Goal: Task Accomplishment & Management: Manage account settings

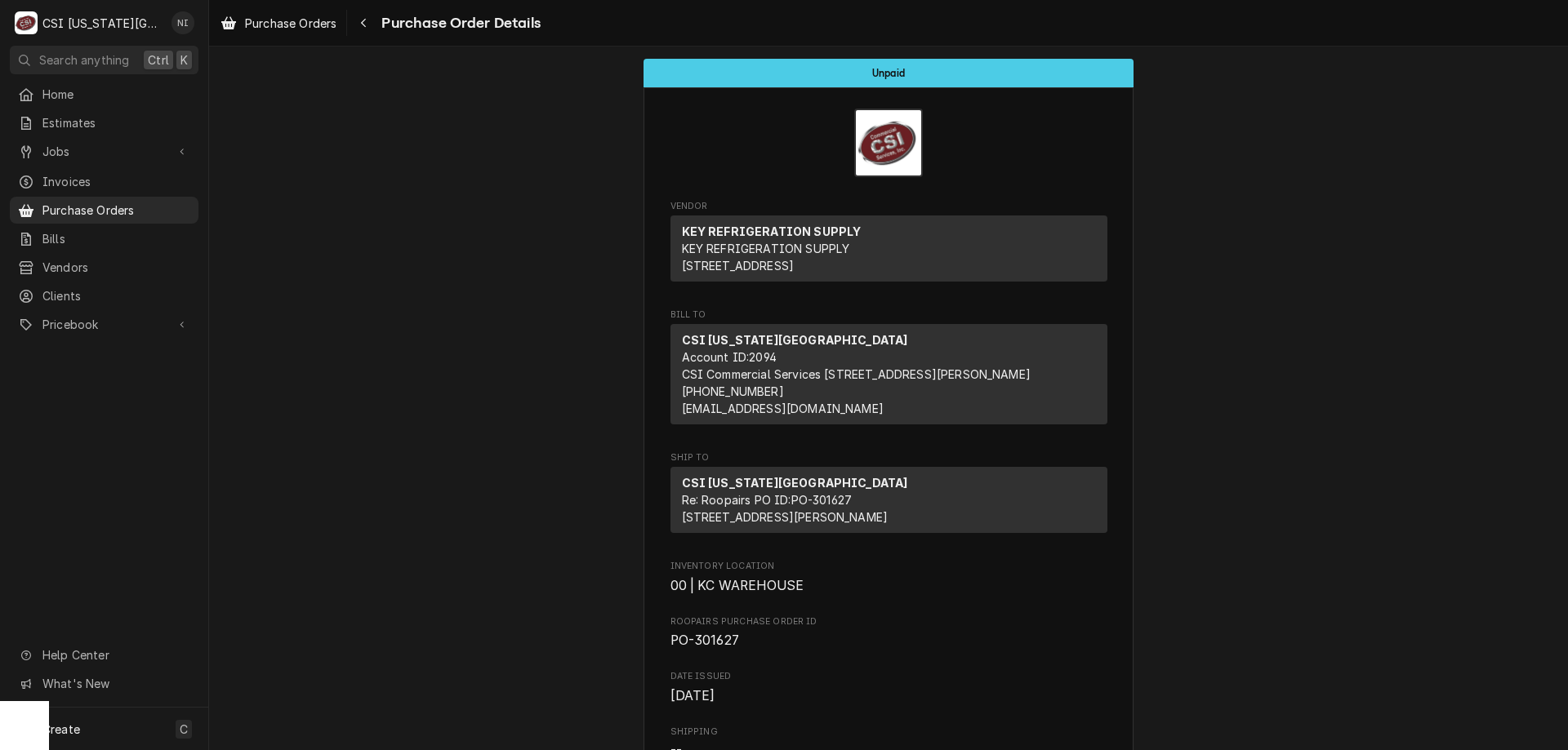
click at [158, 205] on span "Purchase Orders" at bounding box center [116, 210] width 148 height 17
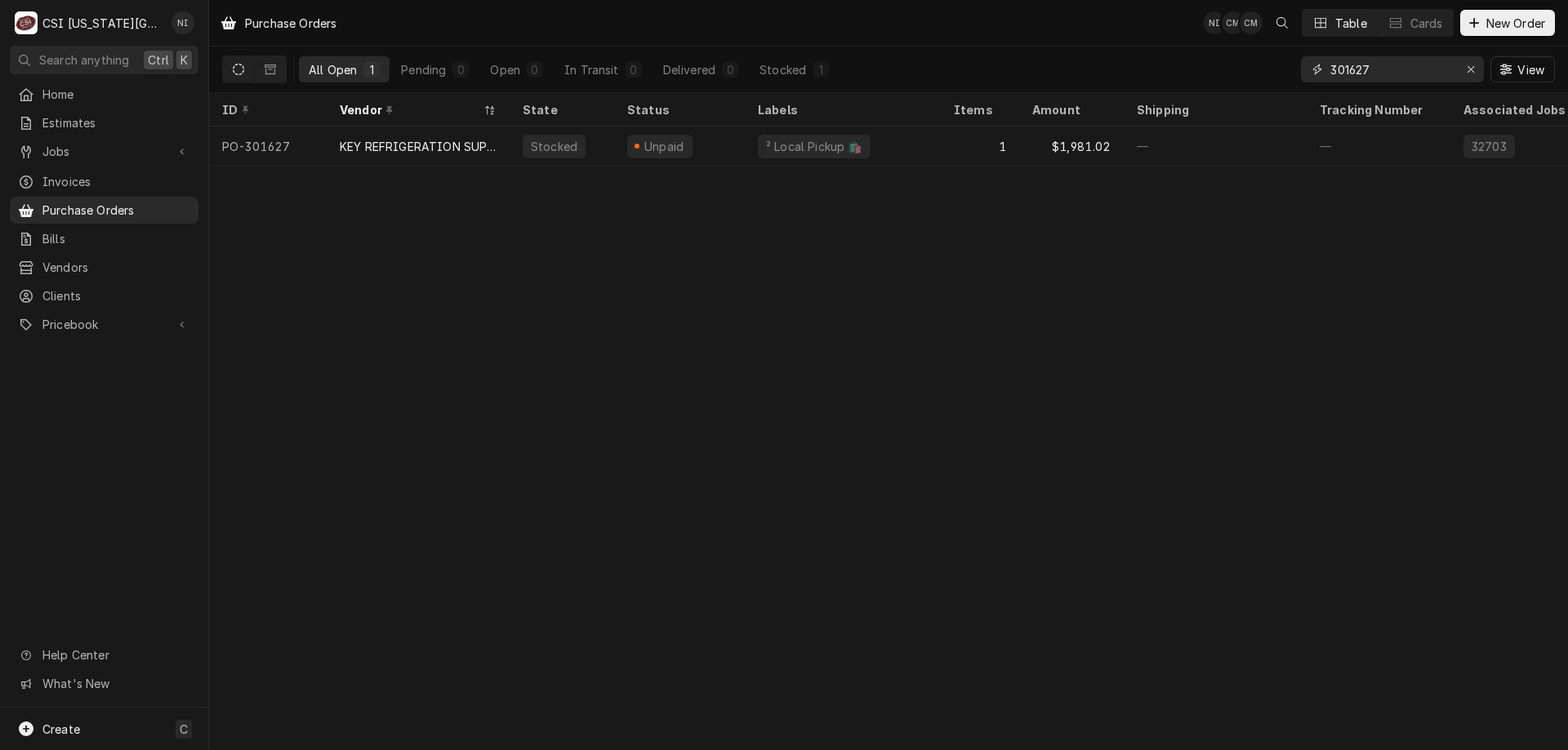
click at [1467, 74] on icon "Erase input" at bounding box center [1471, 69] width 9 height 12
click at [1432, 74] on input "Dynamic Content Wrapper" at bounding box center [1406, 69] width 153 height 26
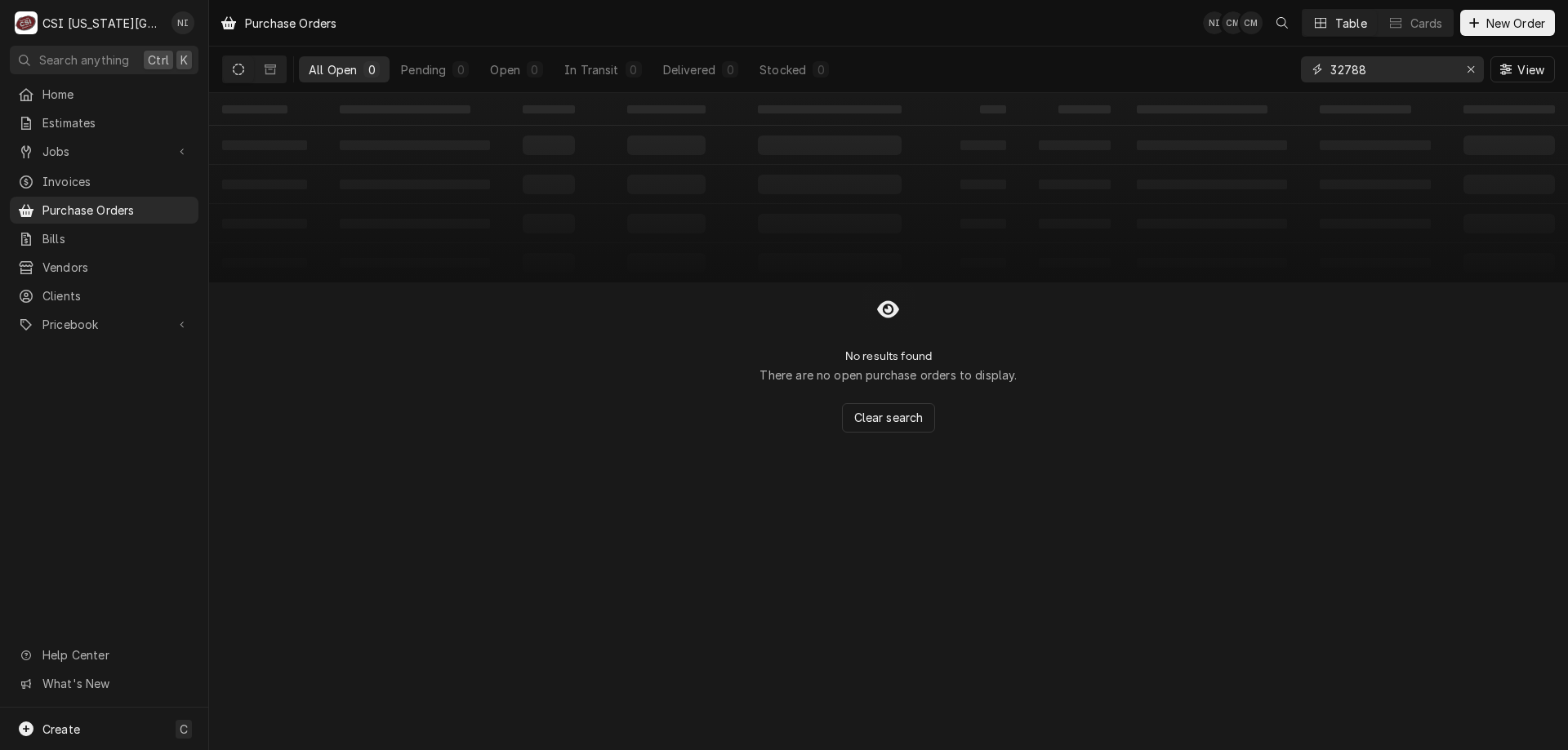
type input "32788"
click at [267, 69] on button "Dynamic Content Wrapper" at bounding box center [270, 69] width 31 height 26
click at [1470, 69] on icon "Erase input" at bounding box center [1470, 69] width 6 height 6
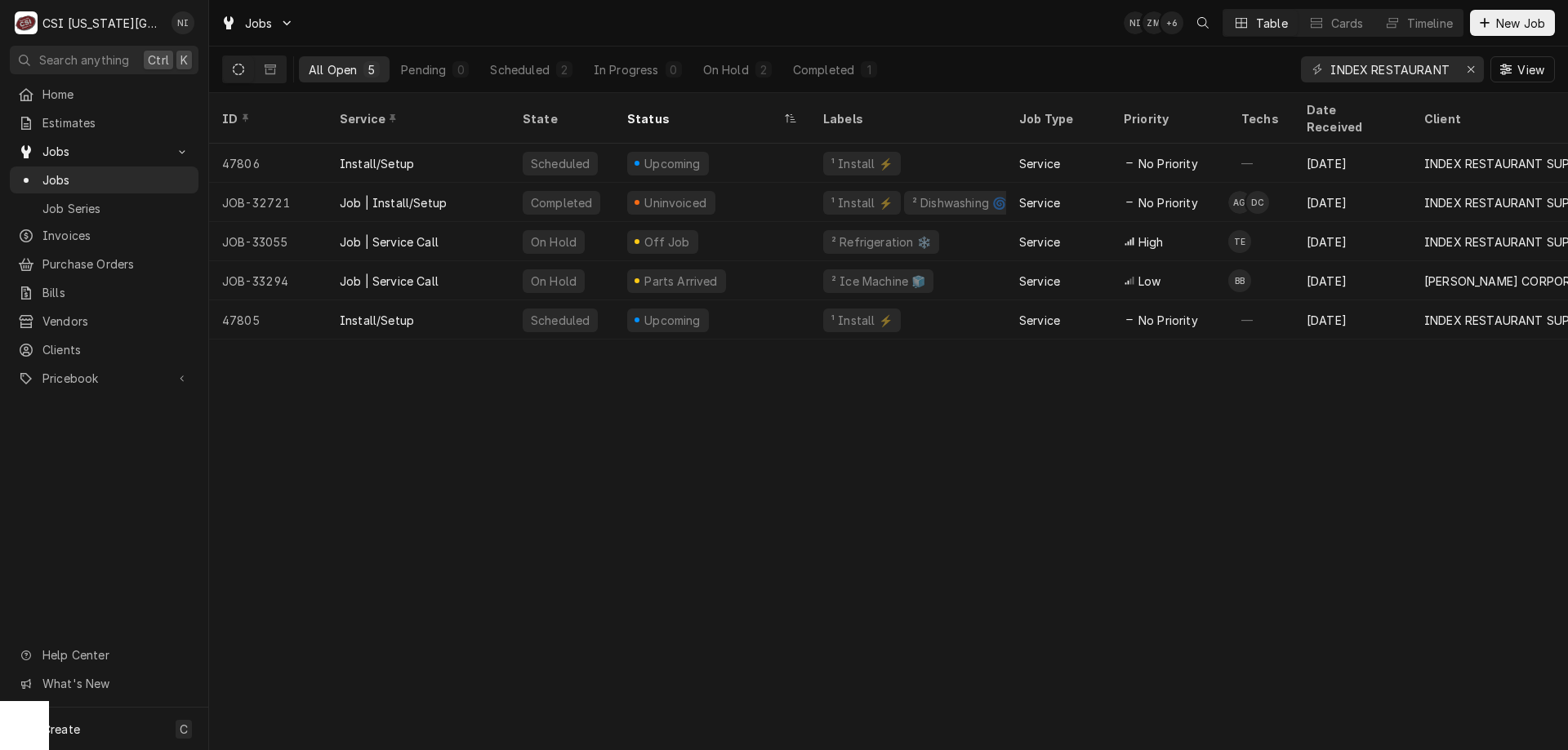
drag, startPoint x: 717, startPoint y: 529, endPoint x: 722, endPoint y: 520, distance: 10.3
click at [717, 528] on div "ID Service State Status Labels Job Type Priority Techs Date Received Client Loc…" at bounding box center [889, 422] width 1359 height 657
drag, startPoint x: 1476, startPoint y: 74, endPoint x: 1467, endPoint y: 63, distance: 14.2
click at [1476, 73] on div "Erase input" at bounding box center [1471, 69] width 16 height 16
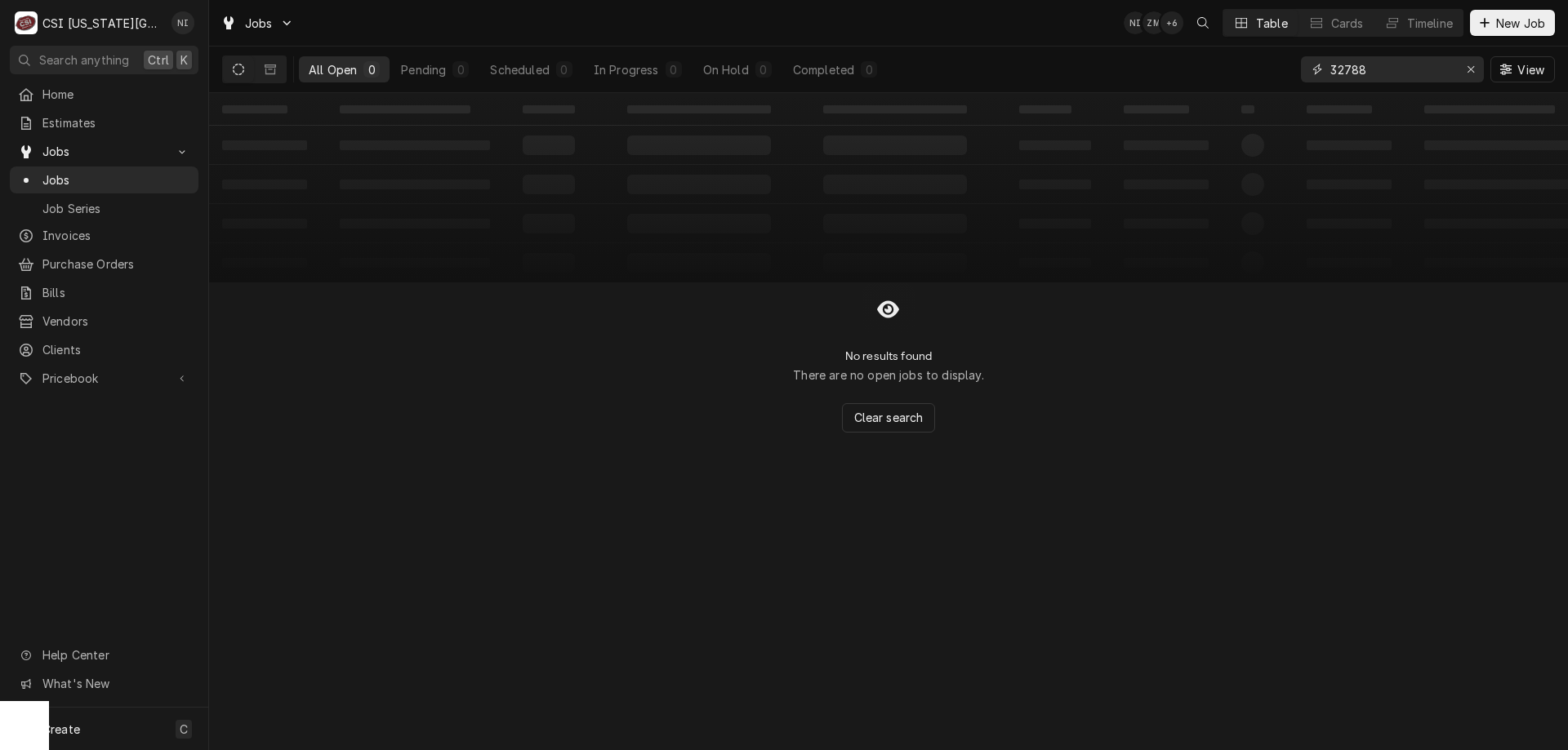
type input "32788"
click at [267, 74] on icon "Dynamic Content Wrapper" at bounding box center [270, 69] width 12 height 10
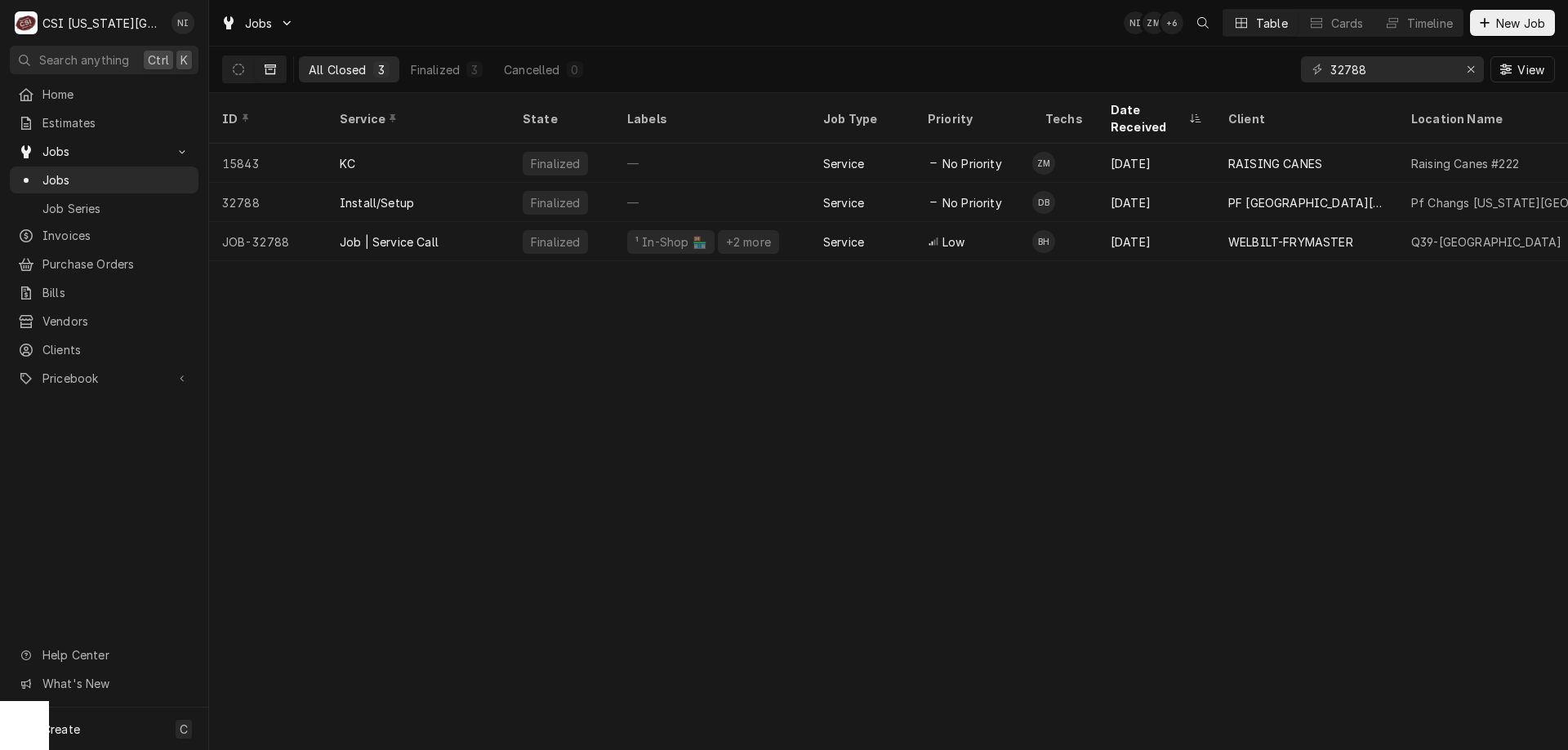
click at [469, 222] on div "Job | Service Call" at bounding box center [418, 241] width 183 height 39
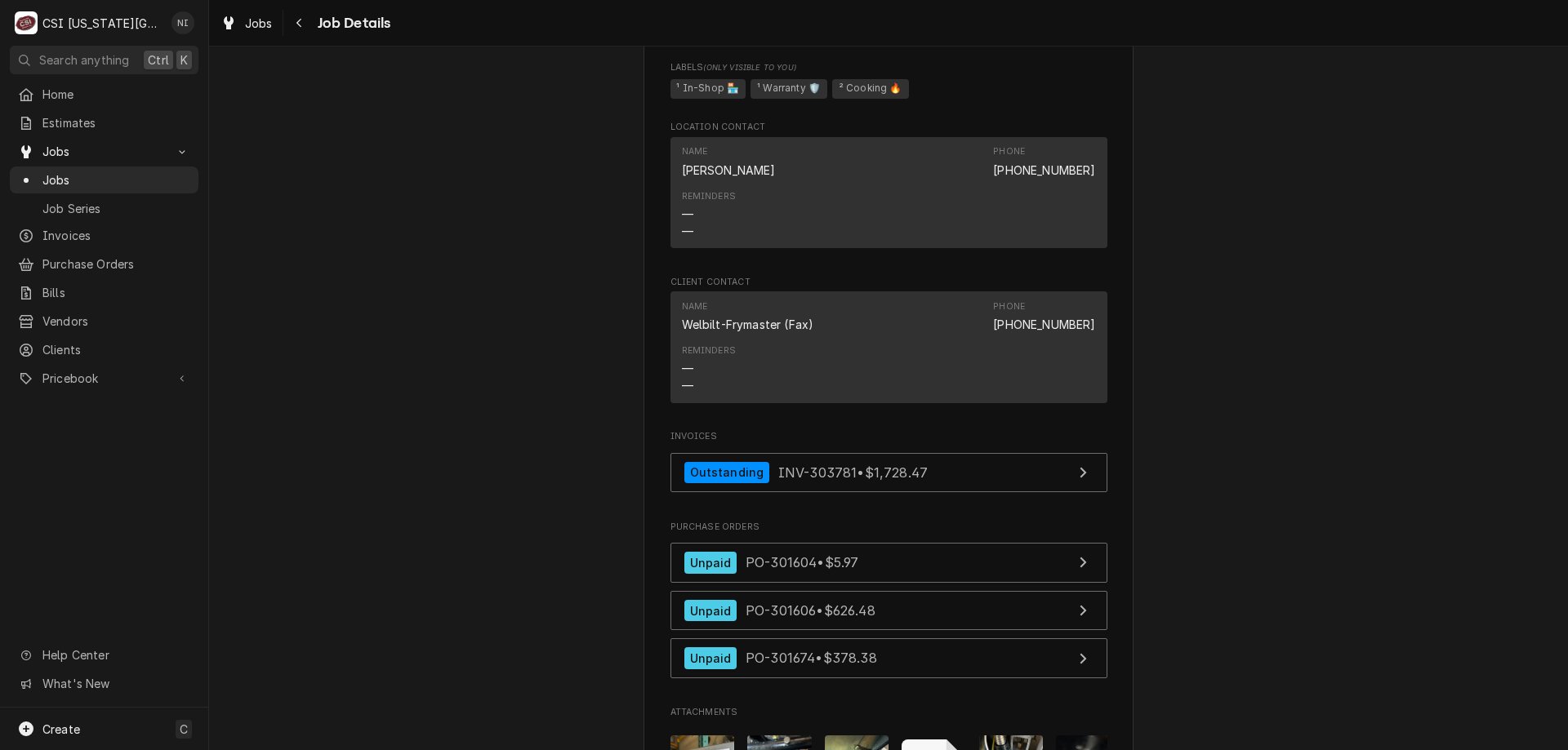
scroll to position [2006, 0]
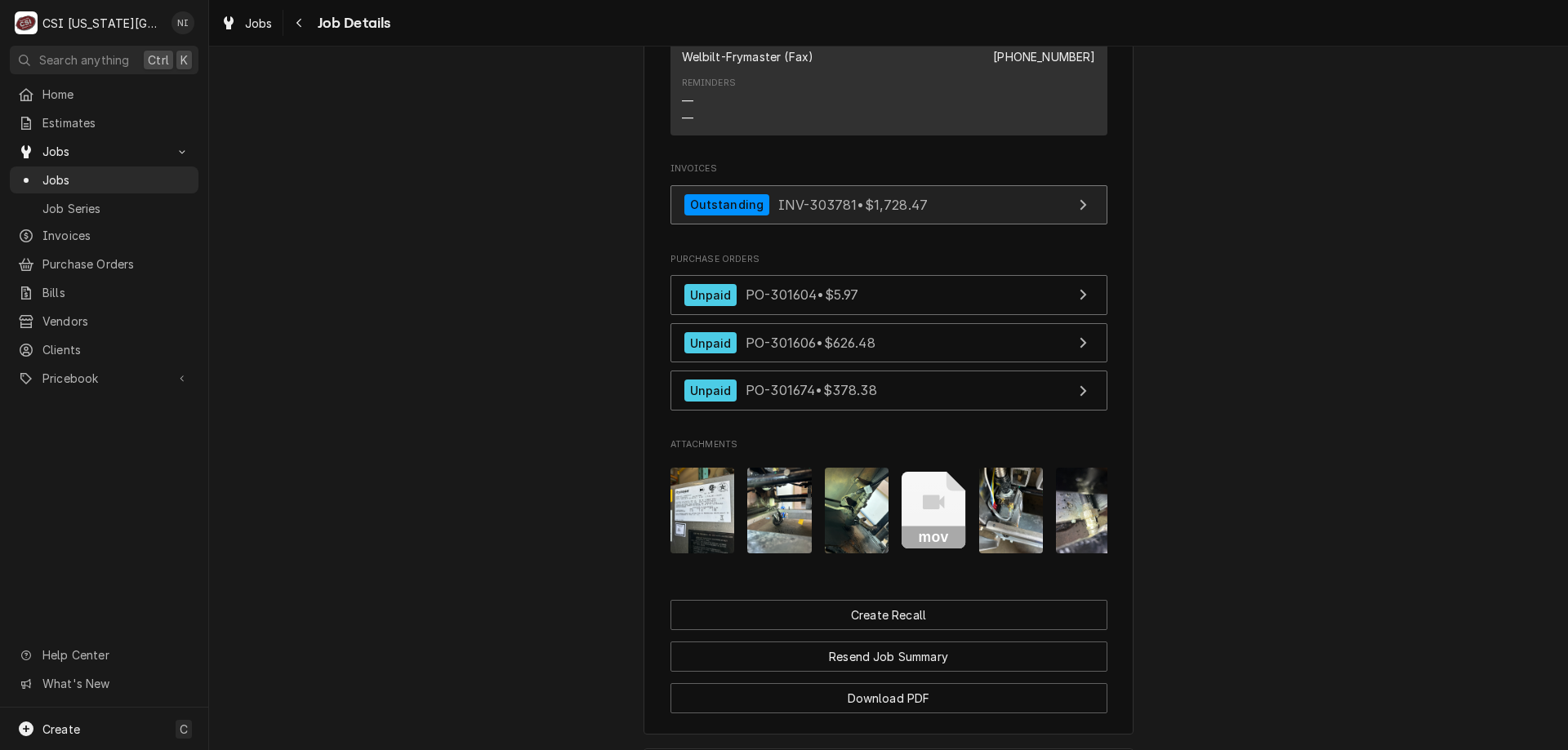
click at [972, 207] on link "Outstanding INV-303781 • $1,728.47" at bounding box center [889, 205] width 437 height 40
click at [59, 179] on span "Jobs" at bounding box center [116, 179] width 148 height 17
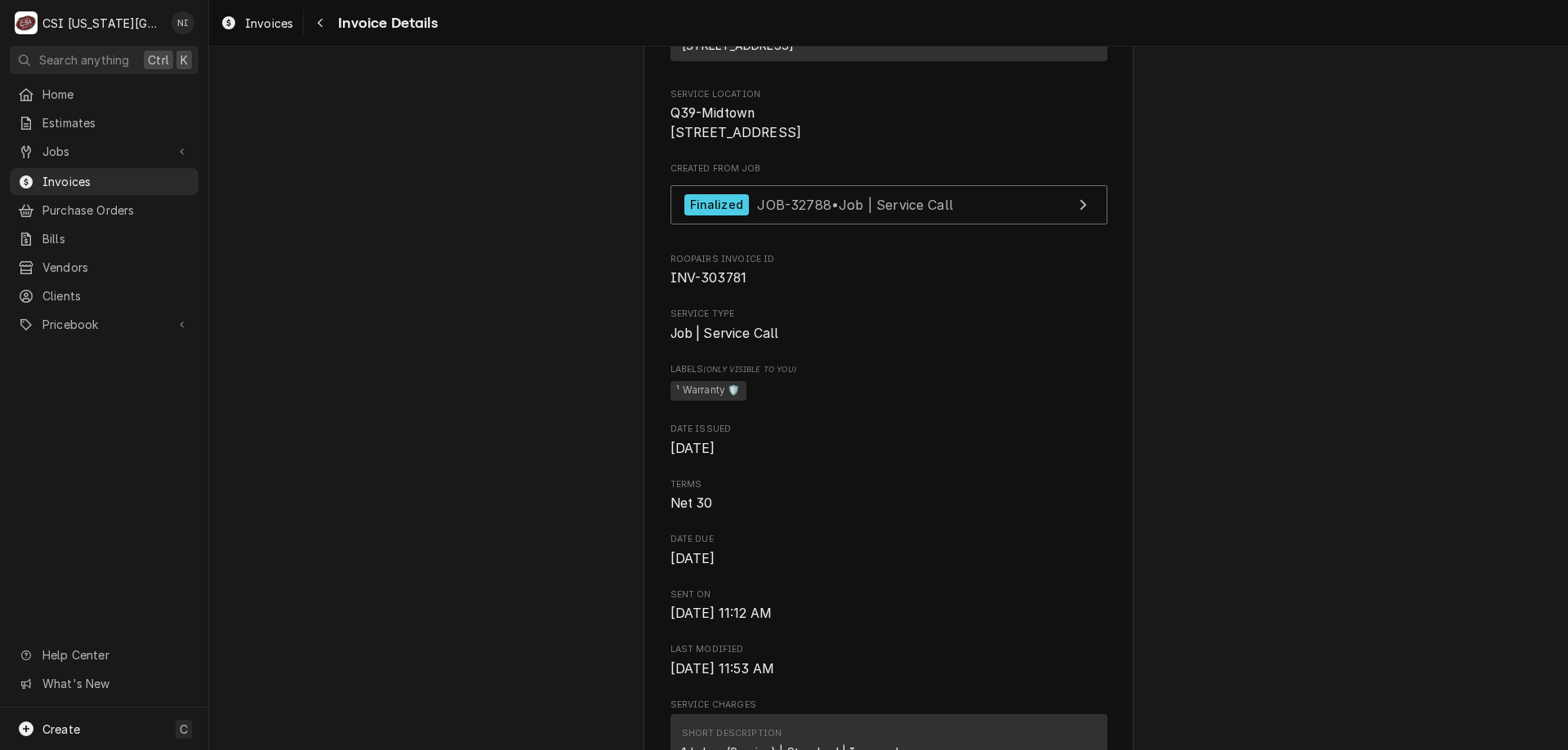
scroll to position [128, 0]
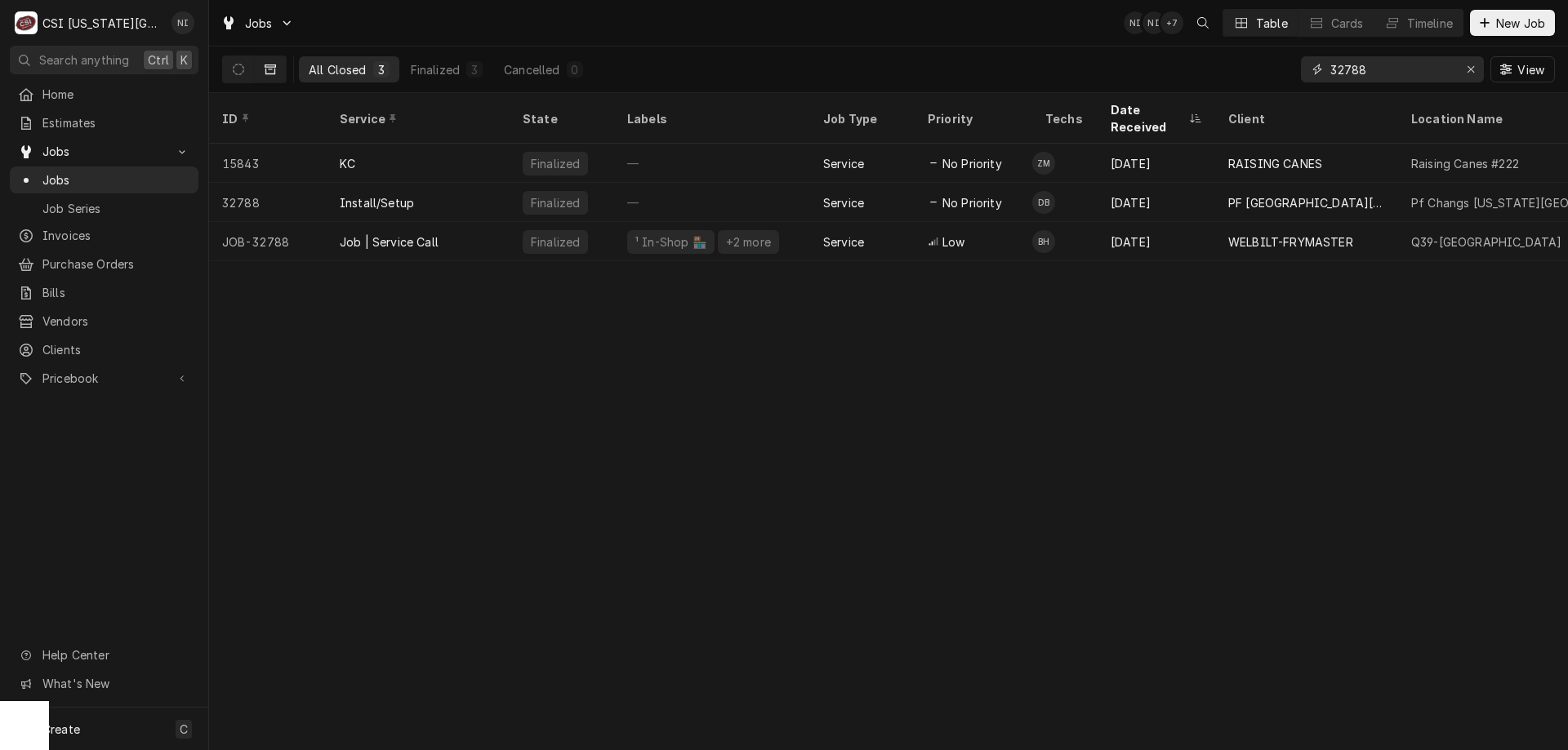
drag, startPoint x: 1379, startPoint y: 71, endPoint x: 1320, endPoint y: 75, distance: 59.1
click at [1320, 75] on div "32788" at bounding box center [1392, 69] width 183 height 26
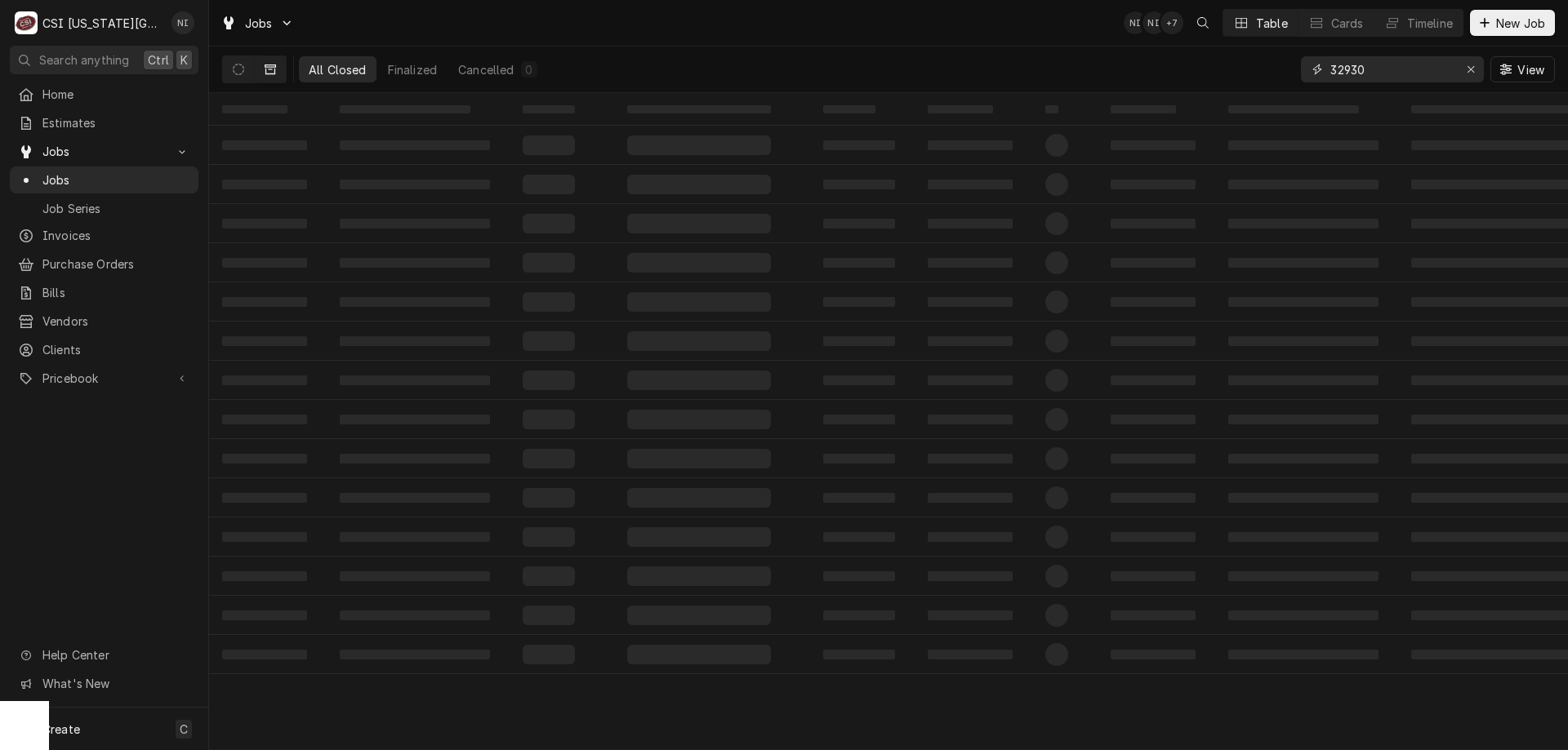
type input "32930"
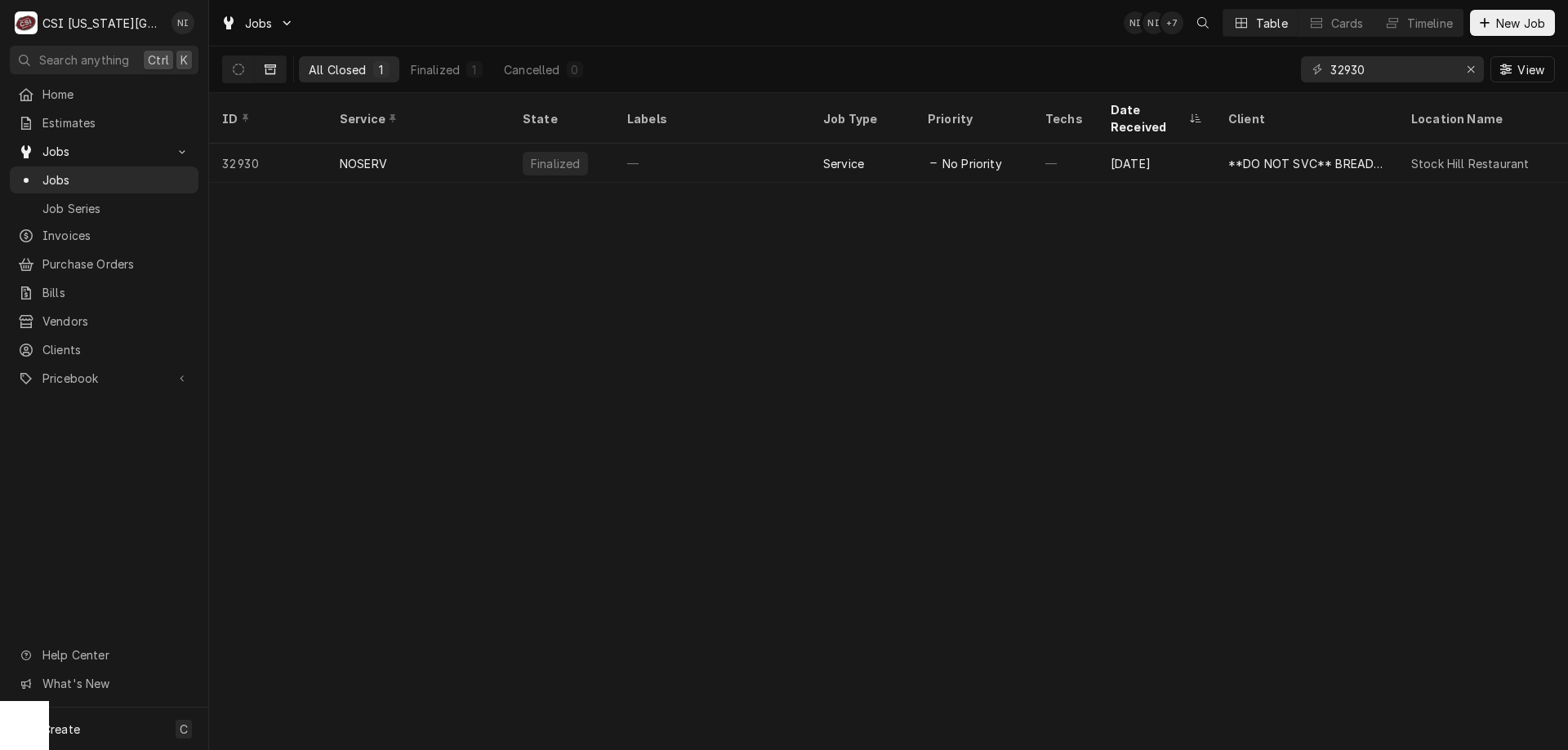
click at [241, 70] on icon "Dynamic Content Wrapper" at bounding box center [238, 69] width 12 height 12
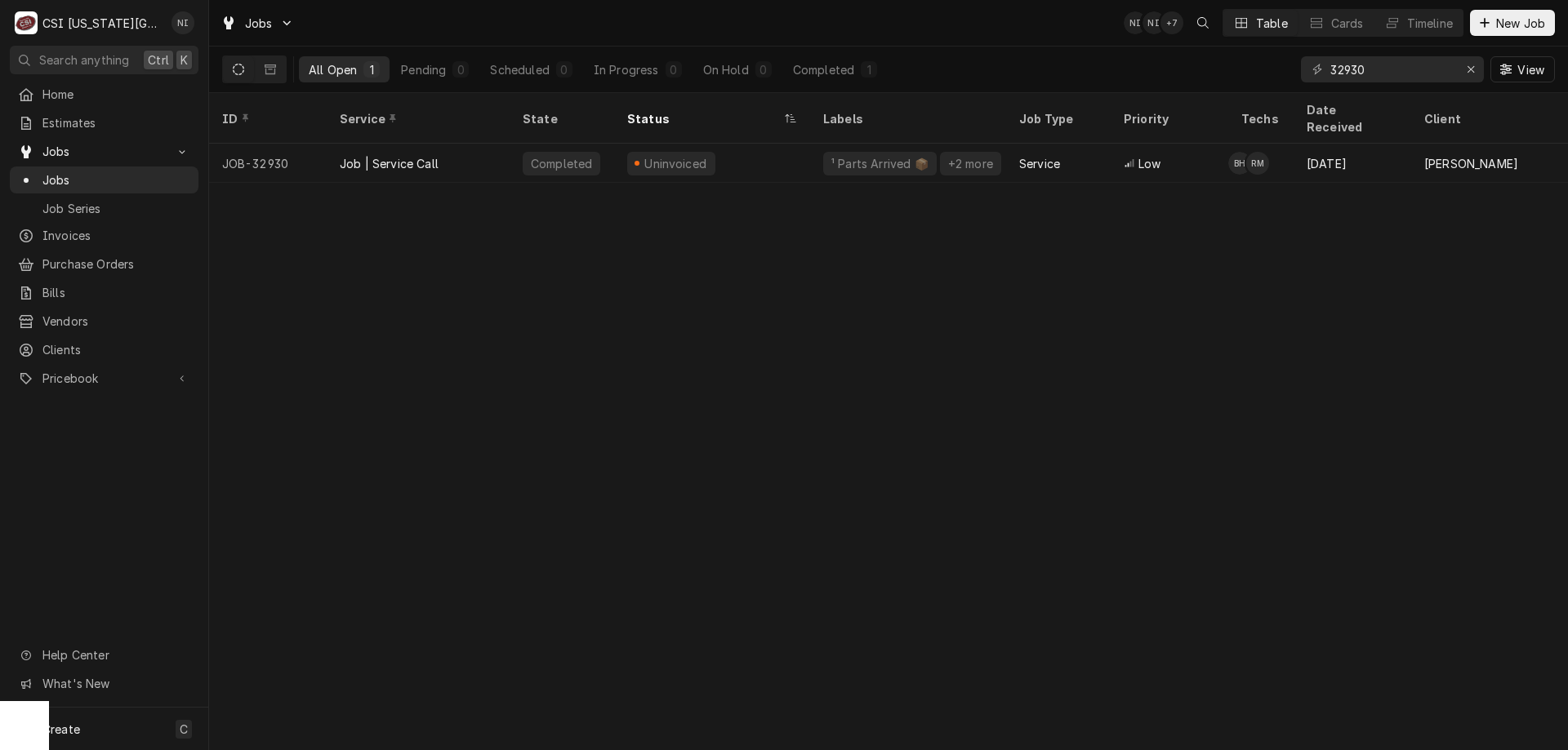
click at [481, 144] on div "Job | Service Call" at bounding box center [418, 163] width 183 height 39
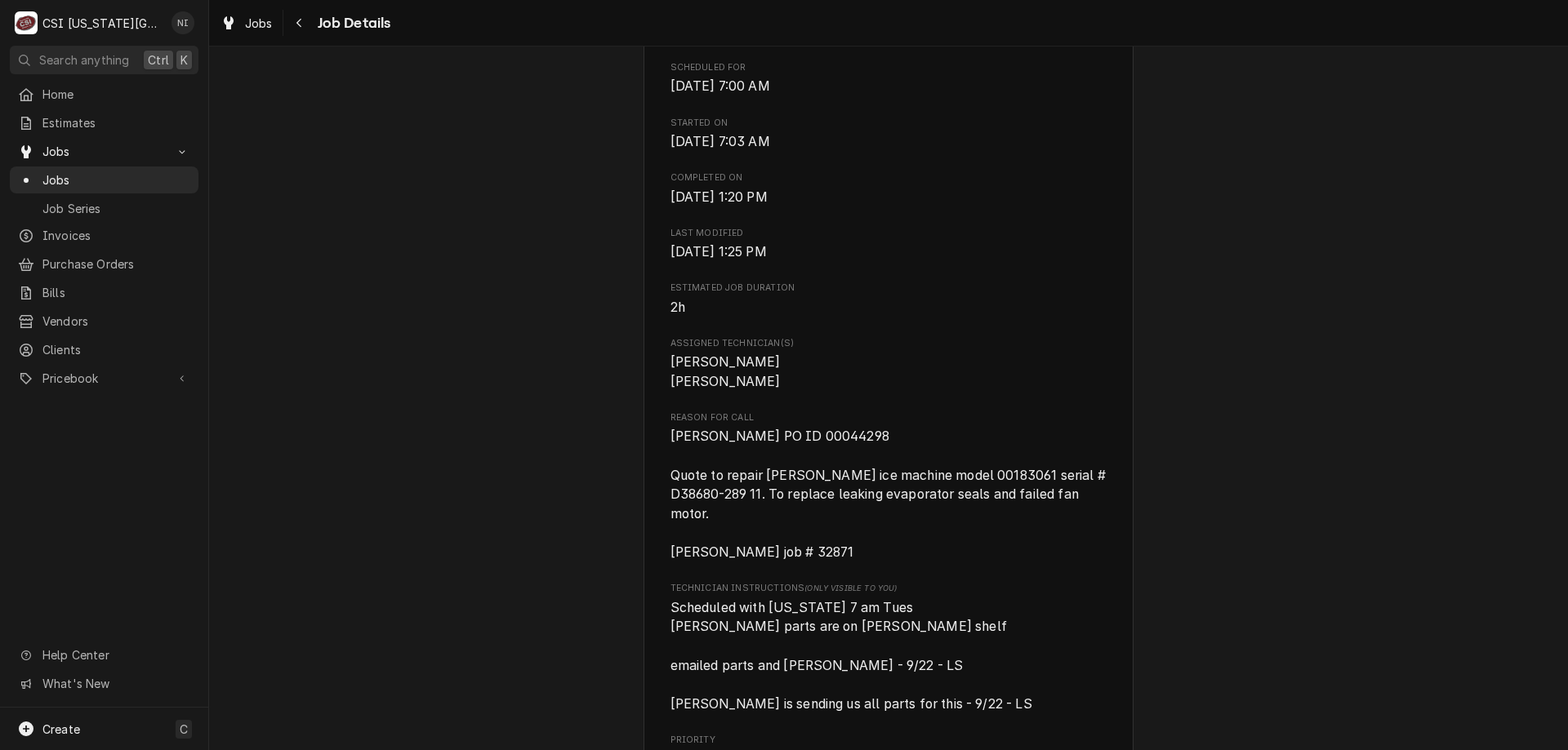
scroll to position [688, 0]
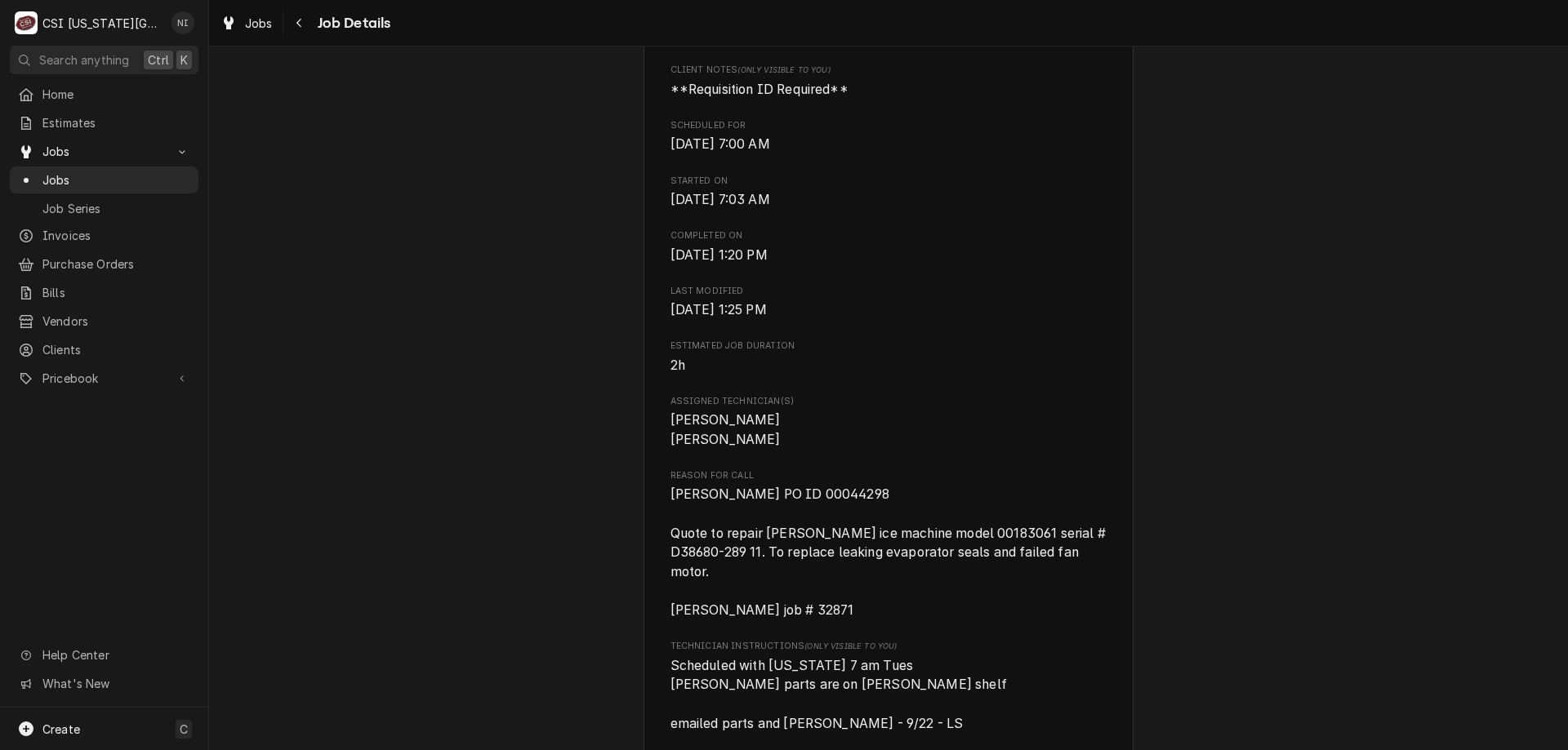
click at [158, 171] on span "Jobs" at bounding box center [116, 179] width 148 height 17
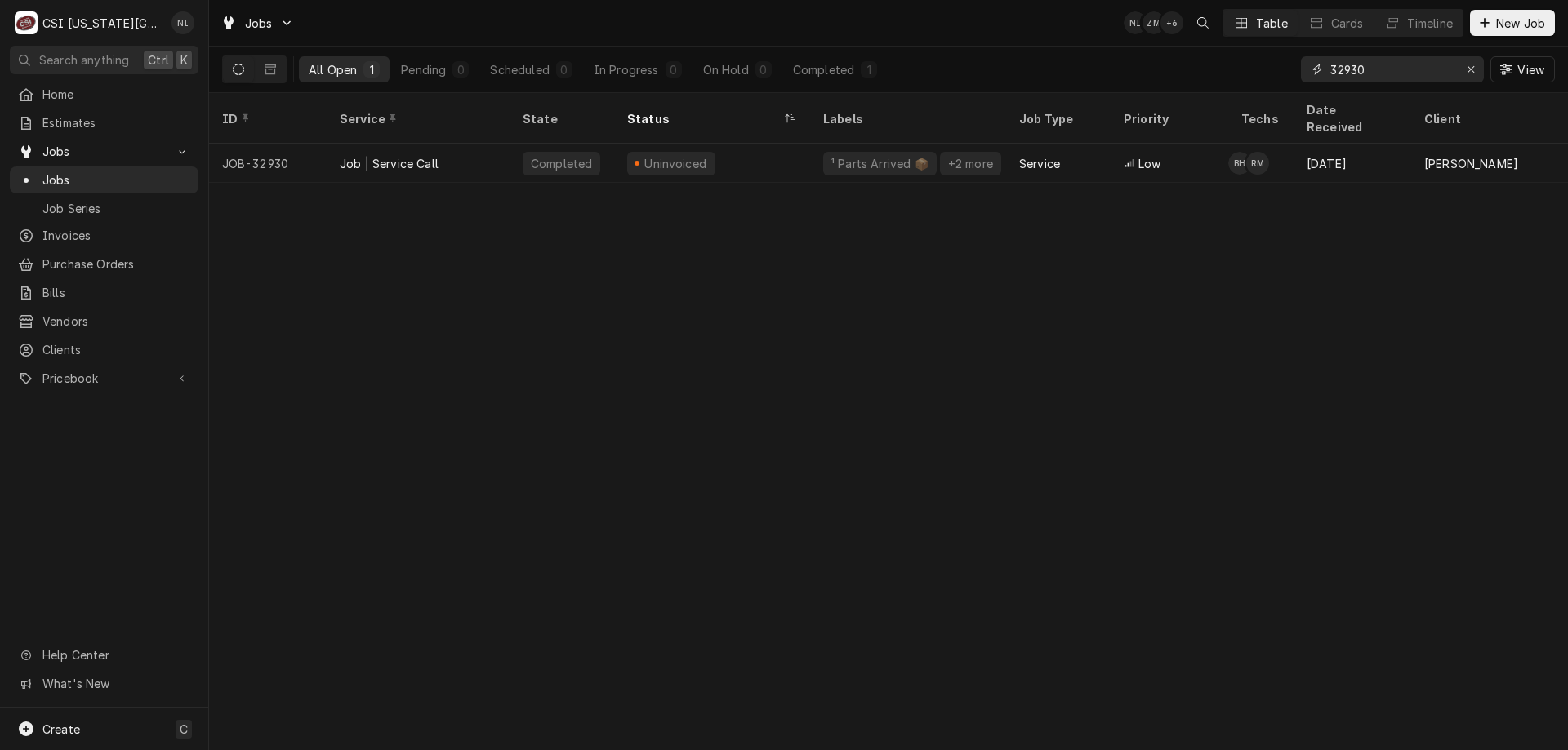
drag, startPoint x: 1372, startPoint y: 69, endPoint x: 1248, endPoint y: 69, distance: 124.0
click at [1248, 70] on div "All Open 1 Pending 0 Scheduled 0 In Progress 0 On Hold 0 Completed 1 32930 View" at bounding box center [888, 69] width 1333 height 46
click at [1466, 75] on div "Erase input" at bounding box center [1471, 69] width 16 height 16
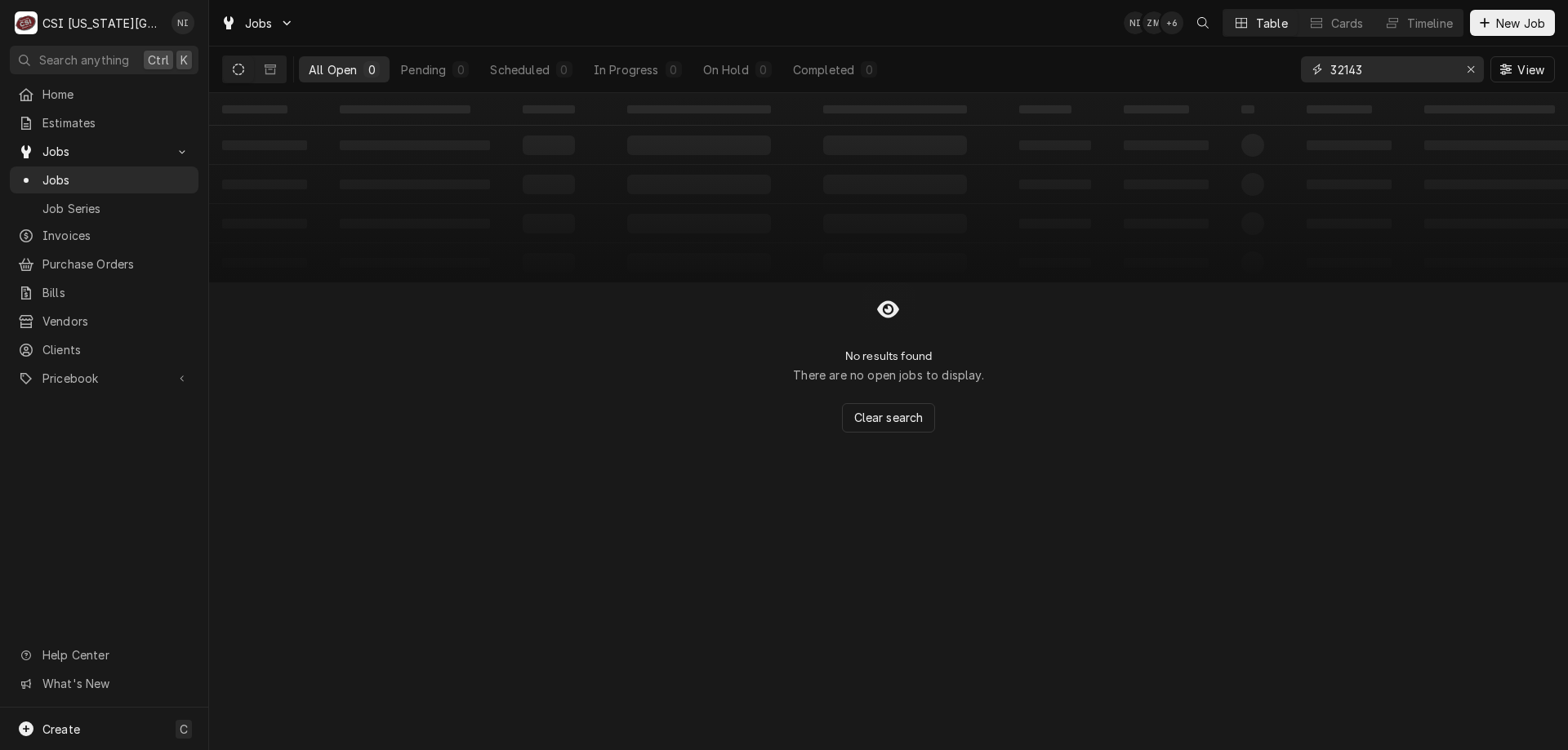
type input "32143"
drag, startPoint x: 274, startPoint y: 68, endPoint x: 290, endPoint y: 89, distance: 26.4
click at [275, 68] on icon "Dynamic Content Wrapper" at bounding box center [270, 69] width 12 height 12
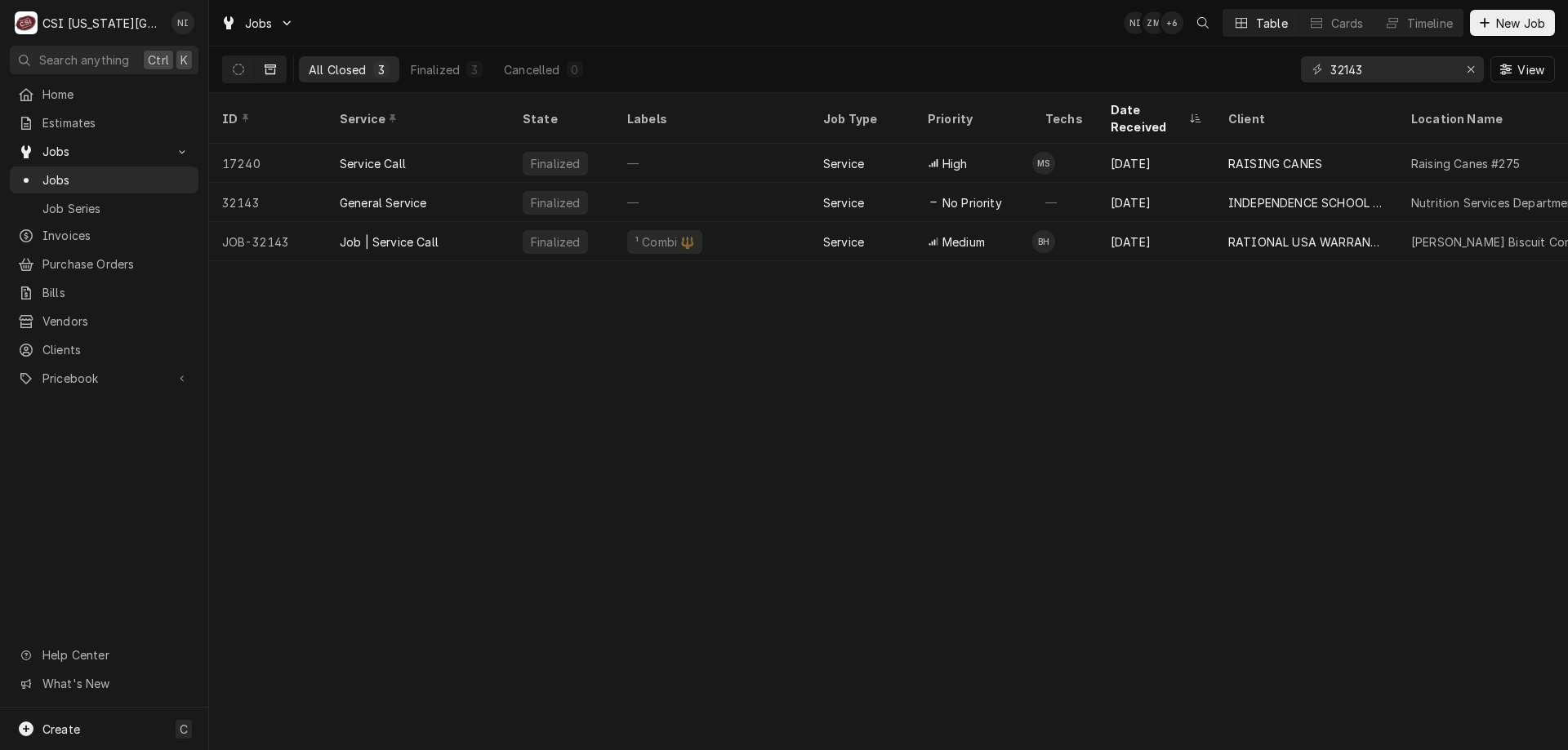
click at [462, 222] on div "Job | Service Call" at bounding box center [418, 241] width 183 height 39
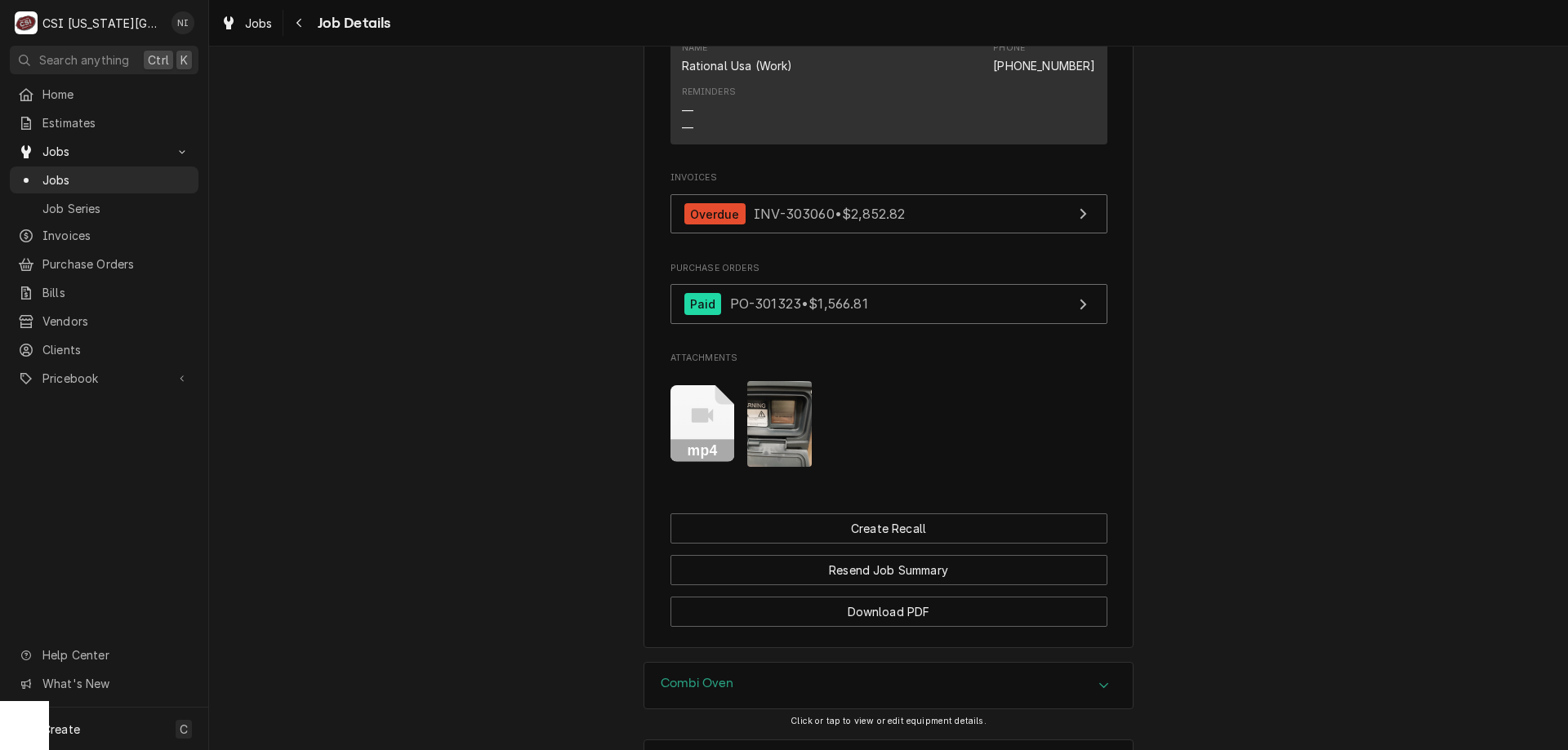
scroll to position [1536, 0]
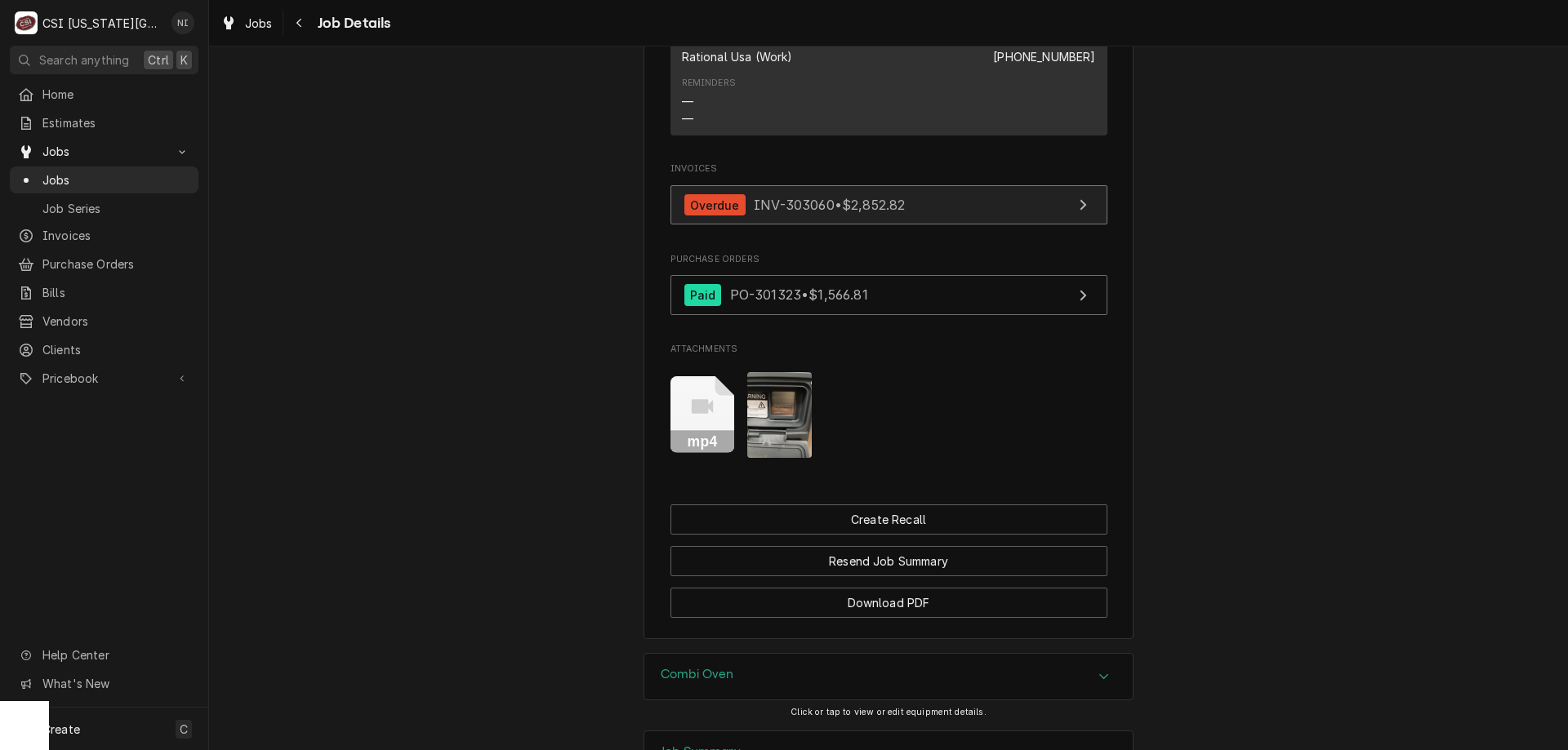
click at [963, 225] on link "Overdue INV-303060 • $2,852.82" at bounding box center [889, 205] width 437 height 40
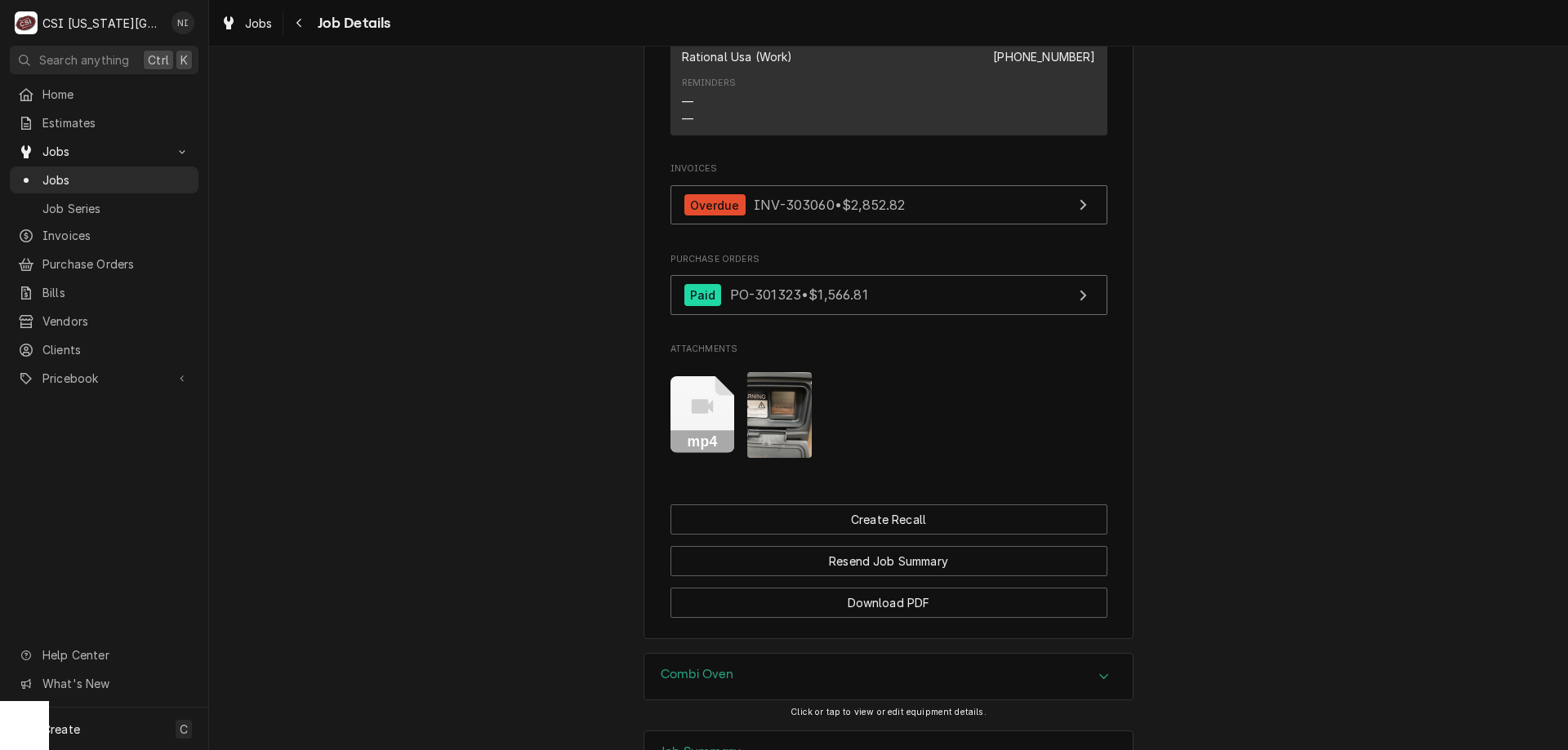
click at [164, 178] on span "Jobs" at bounding box center [116, 179] width 148 height 17
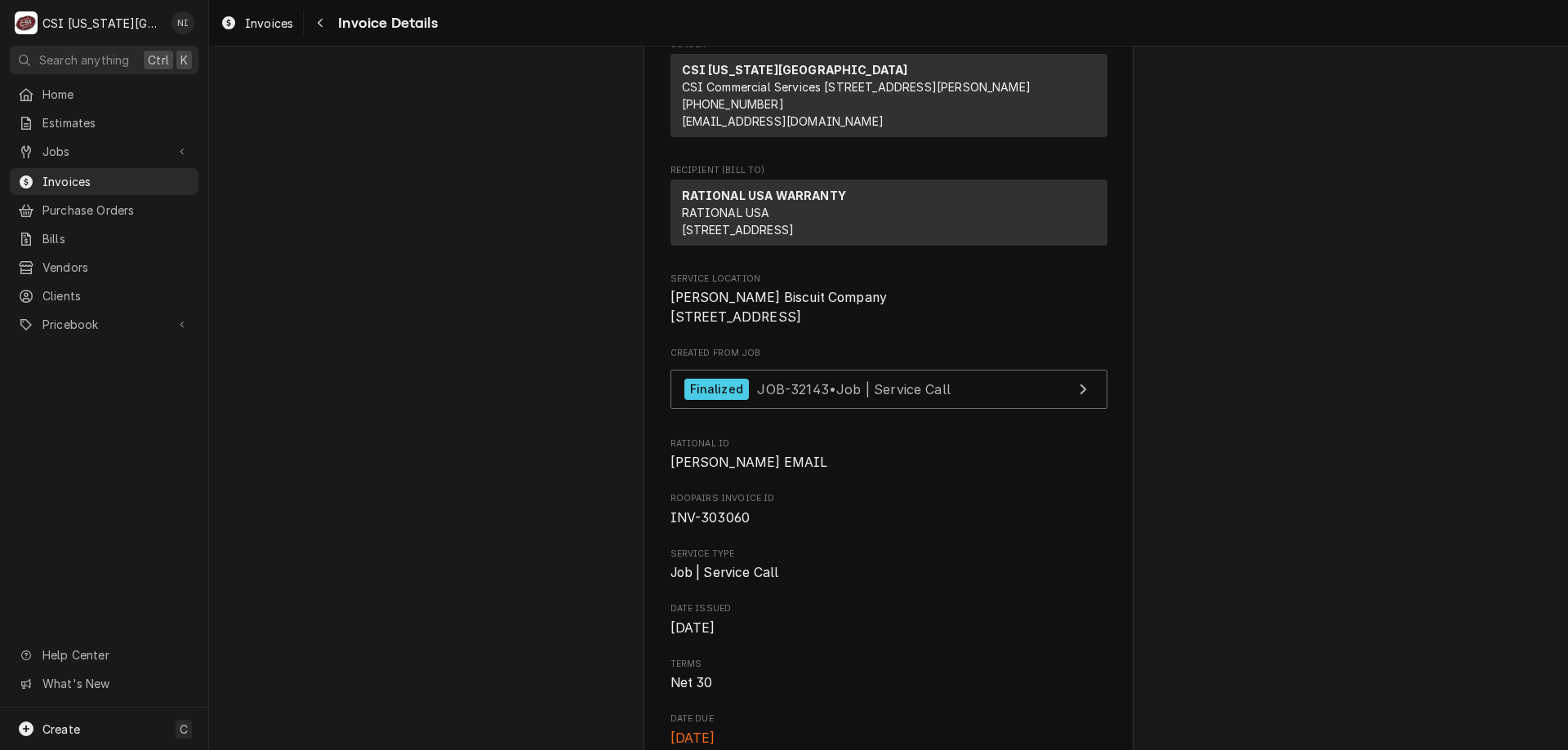
scroll to position [163, 0]
drag, startPoint x: 1272, startPoint y: 214, endPoint x: 911, endPoint y: 4, distance: 417.6
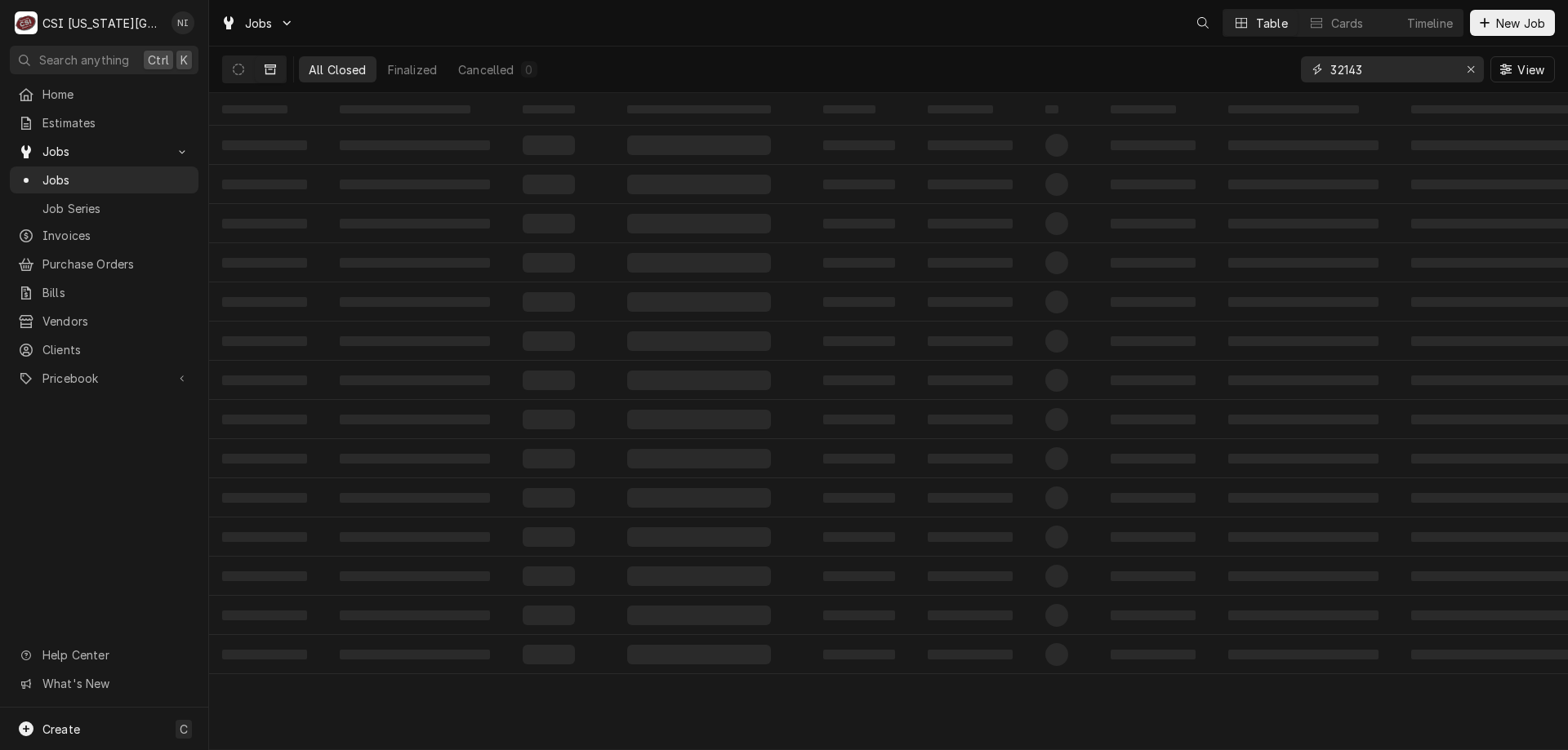
drag, startPoint x: 1373, startPoint y: 67, endPoint x: 1261, endPoint y: 72, distance: 112.1
click at [1263, 74] on div "All Closed Finalized Cancelled 0 32143 View" at bounding box center [888, 69] width 1333 height 46
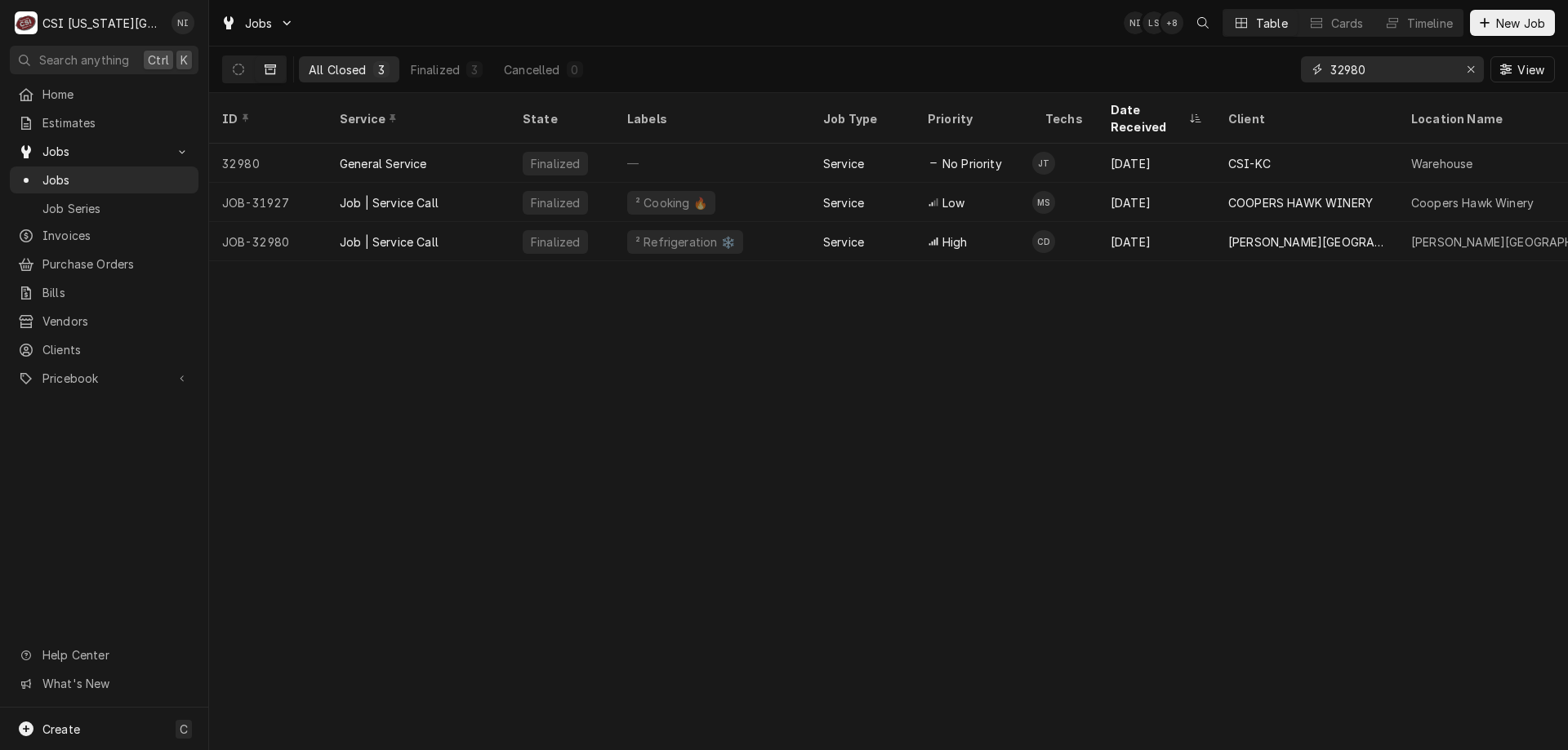
type input "32980"
click at [468, 222] on div "Job | Service Call" at bounding box center [418, 241] width 183 height 39
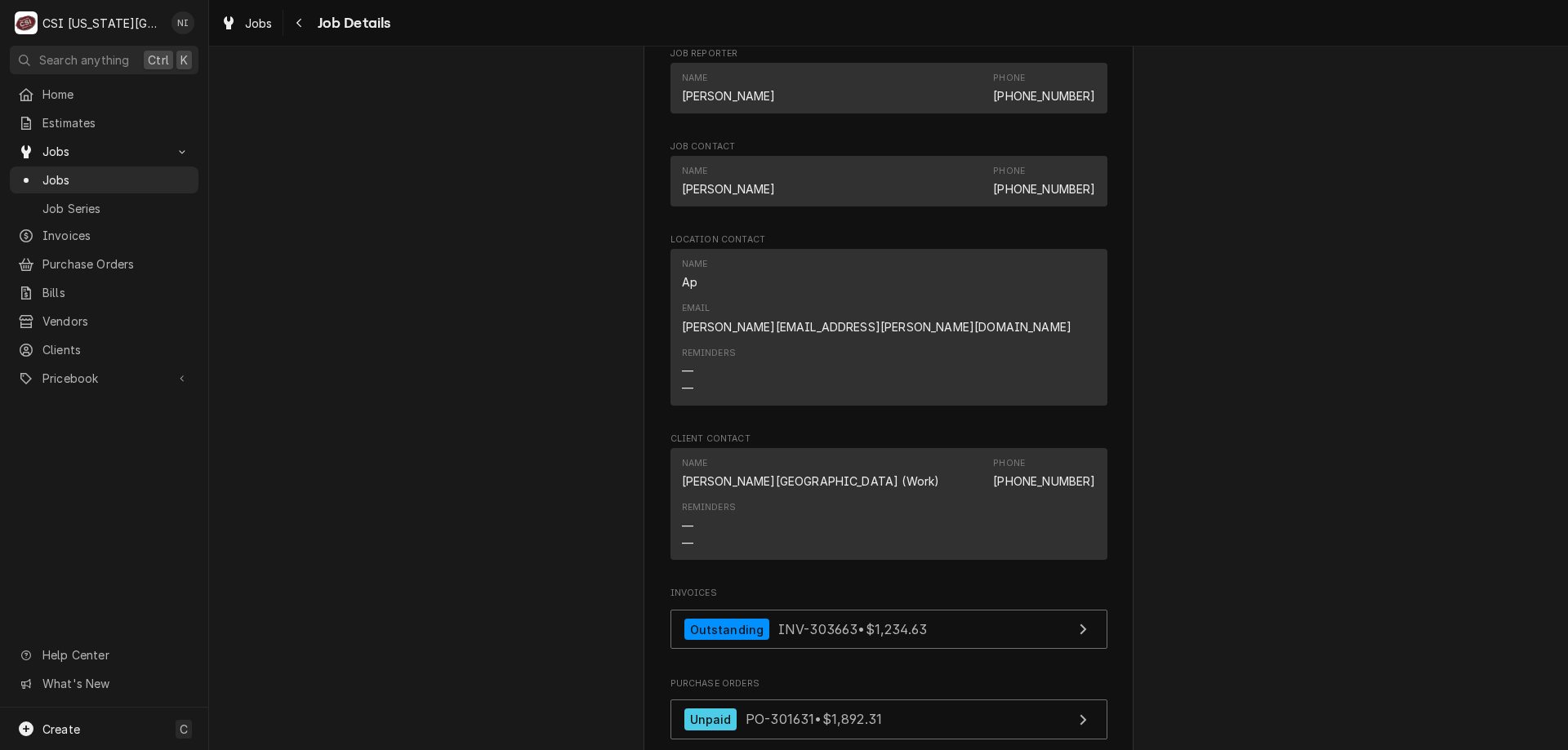
scroll to position [1582, 0]
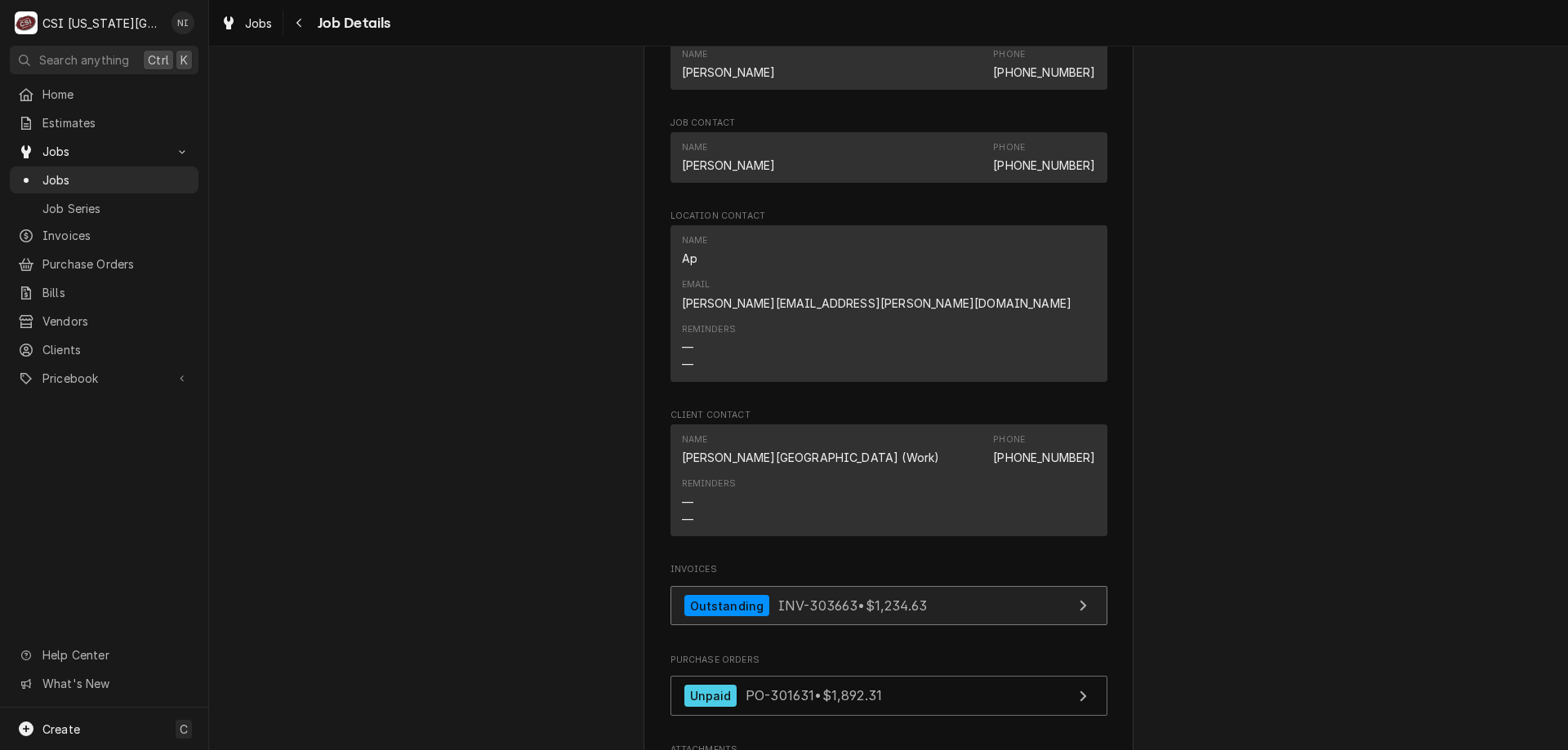
click at [985, 586] on link "Outstanding INV-303663 • $1,234.63" at bounding box center [889, 606] width 437 height 40
click at [121, 173] on span "Jobs" at bounding box center [116, 179] width 148 height 17
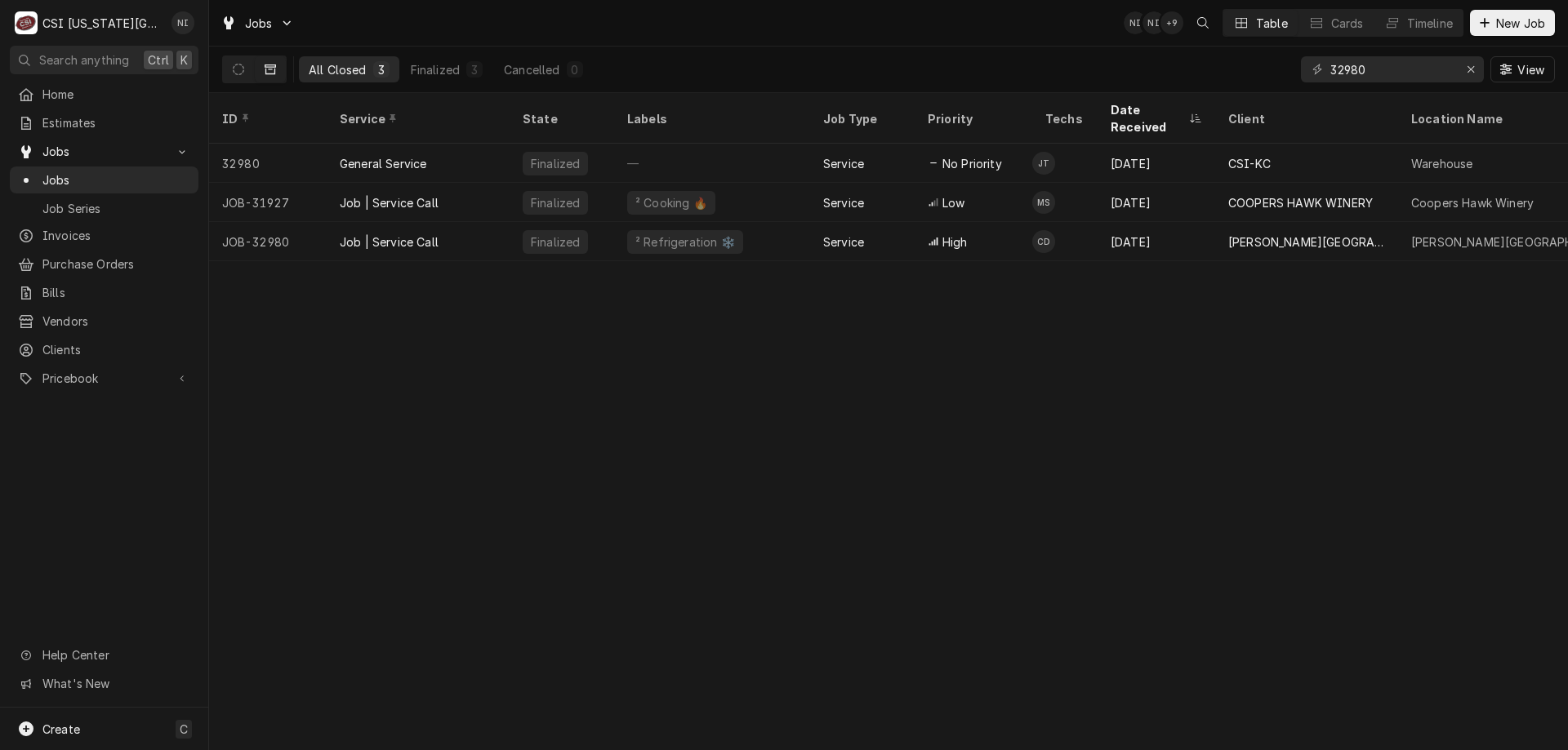
click at [499, 230] on div "Job | Service Call" at bounding box center [418, 241] width 183 height 39
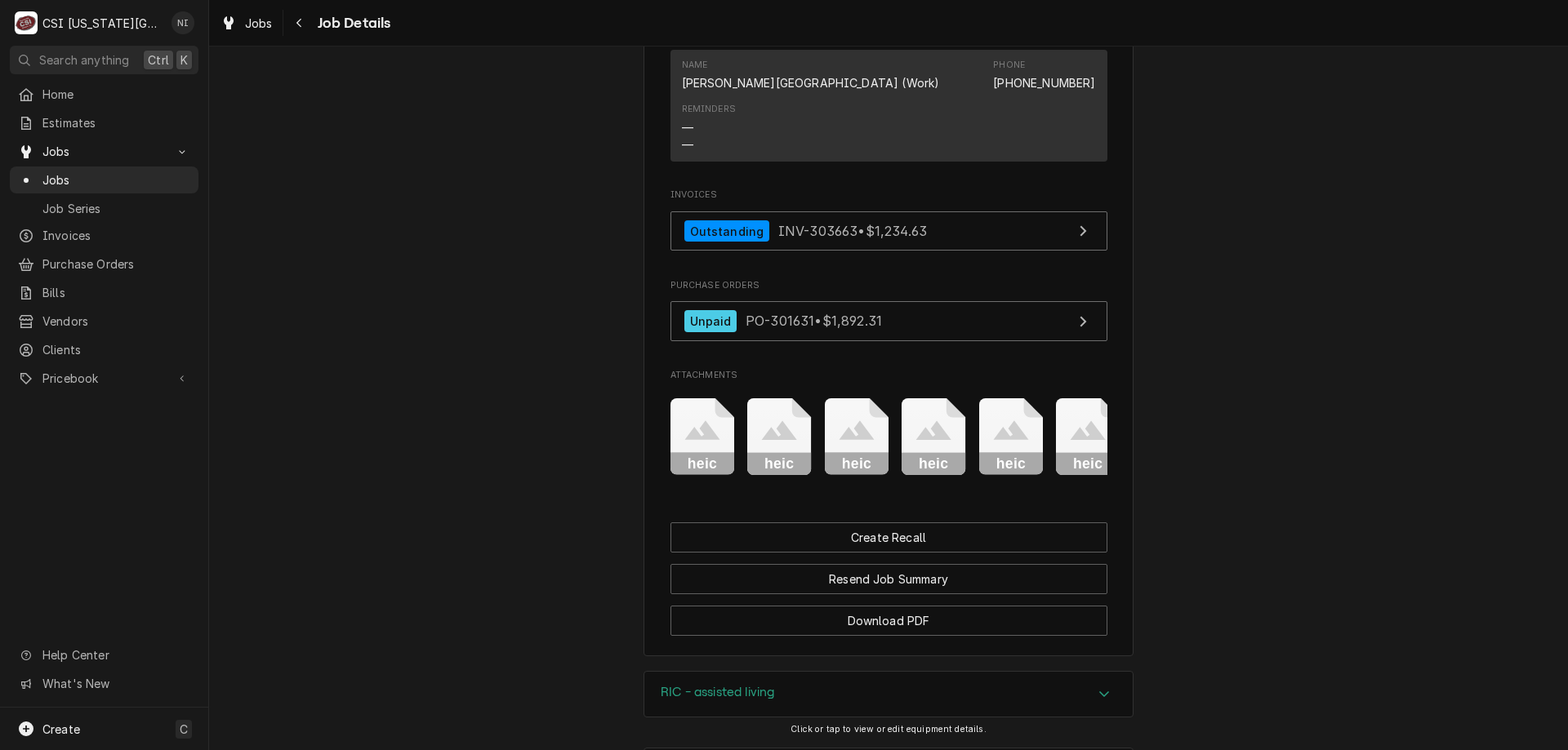
scroll to position [1946, 0]
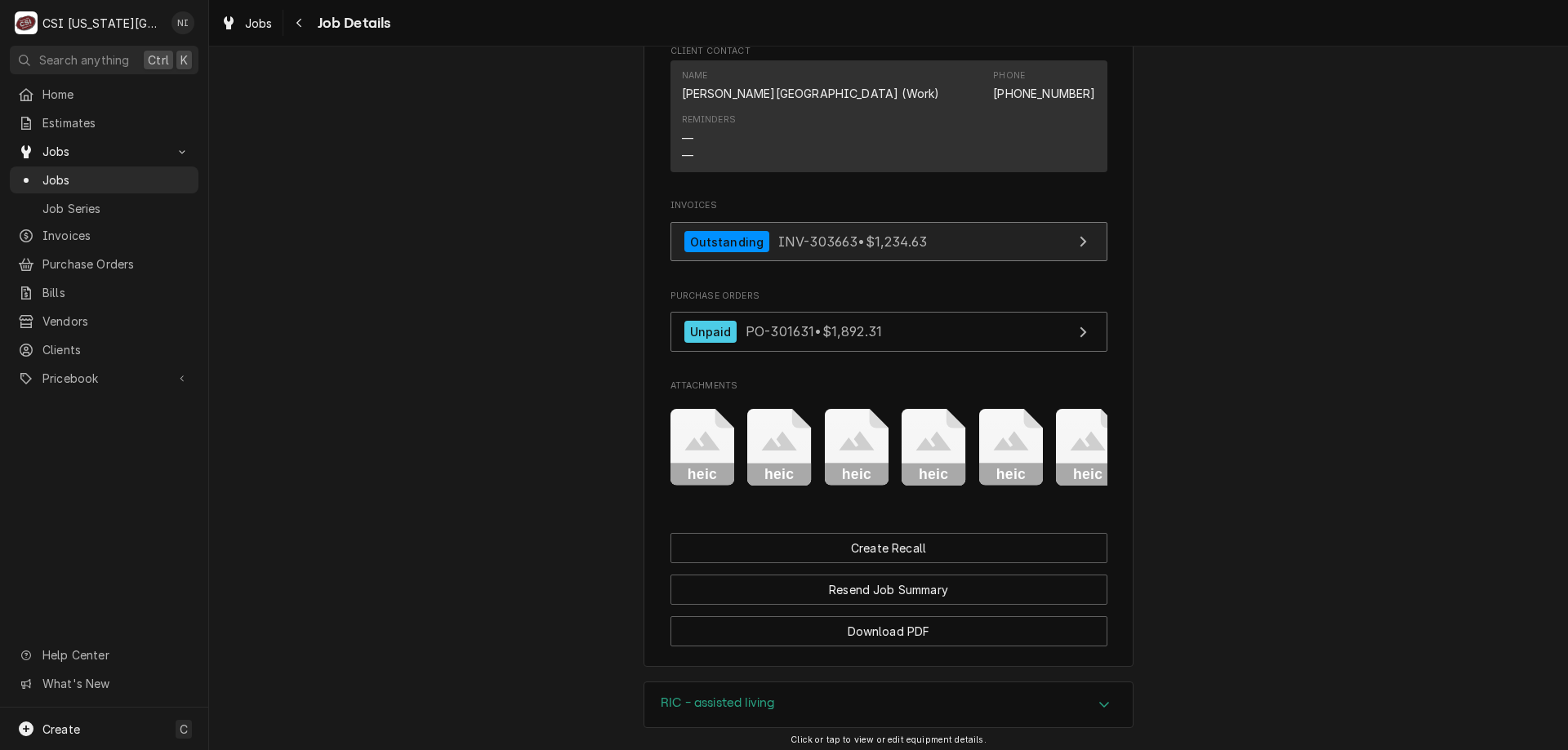
click at [970, 222] on link "Outstanding INV-303663 • $1,234.63" at bounding box center [889, 241] width 437 height 40
click at [154, 171] on span "Jobs" at bounding box center [116, 179] width 148 height 17
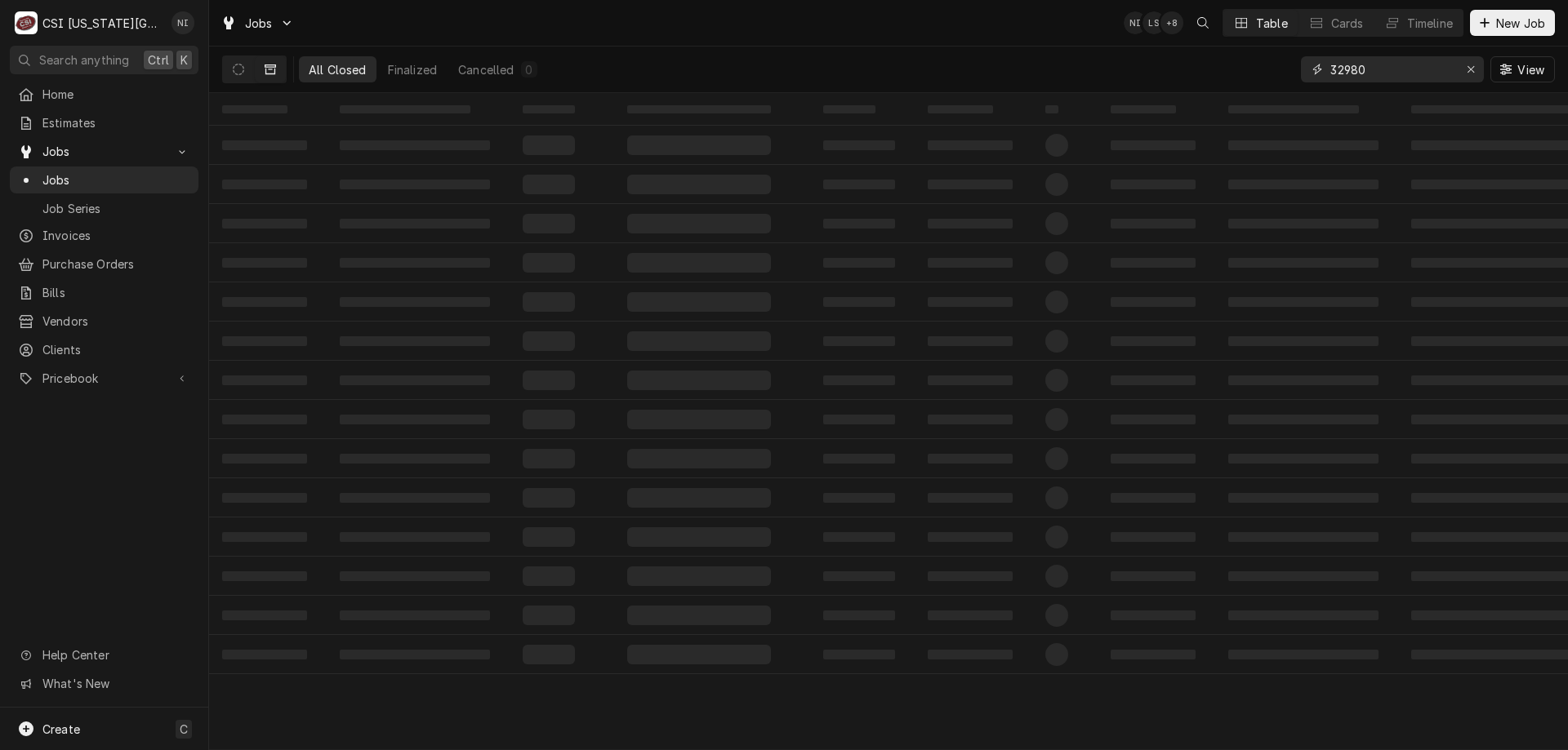
click at [1468, 70] on icon "Erase input" at bounding box center [1471, 69] width 9 height 12
type input "0"
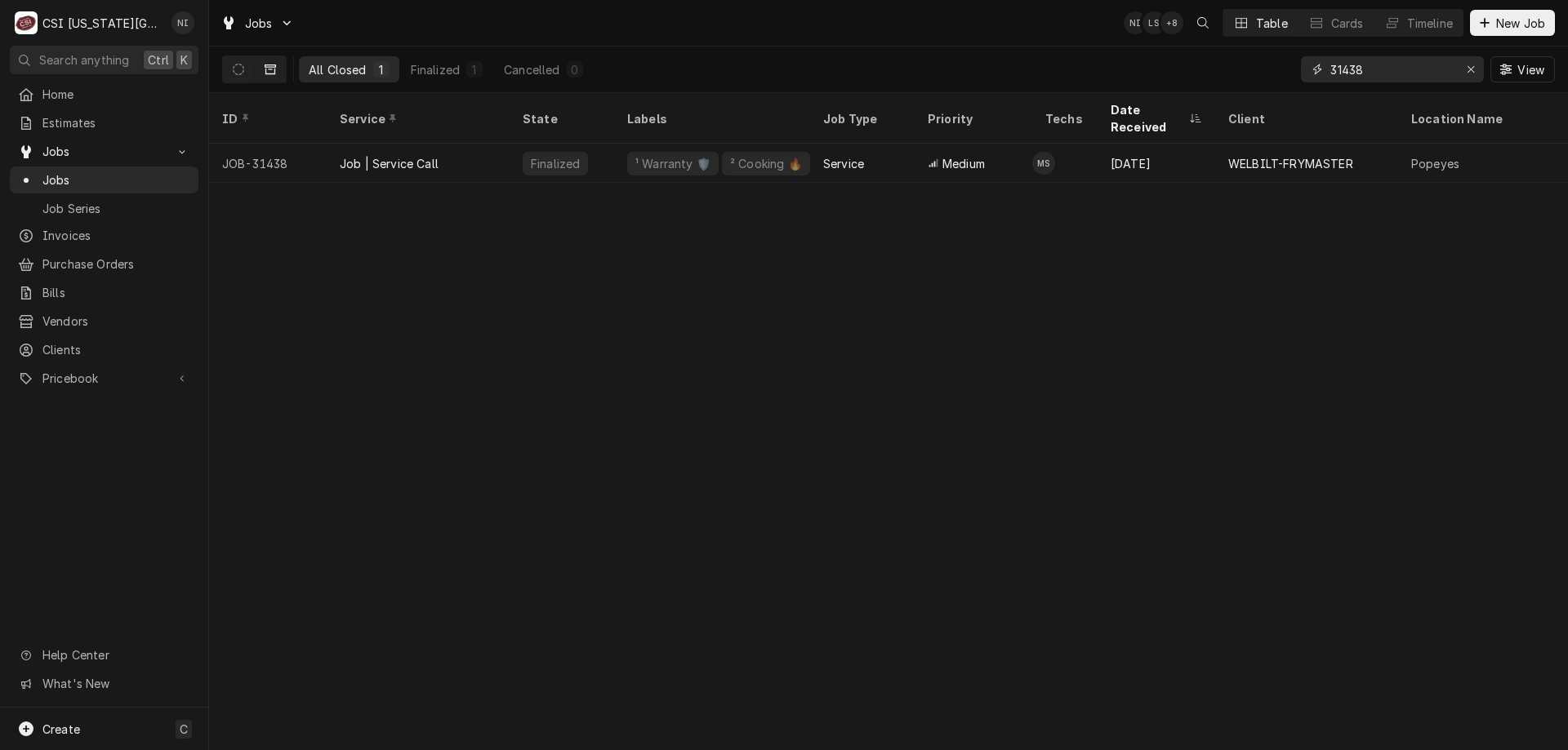
type input "31438"
click at [486, 149] on div "Job | Service Call" at bounding box center [418, 163] width 183 height 39
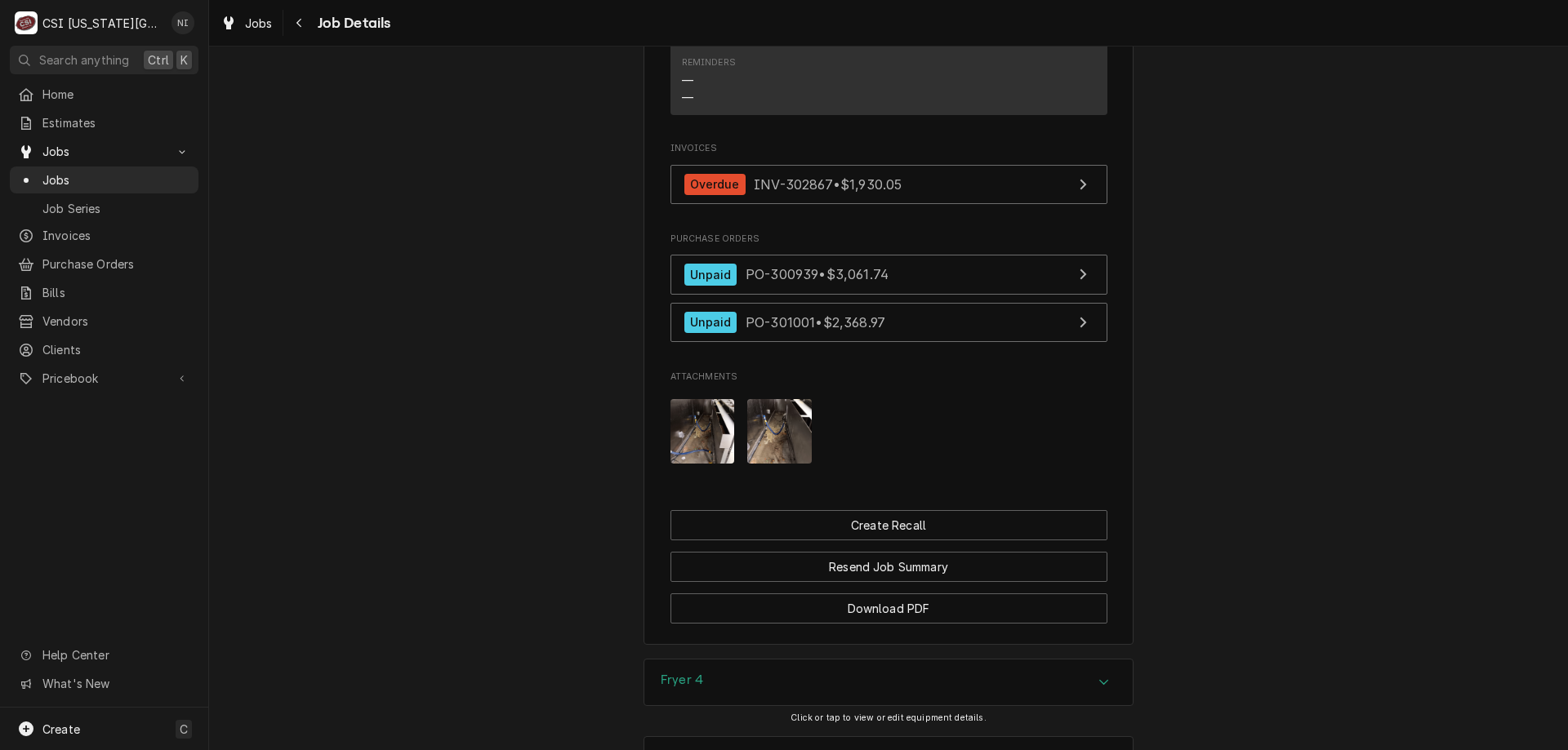
scroll to position [3061, 0]
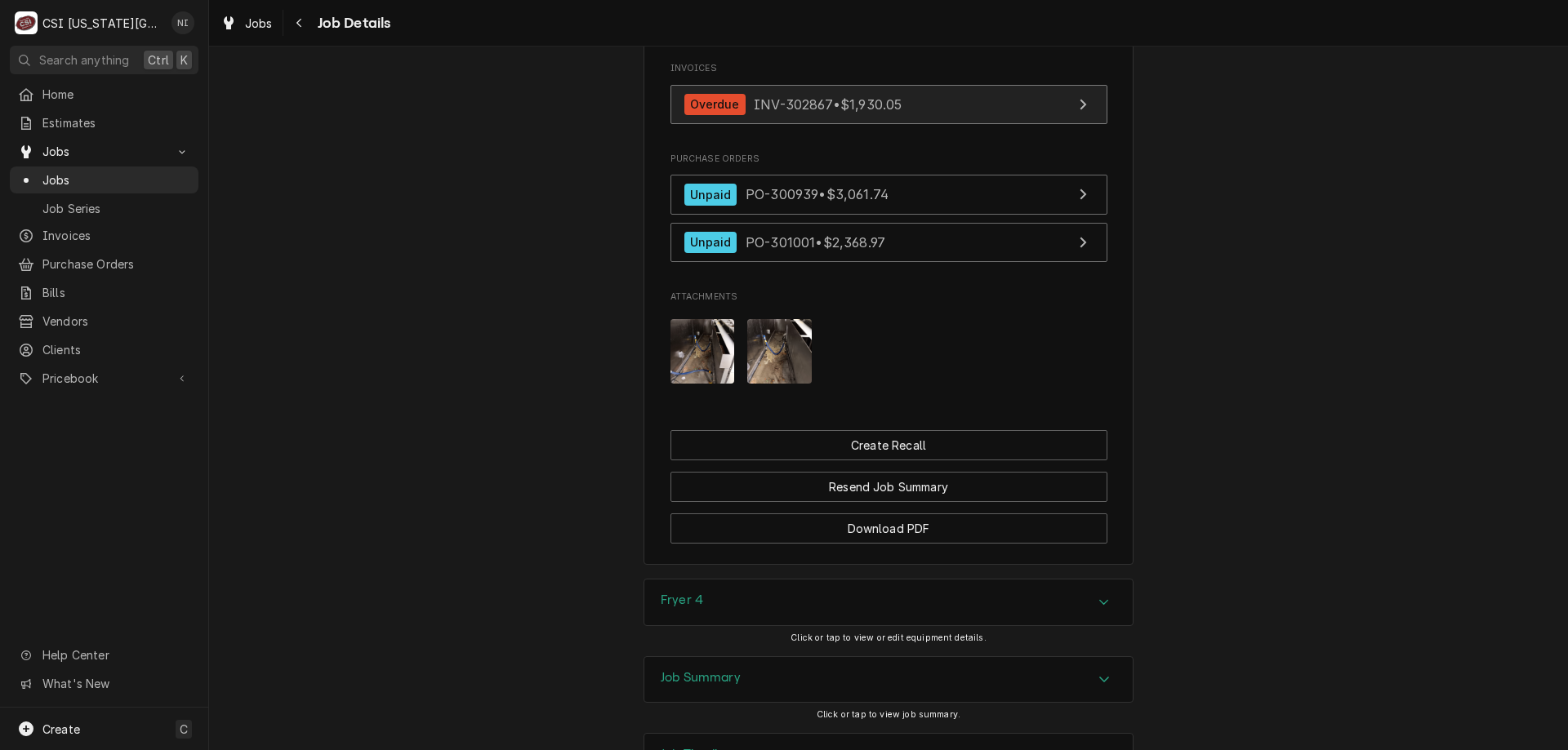
click at [908, 109] on link "Overdue INV-302867 • $1,930.05" at bounding box center [889, 105] width 437 height 40
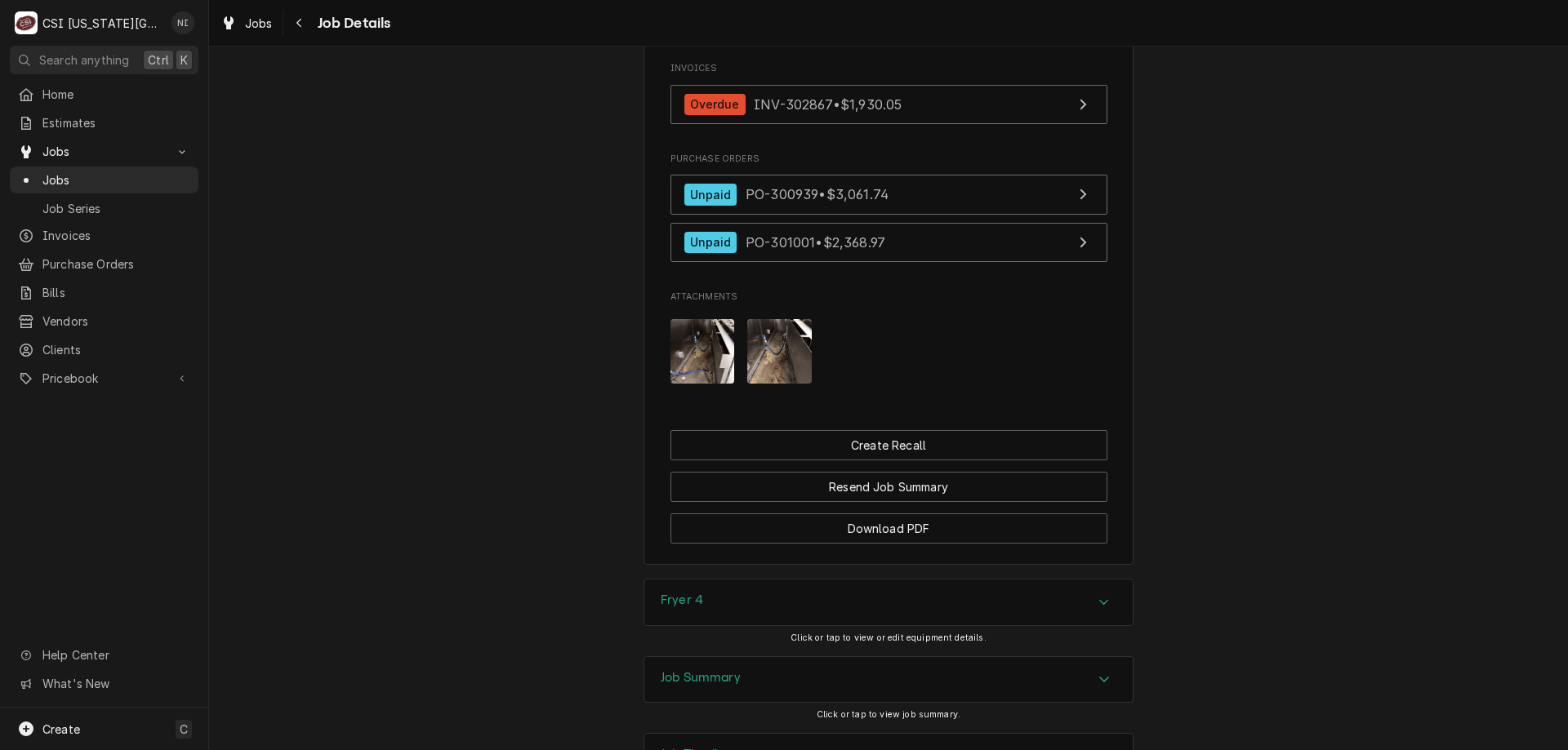
click at [154, 171] on span "Jobs" at bounding box center [116, 179] width 148 height 17
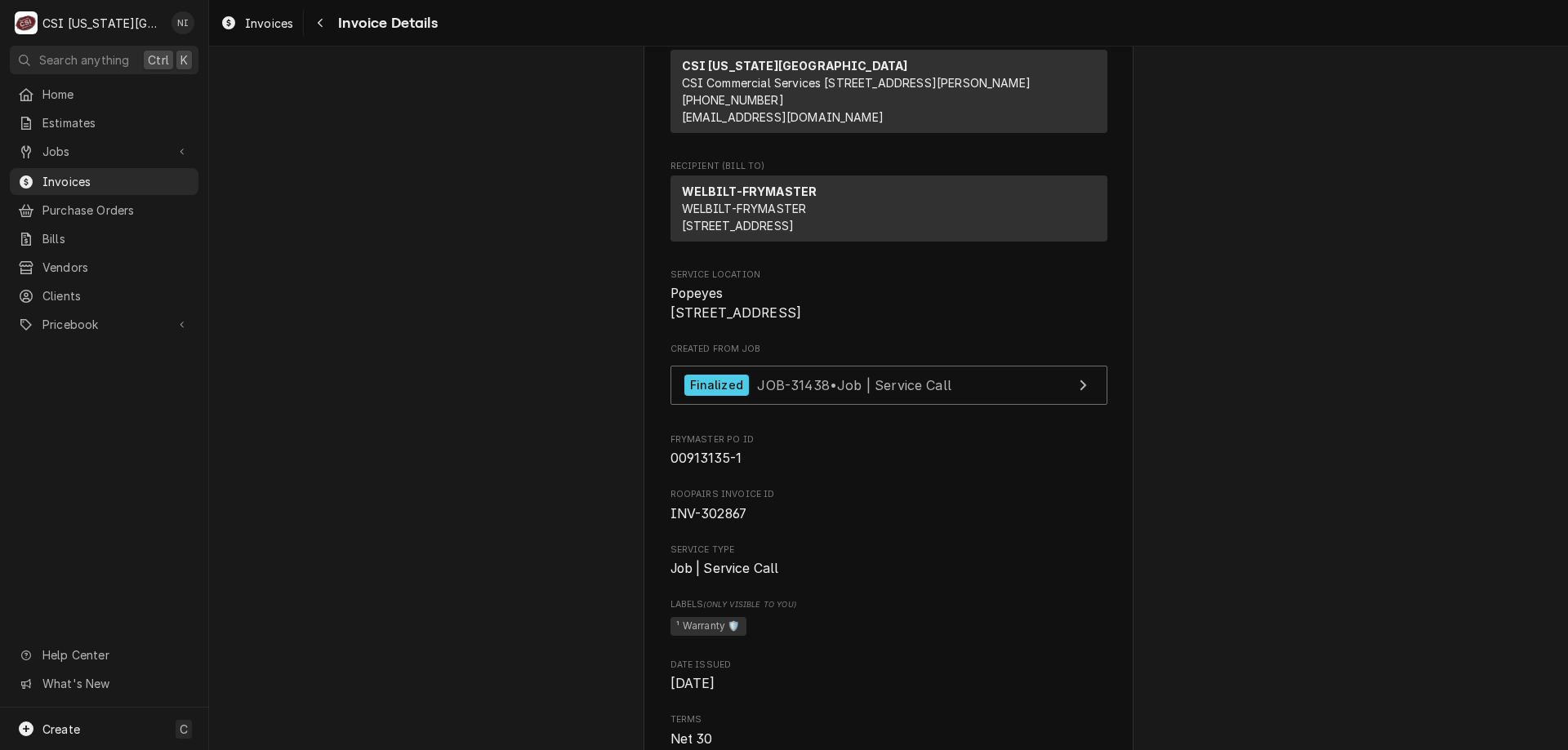
scroll to position [196, 0]
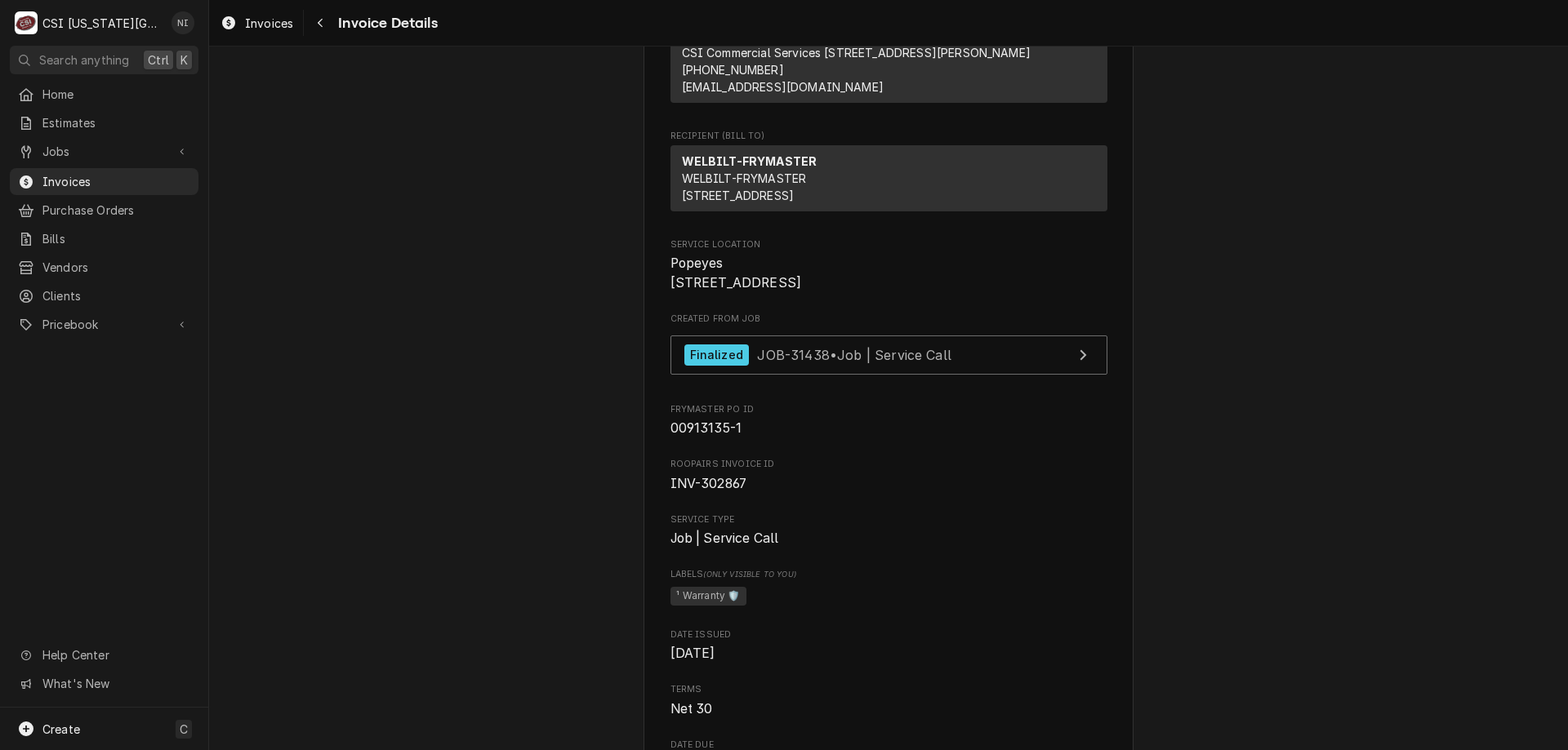
drag, startPoint x: 1327, startPoint y: 336, endPoint x: 1321, endPoint y: 327, distance: 10.8
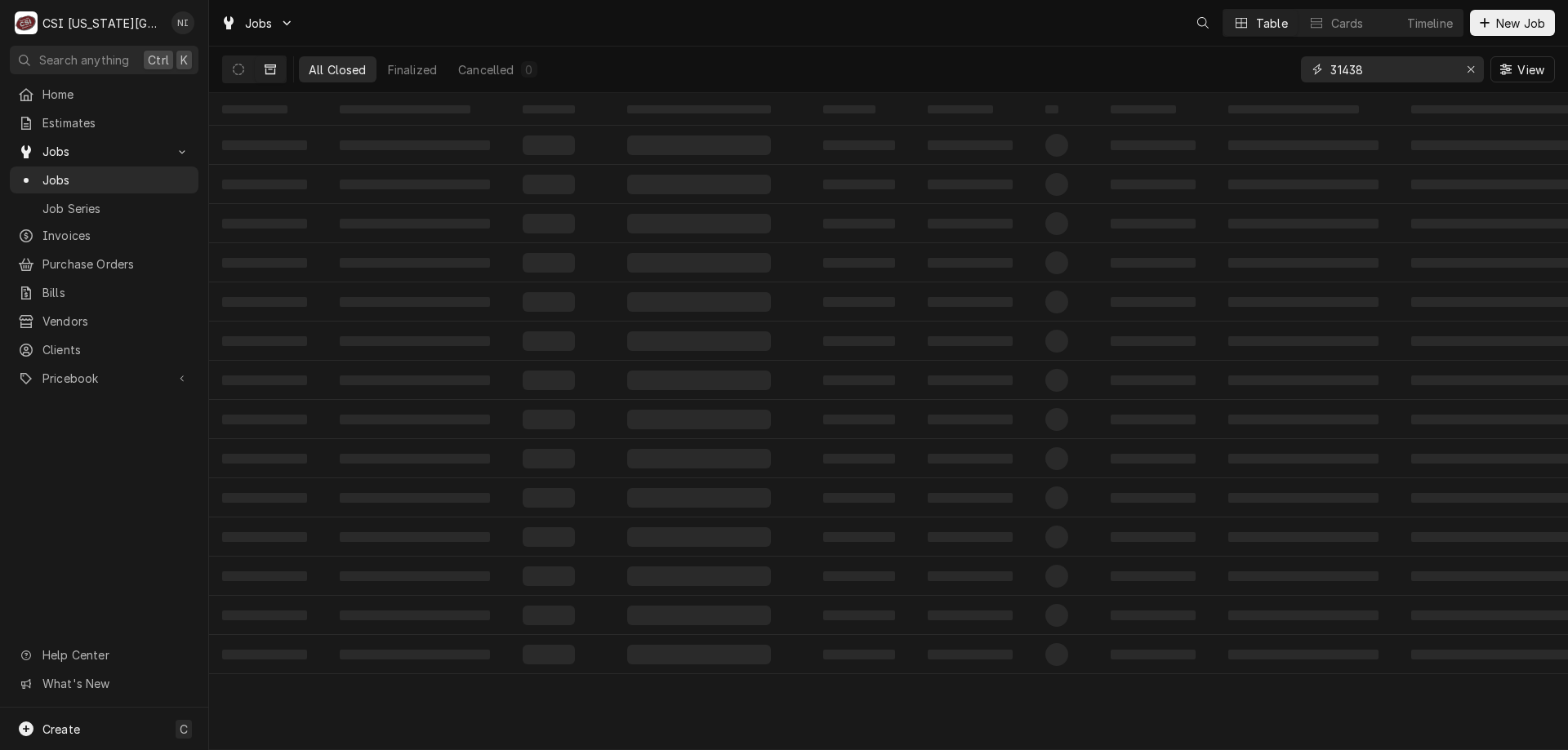
drag, startPoint x: 1300, startPoint y: 73, endPoint x: 1274, endPoint y: 75, distance: 26.1
click at [1274, 75] on div "All Closed Finalized Cancelled 0 31438 View" at bounding box center [888, 69] width 1333 height 46
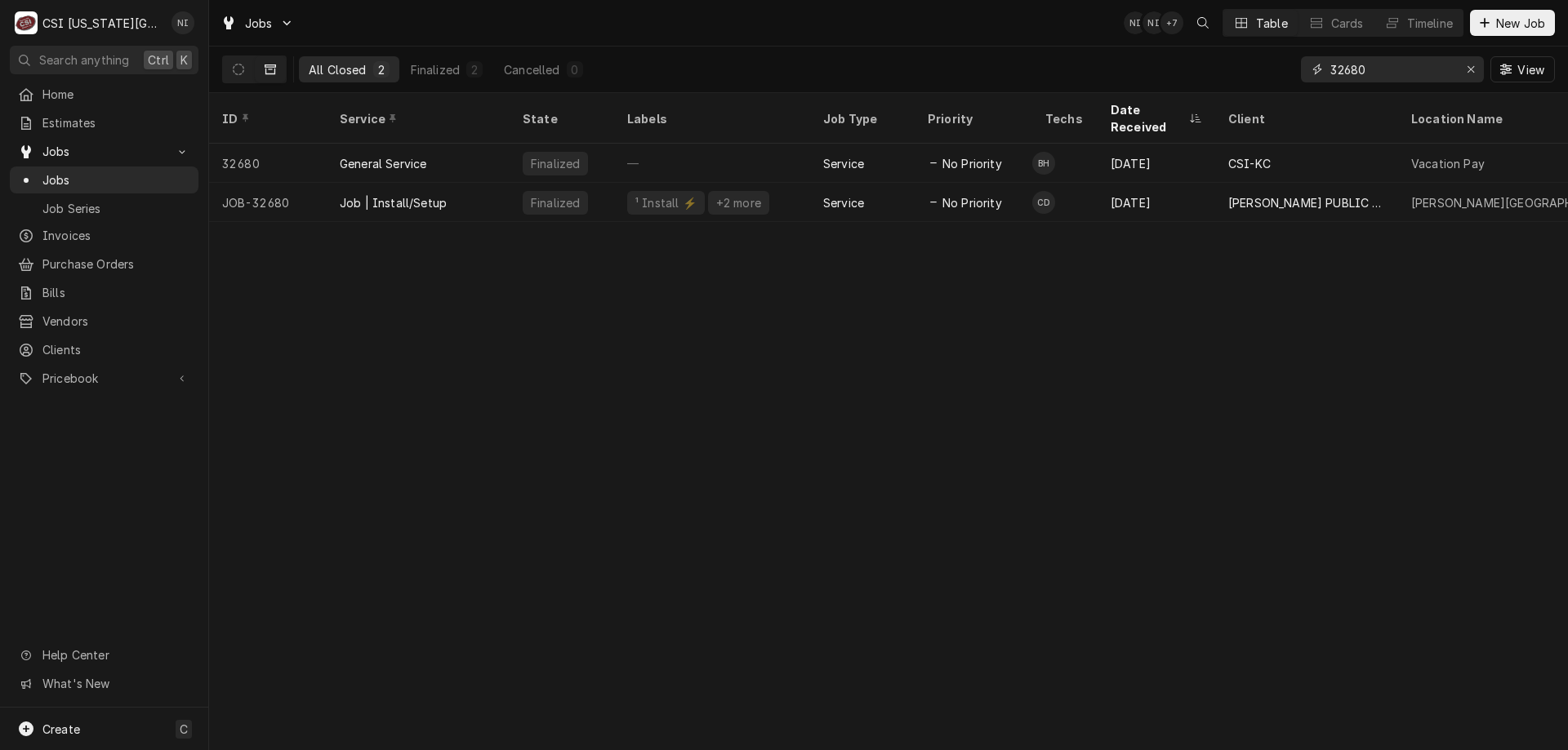
type input "32680"
click at [451, 187] on div "Job | Install/Setup" at bounding box center [418, 203] width 183 height 39
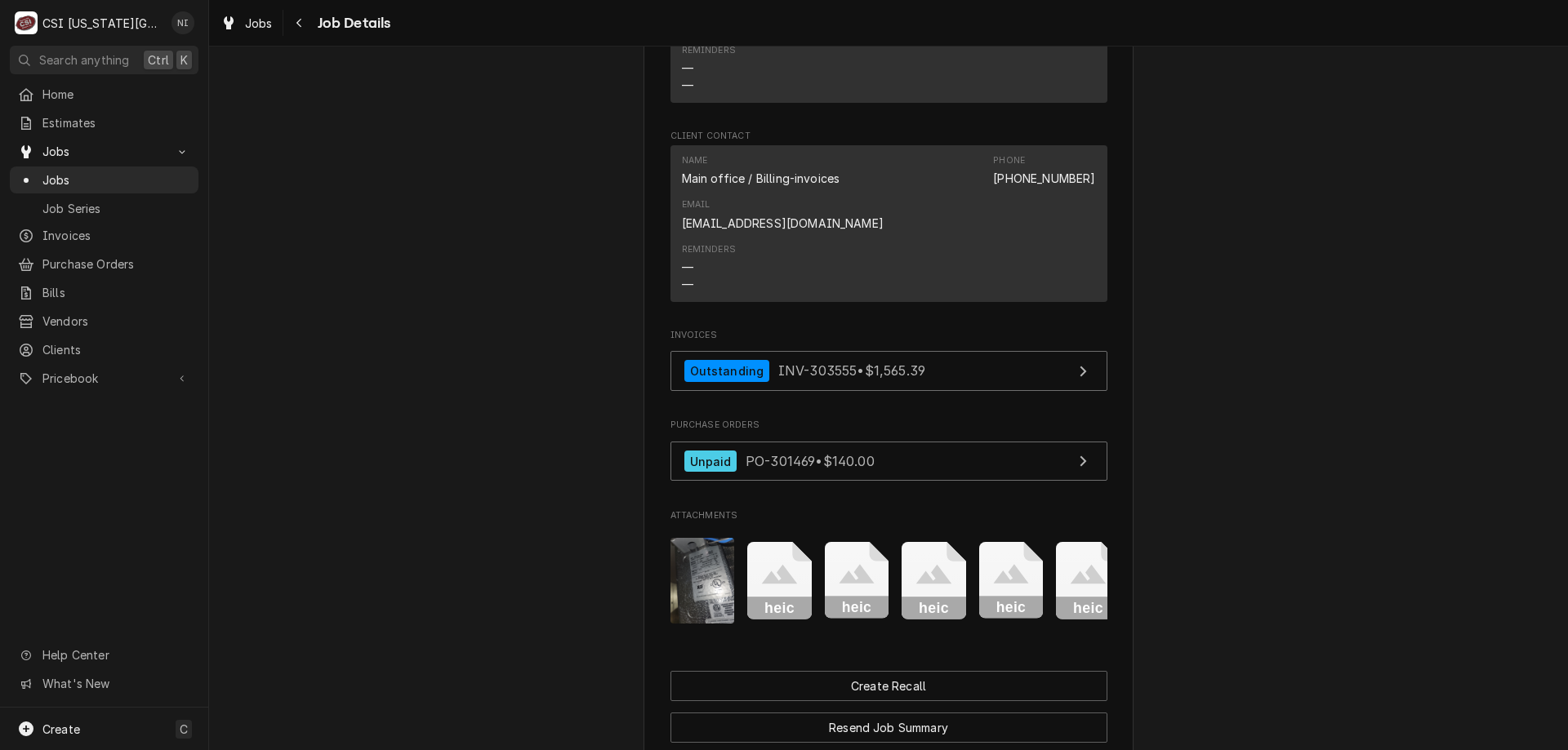
scroll to position [1775, 0]
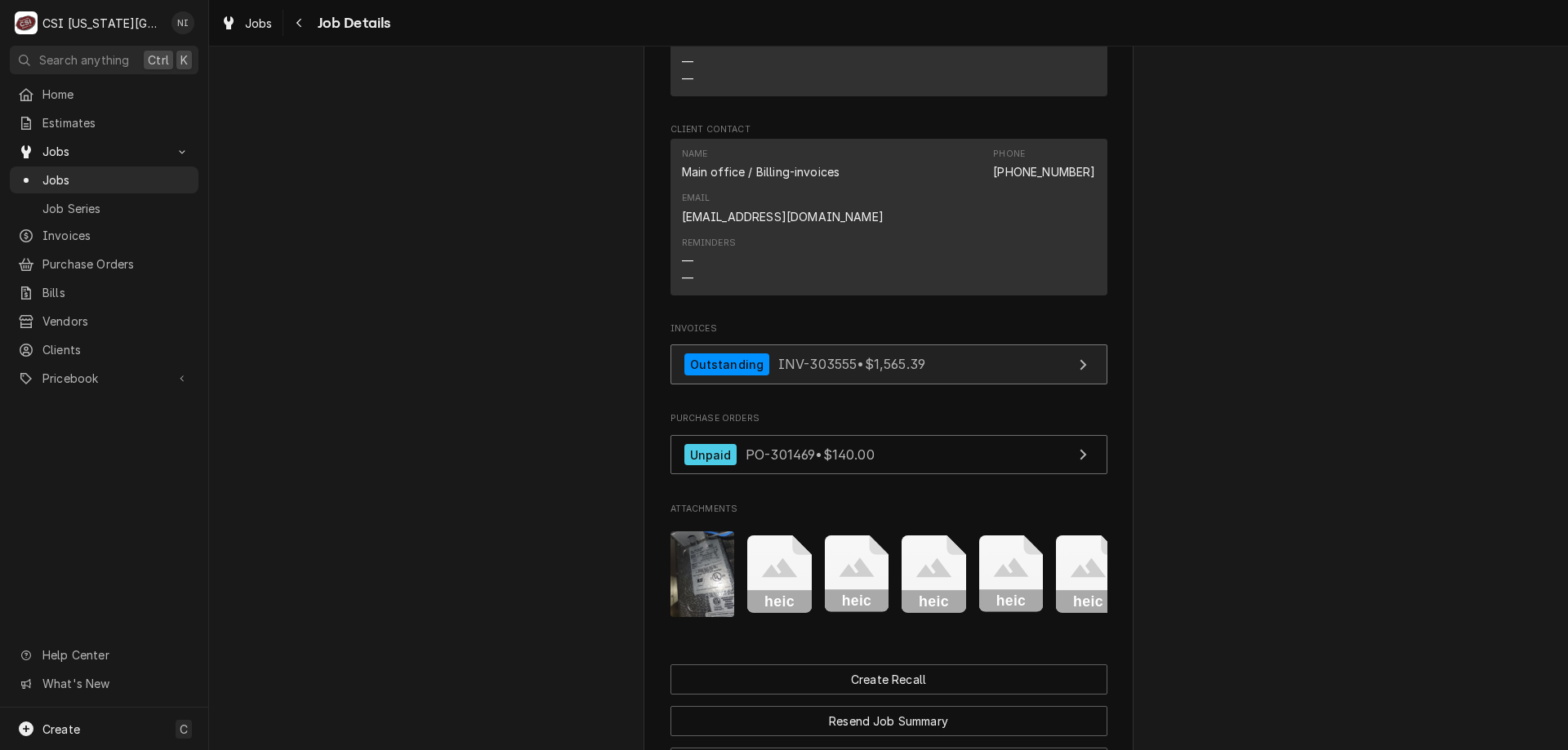
click at [956, 368] on link "Outstanding INV-303555 • $1,565.39" at bounding box center [889, 364] width 437 height 40
click at [124, 171] on span "Jobs" at bounding box center [116, 179] width 148 height 17
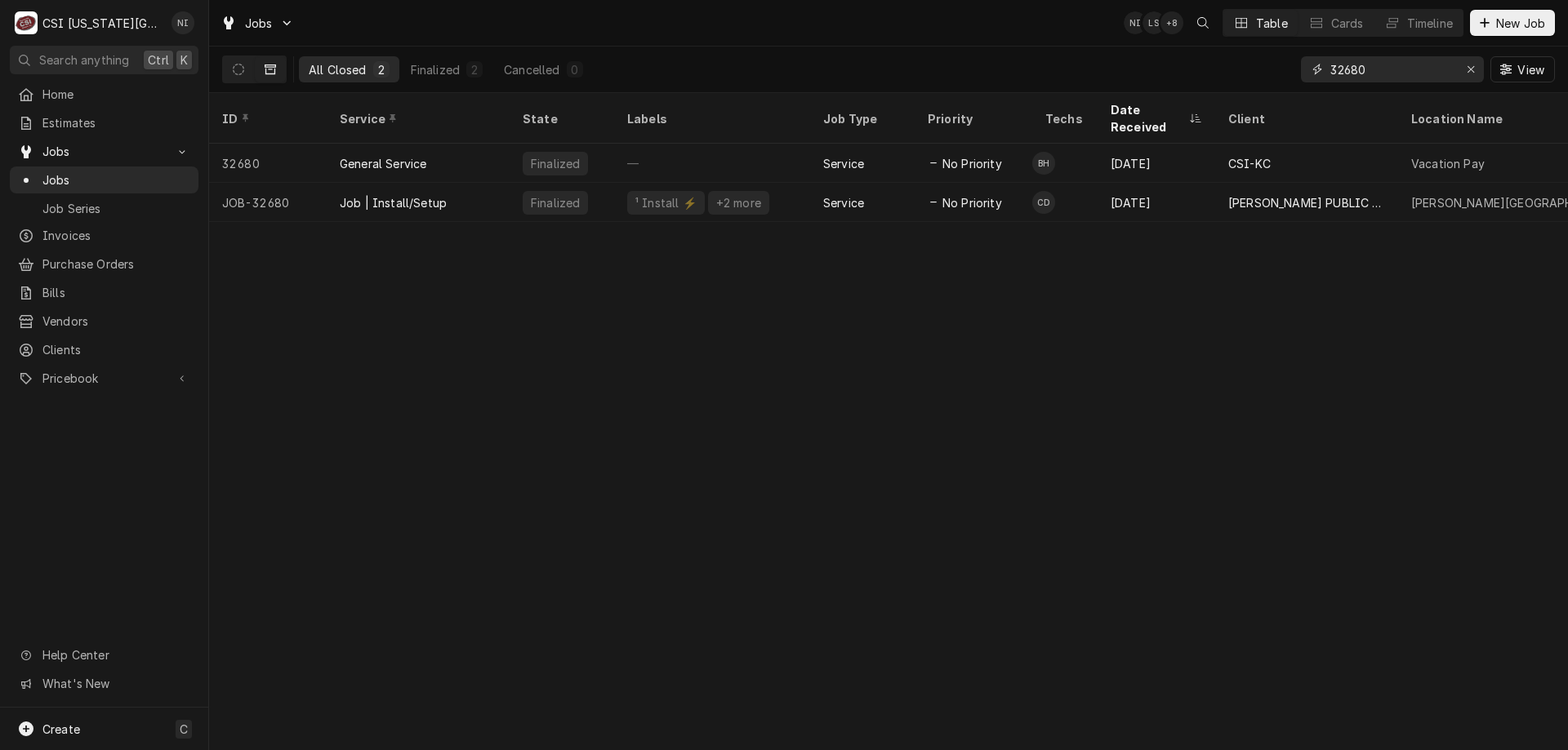
drag, startPoint x: 1352, startPoint y: 69, endPoint x: 1183, endPoint y: 69, distance: 169.0
click at [1228, 69] on div "All Closed 2 Finalized 2 Cancelled 0 32680 View" at bounding box center [888, 69] width 1333 height 46
type input "32495"
click at [470, 183] on div "Job | Service Call" at bounding box center [418, 203] width 183 height 39
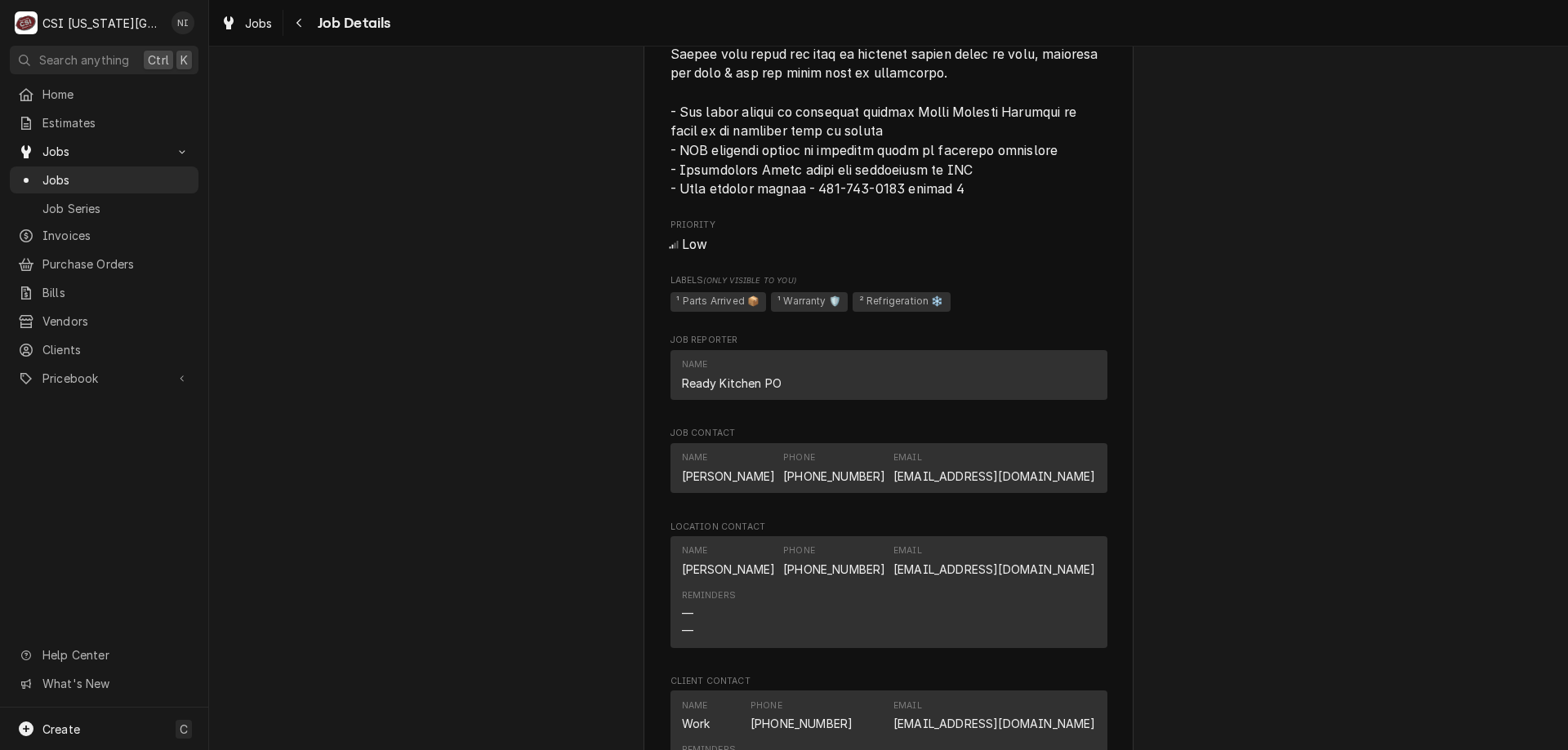
scroll to position [2565, 0]
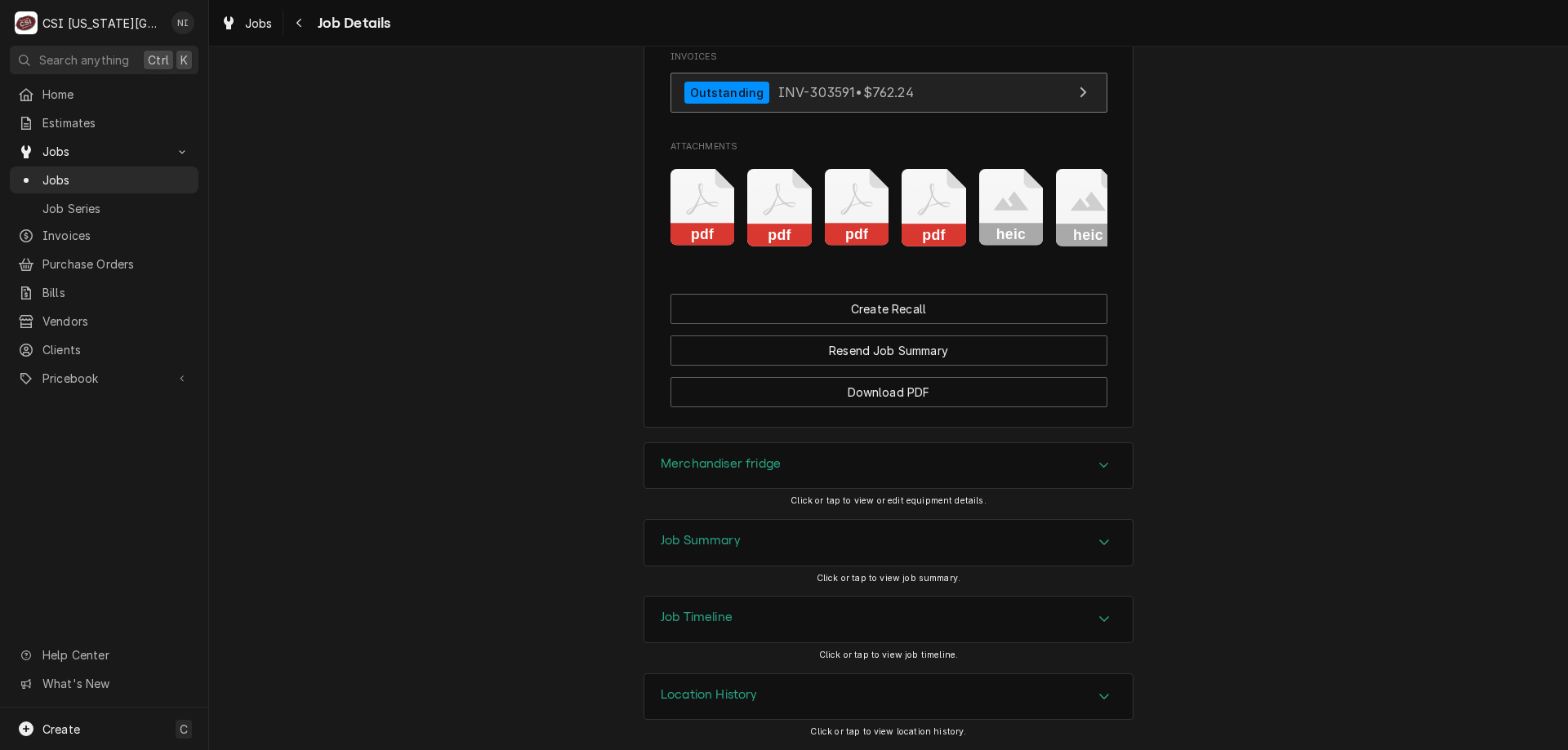
click at [895, 84] on span "INV-303591 • $762.24" at bounding box center [845, 92] width 136 height 16
click at [140, 172] on span "Jobs" at bounding box center [116, 179] width 148 height 17
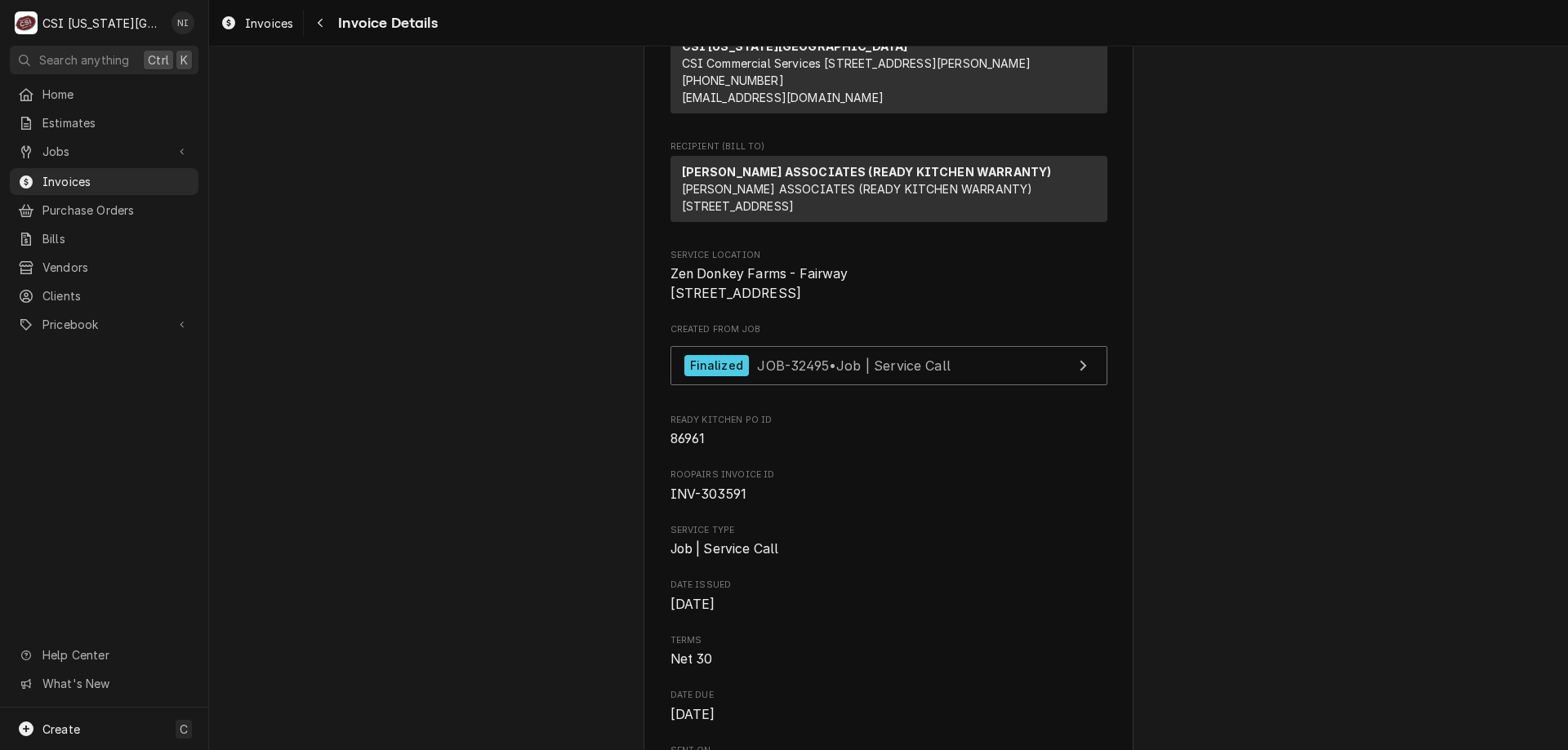
scroll to position [188, 0]
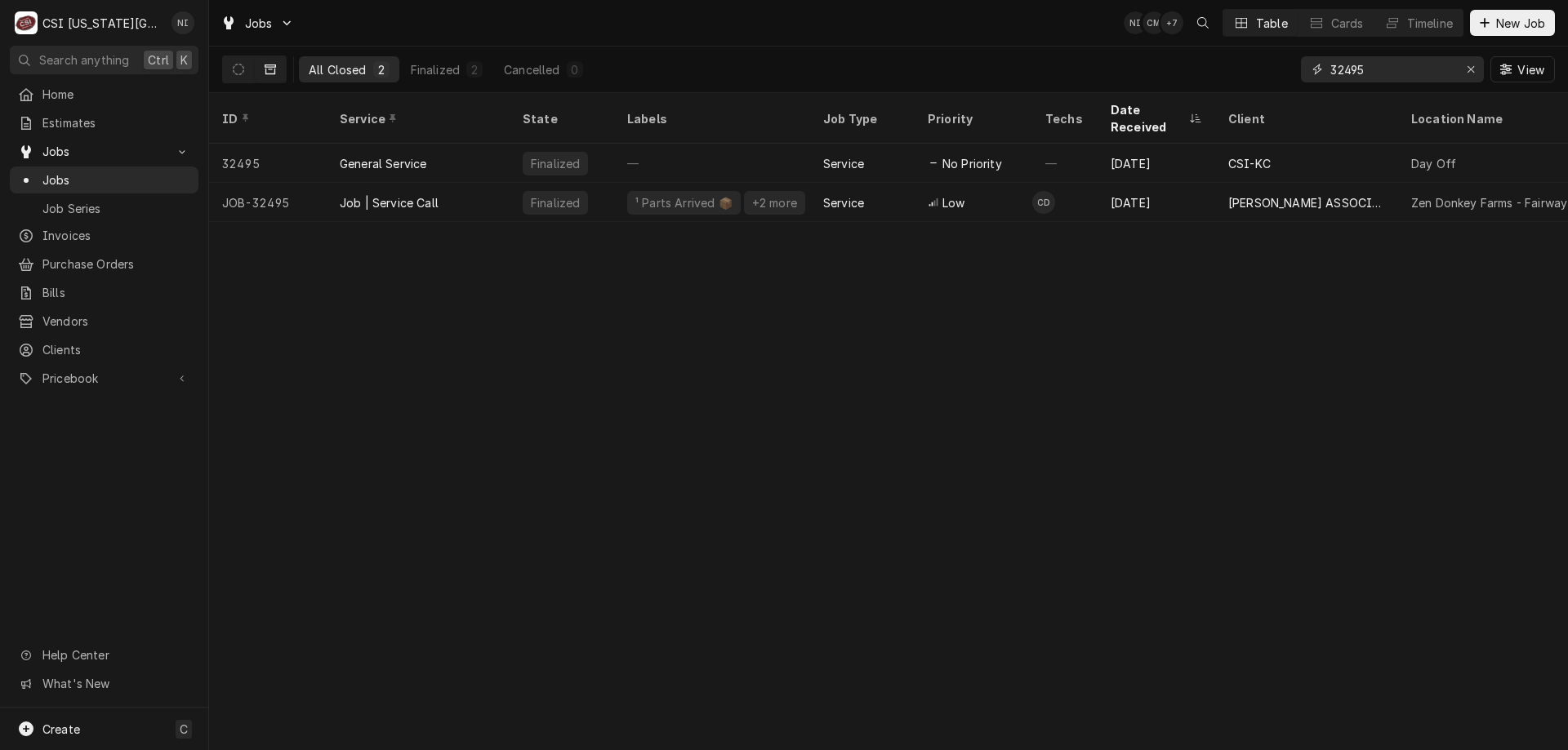
drag, startPoint x: 1375, startPoint y: 75, endPoint x: 1196, endPoint y: 74, distance: 179.0
click at [1196, 74] on div "All Closed 2 Finalized 2 Cancelled 0 32495 View" at bounding box center [888, 69] width 1333 height 46
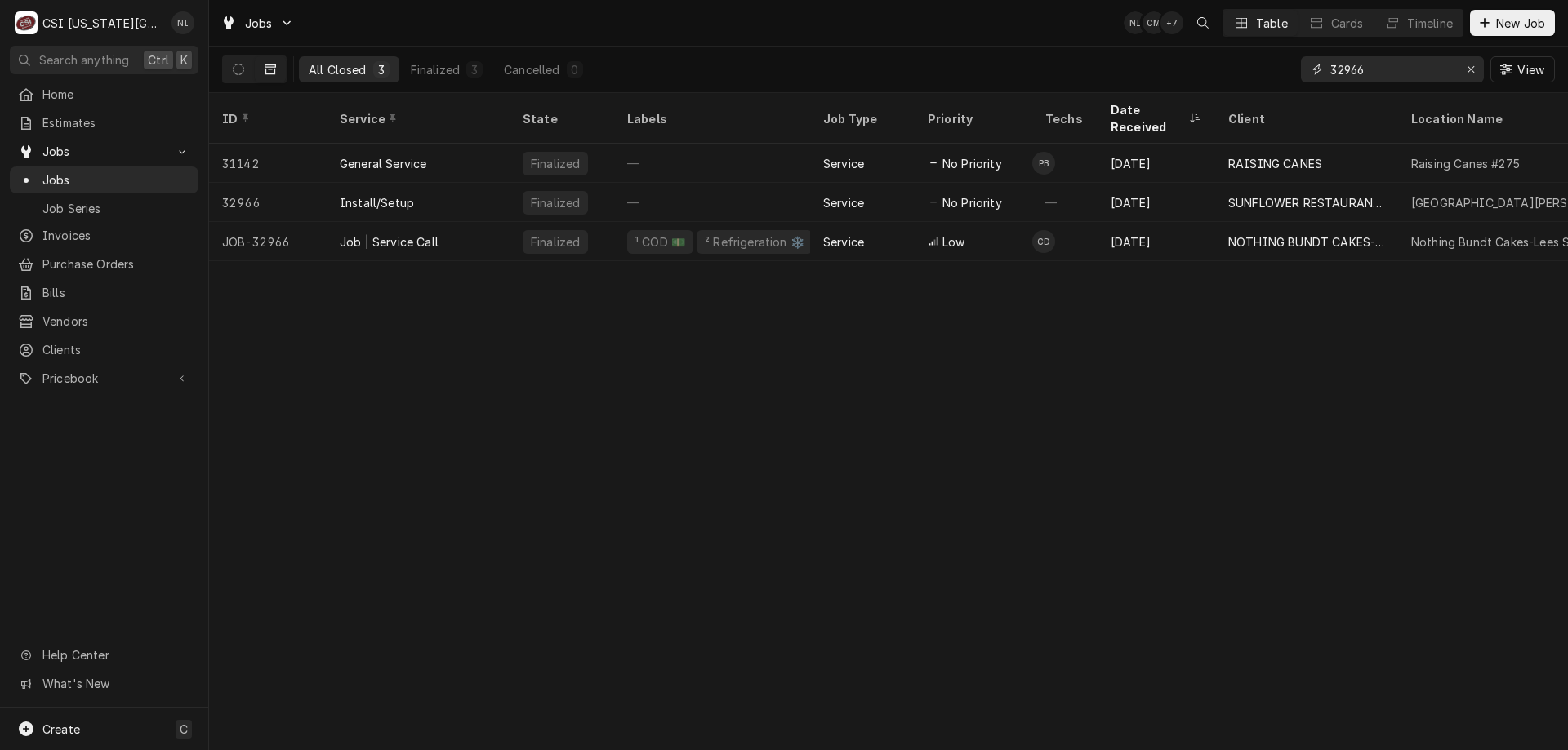
type input "32966"
click at [484, 222] on div "Job | Service Call" at bounding box center [418, 241] width 183 height 39
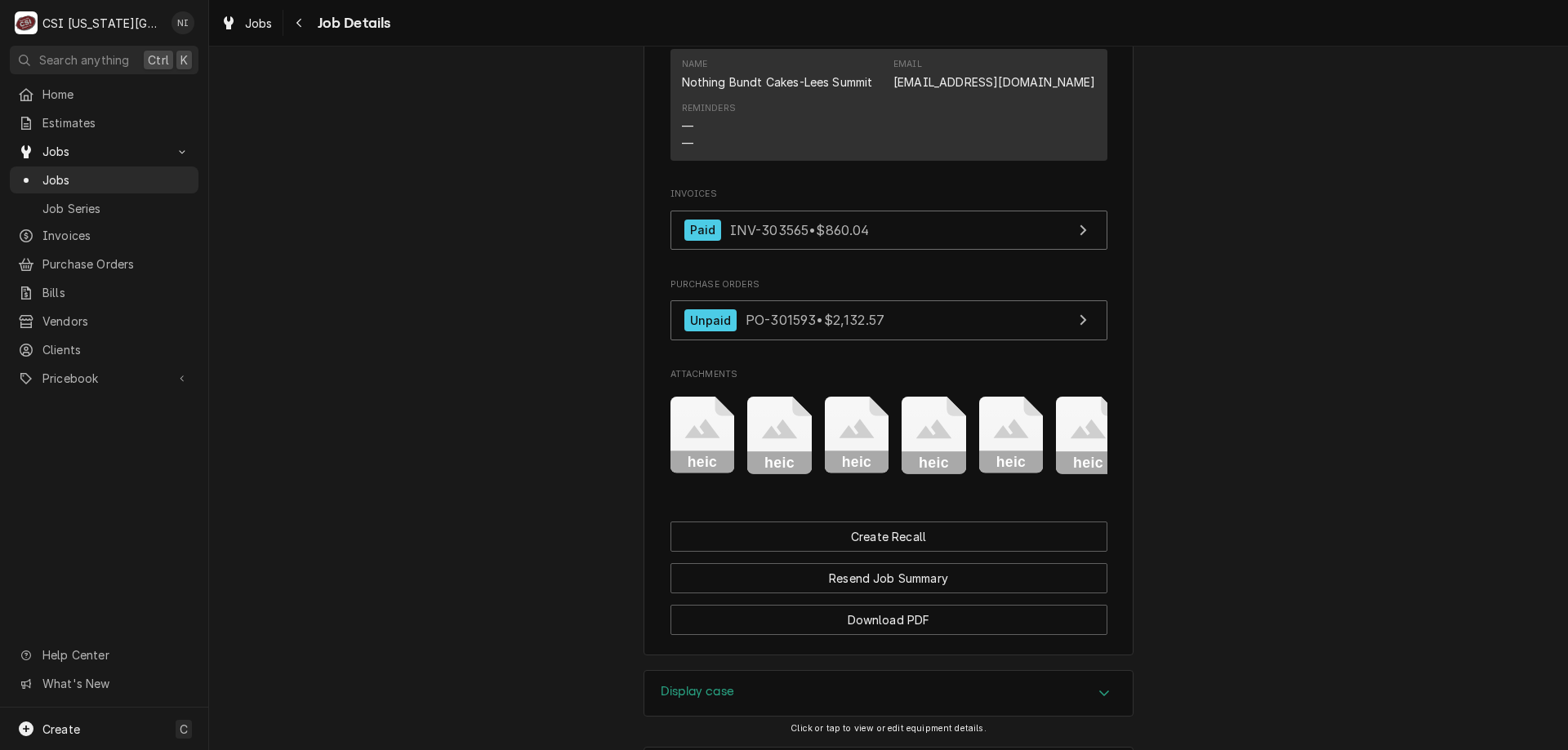
scroll to position [1457, 0]
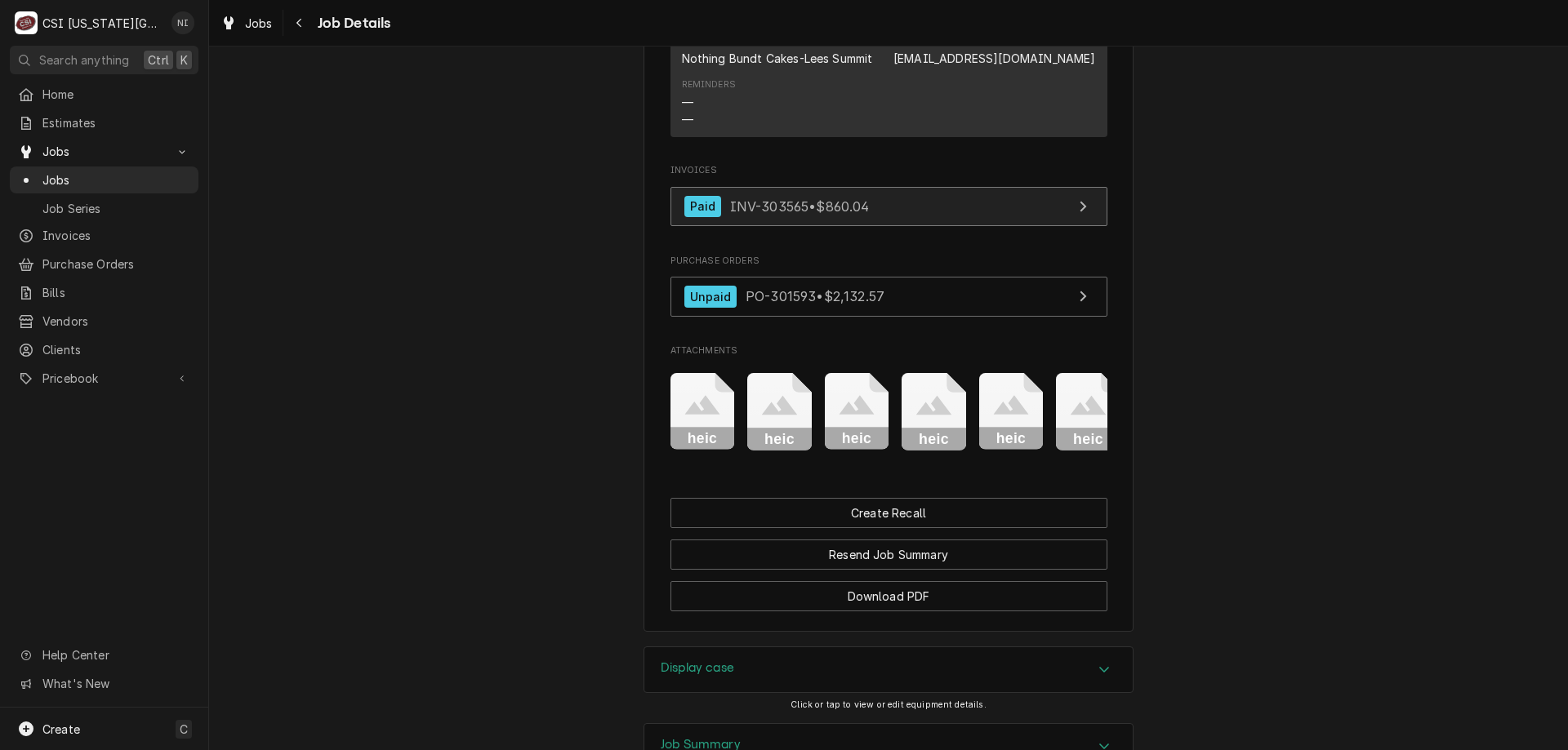
click at [915, 227] on link "Paid INV-303565 • $860.04" at bounding box center [889, 206] width 437 height 40
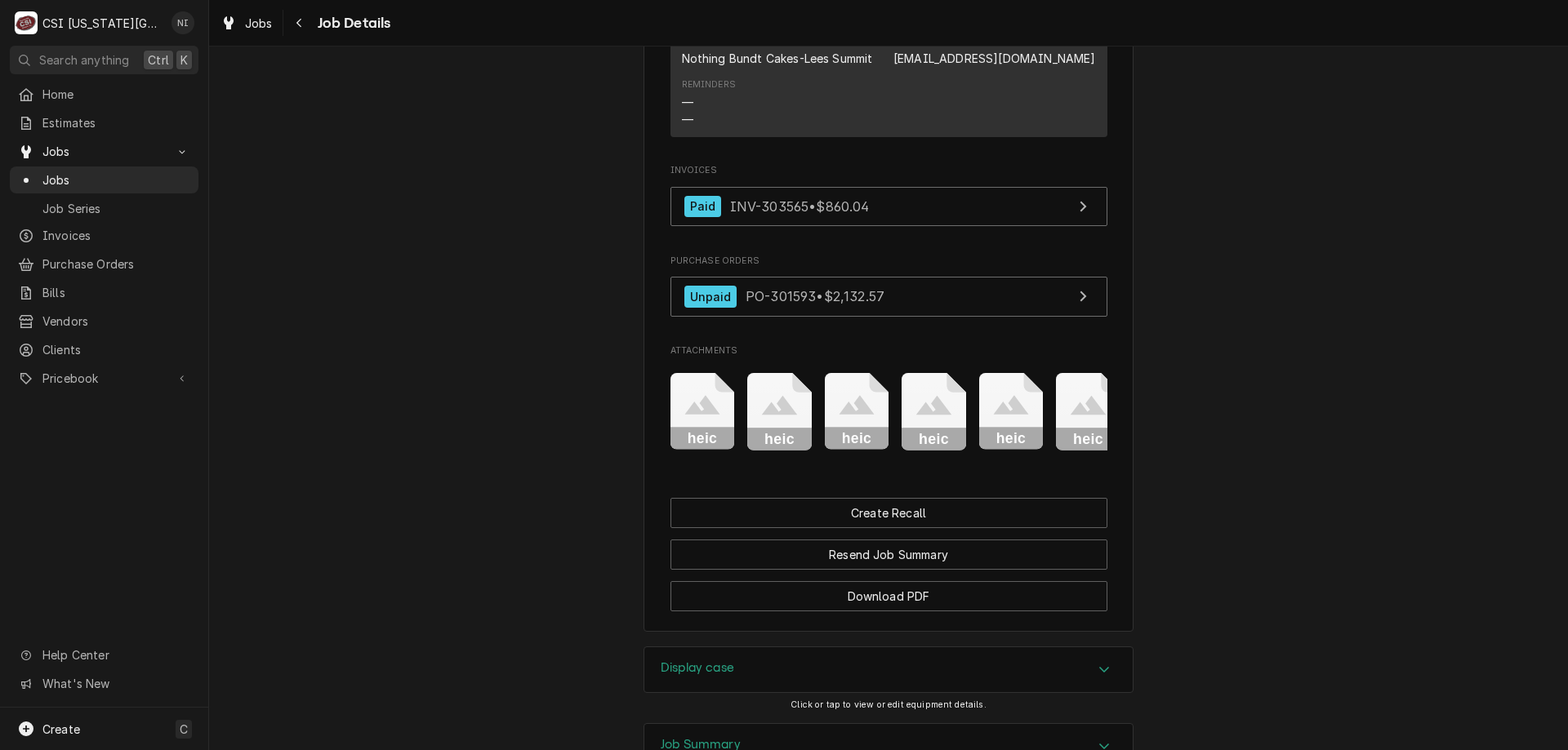
click at [111, 185] on link "Jobs" at bounding box center [104, 180] width 188 height 27
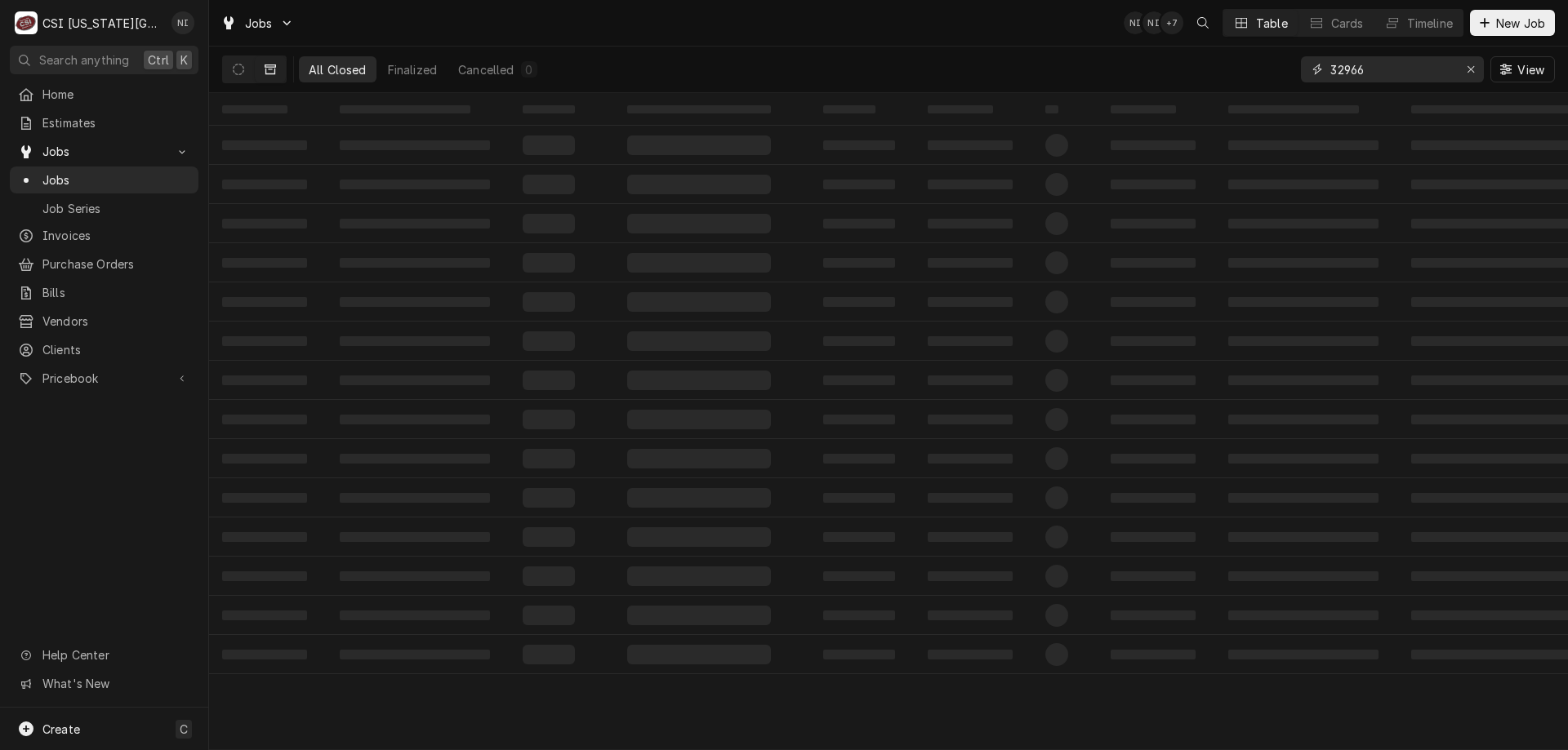
drag, startPoint x: 1369, startPoint y: 69, endPoint x: 1191, endPoint y: 60, distance: 178.2
click at [1191, 60] on div "All Closed Finalized Cancelled 0 32966 View" at bounding box center [888, 69] width 1333 height 46
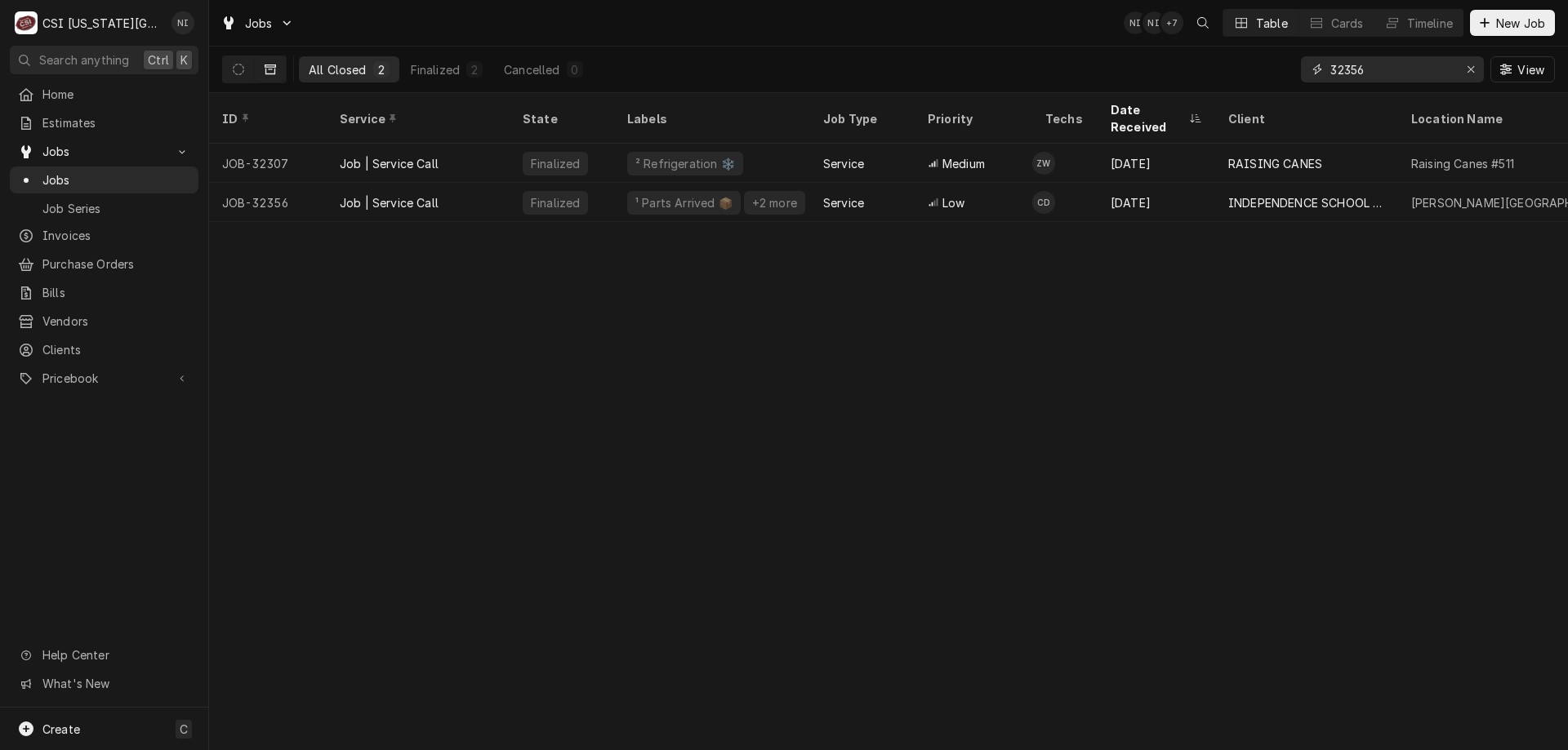
type input "32356"
click at [466, 183] on div "Job | Service Call" at bounding box center [418, 203] width 183 height 39
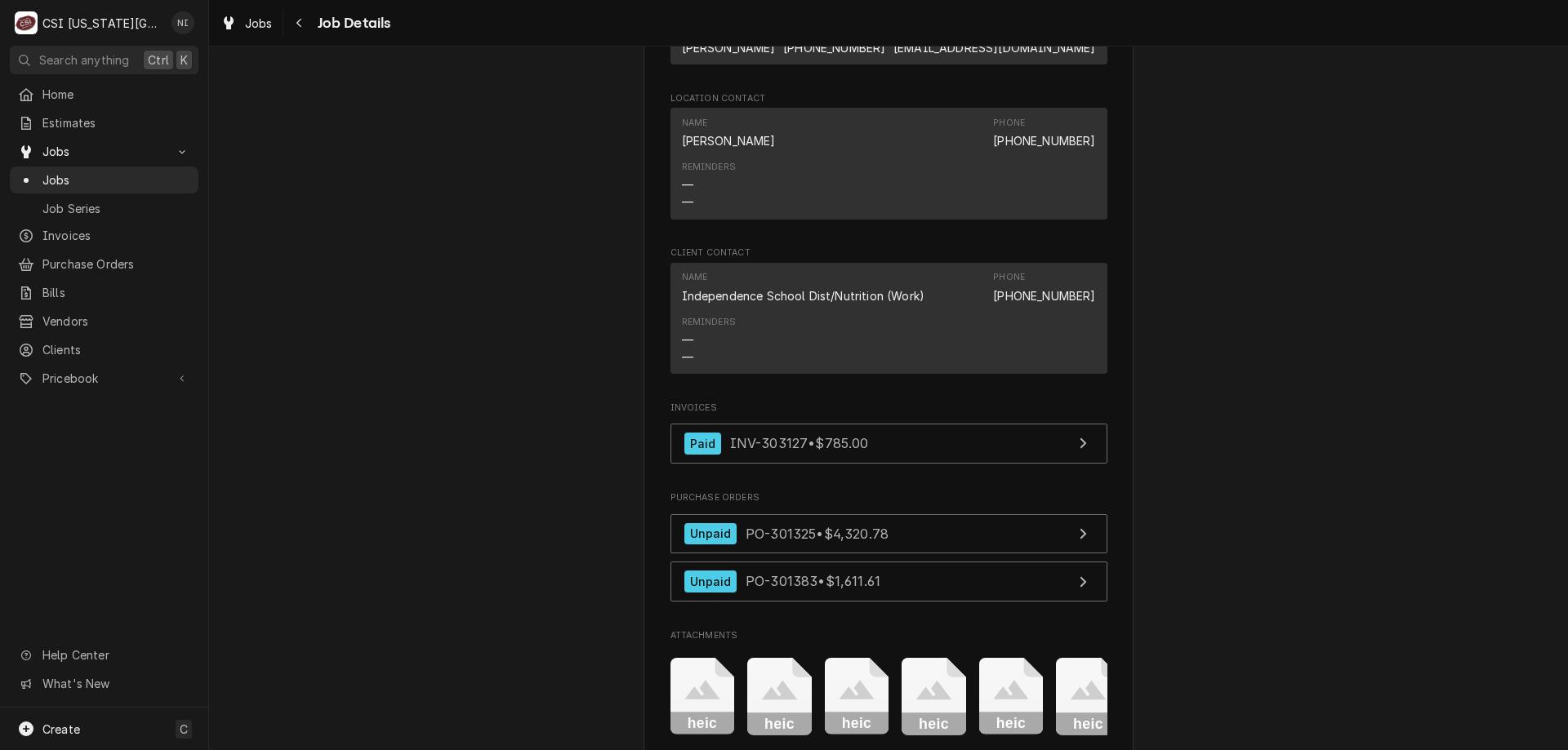
scroll to position [1676, 0]
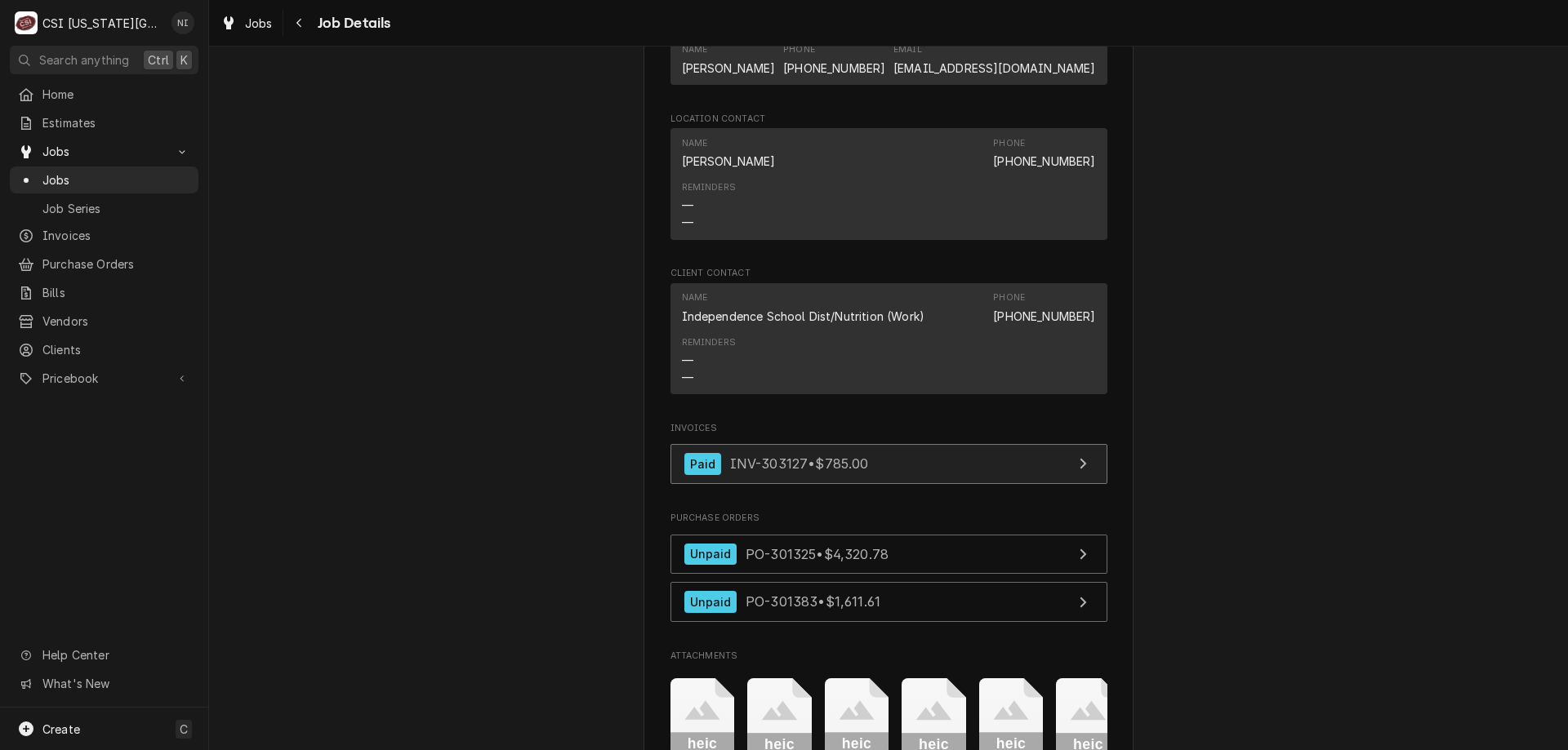
click at [1010, 456] on link "Paid INV-303127 • $785.00" at bounding box center [889, 464] width 437 height 40
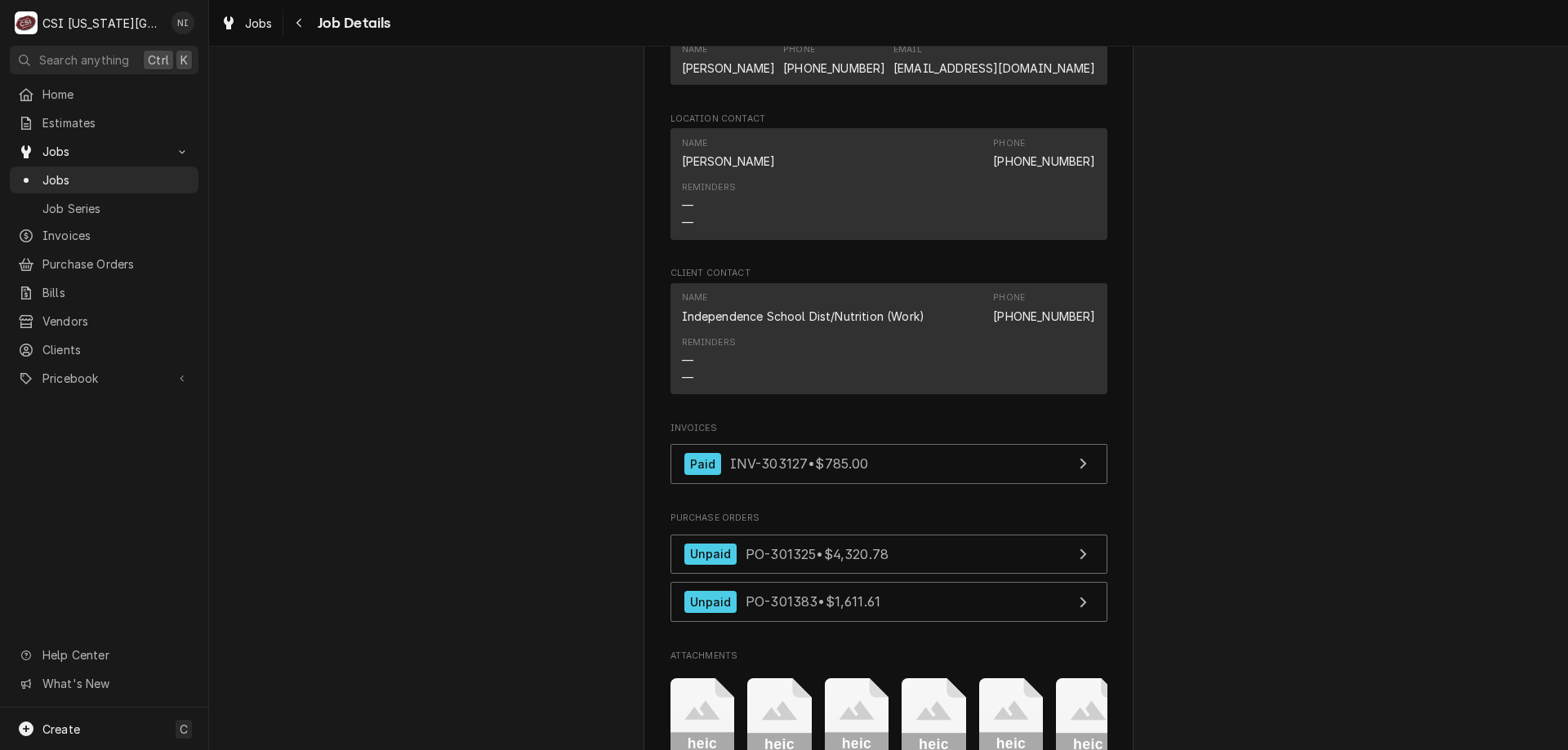
click at [110, 180] on span "Jobs" at bounding box center [116, 179] width 148 height 17
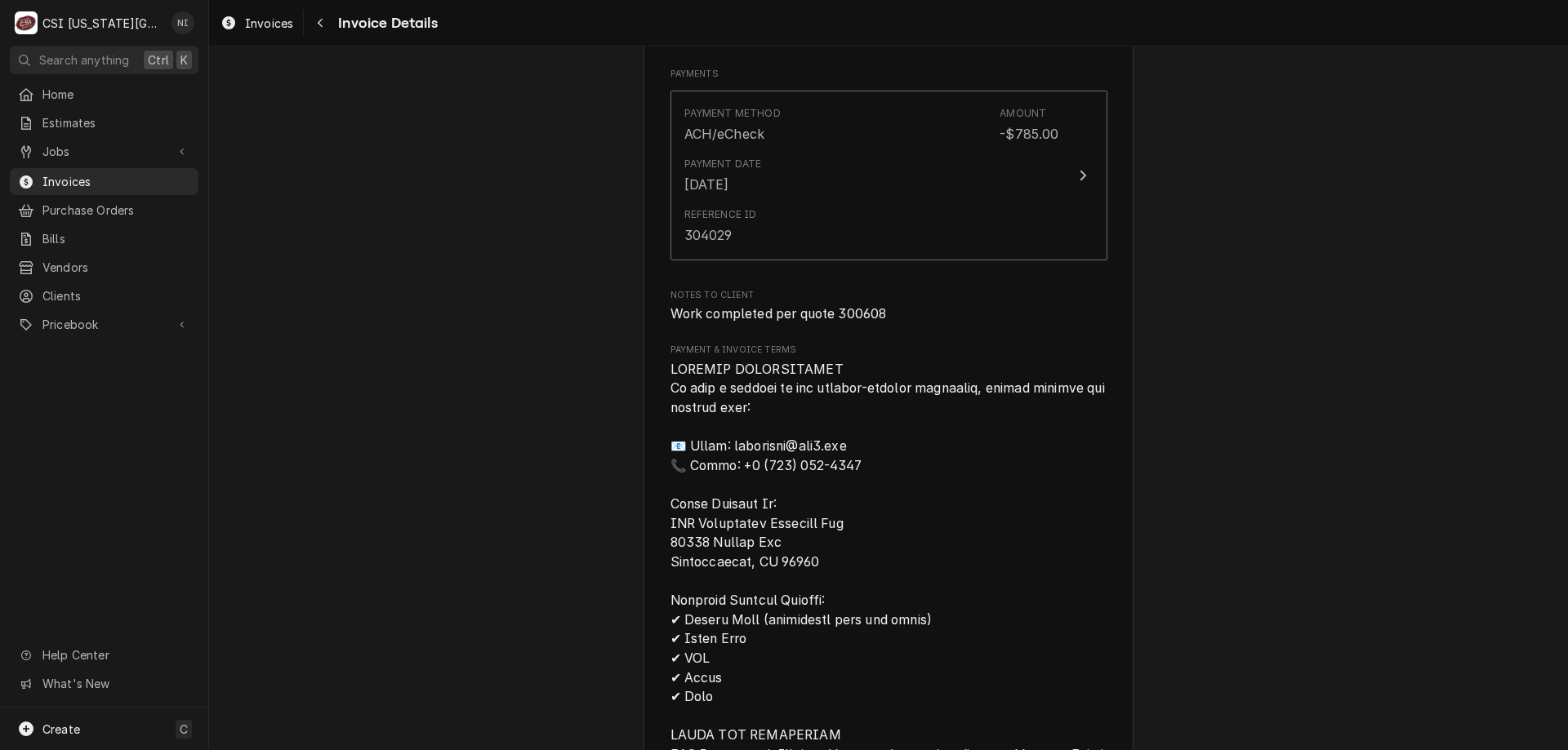
scroll to position [2396, 0]
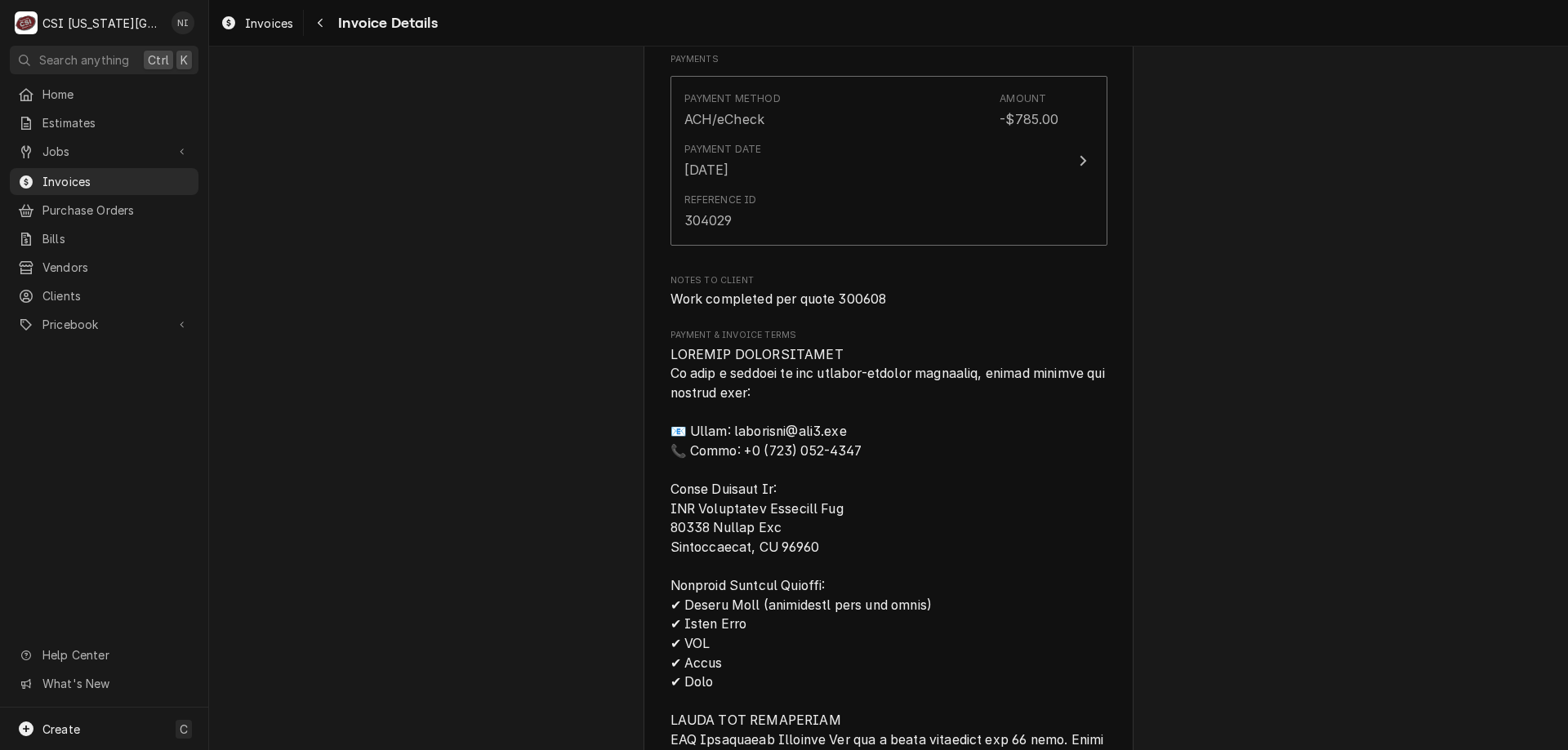
click at [138, 173] on span "Invoices" at bounding box center [116, 181] width 148 height 17
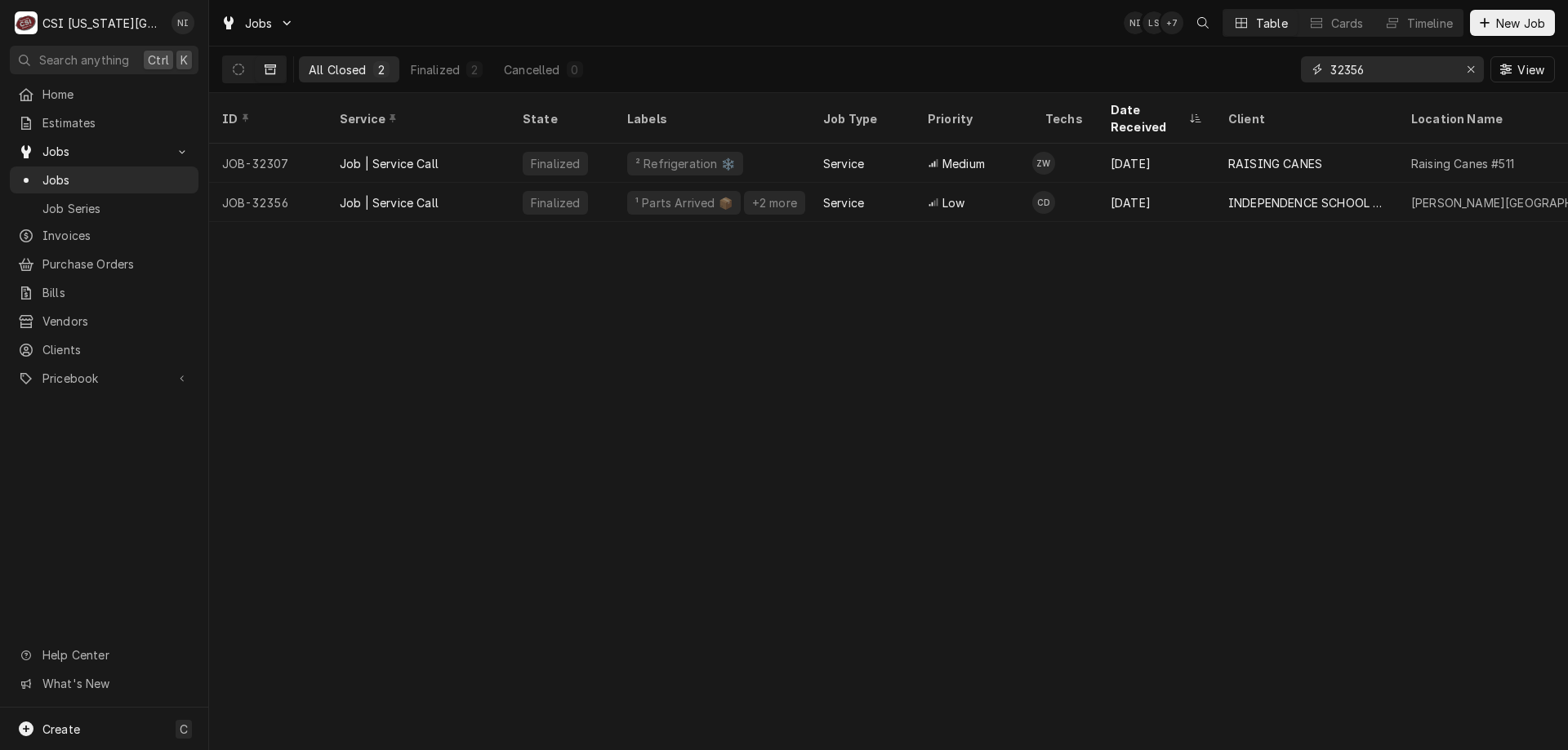
drag, startPoint x: 1378, startPoint y: 69, endPoint x: 1140, endPoint y: 70, distance: 238.0
click at [1145, 70] on div "All Closed 2 Finalized 2 Cancelled 0 32356 View" at bounding box center [888, 69] width 1333 height 46
type input "32188"
click at [491, 183] on div "Job | Service Call" at bounding box center [418, 203] width 183 height 39
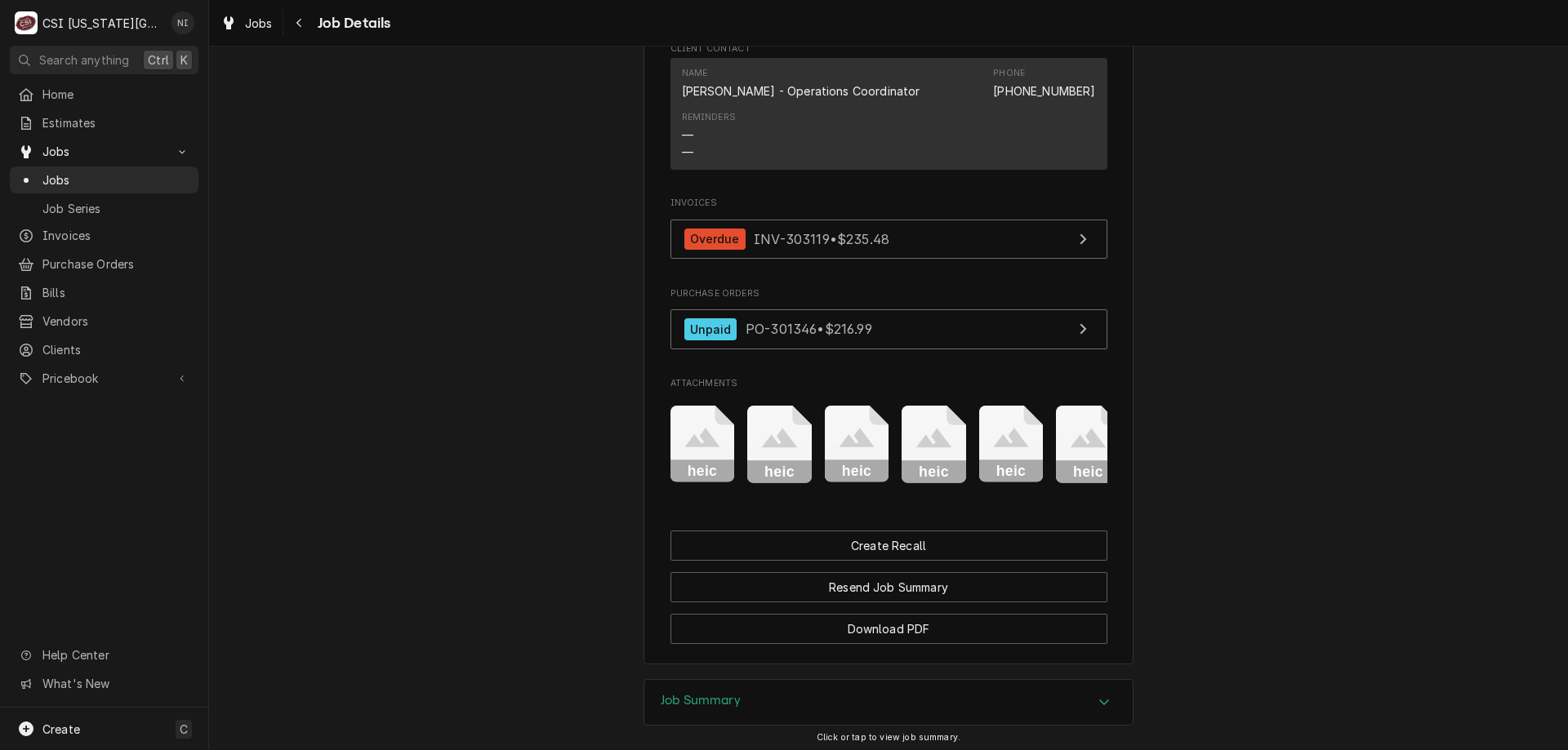
scroll to position [1588, 0]
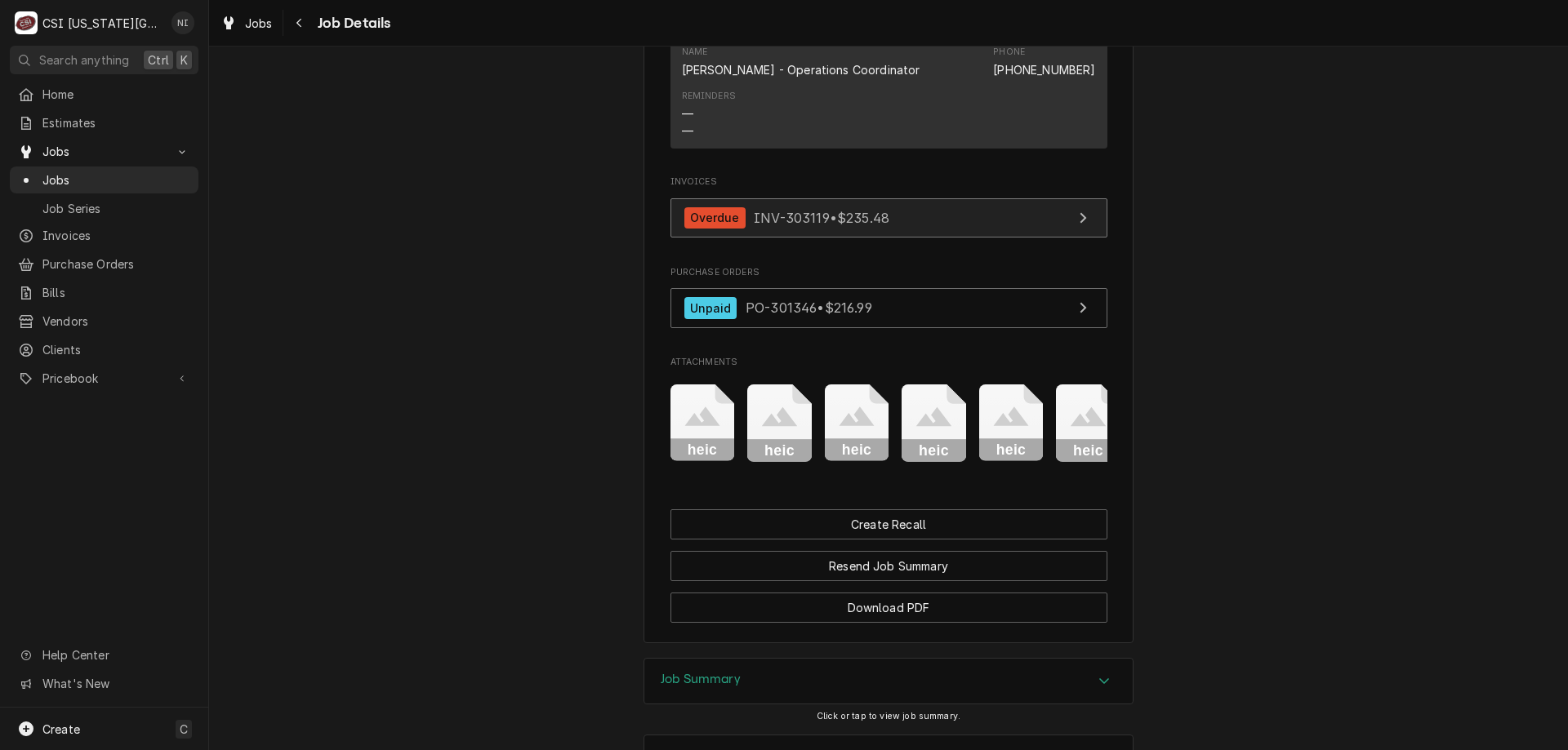
click at [917, 239] on link "Overdue INV-303119 • $235.48" at bounding box center [889, 218] width 437 height 40
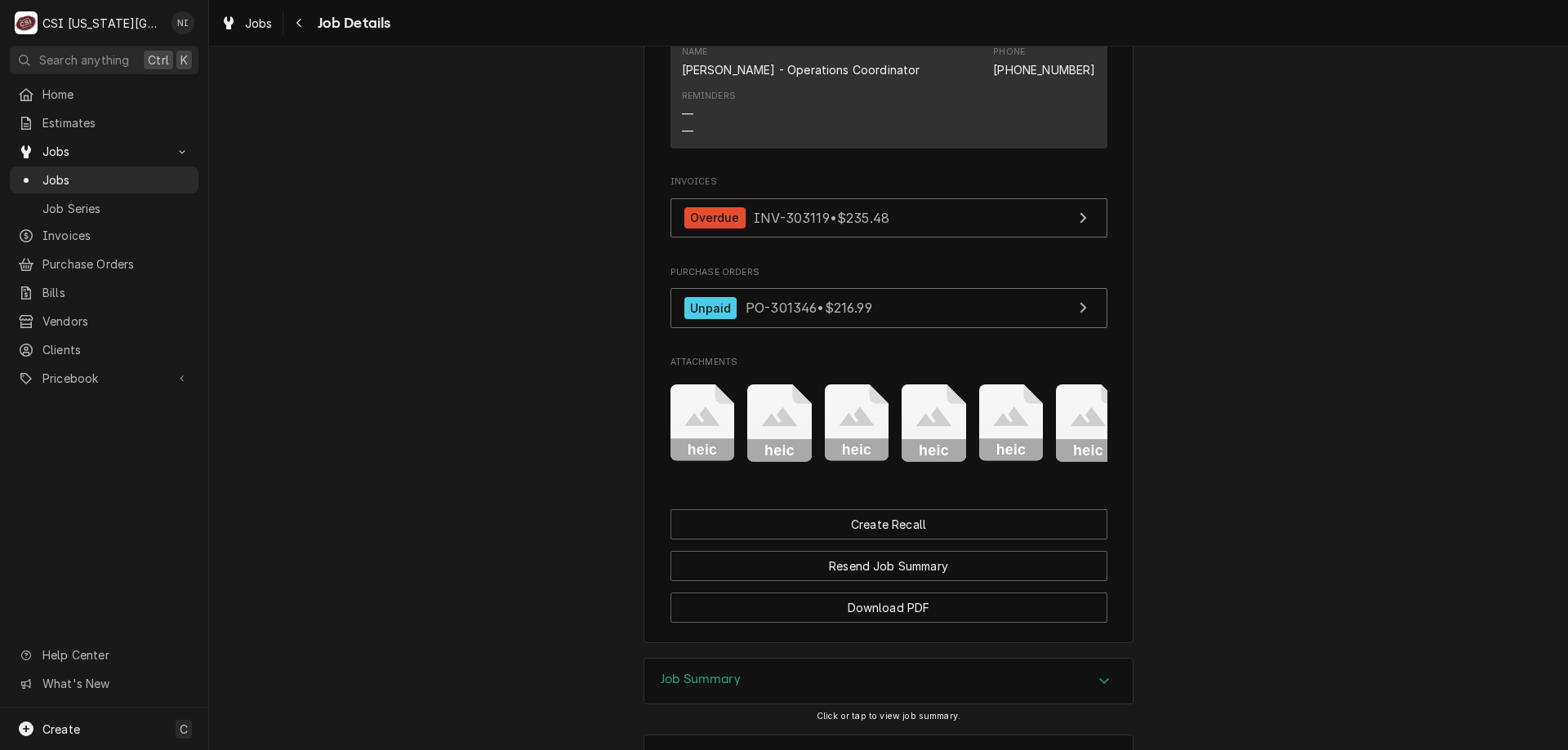
click at [115, 171] on span "Jobs" at bounding box center [116, 179] width 148 height 17
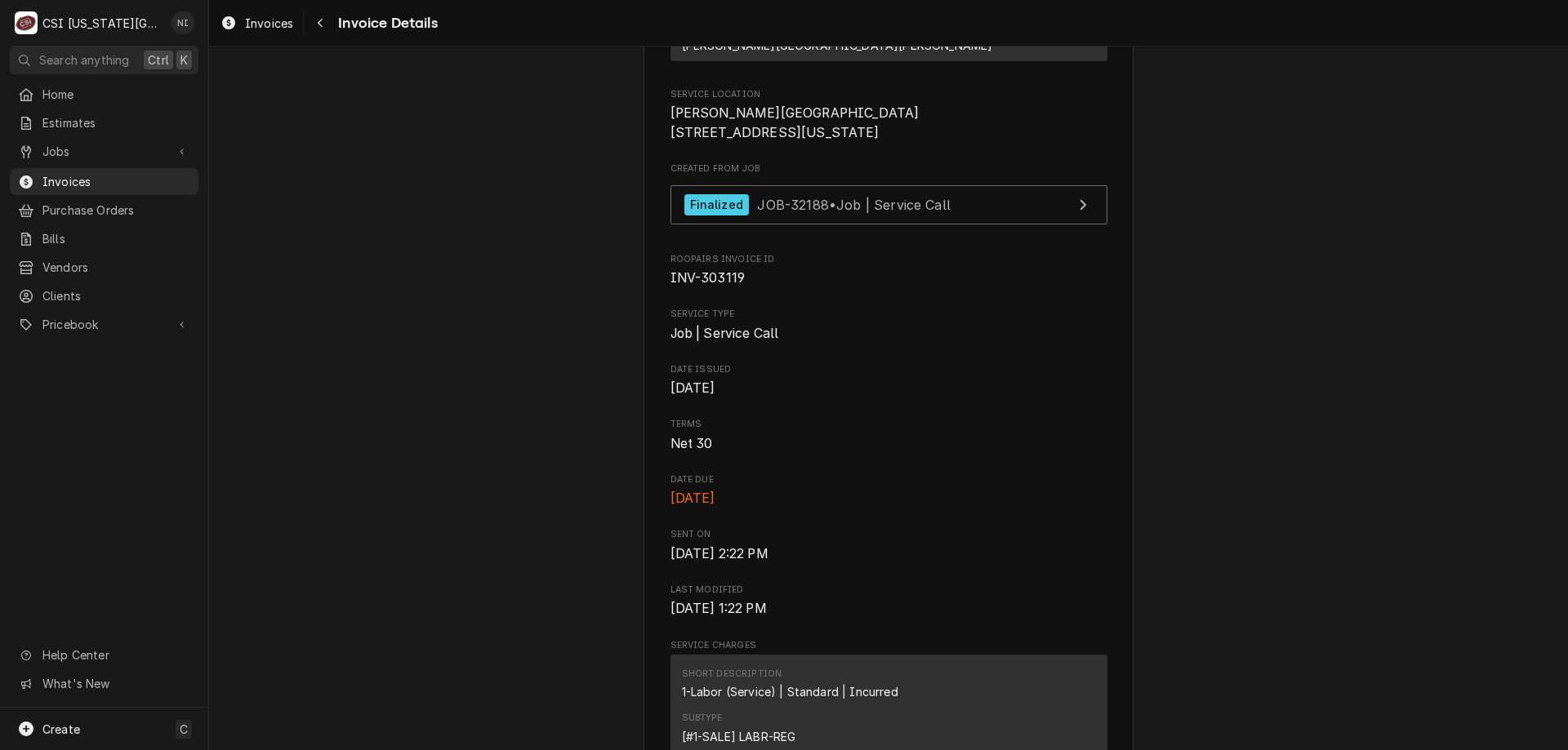
scroll to position [324, 0]
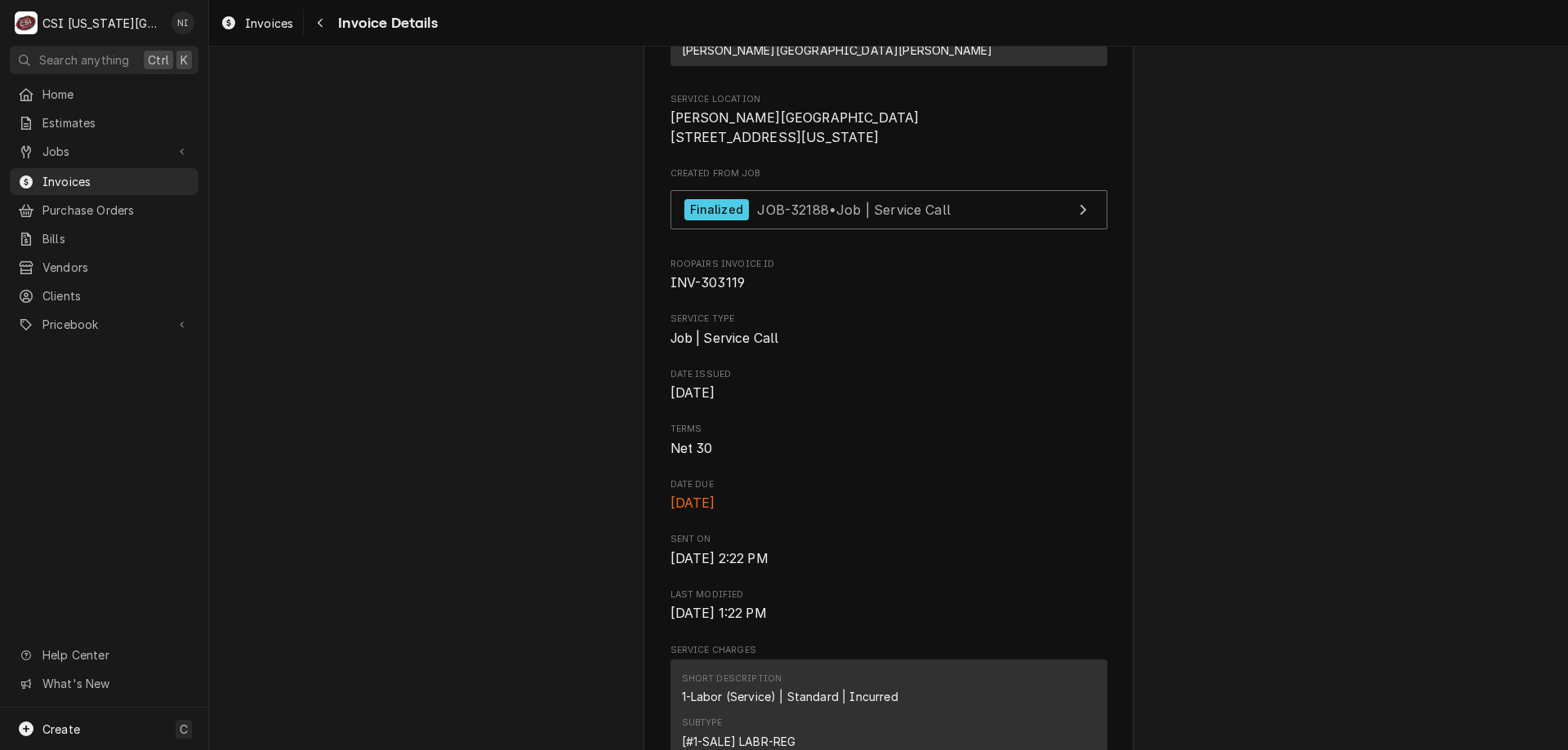
drag, startPoint x: 1545, startPoint y: 168, endPoint x: 1390, endPoint y: 126, distance: 160.6
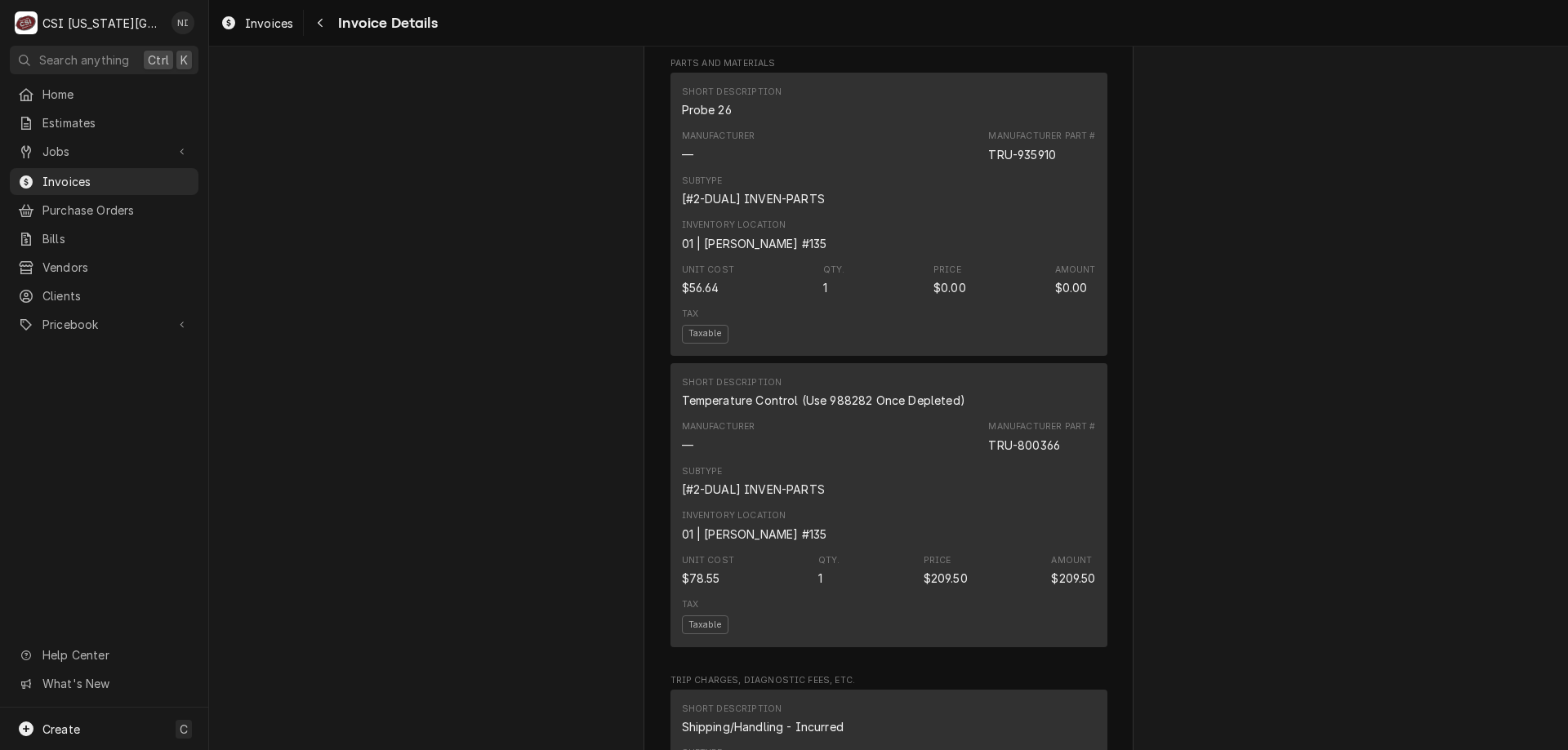
scroll to position [1418, 0]
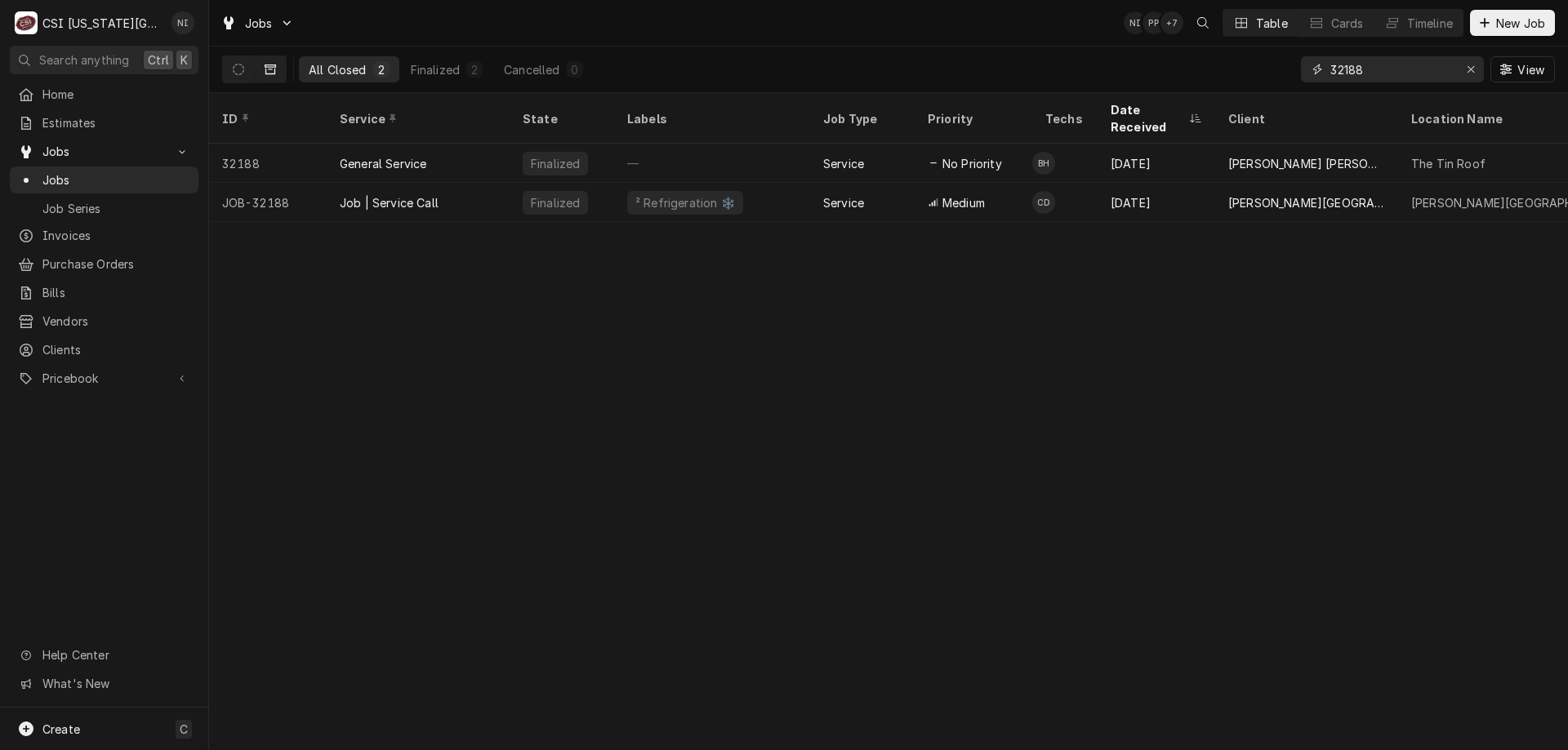
drag, startPoint x: 1380, startPoint y: 72, endPoint x: 1230, endPoint y: 51, distance: 151.5
click at [1230, 51] on div "All Closed 2 Finalized 2 Cancelled 0 32188 View" at bounding box center [888, 69] width 1333 height 46
type input "31454"
click at [499, 183] on div "Job | Service Call" at bounding box center [418, 203] width 183 height 39
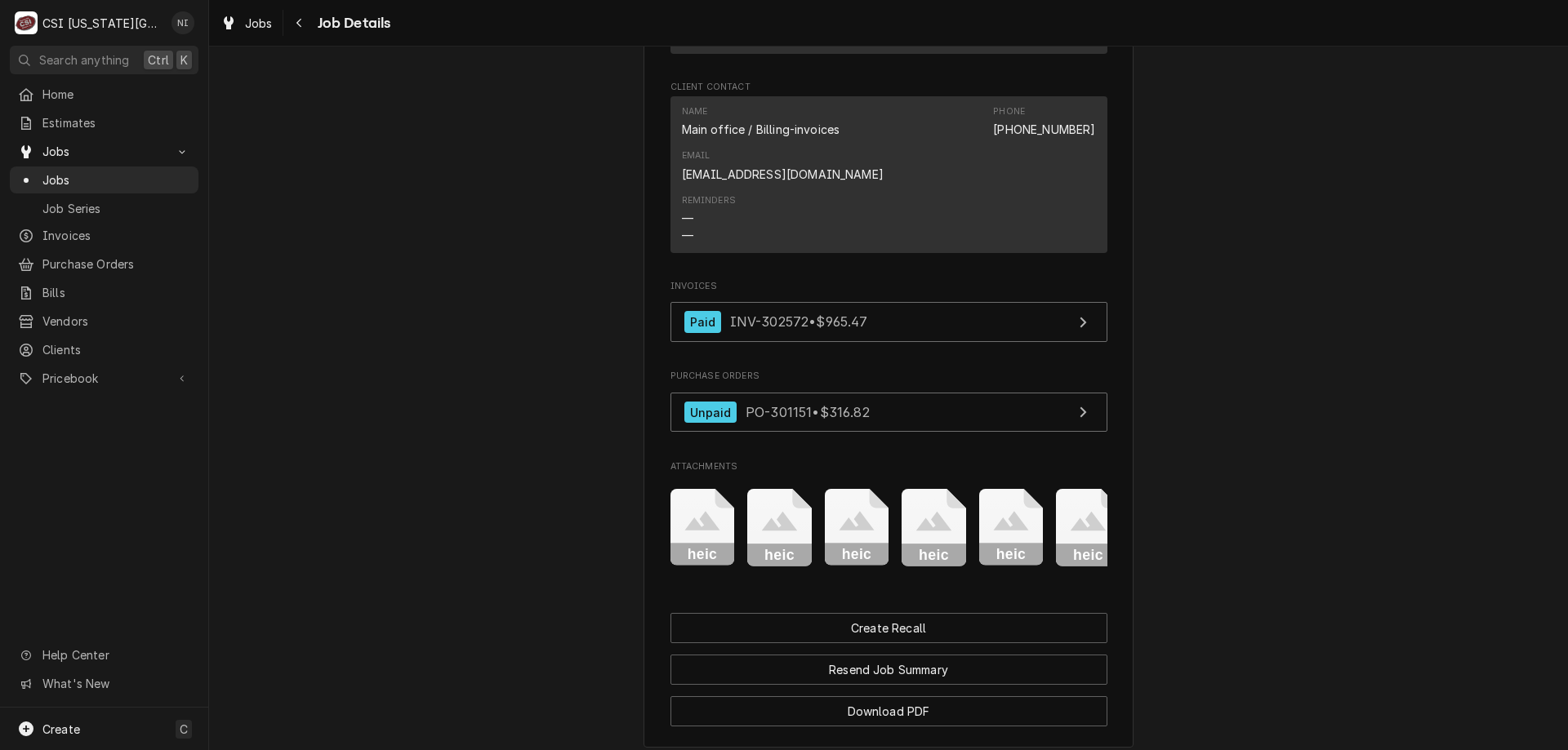
scroll to position [1749, 0]
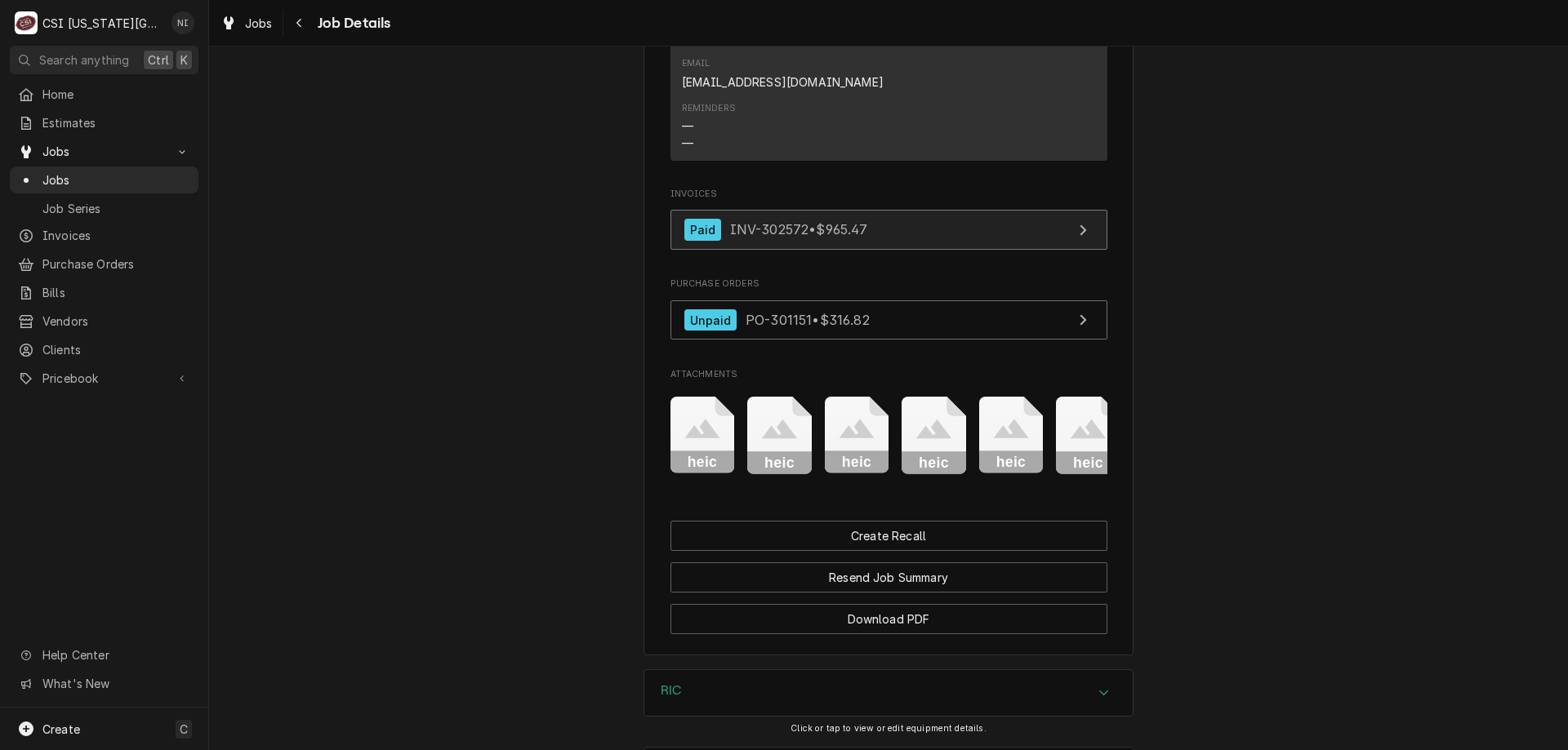
click at [902, 240] on link "Paid INV-302572 • $965.47" at bounding box center [889, 230] width 437 height 40
click at [140, 170] on div "Jobs" at bounding box center [104, 179] width 182 height 21
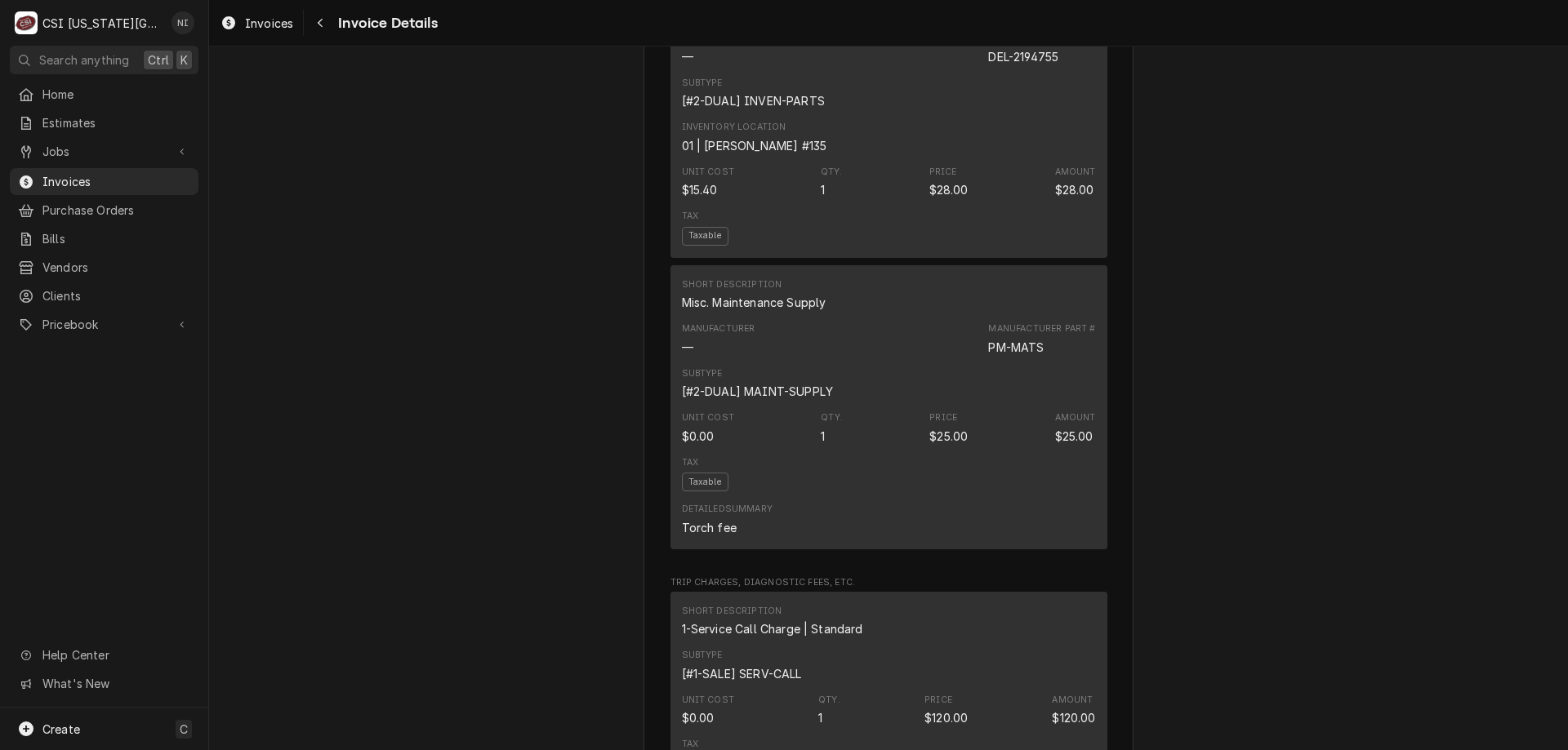
scroll to position [1614, 0]
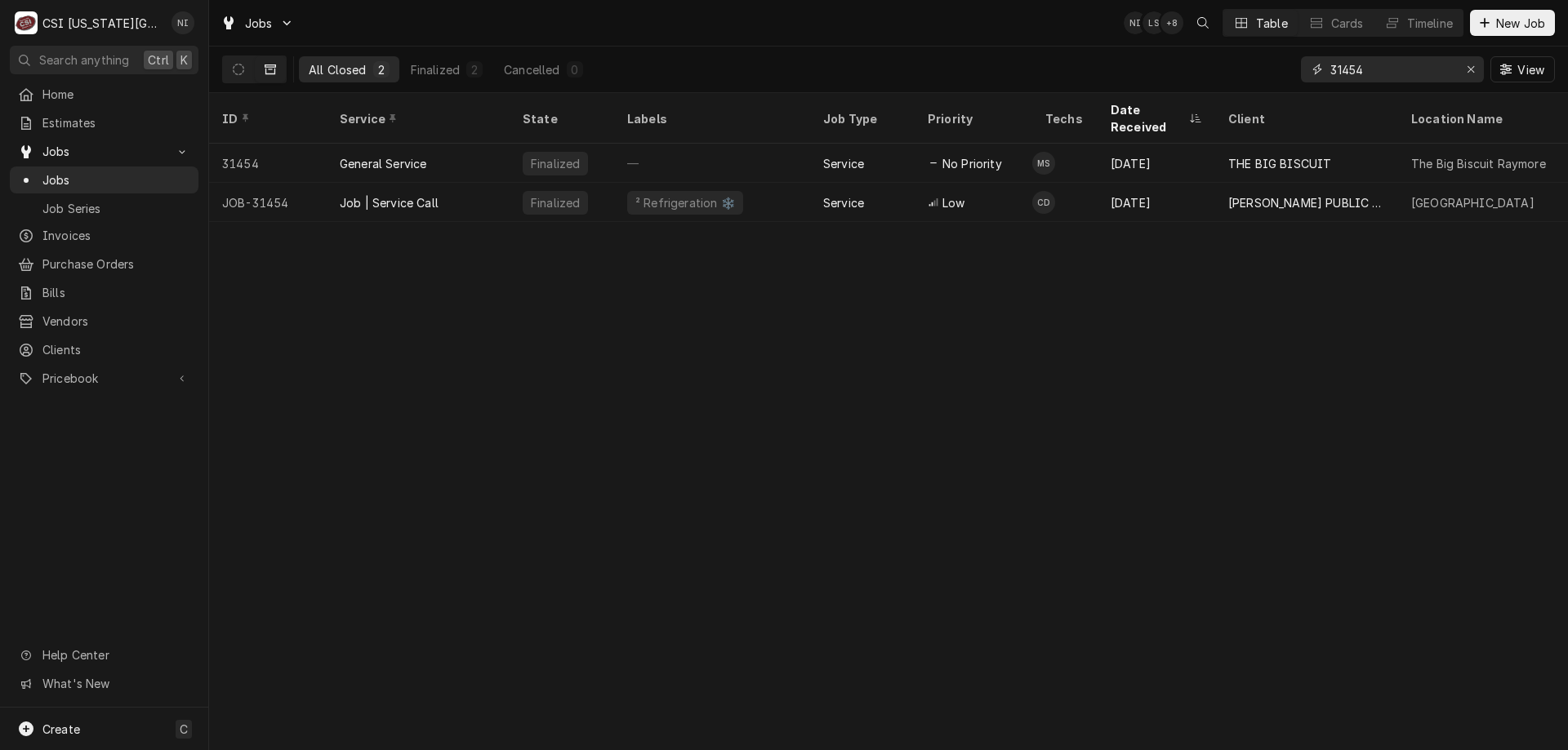
click at [1475, 68] on div "Erase input" at bounding box center [1471, 69] width 16 height 16
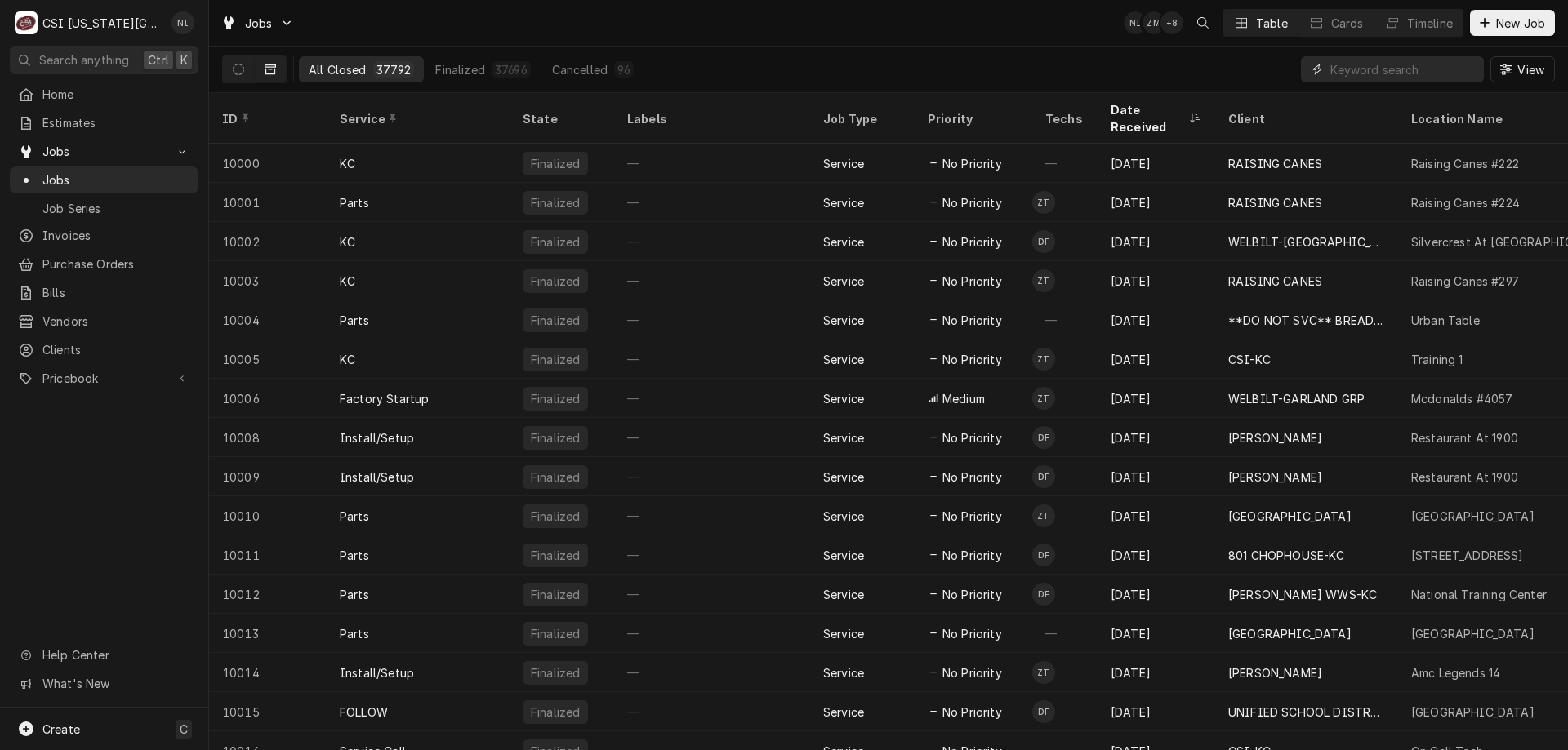
click at [1366, 70] on input "Dynamic Content Wrapper" at bounding box center [1403, 69] width 145 height 26
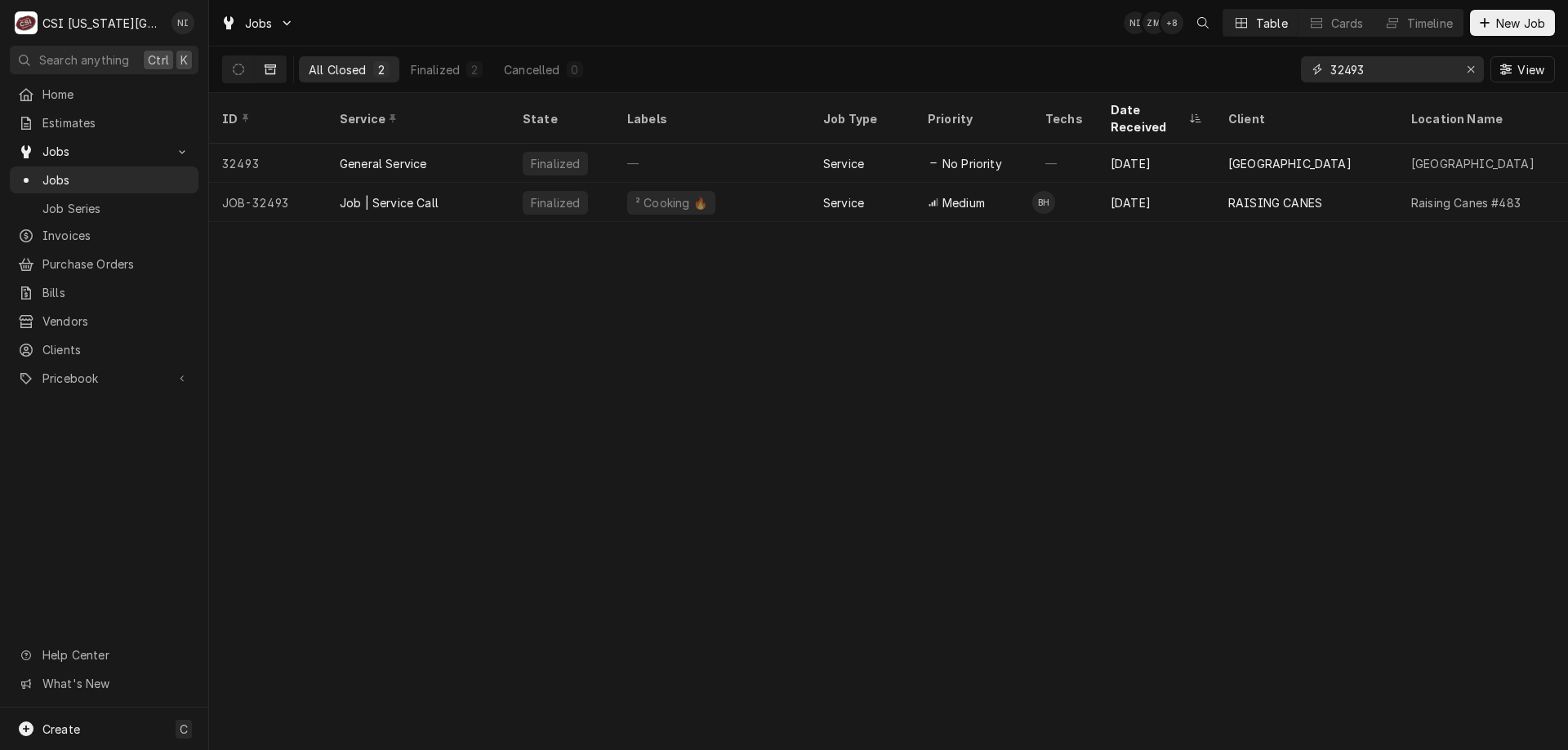
type input "32493"
click at [464, 183] on div "Job | Service Call" at bounding box center [418, 203] width 183 height 39
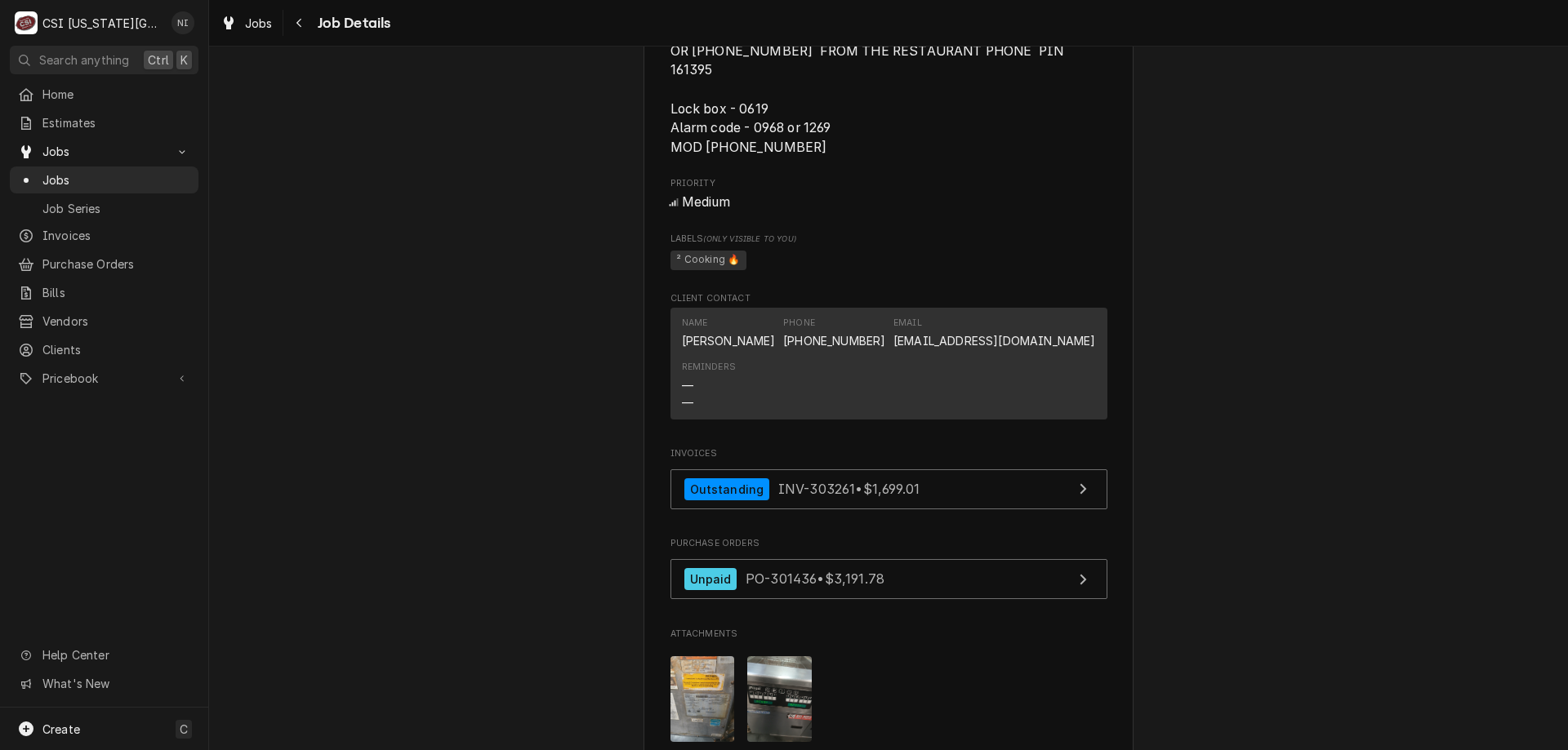
scroll to position [1993, 0]
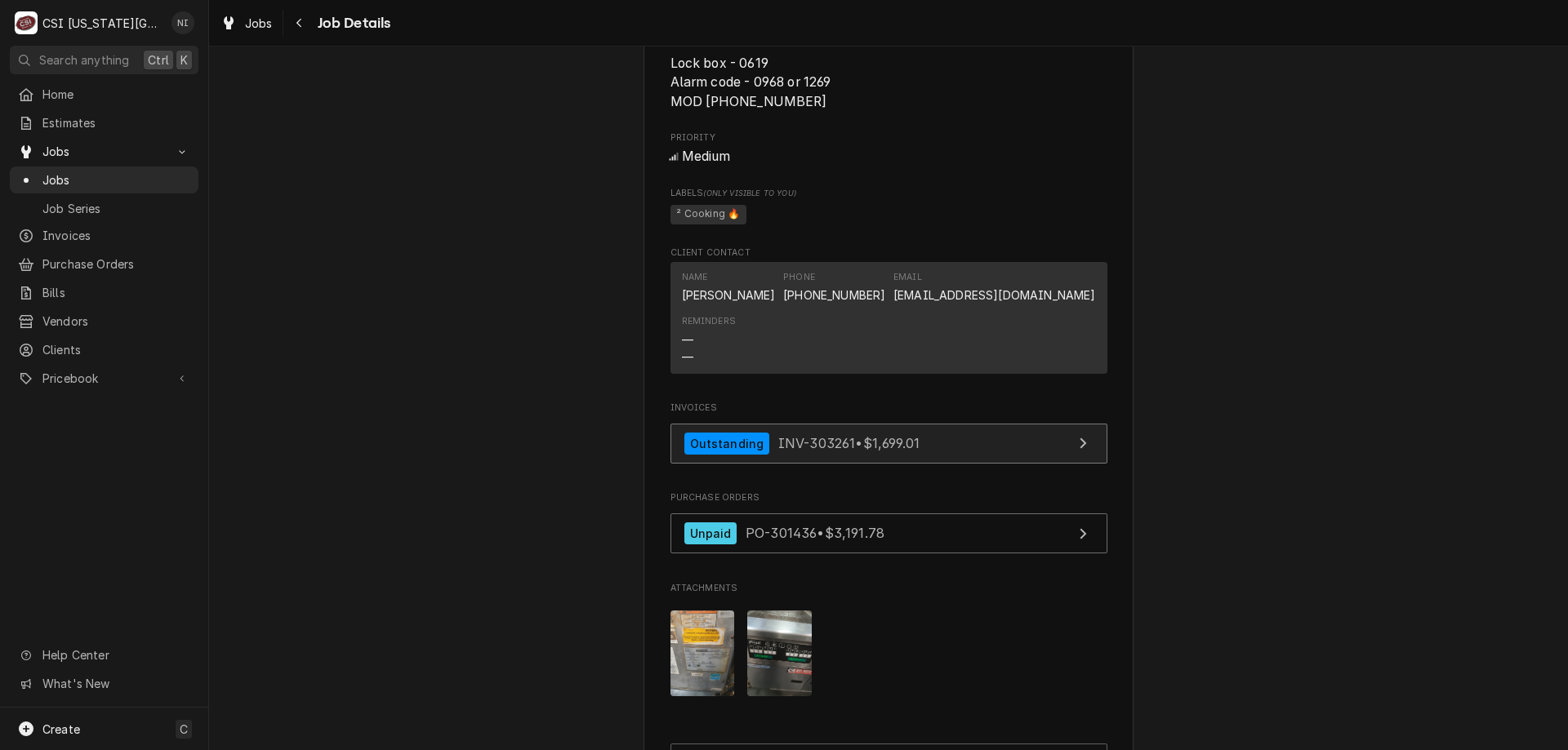
click at [950, 444] on link "Outstanding INV-303261 • $1,699.01" at bounding box center [889, 443] width 437 height 40
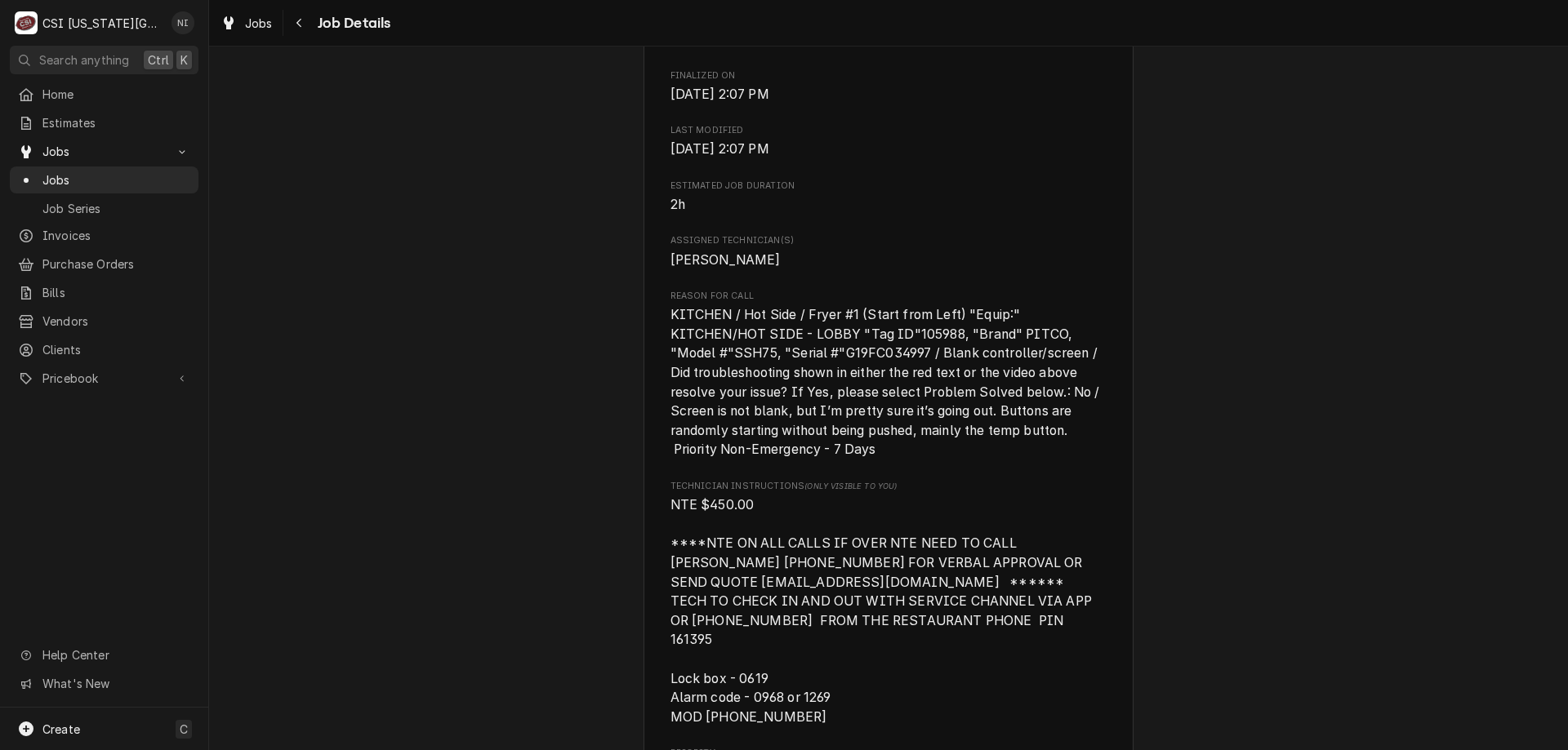
scroll to position [0, 0]
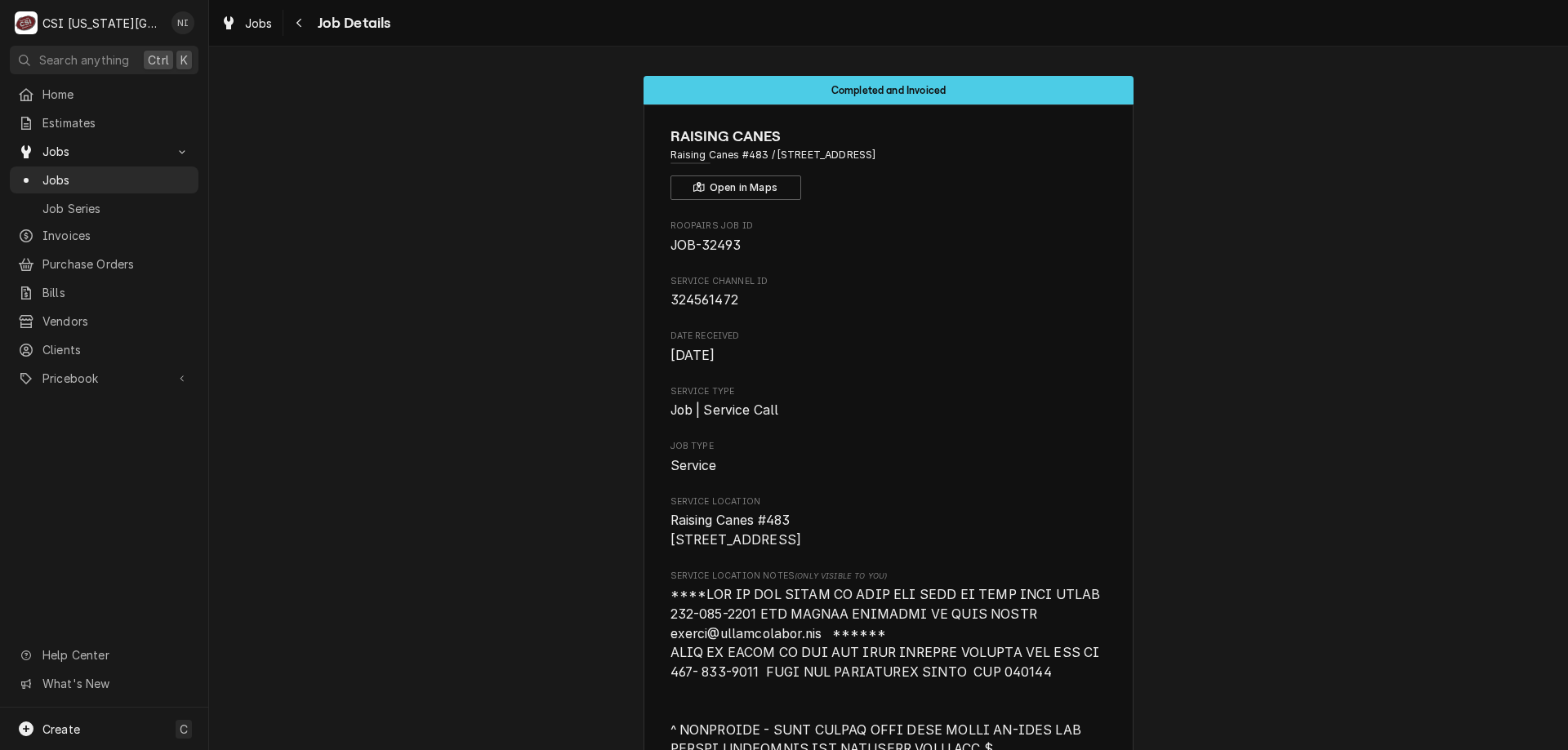
click at [115, 180] on span "Jobs" at bounding box center [116, 179] width 148 height 17
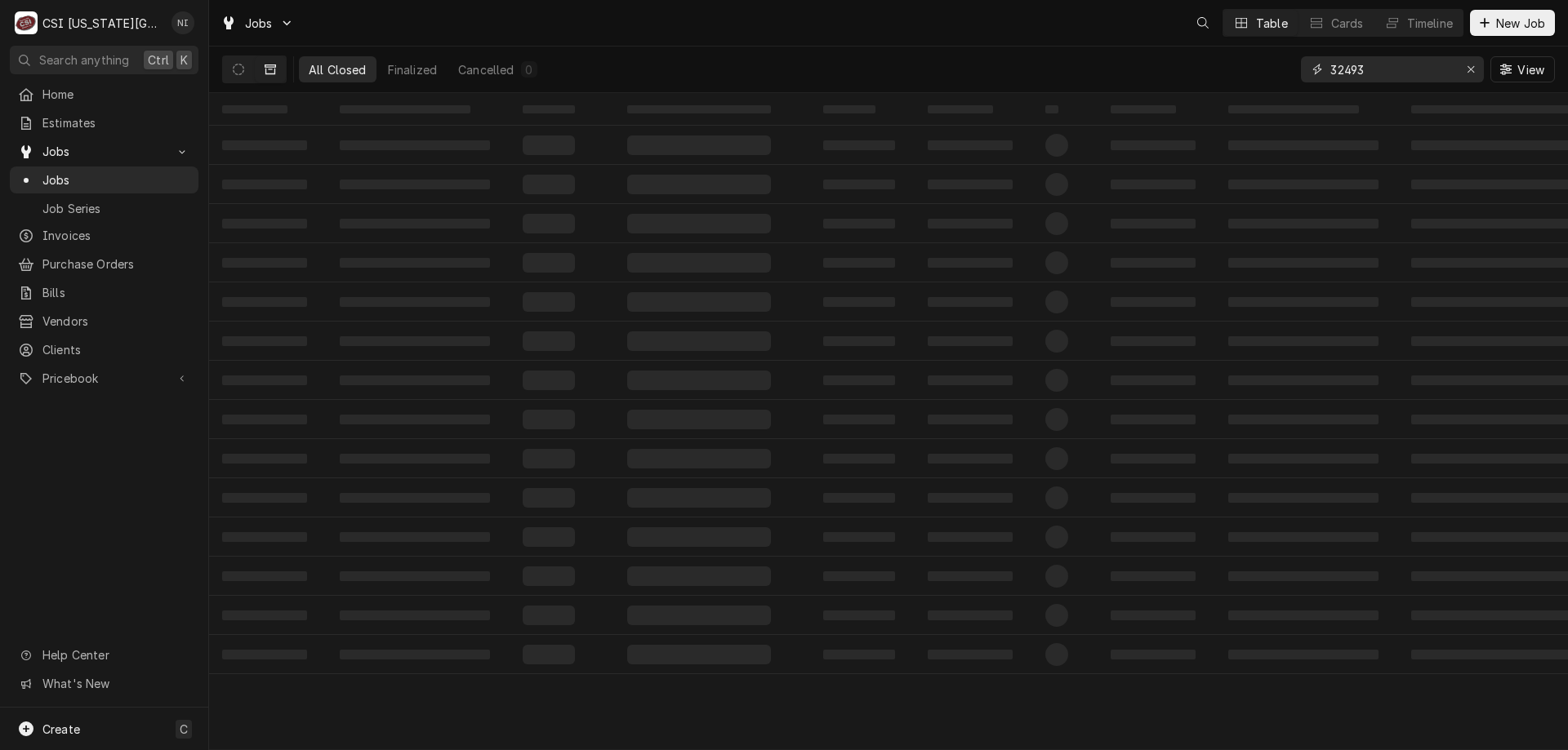
drag, startPoint x: 1371, startPoint y: 72, endPoint x: 1244, endPoint y: 62, distance: 127.4
click at [1255, 68] on div "All Closed Finalized Cancelled 0 32493 View" at bounding box center [888, 69] width 1333 height 46
type input "32914"
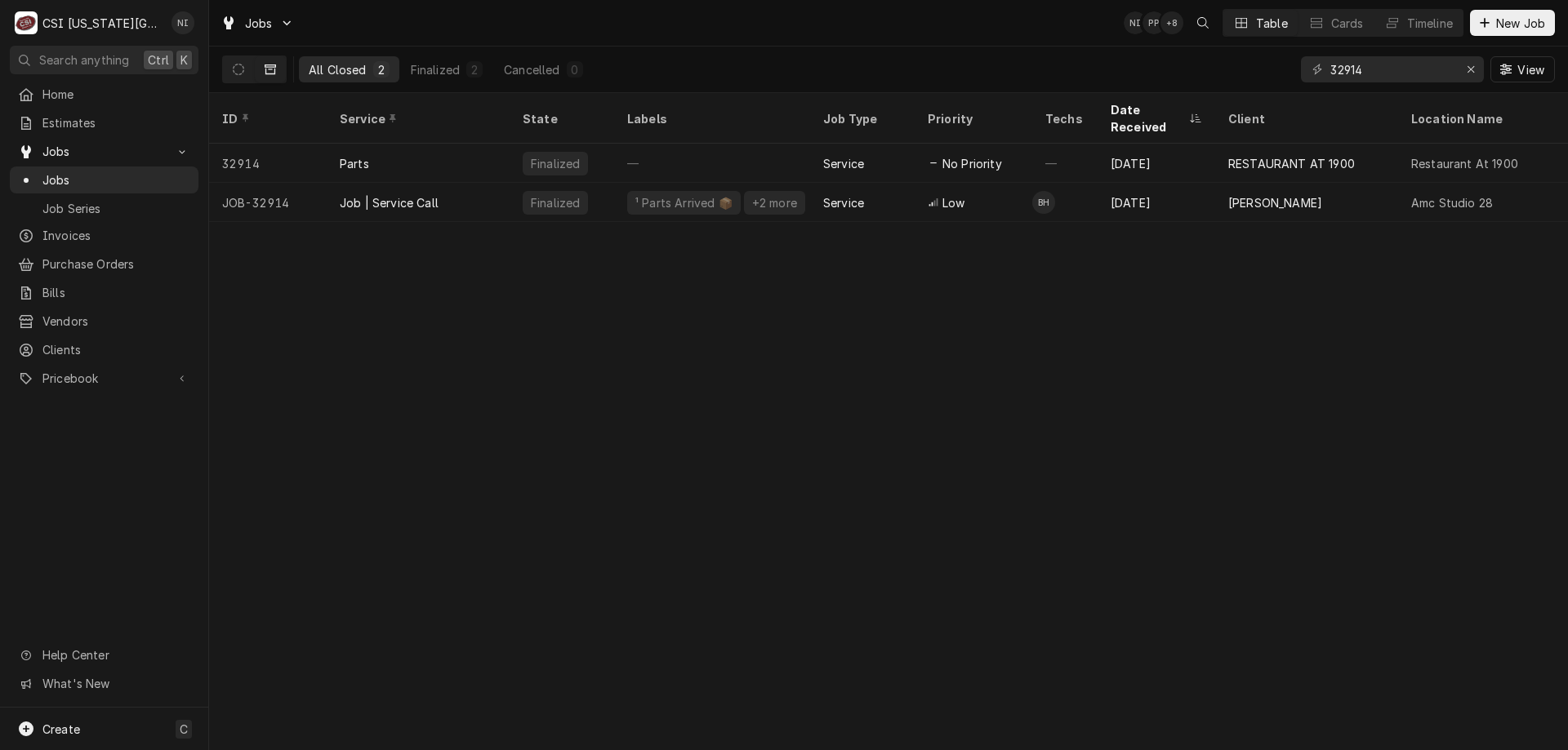
click at [472, 183] on div "Job | Service Call" at bounding box center [418, 203] width 183 height 39
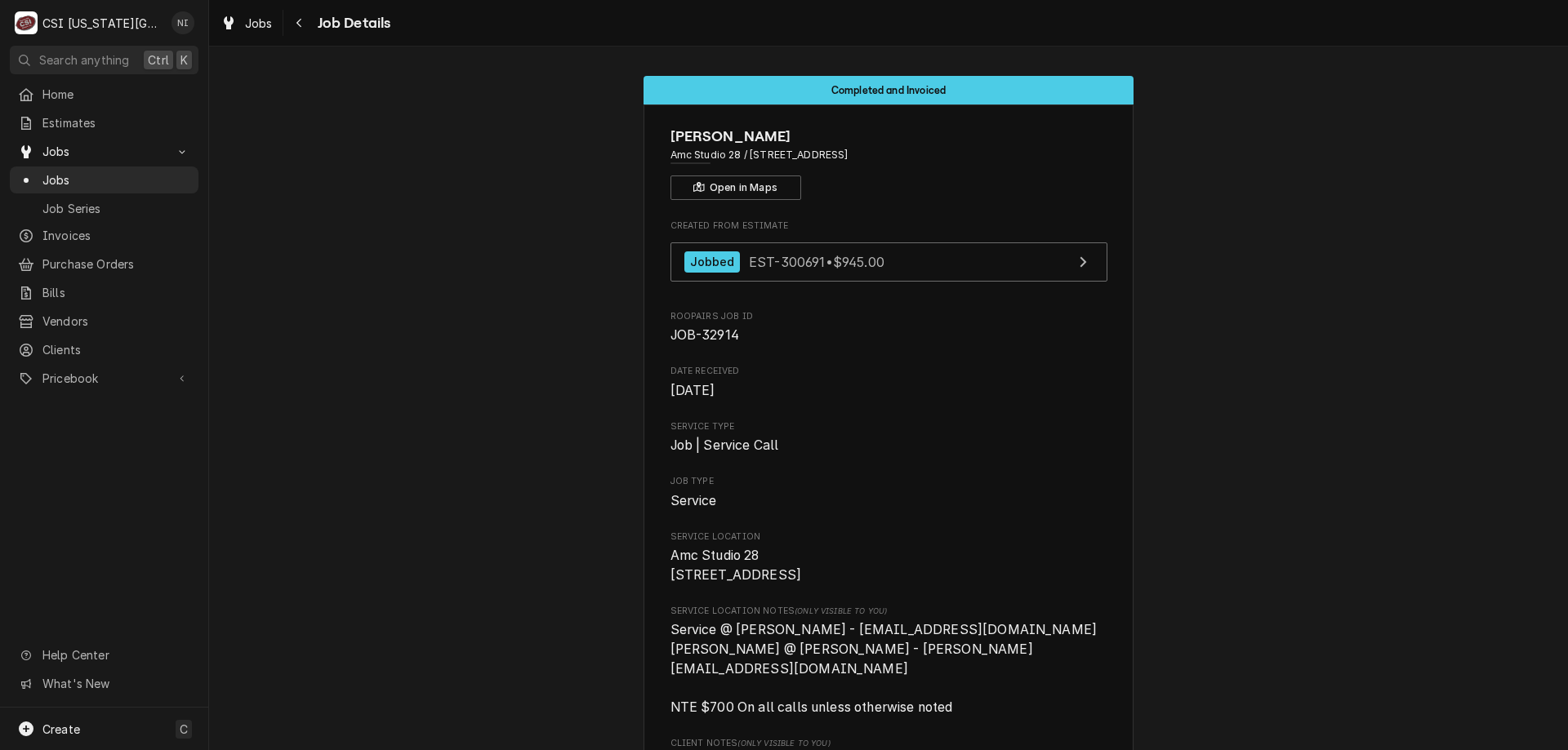
click at [177, 181] on span "Jobs" at bounding box center [116, 179] width 148 height 17
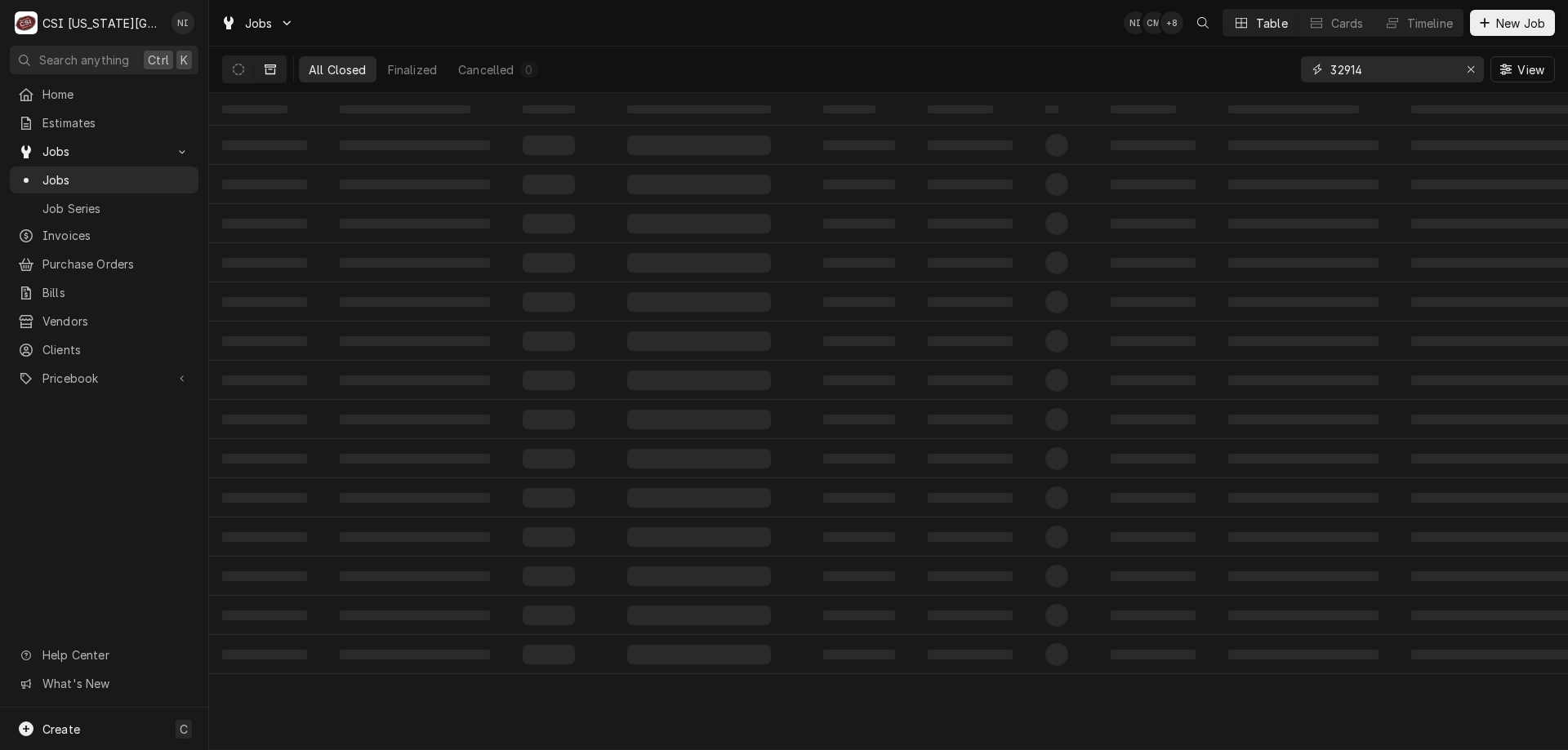
drag, startPoint x: 1379, startPoint y: 68, endPoint x: 1286, endPoint y: 69, distance: 93.0
click at [1286, 69] on div "All Closed Finalized Cancelled 0 32914 View" at bounding box center [888, 69] width 1333 height 46
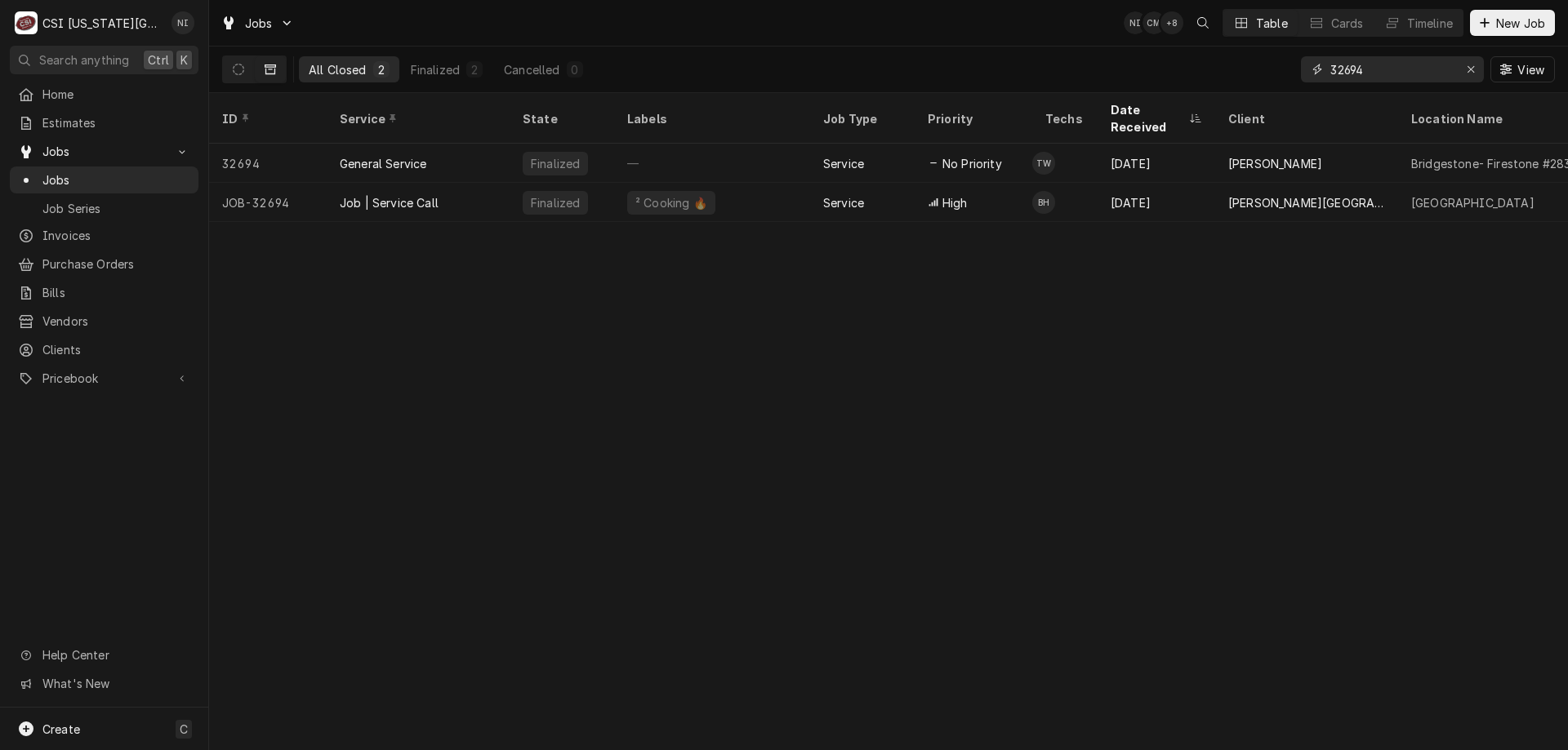
type input "32694"
click at [764, 183] on div "² Cooking 🔥" at bounding box center [712, 203] width 196 height 39
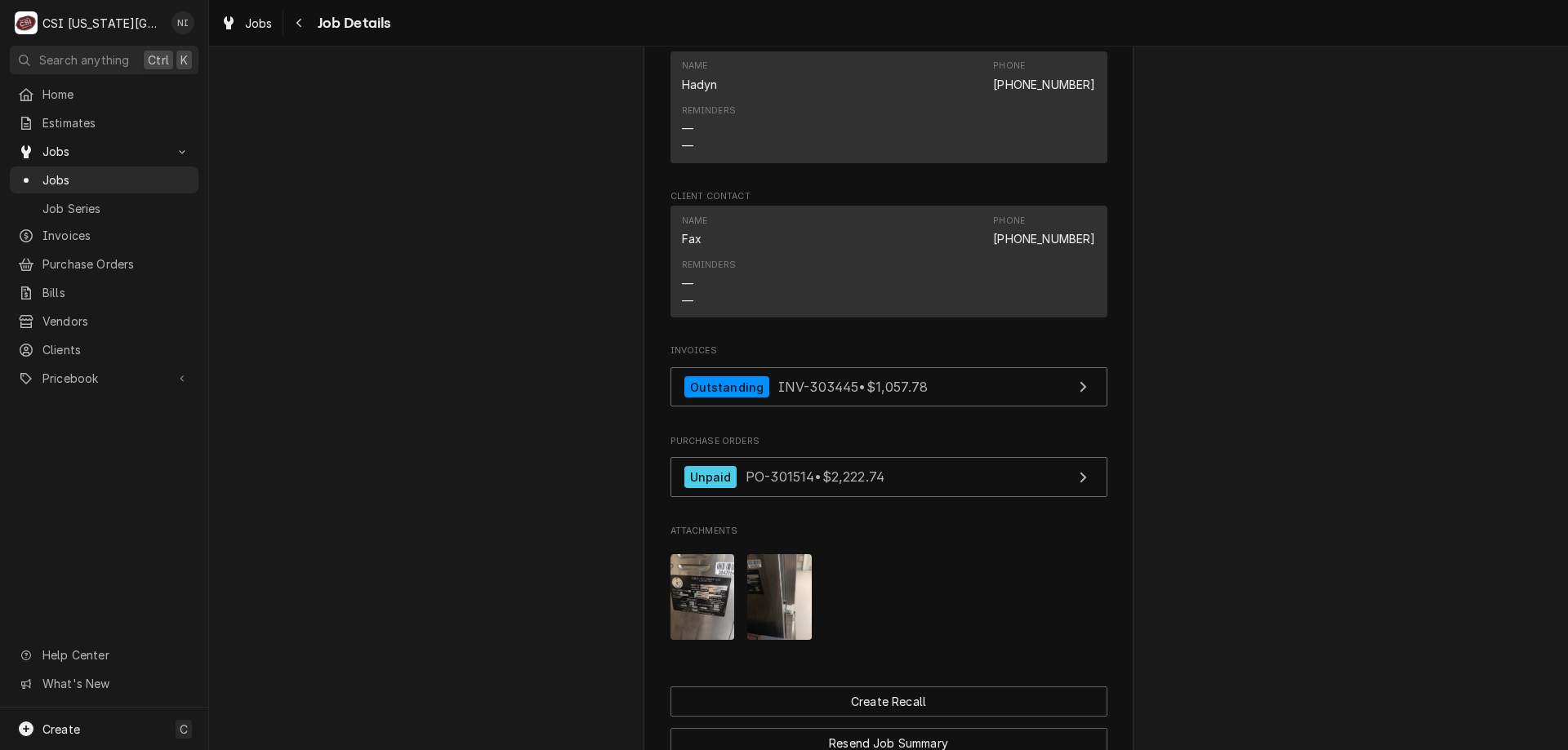
scroll to position [1377, 0]
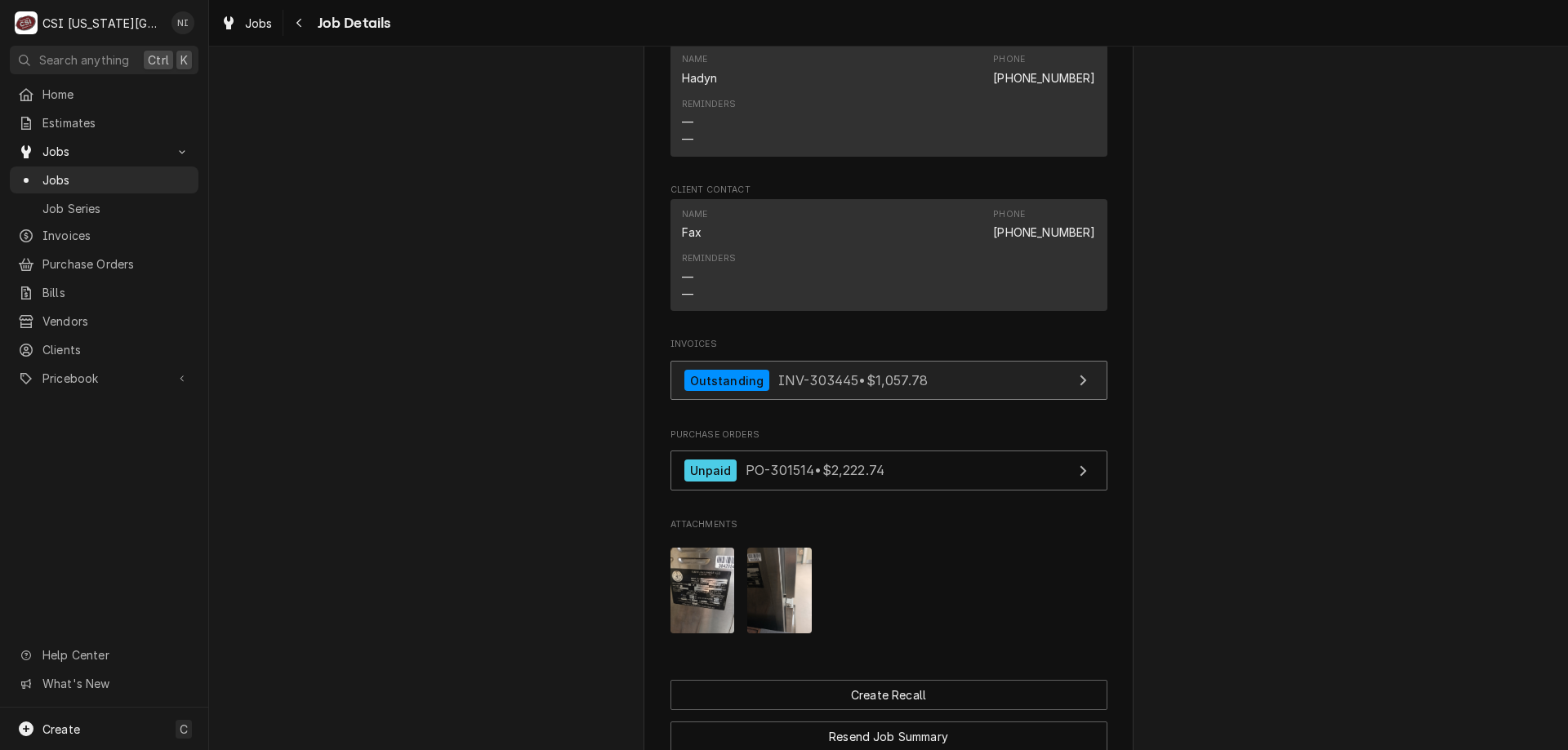
click at [959, 400] on link "Outstanding INV-303445 • $1,057.78" at bounding box center [889, 380] width 437 height 40
click at [156, 176] on span "Jobs" at bounding box center [116, 179] width 148 height 17
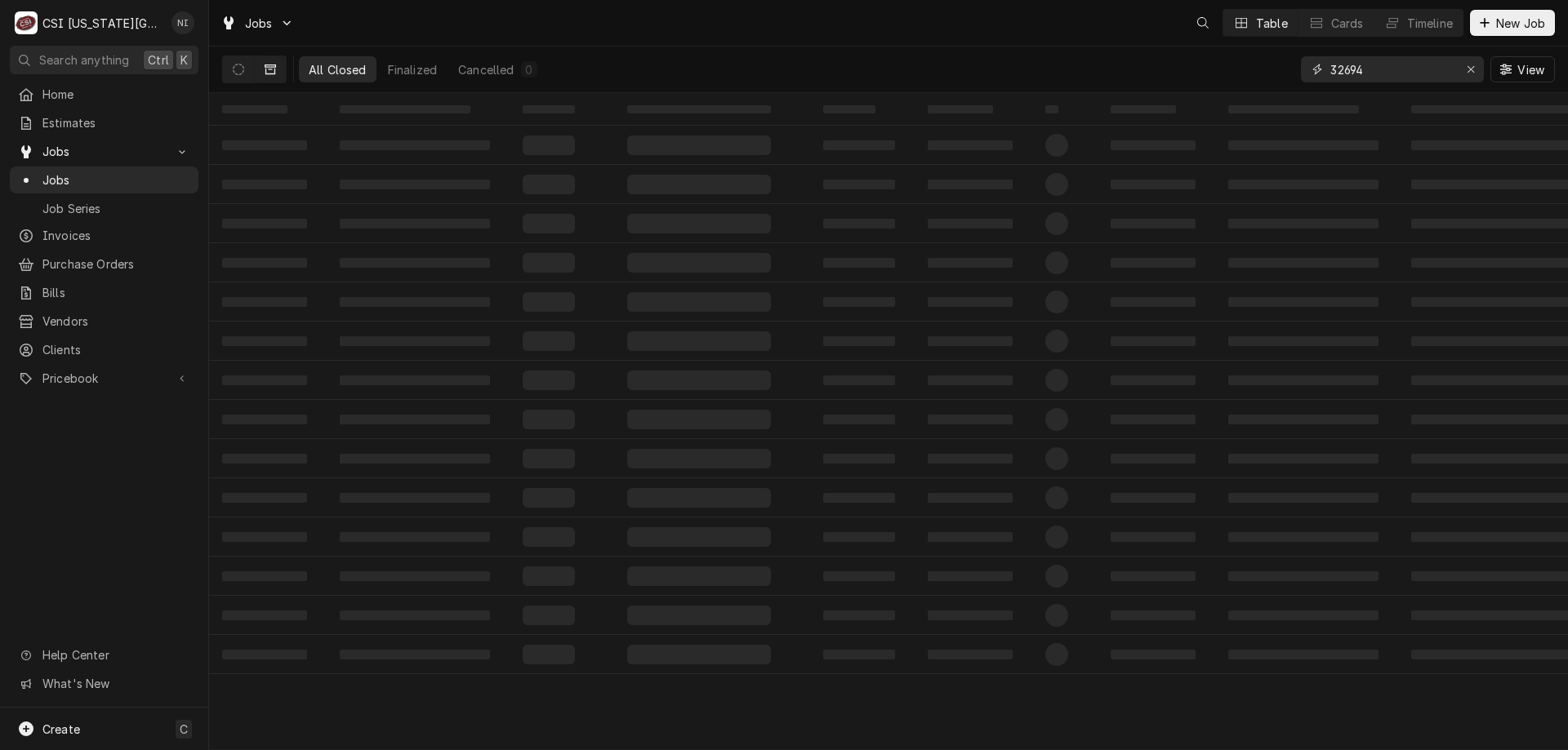
drag, startPoint x: 1374, startPoint y: 74, endPoint x: 1322, endPoint y: 72, distance: 52.0
click at [1322, 72] on div "32694" at bounding box center [1392, 69] width 183 height 26
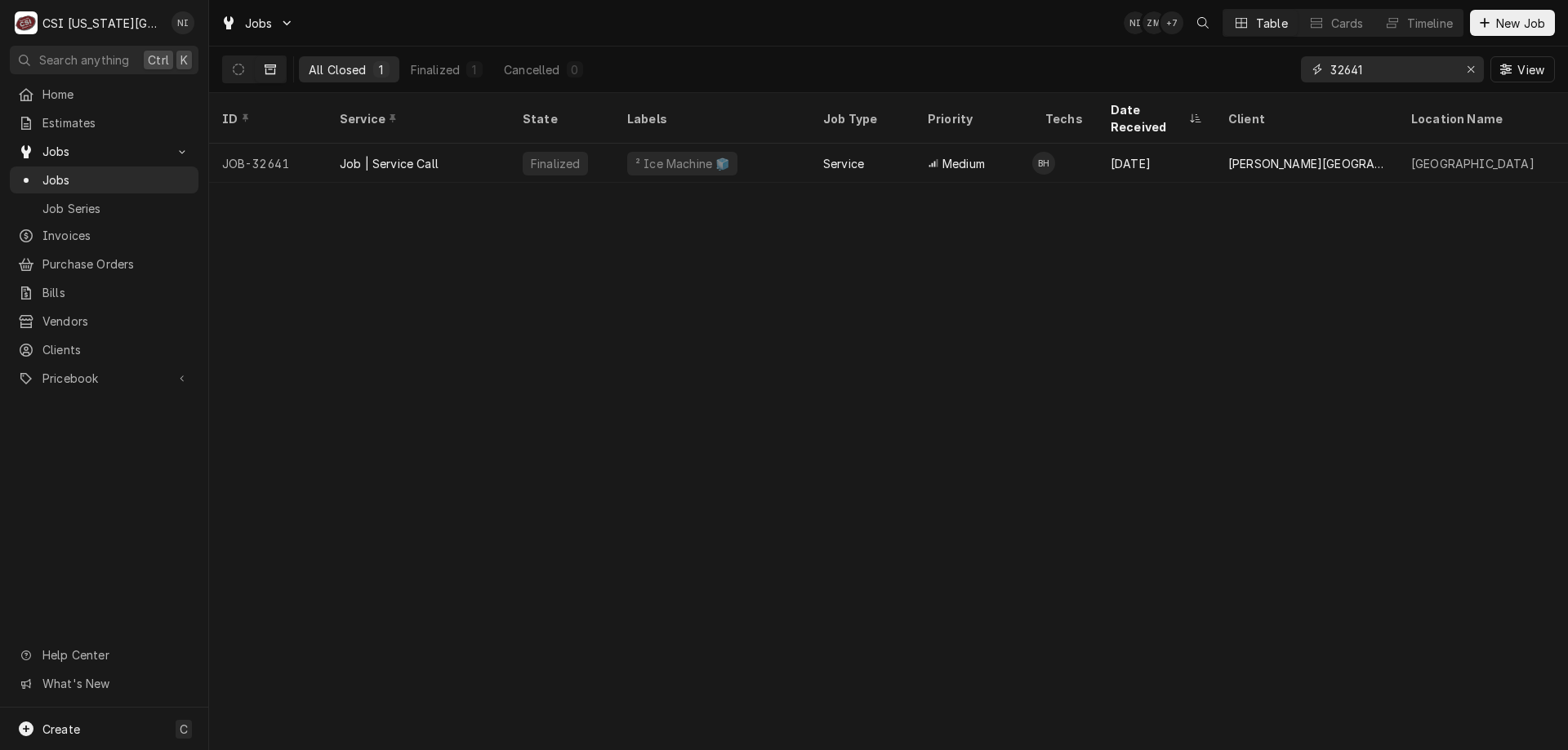
type input "32641"
click at [504, 144] on div "Job | Service Call" at bounding box center [418, 163] width 183 height 39
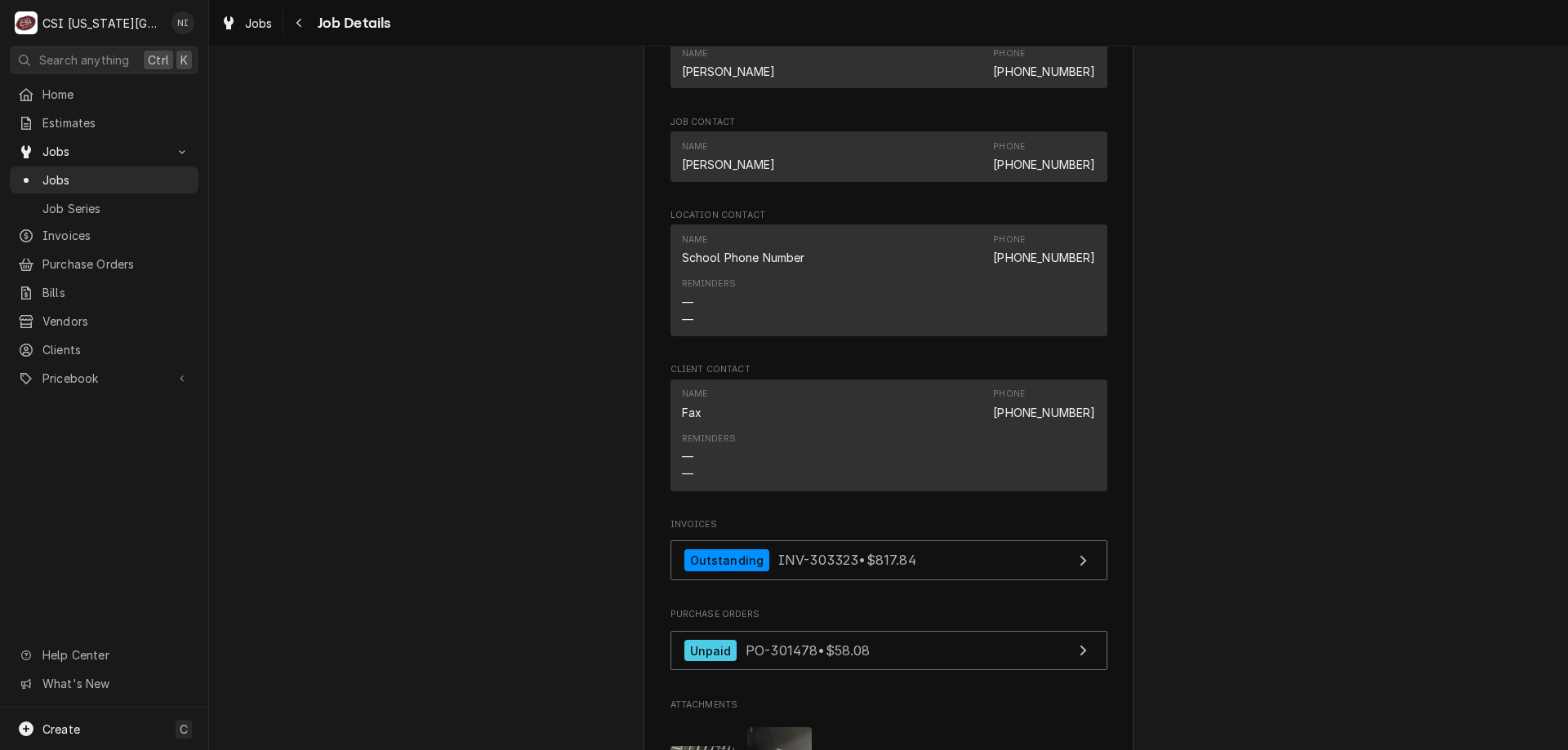
scroll to position [1441, 0]
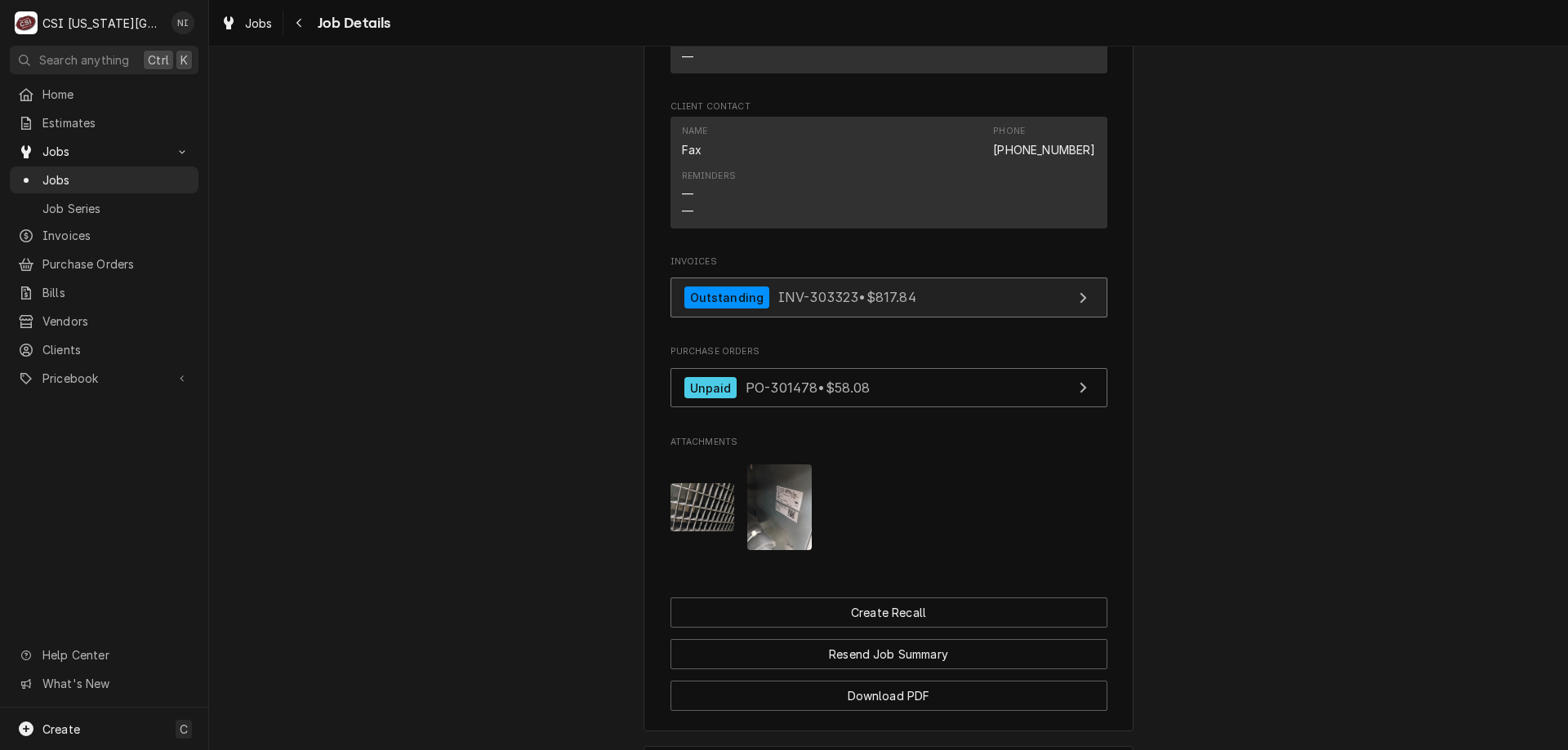
click at [942, 314] on link "Outstanding INV-303323 • $817.84" at bounding box center [889, 297] width 437 height 40
click at [137, 179] on span "Jobs" at bounding box center [116, 179] width 148 height 17
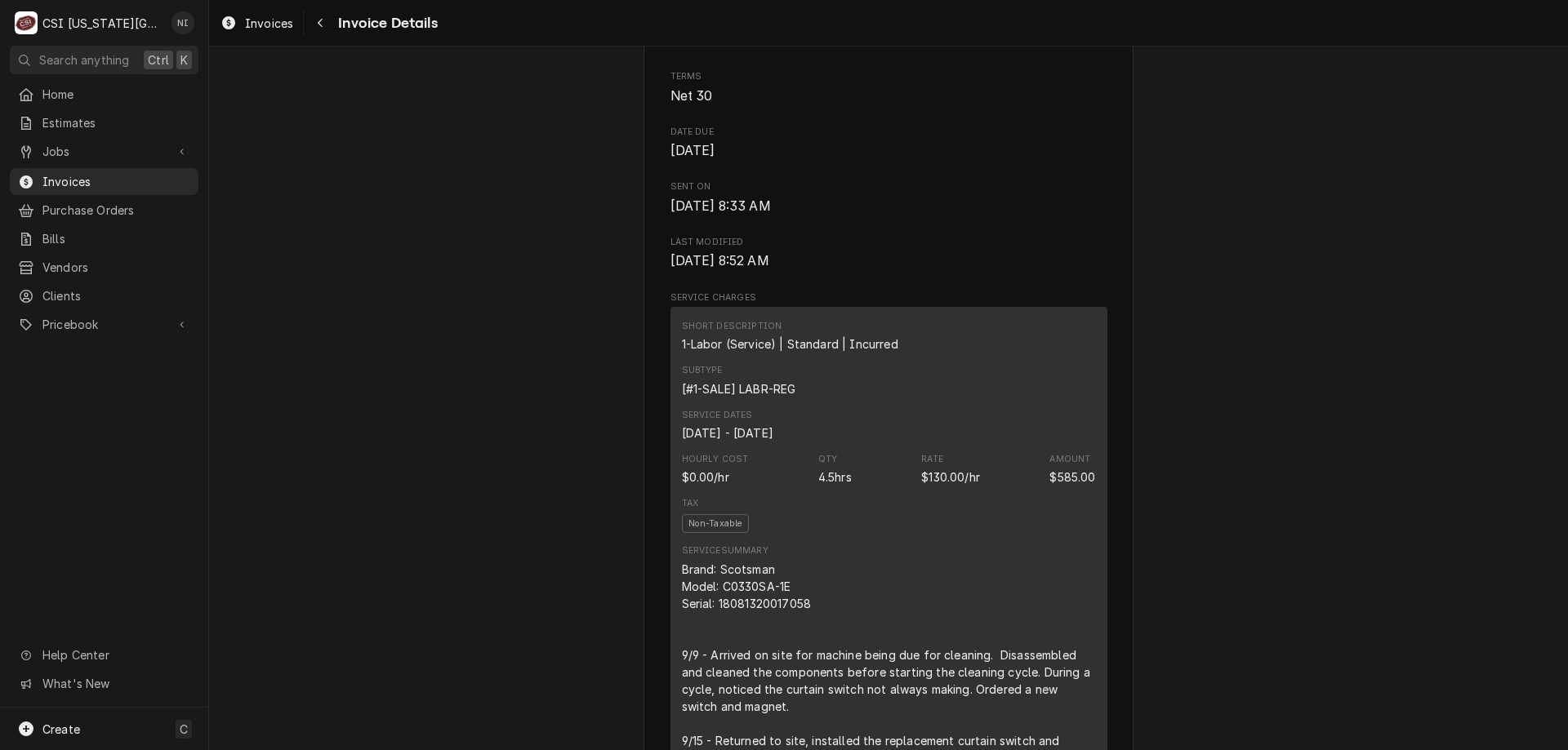
scroll to position [636, 0]
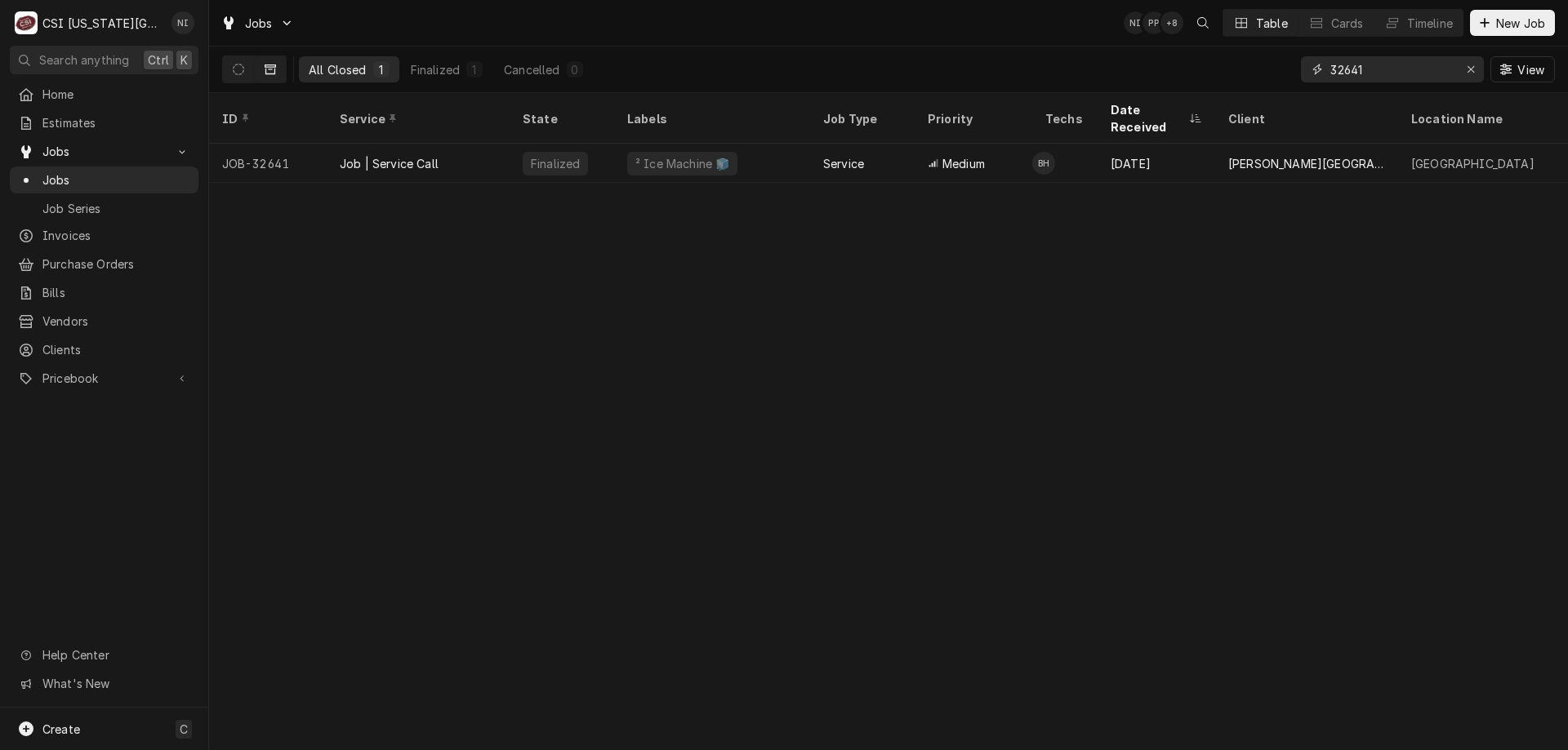
drag, startPoint x: 1379, startPoint y: 70, endPoint x: 1266, endPoint y: 77, distance: 113.2
click at [1267, 77] on div "All Closed 1 Finalized 1 Cancelled 0 32641 View" at bounding box center [888, 69] width 1333 height 46
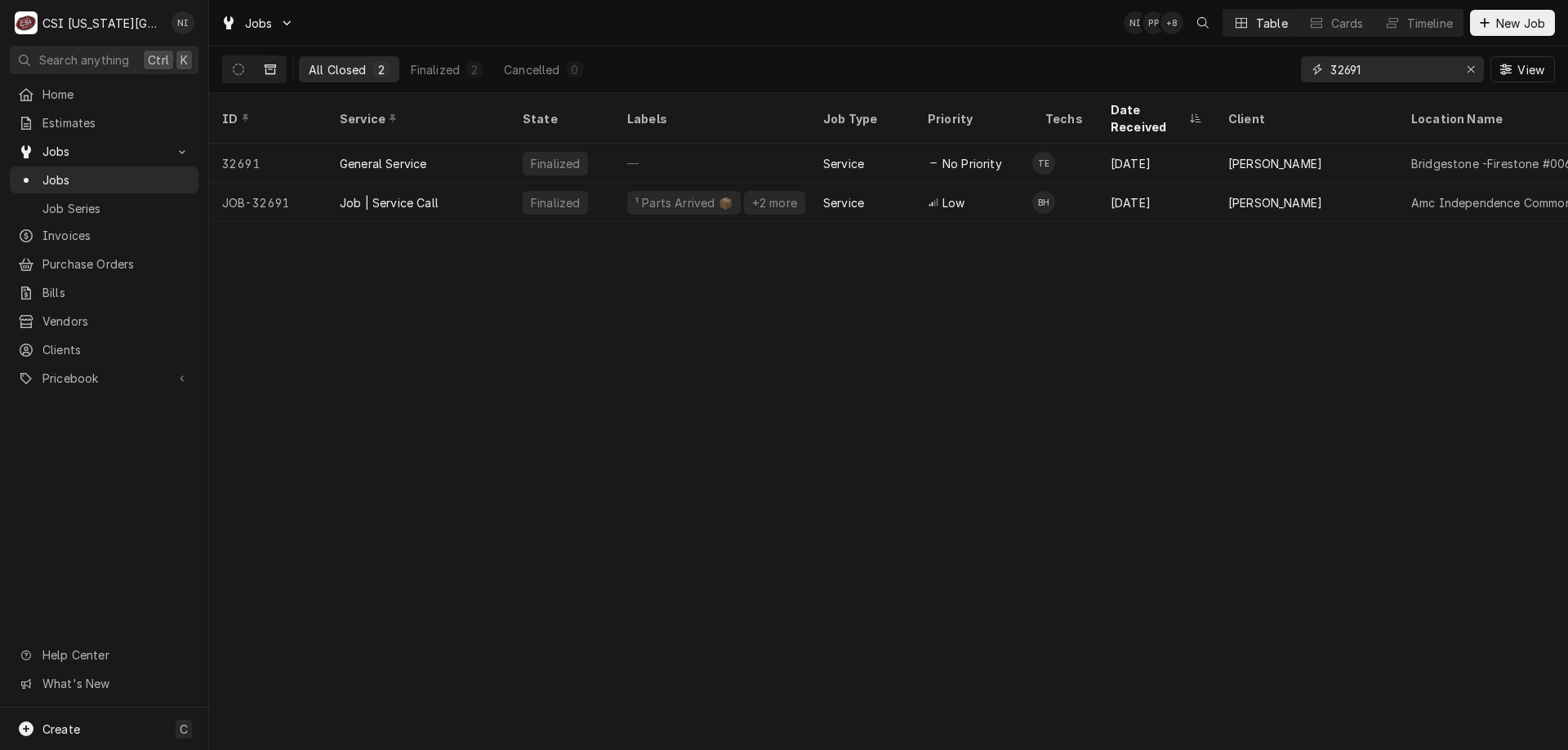
type input "32691"
click at [469, 183] on div "Job | Service Call" at bounding box center [418, 203] width 183 height 39
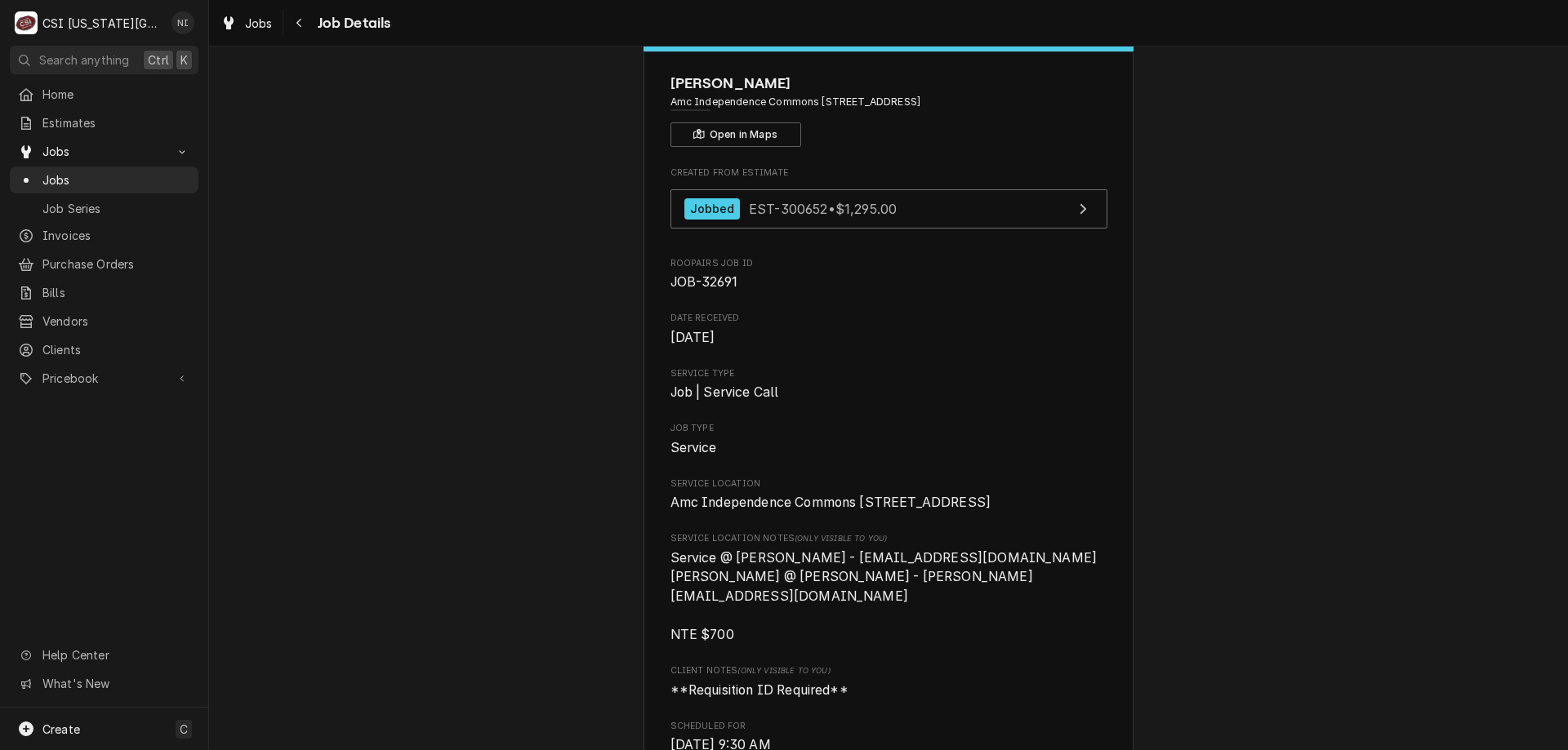
scroll to position [66, 0]
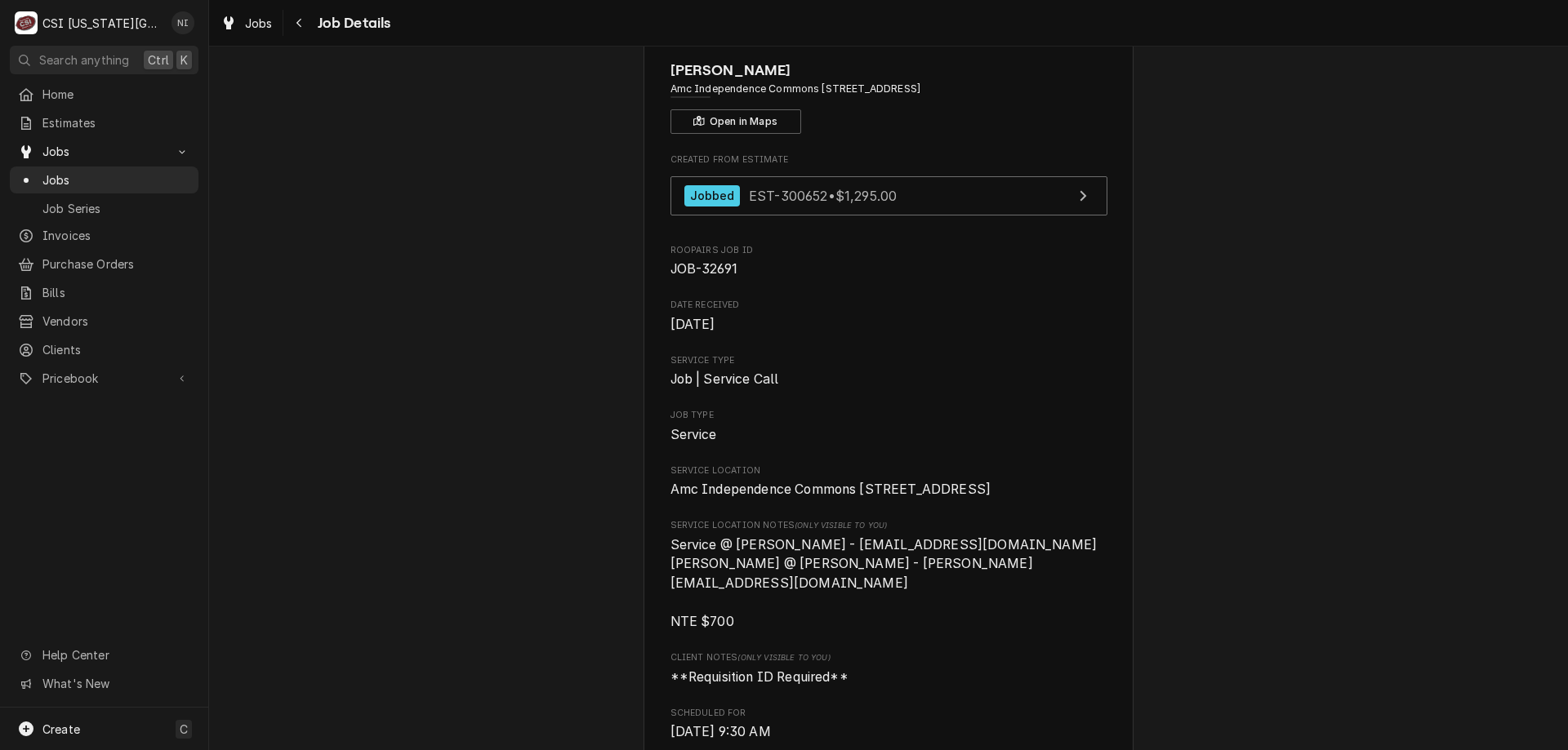
click at [109, 167] on link "Jobs" at bounding box center [104, 180] width 188 height 27
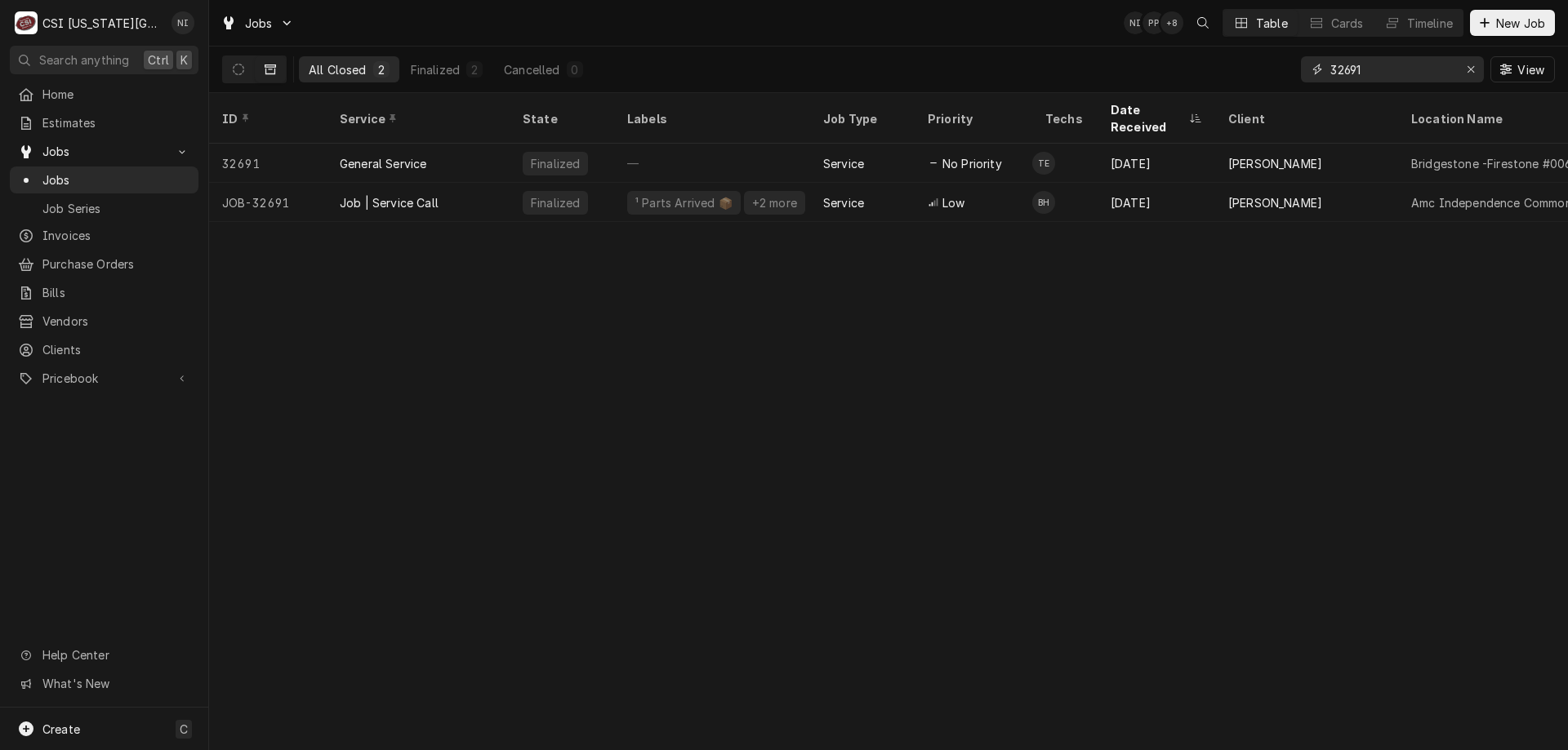
click at [1473, 73] on icon "Erase input" at bounding box center [1470, 69] width 6 height 6
type input "33000"
click at [755, 188] on div "² Ice Machine 🧊" at bounding box center [712, 203] width 196 height 39
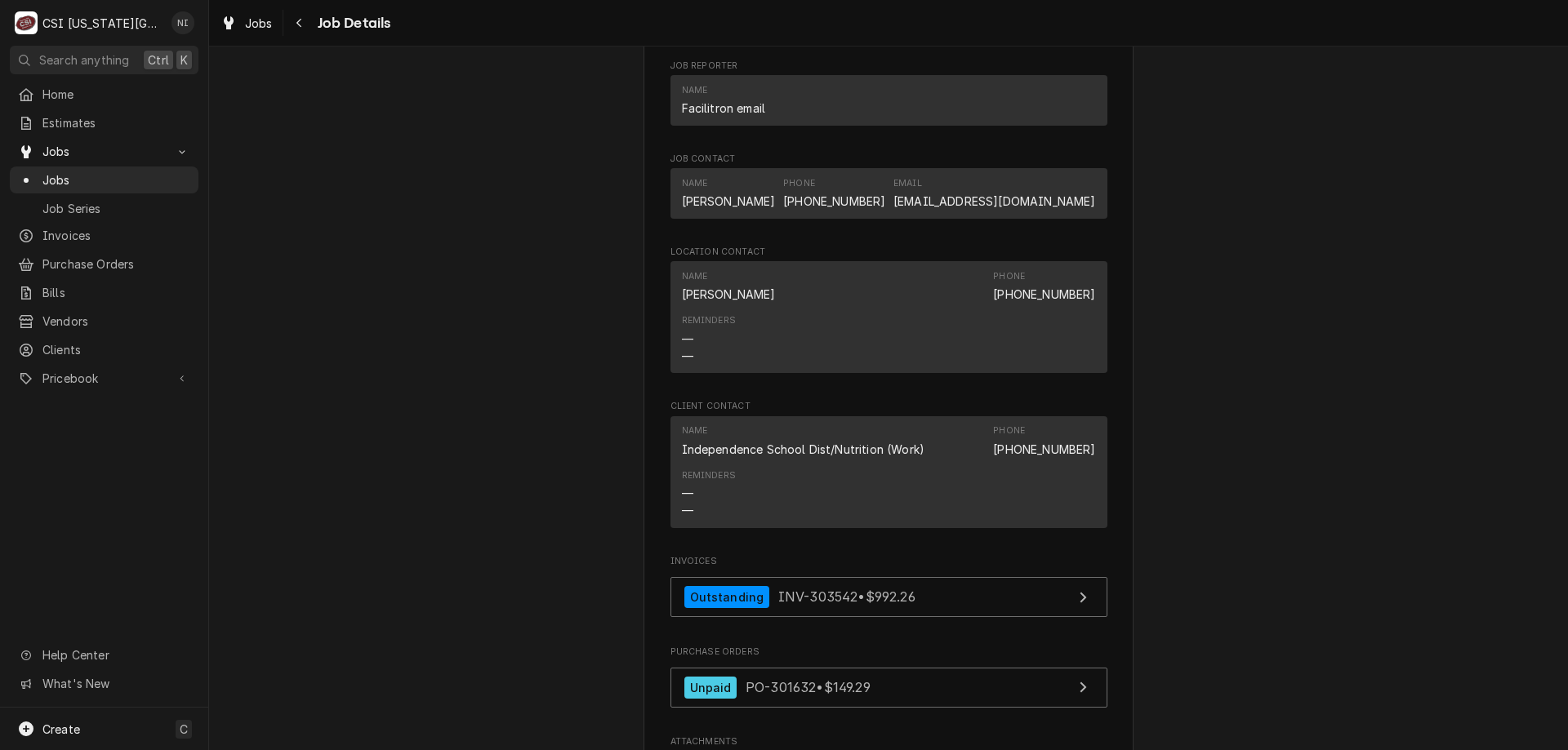
scroll to position [1743, 0]
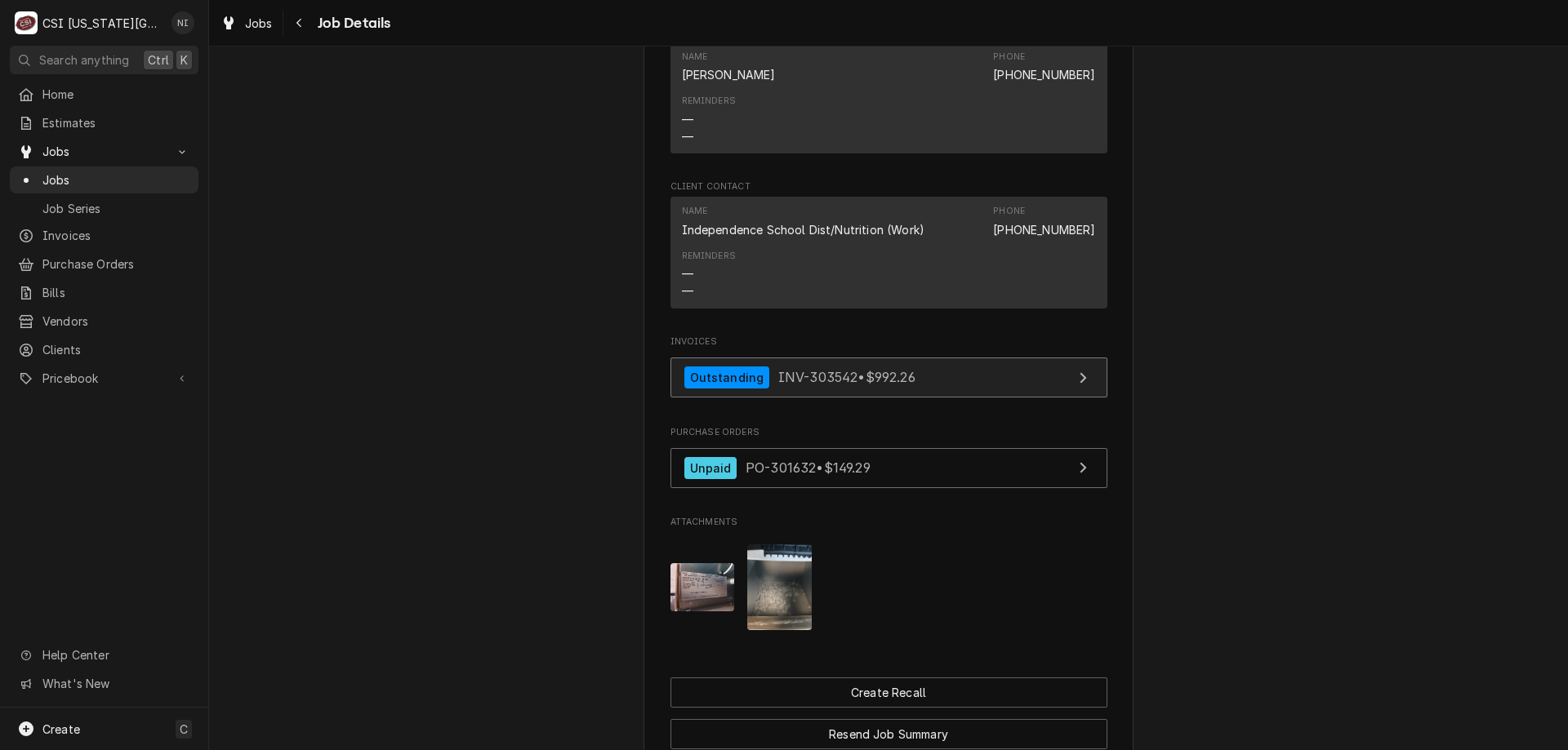
click at [920, 385] on link "Outstanding INV-303542 • $992.26" at bounding box center [889, 378] width 437 height 40
click at [150, 172] on span "Jobs" at bounding box center [116, 179] width 148 height 17
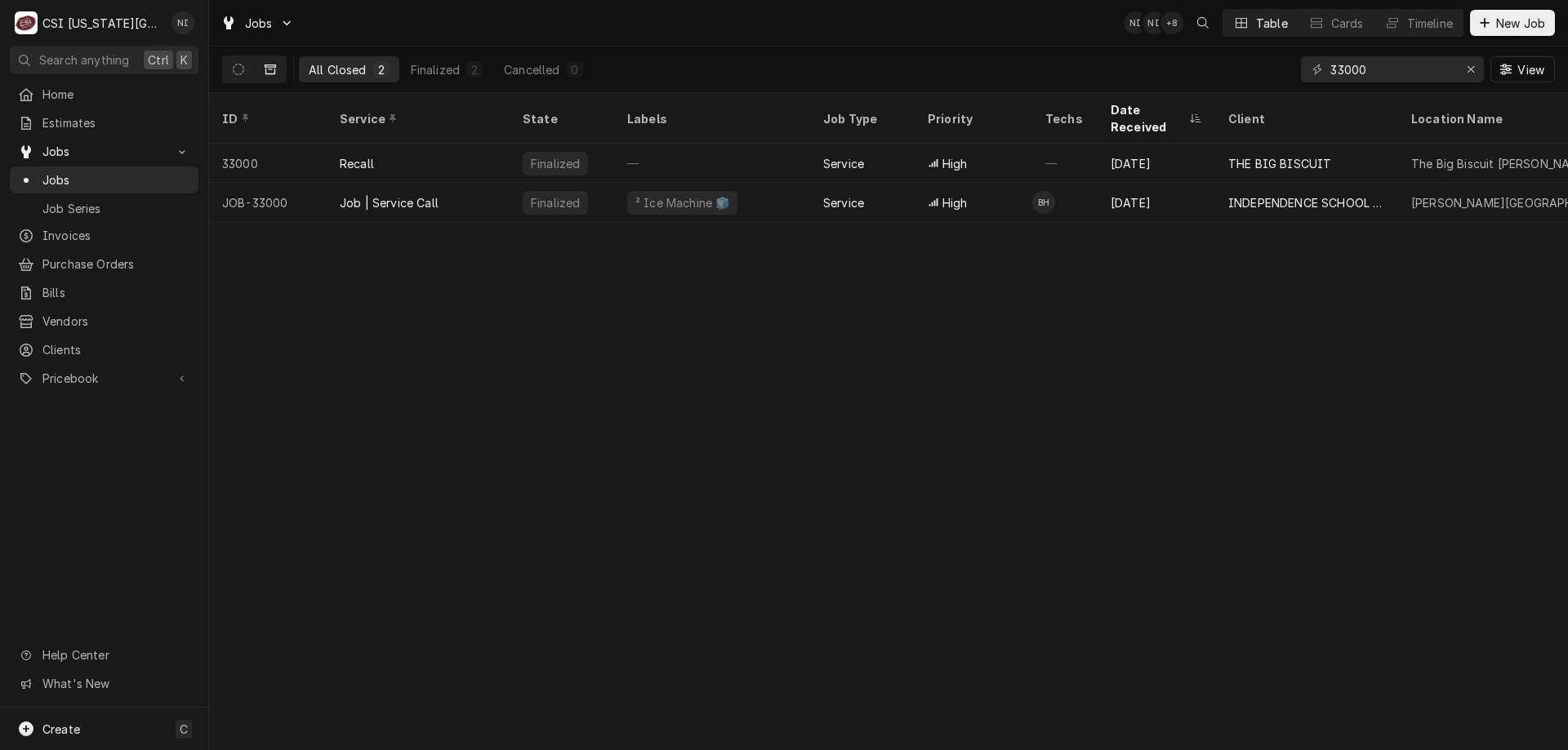
click at [167, 179] on span "Jobs" at bounding box center [116, 179] width 148 height 17
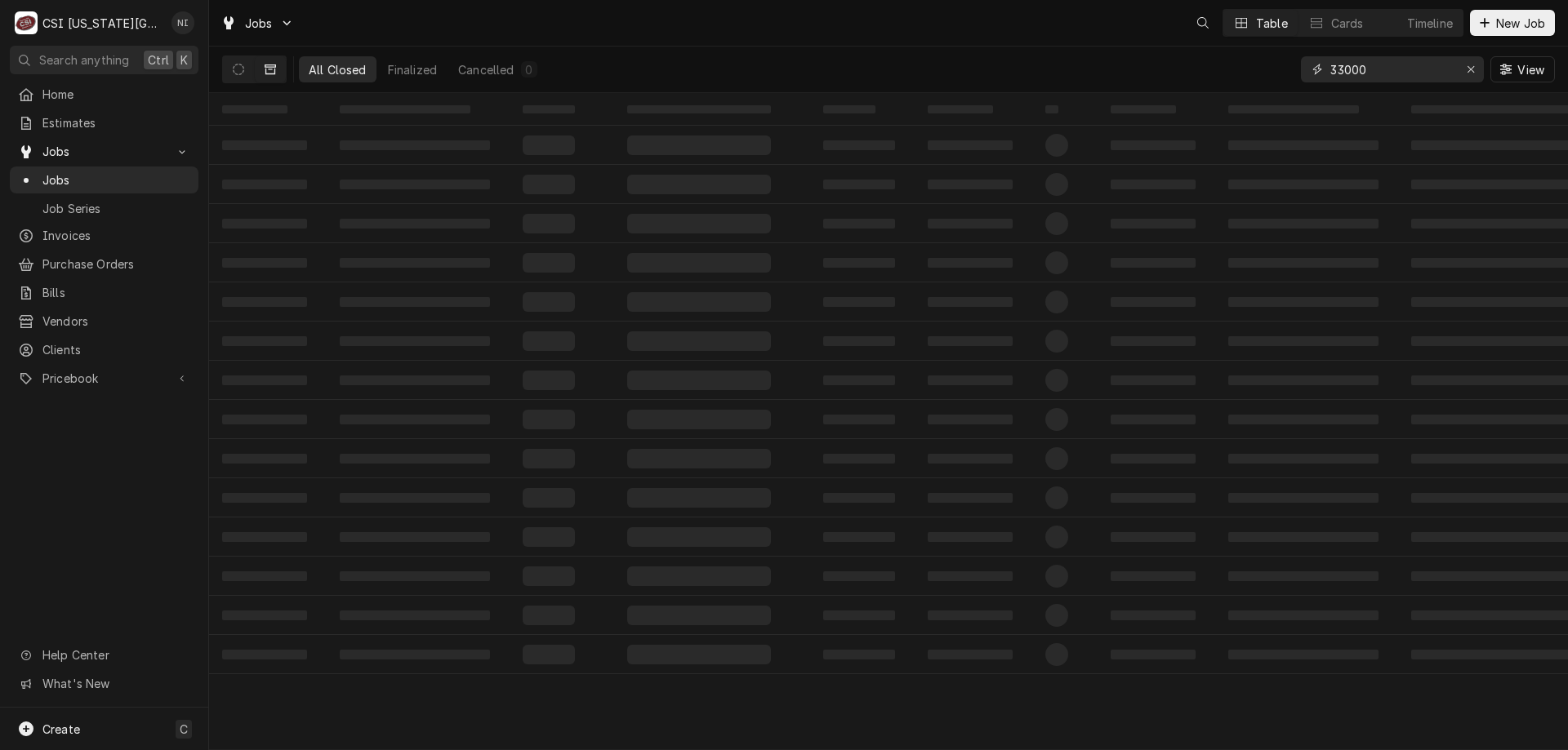
drag, startPoint x: 1381, startPoint y: 71, endPoint x: 1281, endPoint y: 61, distance: 100.5
click at [1282, 61] on div "All Closed Finalized Cancelled 0 33000 View" at bounding box center [888, 69] width 1333 height 46
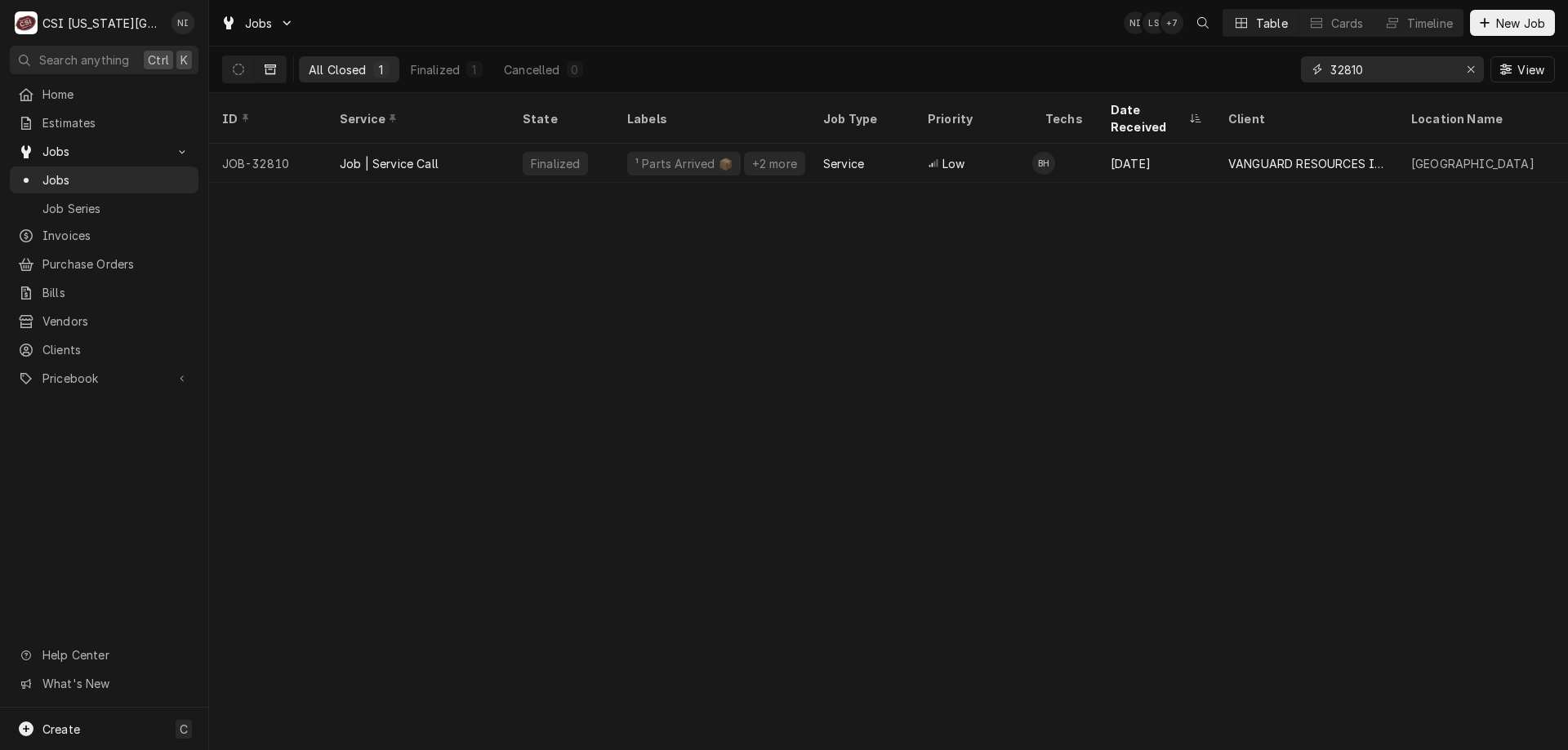
type input "32810"
click at [465, 144] on div "Job | Service Call" at bounding box center [418, 163] width 183 height 39
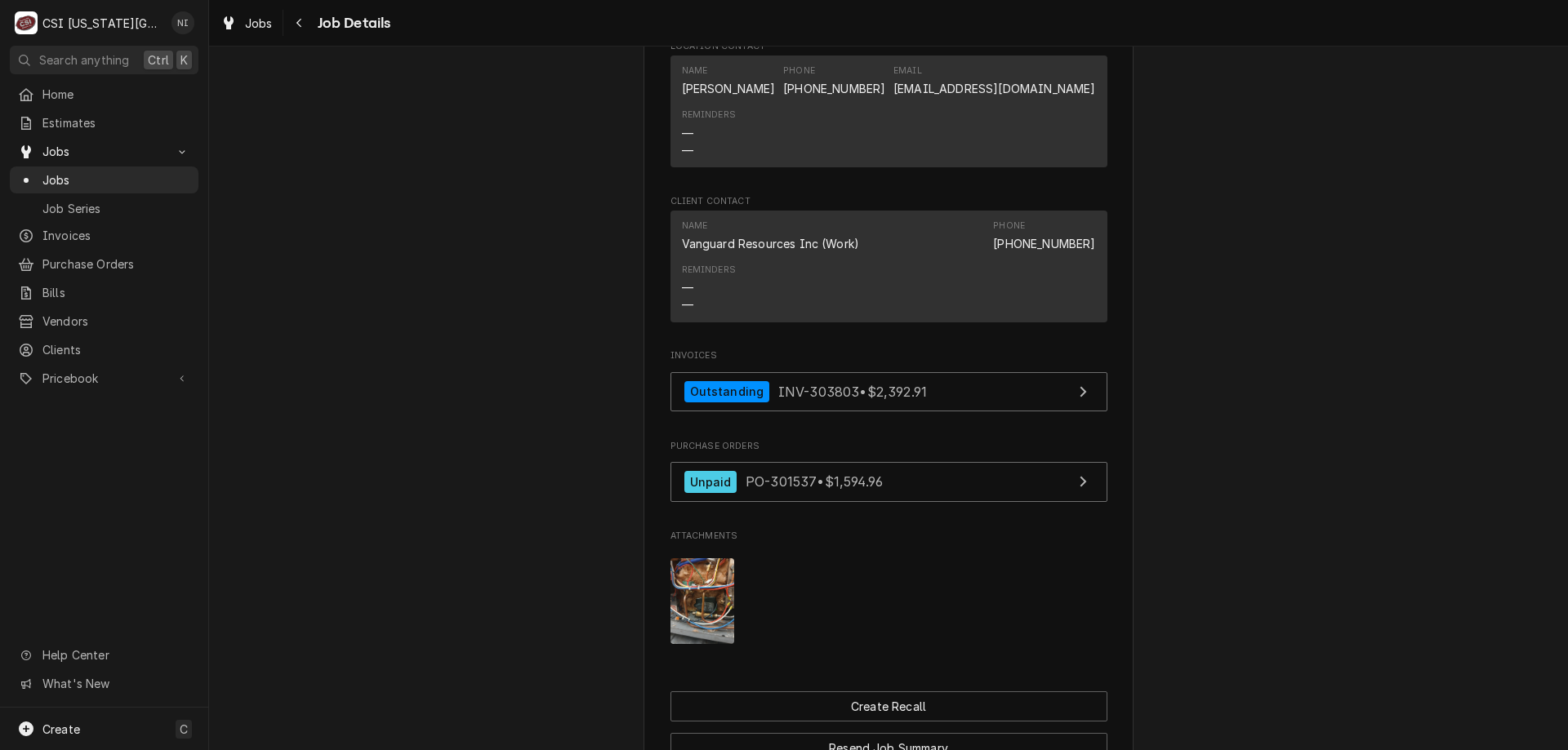
scroll to position [1716, 0]
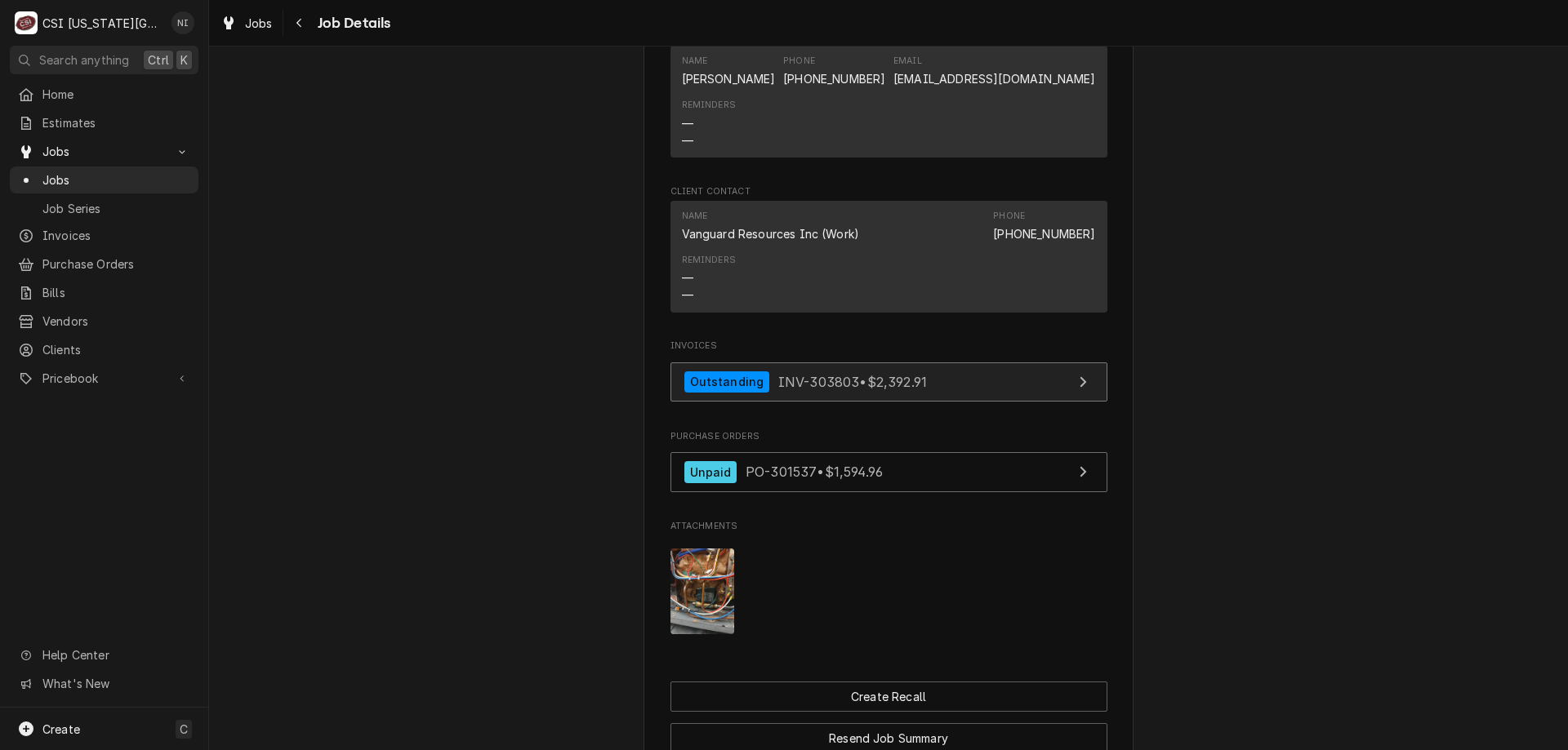
click at [916, 380] on span "INV-303803 • $2,392.91" at bounding box center [853, 381] width 149 height 16
click at [171, 171] on span "Jobs" at bounding box center [116, 179] width 148 height 17
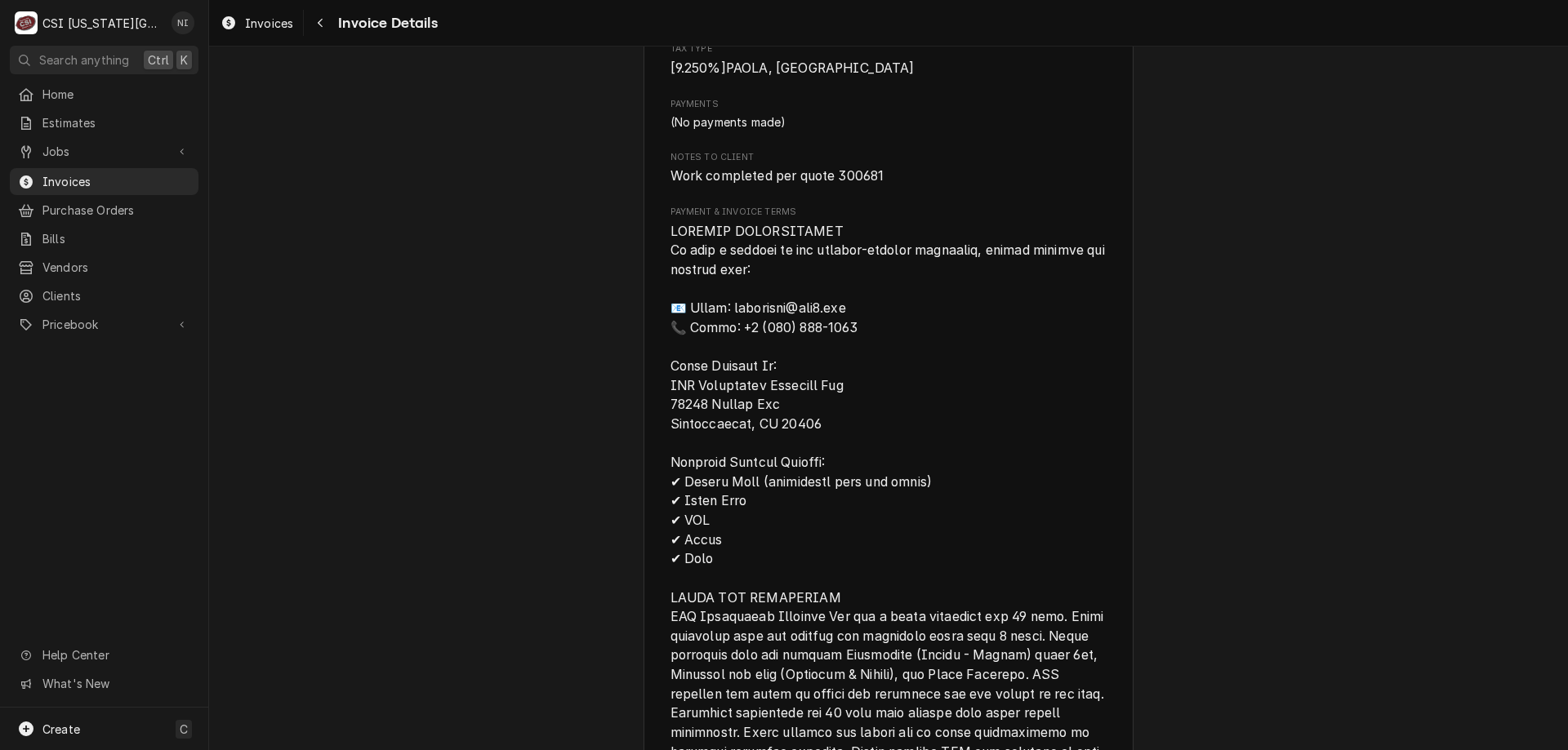
scroll to position [2580, 0]
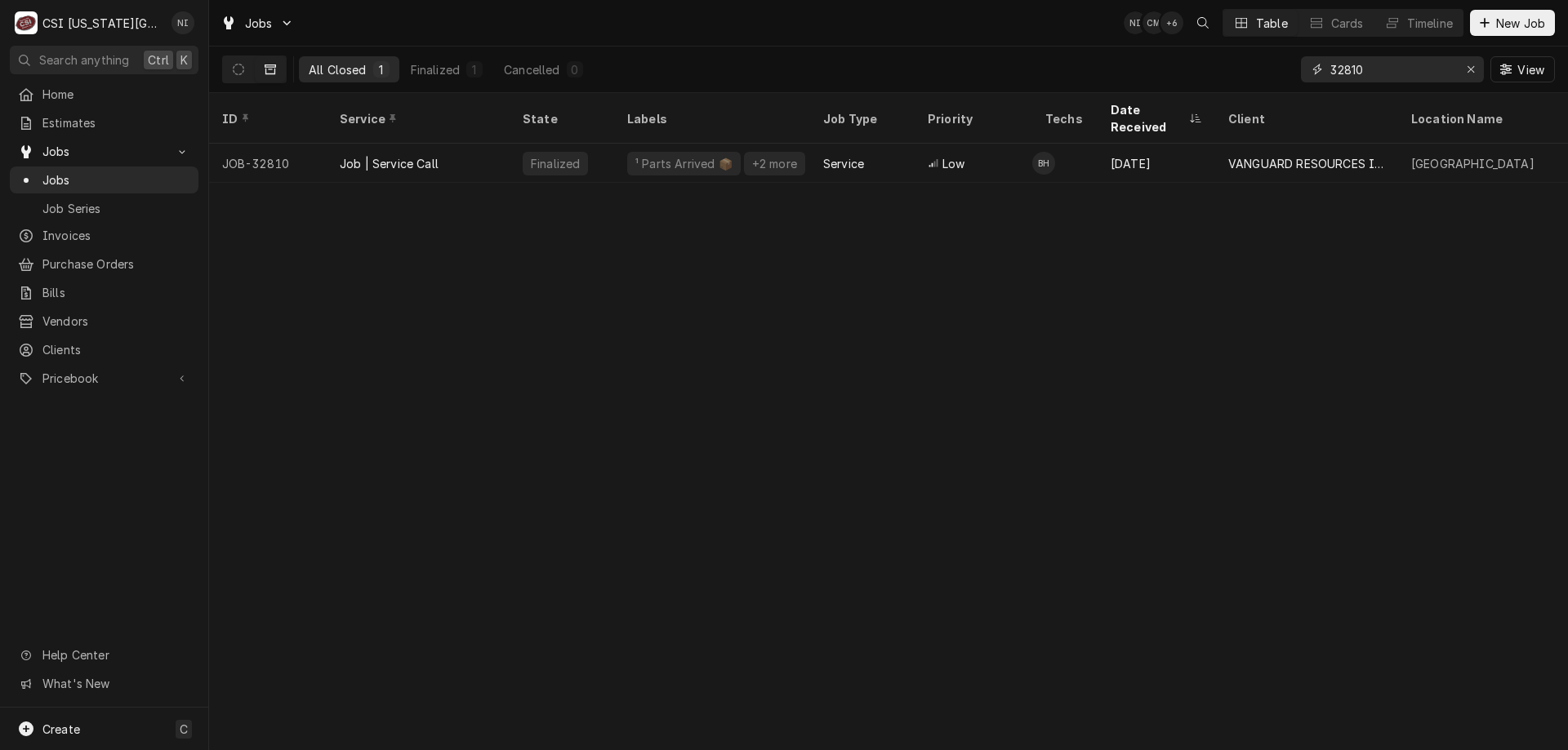
drag, startPoint x: 1371, startPoint y: 67, endPoint x: 1154, endPoint y: 48, distance: 217.8
click at [1185, 55] on div "All Closed 1 Finalized 1 Cancelled 0 32810 View" at bounding box center [888, 69] width 1333 height 46
type input "32481"
click at [244, 69] on button "Dynamic Content Wrapper" at bounding box center [238, 69] width 31 height 26
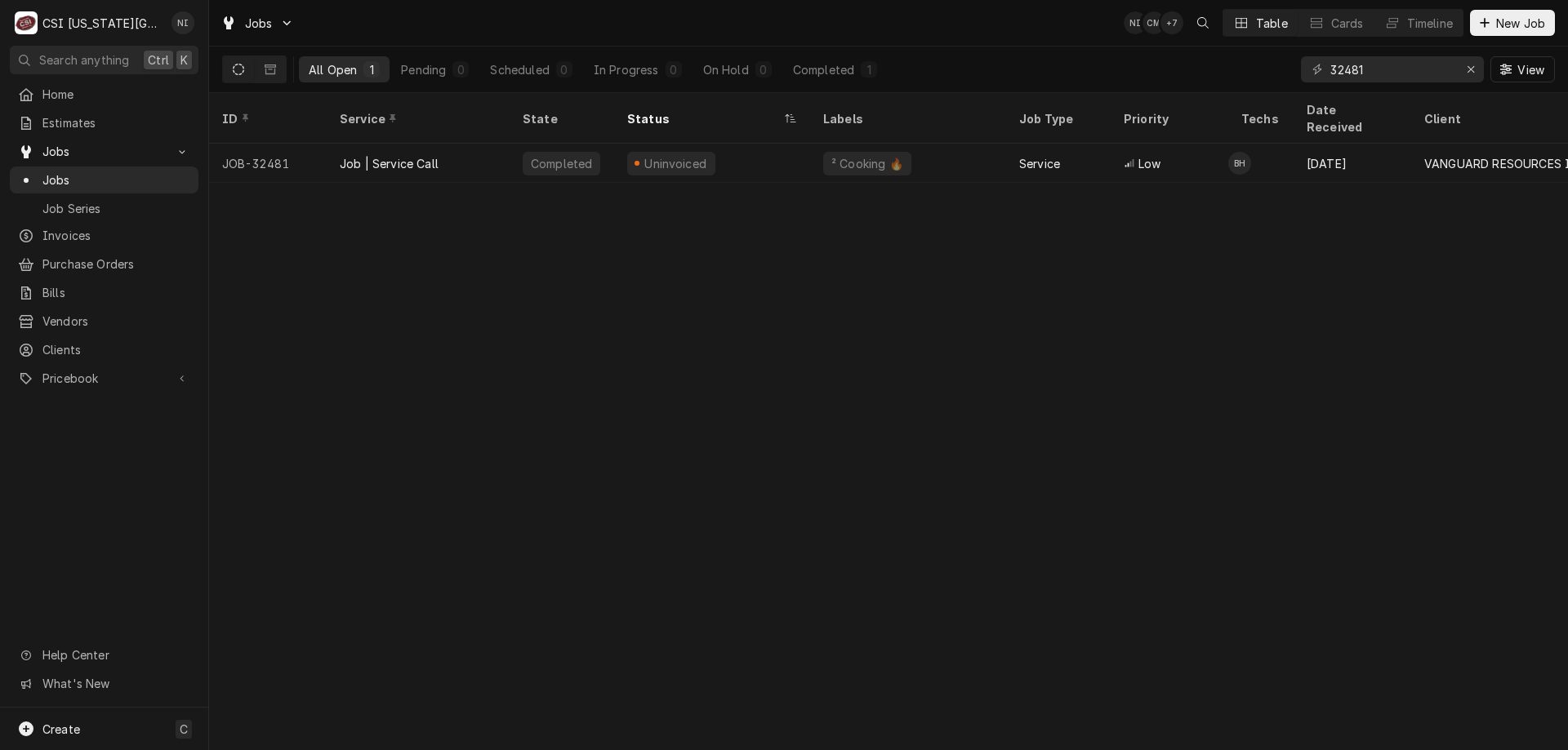
click at [755, 152] on div "Uninvoiced" at bounding box center [712, 163] width 196 height 39
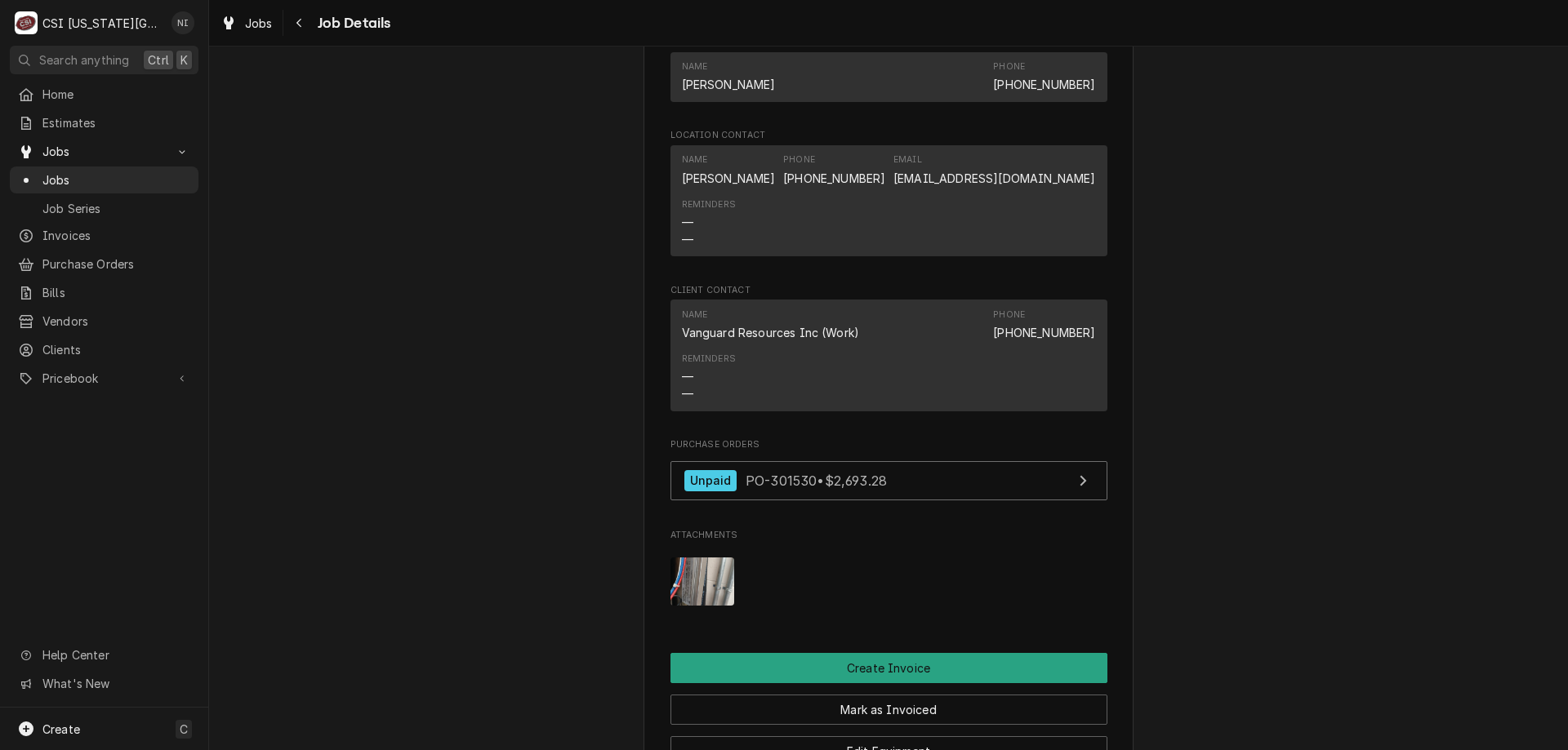
scroll to position [1239, 0]
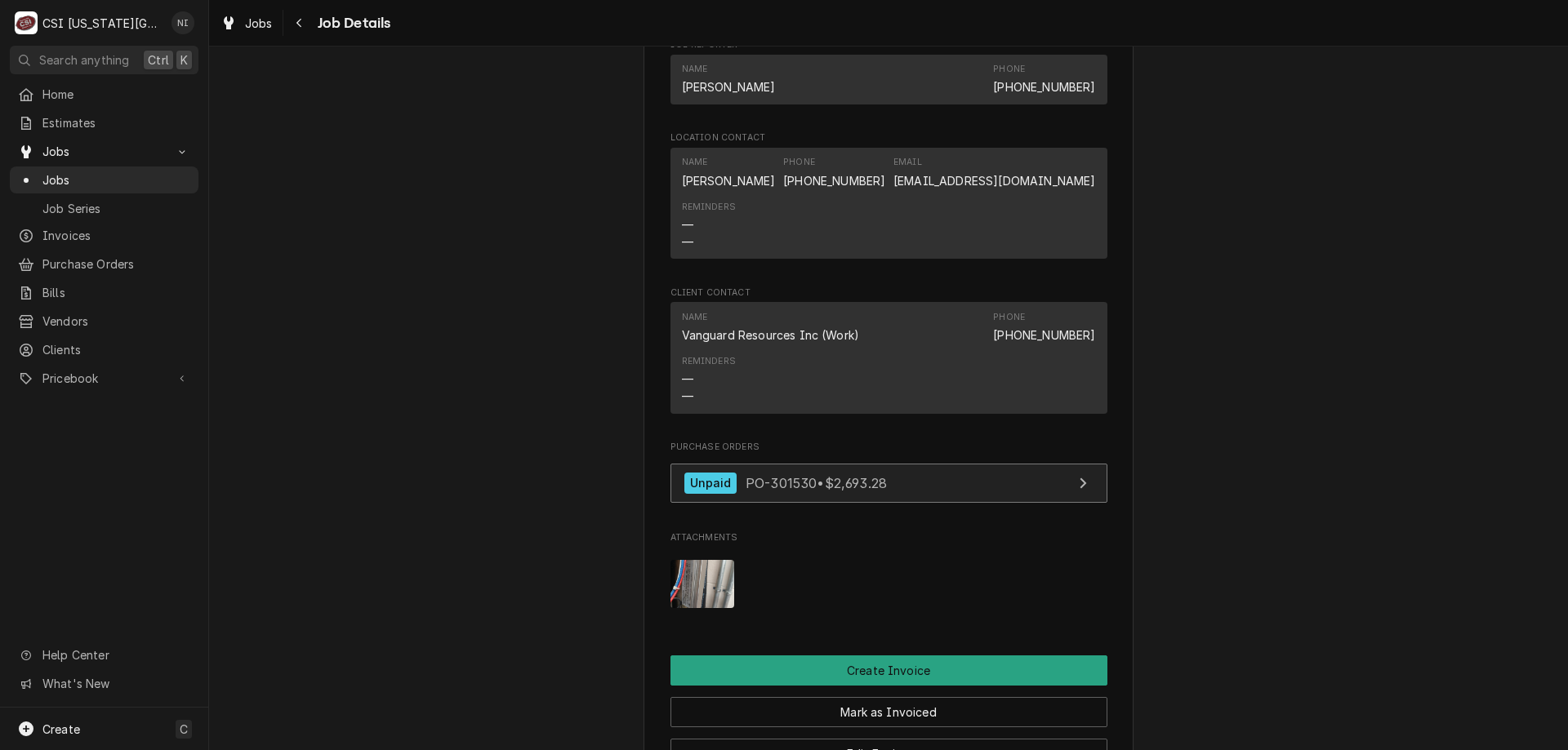
click at [996, 482] on link "Unpaid PO-301530 • $2,693.28" at bounding box center [889, 484] width 437 height 40
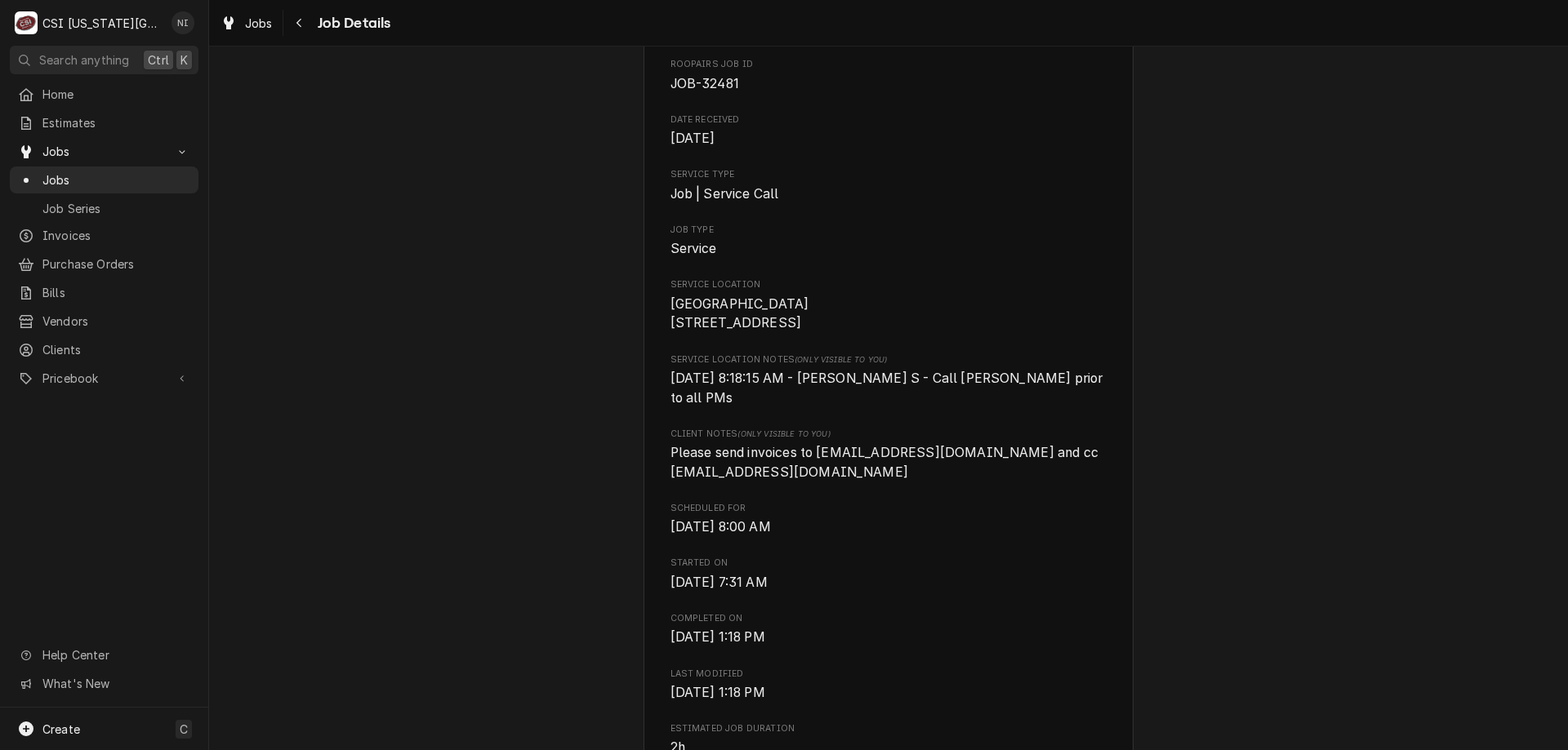
scroll to position [0, 0]
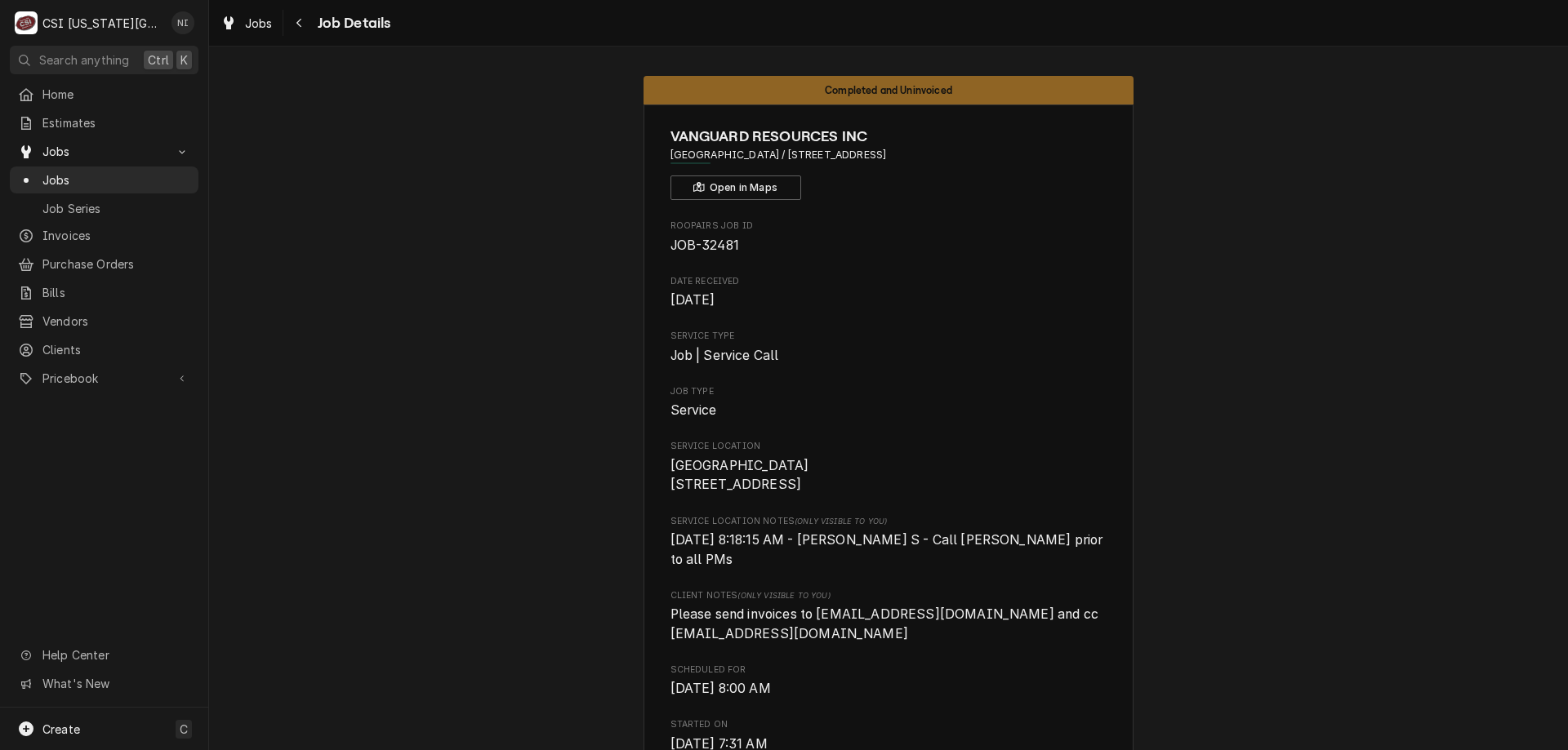
click at [129, 175] on span "Jobs" at bounding box center [116, 179] width 148 height 17
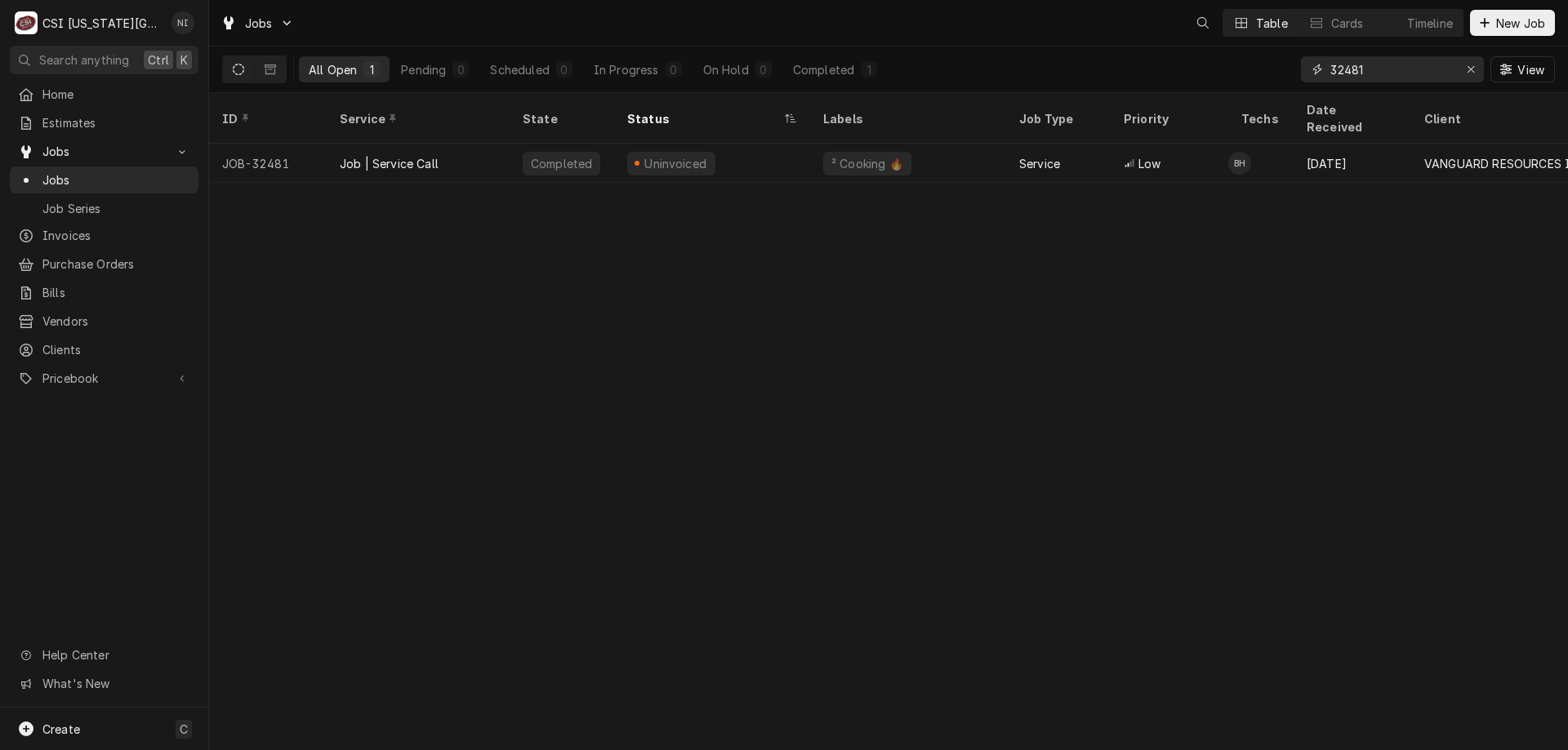
drag, startPoint x: 1391, startPoint y: 72, endPoint x: 1289, endPoint y: 70, distance: 102.0
click at [1290, 70] on div "All Open 1 Pending 0 Scheduled 0 In Progress 0 On Hold 0 Completed 1 32481 View" at bounding box center [888, 69] width 1333 height 46
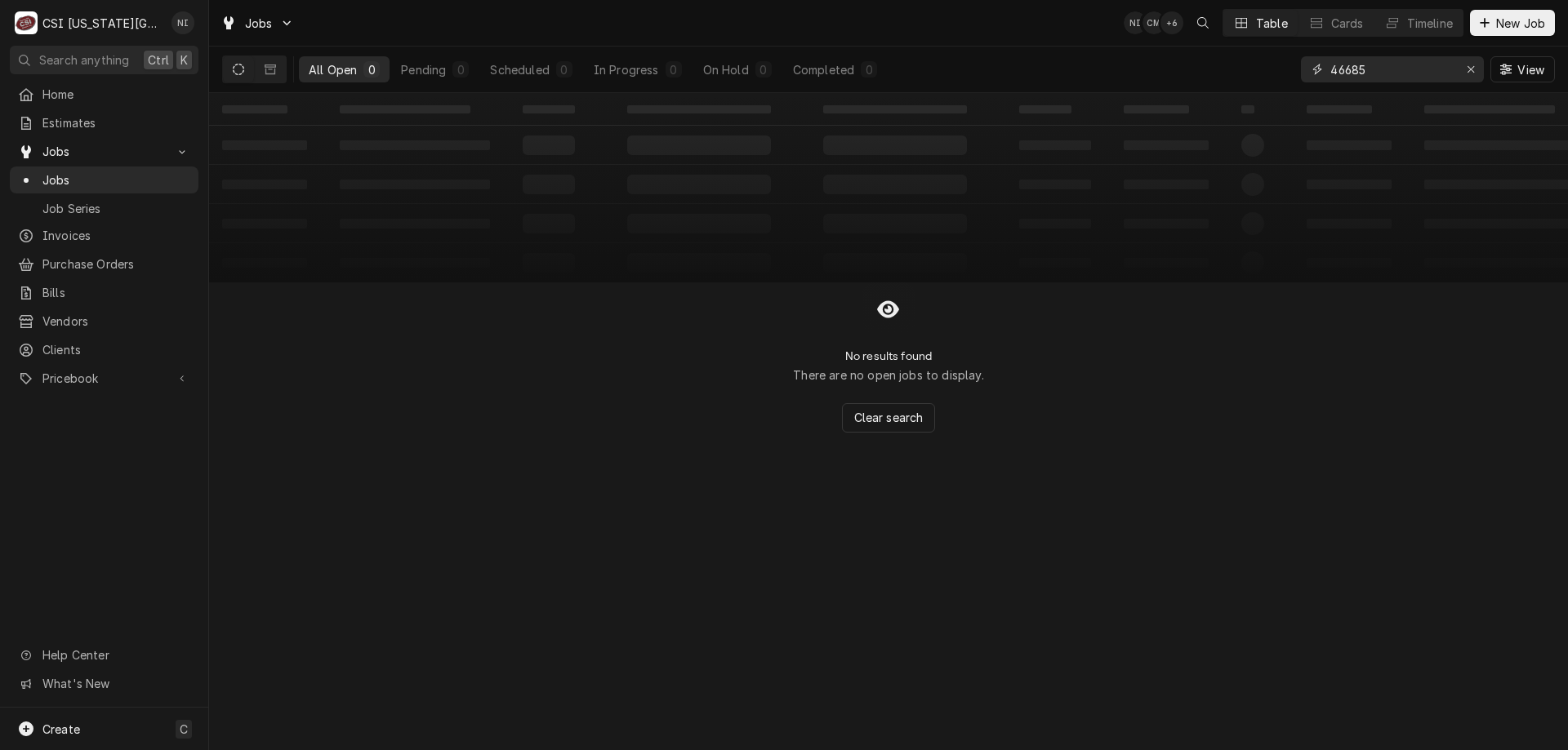
type input "46685"
click at [276, 74] on button "Dynamic Content Wrapper" at bounding box center [270, 69] width 31 height 26
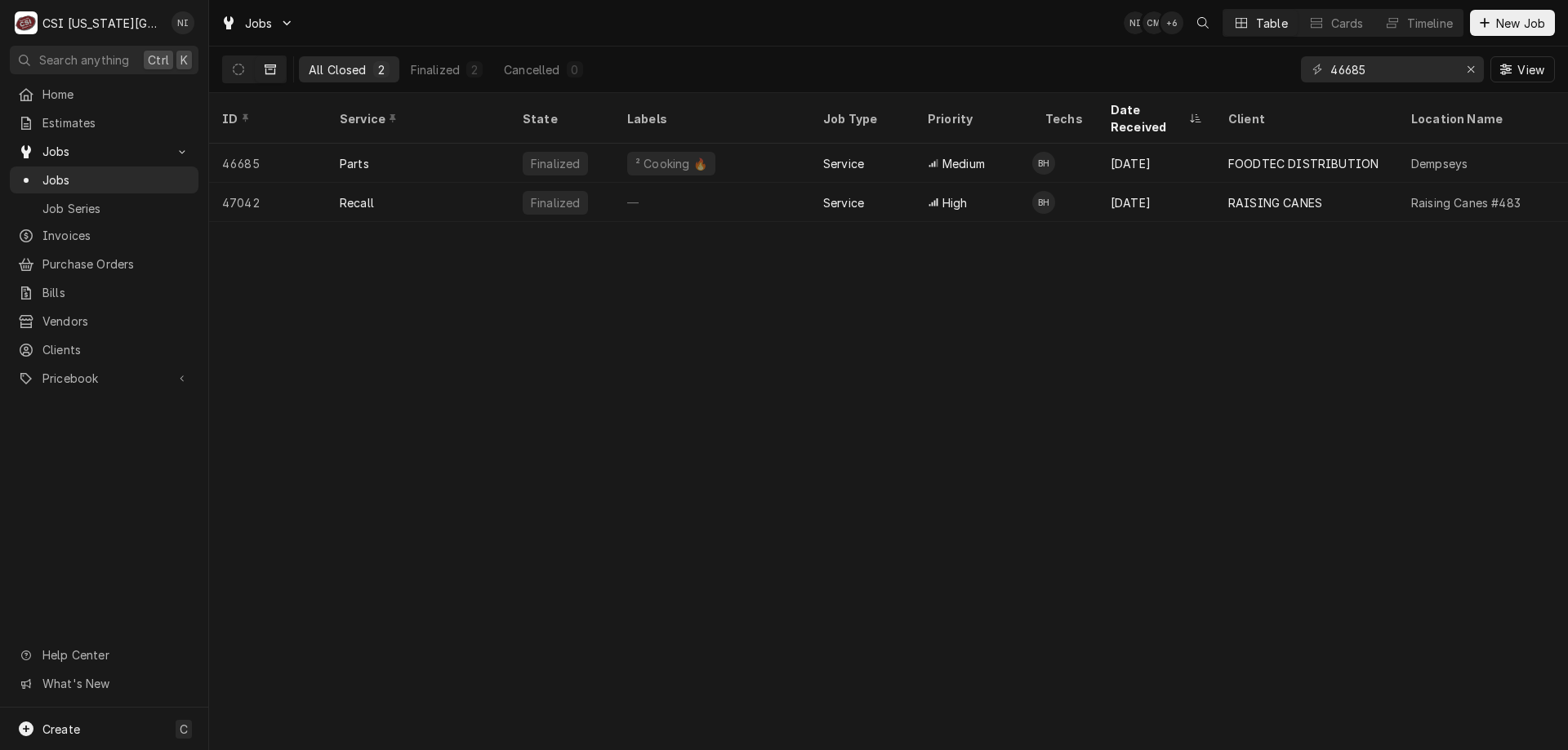
click at [443, 150] on div "Parts" at bounding box center [418, 163] width 183 height 39
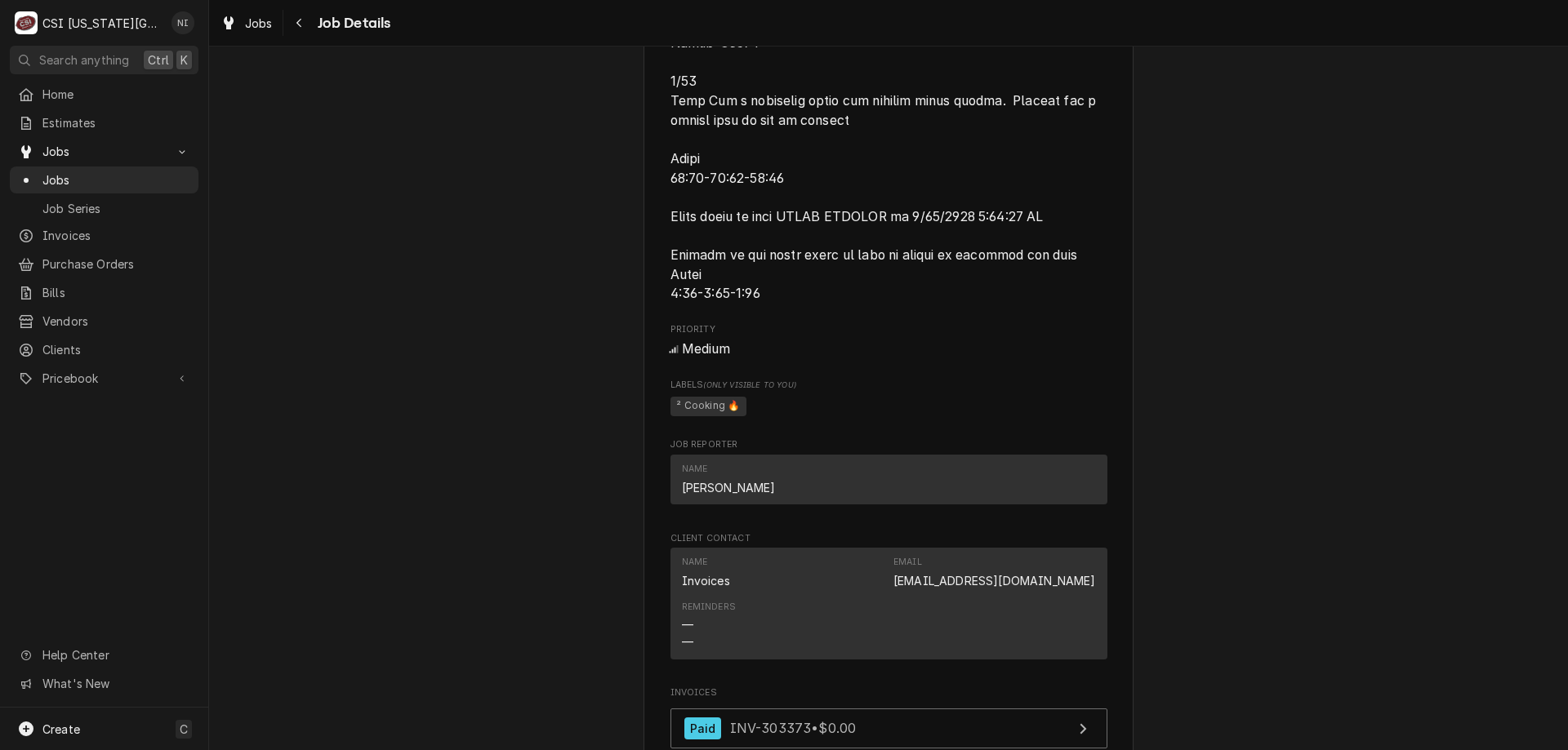
scroll to position [4213, 0]
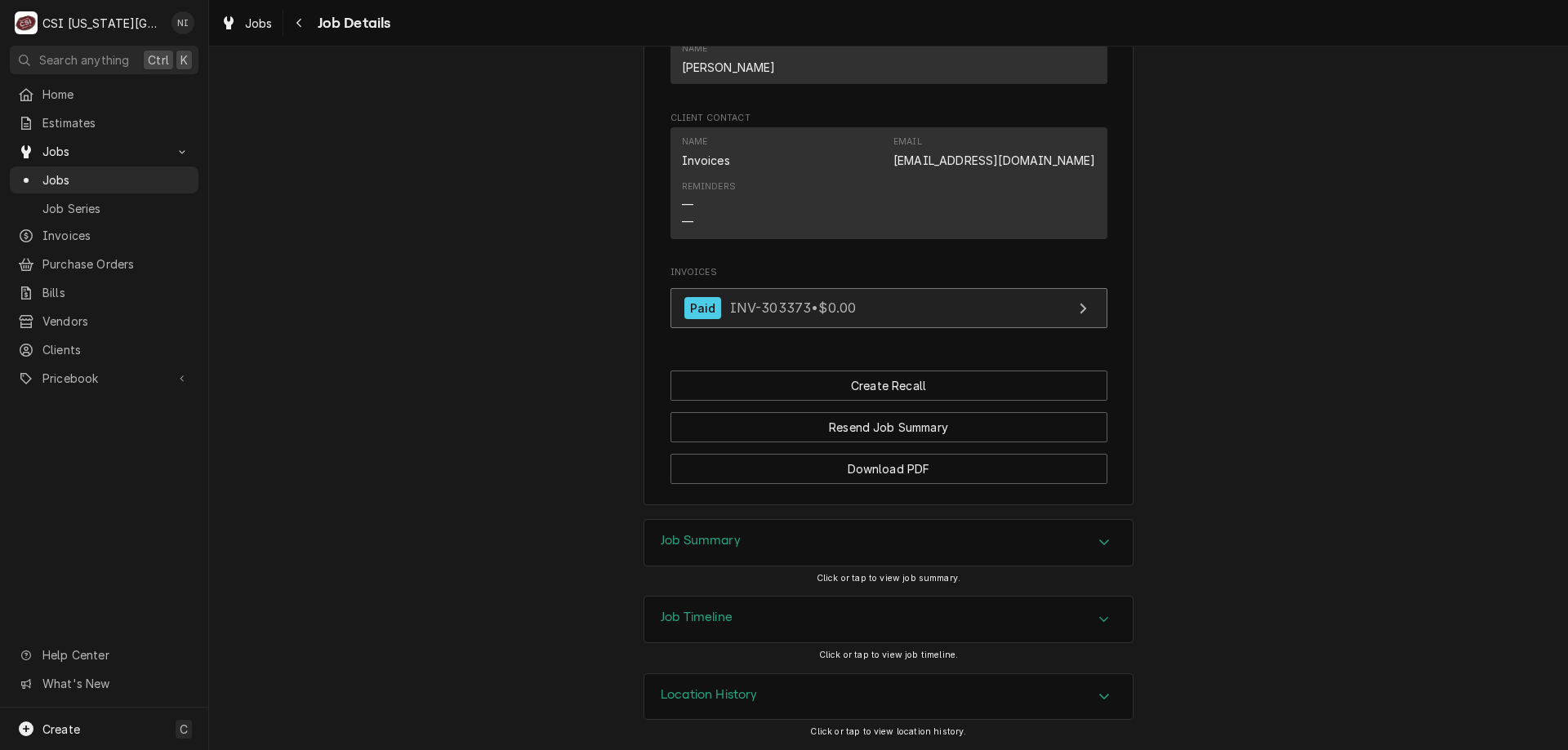
click at [958, 303] on link "Paid INV-303373 • $0.00" at bounding box center [889, 308] width 437 height 40
click at [118, 171] on span "Jobs" at bounding box center [116, 179] width 148 height 17
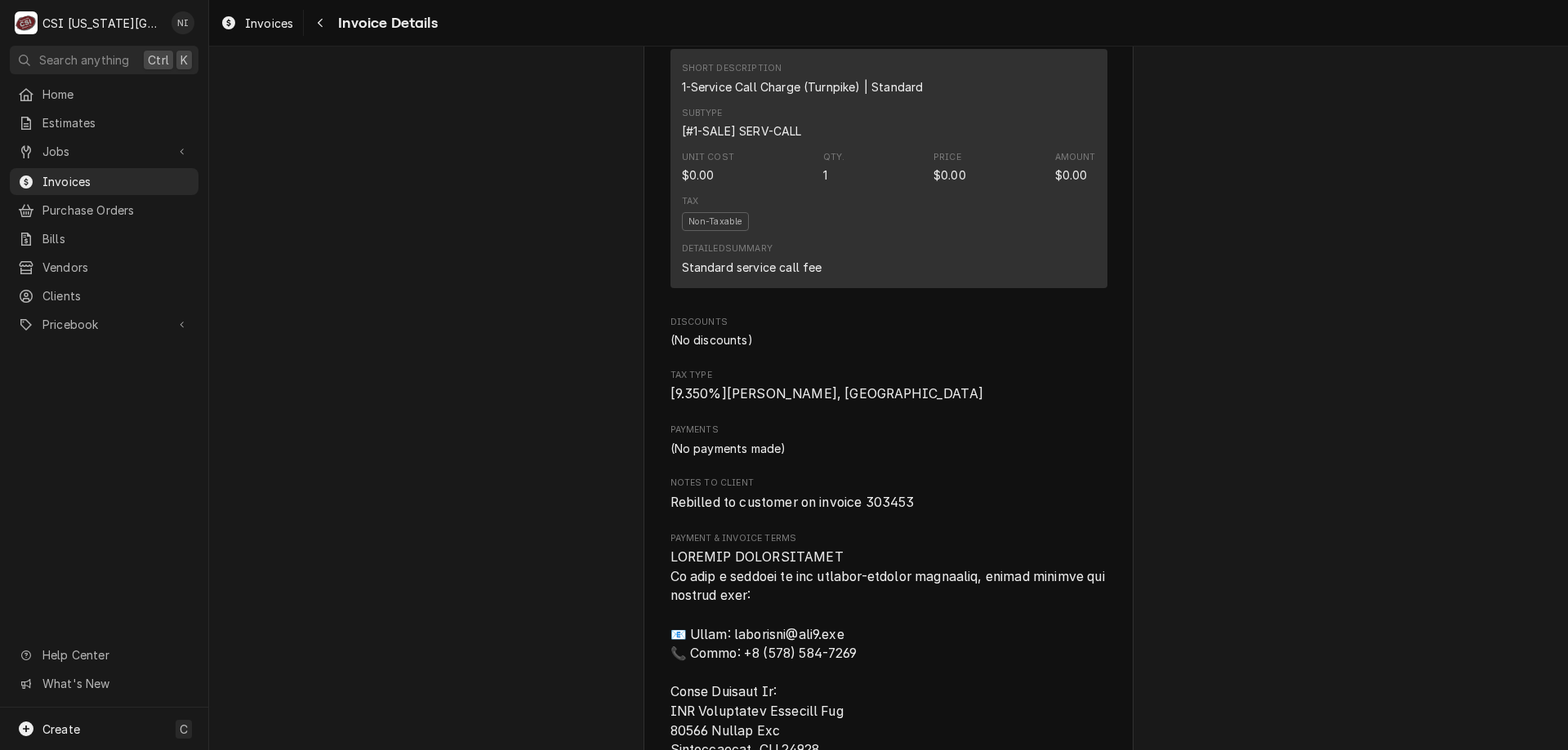
scroll to position [1710, 0]
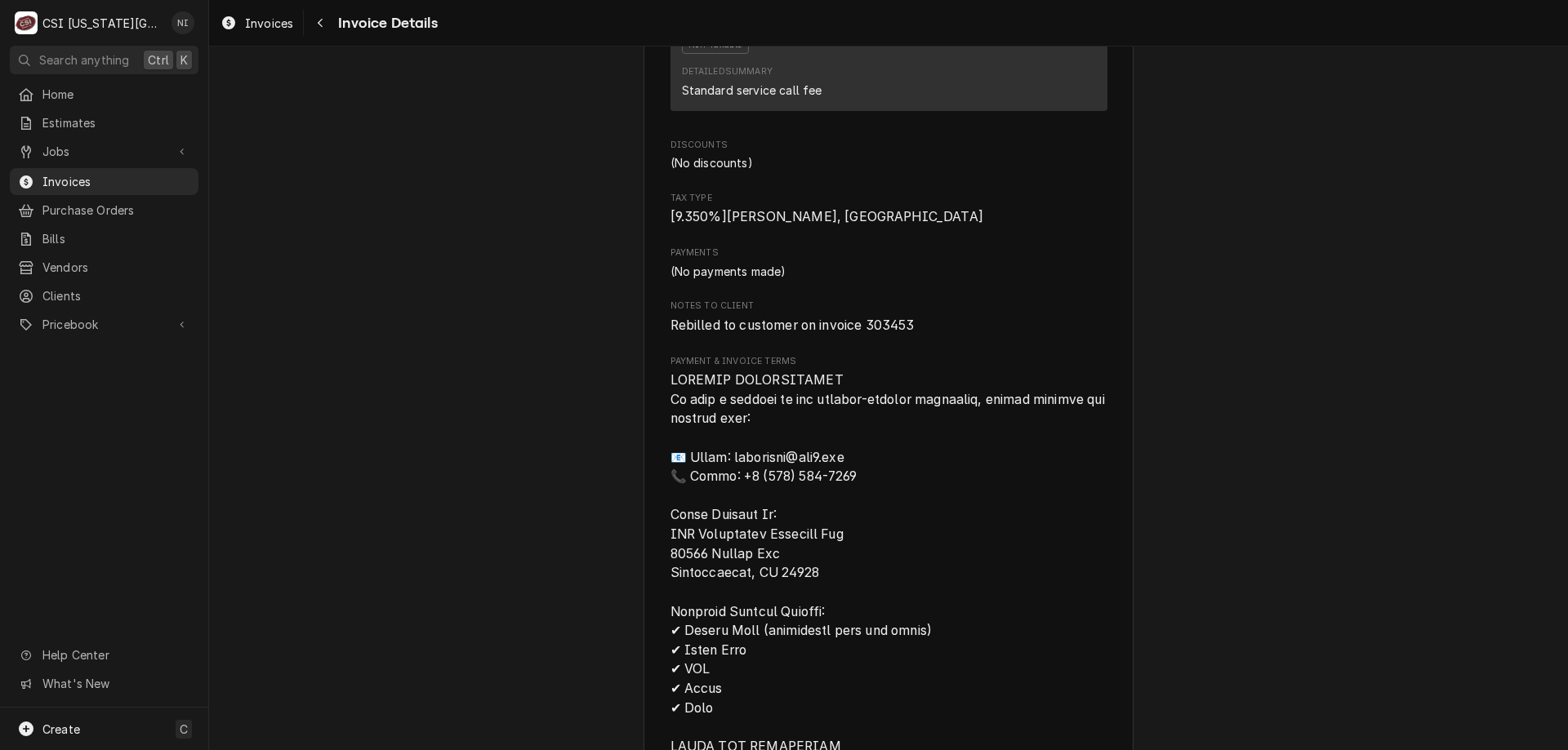
click at [898, 333] on span "Rebilled to customer on invoice 303453" at bounding box center [793, 325] width 244 height 15
copy span "303453"
click at [88, 181] on span "Invoices" at bounding box center [116, 181] width 148 height 17
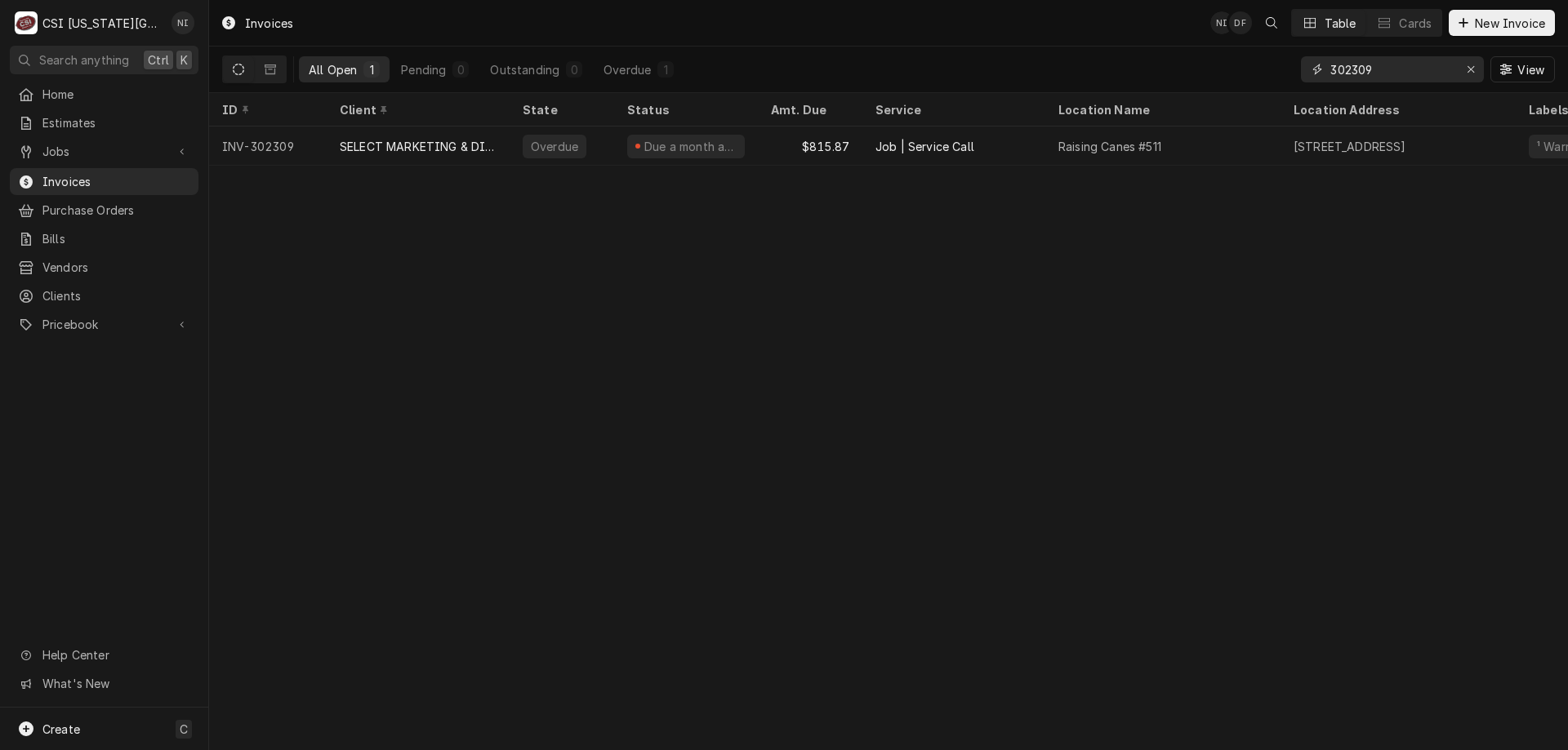
click at [1472, 69] on icon "Erase input" at bounding box center [1471, 69] width 9 height 12
paste input "303453"
type input "303453"
click at [1192, 148] on div "Dempseys" at bounding box center [1163, 146] width 235 height 39
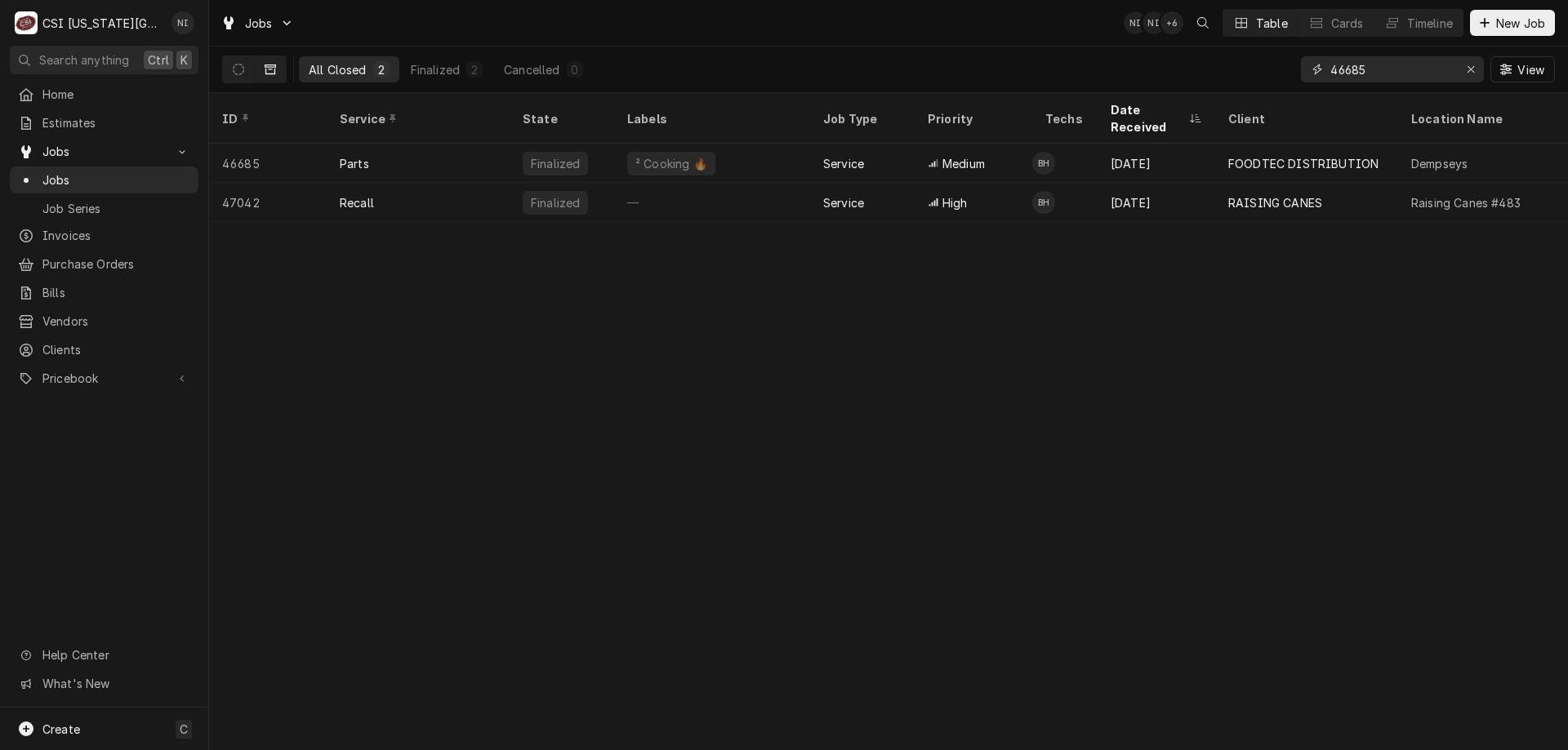
click at [1467, 73] on icon "Erase input" at bounding box center [1471, 69] width 9 height 12
click at [1404, 71] on input "Dynamic Content Wrapper" at bounding box center [1406, 69] width 153 height 26
type input "32515"
click at [458, 195] on div "Job | Service Call" at bounding box center [418, 203] width 183 height 39
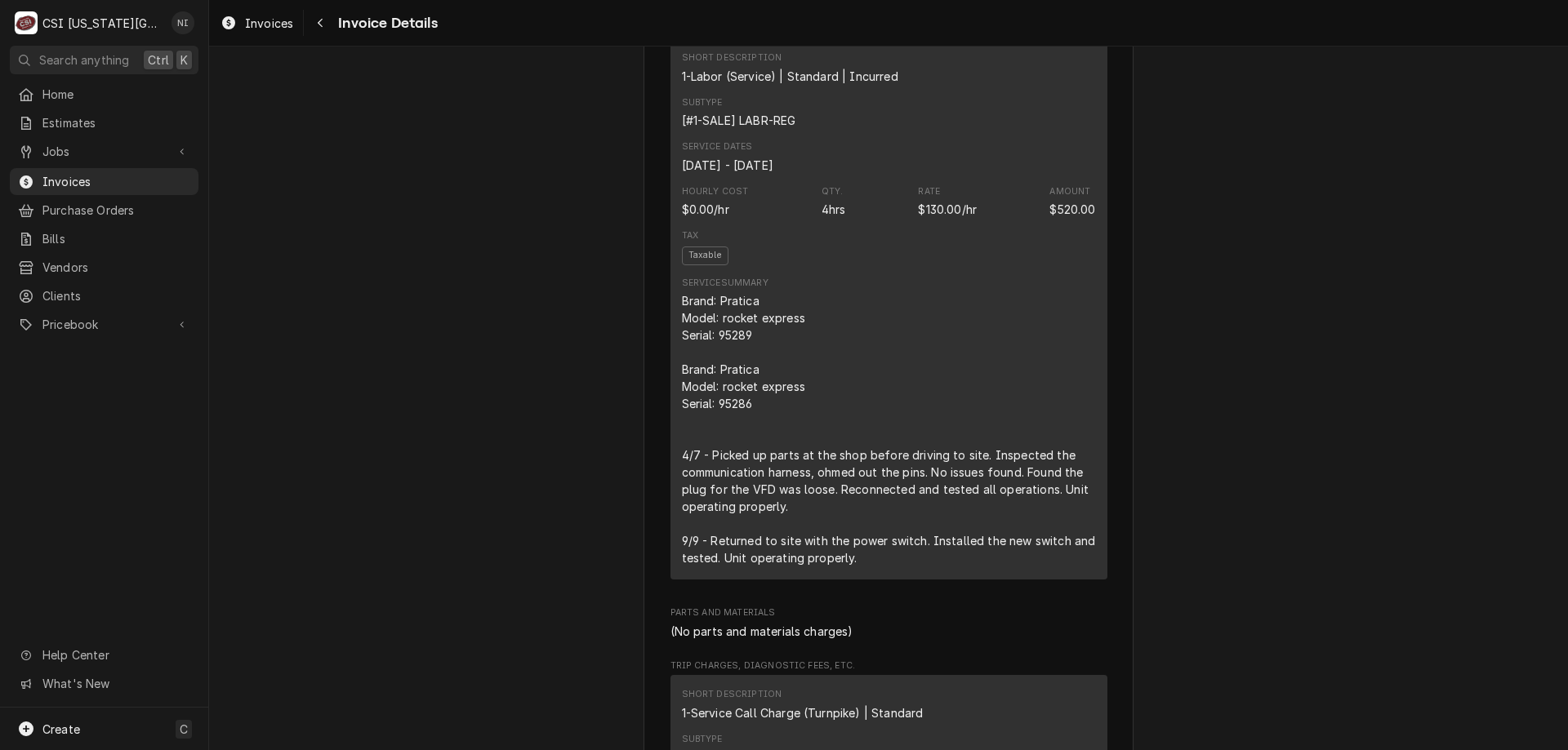
scroll to position [822, 0]
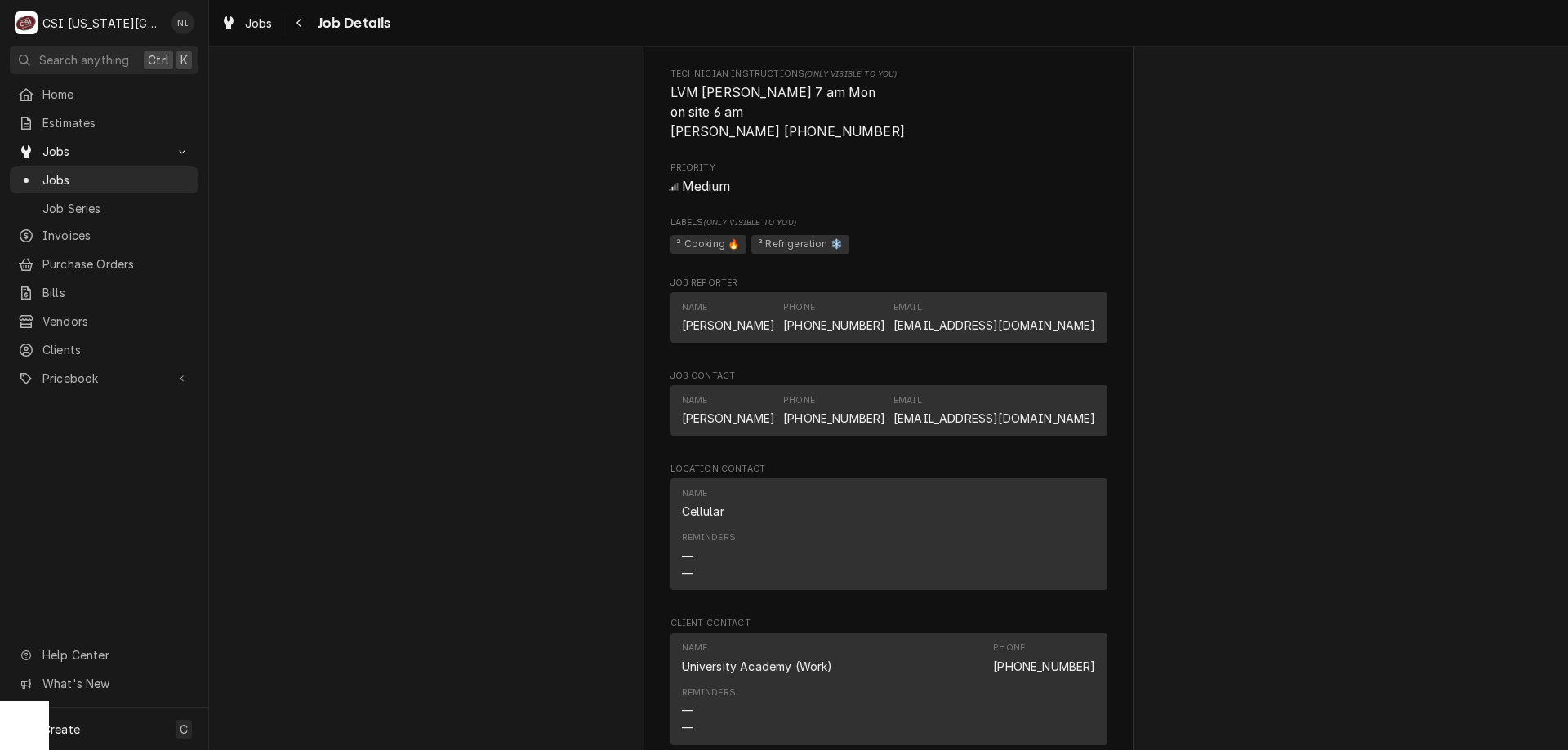
scroll to position [1461, 0]
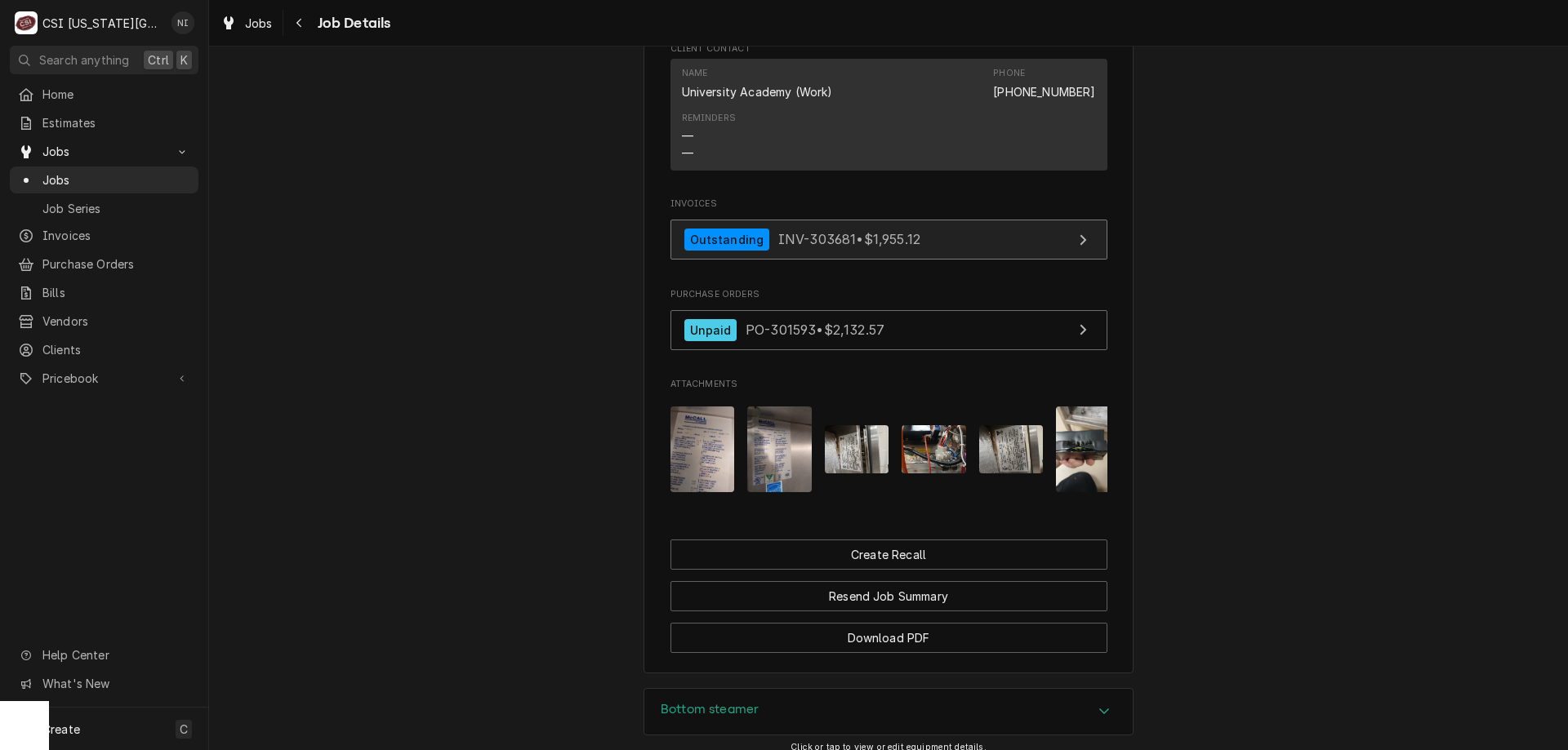
click at [962, 240] on link "Outstanding INV-303681 • $1,955.12" at bounding box center [889, 240] width 437 height 40
drag, startPoint x: 147, startPoint y: 174, endPoint x: 155, endPoint y: 164, distance: 12.8
click at [148, 173] on span "Jobs" at bounding box center [116, 179] width 148 height 17
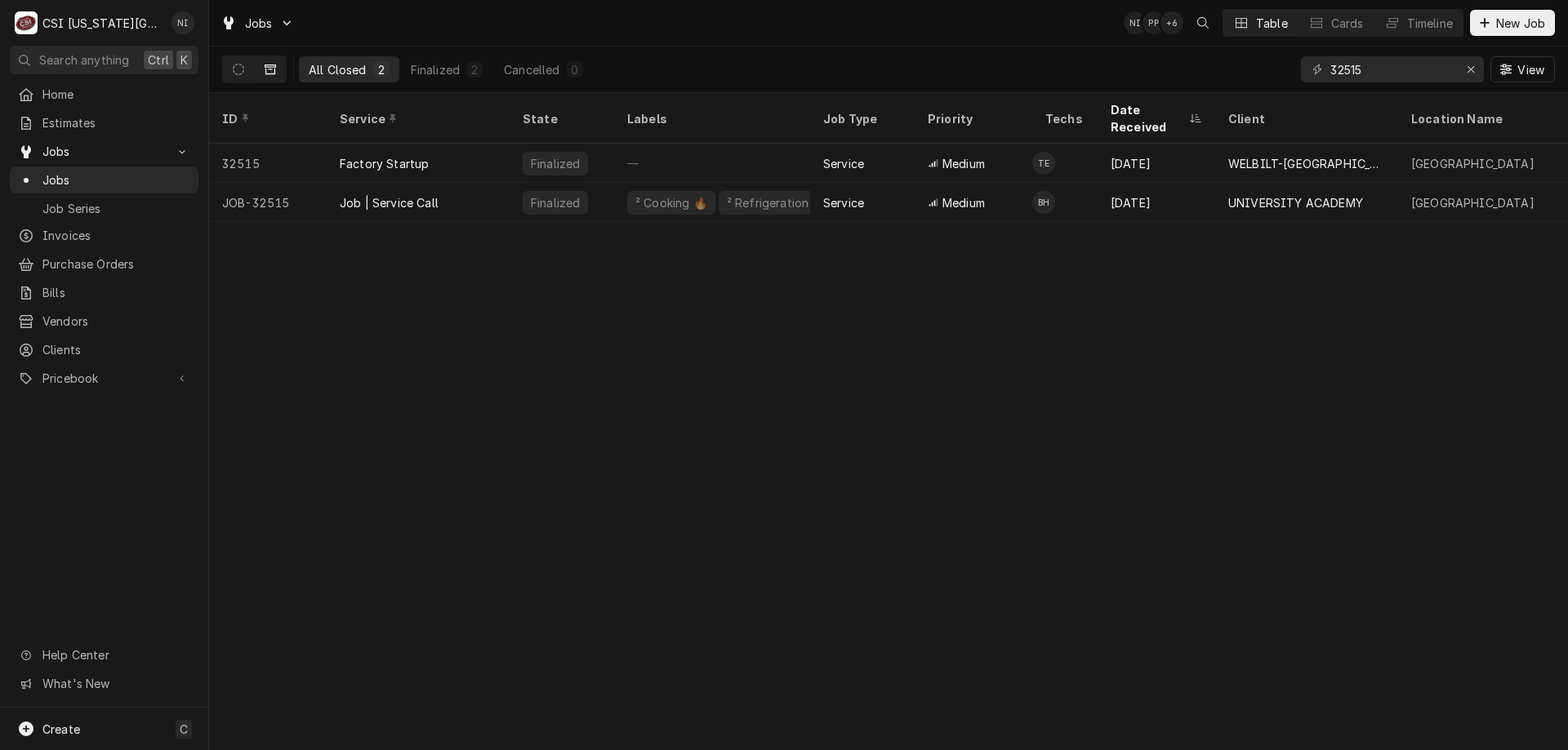
click at [104, 174] on span "Jobs" at bounding box center [116, 179] width 148 height 17
drag, startPoint x: 1397, startPoint y: 73, endPoint x: 1101, endPoint y: 48, distance: 297.1
click at [1126, 52] on div "All Closed 2 Finalized 2 Cancelled 0 32515 View" at bounding box center [888, 69] width 1333 height 46
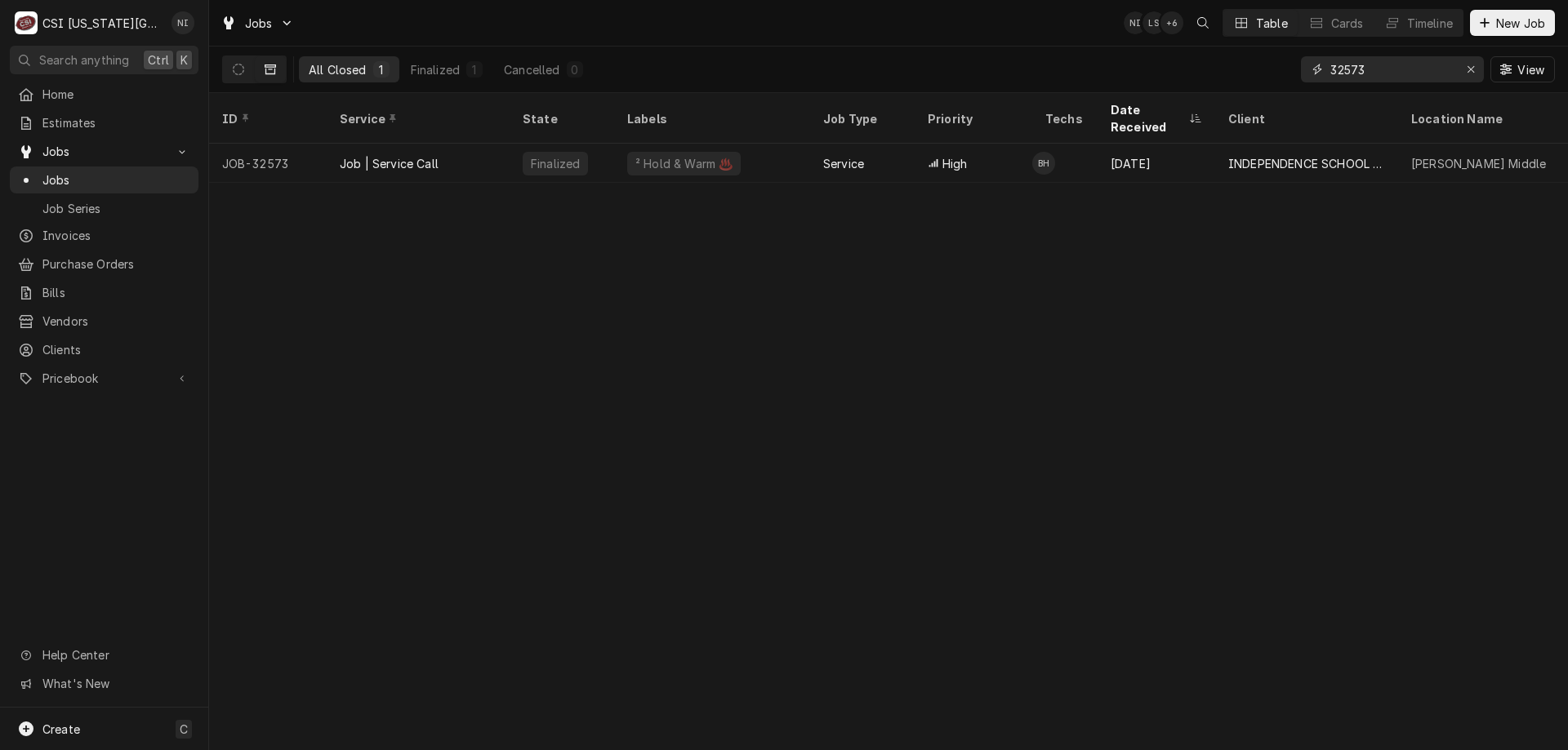
type input "32573"
click at [157, 171] on span "Jobs" at bounding box center [116, 179] width 148 height 17
click at [1472, 72] on icon "Erase input" at bounding box center [1470, 69] width 6 height 6
click at [1435, 74] on input "Dynamic Content Wrapper" at bounding box center [1406, 69] width 153 height 26
type input "32573"
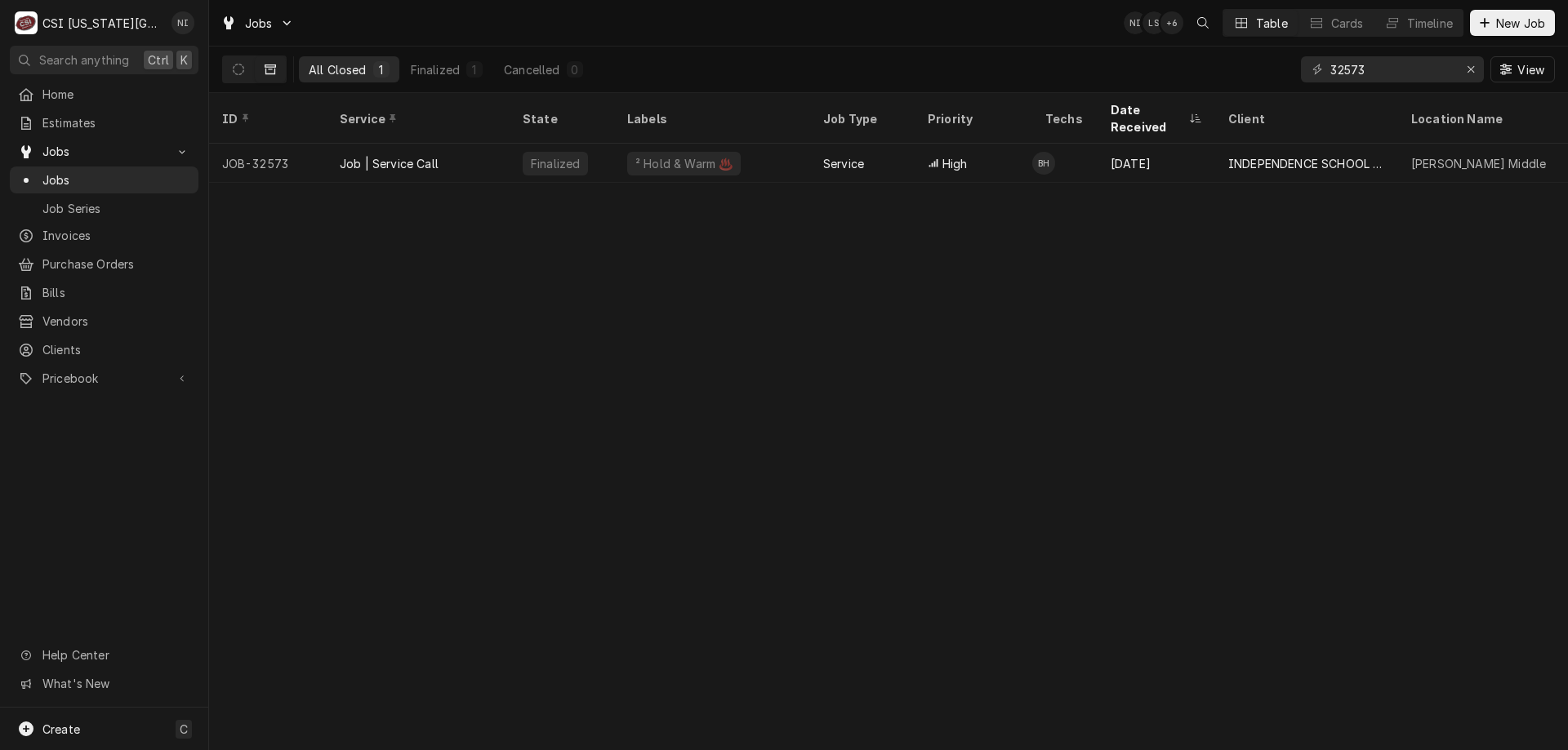
click at [865, 144] on div "Service" at bounding box center [863, 163] width 104 height 39
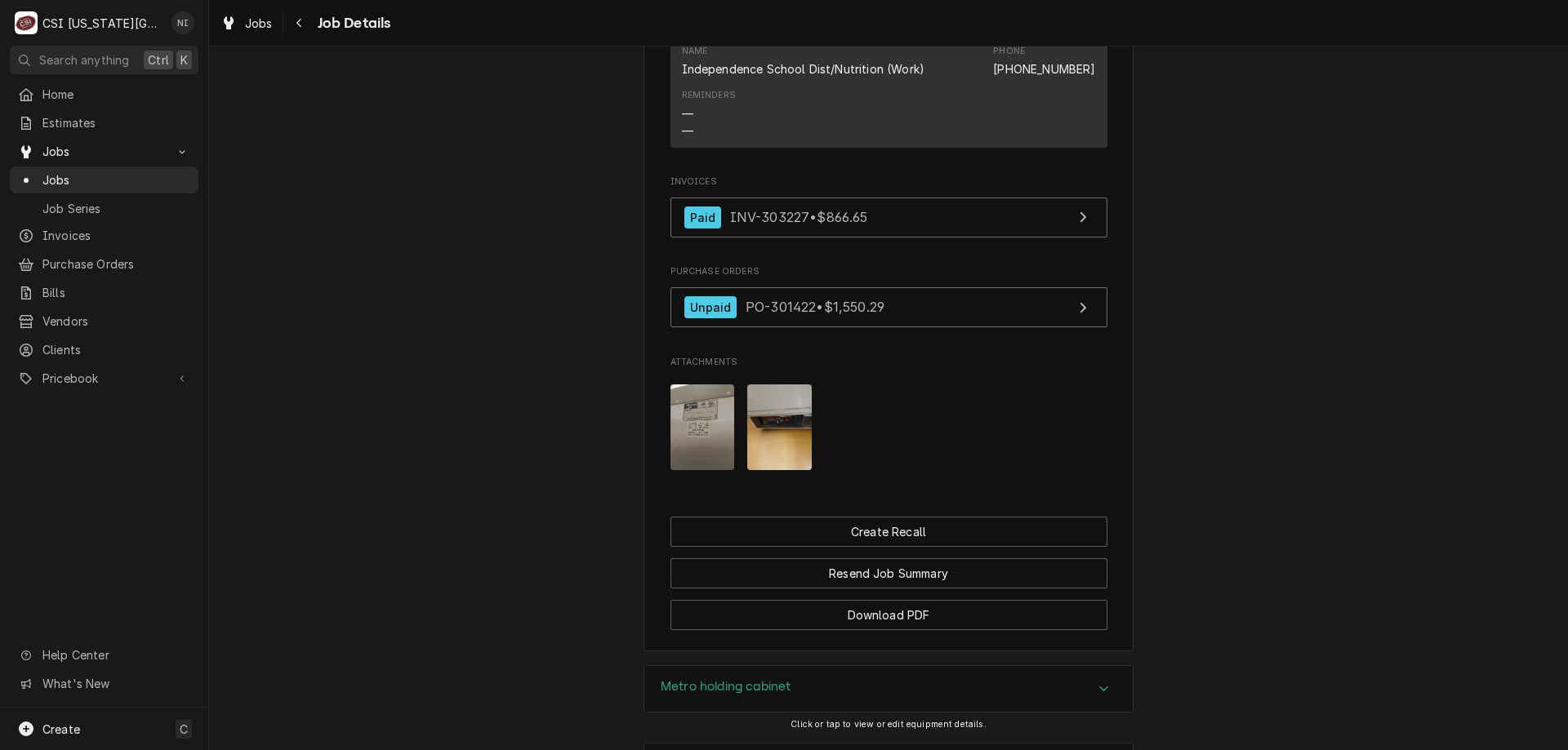
scroll to position [1870, 0]
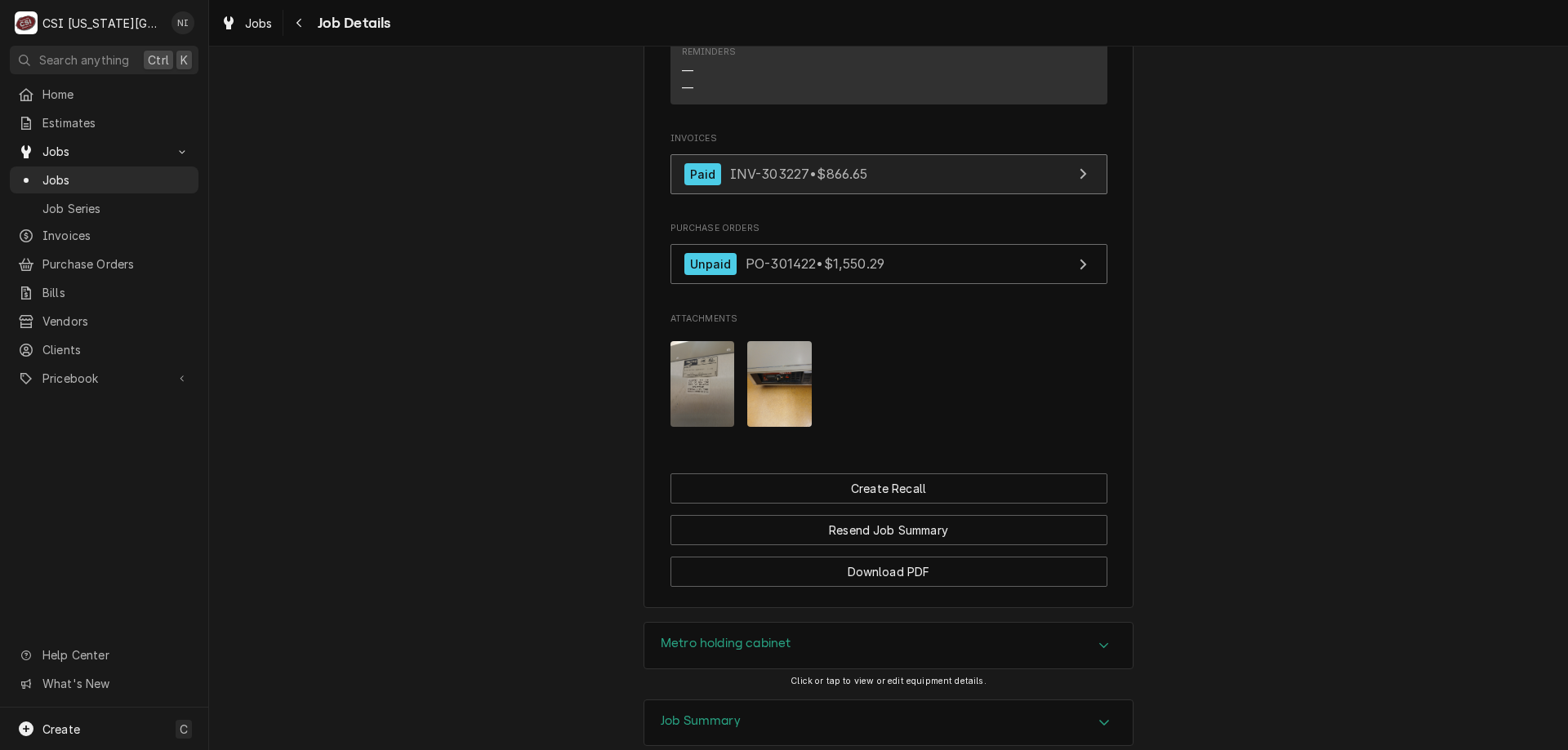
click at [917, 171] on link "Paid INV-303227 • $866.65" at bounding box center [889, 174] width 437 height 40
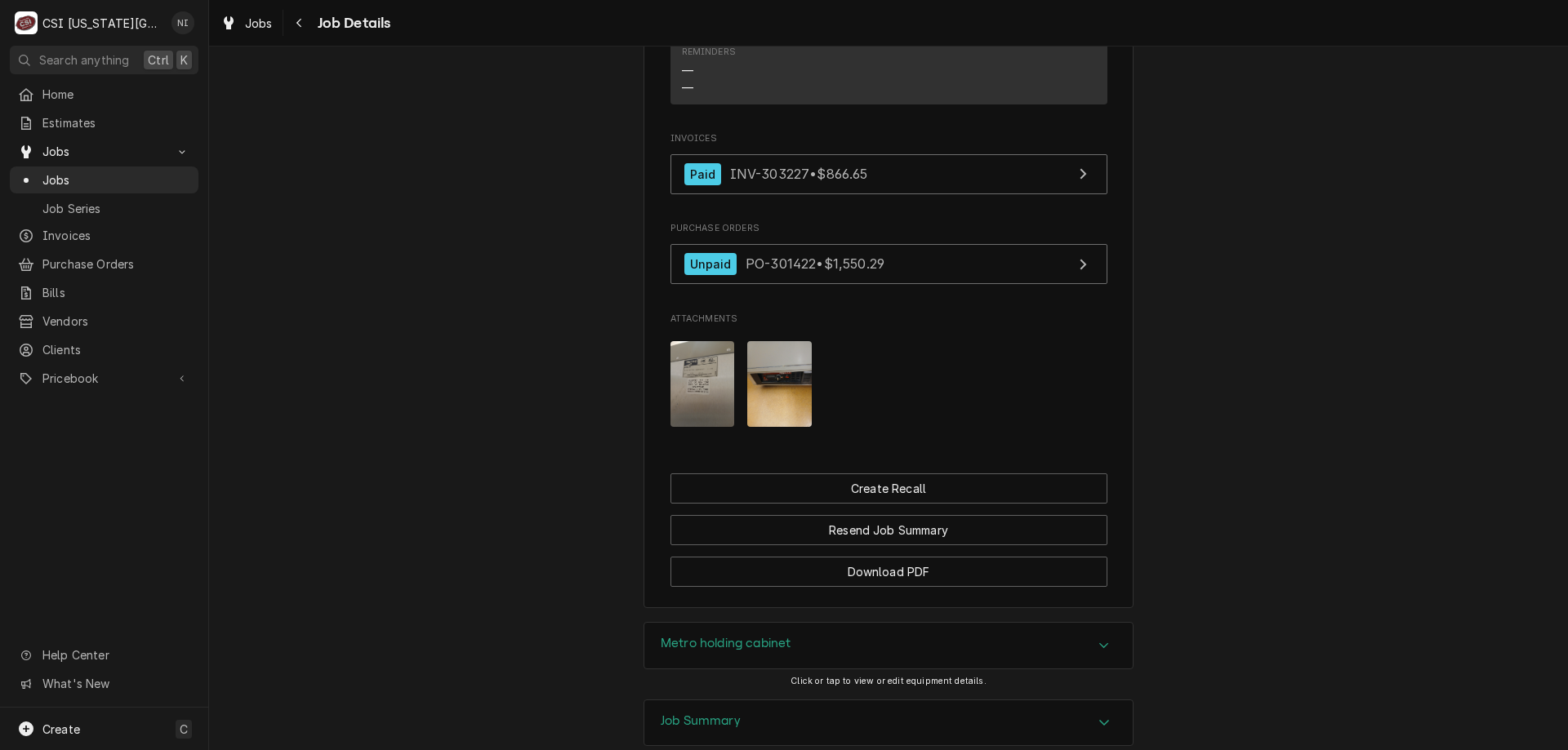
click at [150, 177] on span "Jobs" at bounding box center [116, 179] width 148 height 17
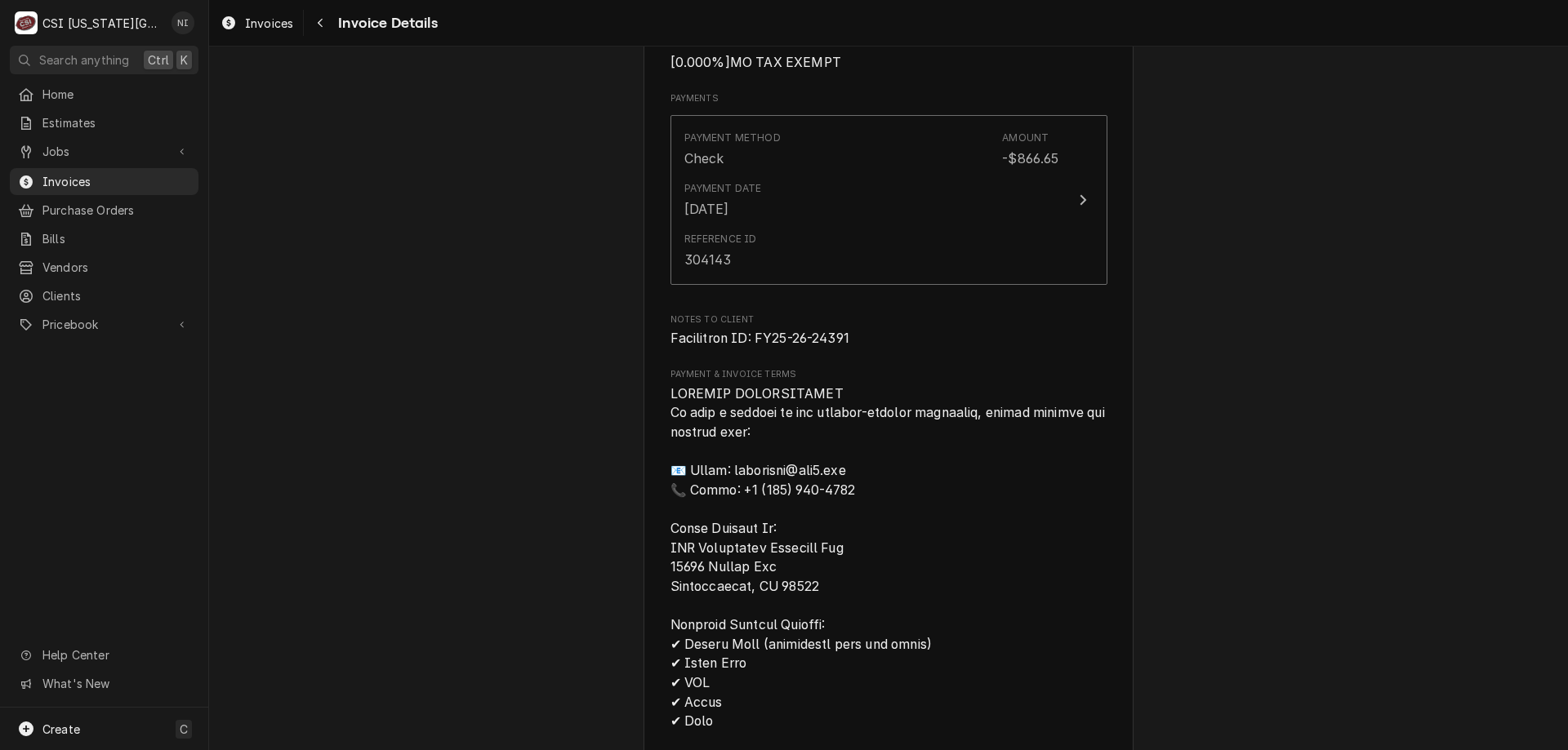
scroll to position [2448, 0]
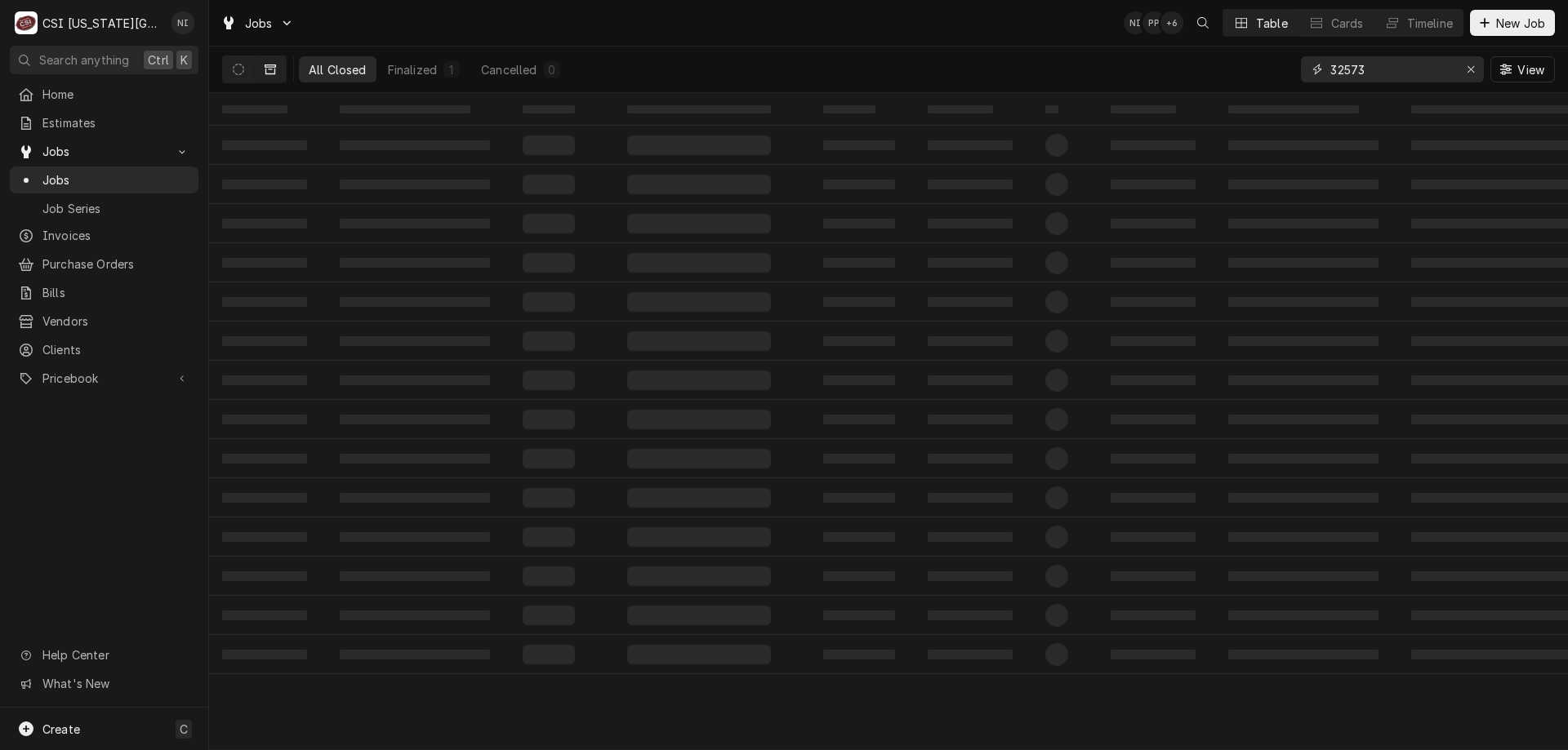
drag, startPoint x: 1370, startPoint y: 74, endPoint x: 1269, endPoint y: 55, distance: 102.8
click at [1271, 57] on div "All Closed Finalized 1 Cancelled 0 32573 View" at bounding box center [888, 69] width 1333 height 46
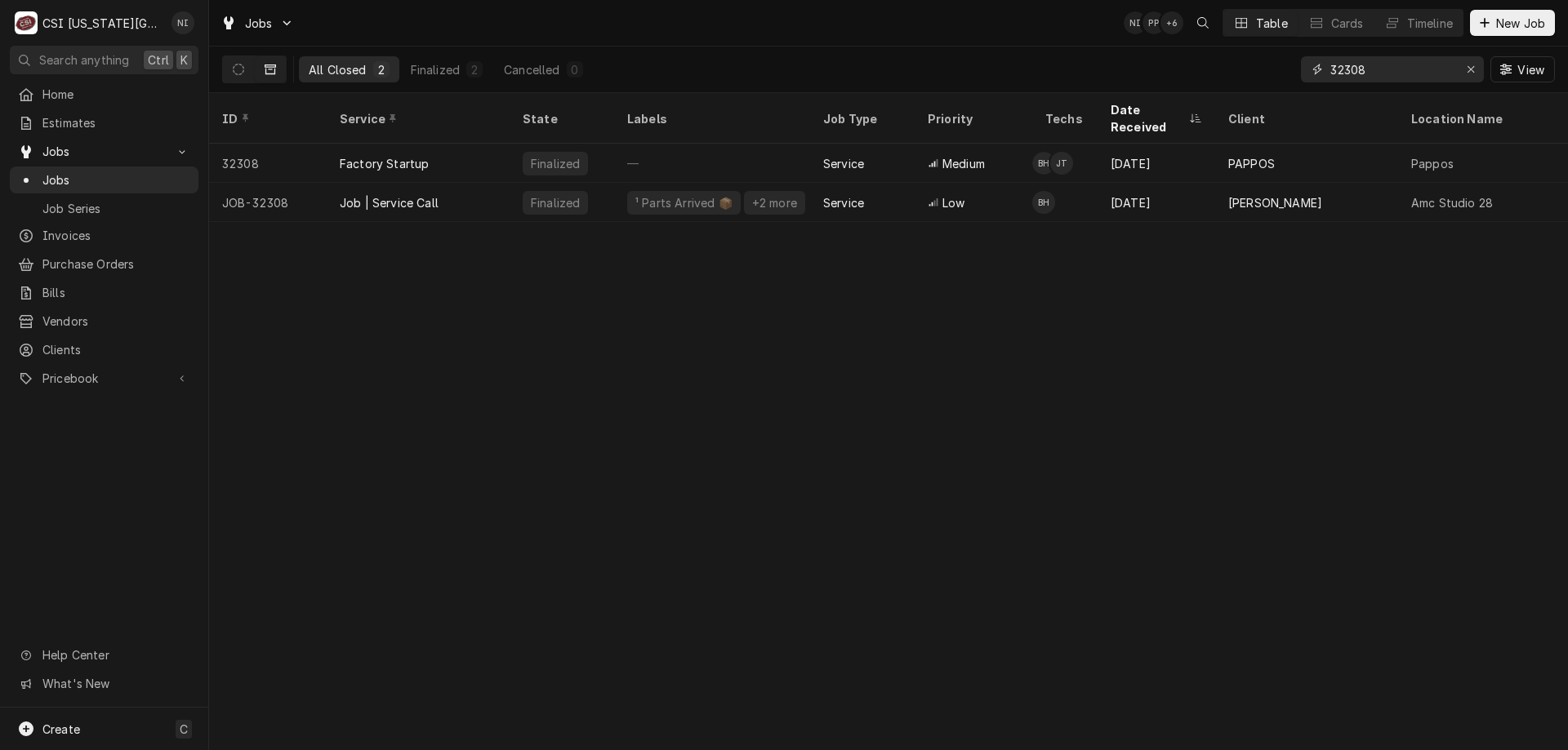
type input "32308"
click at [468, 183] on div "Job | Service Call" at bounding box center [418, 203] width 183 height 39
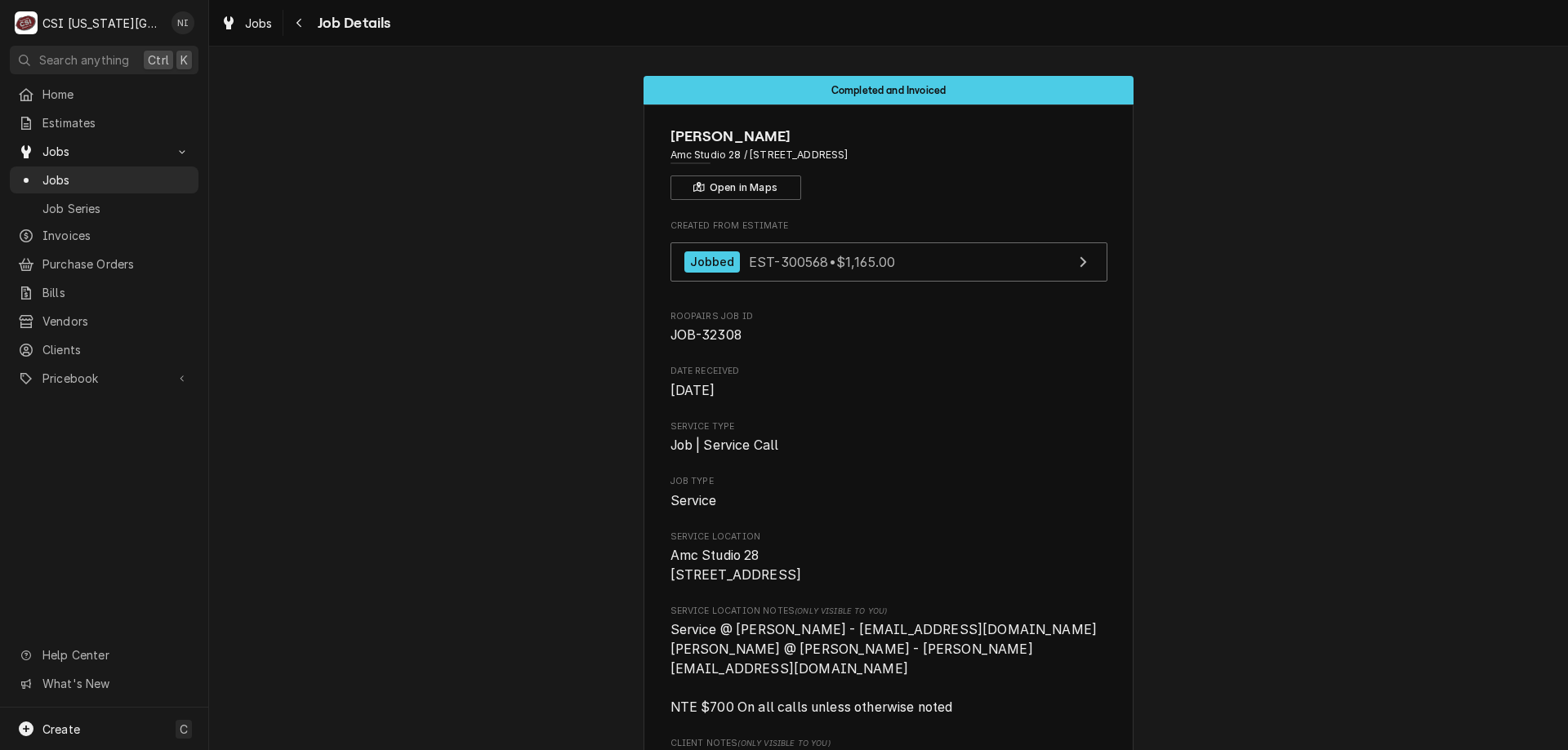
click at [125, 172] on span "Jobs" at bounding box center [116, 179] width 148 height 17
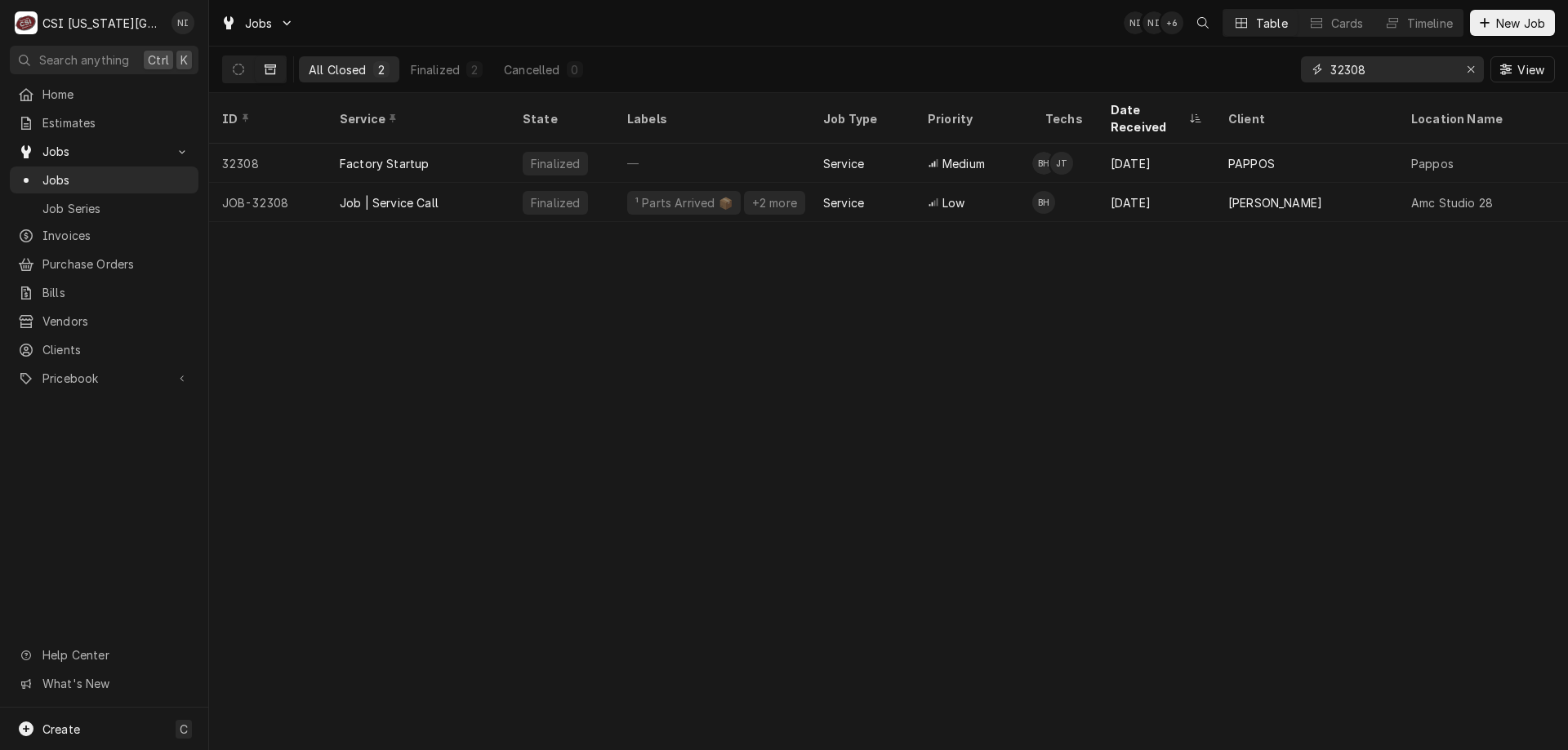
drag, startPoint x: 1374, startPoint y: 68, endPoint x: 1106, endPoint y: 52, distance: 268.5
click at [1164, 65] on div "All Closed 2 Finalized 2 Cancelled 0 32308 View" at bounding box center [888, 69] width 1333 height 46
type input "32870"
click at [496, 183] on div "Job | Service Call" at bounding box center [418, 203] width 183 height 39
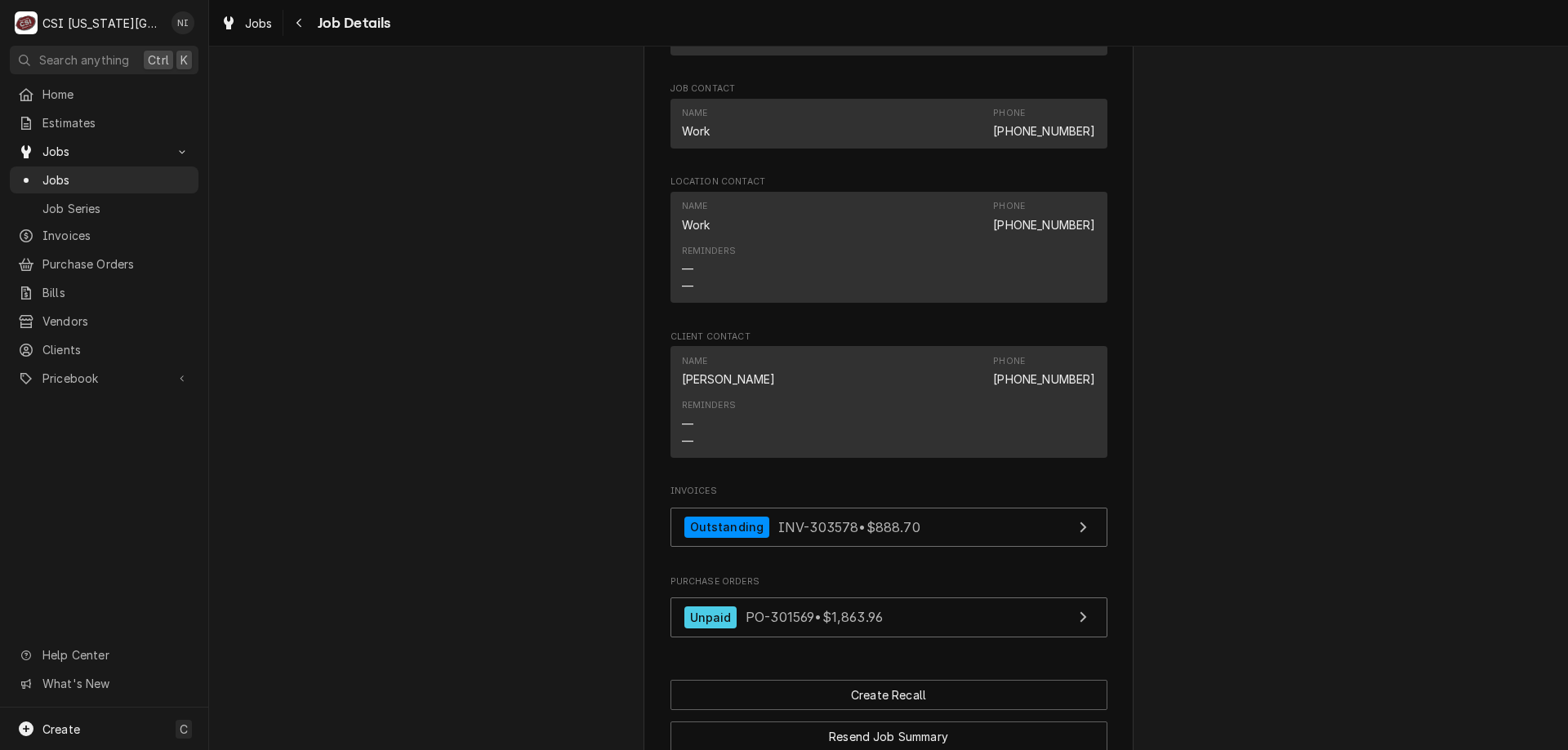
scroll to position [1967, 0]
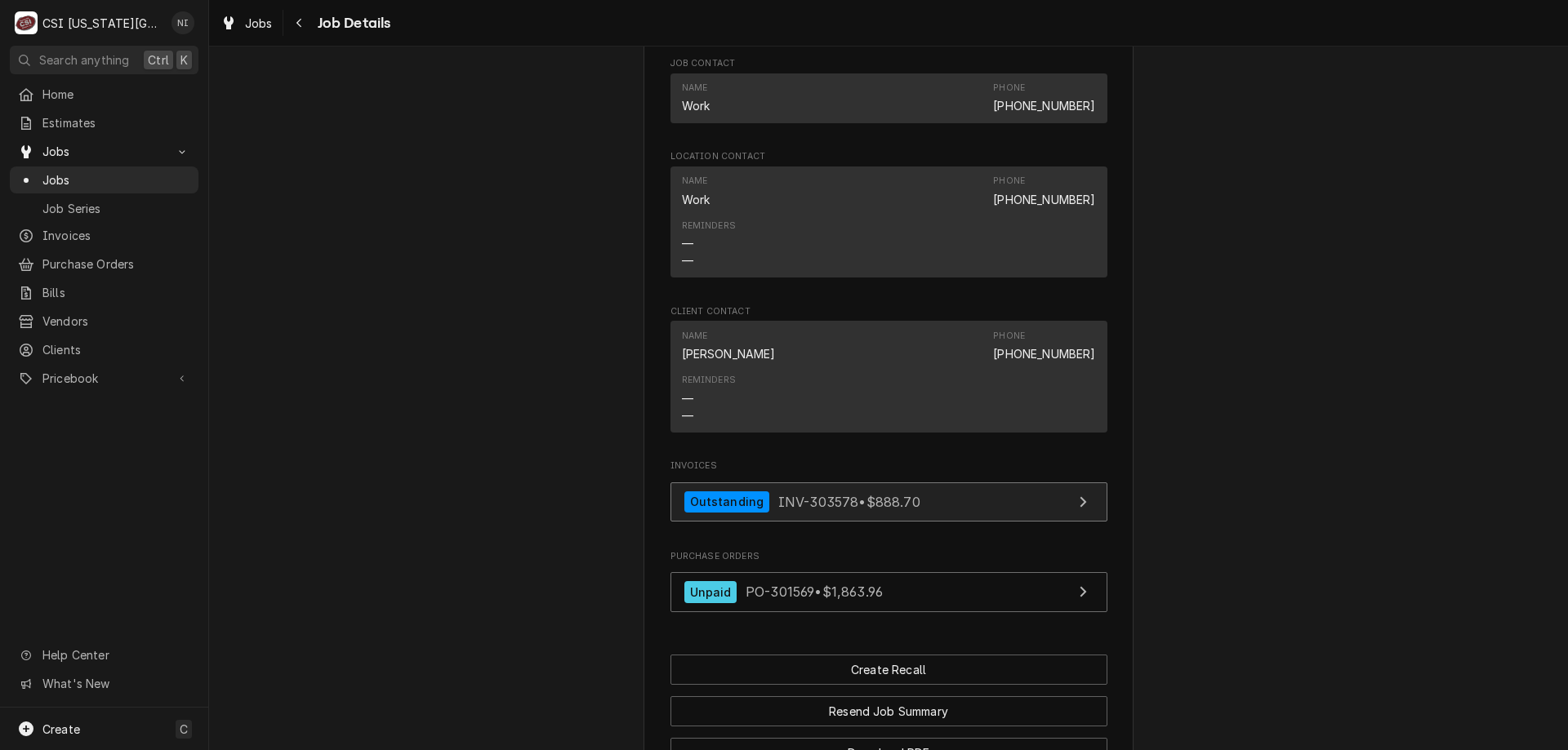
click at [929, 483] on link "Outstanding INV-303578 • $888.70" at bounding box center [889, 502] width 437 height 40
drag, startPoint x: 128, startPoint y: 177, endPoint x: 214, endPoint y: 83, distance: 127.4
click at [128, 176] on span "Jobs" at bounding box center [116, 179] width 148 height 17
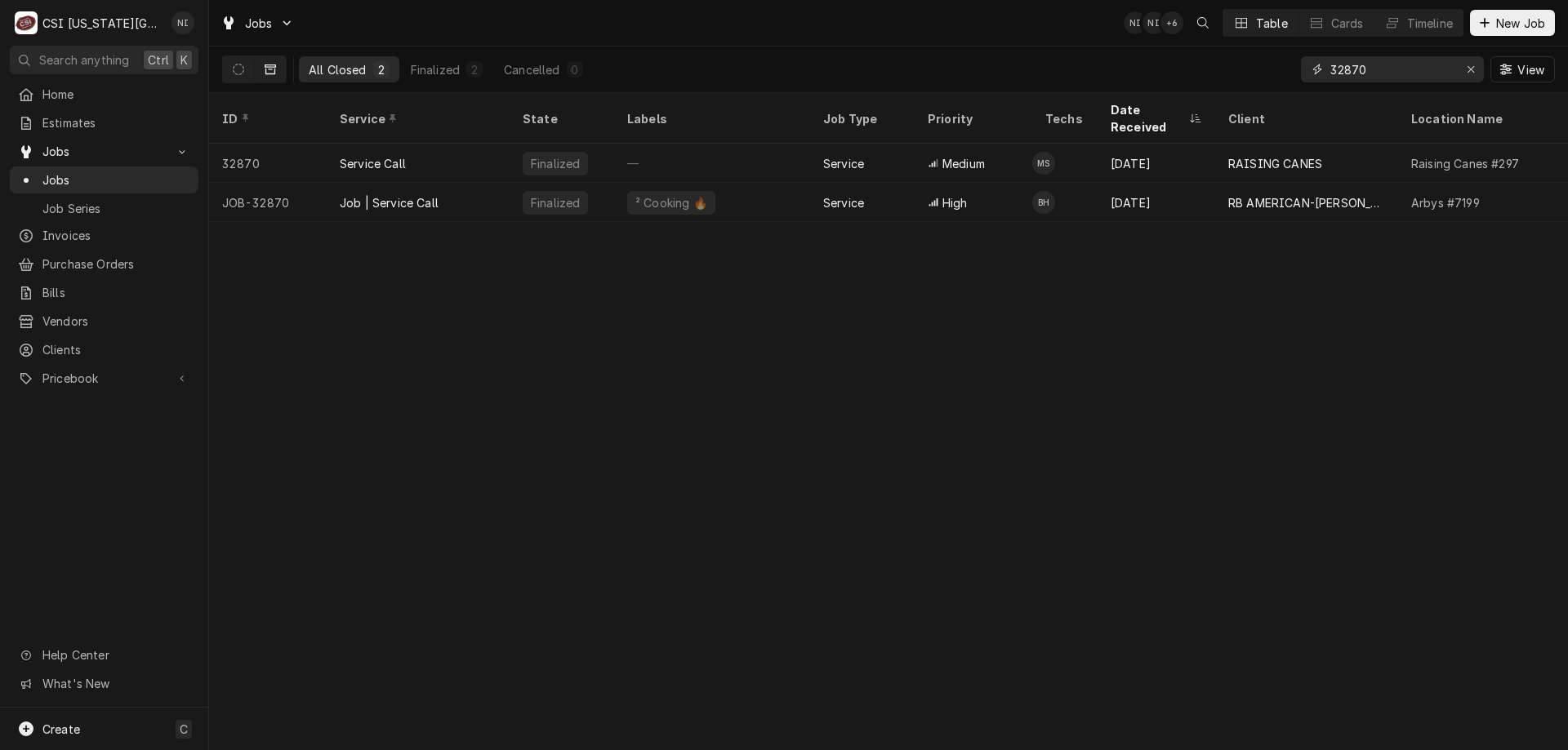
drag, startPoint x: 1356, startPoint y: 65, endPoint x: 1193, endPoint y: 49, distance: 163.8
click at [1202, 51] on div "All Closed 2 Finalized 2 Cancelled 0 32870 View" at bounding box center [888, 69] width 1333 height 46
type input "32515"
click at [1193, 183] on div "Sep 3" at bounding box center [1156, 203] width 118 height 39
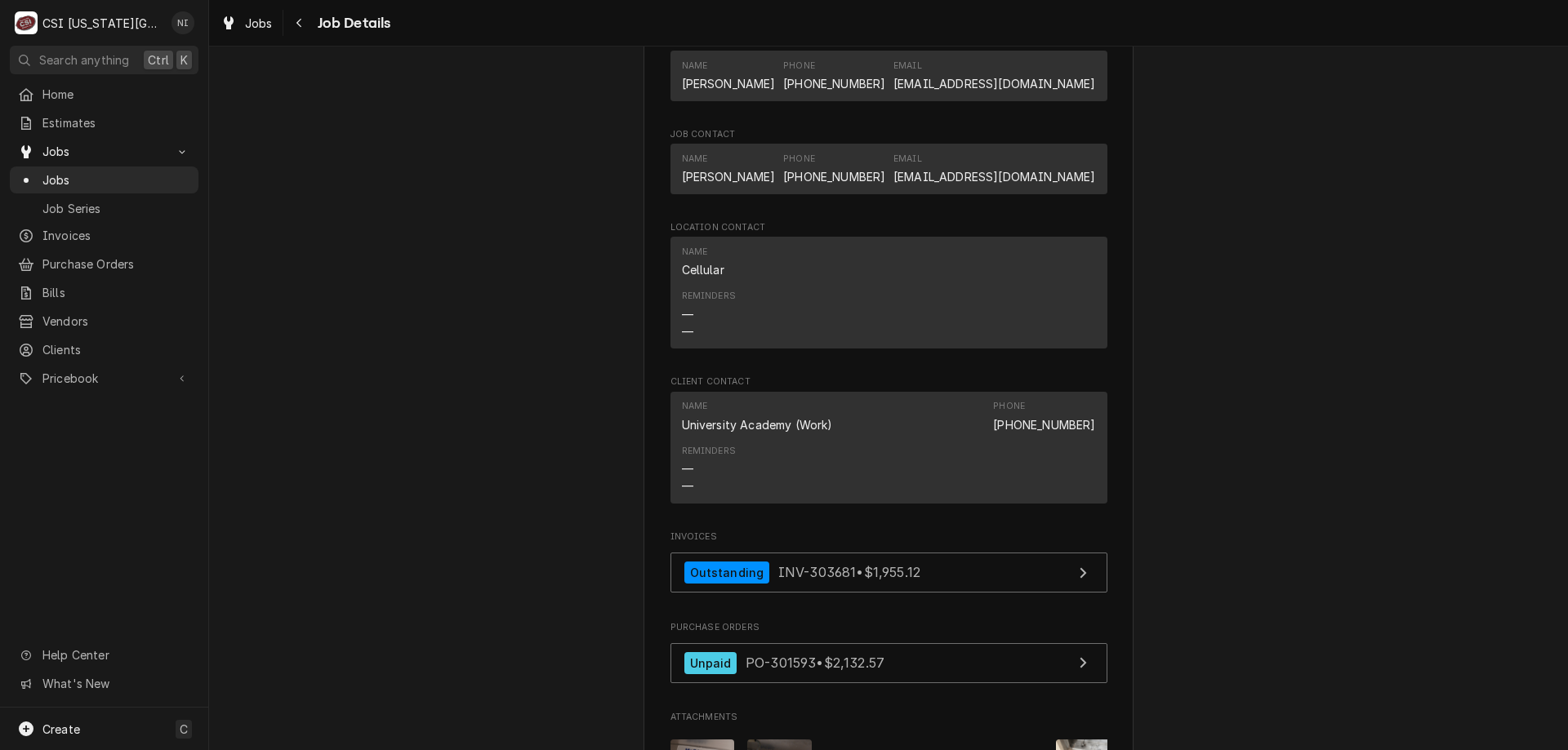
scroll to position [1352, 0]
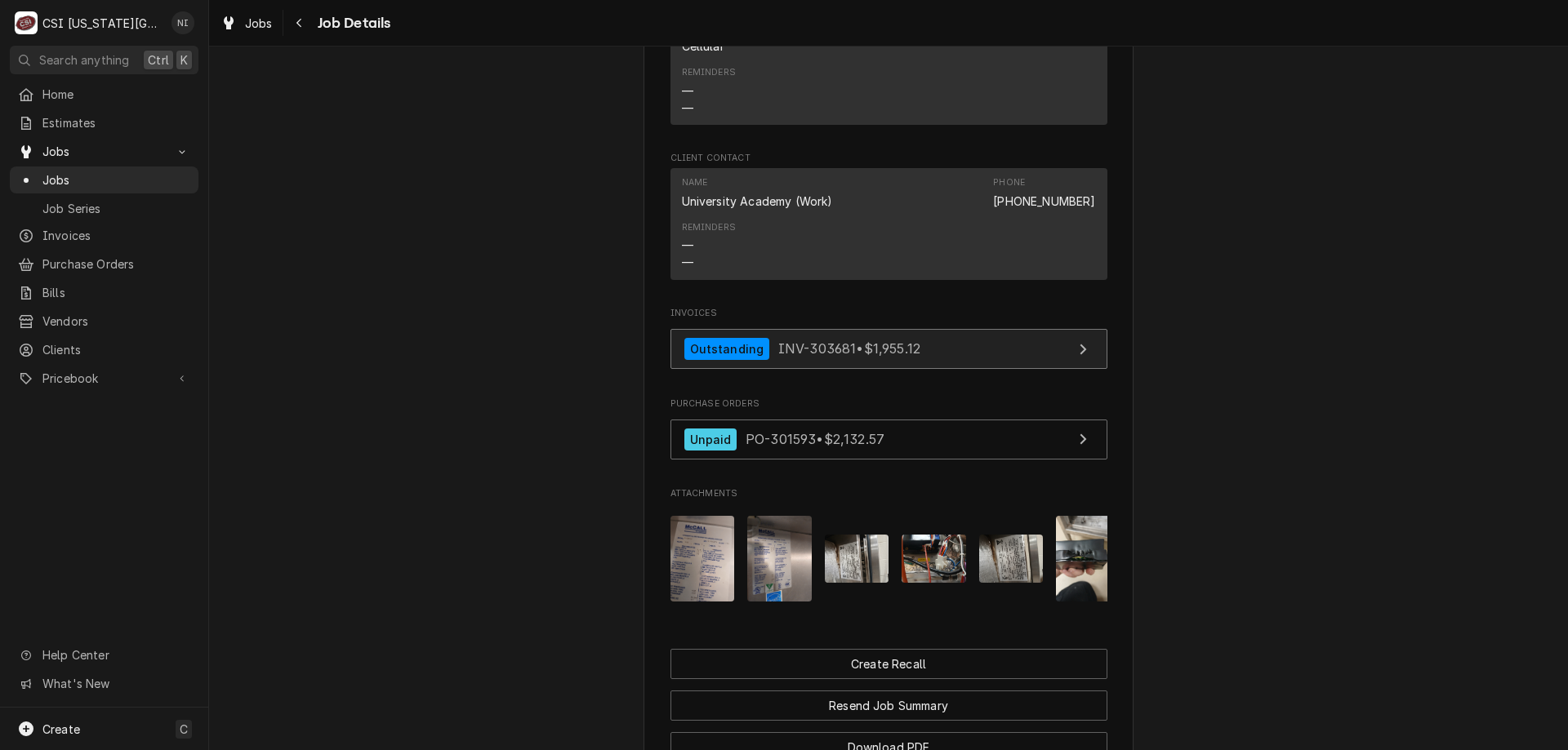
click at [952, 362] on link "Outstanding INV-303681 • $1,955.12" at bounding box center [889, 349] width 437 height 40
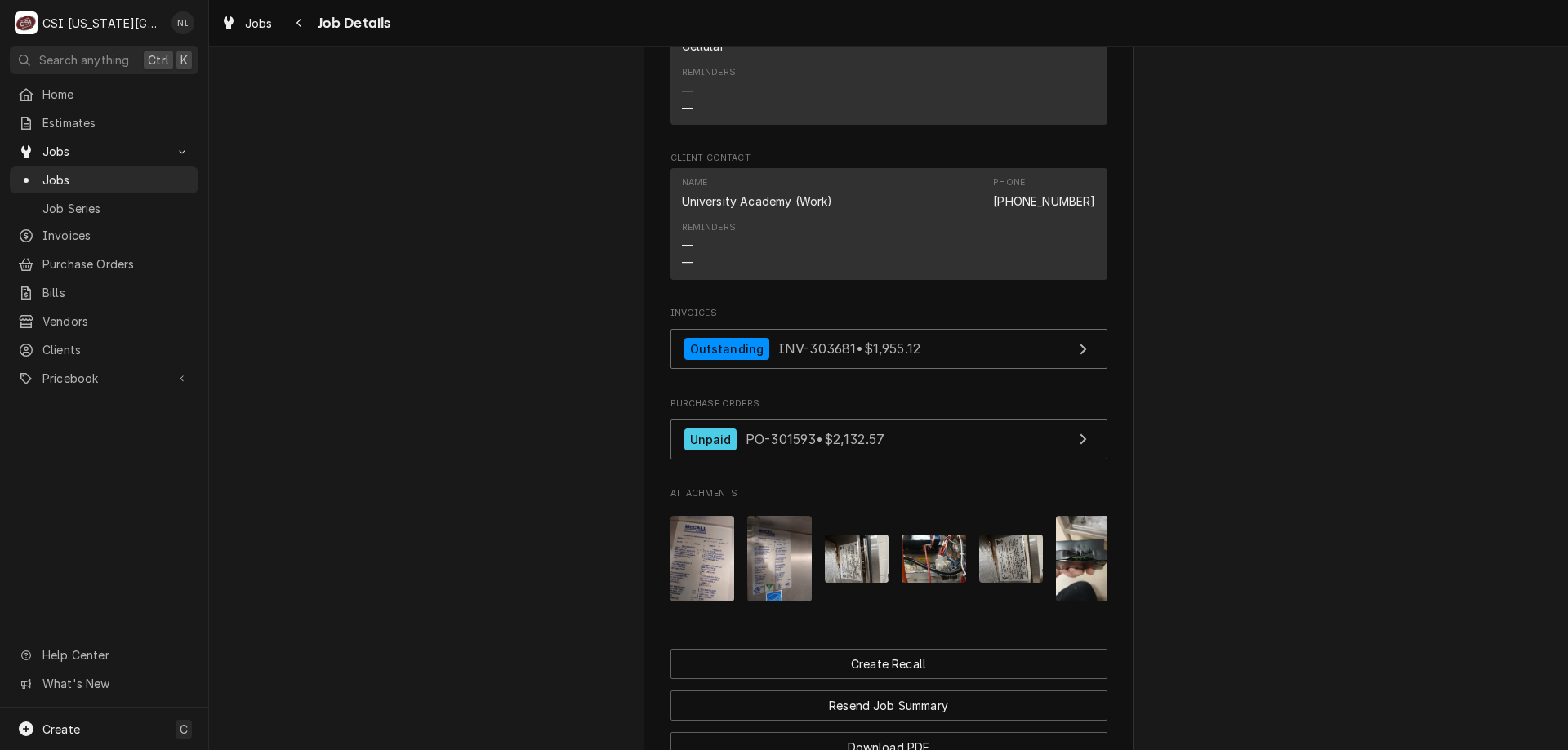
click at [165, 171] on span "Jobs" at bounding box center [116, 179] width 148 height 17
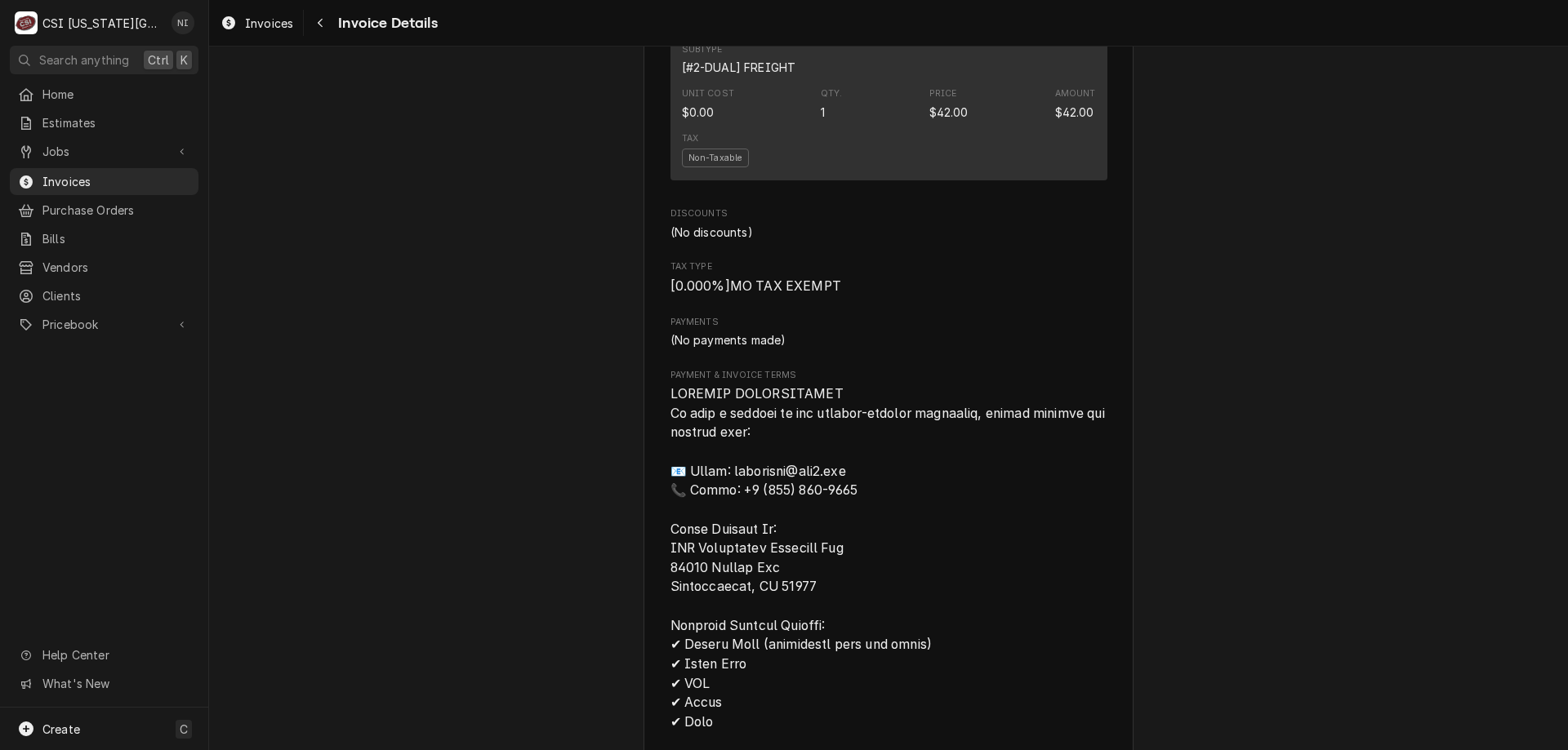
scroll to position [3405, 0]
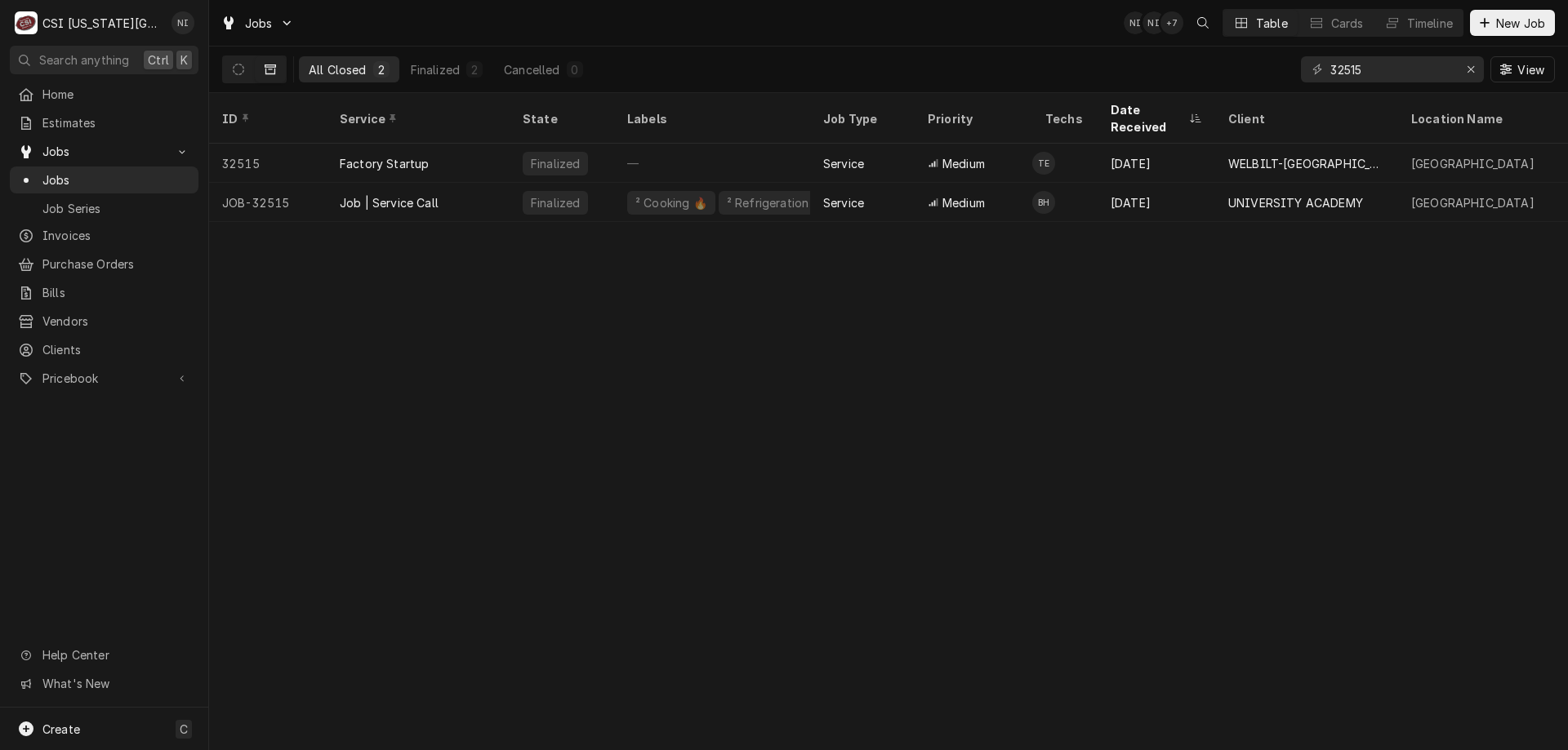
click at [159, 171] on span "Jobs" at bounding box center [116, 179] width 148 height 17
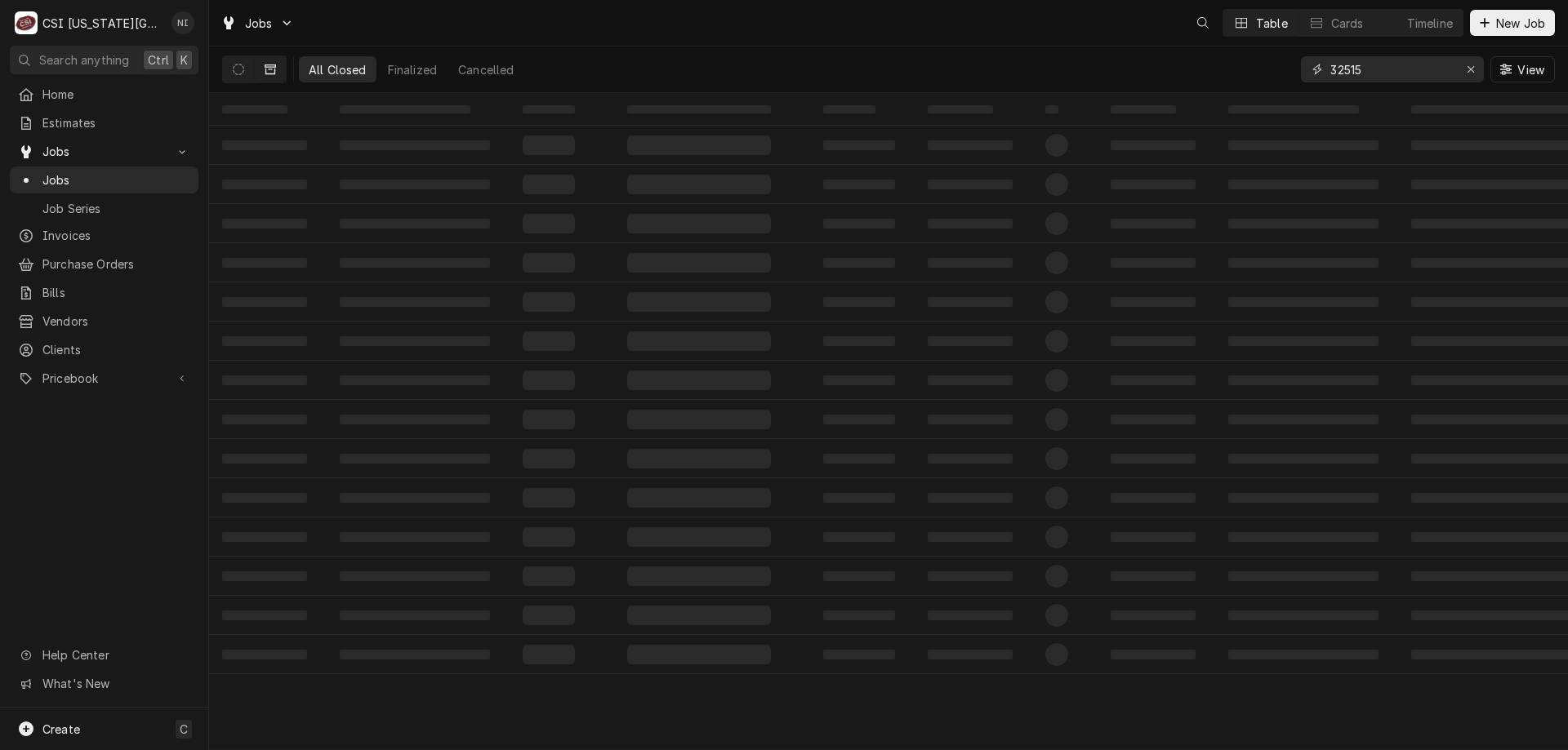
drag, startPoint x: 1320, startPoint y: 67, endPoint x: 1287, endPoint y: 63, distance: 33.2
click at [1287, 63] on div "All Closed Finalized Cancelled 32515 View" at bounding box center [888, 69] width 1333 height 46
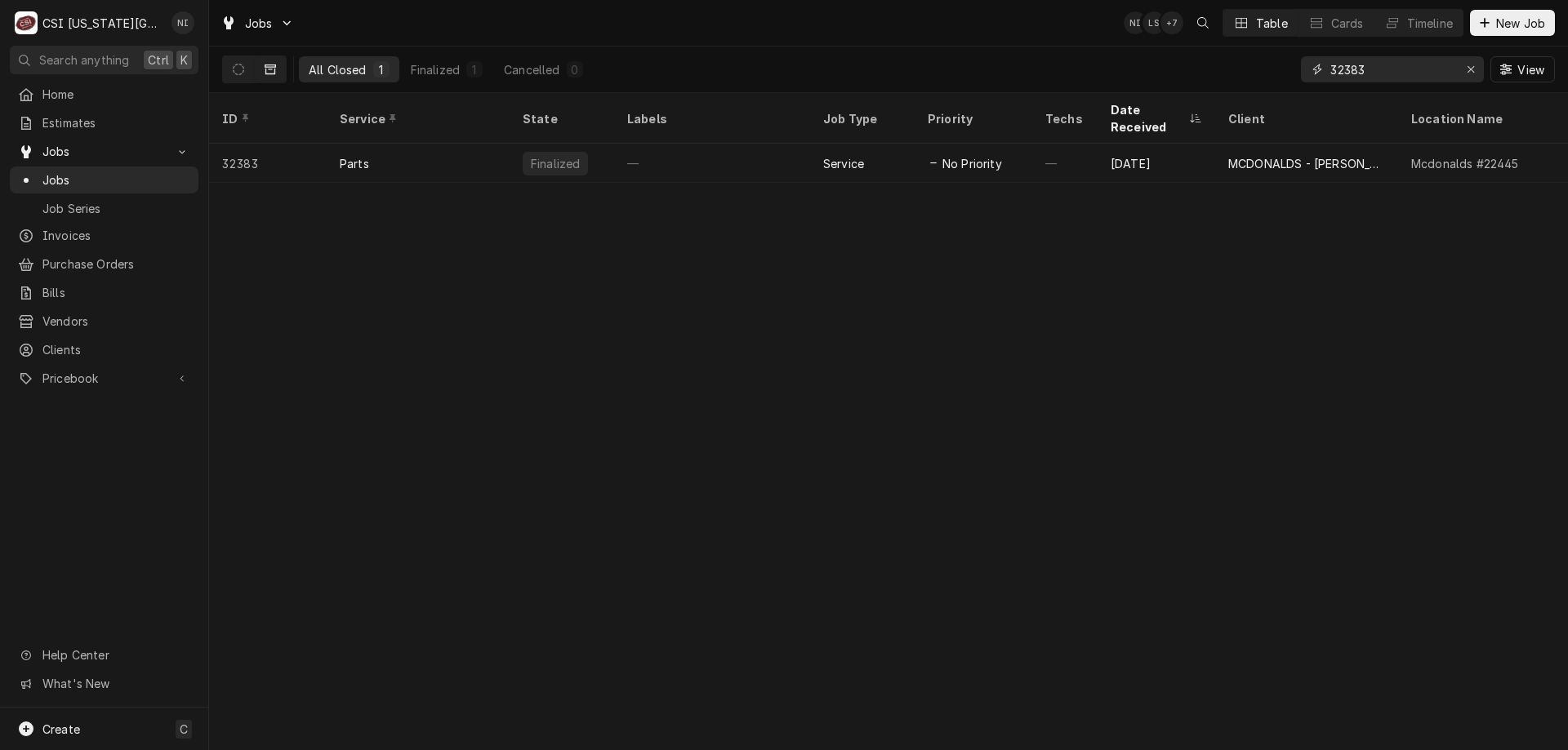
type input "32383"
click at [239, 67] on icon "Dynamic Content Wrapper" at bounding box center [238, 69] width 12 height 12
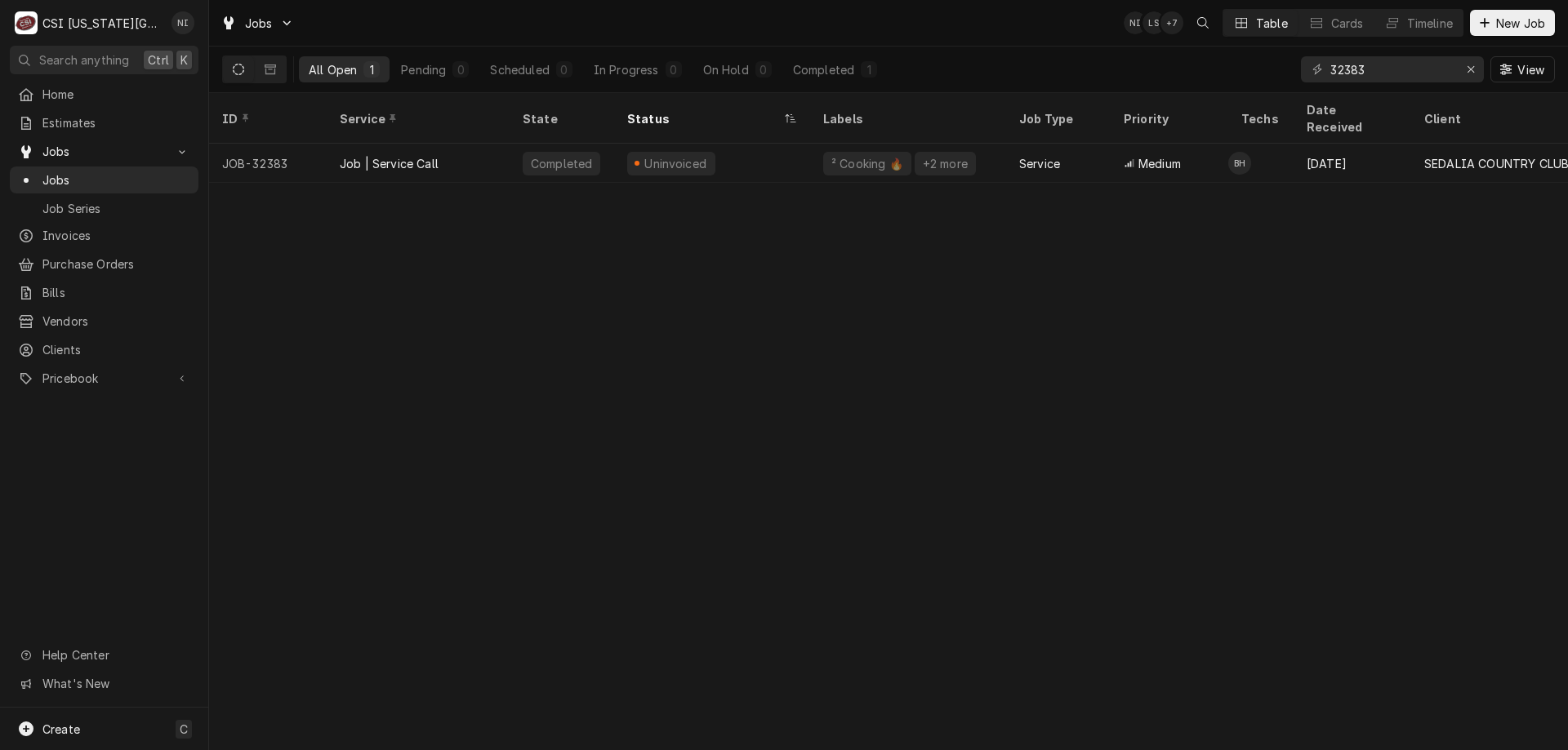
click at [484, 144] on div "Job | Service Call" at bounding box center [418, 163] width 183 height 39
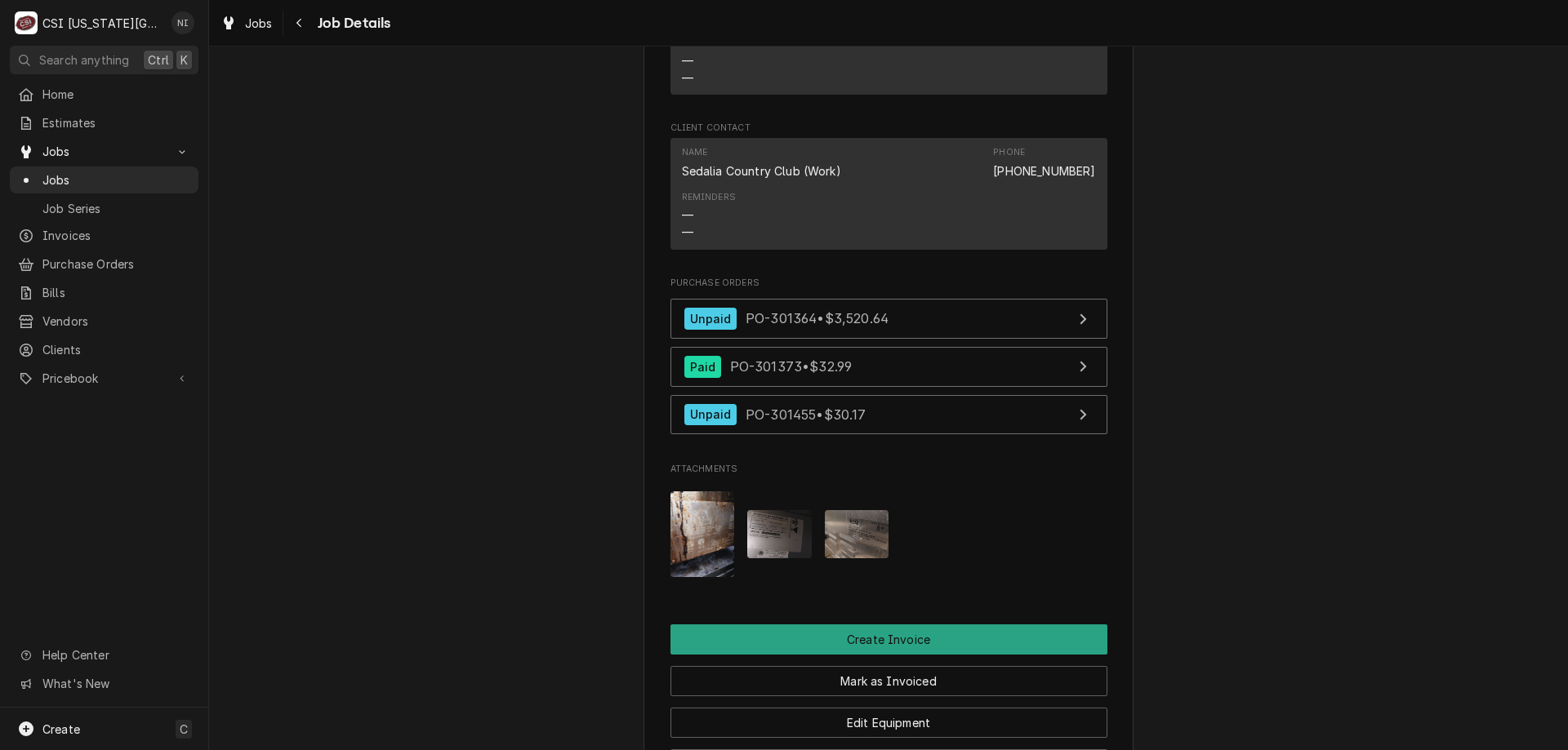
scroll to position [1622, 0]
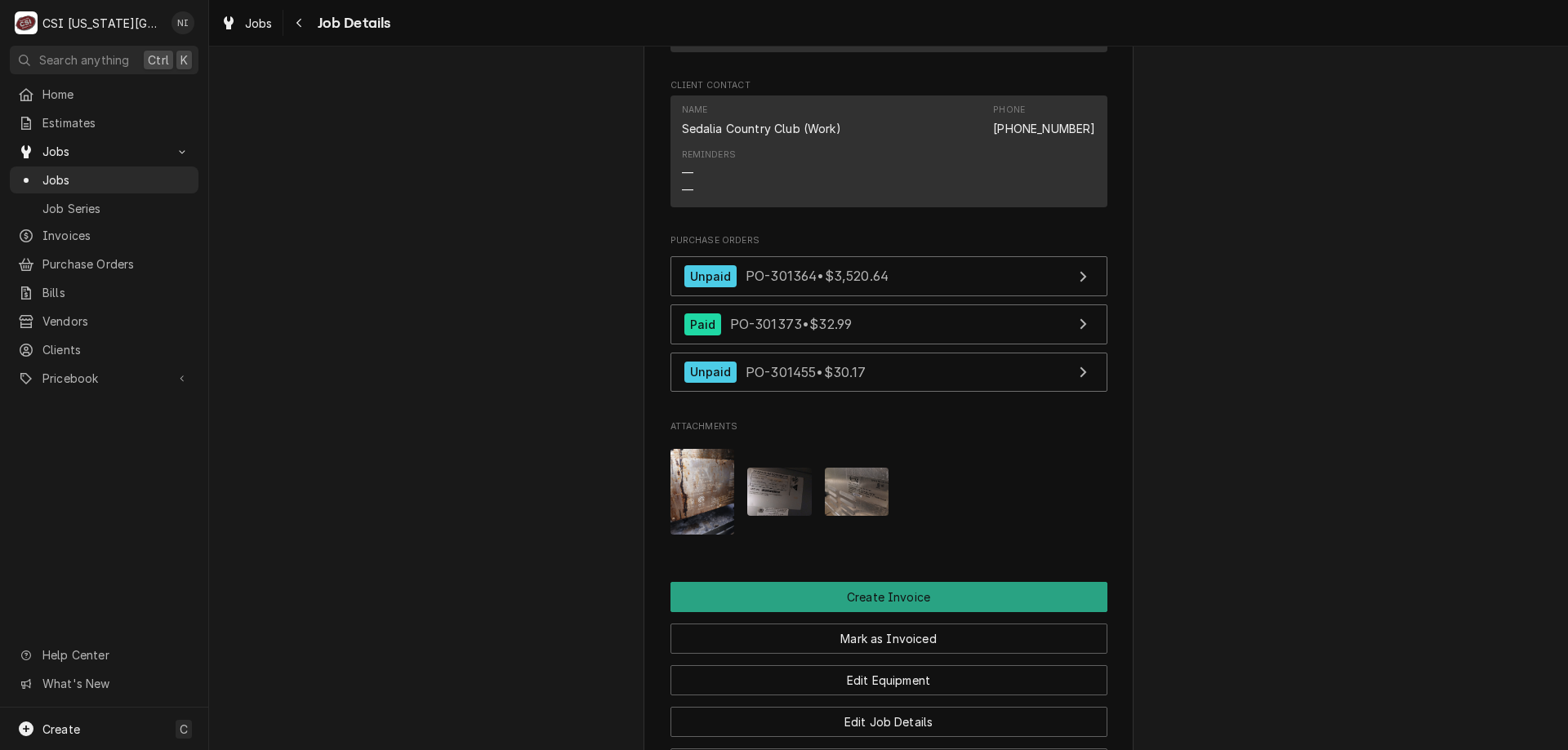
click at [119, 171] on span "Jobs" at bounding box center [116, 179] width 148 height 17
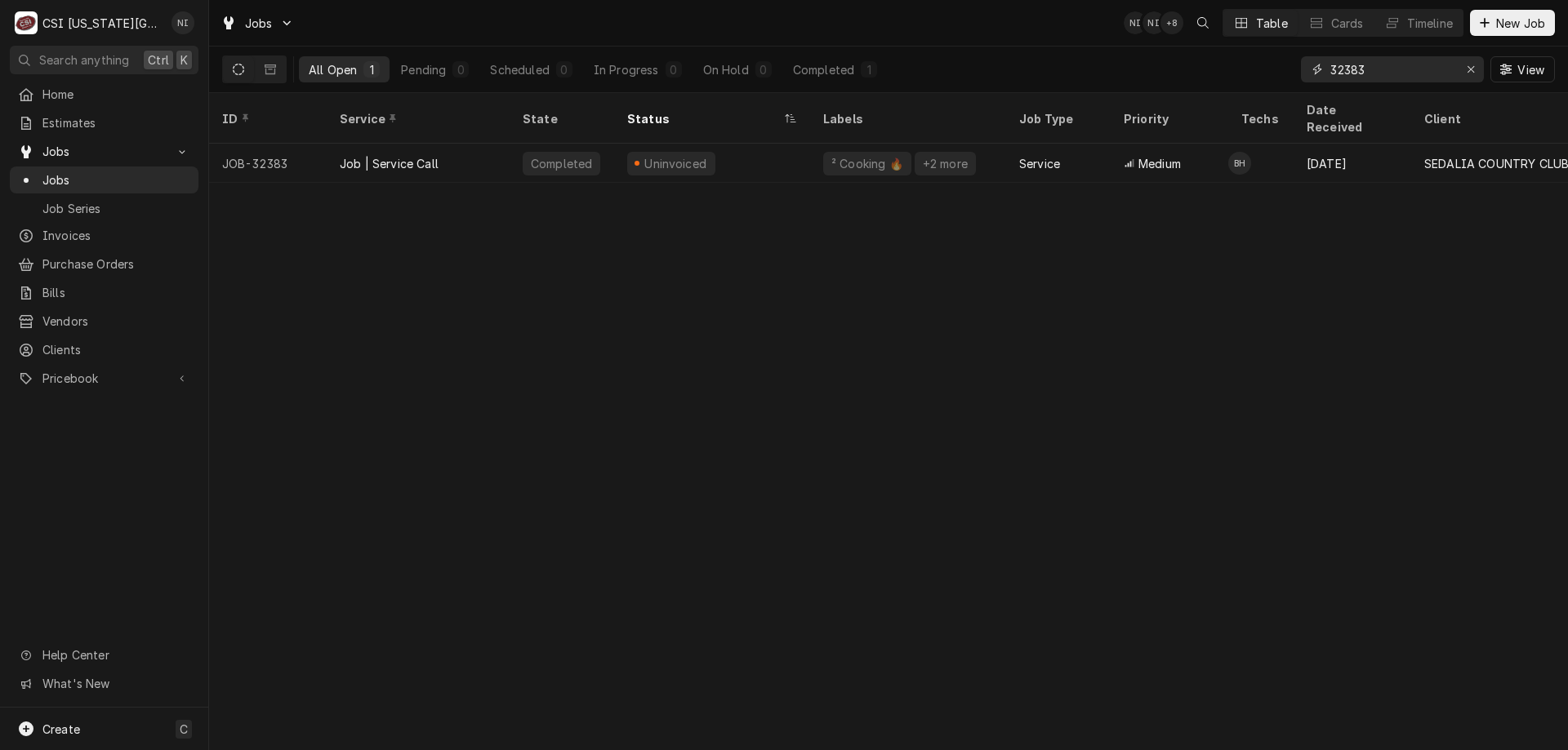
click at [1479, 68] on button "Erase input" at bounding box center [1470, 69] width 26 height 26
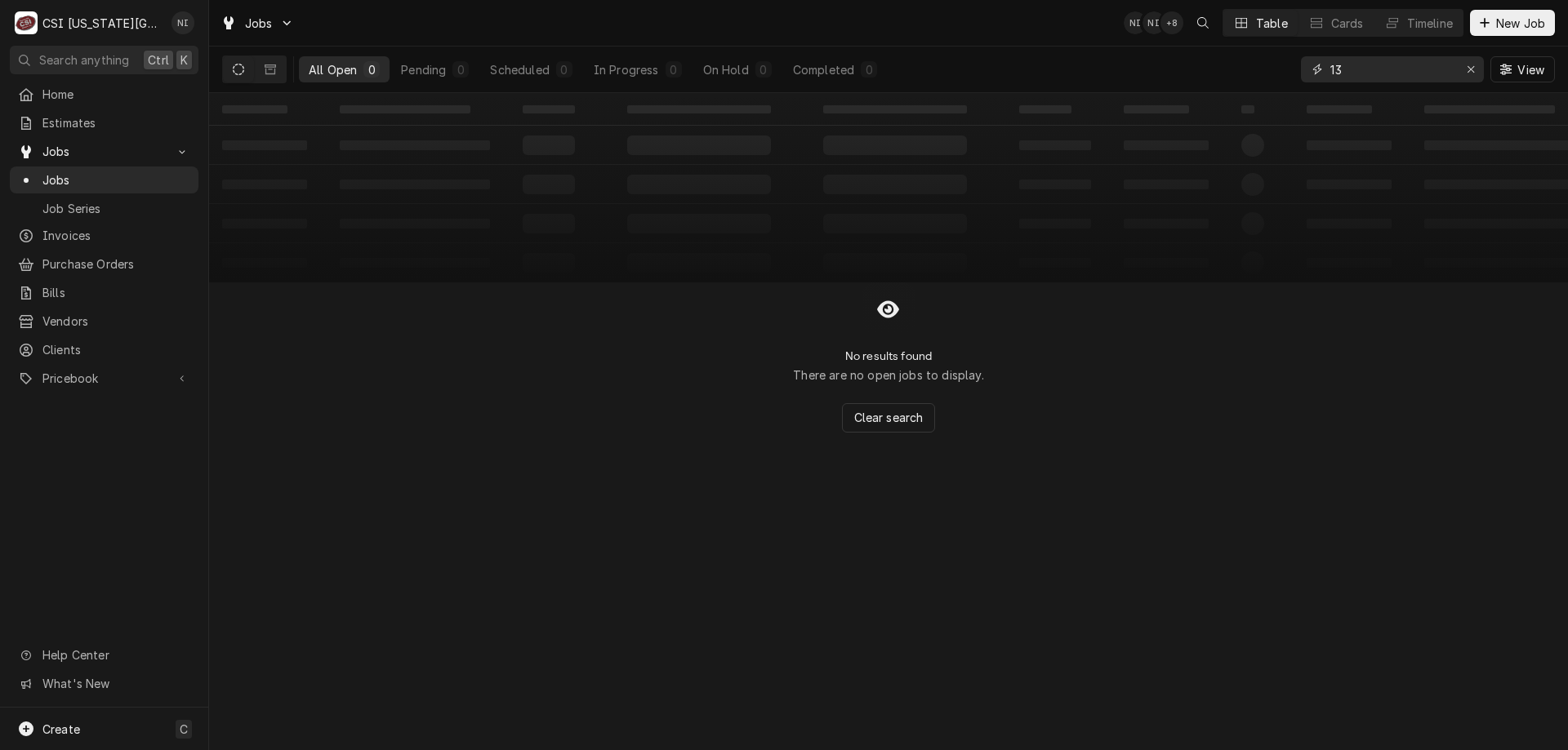
type input "1"
type input "46685"
click at [267, 74] on icon "Dynamic Content Wrapper" at bounding box center [270, 69] width 12 height 10
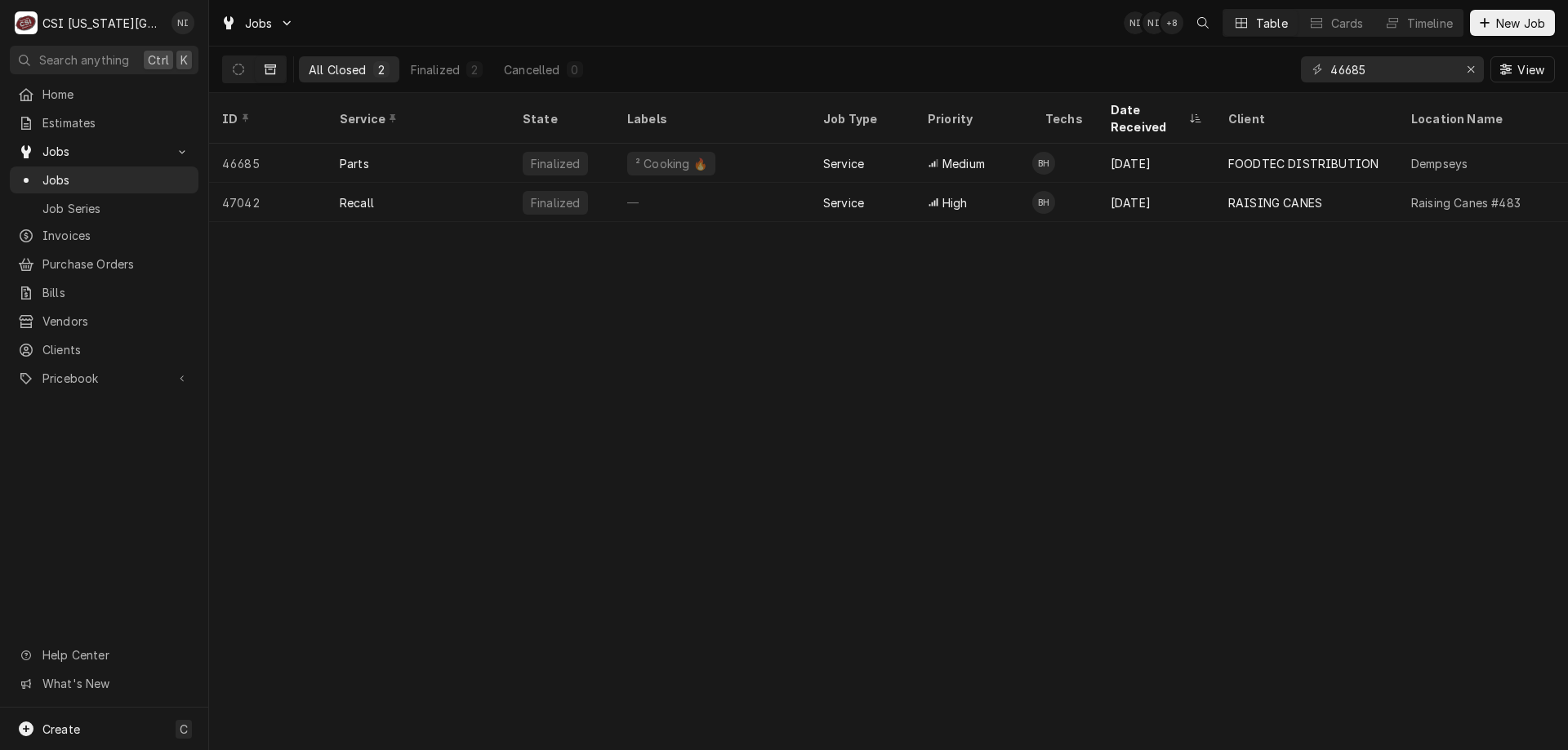
click at [246, 72] on button "Dynamic Content Wrapper" at bounding box center [238, 69] width 31 height 26
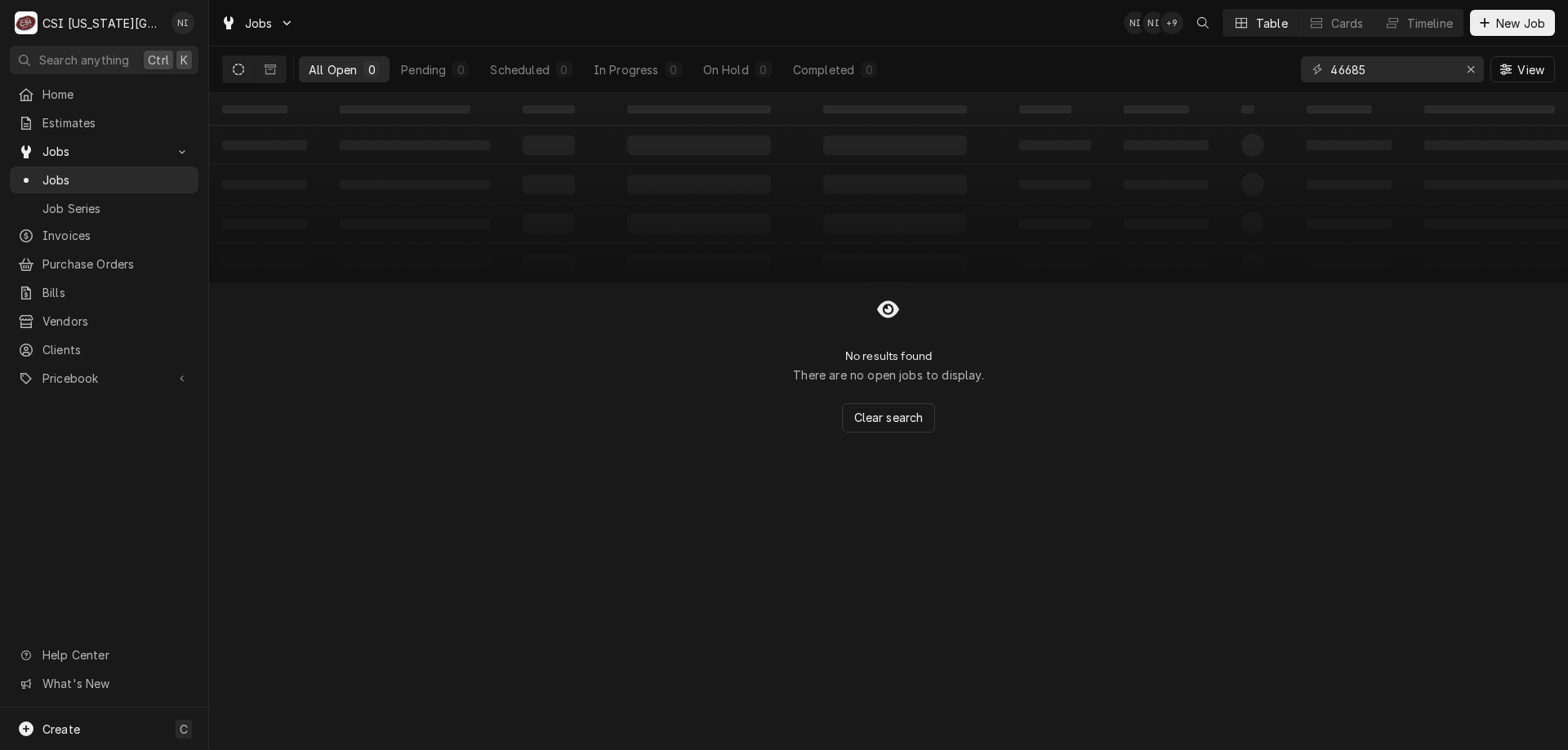
click at [264, 65] on button "Dynamic Content Wrapper" at bounding box center [270, 69] width 31 height 26
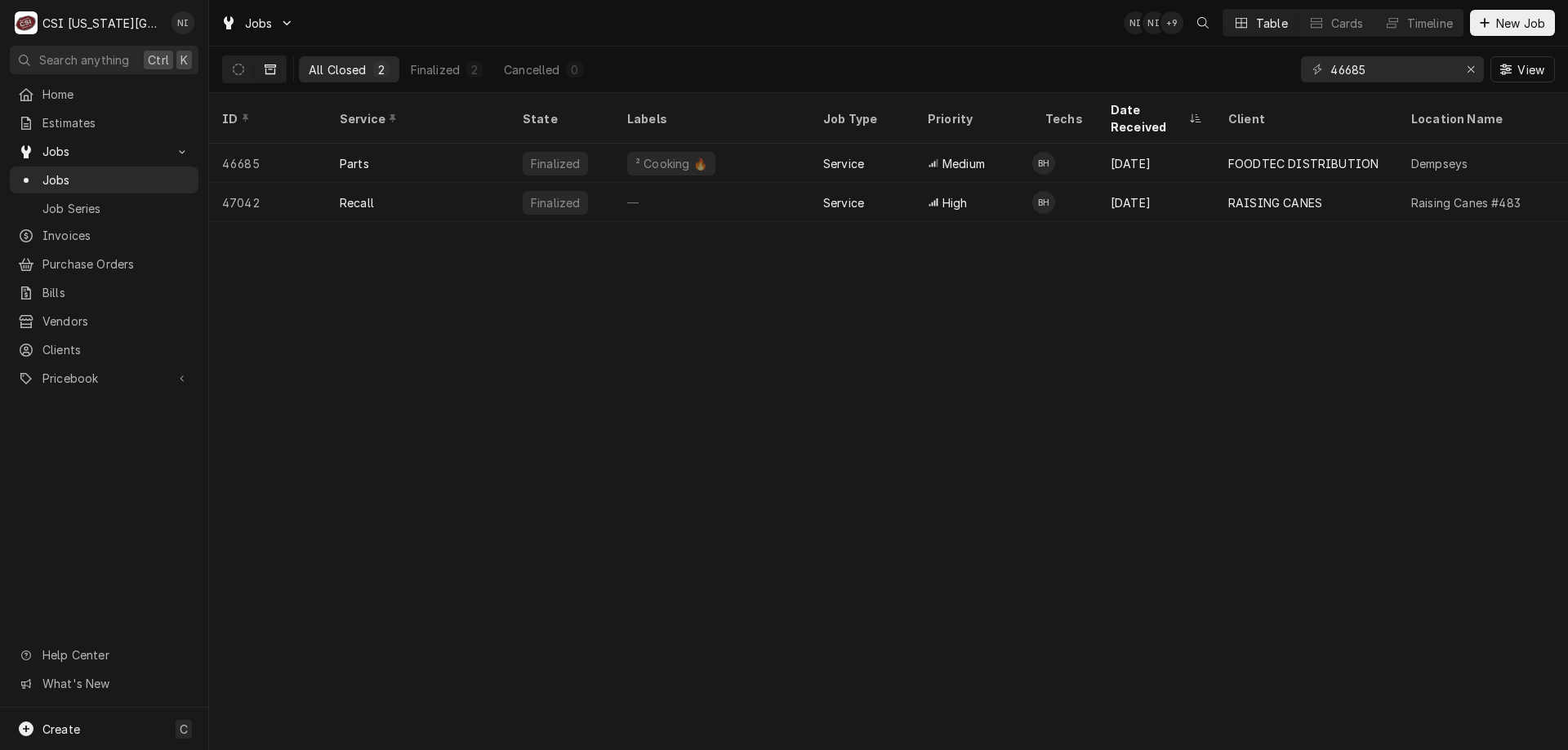
click at [306, 145] on div "46685" at bounding box center [267, 163] width 118 height 39
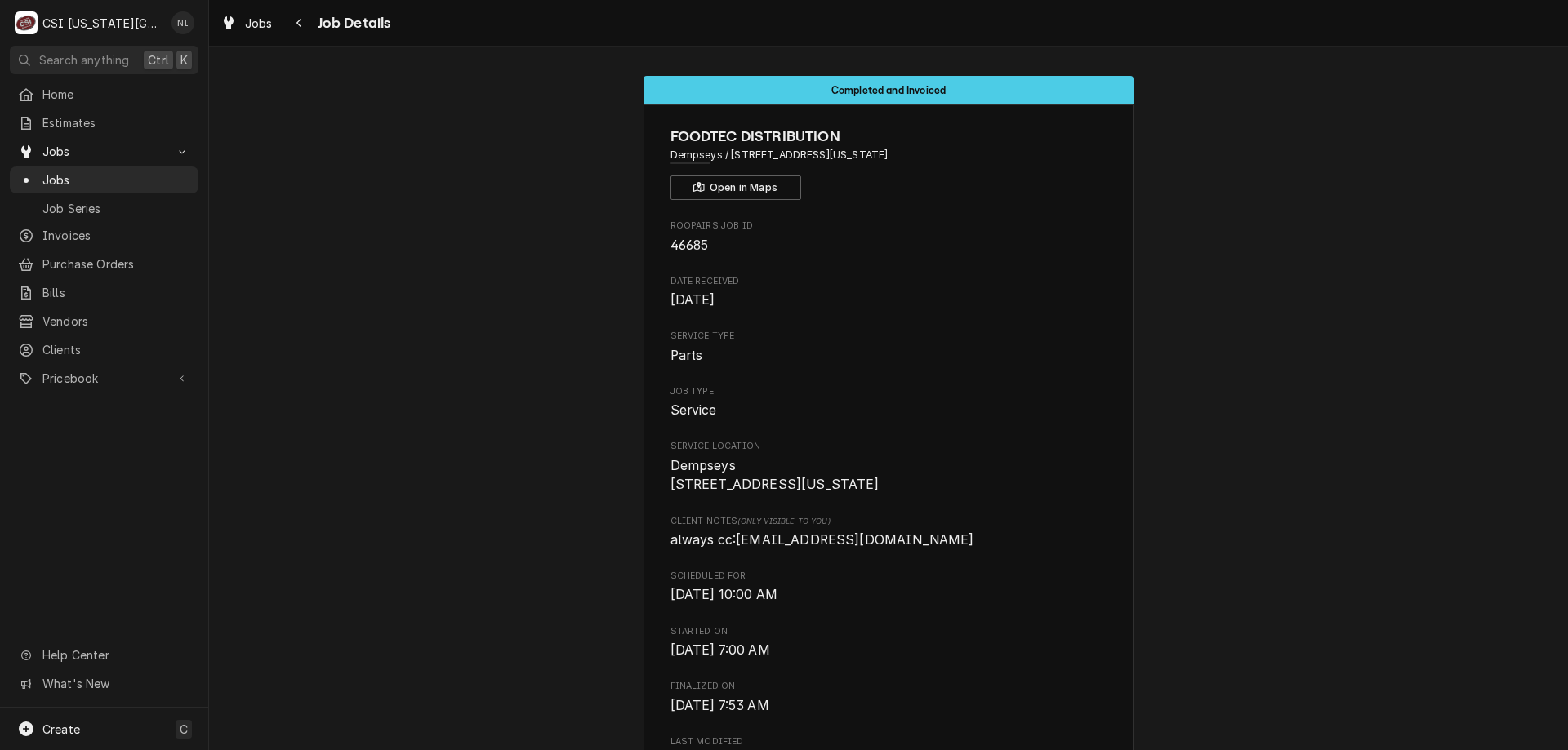
click at [85, 170] on div "Jobs" at bounding box center [104, 179] width 182 height 21
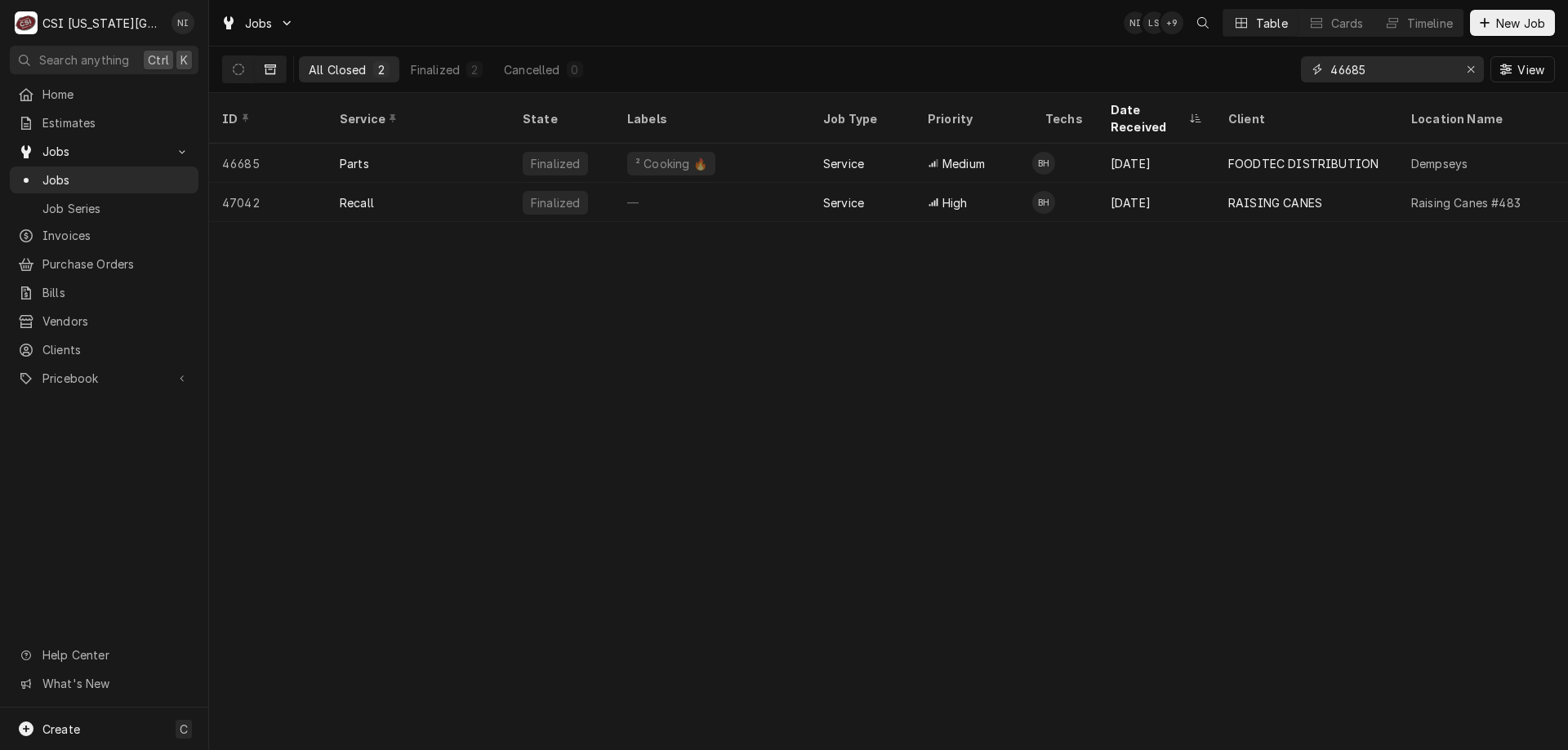
drag, startPoint x: 1372, startPoint y: 76, endPoint x: 1248, endPoint y: 83, distance: 124.2
click at [1248, 83] on div "All Closed 2 Finalized 2 Cancelled 0 46685 View" at bounding box center [888, 69] width 1333 height 46
type input "32383"
click at [232, 72] on button "Dynamic Content Wrapper" at bounding box center [238, 69] width 31 height 26
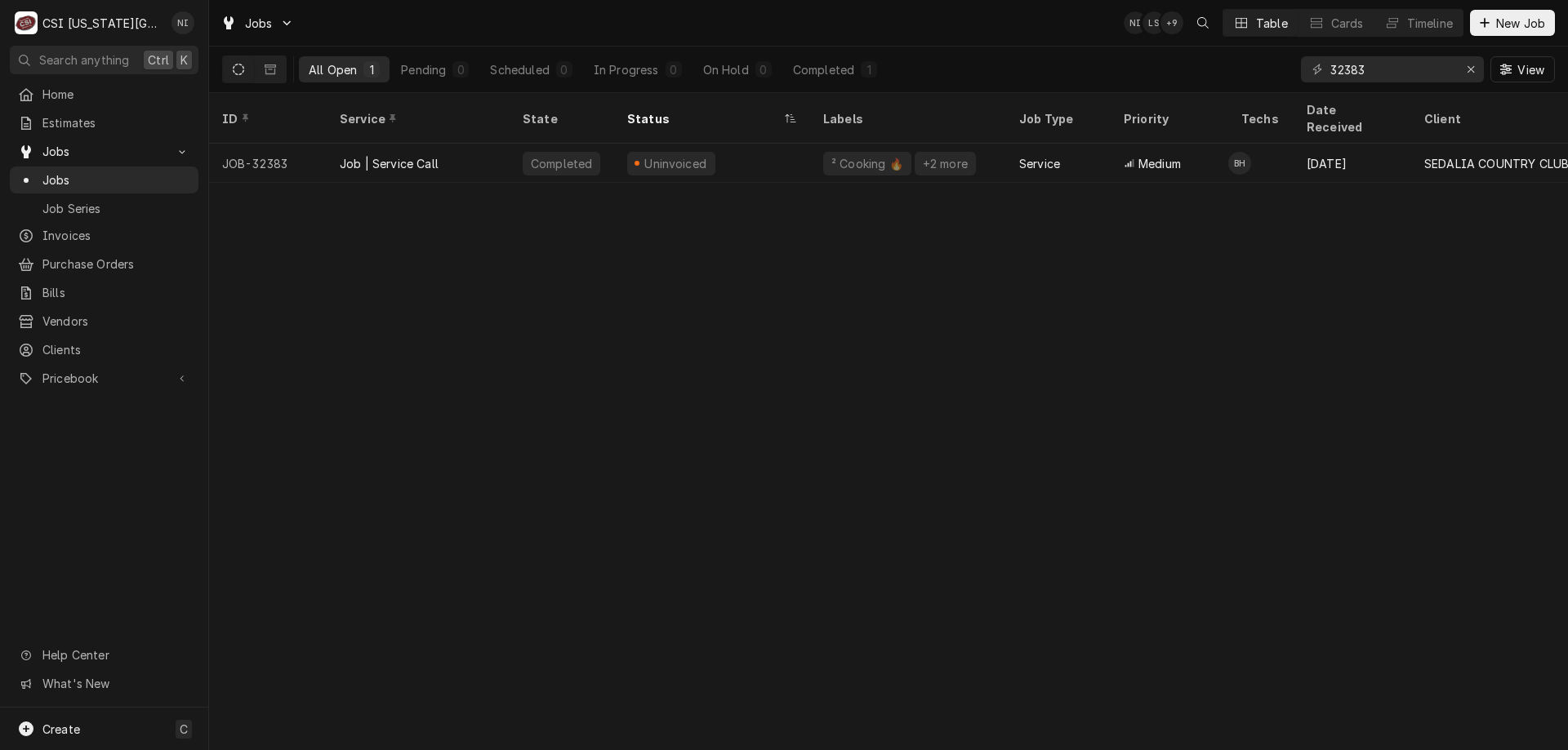
click at [752, 155] on div "Uninvoiced" at bounding box center [712, 163] width 196 height 39
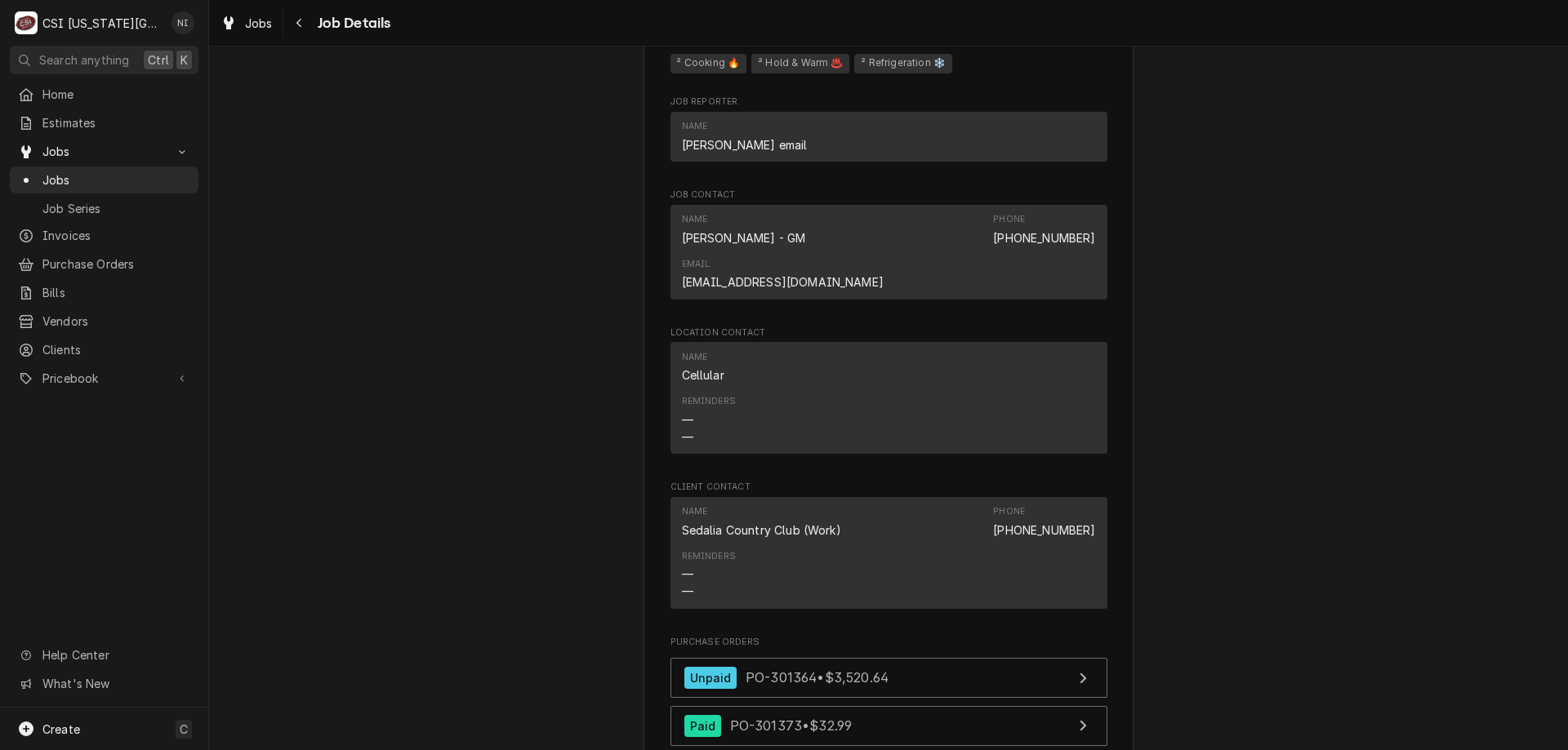
scroll to position [1526, 0]
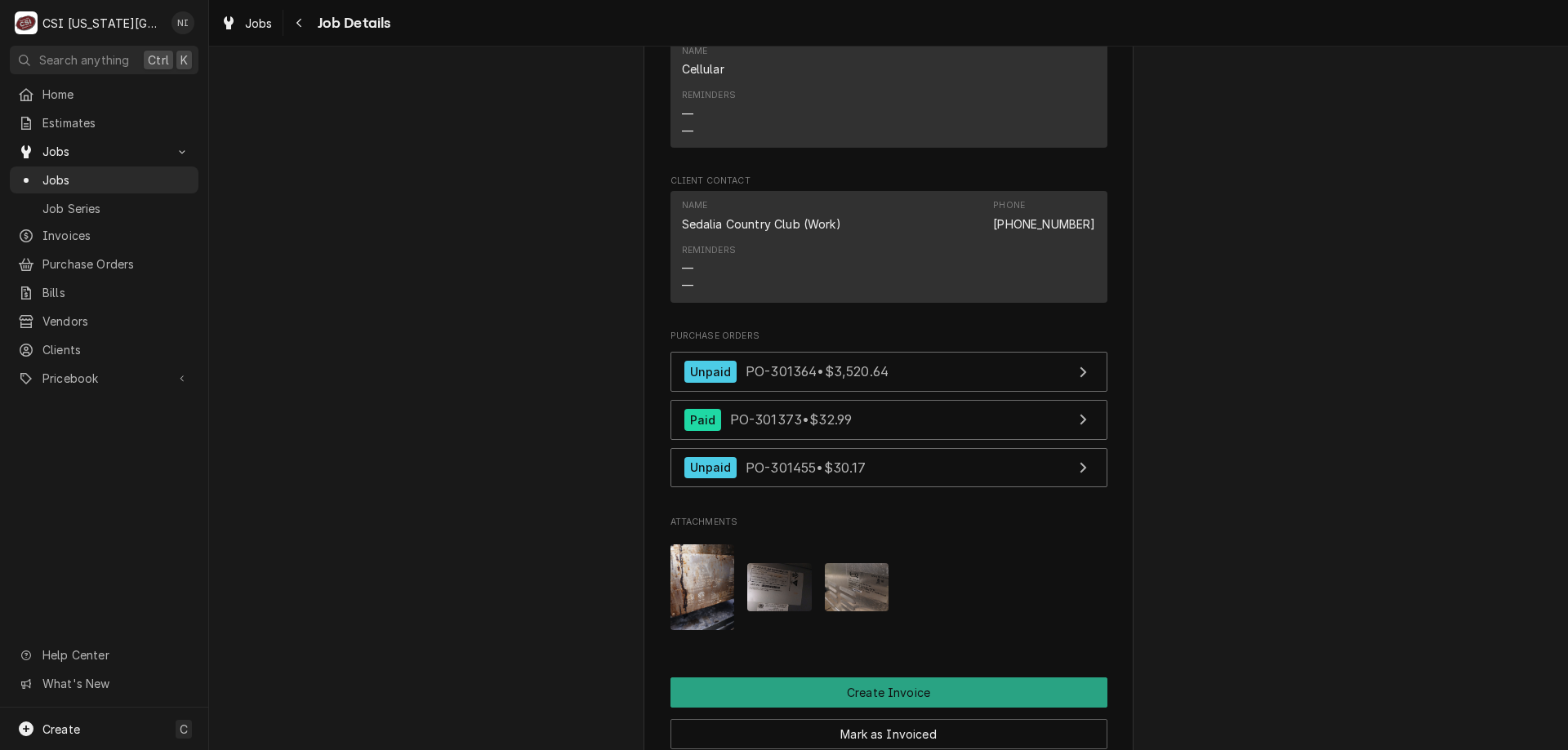
click at [177, 171] on span "Jobs" at bounding box center [116, 179] width 148 height 17
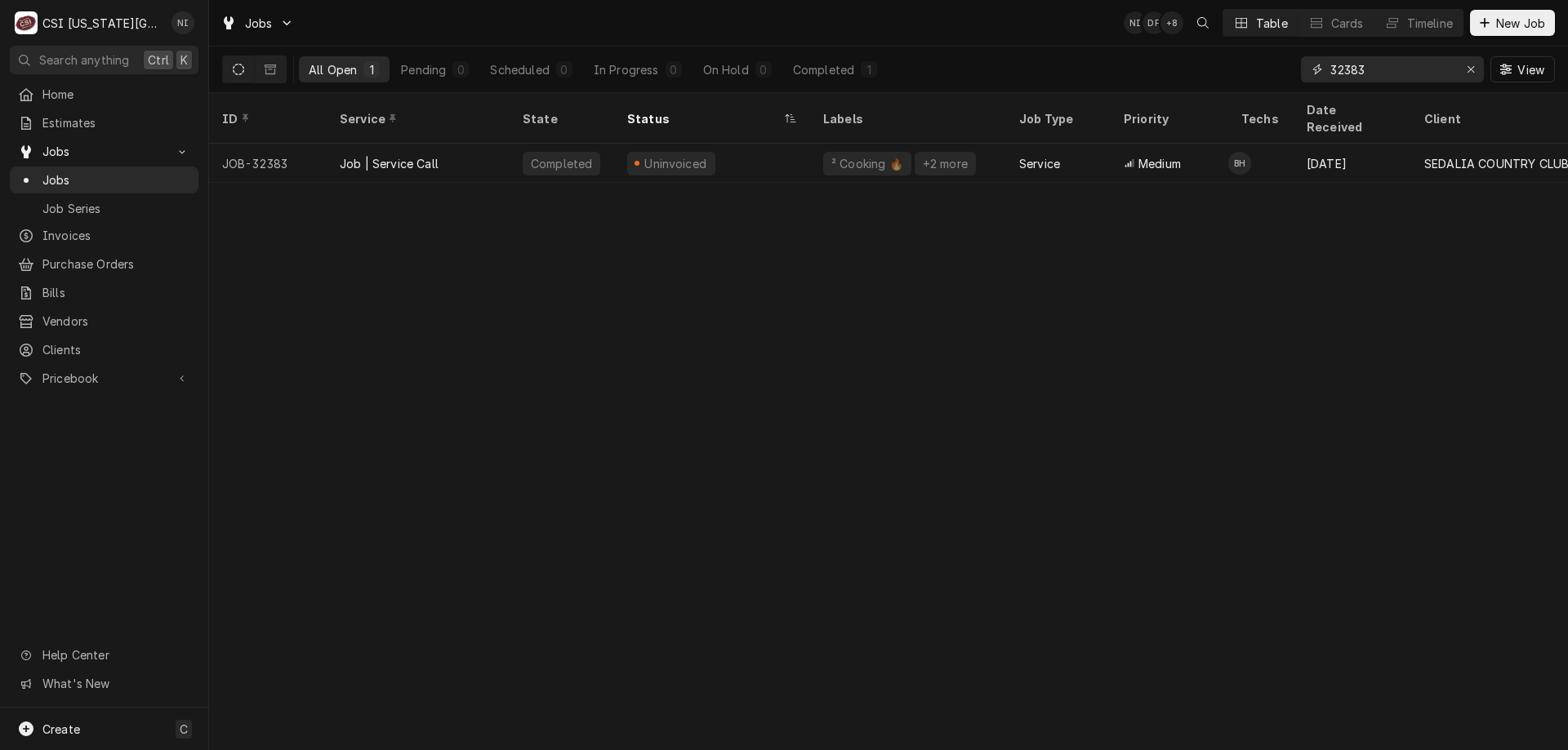
drag, startPoint x: 1380, startPoint y: 67, endPoint x: 1213, endPoint y: 57, distance: 167.3
click at [1213, 57] on div "All Open 1 Pending 0 Scheduled 0 In Progress 0 On Hold 0 Completed 1 32383 View" at bounding box center [888, 69] width 1333 height 46
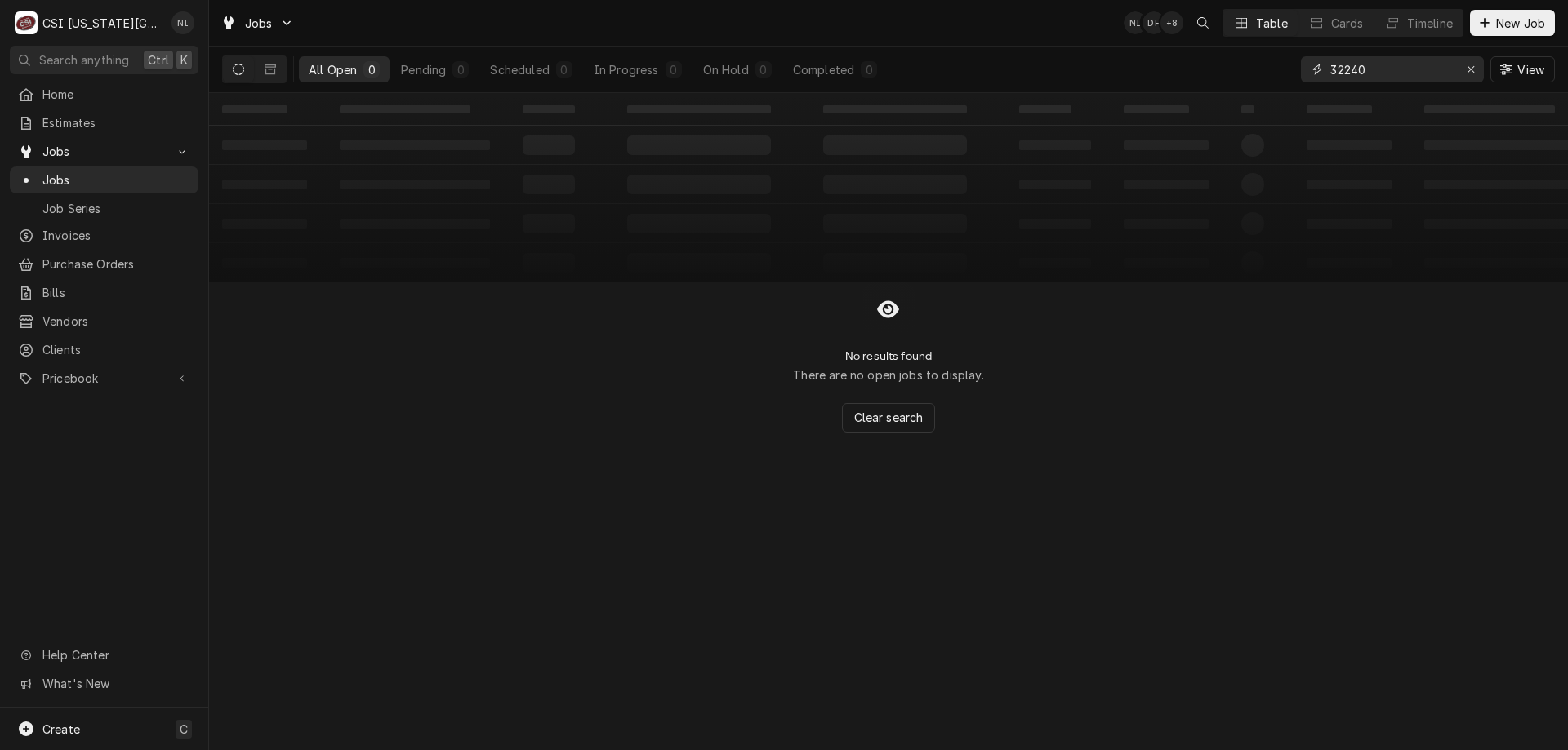
type input "32240"
click at [267, 69] on icon "Dynamic Content Wrapper" at bounding box center [270, 69] width 12 height 10
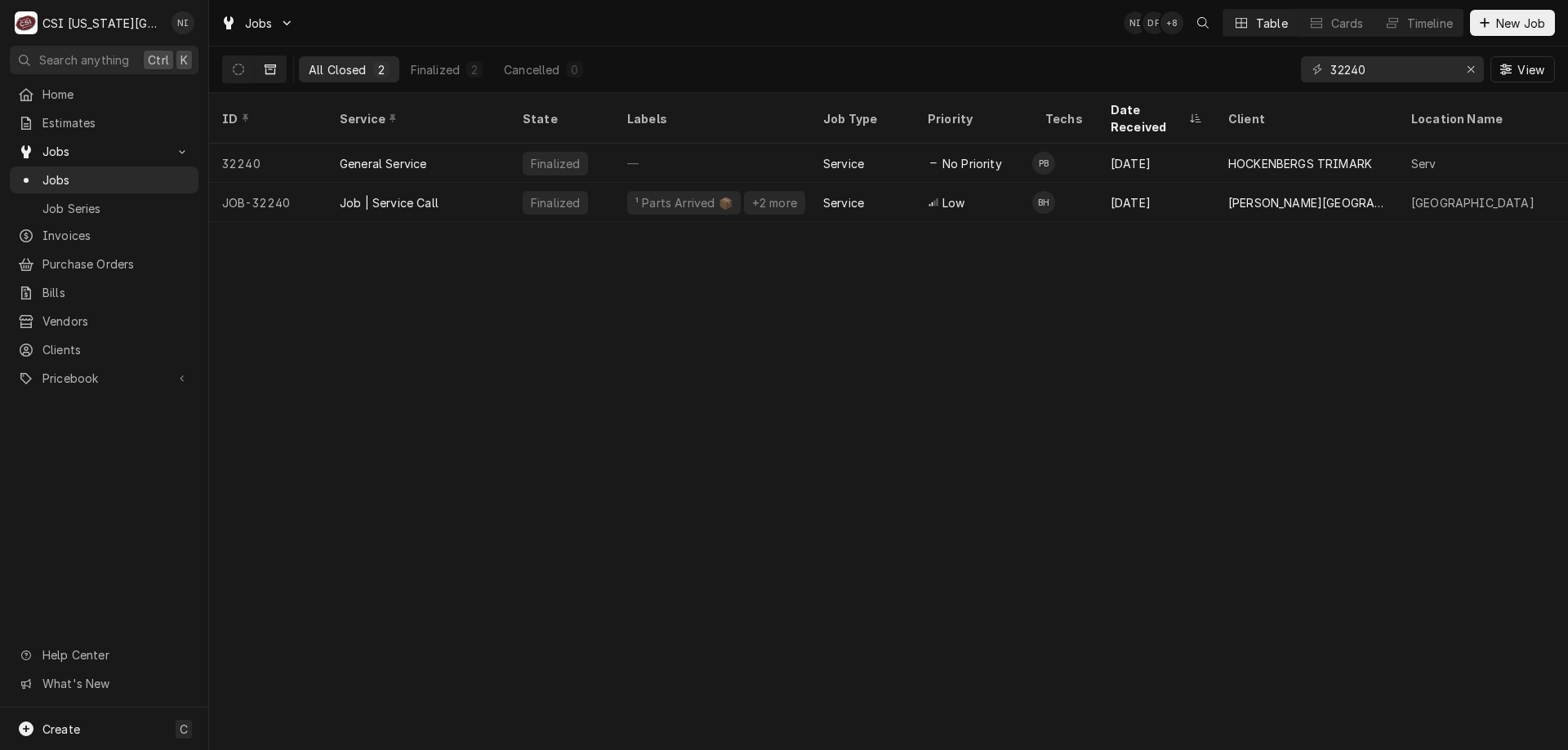
click at [500, 183] on div "Job | Service Call" at bounding box center [418, 203] width 183 height 39
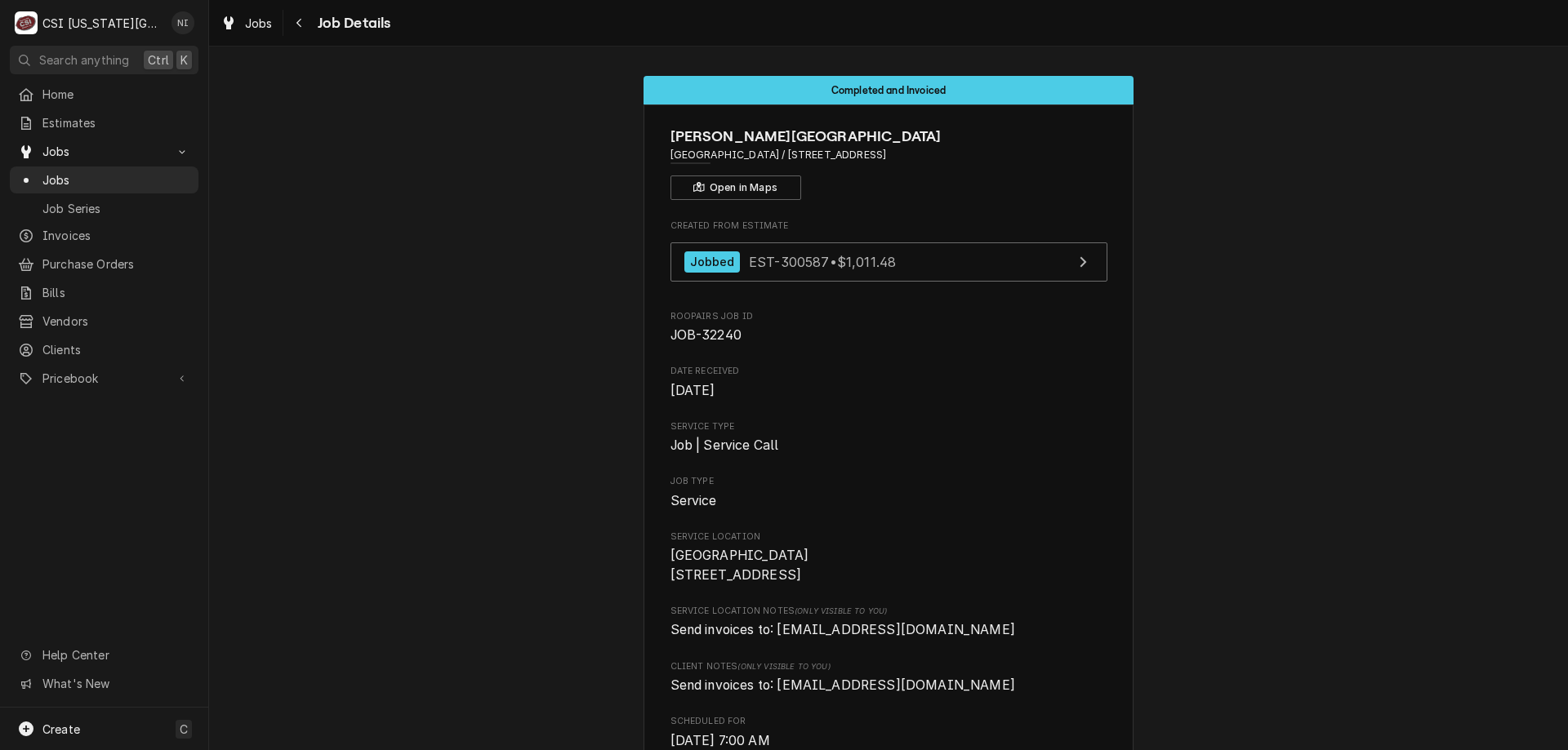
click at [140, 171] on span "Jobs" at bounding box center [116, 179] width 148 height 17
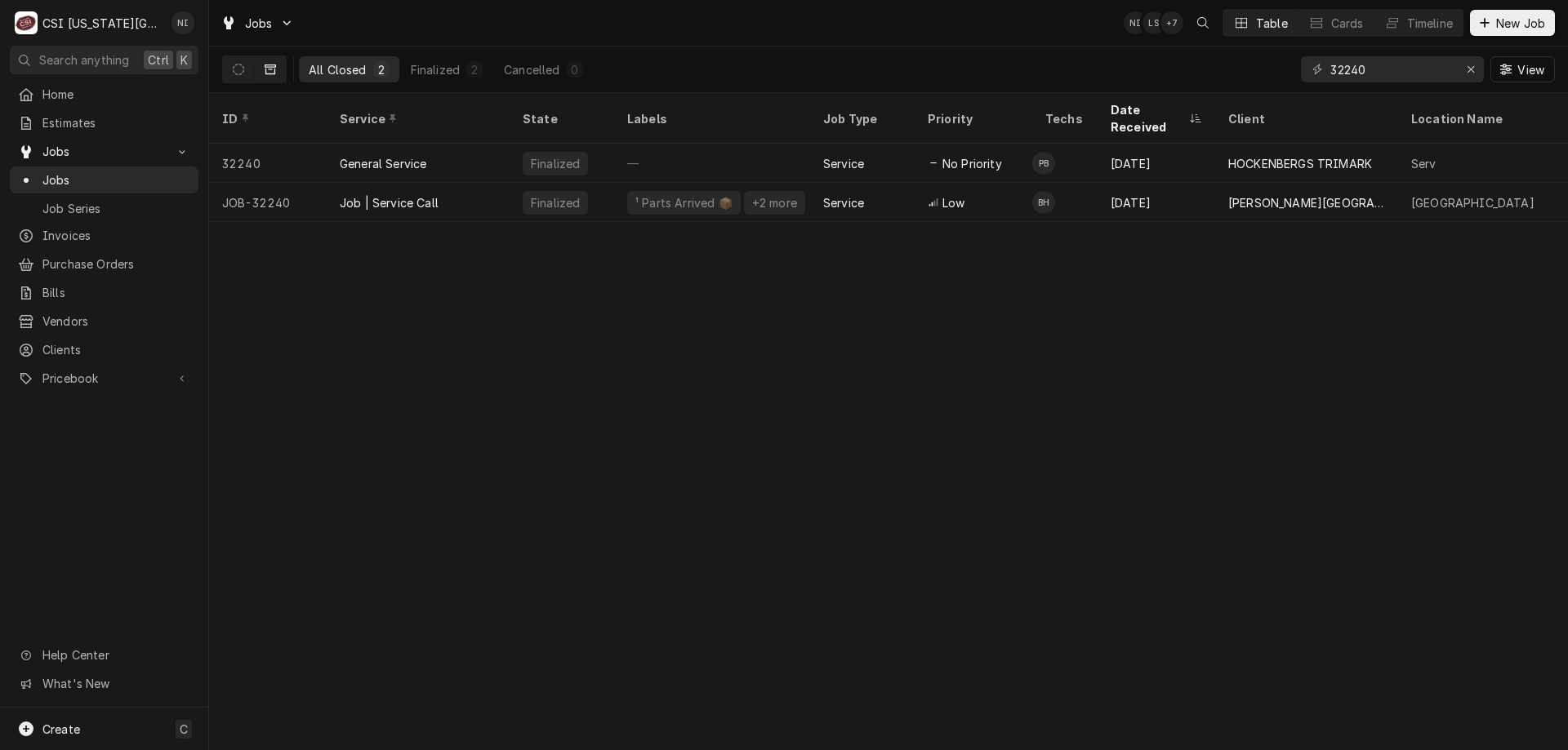
click at [618, 188] on div "¹ Parts Arrived 📦 +2 more" at bounding box center [712, 203] width 196 height 39
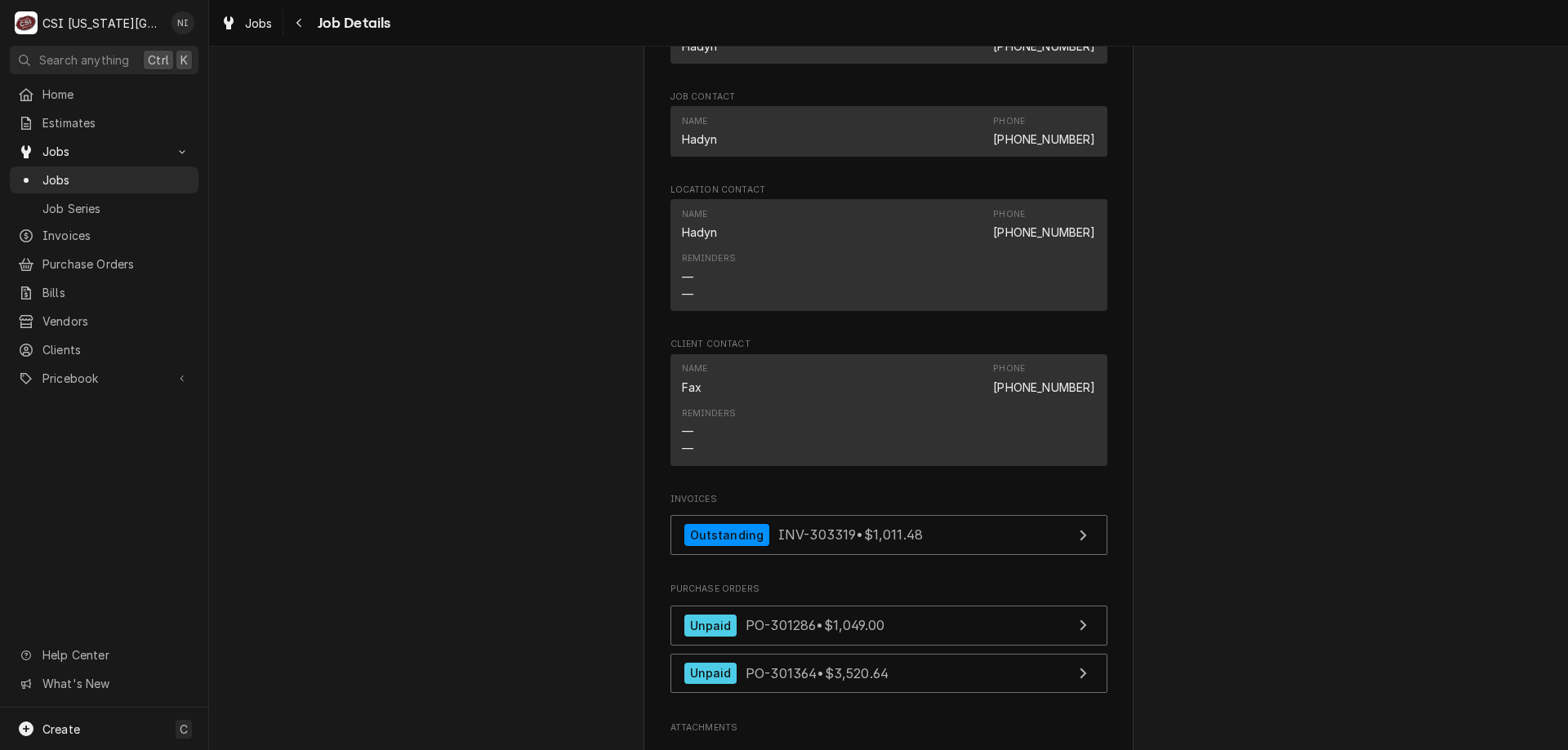
scroll to position [1473, 0]
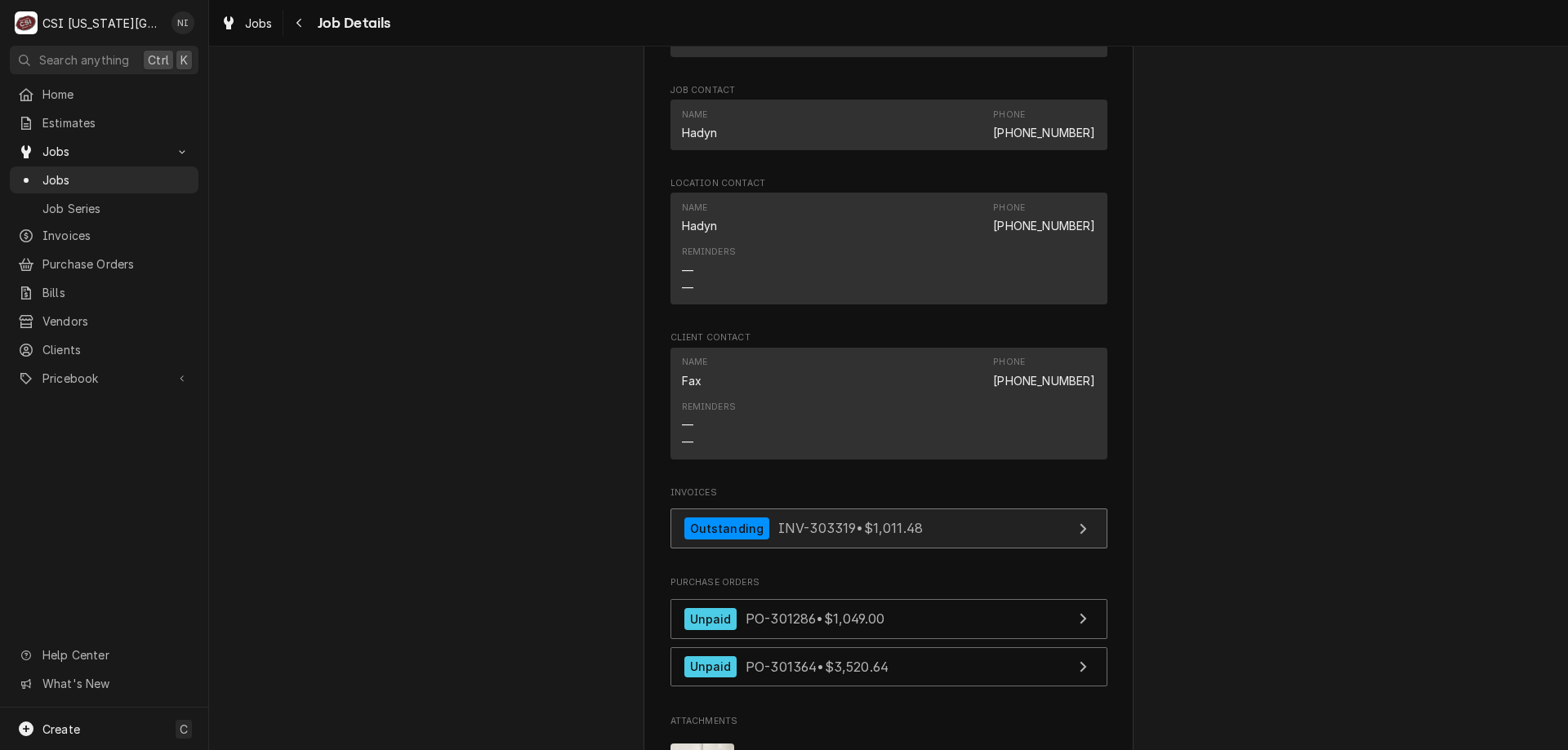
click at [1000, 548] on link "Outstanding INV-303319 • $1,011.48" at bounding box center [889, 528] width 437 height 40
click at [151, 178] on span "Jobs" at bounding box center [116, 179] width 148 height 17
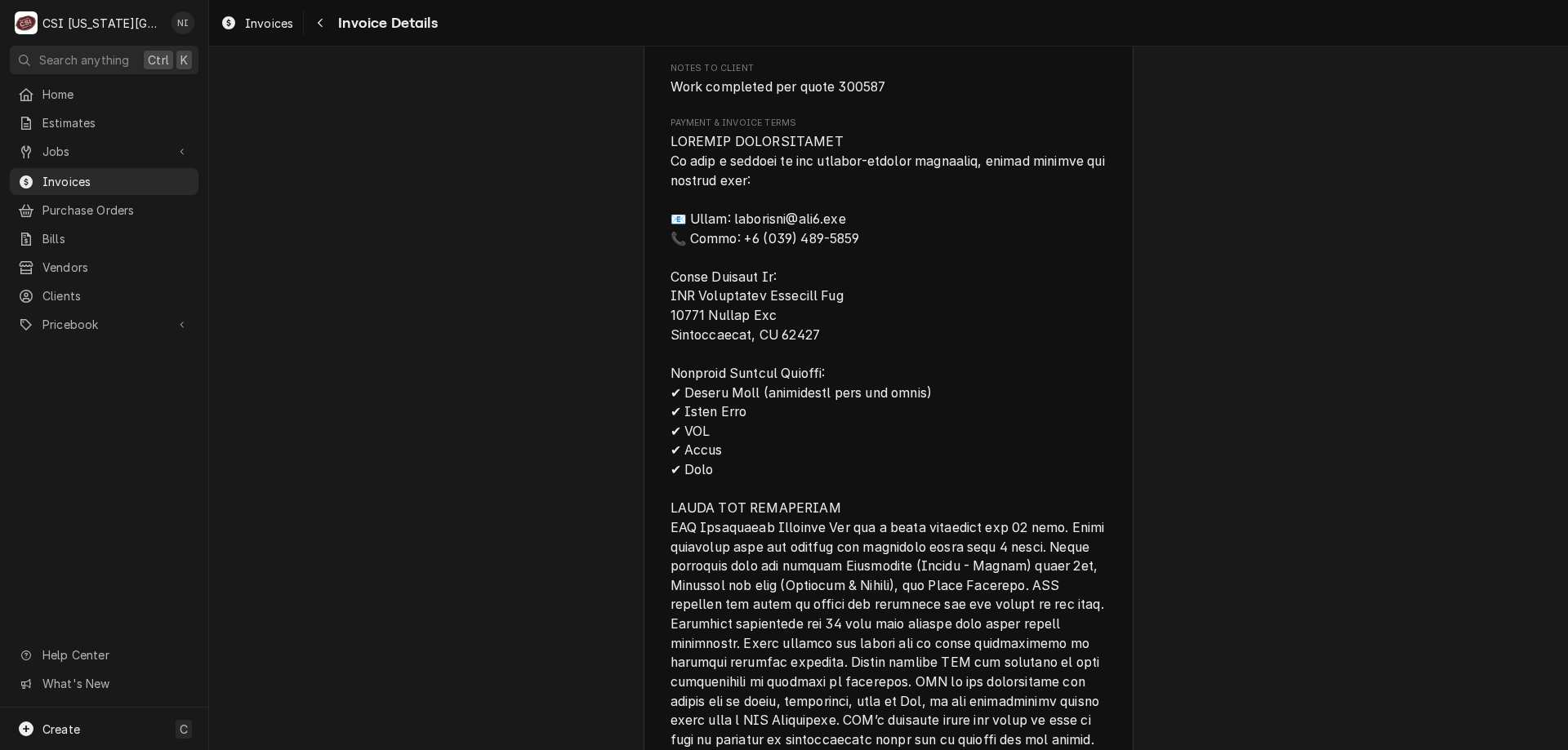
scroll to position [2239, 0]
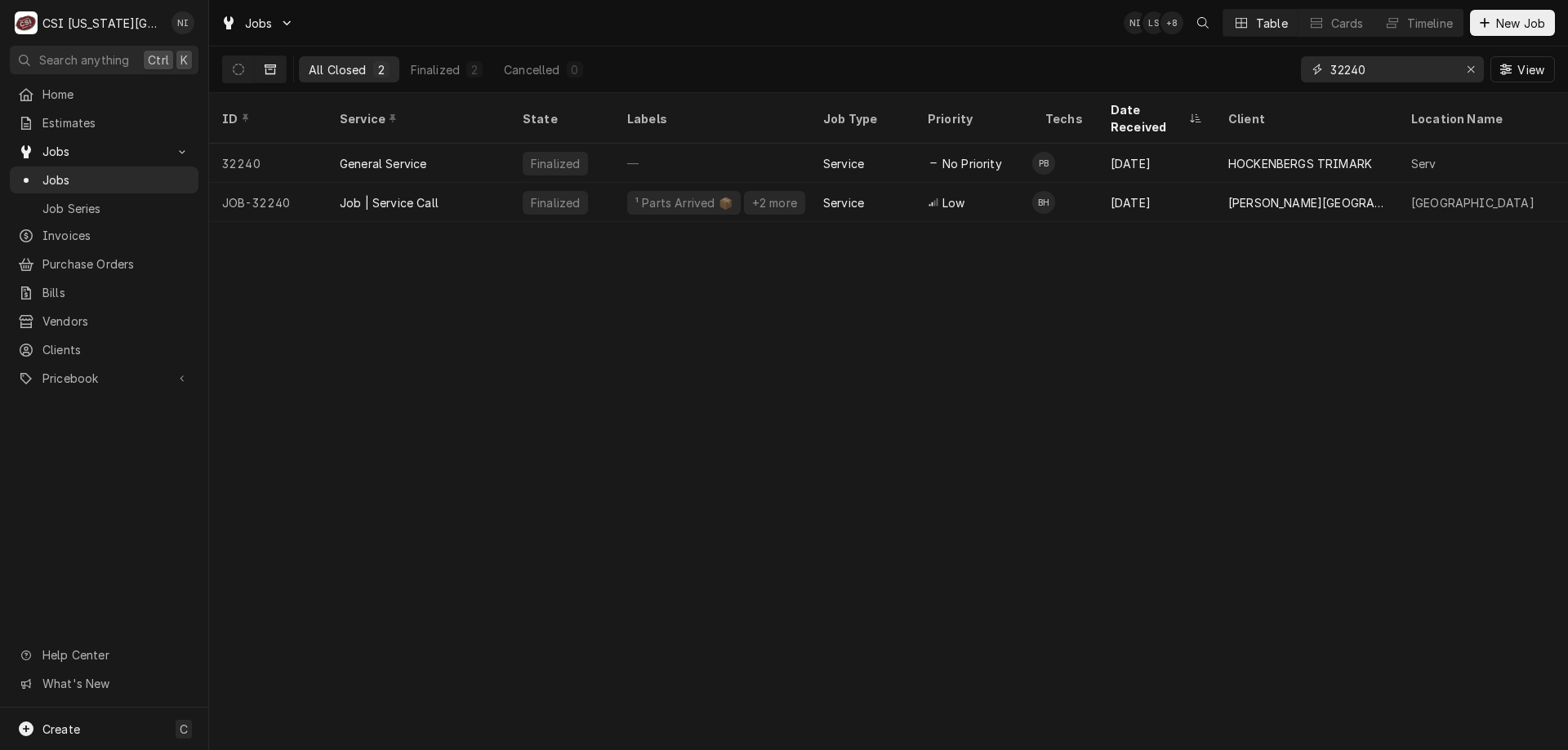
click at [1471, 67] on icon "Erase input" at bounding box center [1471, 69] width 9 height 12
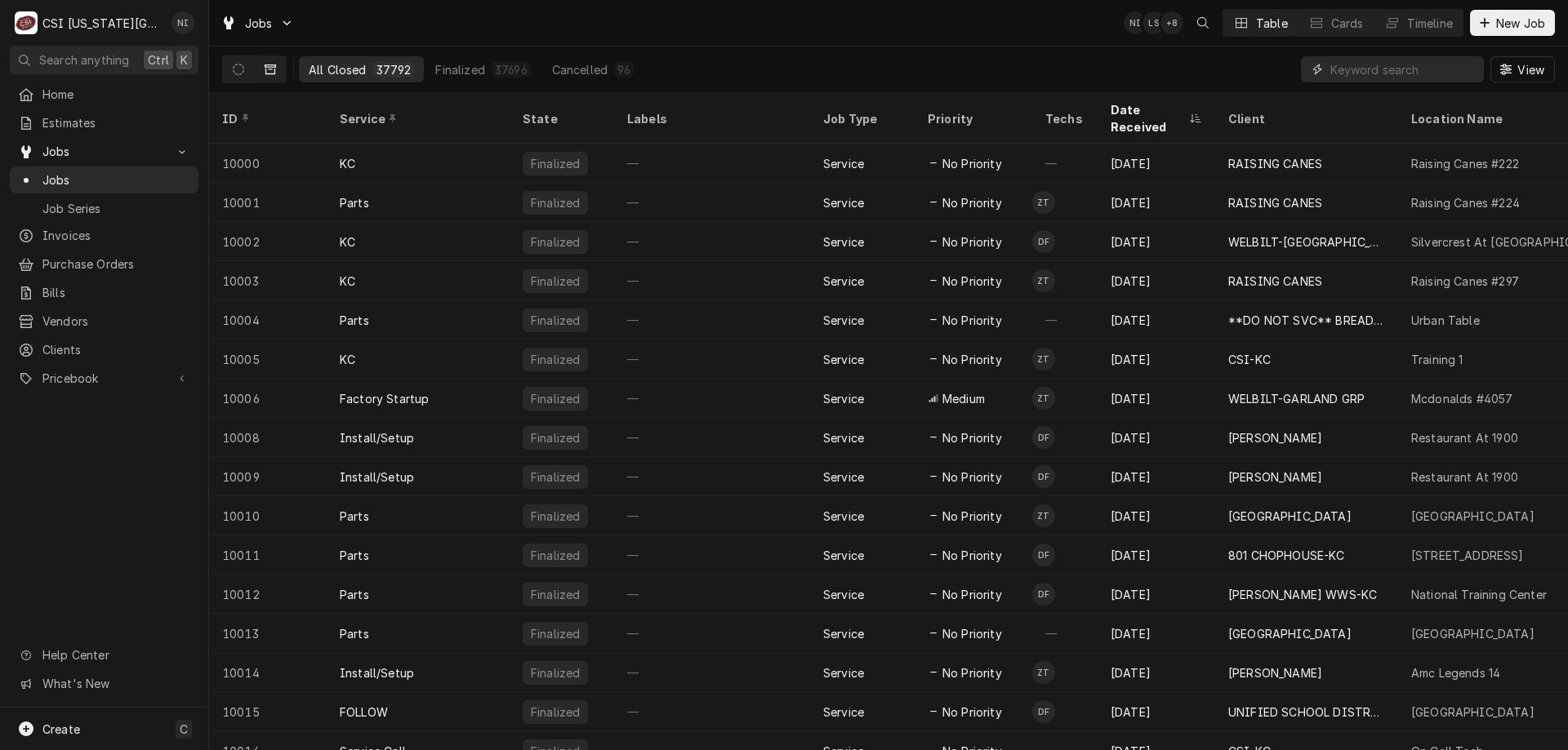
click at [1413, 71] on input "Dynamic Content Wrapper" at bounding box center [1403, 69] width 145 height 26
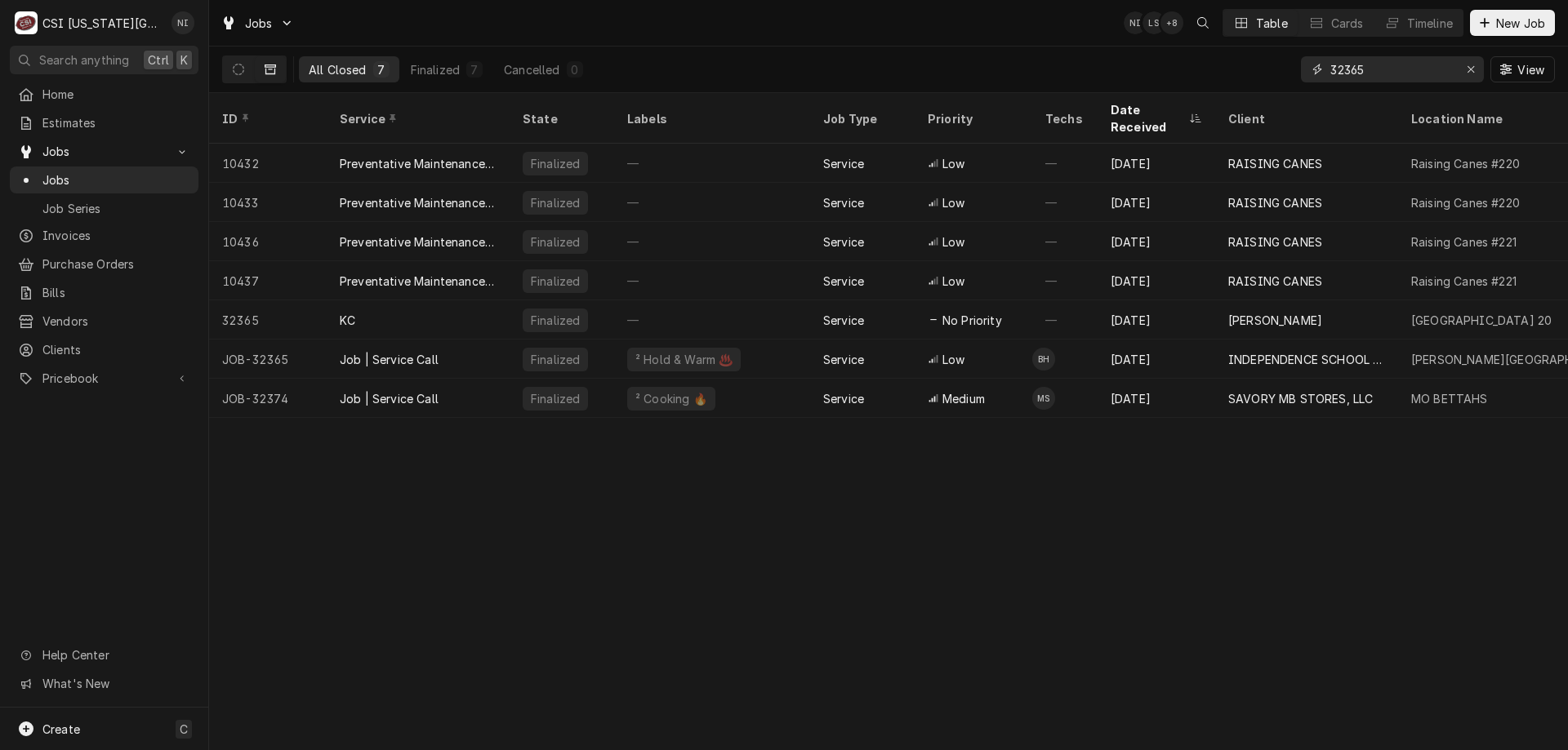
type input "32365"
click at [436, 351] on div "Job | Service Call" at bounding box center [390, 359] width 99 height 17
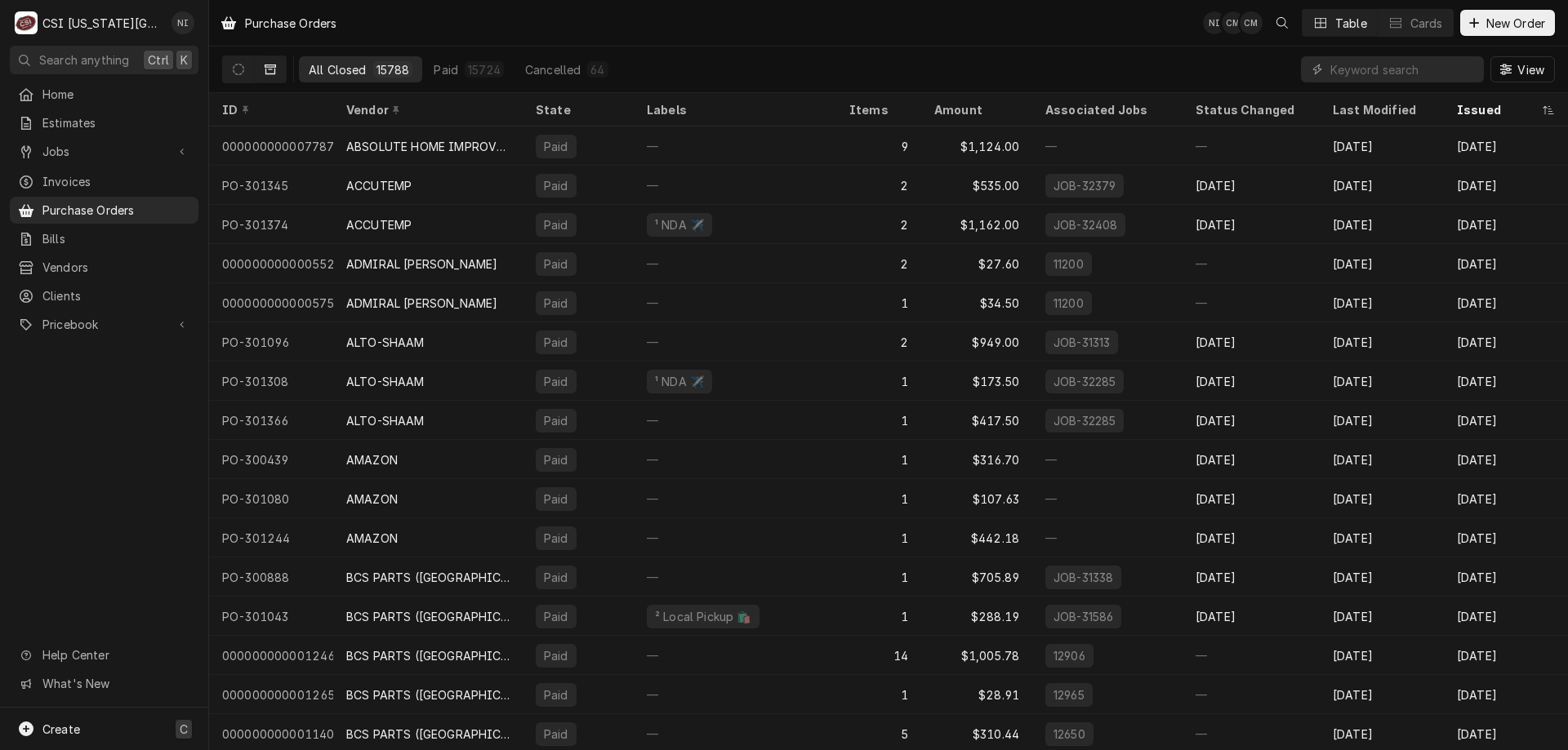
click at [143, 718] on div "Create C" at bounding box center [104, 728] width 208 height 42
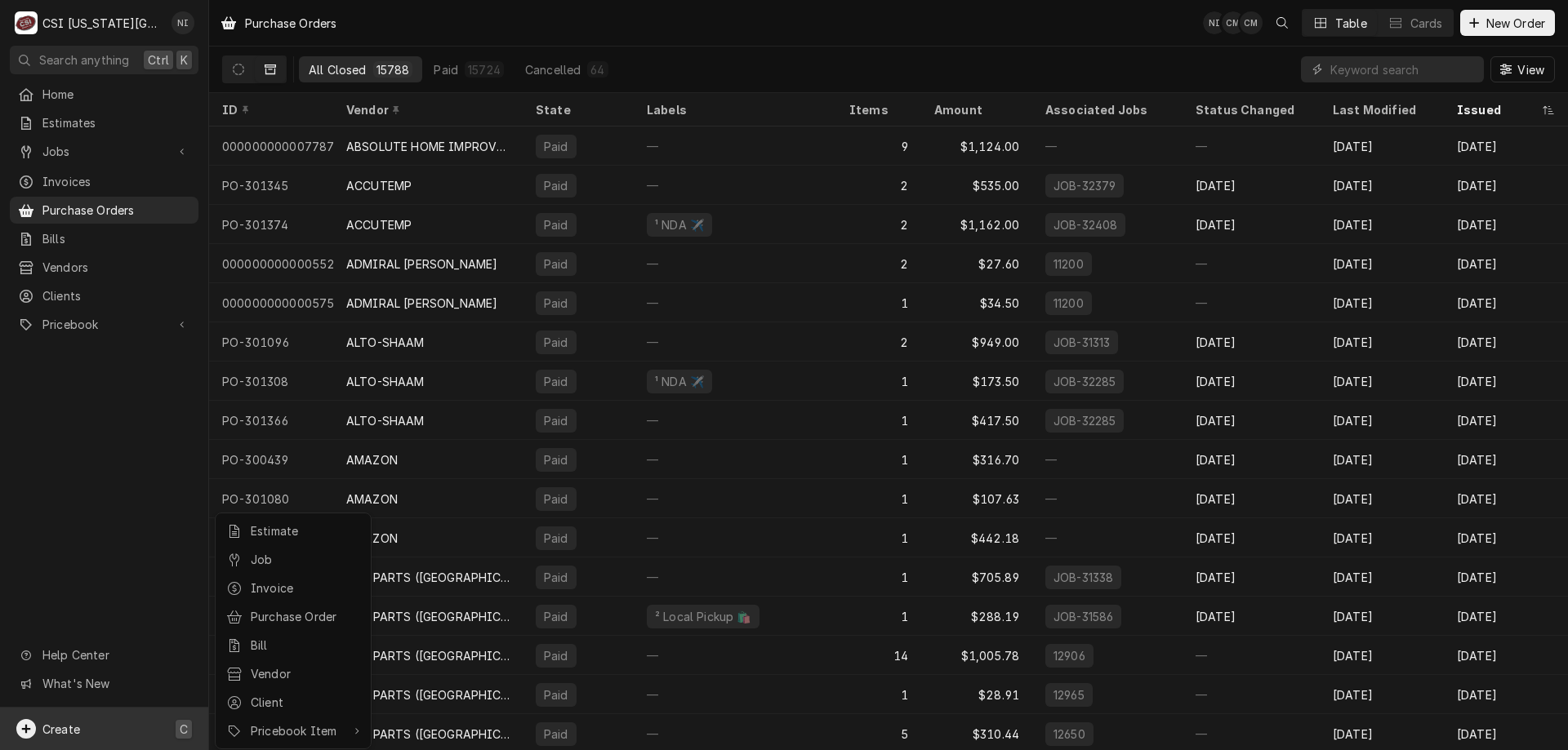
click at [319, 621] on div "Purchase Order" at bounding box center [305, 616] width 109 height 17
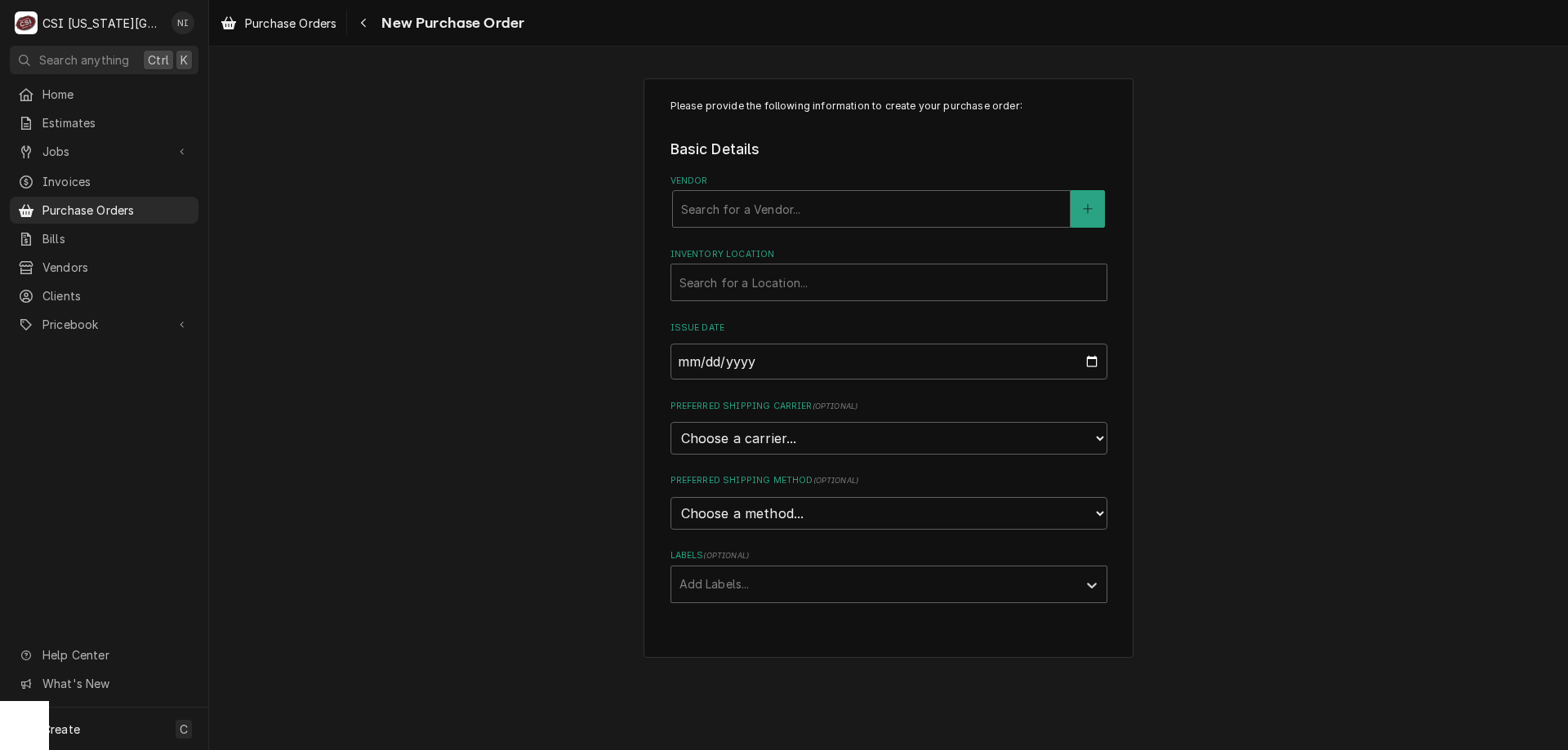
click at [818, 214] on div "Vendor" at bounding box center [872, 209] width 381 height 30
type input "key"
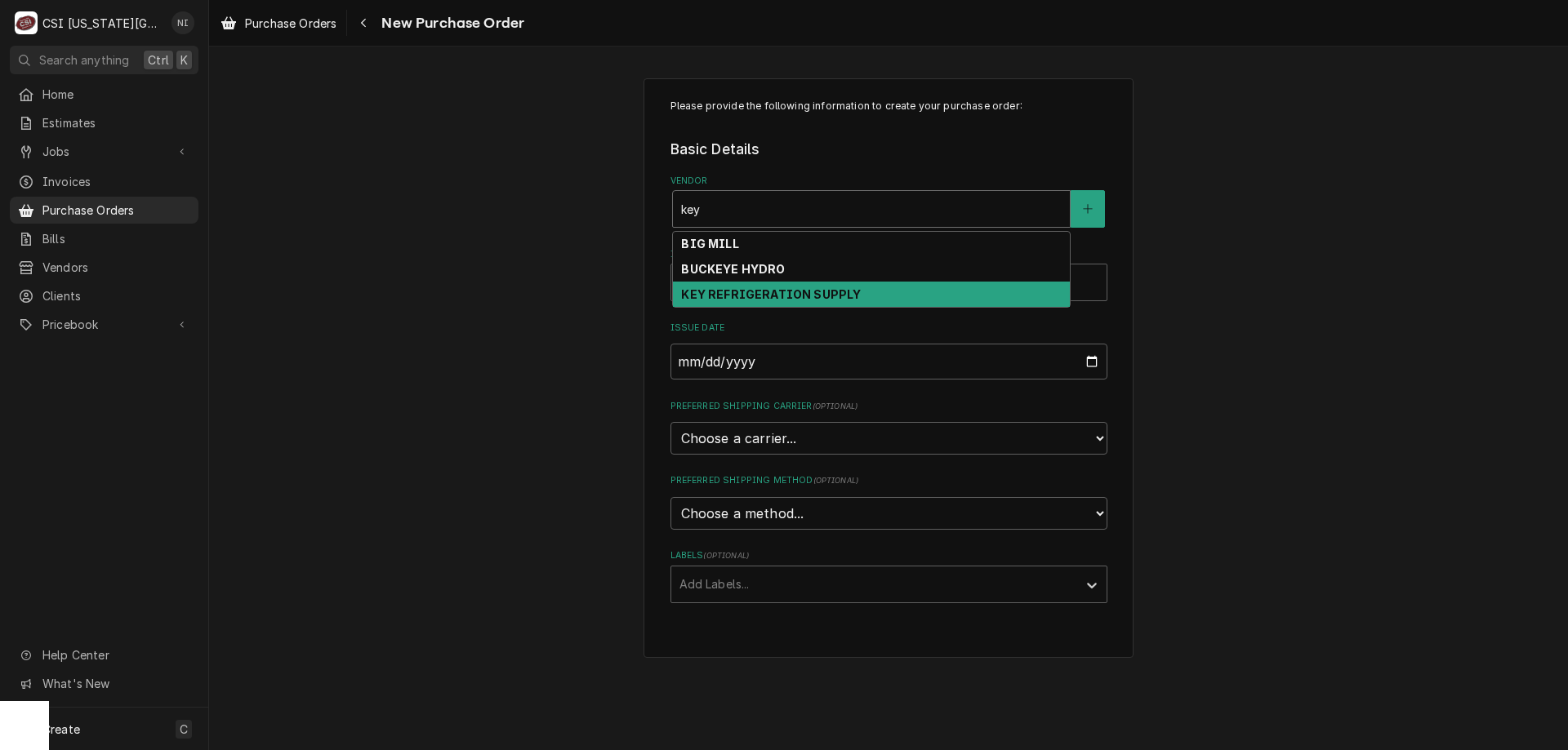
click at [748, 294] on strong "KEY REFRIGERATION SUPPLY" at bounding box center [771, 293] width 180 height 13
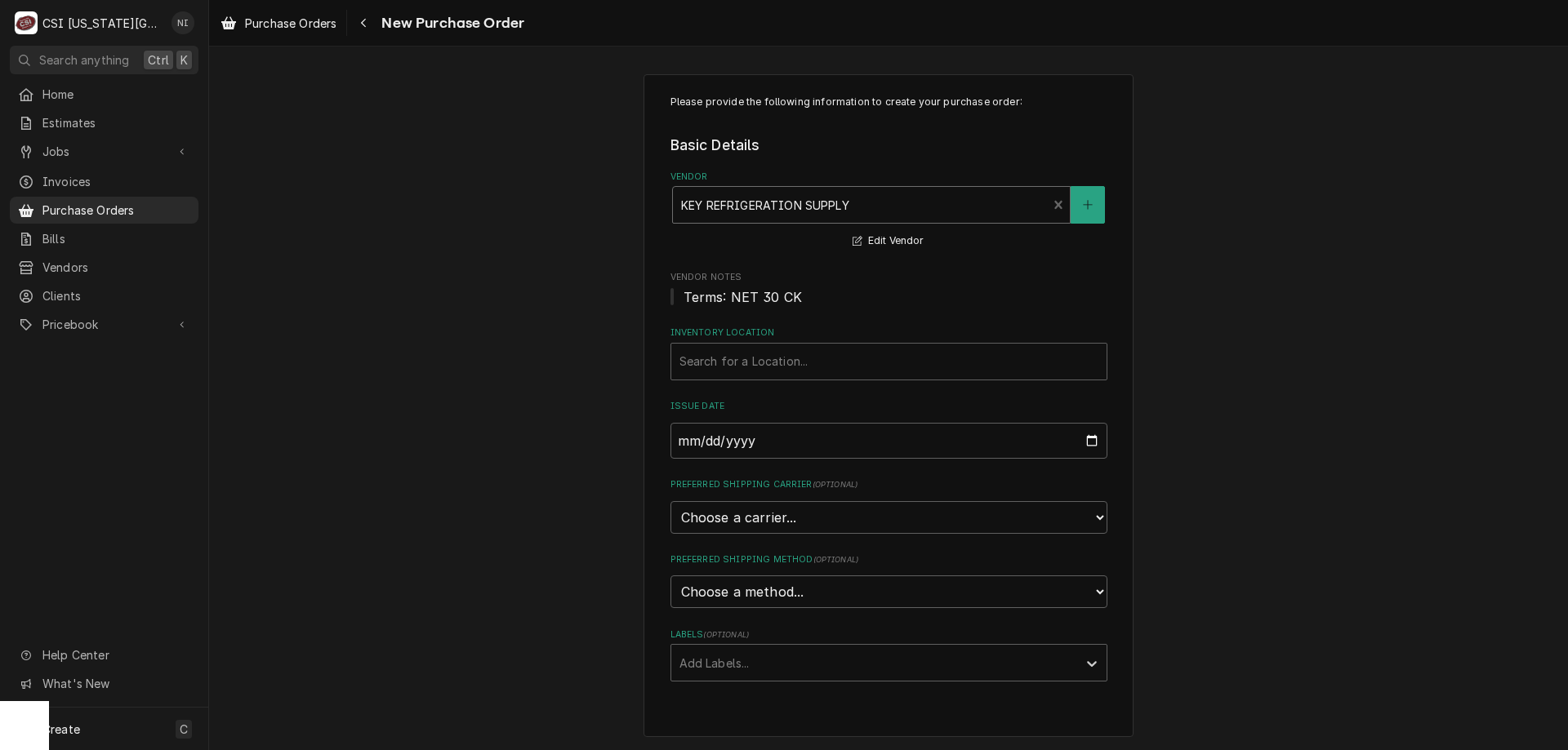
scroll to position [4, 0]
click at [836, 357] on div "Inventory Location" at bounding box center [889, 361] width 419 height 30
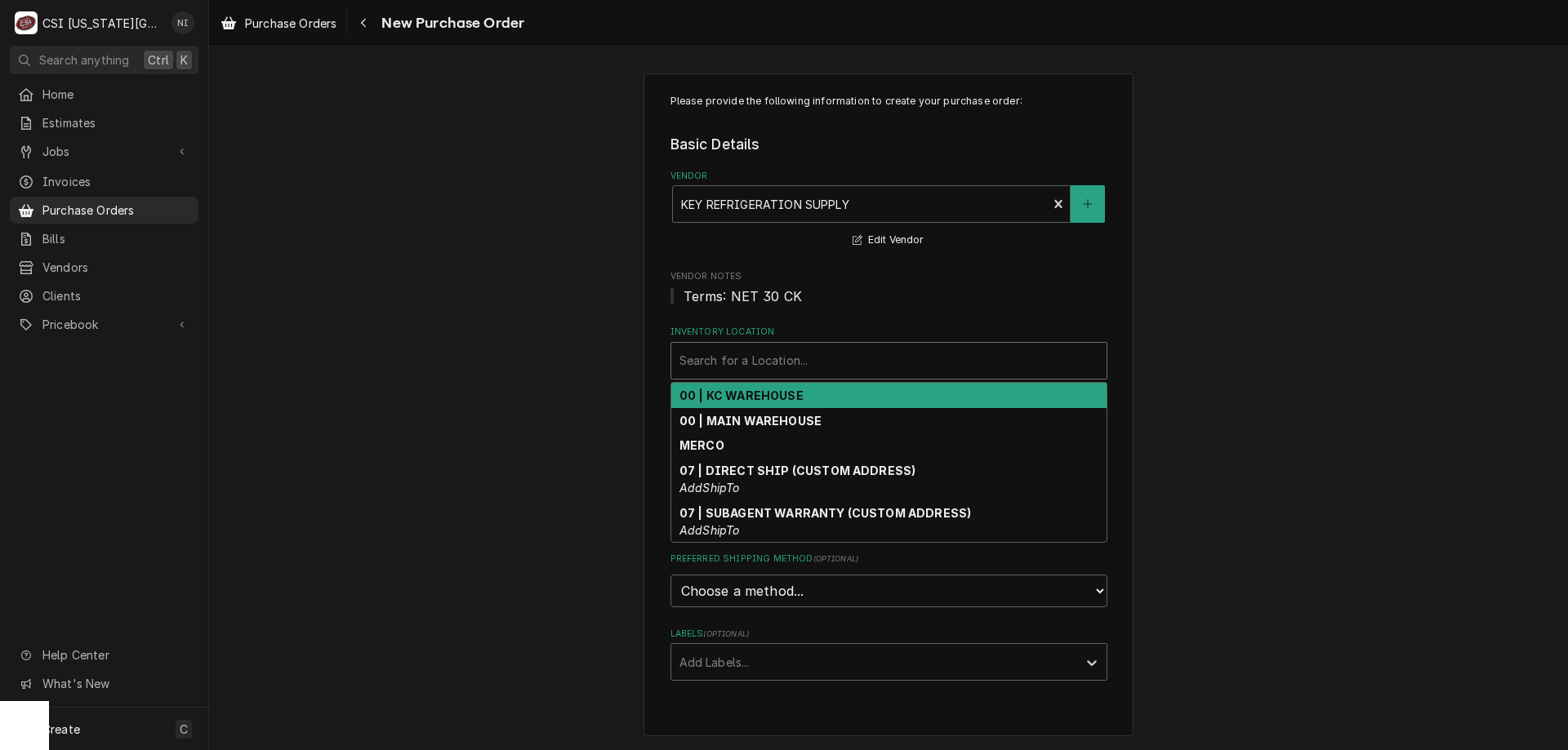
click at [777, 393] on strong "00 | KC WAREHOUSE" at bounding box center [741, 395] width 124 height 13
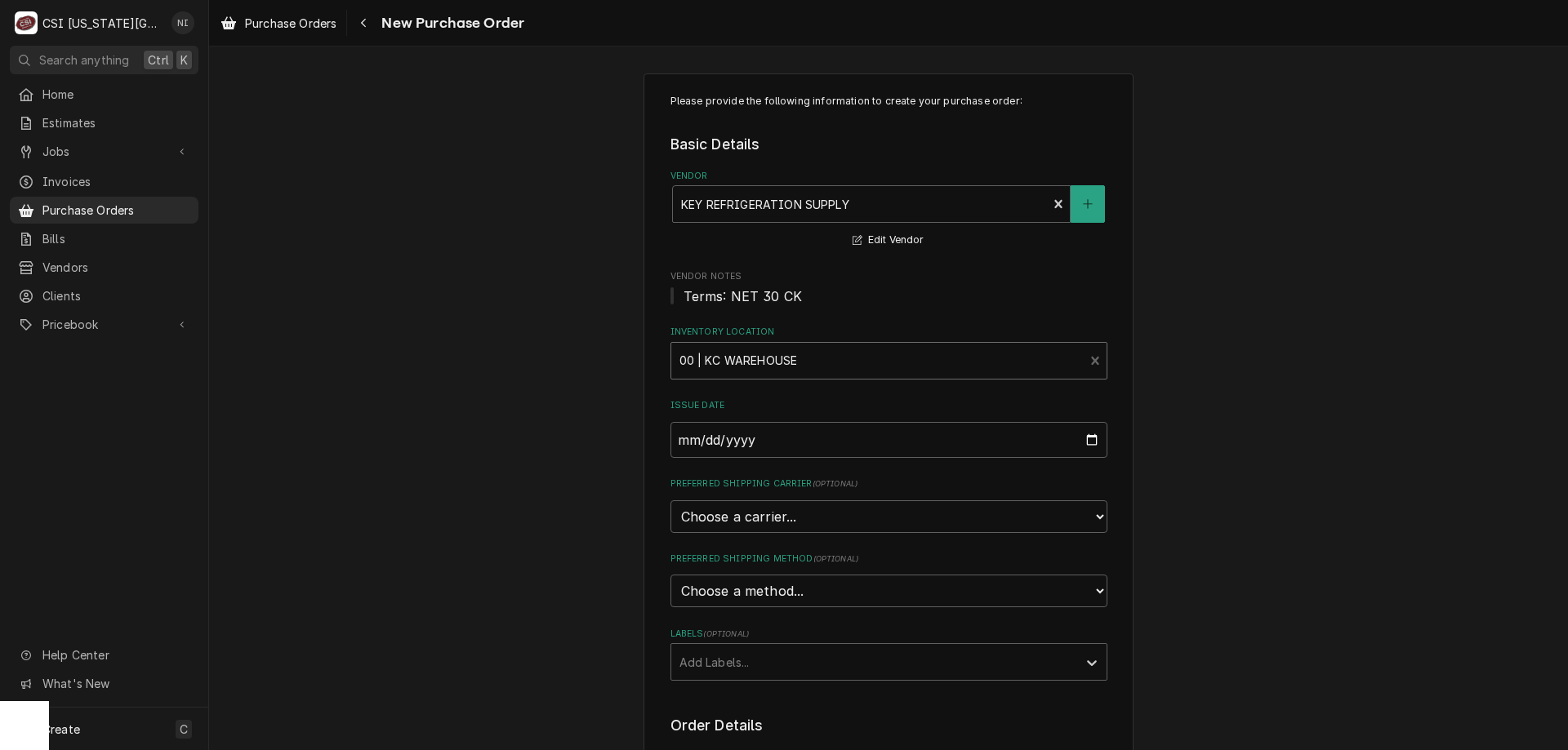
click at [759, 654] on div "Labels" at bounding box center [874, 662] width 390 height 30
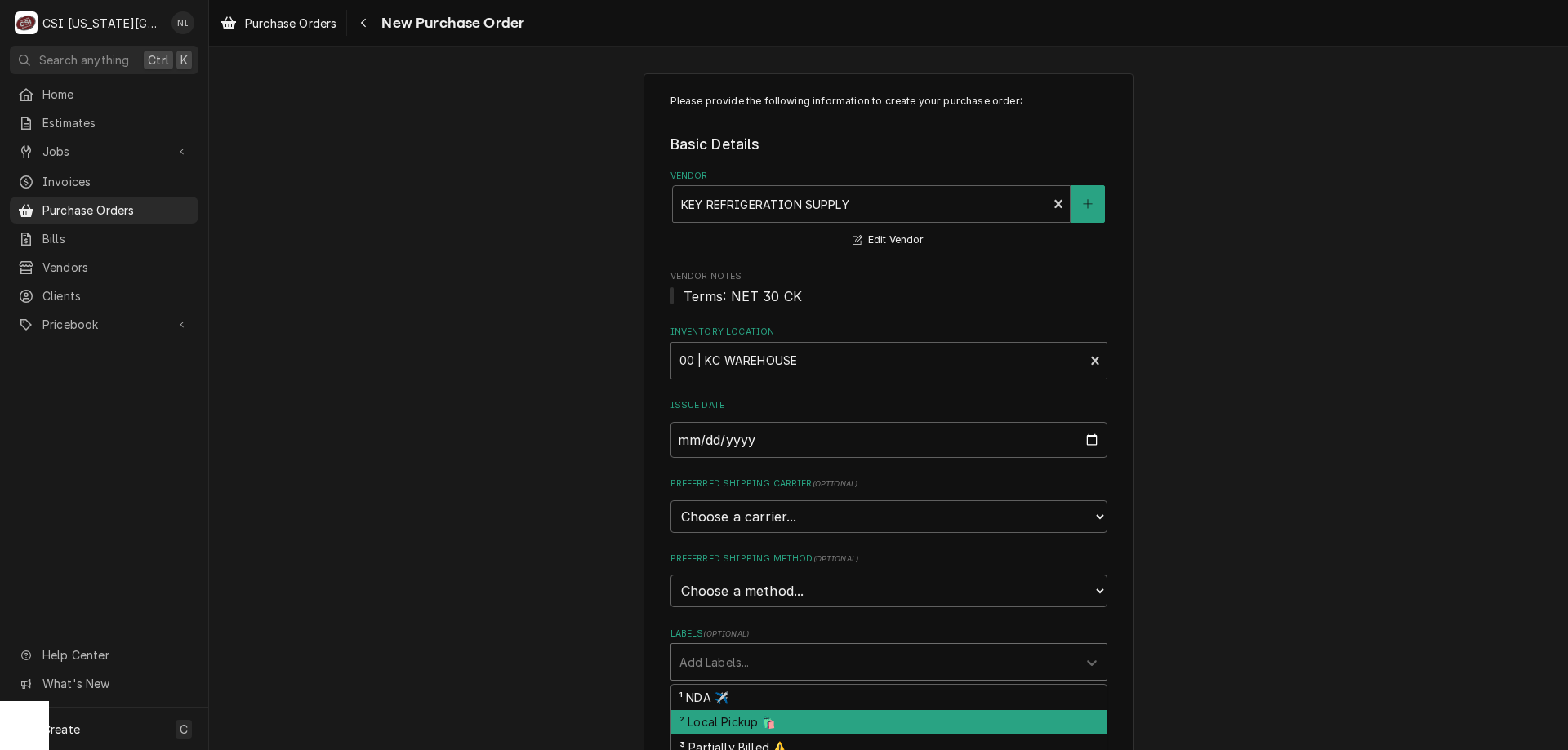
drag, startPoint x: 764, startPoint y: 719, endPoint x: 873, endPoint y: 696, distance: 111.4
click at [766, 719] on div "² Local Pickup 🛍️" at bounding box center [889, 723] width 435 height 25
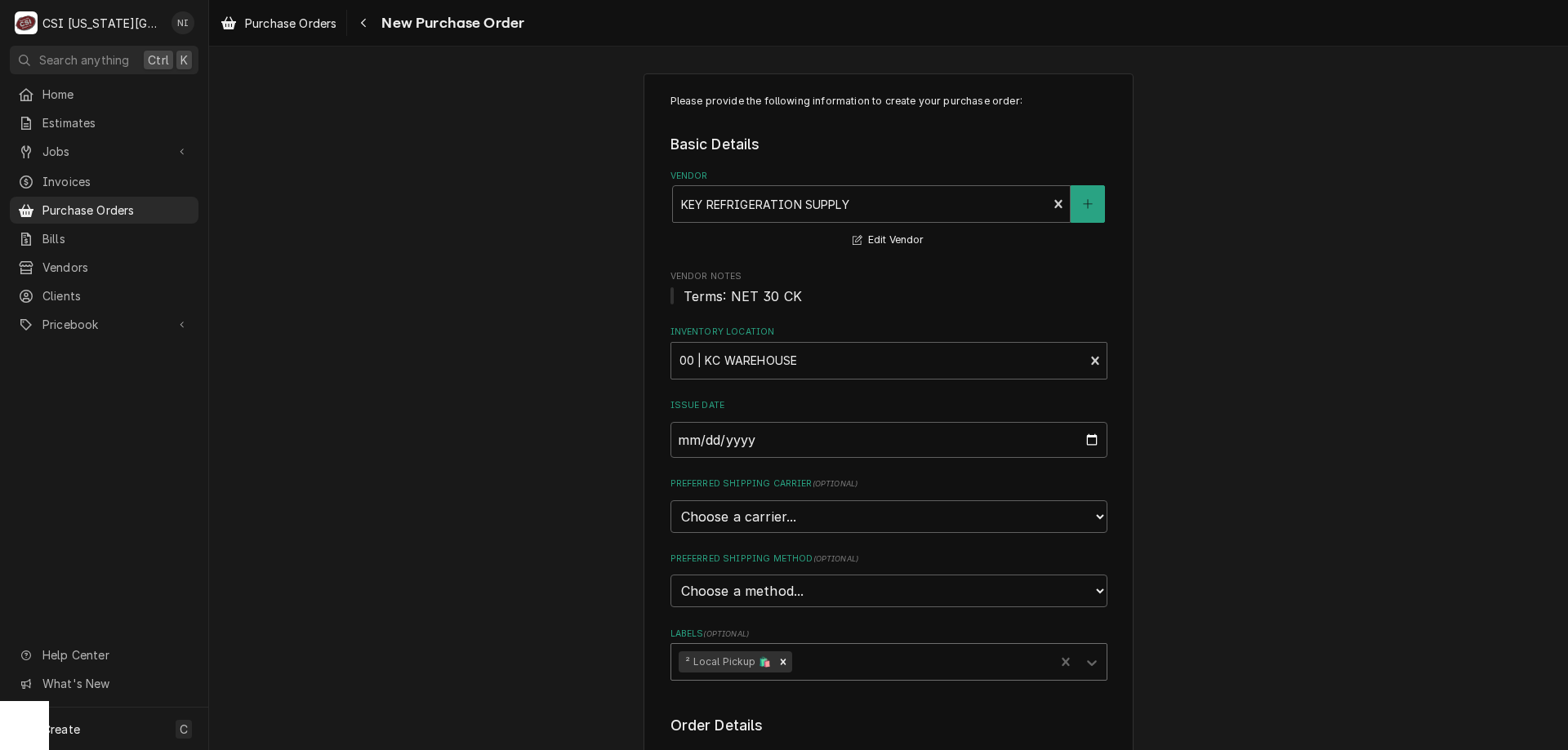
scroll to position [245, 0]
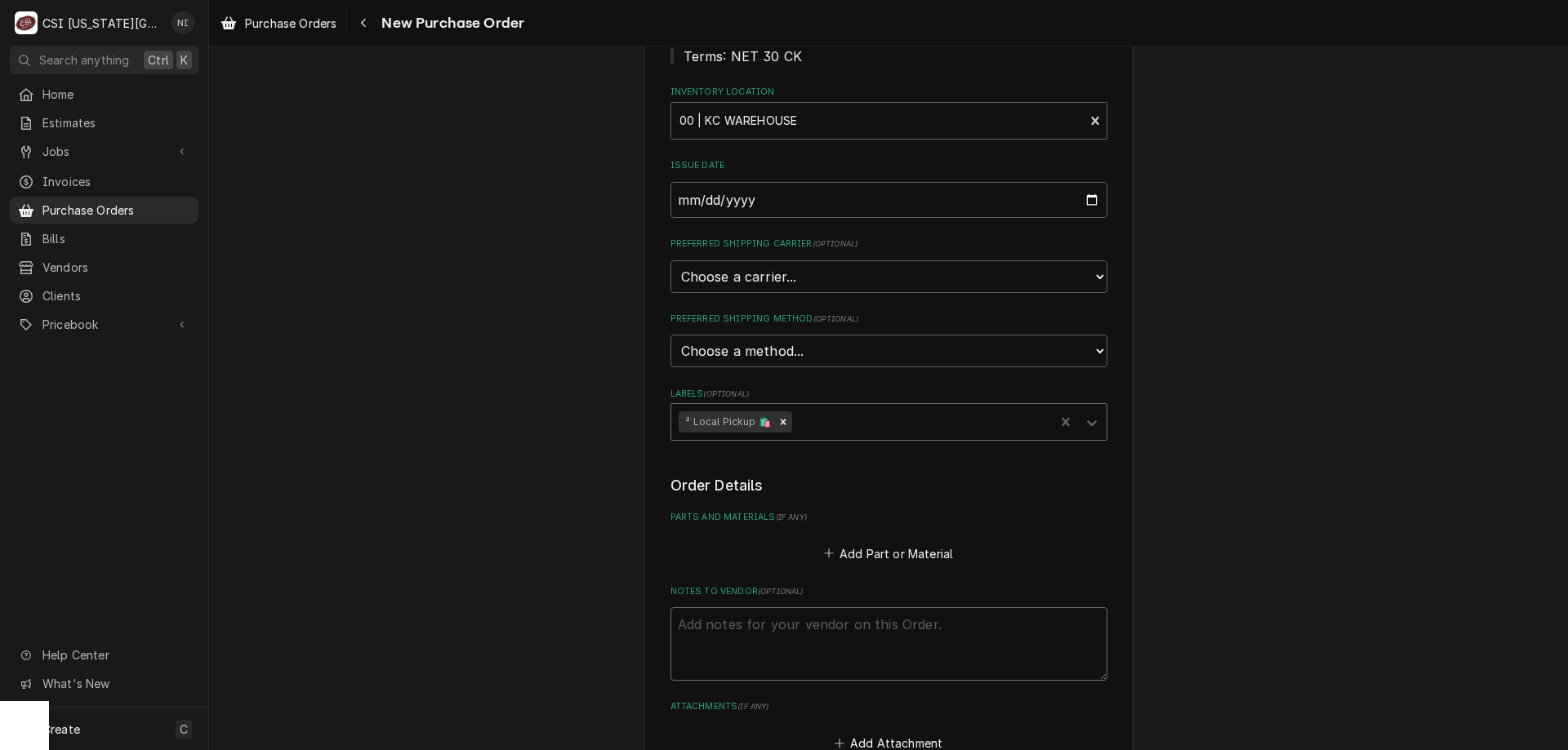
click at [830, 627] on textarea "Notes to Vendor ( optional )" at bounding box center [889, 644] width 437 height 74
type textarea "x"
type textarea "c"
type textarea "x"
type textarea "co"
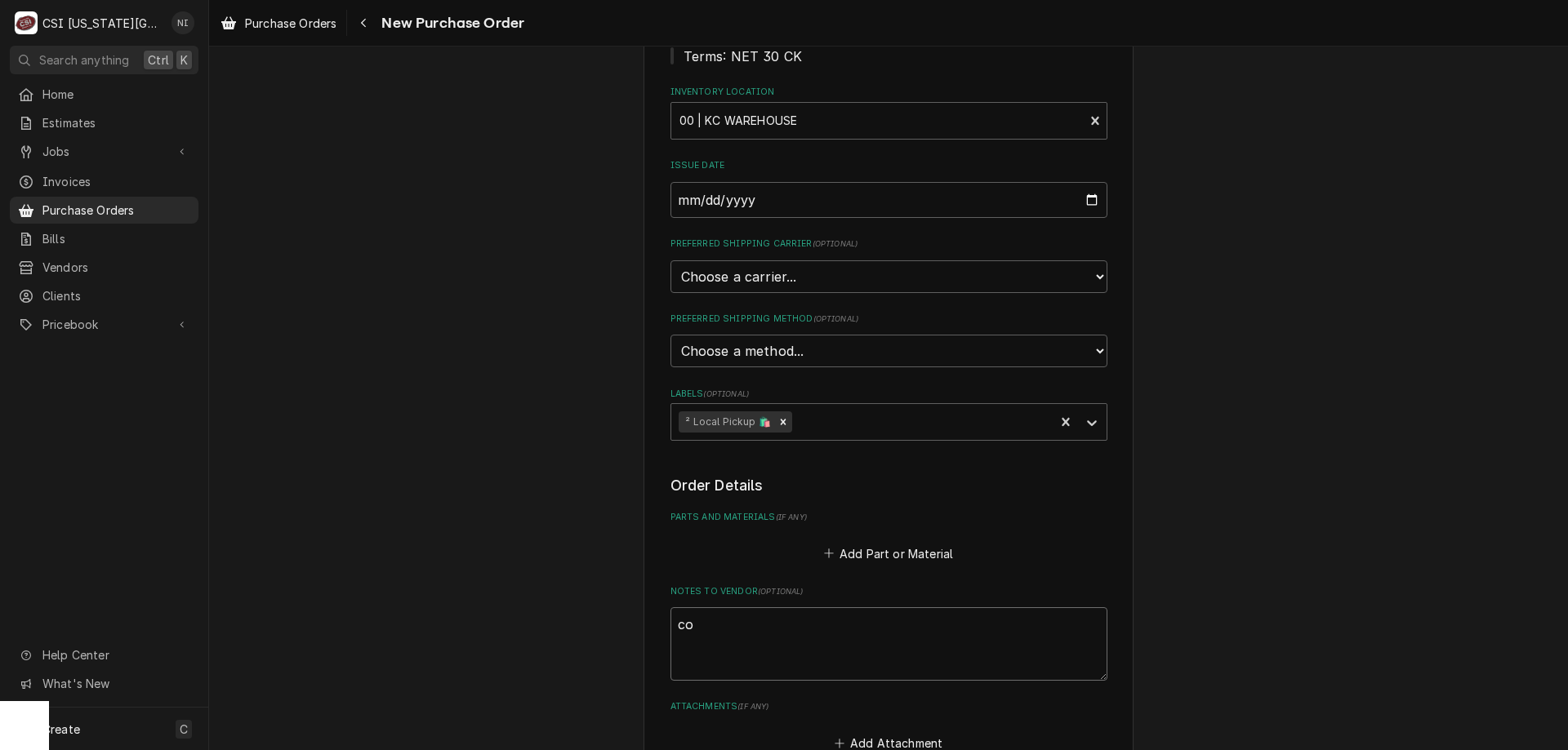
type textarea "x"
type textarea "cod"
type textarea "x"
type textarea "cody"
type textarea "x"
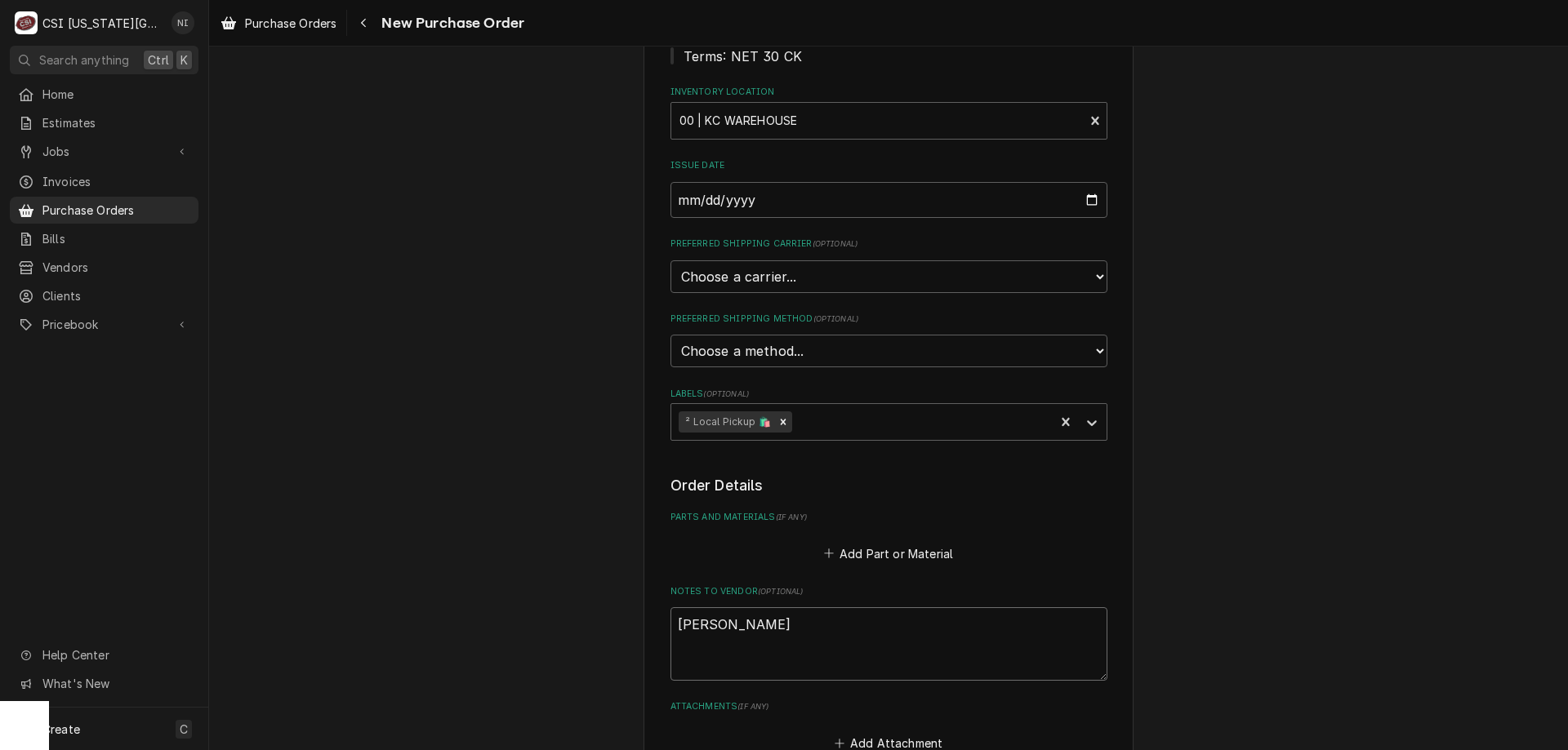
type textarea "cody"
type textarea "x"
type textarea "cody t"
type textarea "x"
type textarea "cody tr"
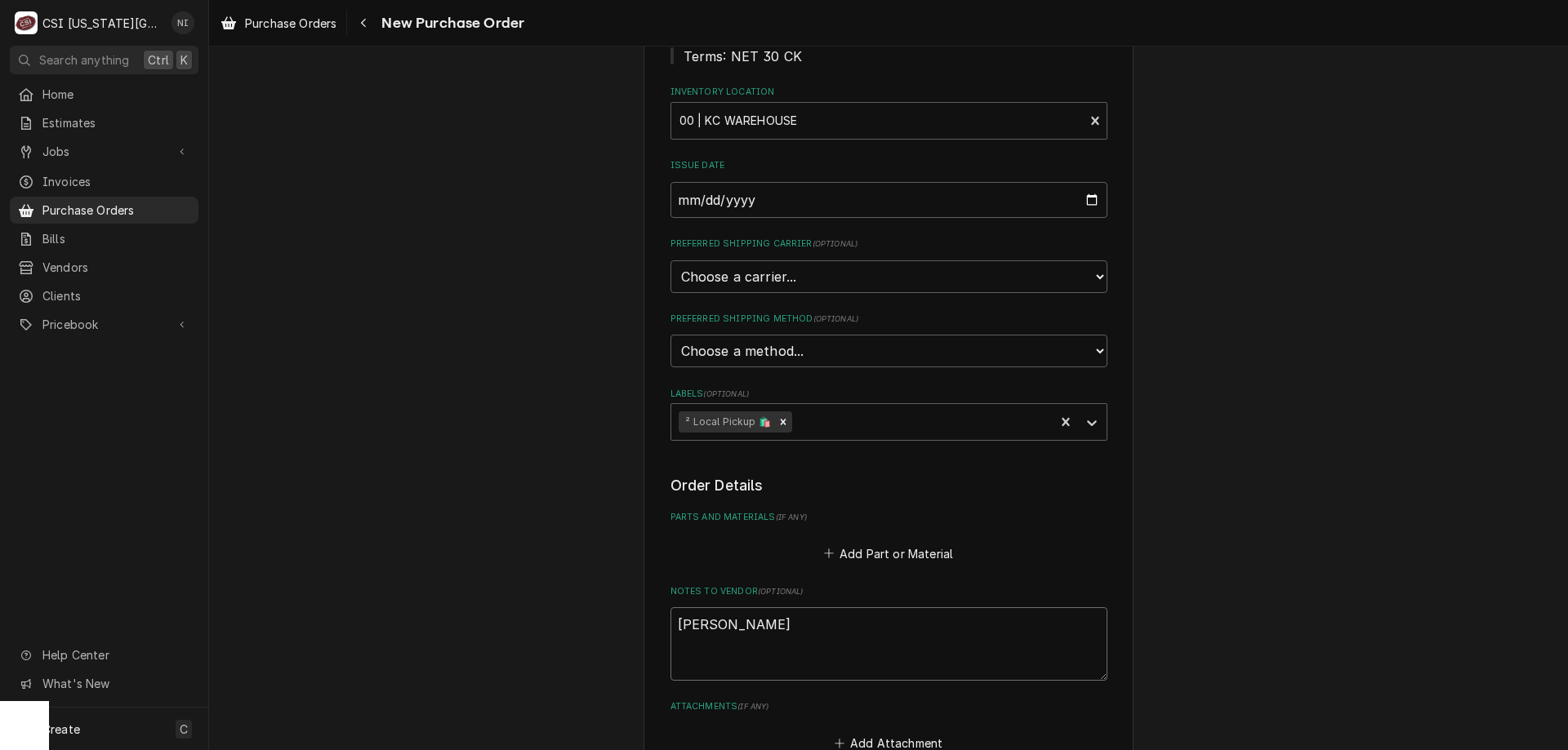
type textarea "x"
type textarea "cody tru"
type textarea "x"
type textarea "cody truc"
type textarea "x"
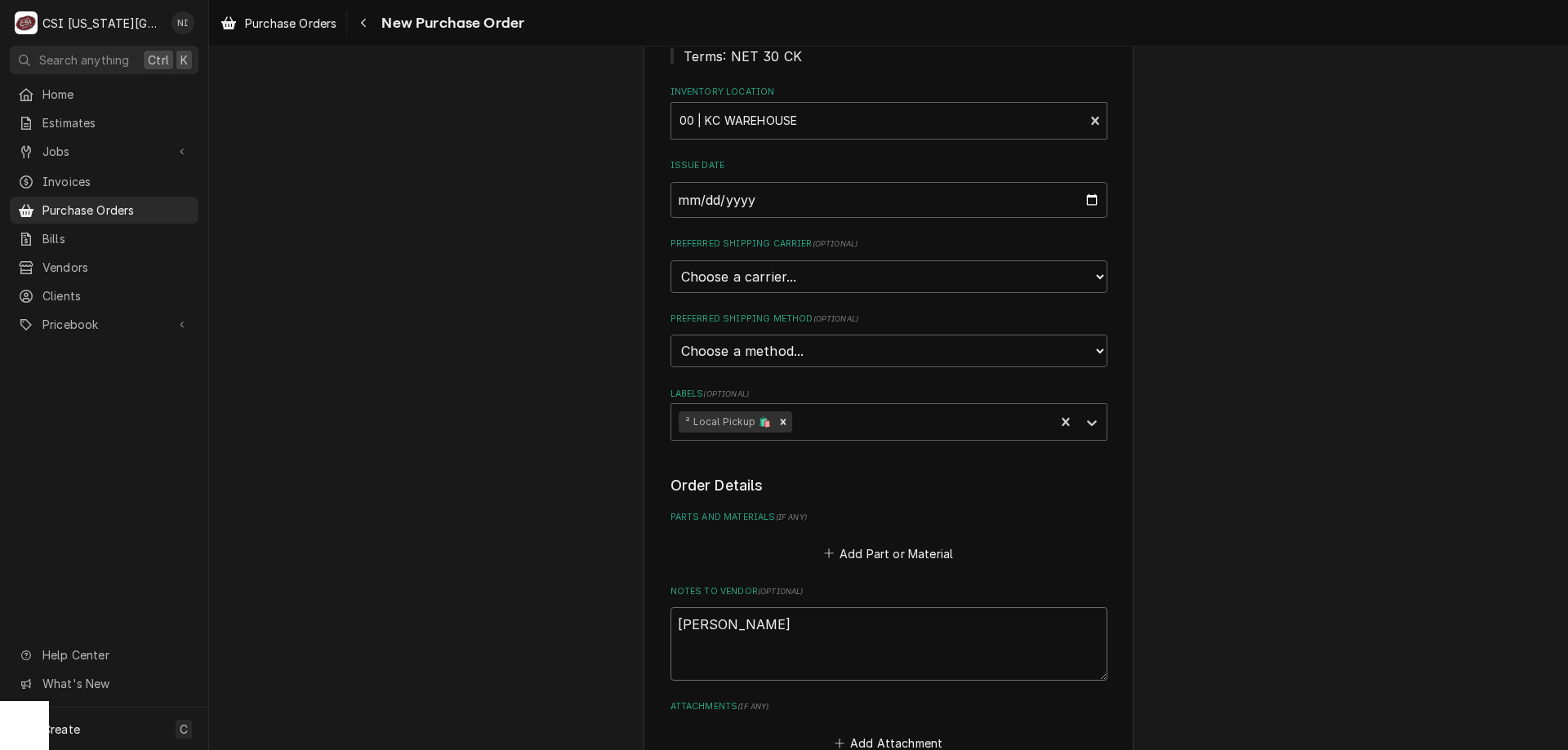
type textarea "cody truck"
type textarea "x"
type textarea "cody truck"
type textarea "x"
type textarea "cody truck s"
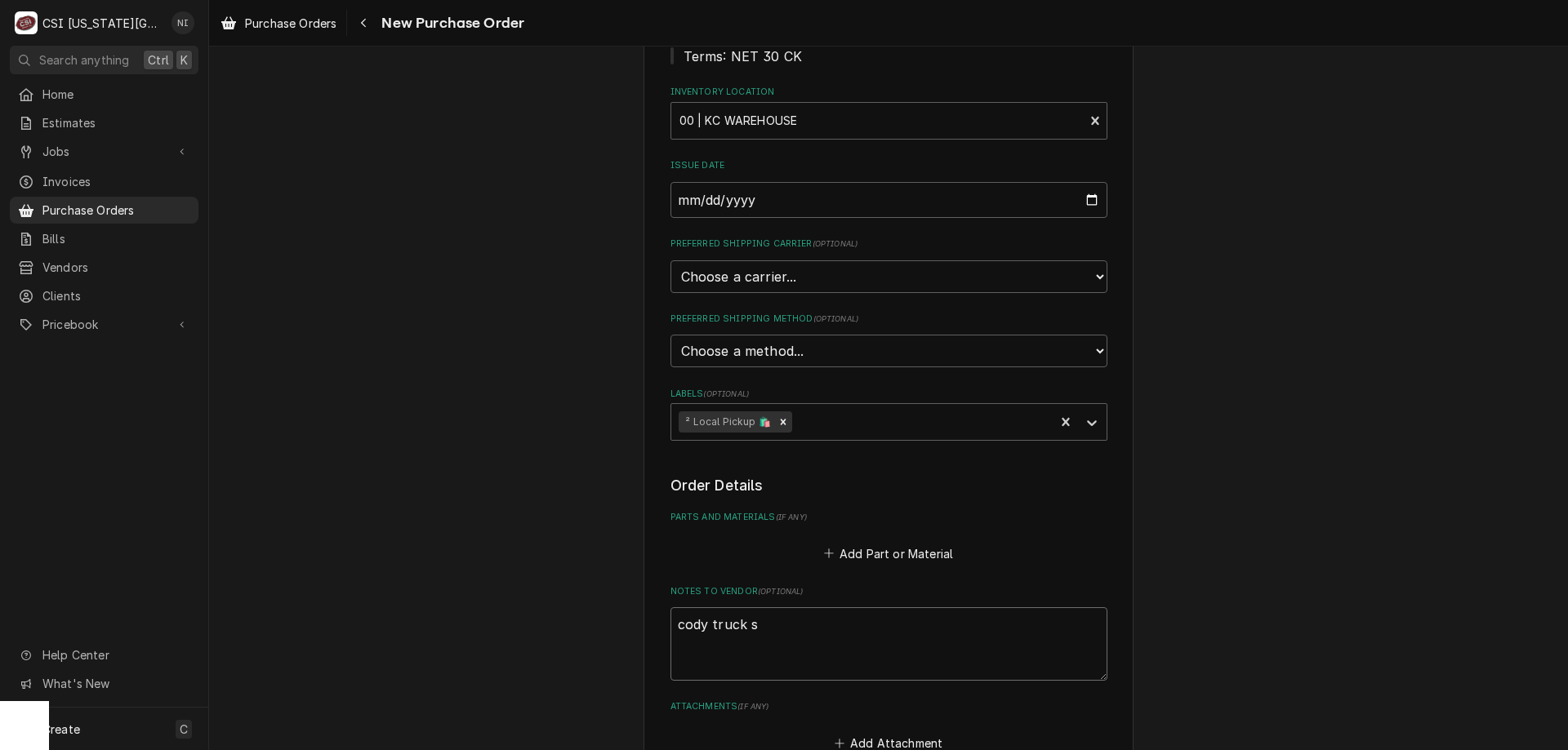
type textarea "x"
type textarea "cody truck sto"
type textarea "x"
type textarea "cody truck stock"
type textarea "x"
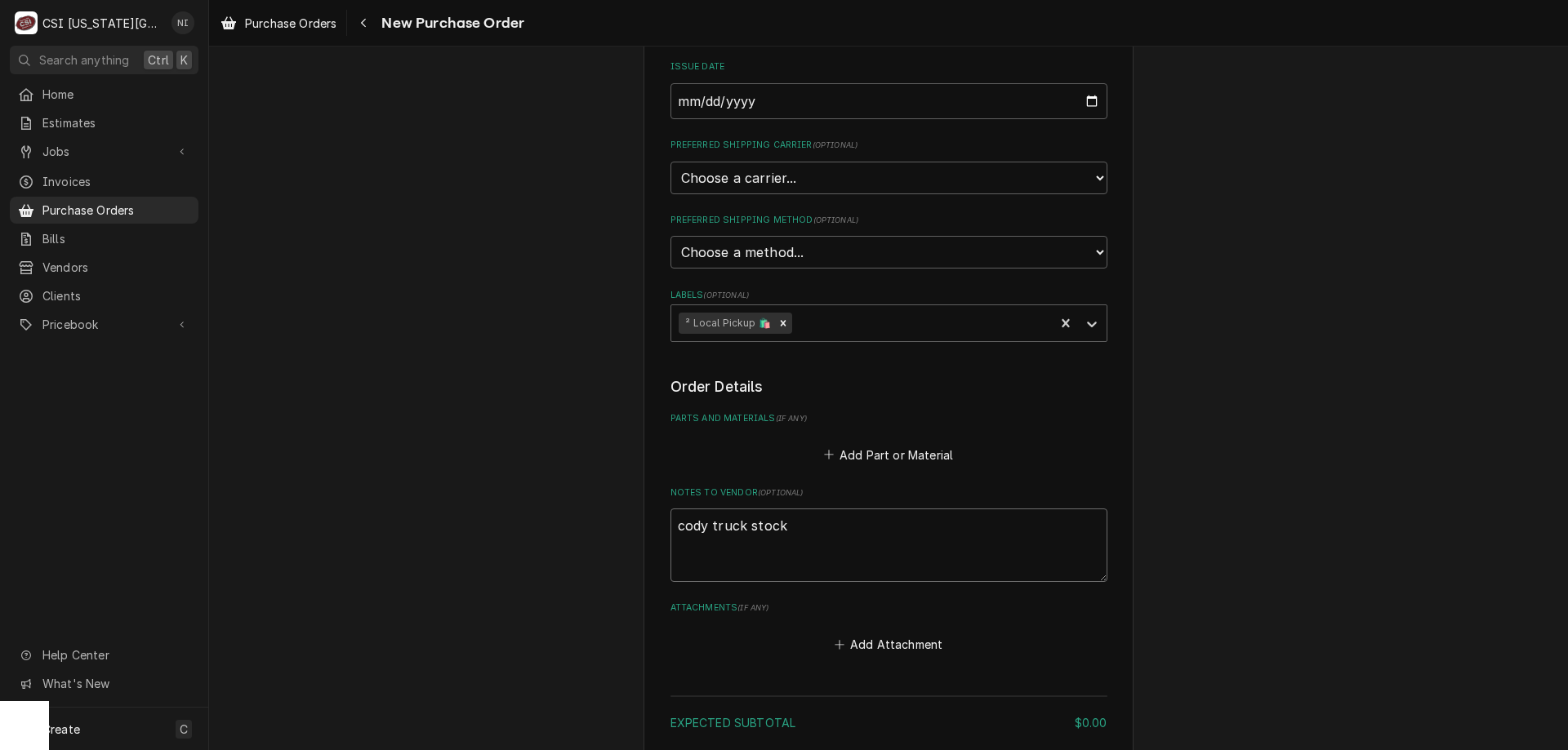
scroll to position [425, 0]
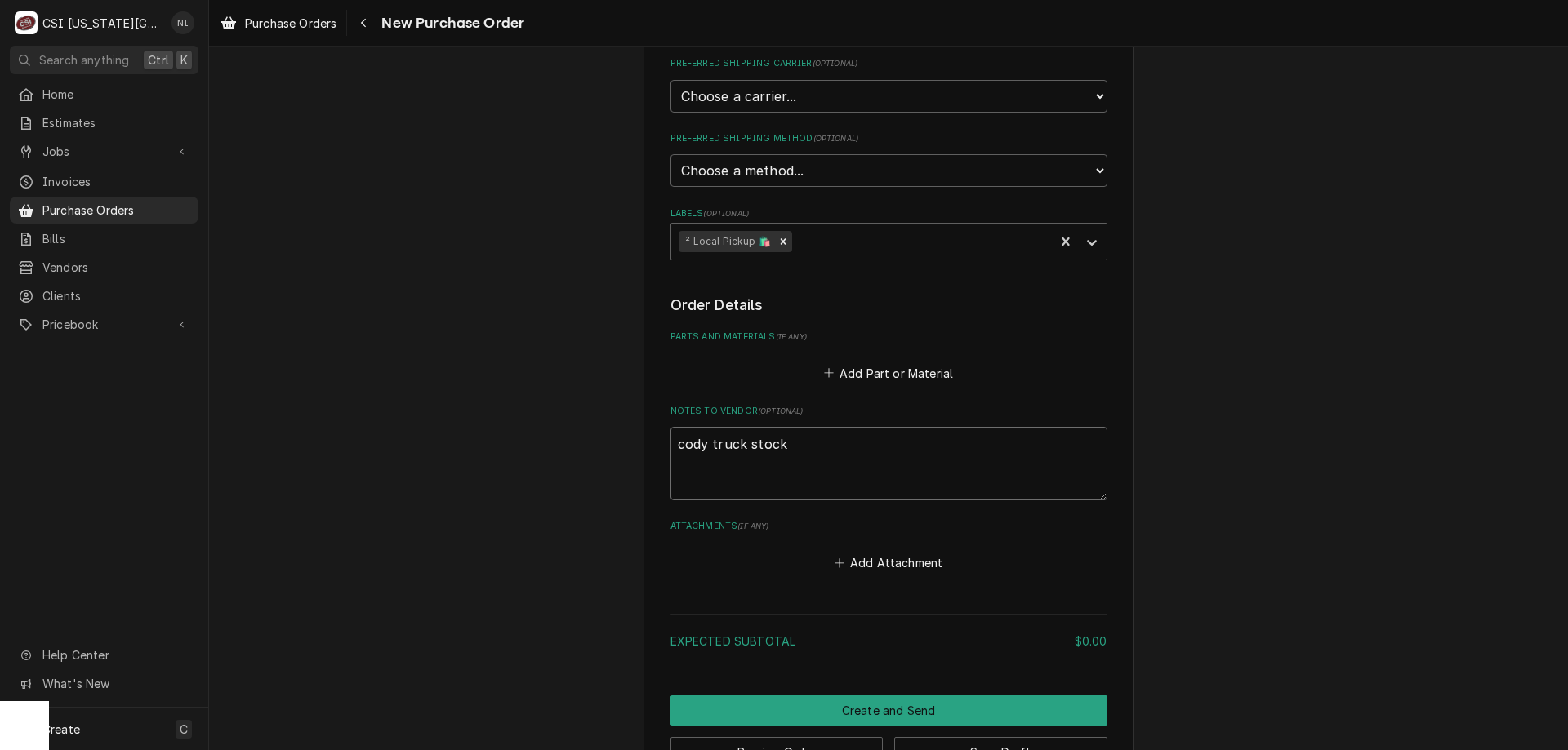
type textarea "cody truck stock"
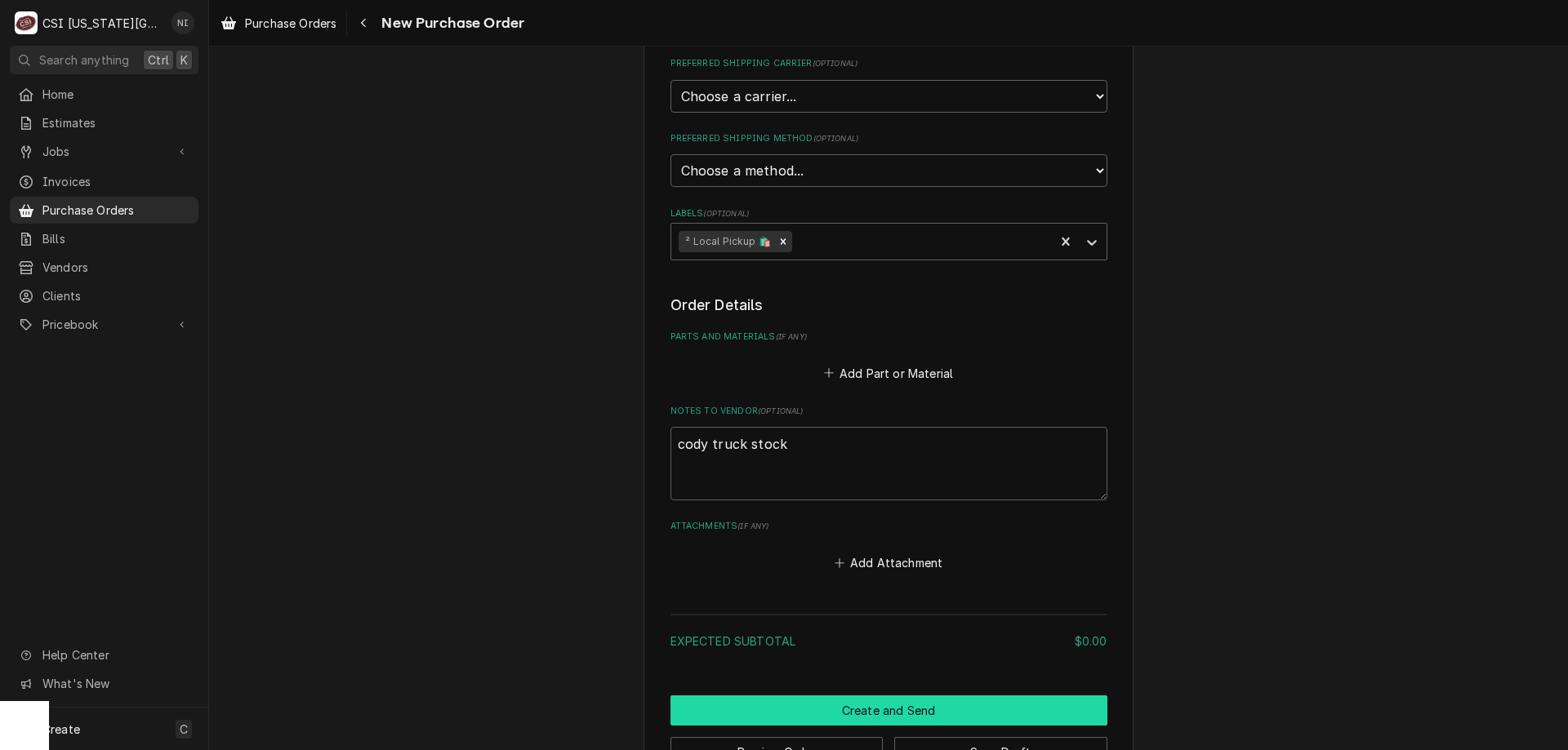
click at [906, 702] on button "Create and Send" at bounding box center [889, 711] width 437 height 31
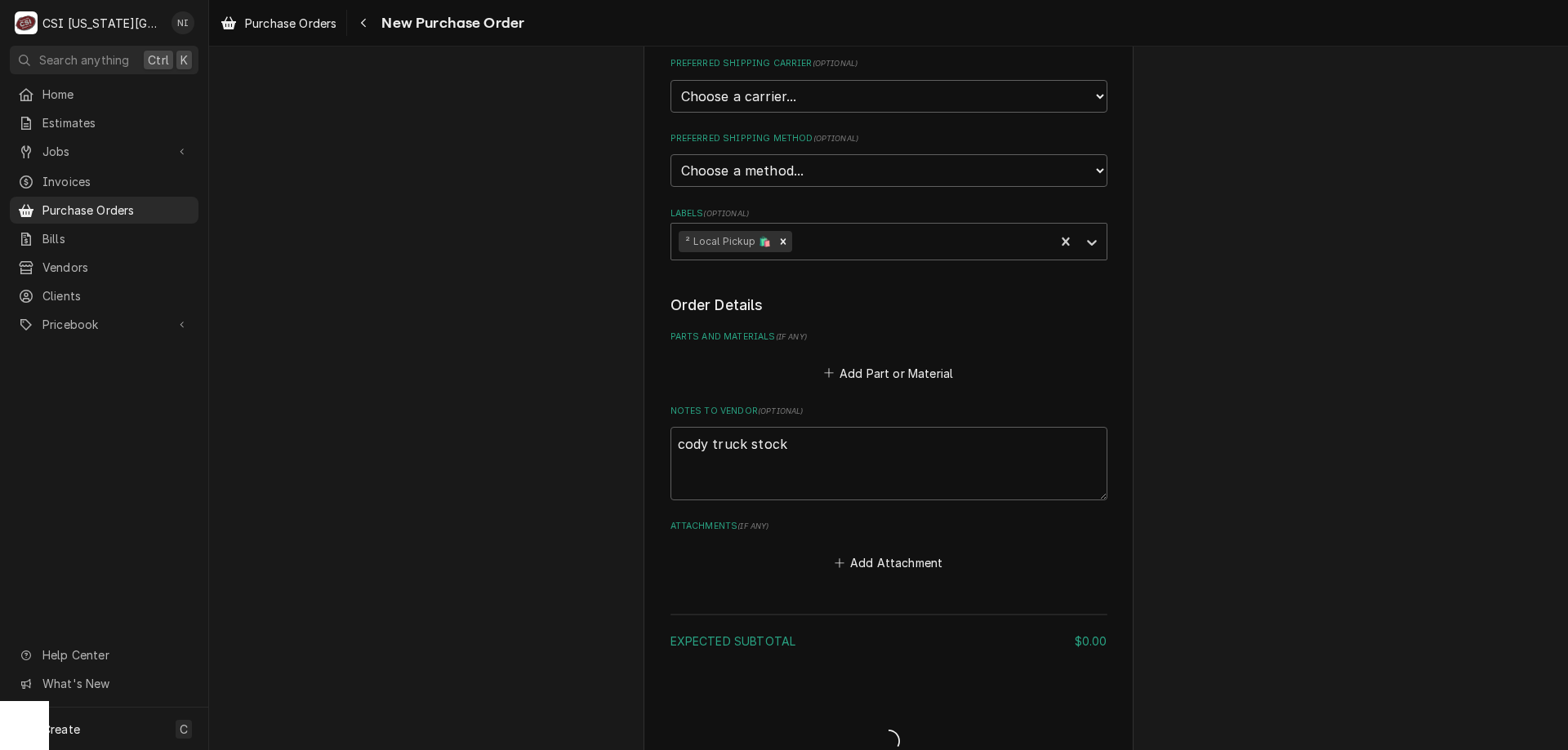
type textarea "x"
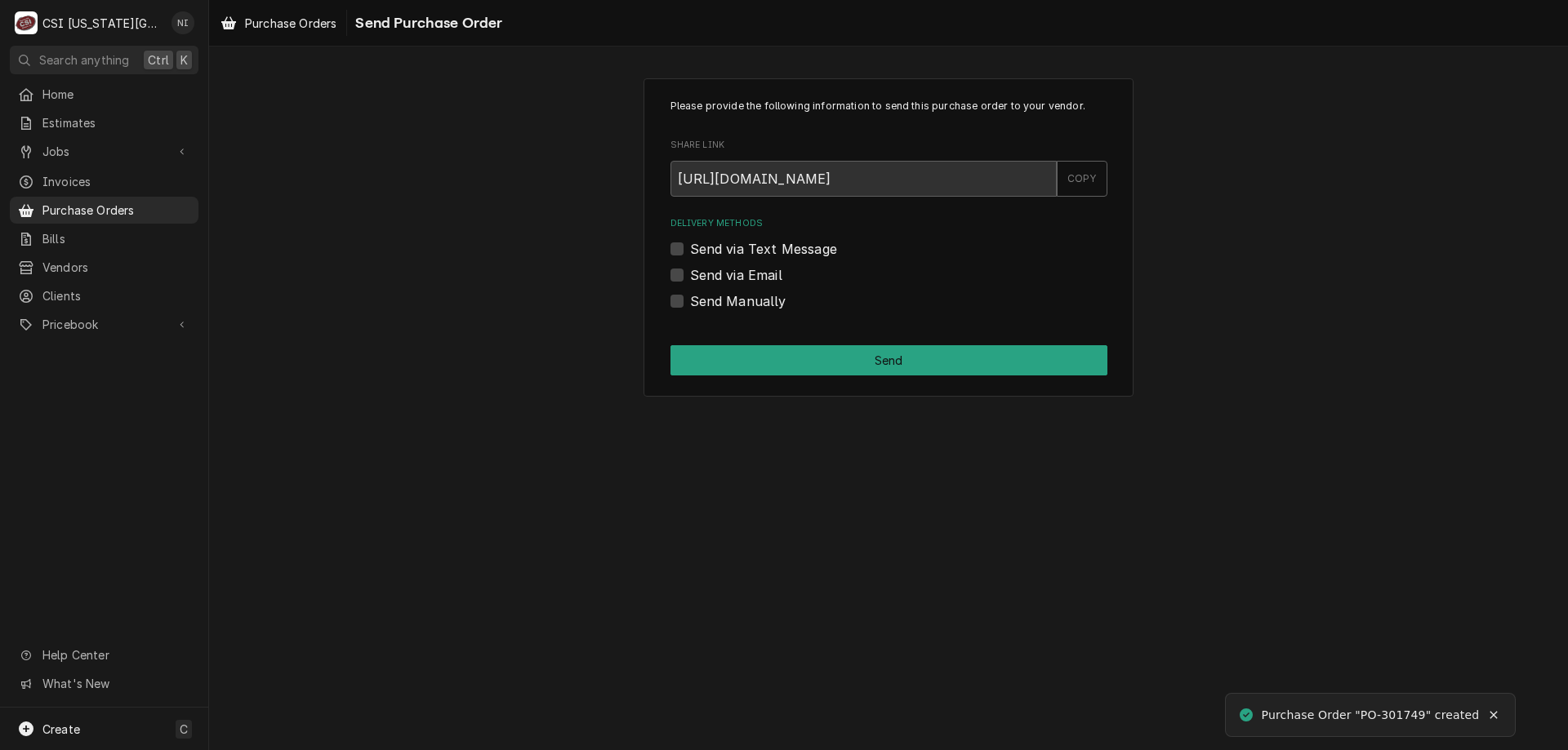
drag, startPoint x: 1567, startPoint y: 782, endPoint x: 1195, endPoint y: 665, distance: 390.0
click at [1073, 678] on div "Please provide the following information to send this purchase order to your ve…" at bounding box center [889, 398] width 1359 height 703
click at [1398, 713] on div "Purchase Order "PO-301749" created" at bounding box center [1371, 715] width 219 height 17
click at [1399, 713] on div "Purchase Order "PO-301749" created" at bounding box center [1371, 715] width 219 height 17
click at [1401, 713] on div "Purchase Order "PO-301749" created" at bounding box center [1371, 715] width 219 height 17
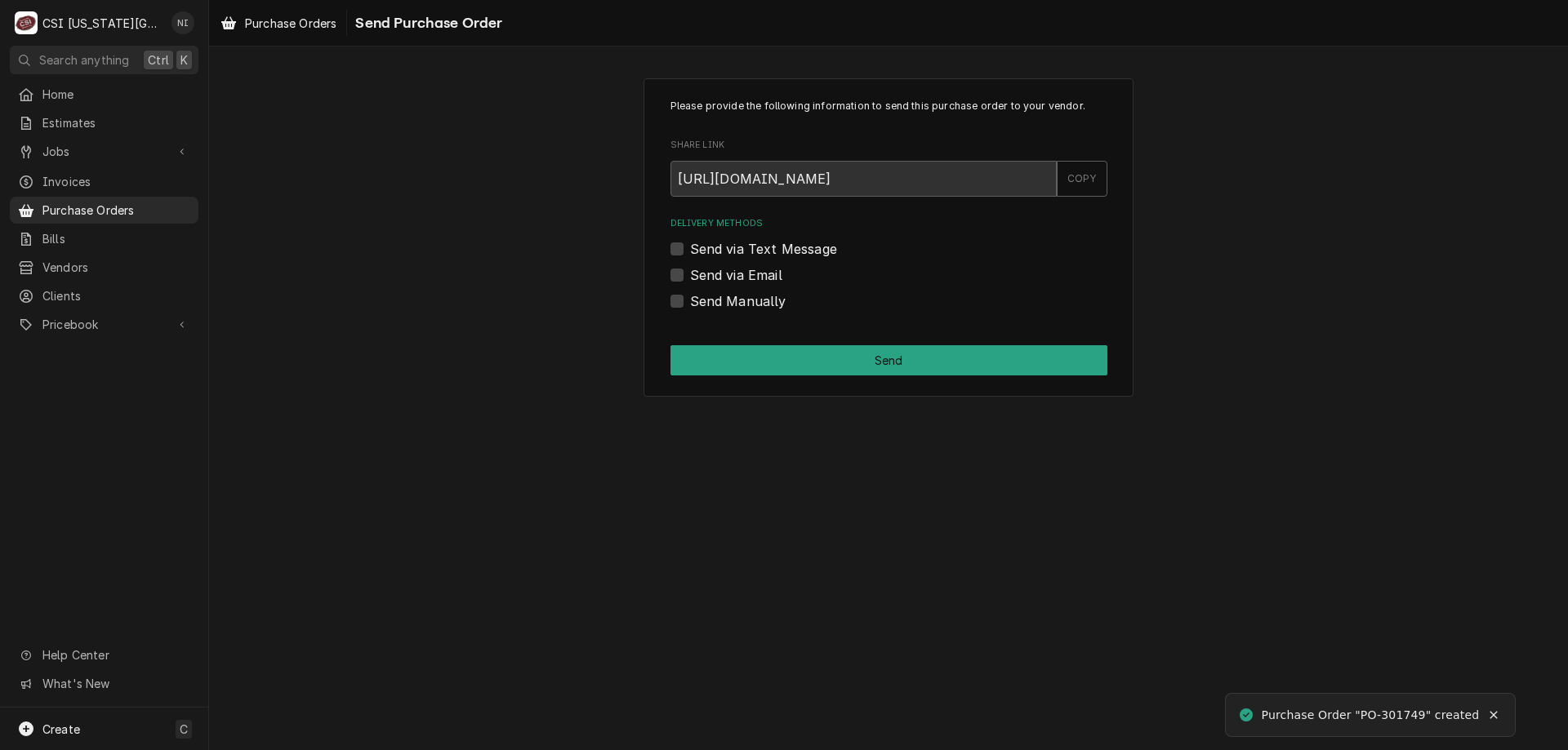
click at [1406, 714] on div "Purchase Order "PO-301749" created" at bounding box center [1371, 715] width 219 height 17
copy div "301749"
click at [690, 302] on label "Send Manually" at bounding box center [738, 301] width 96 height 20
click at [690, 302] on input "Send Manually" at bounding box center [908, 310] width 437 height 36
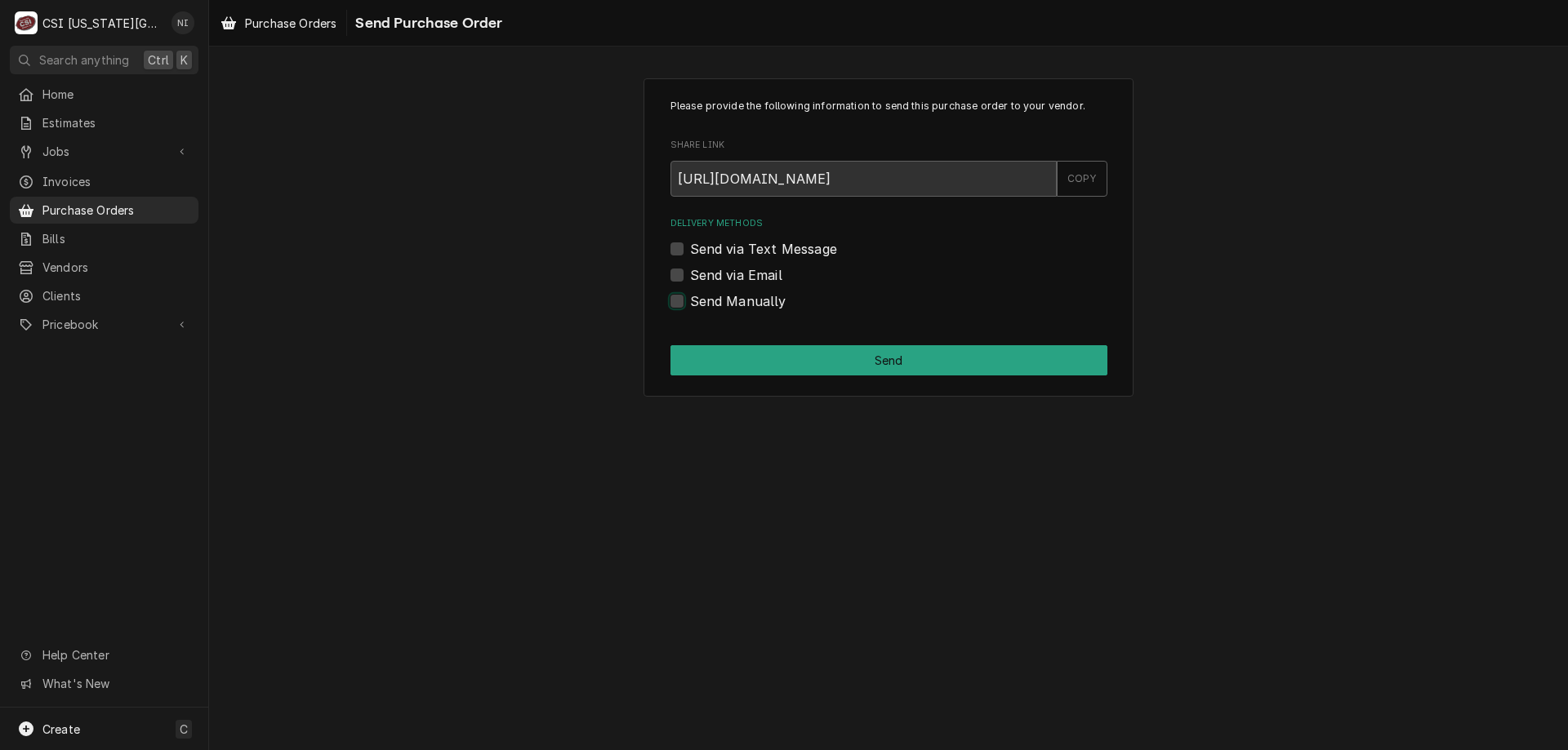
checkbox input "true"
click at [716, 350] on button "Send" at bounding box center [889, 361] width 437 height 31
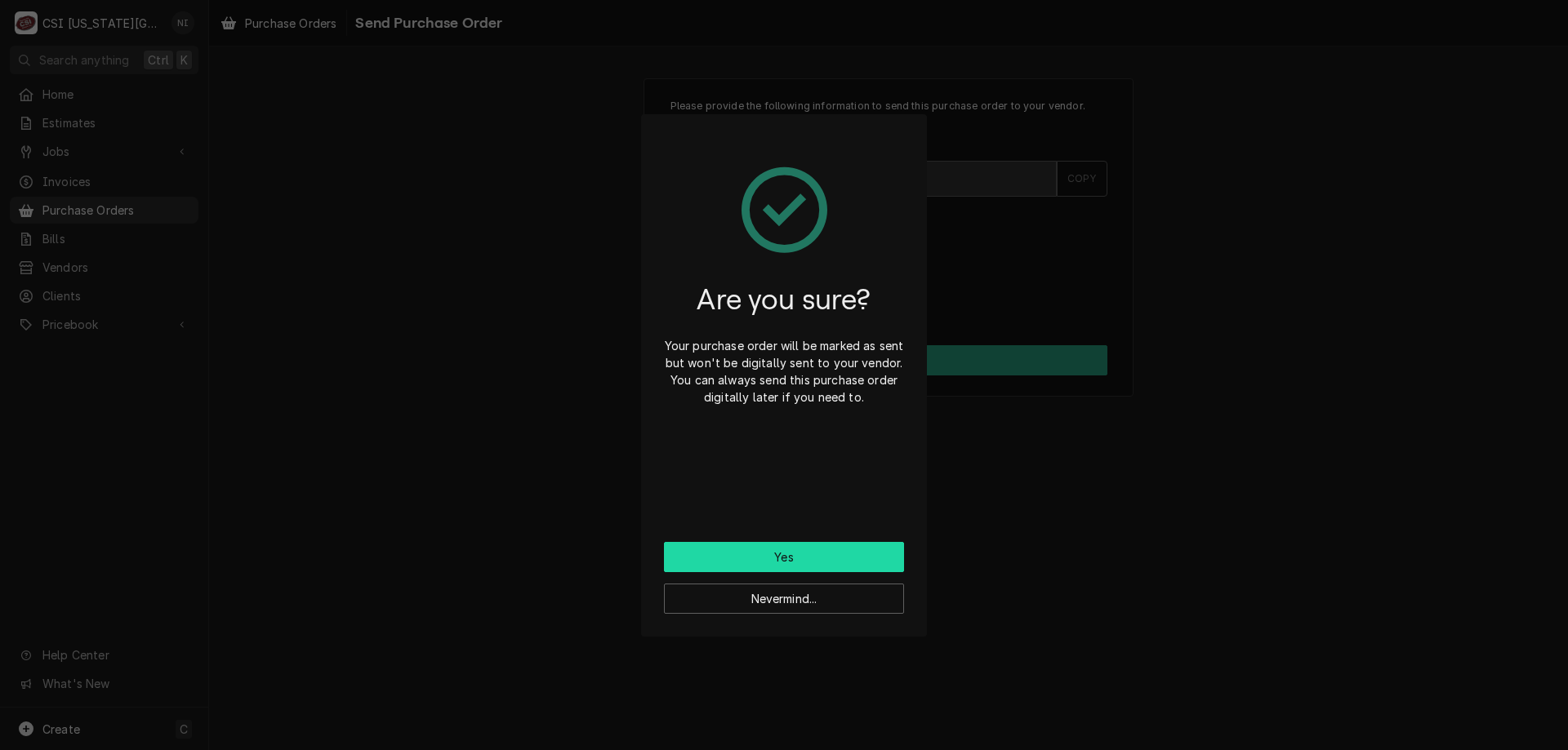
click at [748, 552] on button "Yes" at bounding box center [784, 557] width 240 height 31
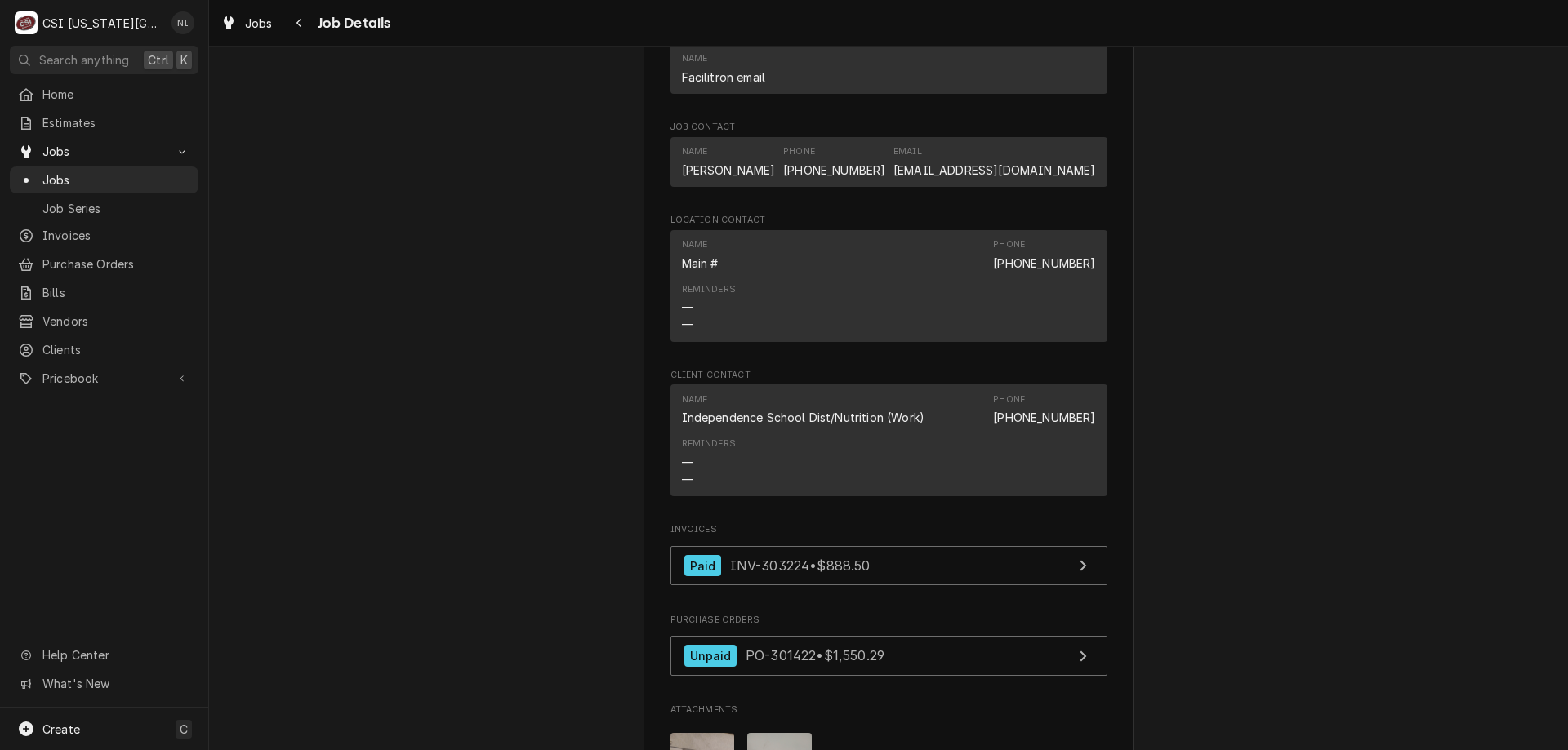
scroll to position [1499, 0]
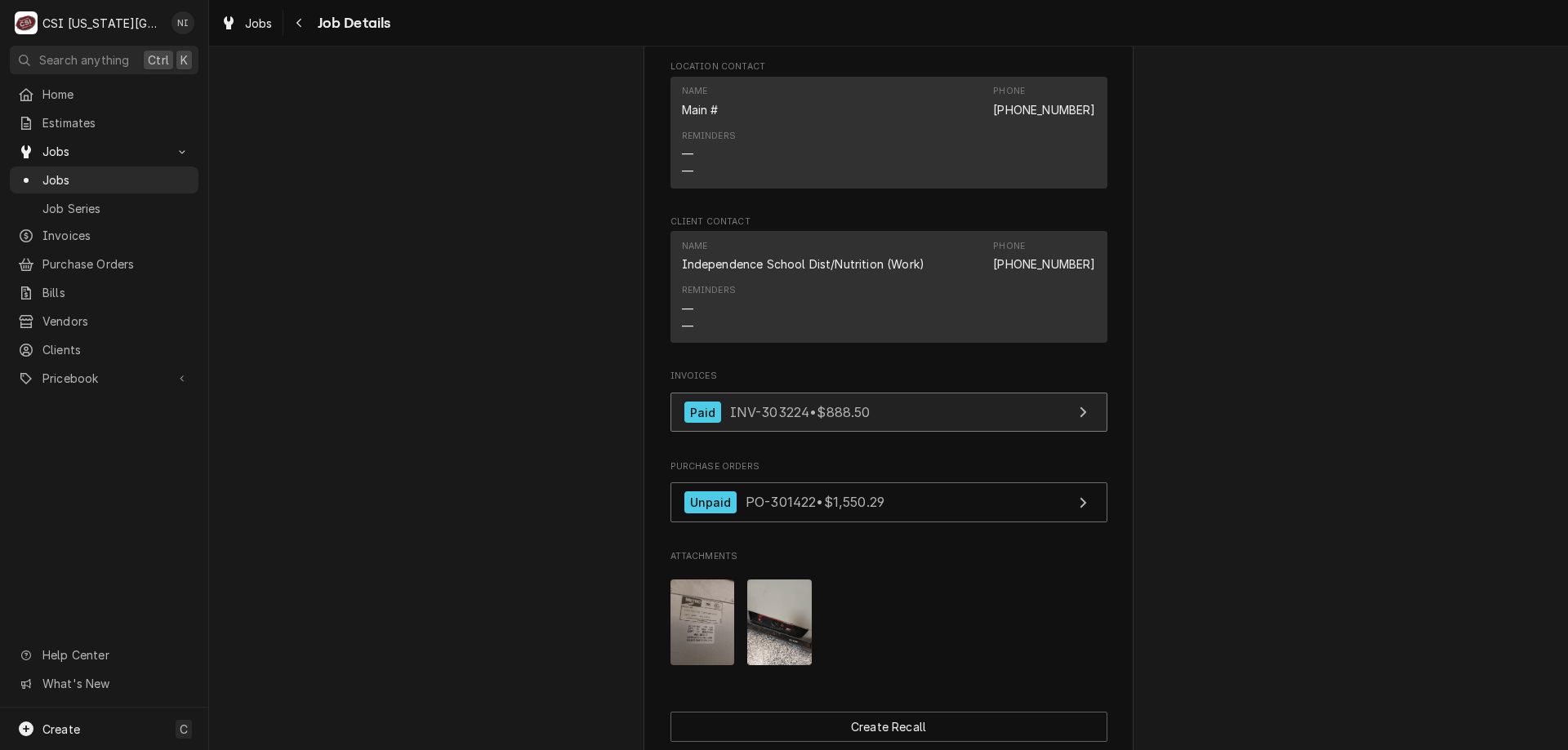
click at [986, 423] on link "Paid INV-303224 • $888.50" at bounding box center [889, 413] width 437 height 40
click at [153, 171] on span "Jobs" at bounding box center [116, 179] width 148 height 17
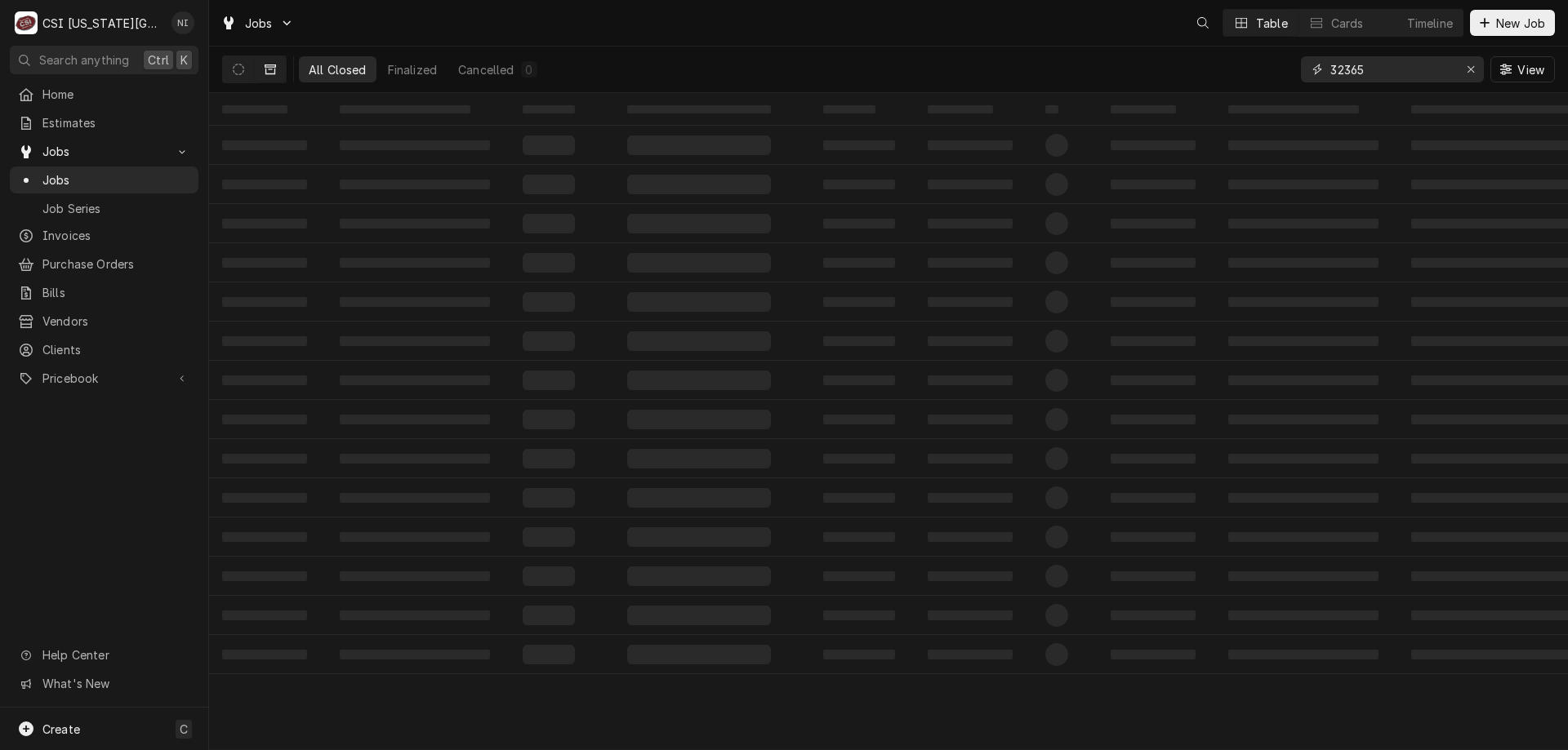
click at [1473, 66] on icon "Erase input" at bounding box center [1470, 69] width 6 height 6
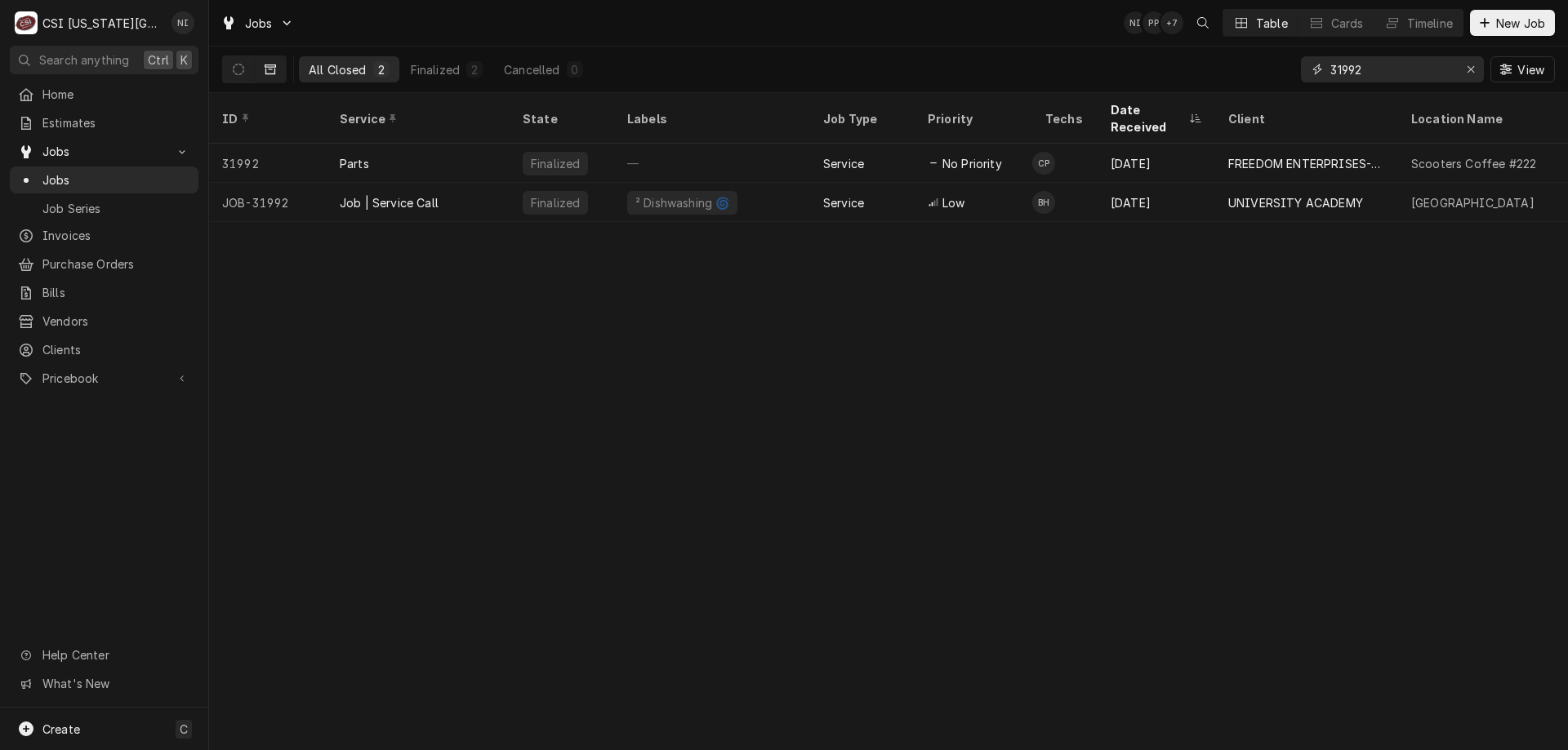
type input "31992"
click at [480, 188] on div "Job | Service Call" at bounding box center [418, 203] width 183 height 39
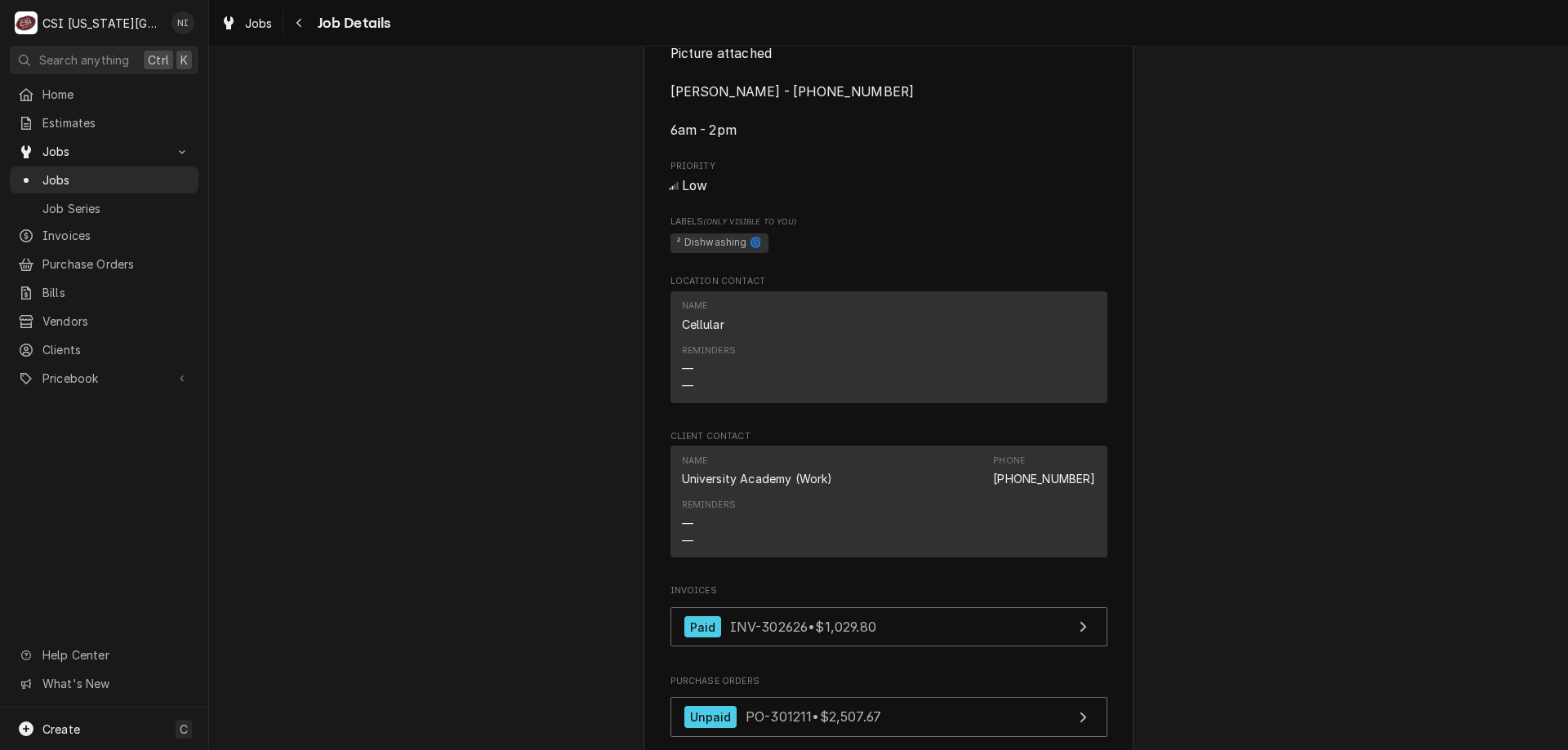
scroll to position [1168, 0]
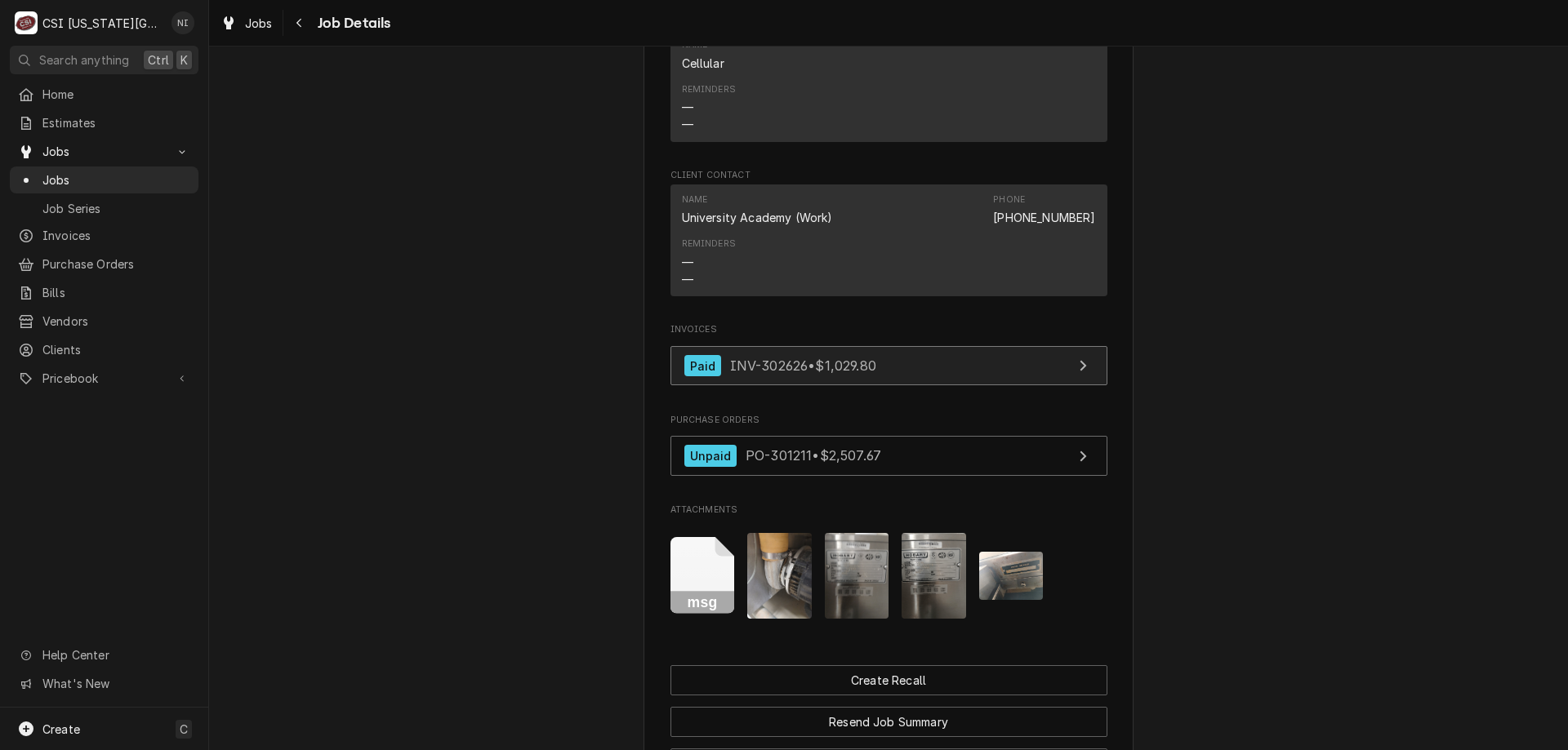
click at [1003, 358] on link "Paid INV-302626 • $1,029.80" at bounding box center [889, 366] width 437 height 40
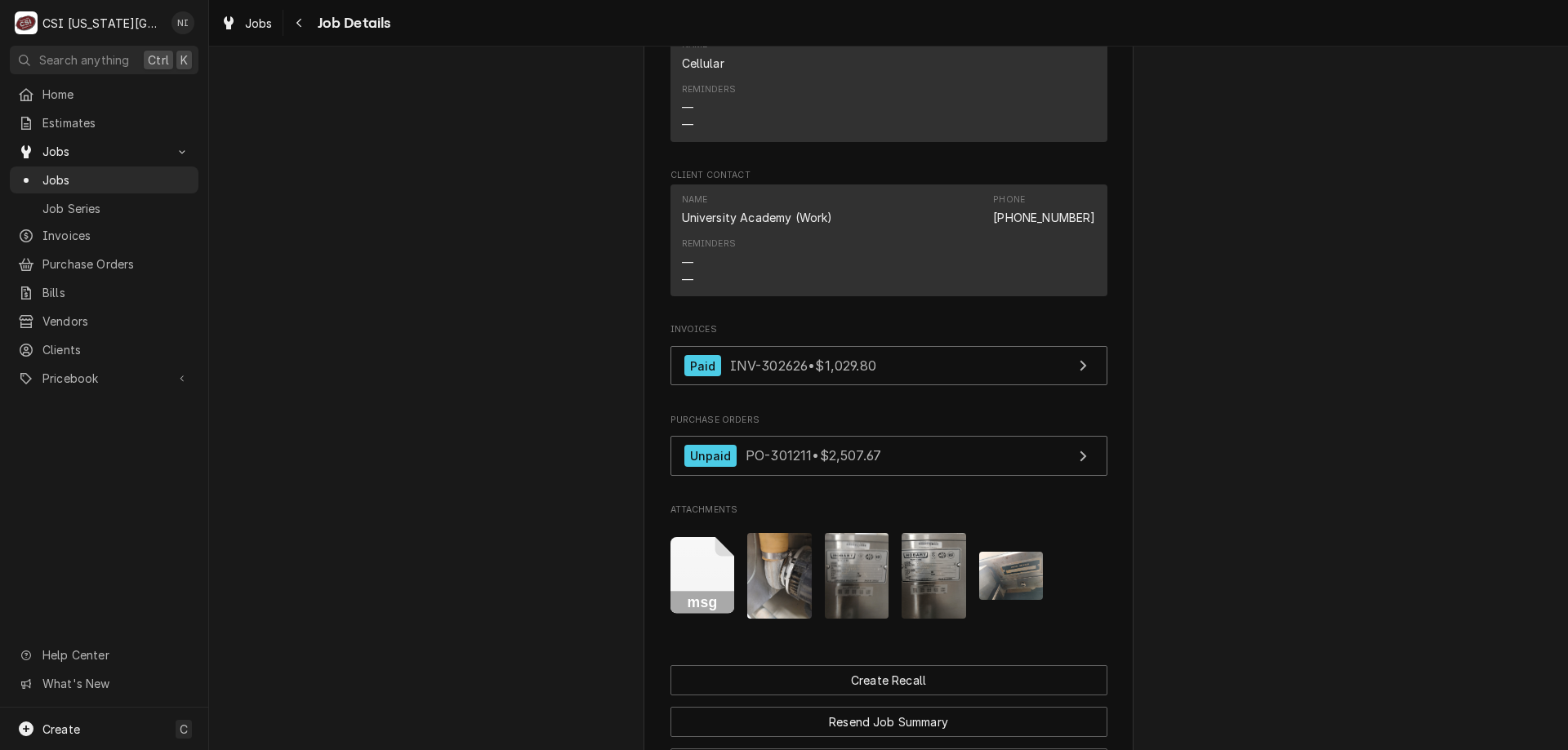
click at [158, 171] on span "Jobs" at bounding box center [116, 179] width 148 height 17
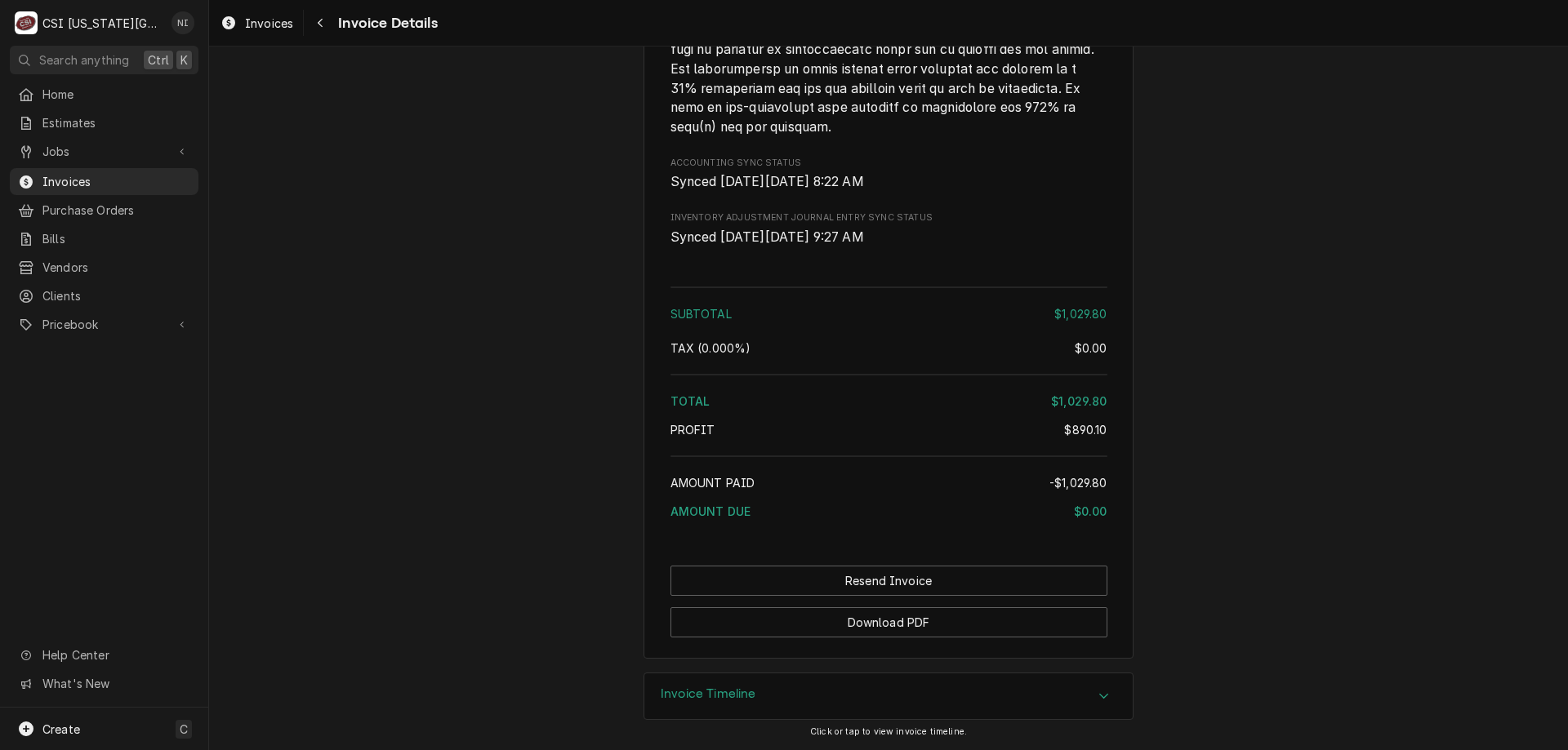
scroll to position [4553, 0]
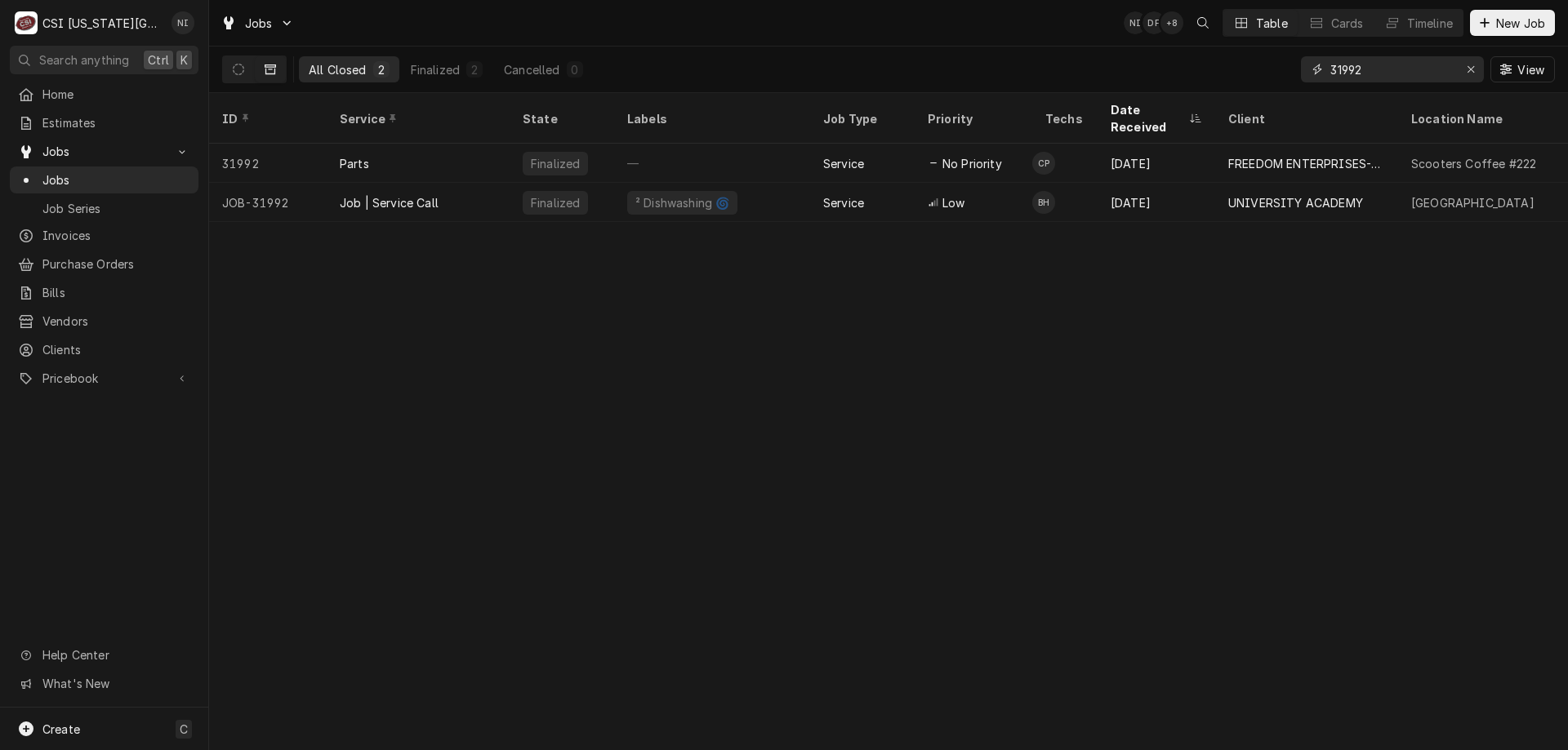
drag, startPoint x: 1375, startPoint y: 77, endPoint x: 1210, endPoint y: 74, distance: 165.0
click at [1210, 74] on div "All Closed 2 Finalized 2 Cancelled 0 31992 View" at bounding box center [888, 69] width 1333 height 46
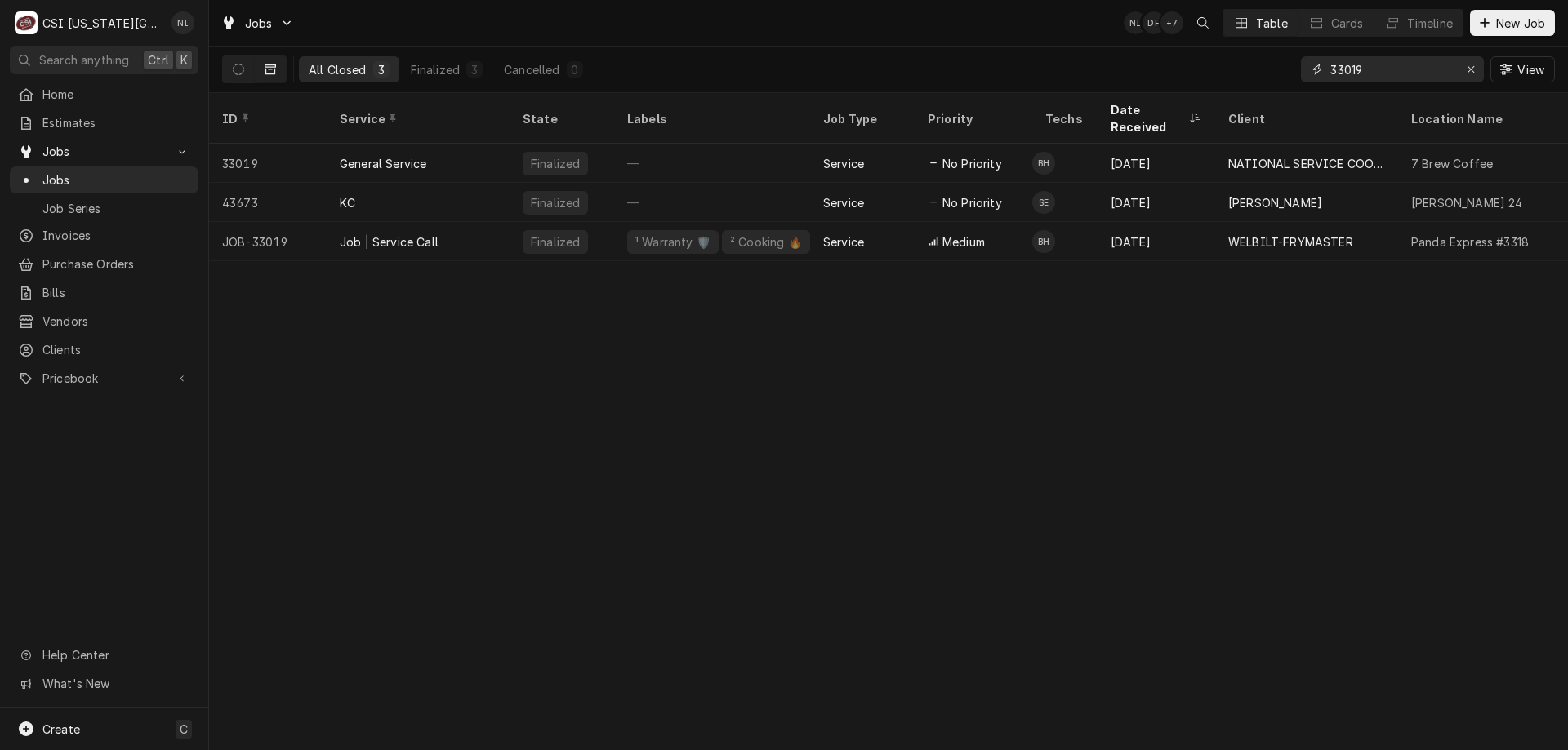
type input "33019"
click at [499, 222] on div "Job | Service Call" at bounding box center [418, 241] width 183 height 39
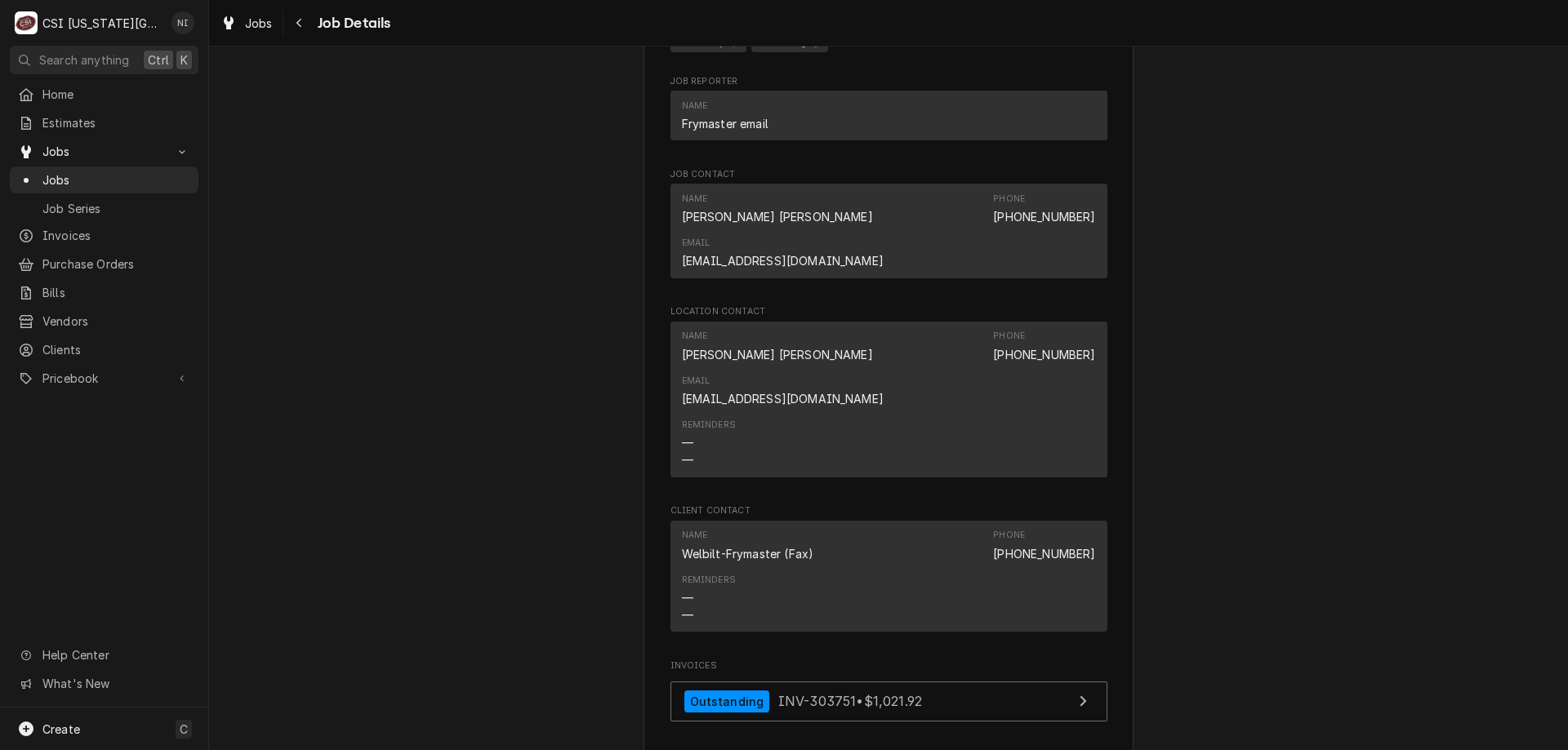
scroll to position [2757, 0]
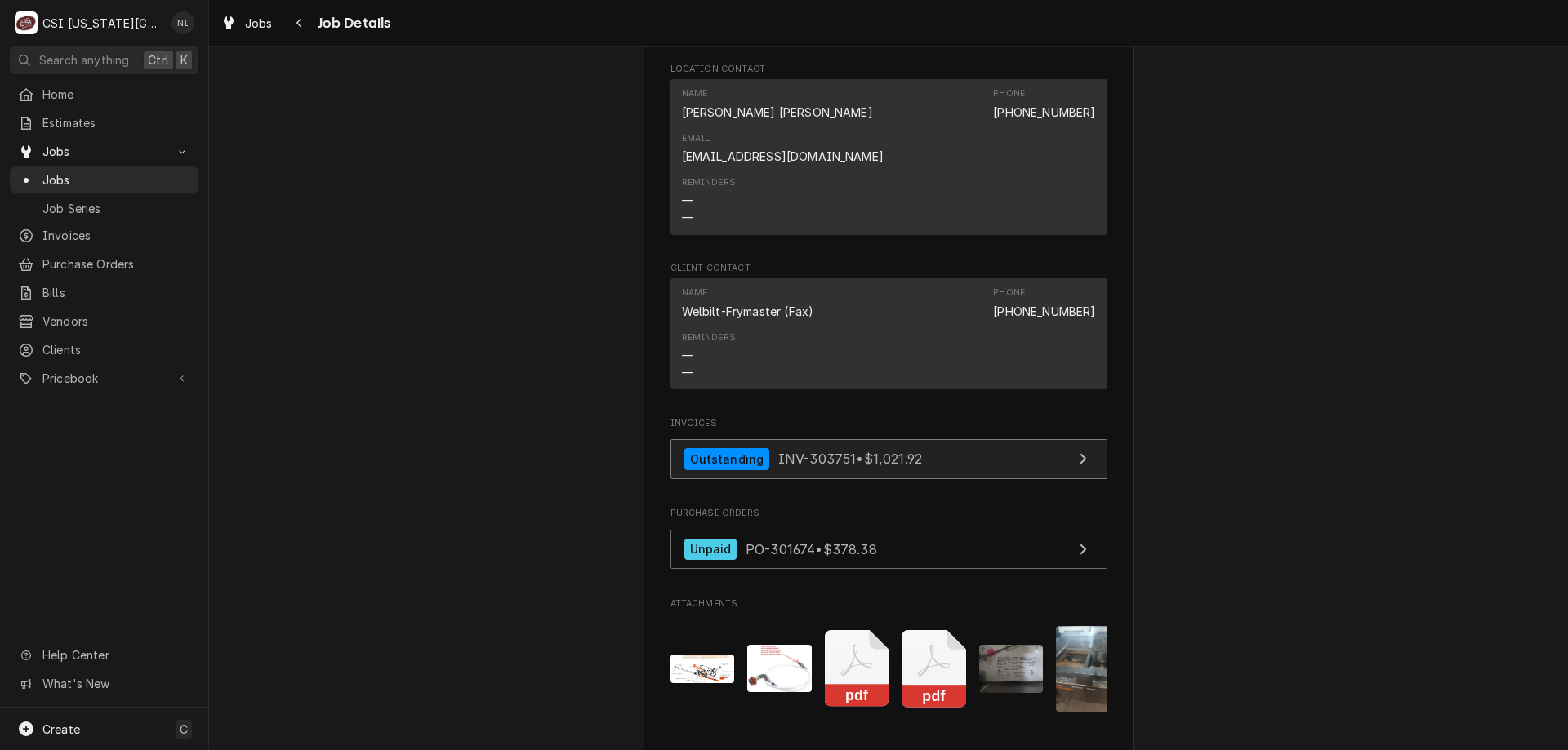
click at [961, 440] on link "Outstanding INV-303751 • $1,021.92" at bounding box center [889, 459] width 437 height 40
click at [109, 177] on span "Jobs" at bounding box center [116, 179] width 148 height 17
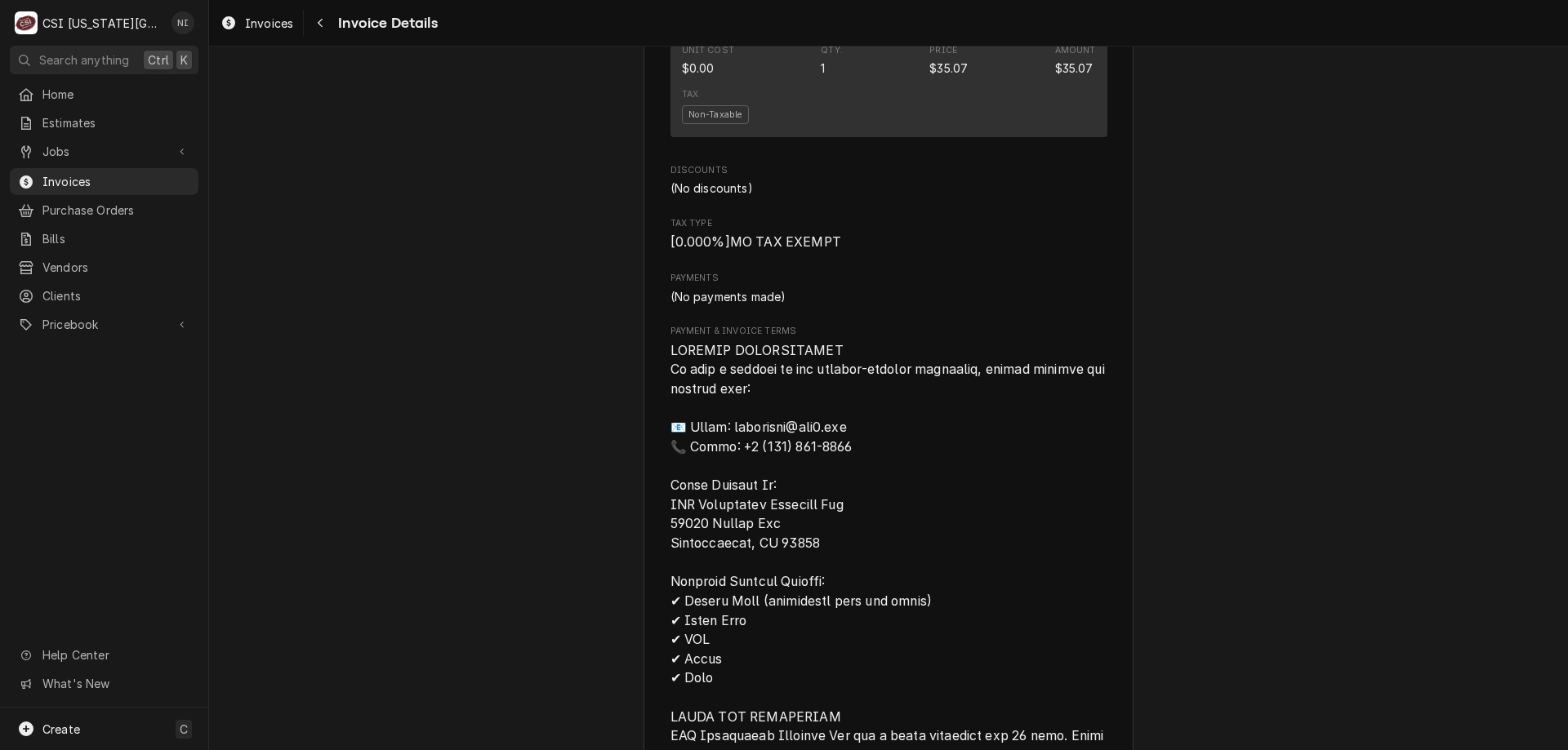
scroll to position [2646, 0]
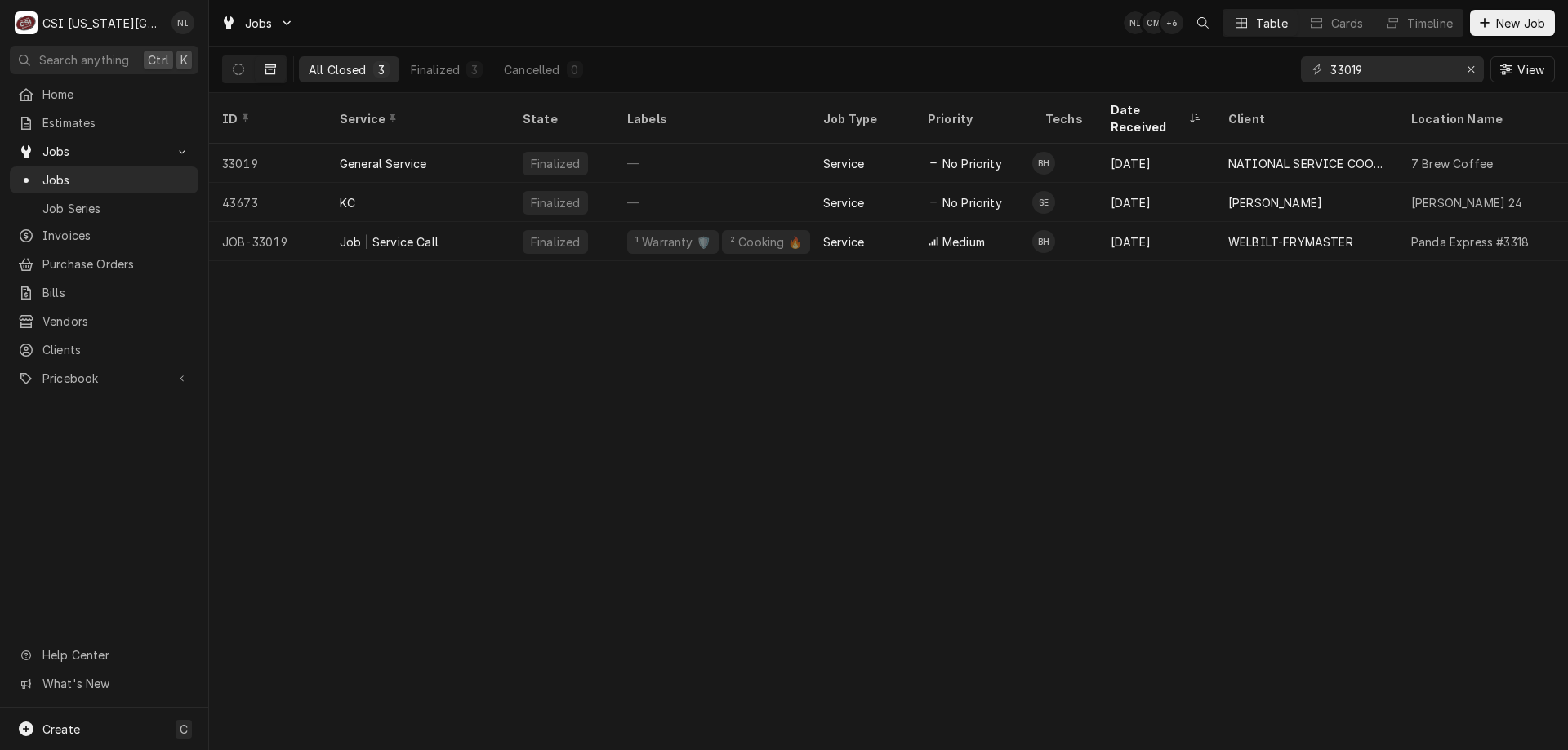
click at [859, 233] on div "Service" at bounding box center [843, 241] width 40 height 17
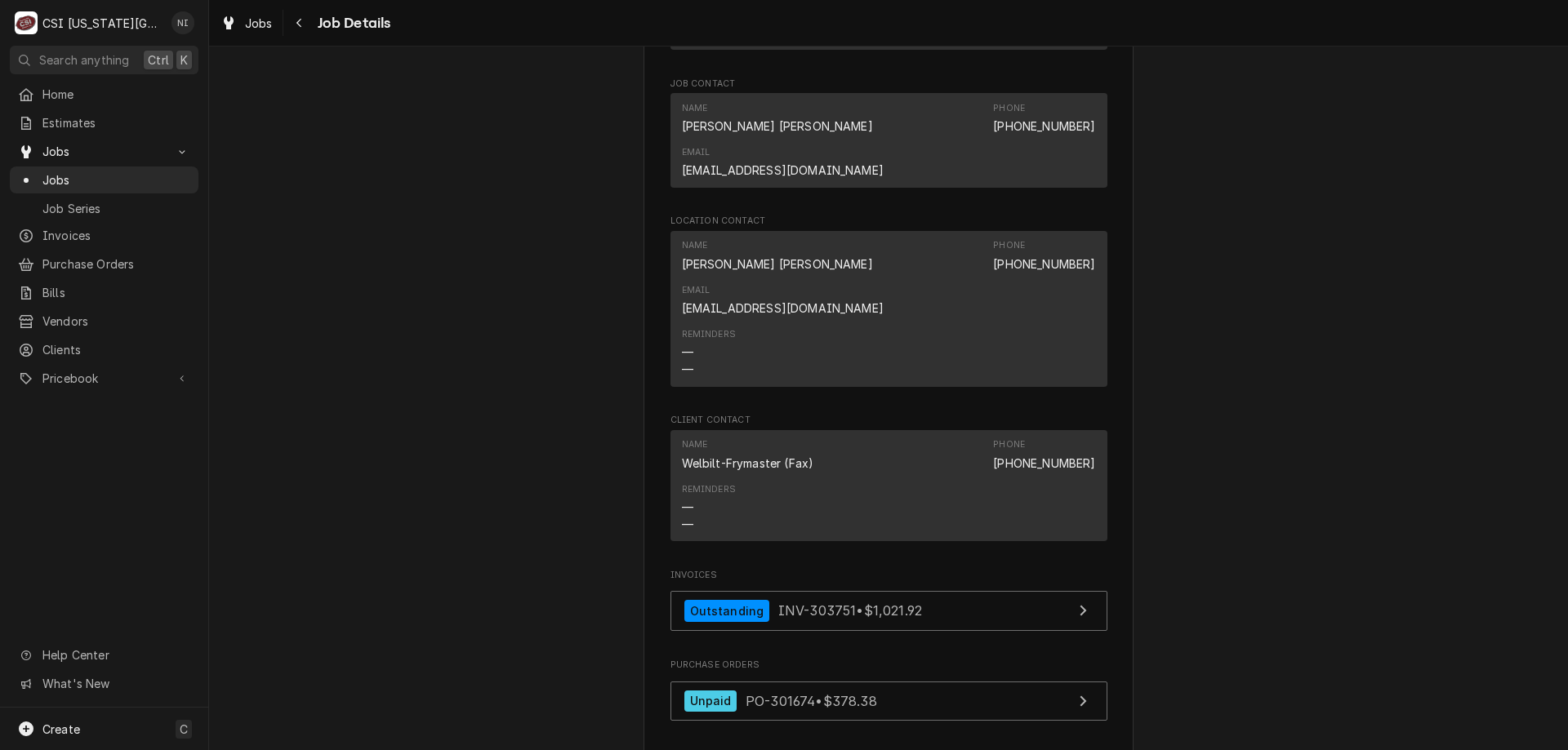
scroll to position [2657, 0]
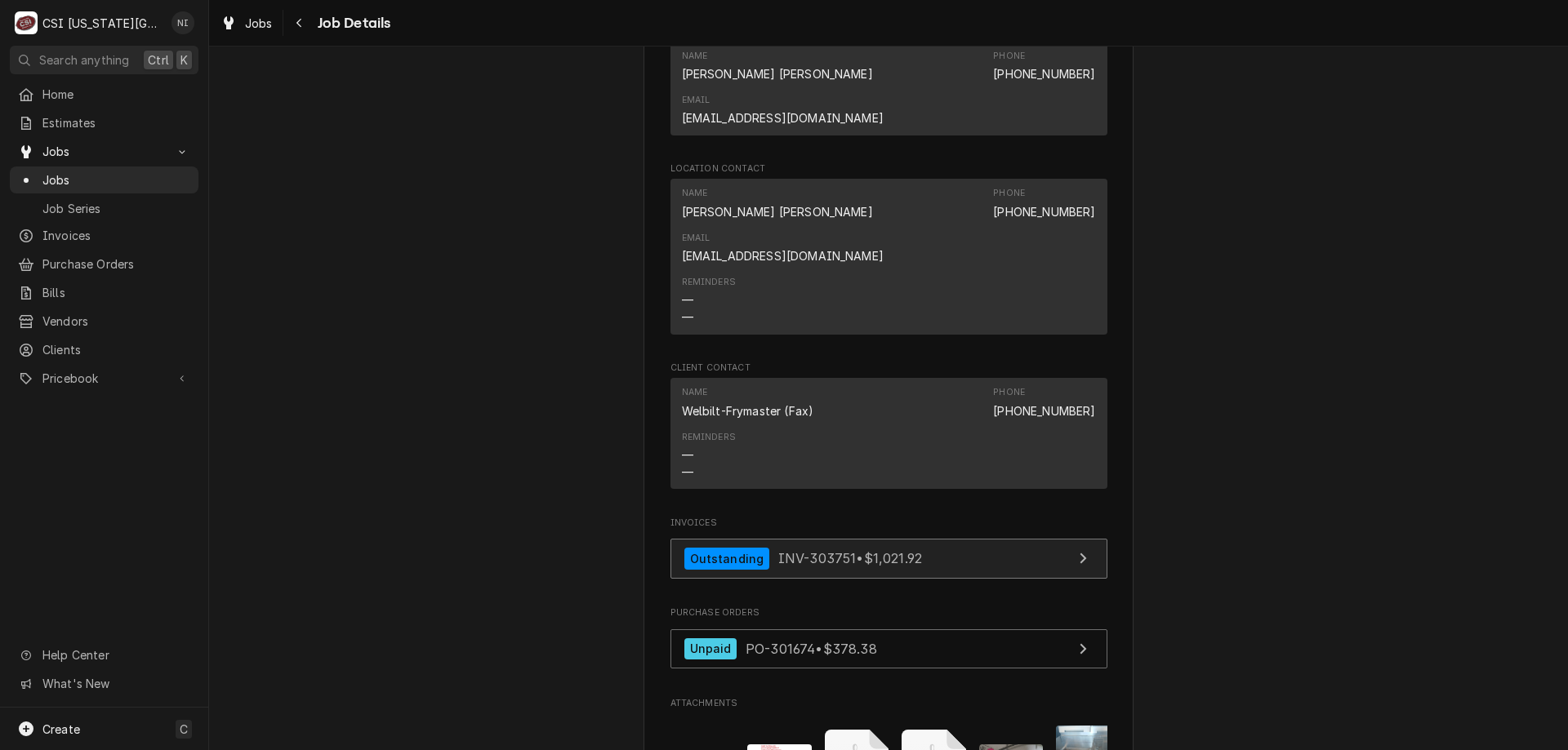
click at [944, 539] on link "Outstanding INV-303751 • $1,021.92" at bounding box center [889, 559] width 437 height 40
click at [102, 173] on span "Jobs" at bounding box center [116, 179] width 148 height 17
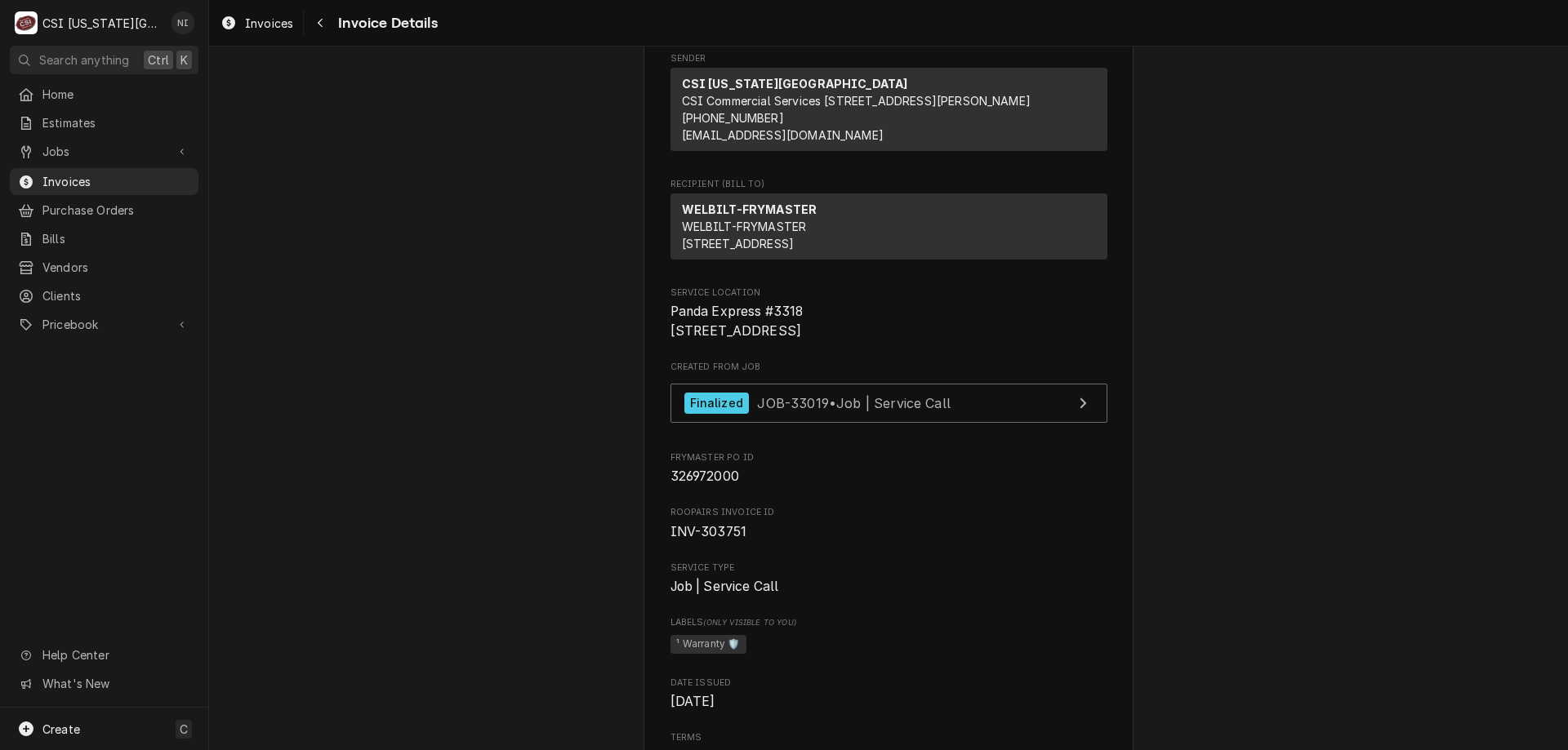
scroll to position [163, 0]
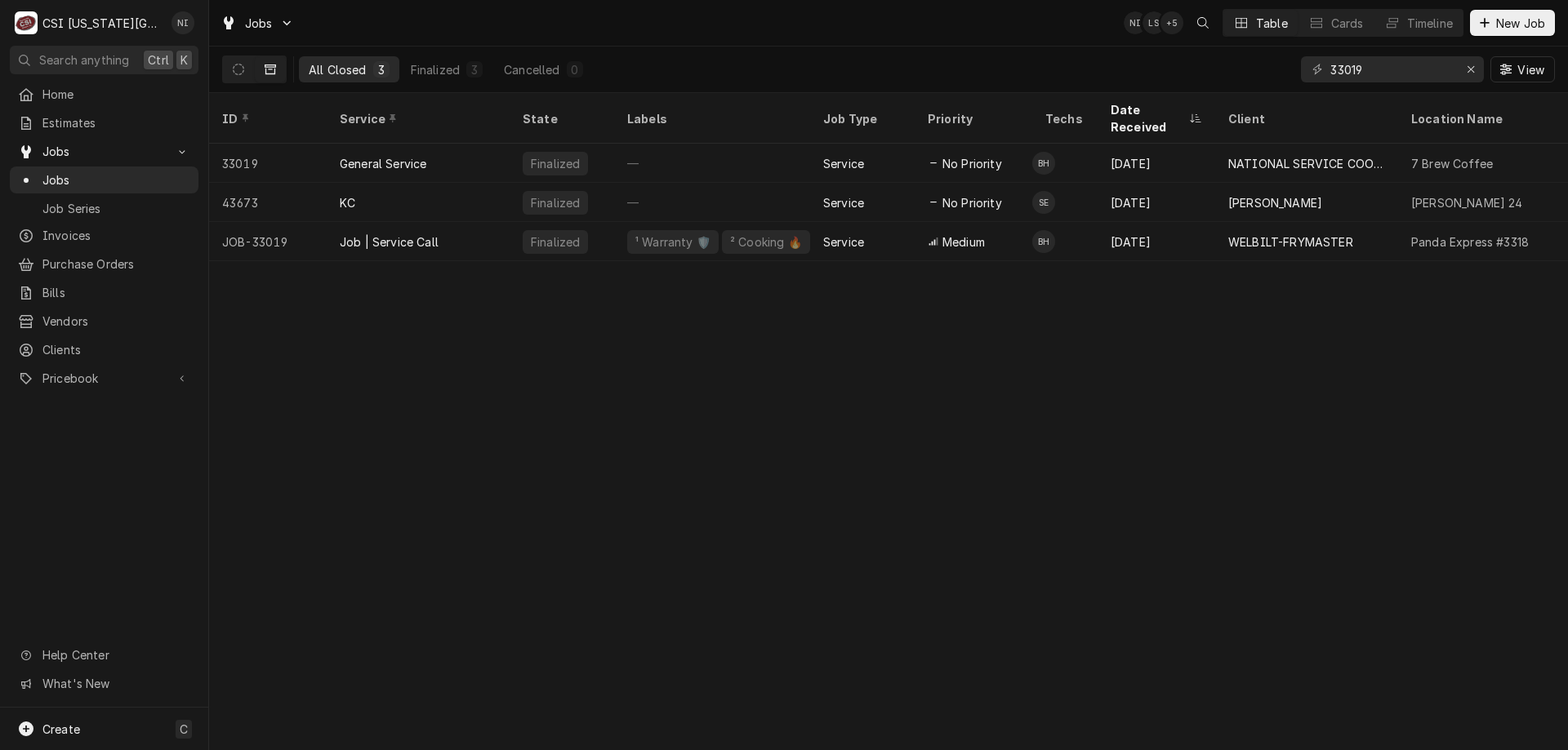
drag, startPoint x: 1154, startPoint y: 428, endPoint x: 1185, endPoint y: 406, distance: 38.0
click at [1156, 427] on div "ID Service State Labels Job Type Priority Techs Date Received Client Location N…" at bounding box center [889, 422] width 1359 height 657
click at [1467, 64] on icon "Erase input" at bounding box center [1471, 69] width 9 height 12
click at [1441, 64] on input "Dynamic Content Wrapper" at bounding box center [1406, 69] width 153 height 26
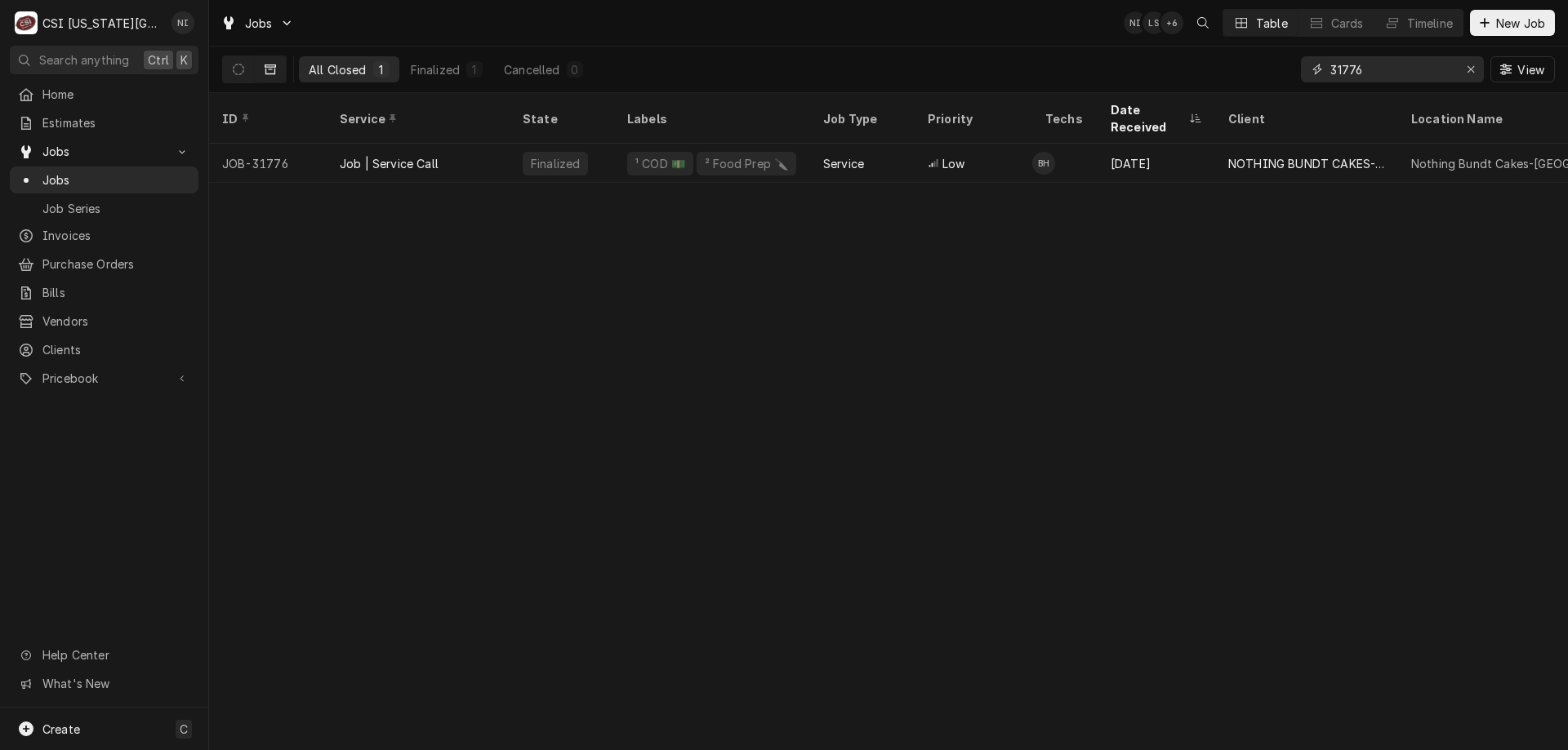
type input "31776"
click at [1005, 150] on div "Low" at bounding box center [973, 163] width 118 height 39
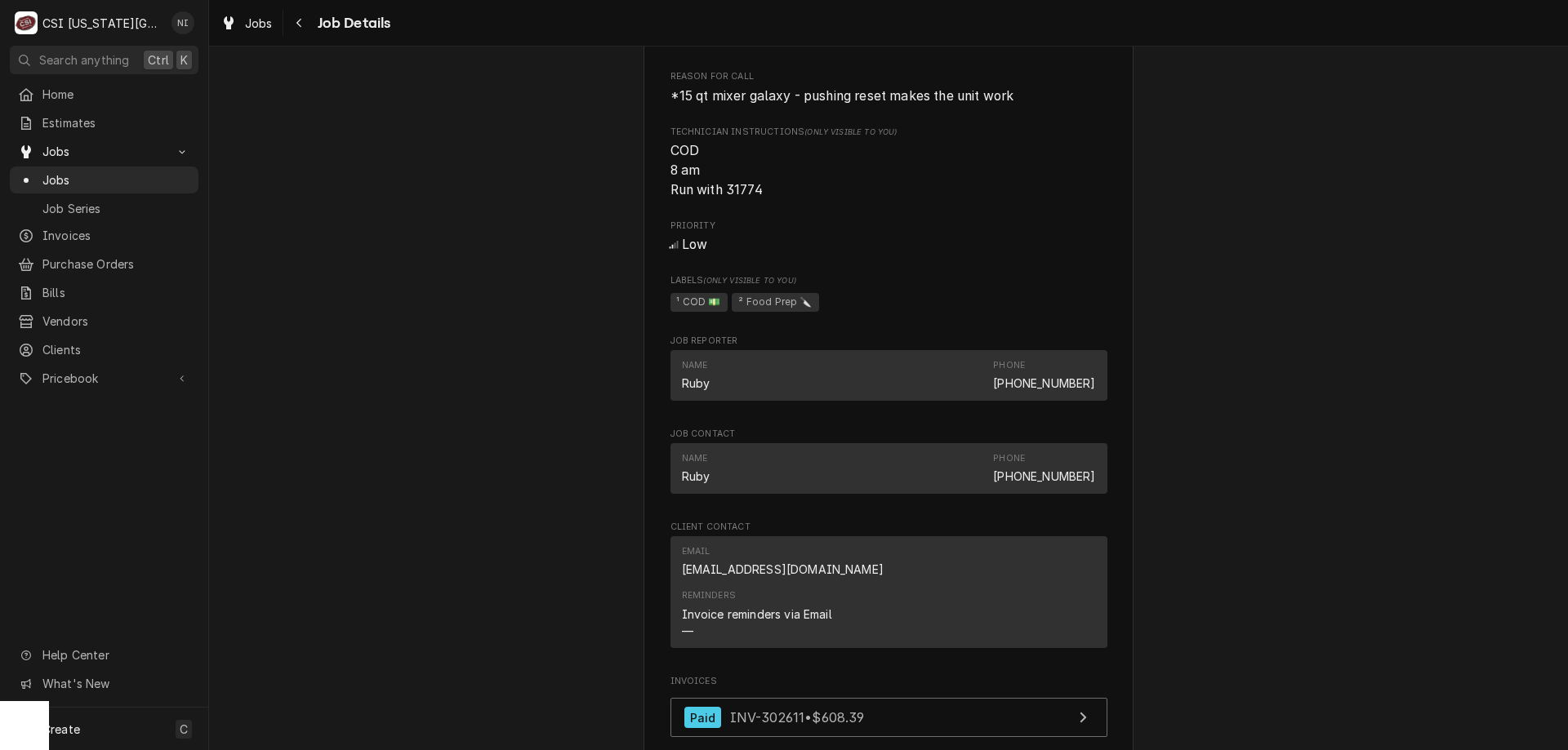
scroll to position [1685, 0]
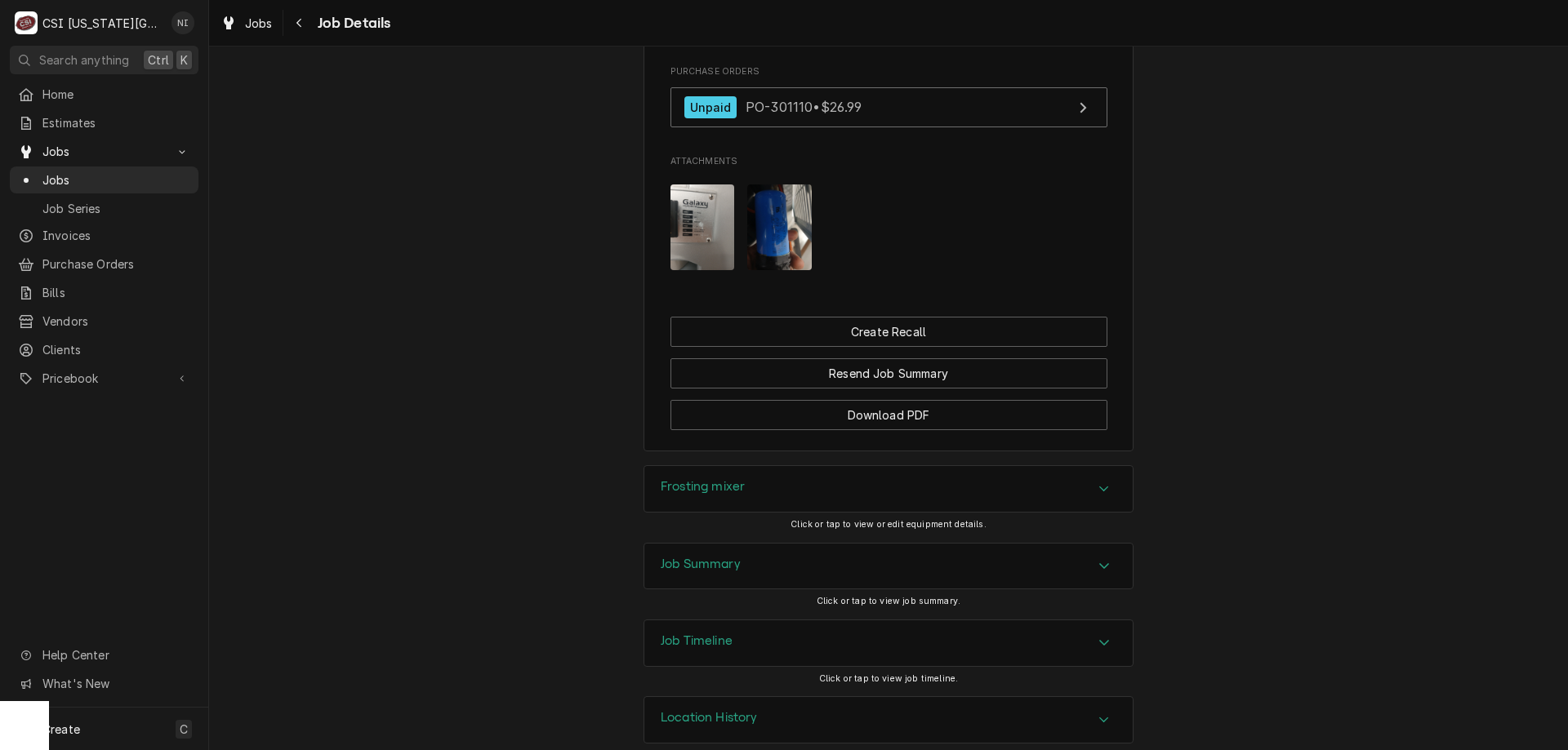
click at [931, 38] on link "Paid INV-302611 • $608.39" at bounding box center [889, 17] width 437 height 40
click at [129, 178] on span "Jobs" at bounding box center [116, 179] width 148 height 17
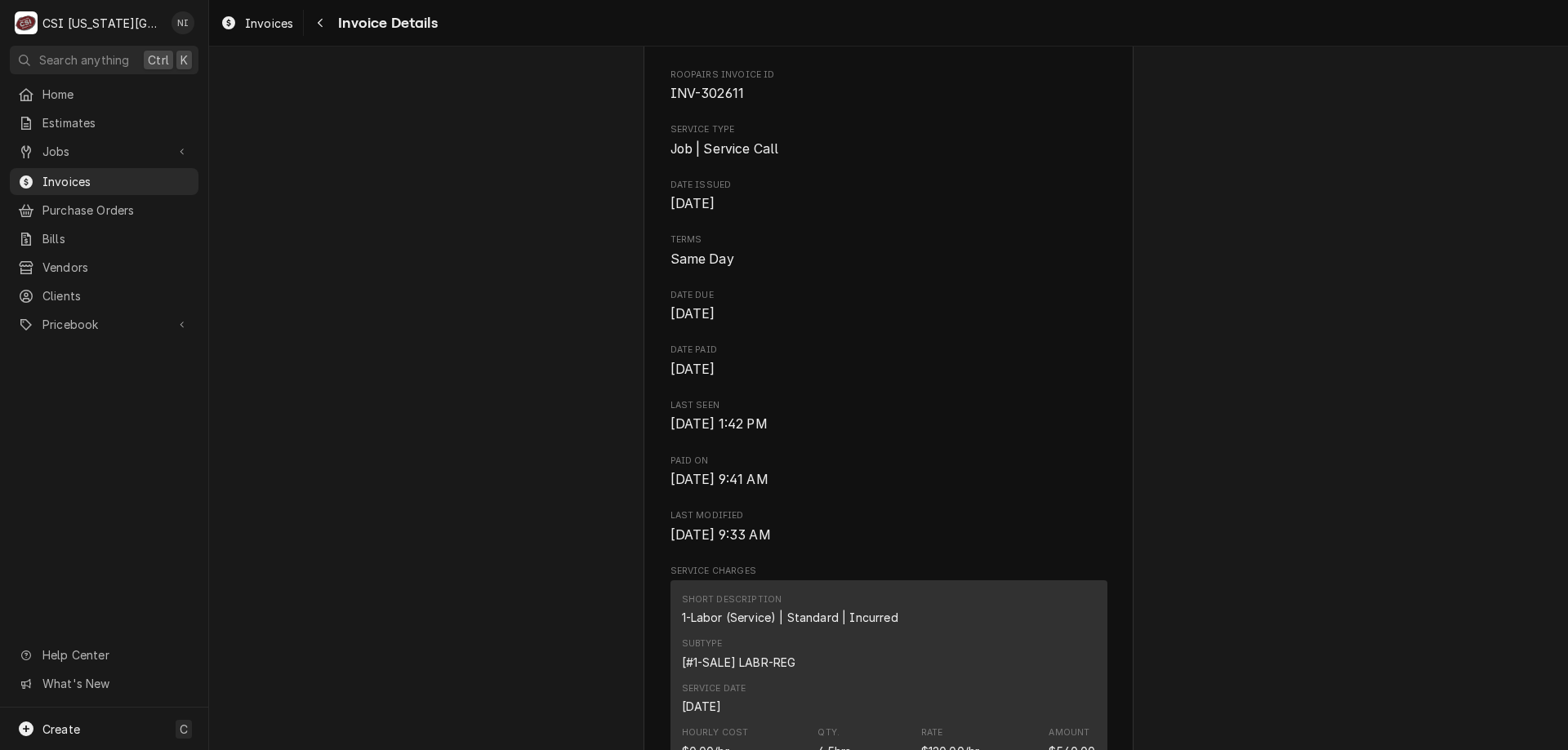
scroll to position [178, 0]
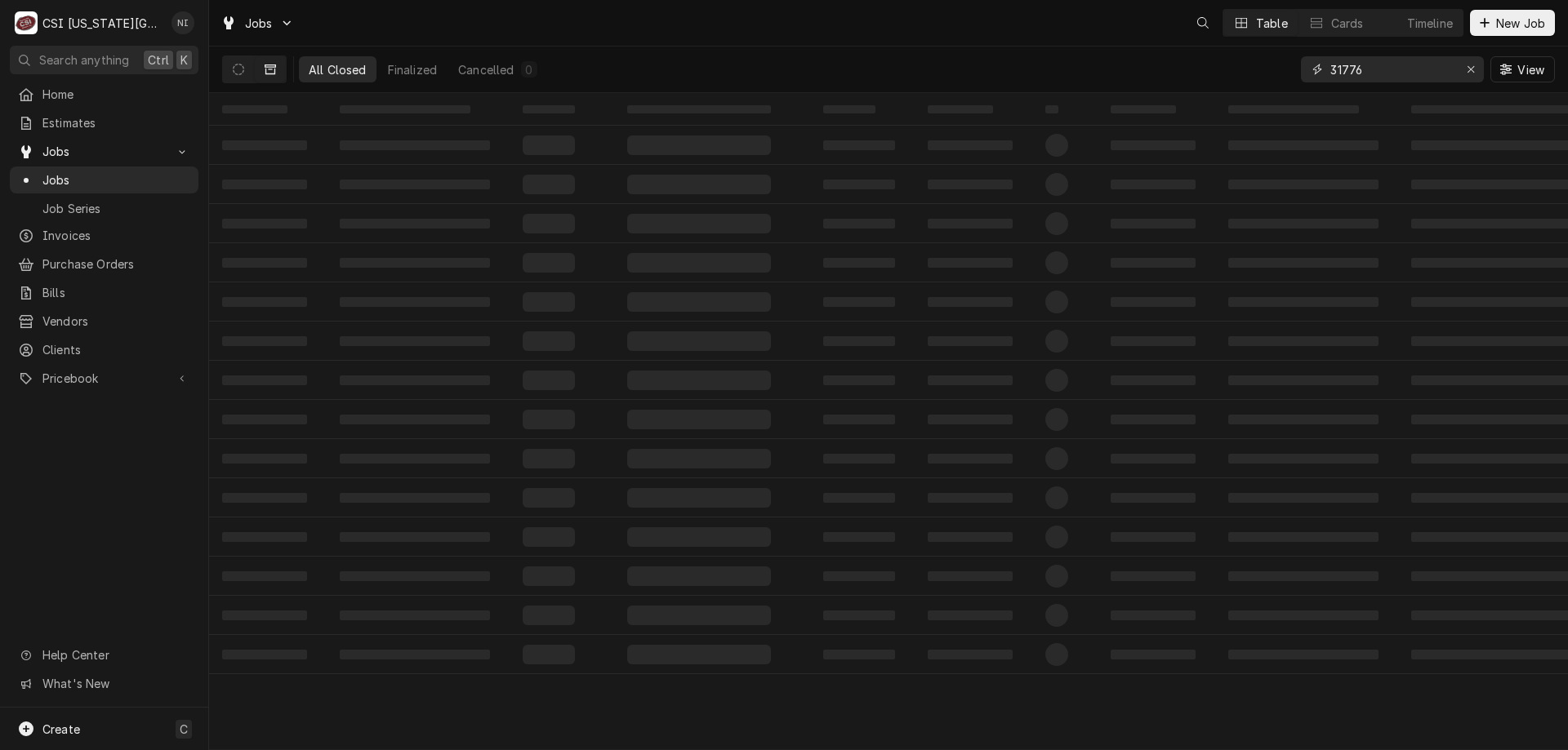
click at [1470, 68] on icon "Erase input" at bounding box center [1471, 69] width 9 height 12
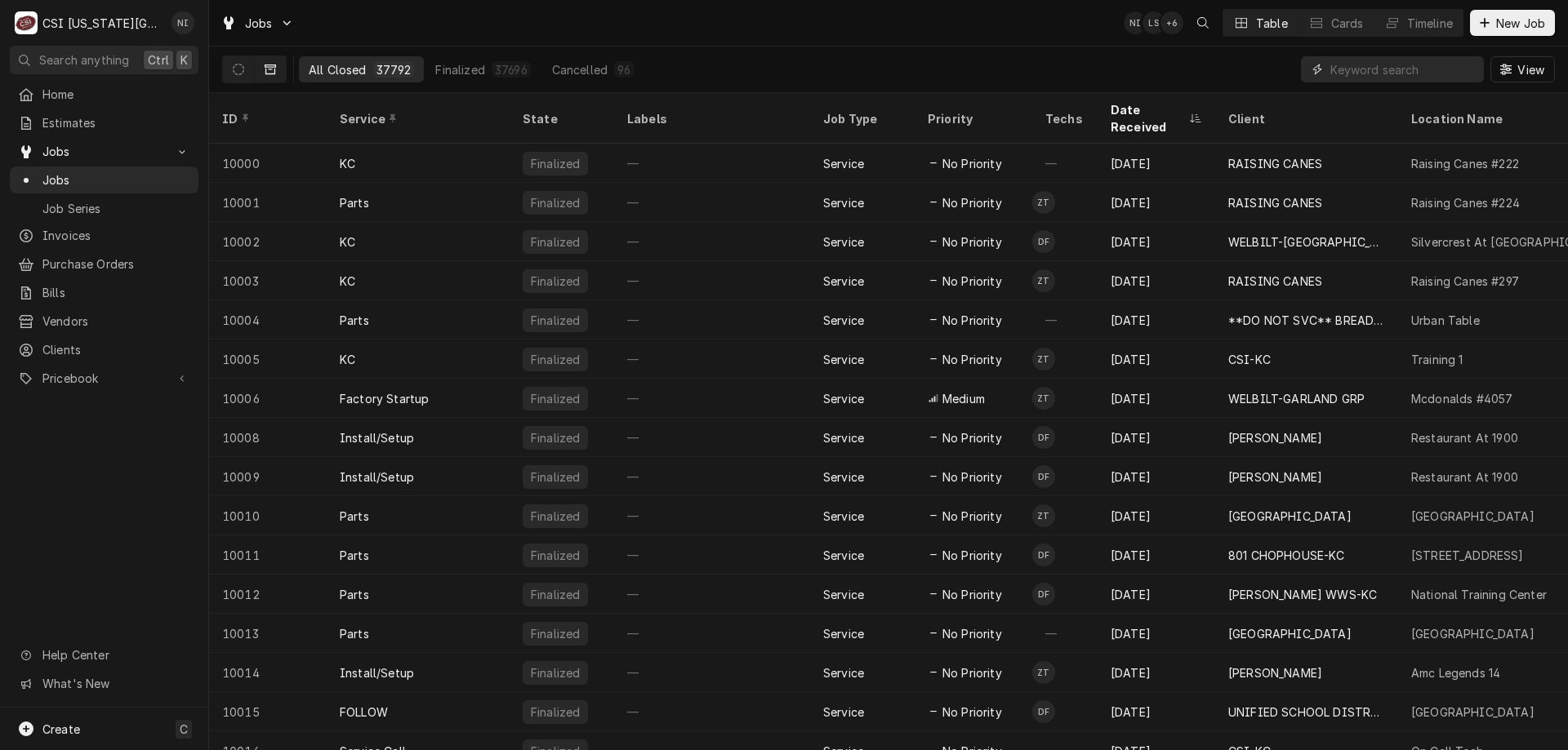
click at [1450, 74] on input "Dynamic Content Wrapper" at bounding box center [1403, 69] width 145 height 26
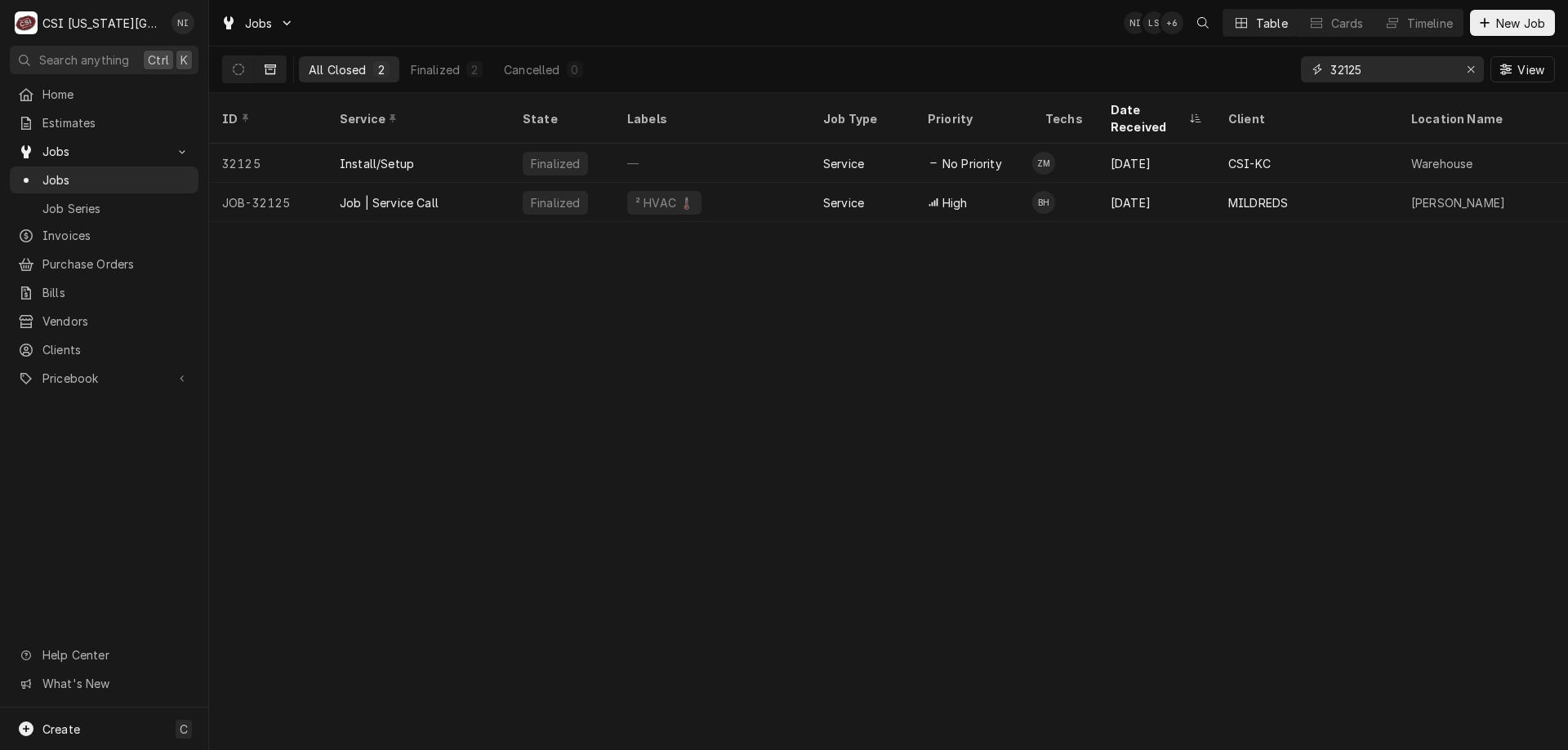
type input "32125"
click at [454, 188] on div "Job | Service Call" at bounding box center [418, 203] width 183 height 39
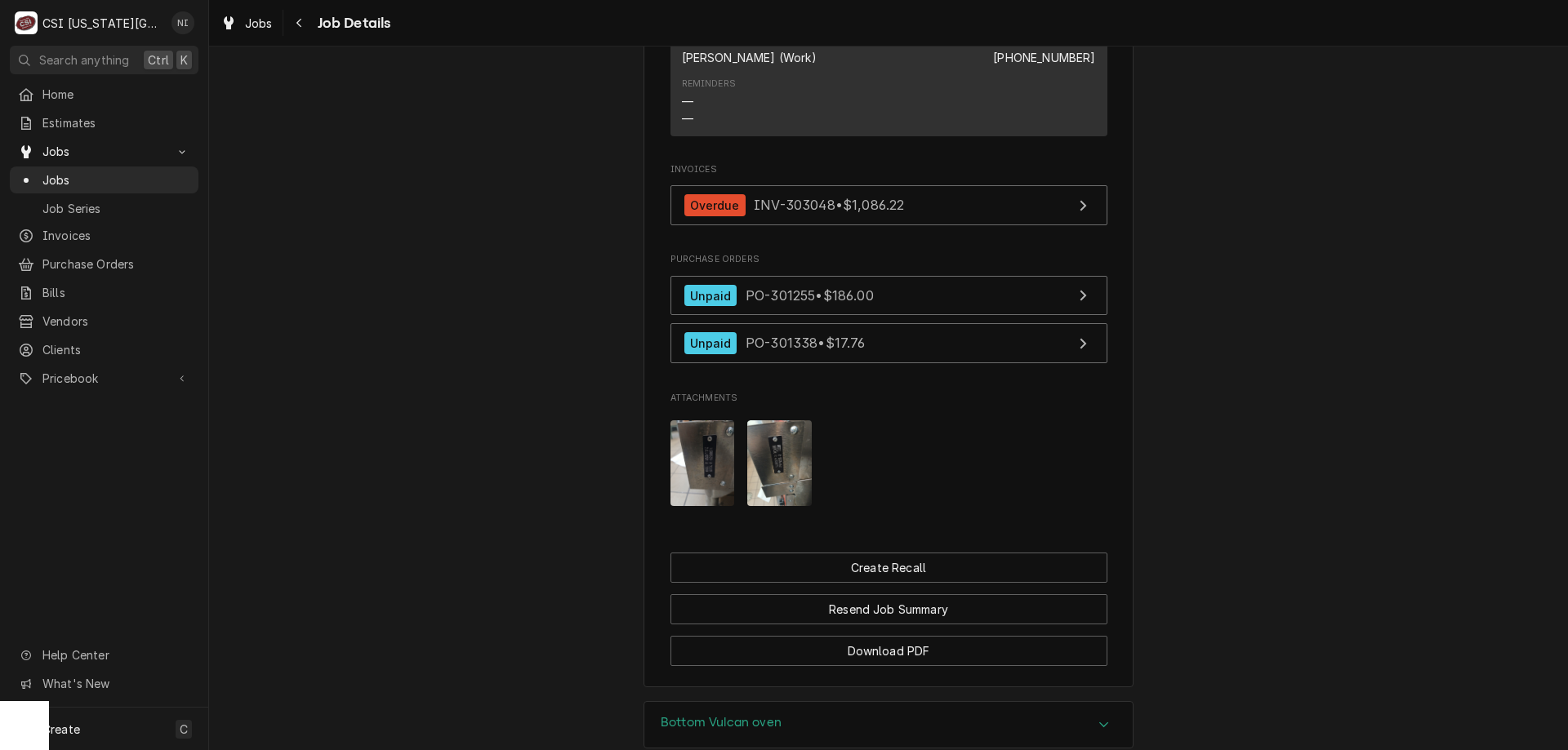
scroll to position [1504, 0]
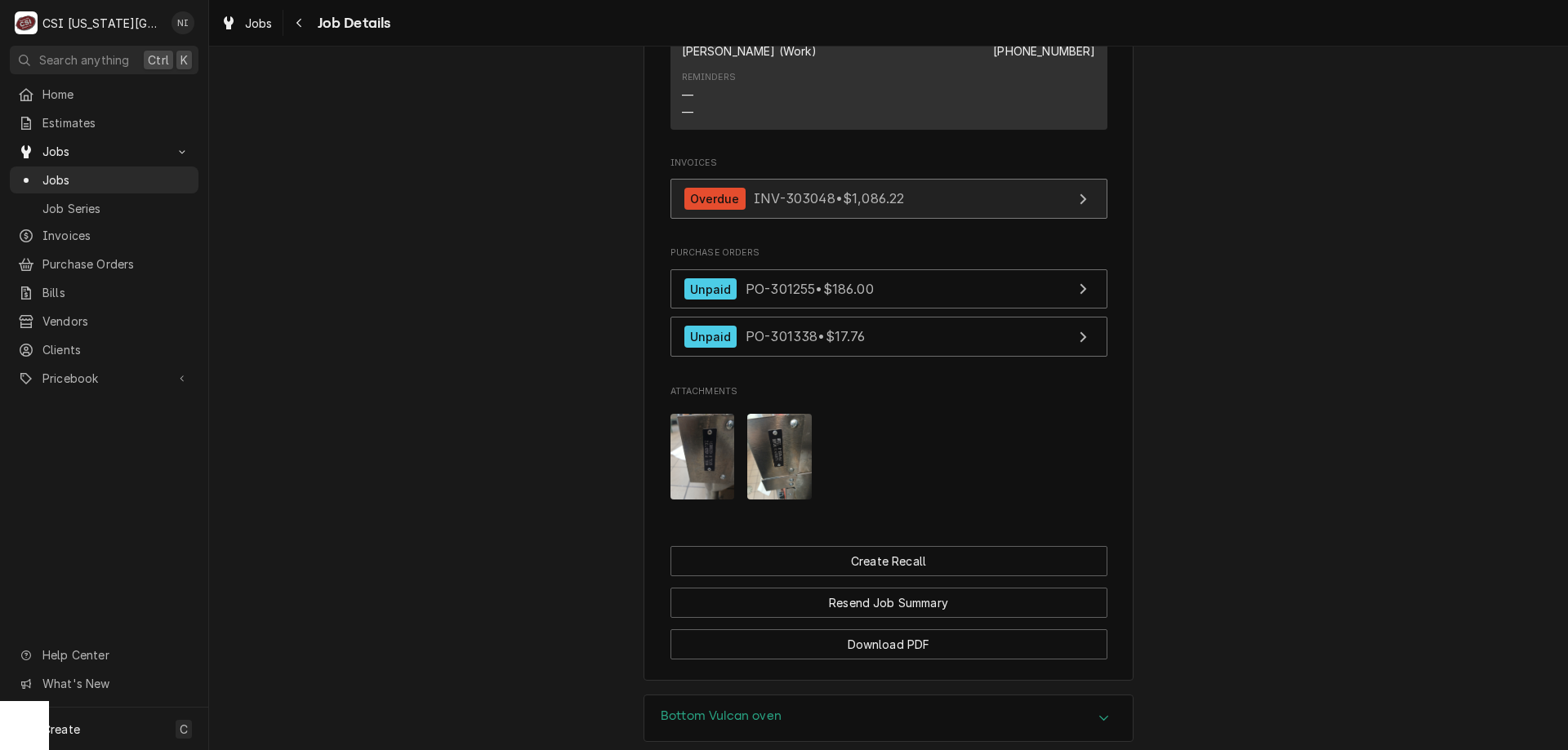
click at [931, 219] on link "Overdue INV-303048 • $1,086.22" at bounding box center [889, 198] width 437 height 40
click at [149, 171] on span "Jobs" at bounding box center [116, 179] width 148 height 17
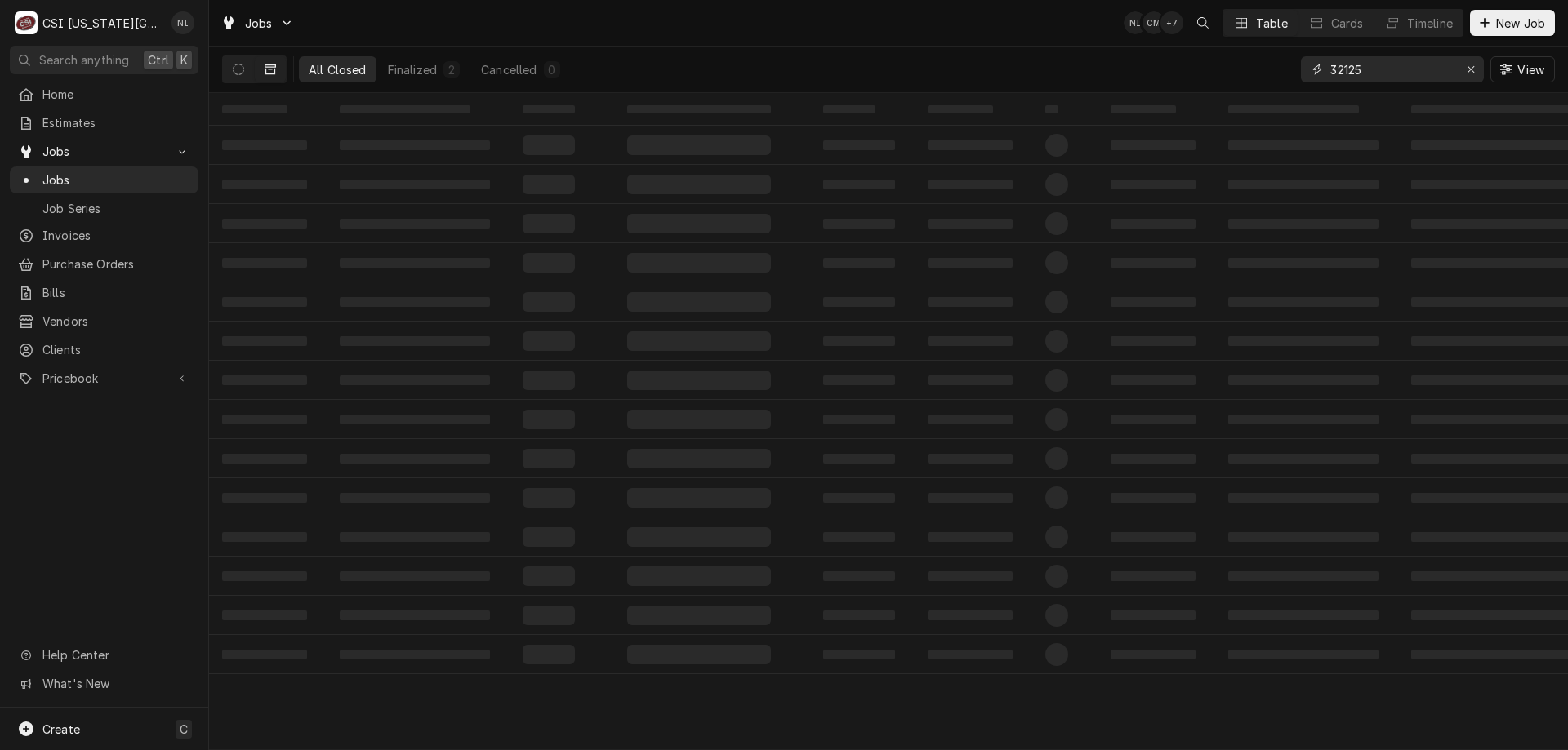
click at [1467, 68] on icon "Erase input" at bounding box center [1471, 69] width 9 height 12
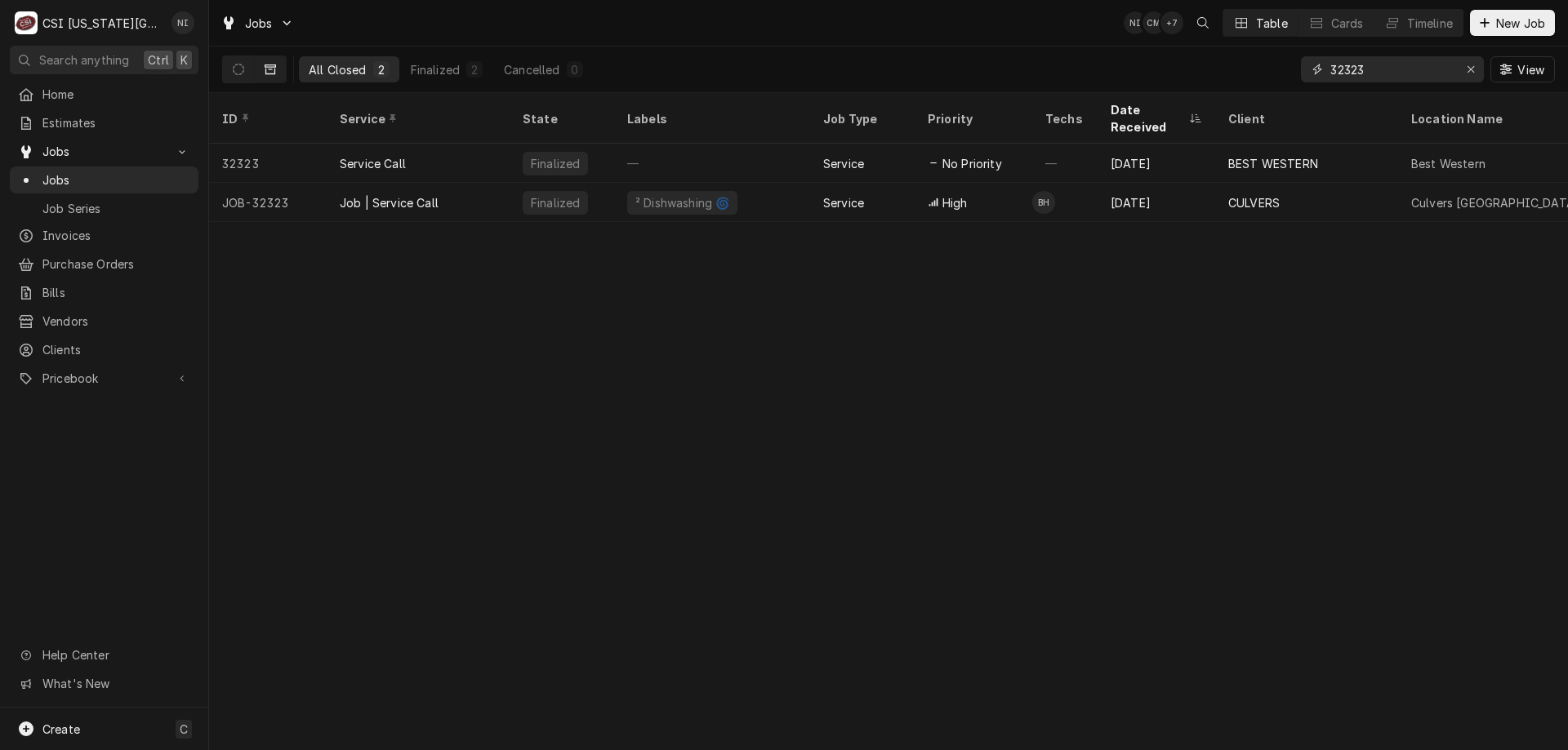
type input "32323"
click at [598, 183] on div "Finalized" at bounding box center [562, 203] width 104 height 39
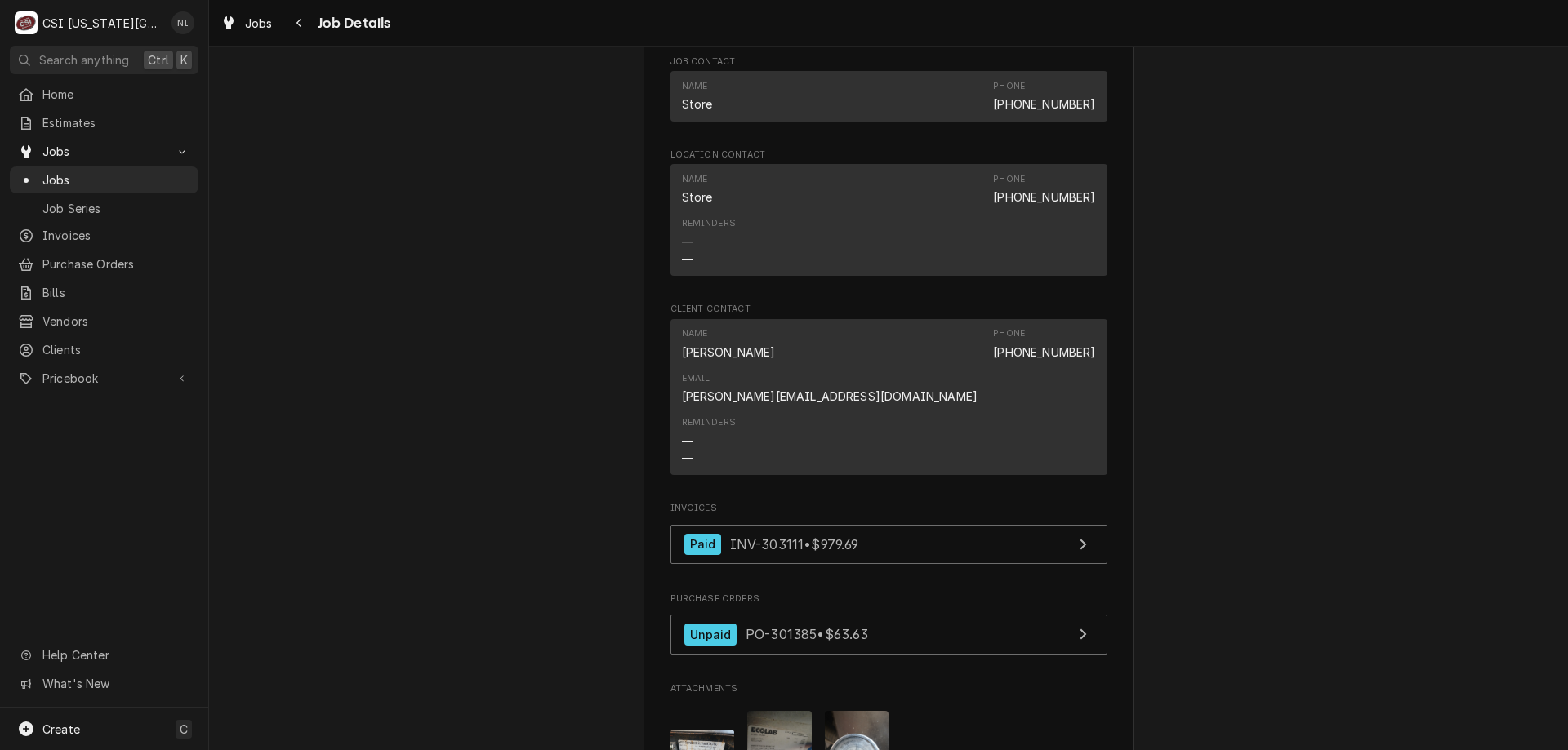
scroll to position [1406, 0]
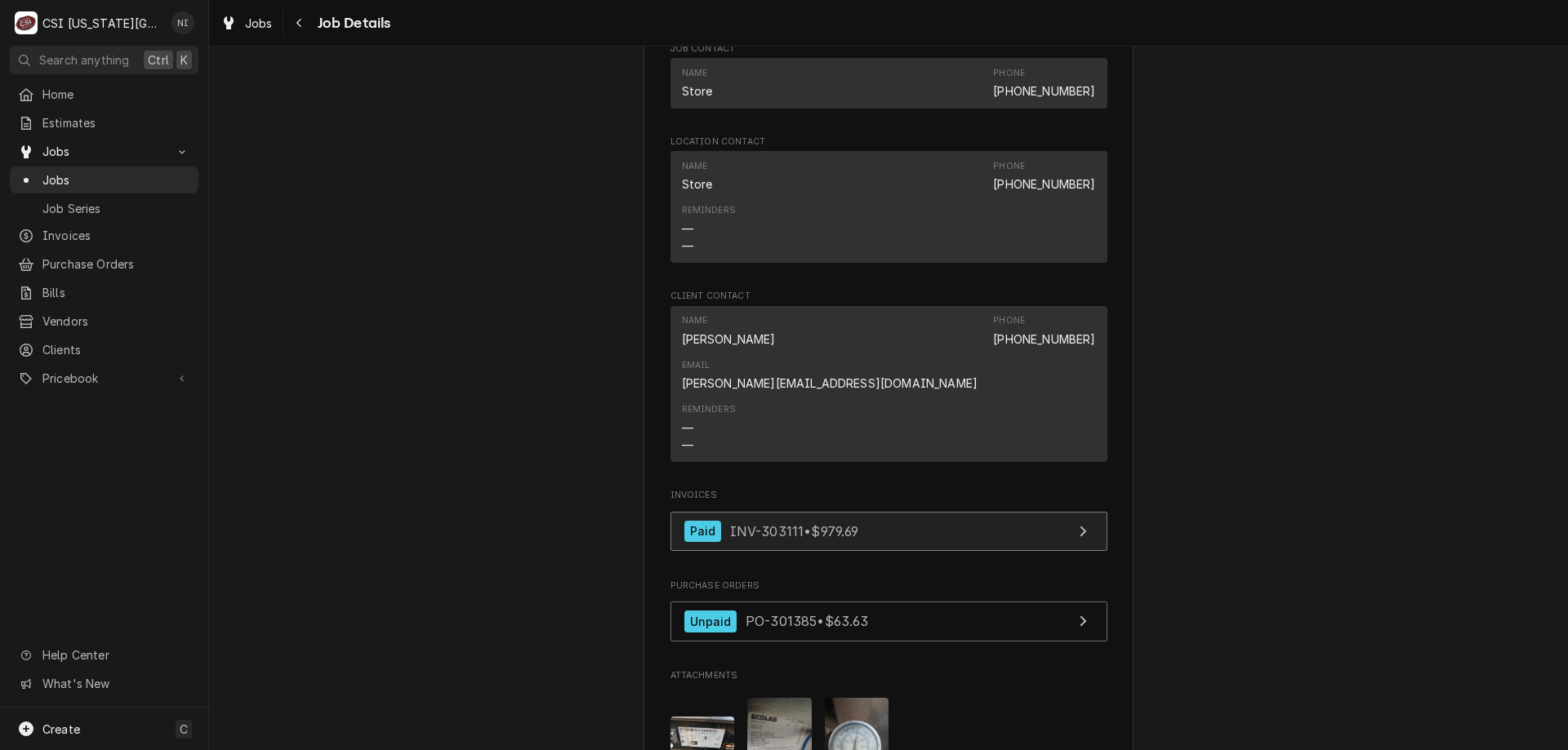
click at [987, 511] on link "Paid INV-303111 • $979.69" at bounding box center [889, 531] width 437 height 40
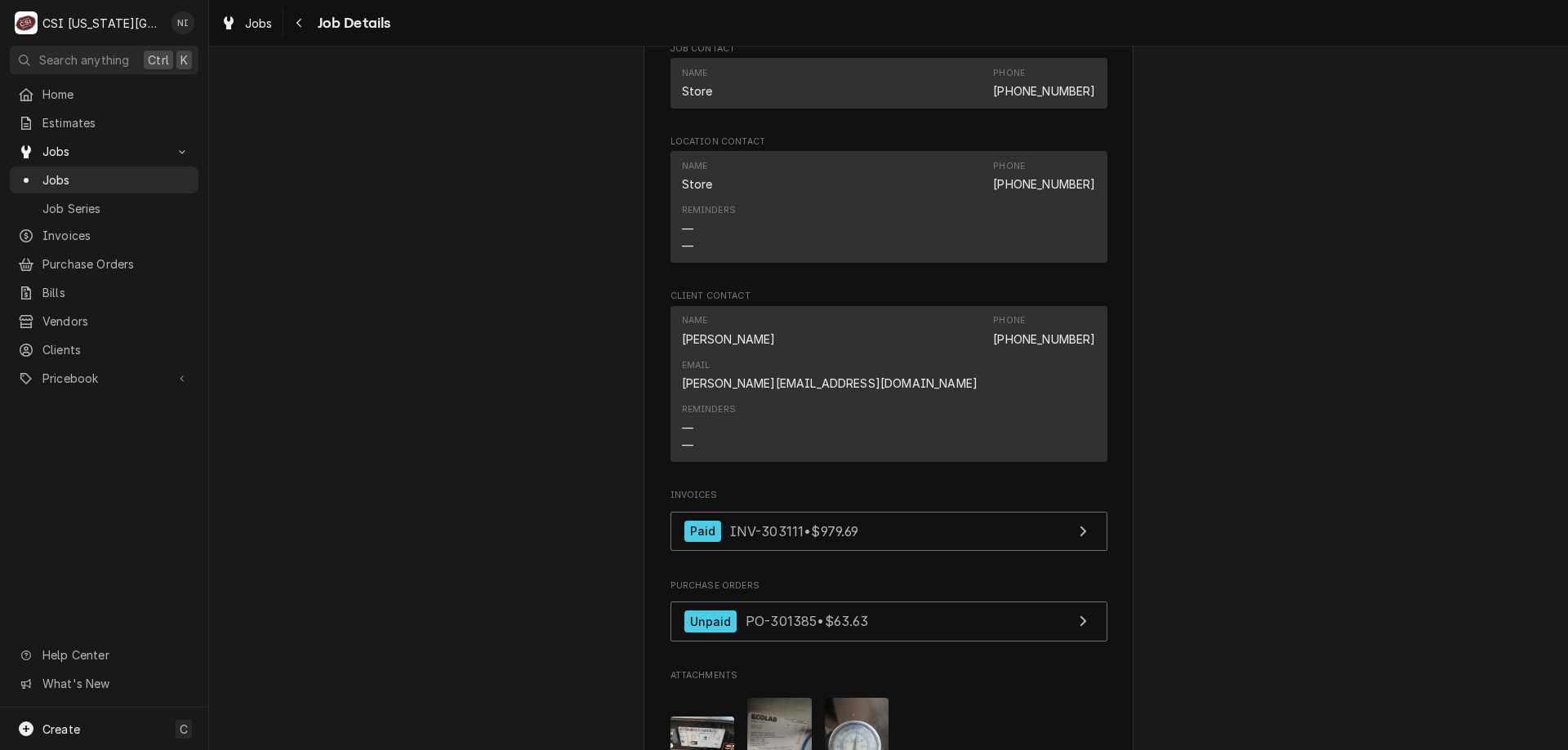
click at [170, 179] on span "Jobs" at bounding box center [116, 179] width 148 height 17
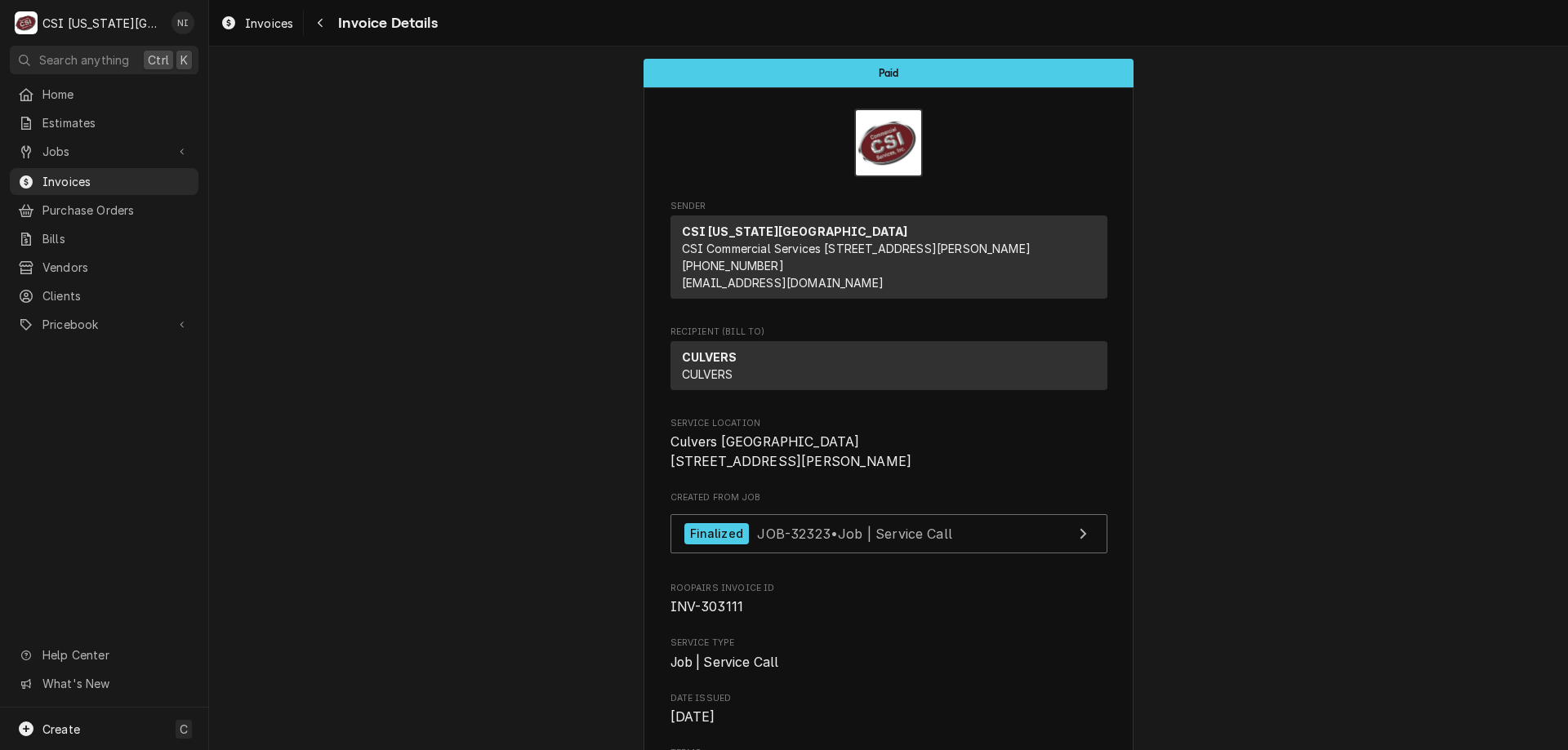
drag, startPoint x: 136, startPoint y: 178, endPoint x: 161, endPoint y: 109, distance: 73.4
click at [136, 177] on span "Invoices" at bounding box center [116, 181] width 148 height 17
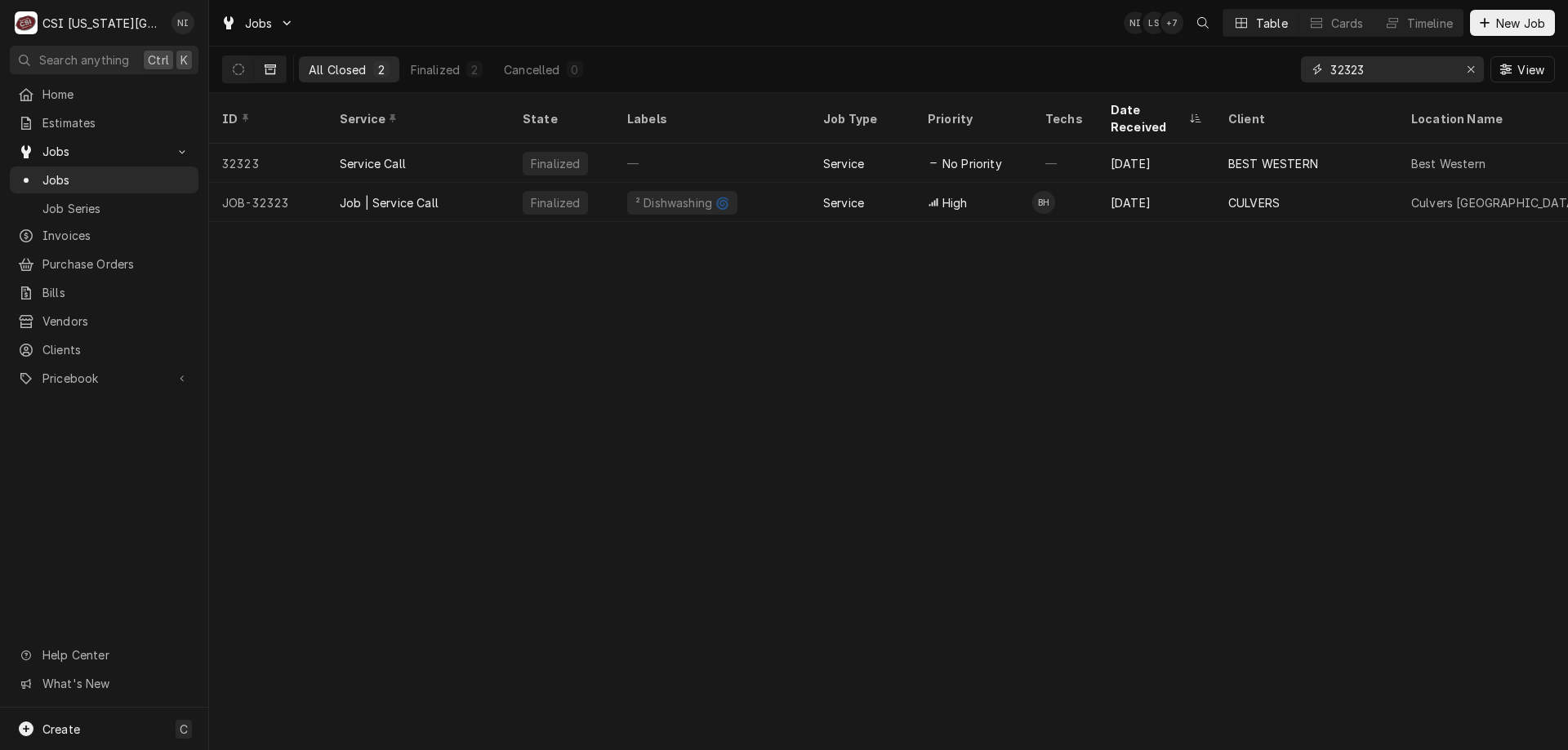
drag, startPoint x: 1382, startPoint y: 73, endPoint x: 1239, endPoint y: 61, distance: 143.5
click at [1237, 68] on div "All Closed 2 Finalized 2 Cancelled 0 32323 View" at bounding box center [888, 69] width 1333 height 46
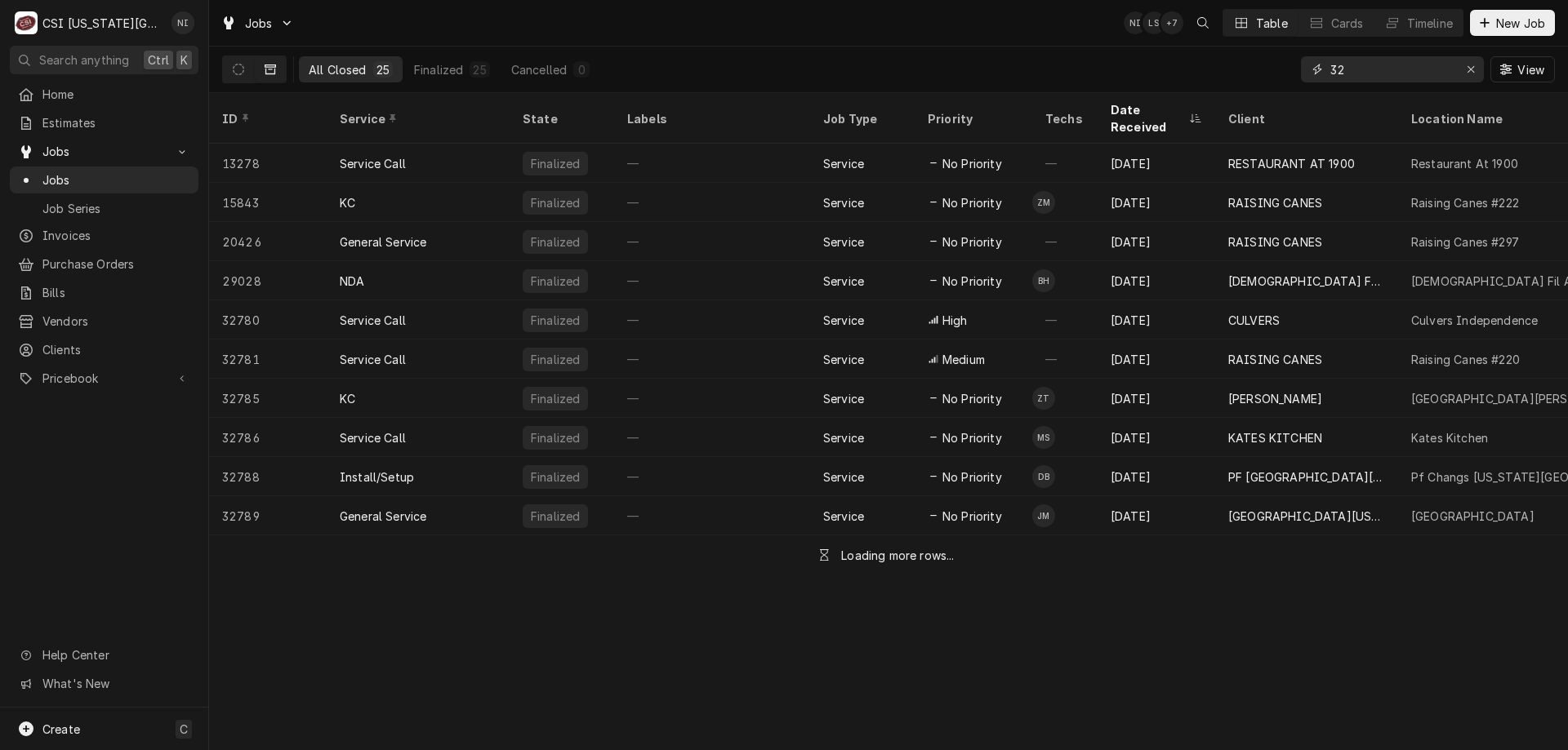
type input "3"
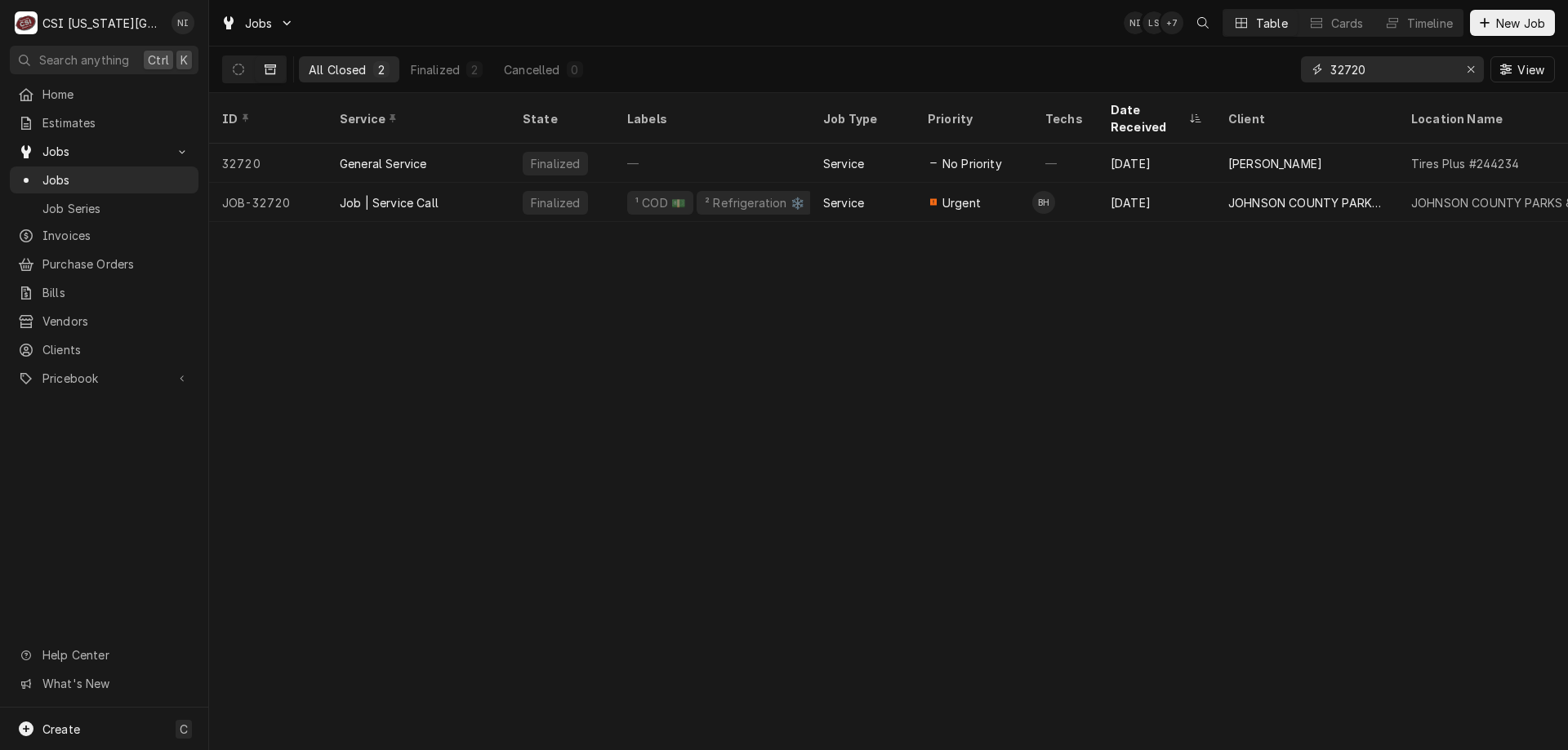
type input "32720"
click at [461, 183] on div "Job | Service Call" at bounding box center [418, 203] width 183 height 39
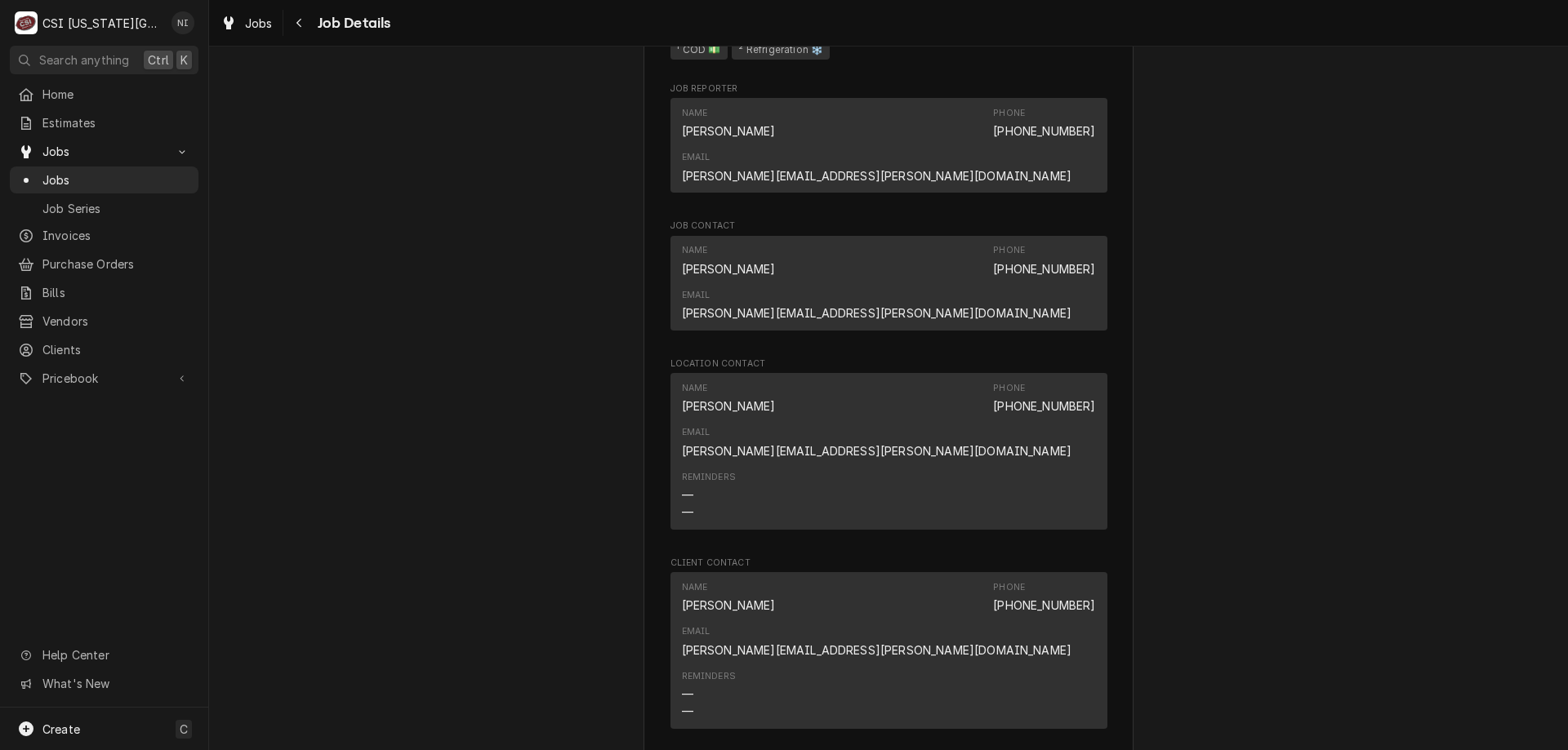
scroll to position [1463, 0]
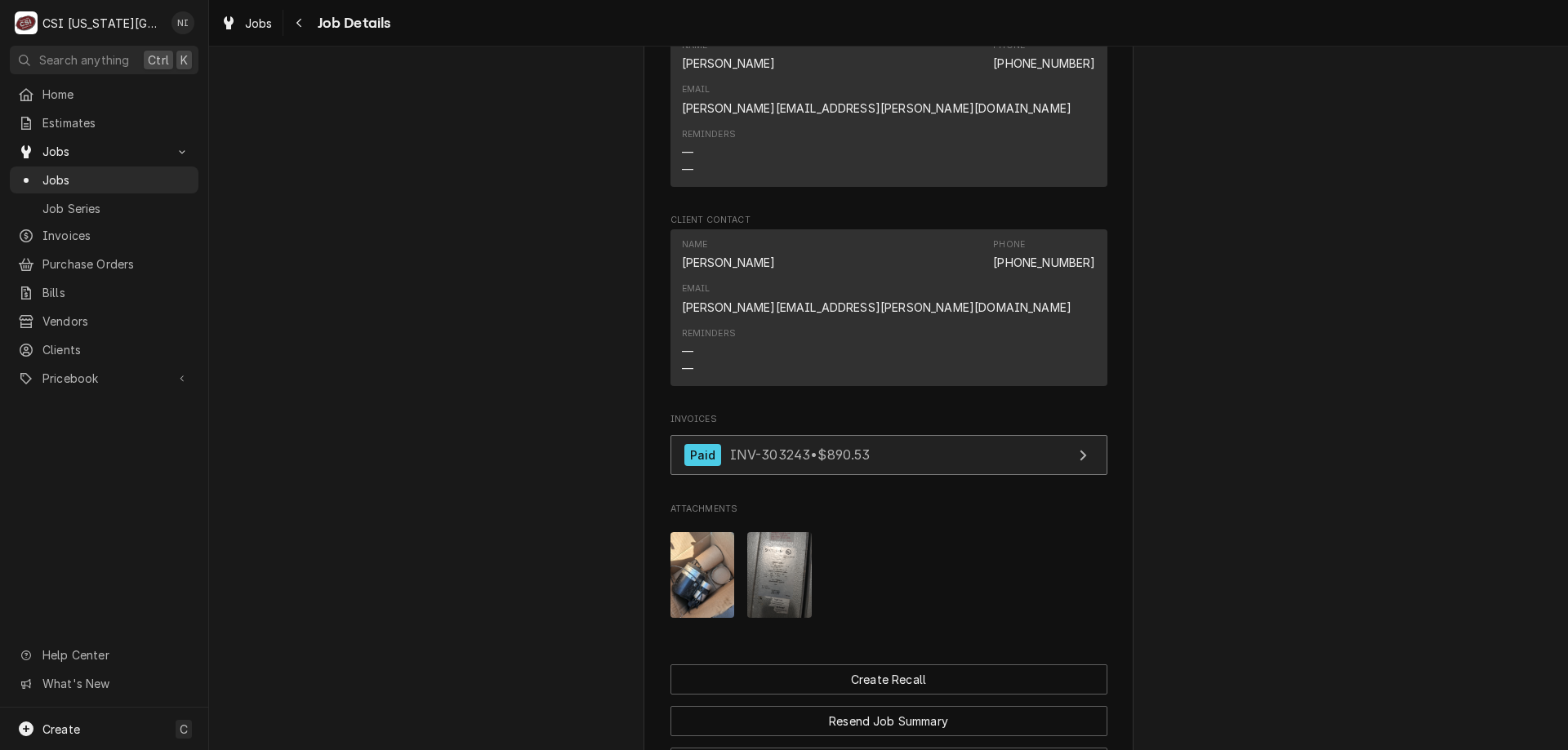
click at [1012, 435] on link "Paid INV-303243 • $890.53" at bounding box center [889, 455] width 437 height 40
click at [136, 177] on span "Jobs" at bounding box center [116, 179] width 148 height 17
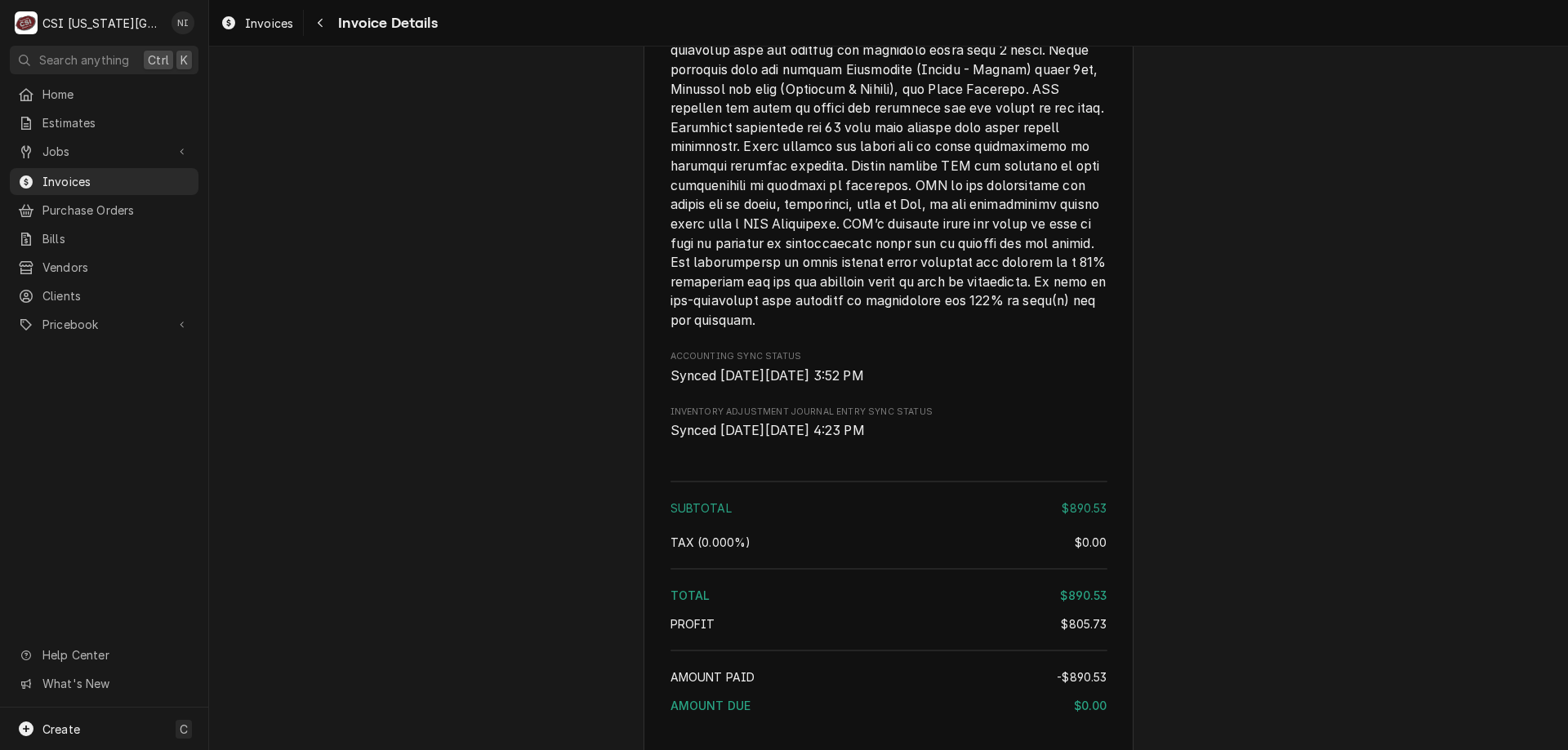
scroll to position [3222, 0]
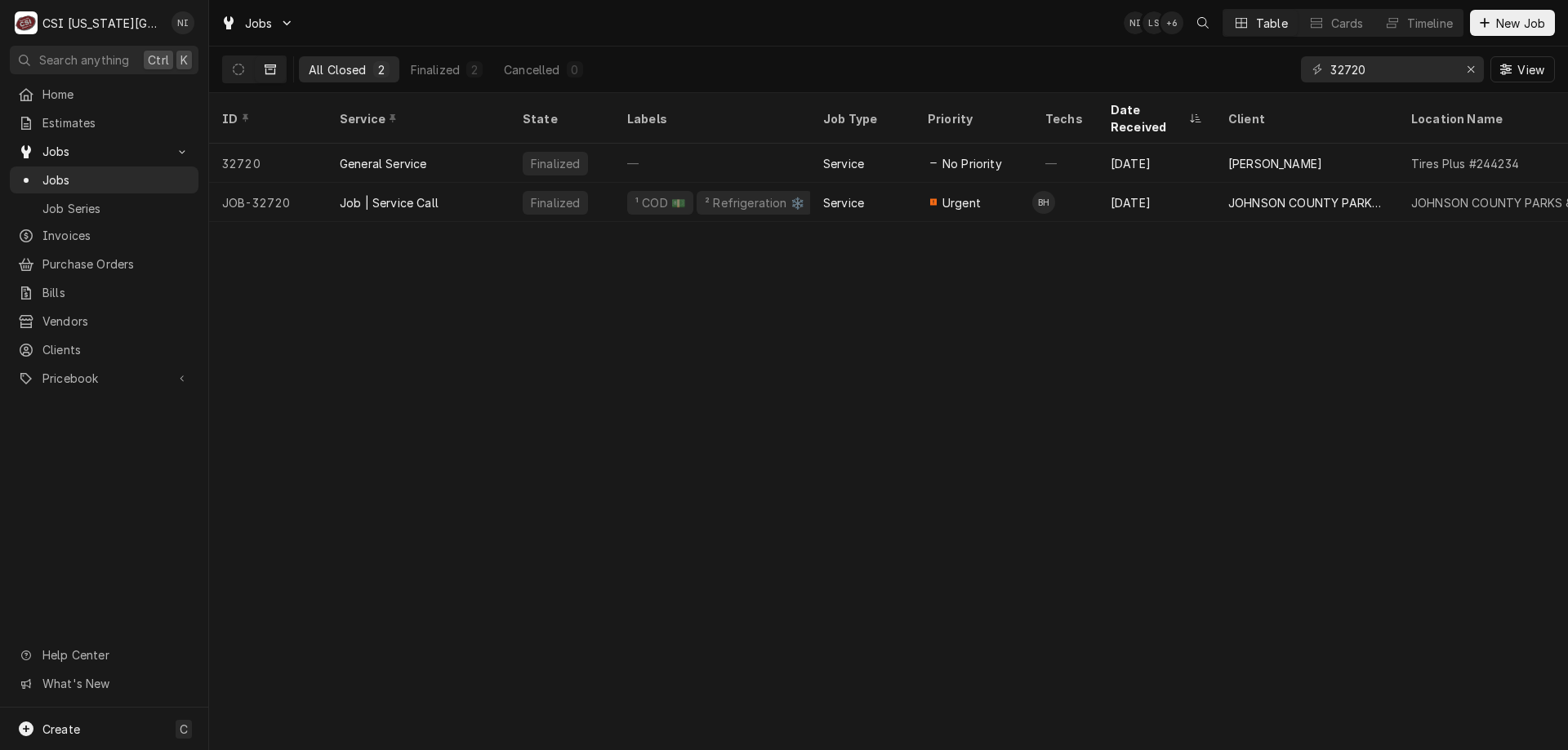
click at [149, 179] on span "Jobs" at bounding box center [116, 179] width 148 height 17
drag, startPoint x: 1363, startPoint y: 67, endPoint x: 1345, endPoint y: 71, distance: 18.4
click at [1345, 71] on input "32720" at bounding box center [1391, 69] width 122 height 26
type input "32060"
click at [452, 183] on div "Job | Service Call" at bounding box center [418, 203] width 183 height 39
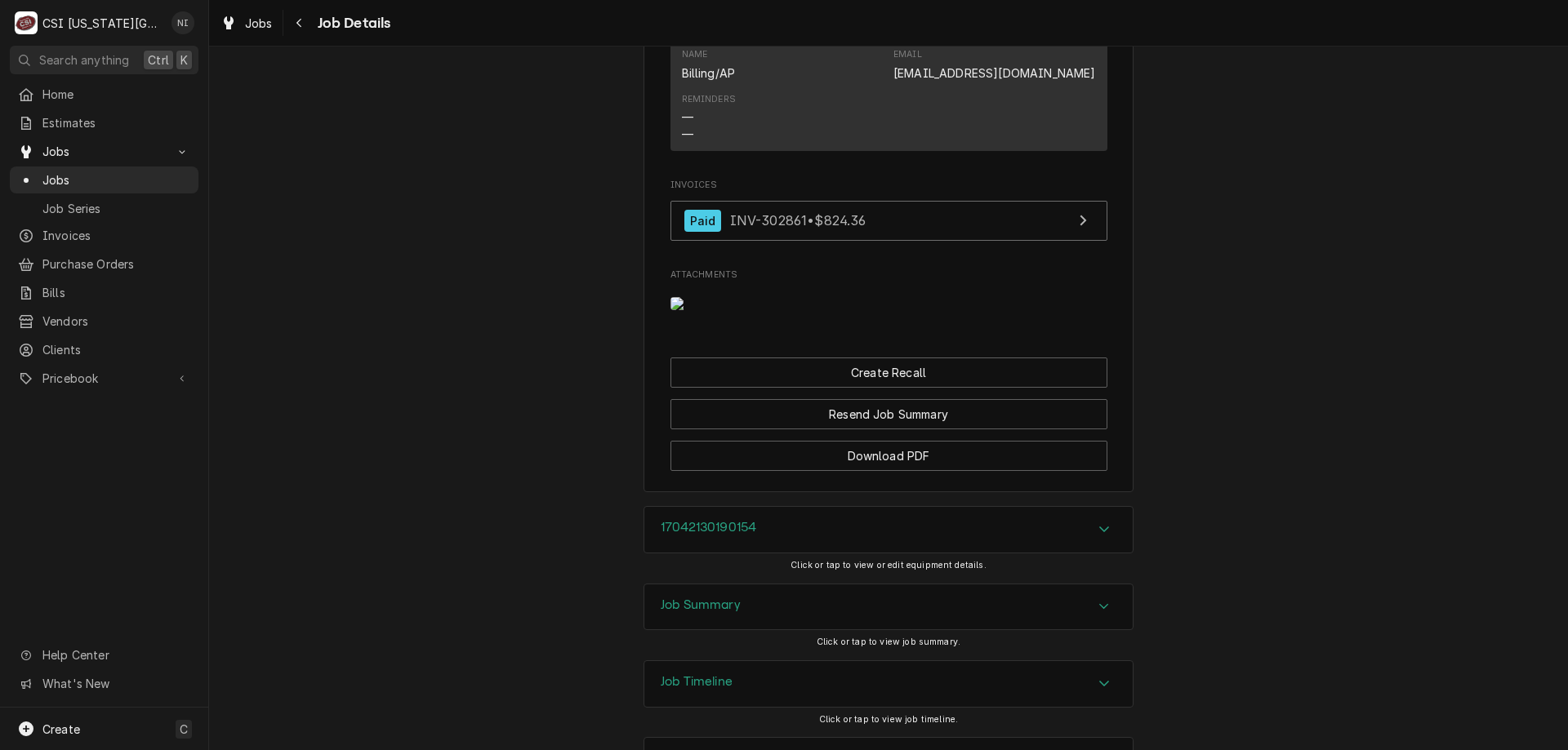
scroll to position [1610, 0]
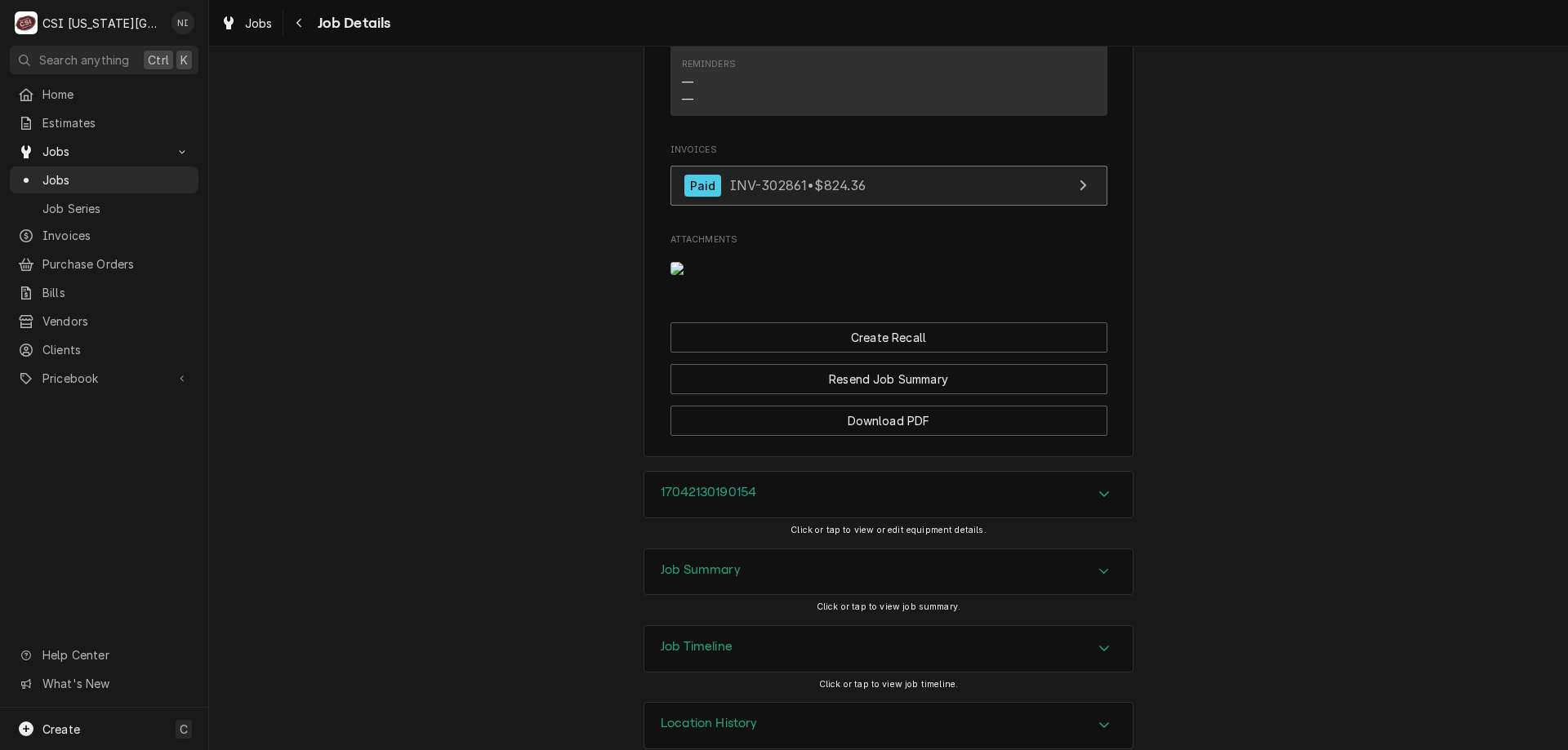
click at [904, 196] on link "Paid INV-302861 • $824.36" at bounding box center [889, 186] width 437 height 40
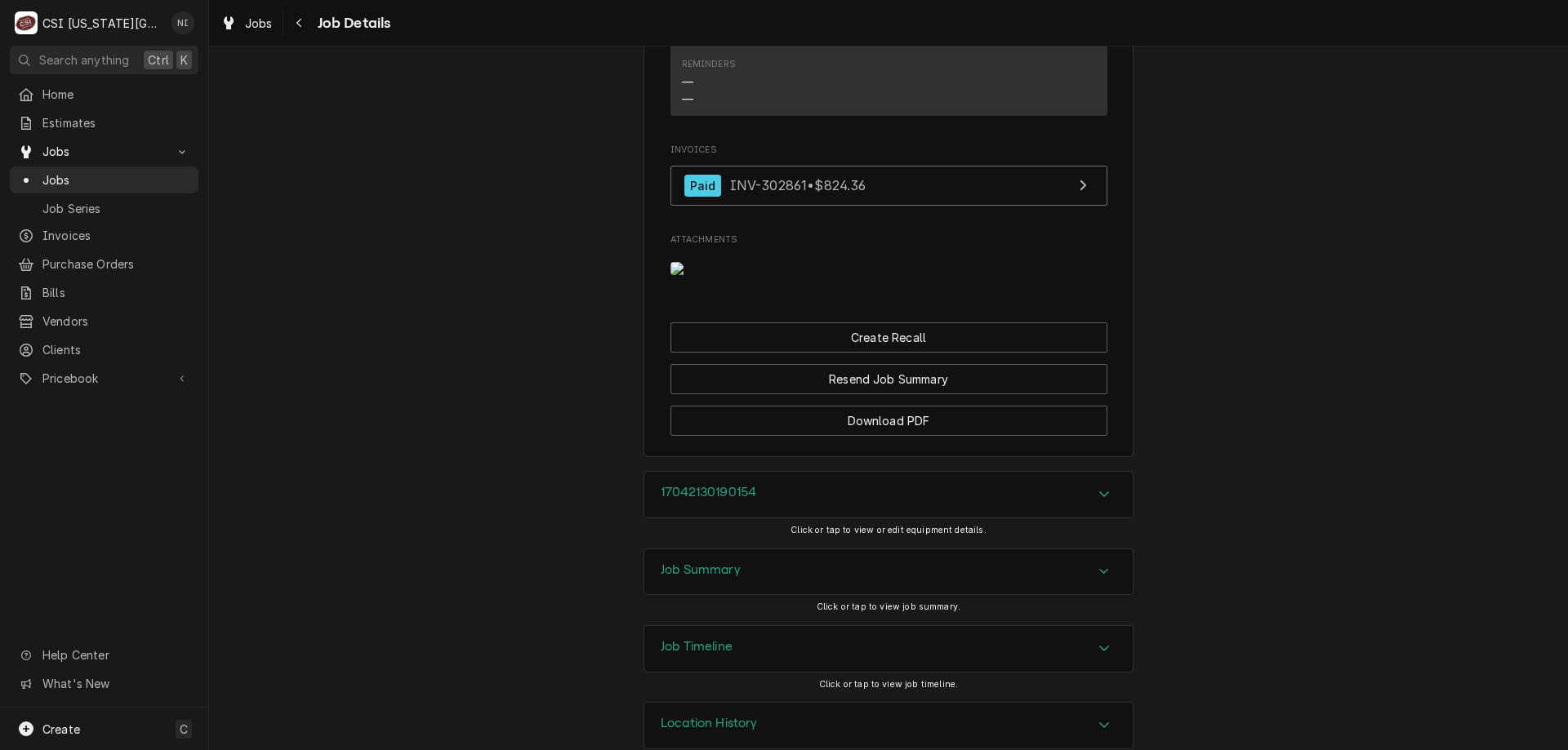
drag, startPoint x: 160, startPoint y: 177, endPoint x: 377, endPoint y: 31, distance: 261.5
click at [162, 175] on span "Jobs" at bounding box center [116, 179] width 148 height 17
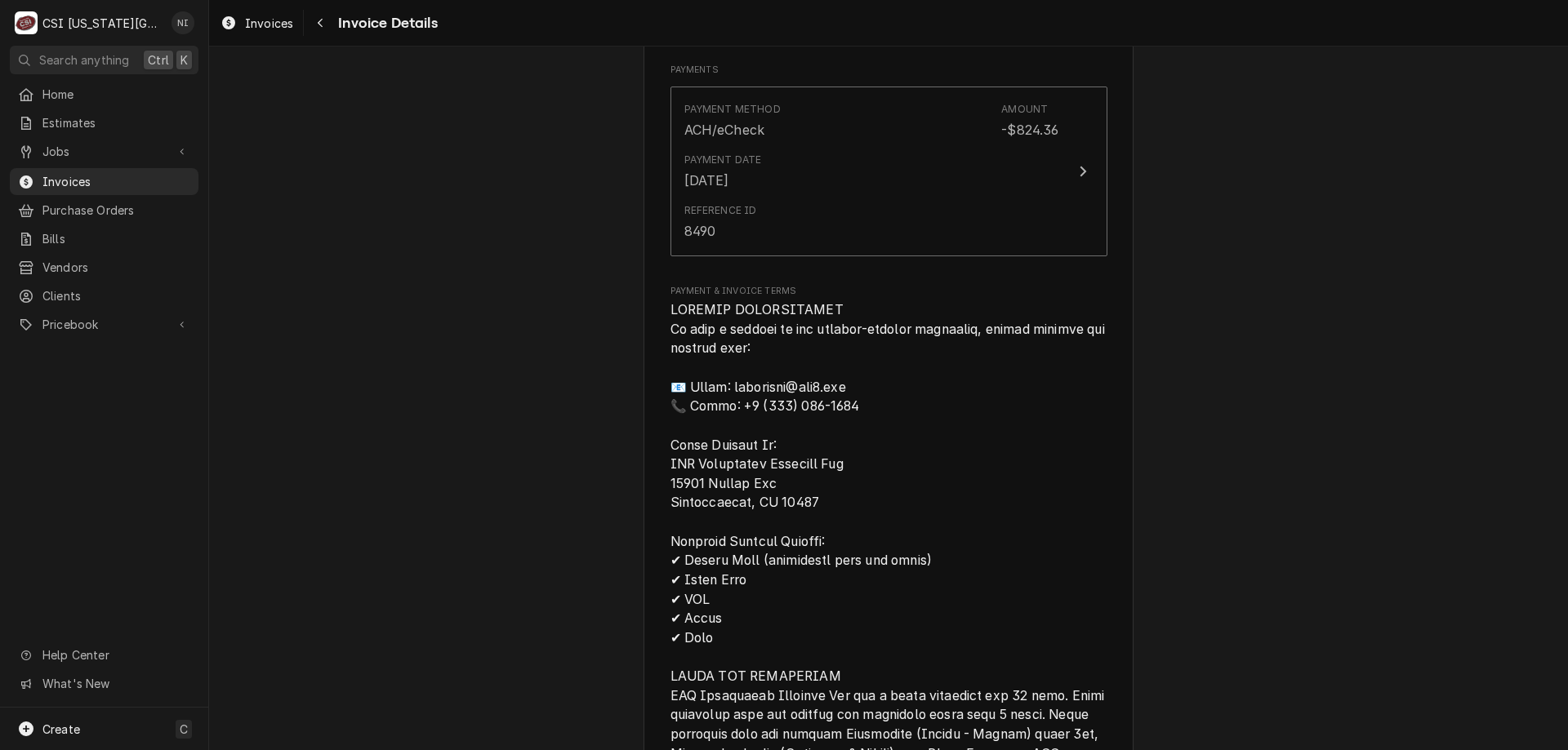
scroll to position [2584, 0]
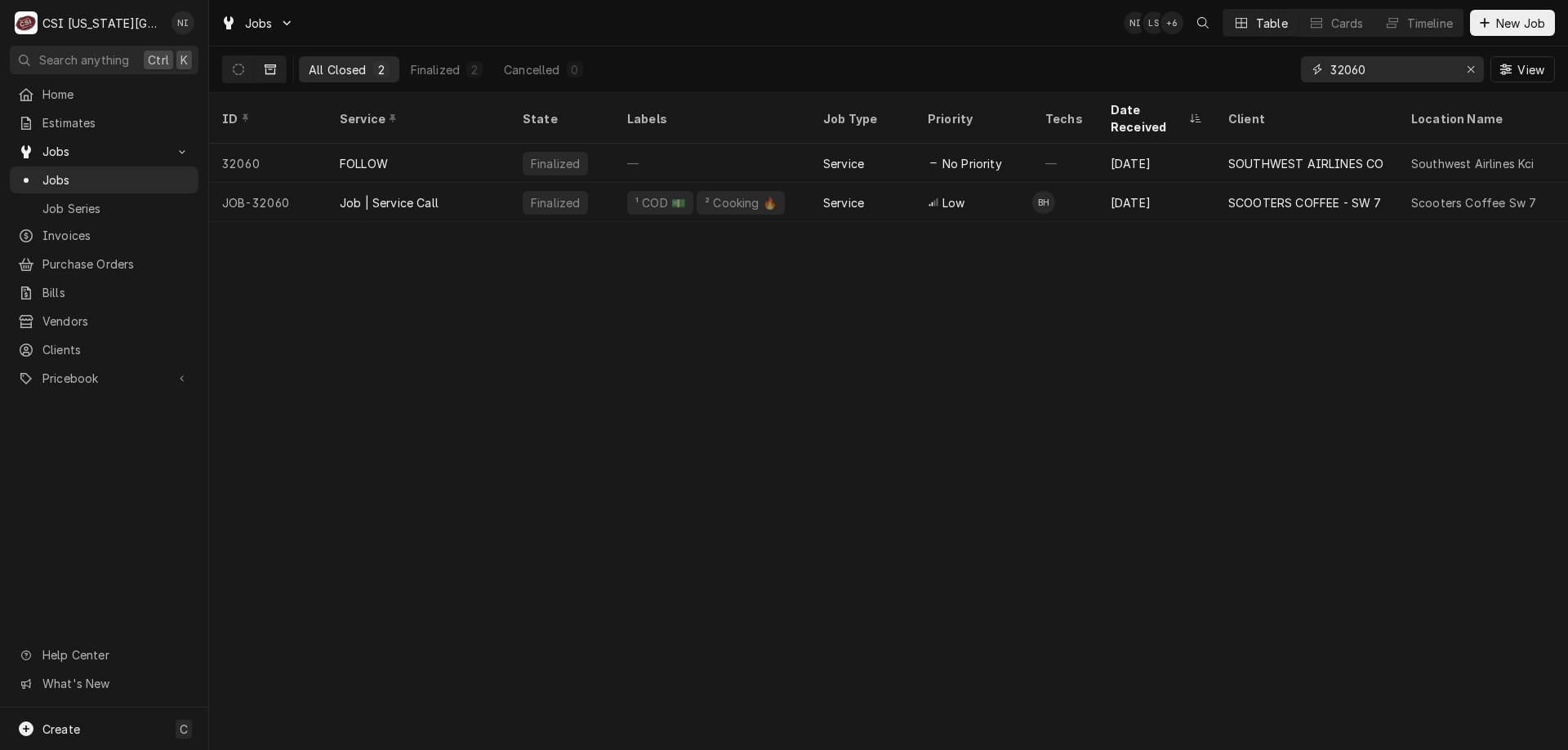
drag, startPoint x: 1317, startPoint y: 71, endPoint x: 1267, endPoint y: 70, distance: 50.0
click at [1298, 71] on div "All Closed 2 Finalized 2 Cancelled 0 32060 View" at bounding box center [888, 69] width 1333 height 46
type input "32409"
click at [457, 183] on div "Job | Service Call" at bounding box center [418, 203] width 183 height 39
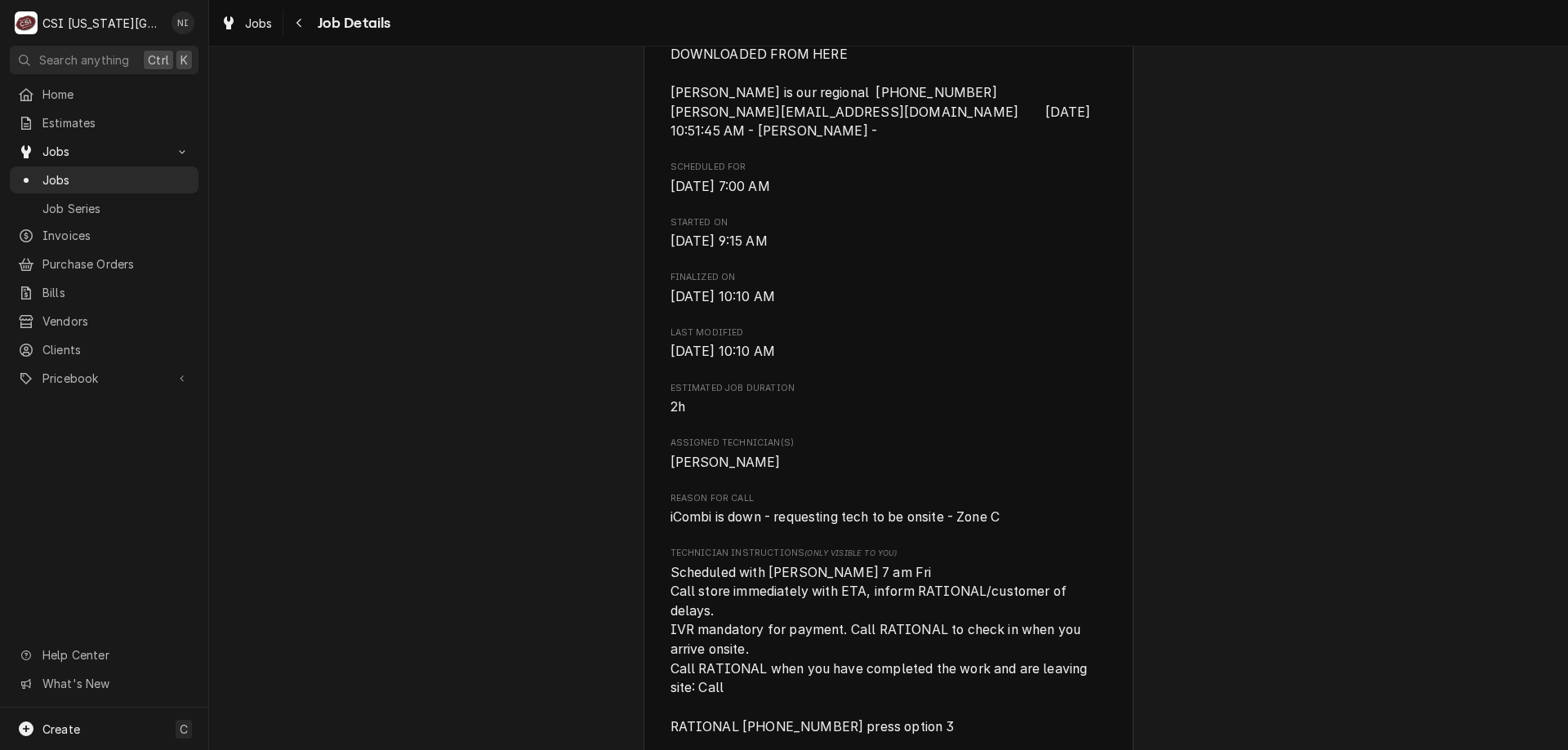
scroll to position [593, 0]
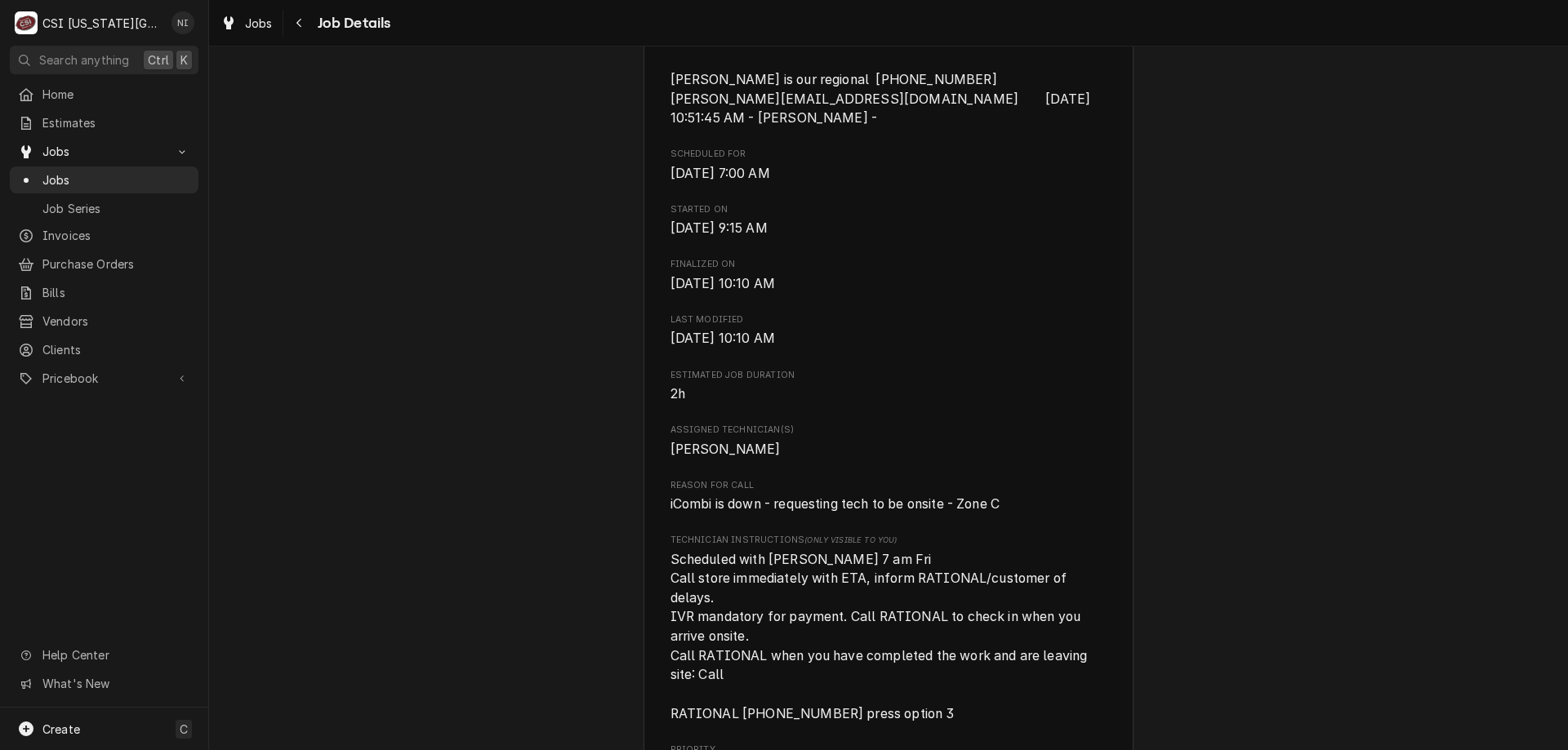
click at [591, 590] on div "Completed and Invoiced RATIONAL [GEOGRAPHIC_DATA] WARRANTY Costco Wholesale [US…" at bounding box center [889, 568] width 1359 height 2194
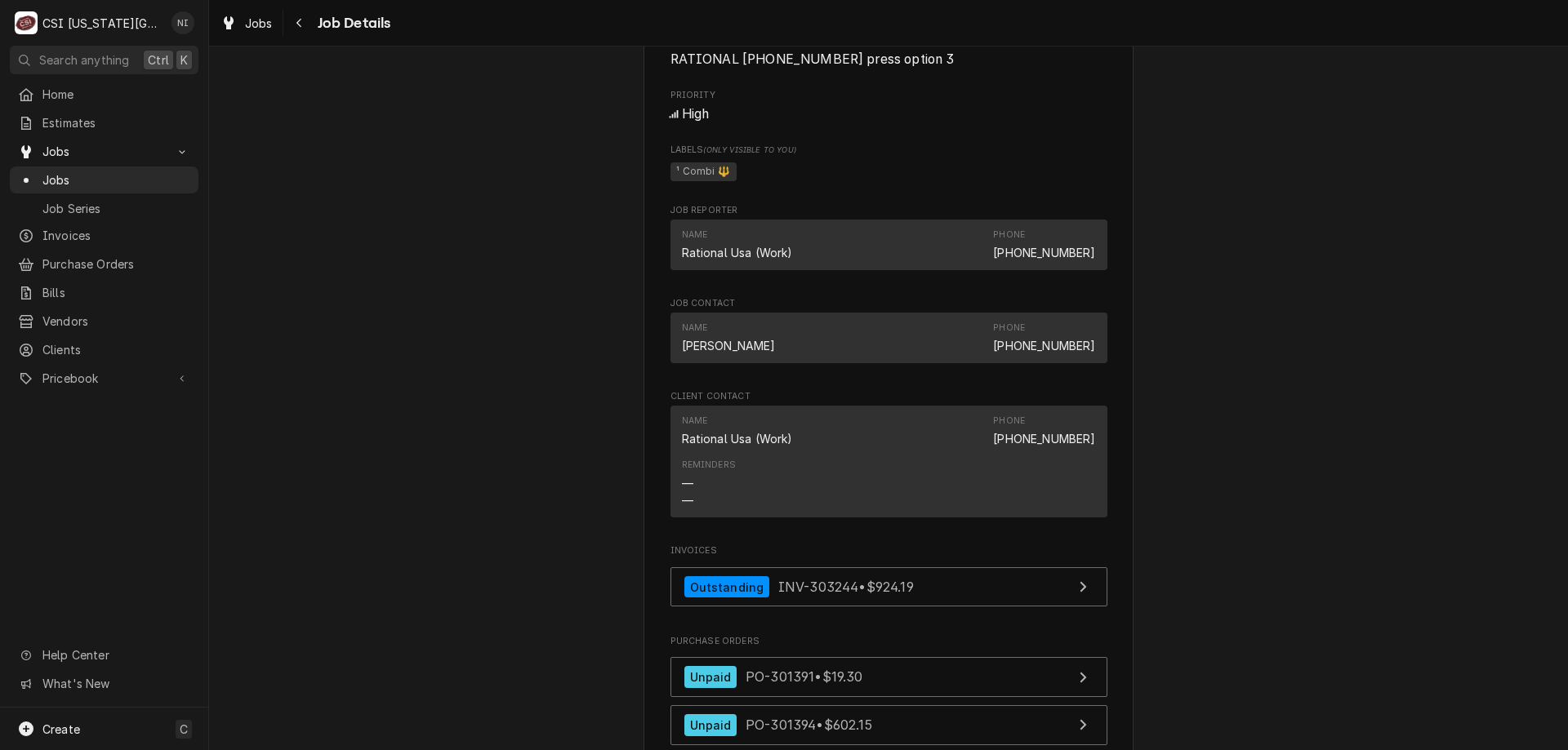
scroll to position [1490, 0]
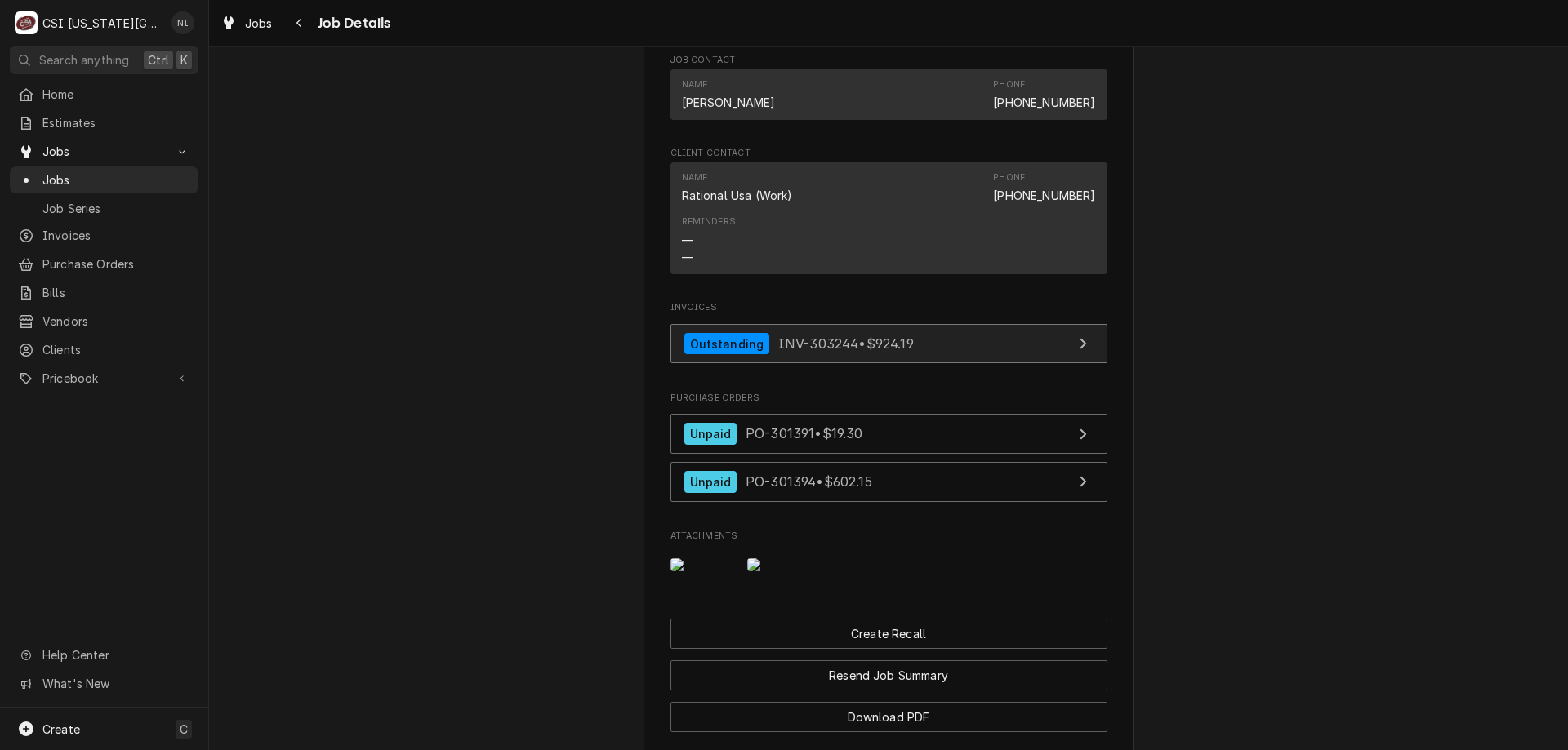
click at [922, 364] on link "Outstanding INV-303244 • $924.19" at bounding box center [889, 344] width 437 height 40
click at [98, 185] on link "Jobs" at bounding box center [104, 180] width 188 height 27
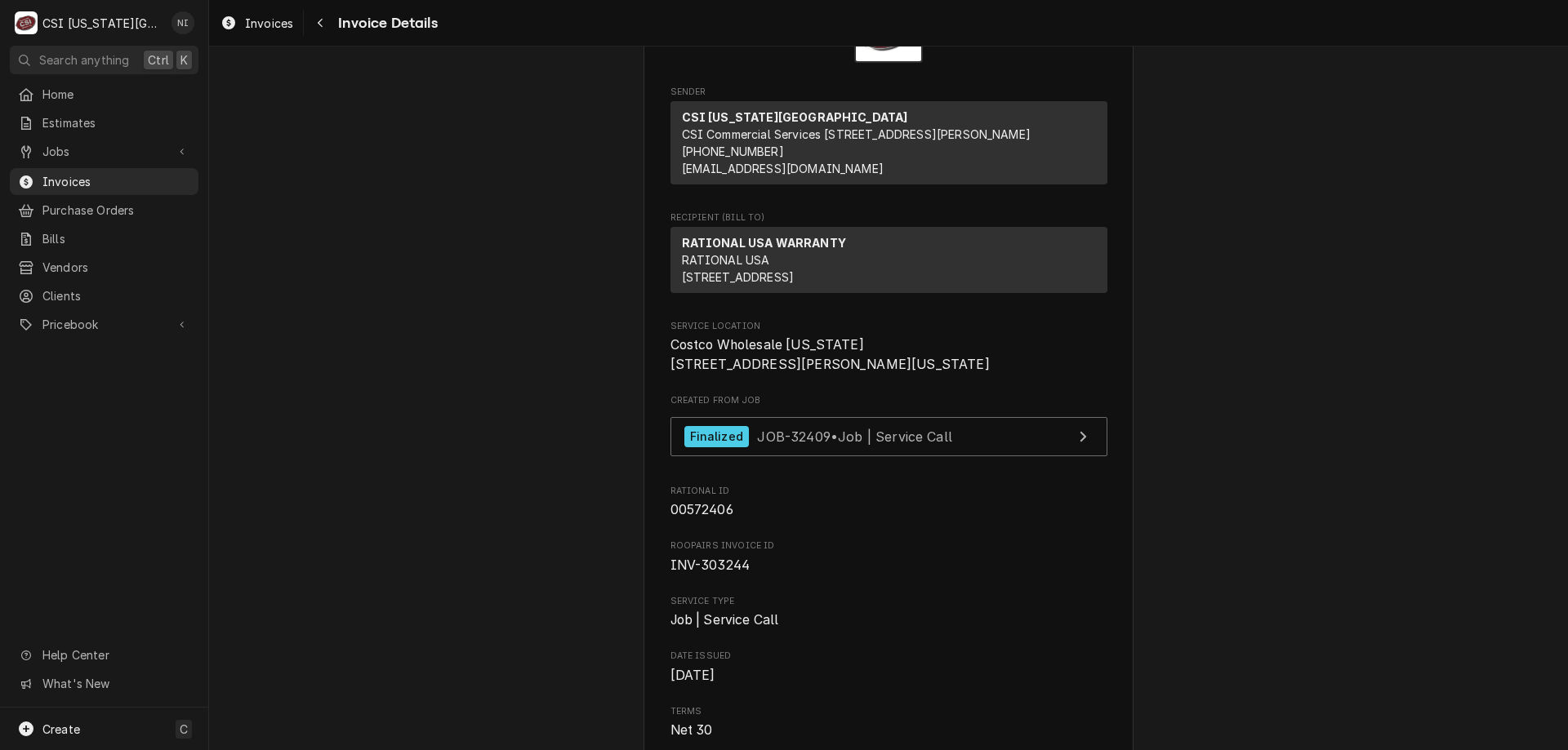
scroll to position [124, 0]
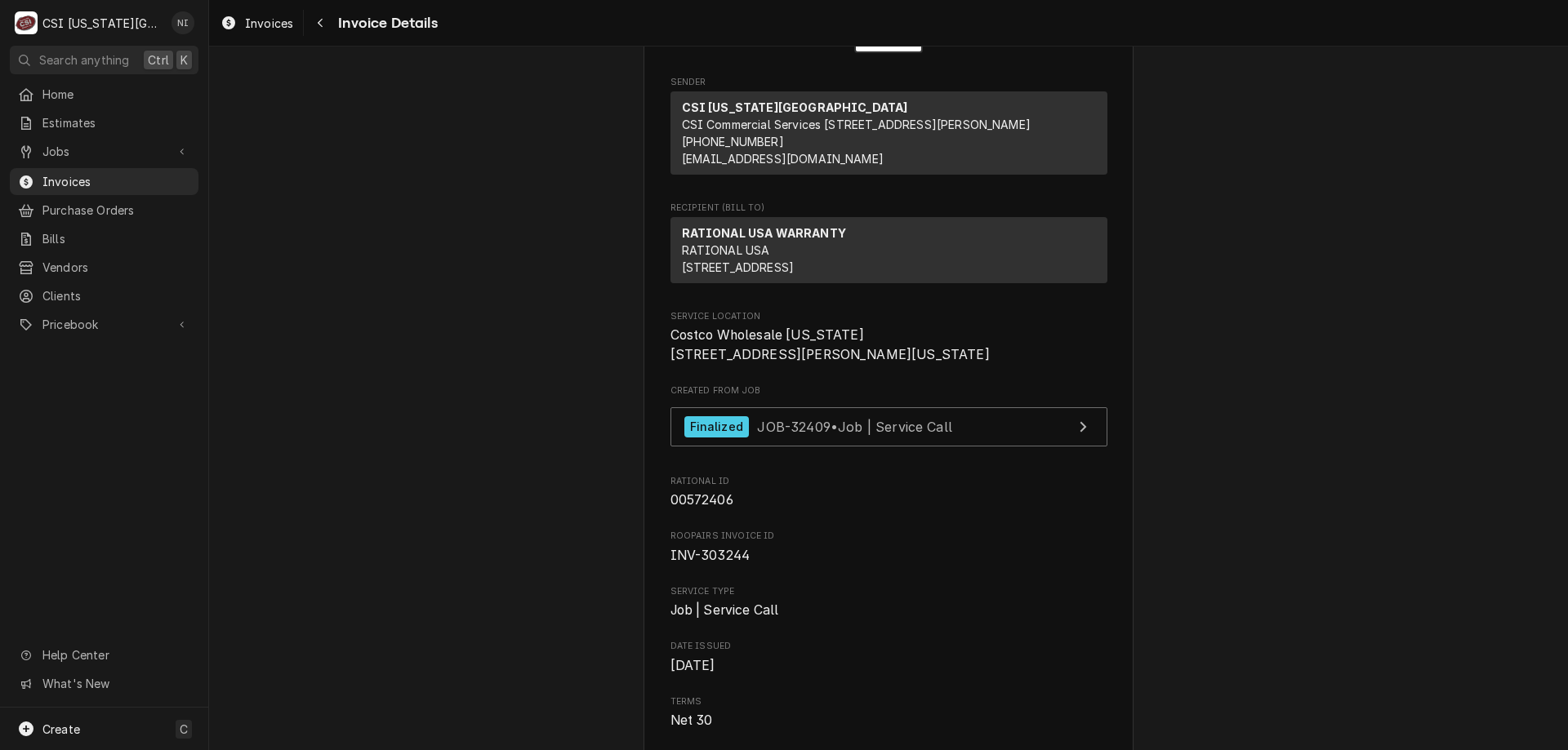
drag, startPoint x: 1281, startPoint y: 288, endPoint x: 1258, endPoint y: 280, distance: 24.4
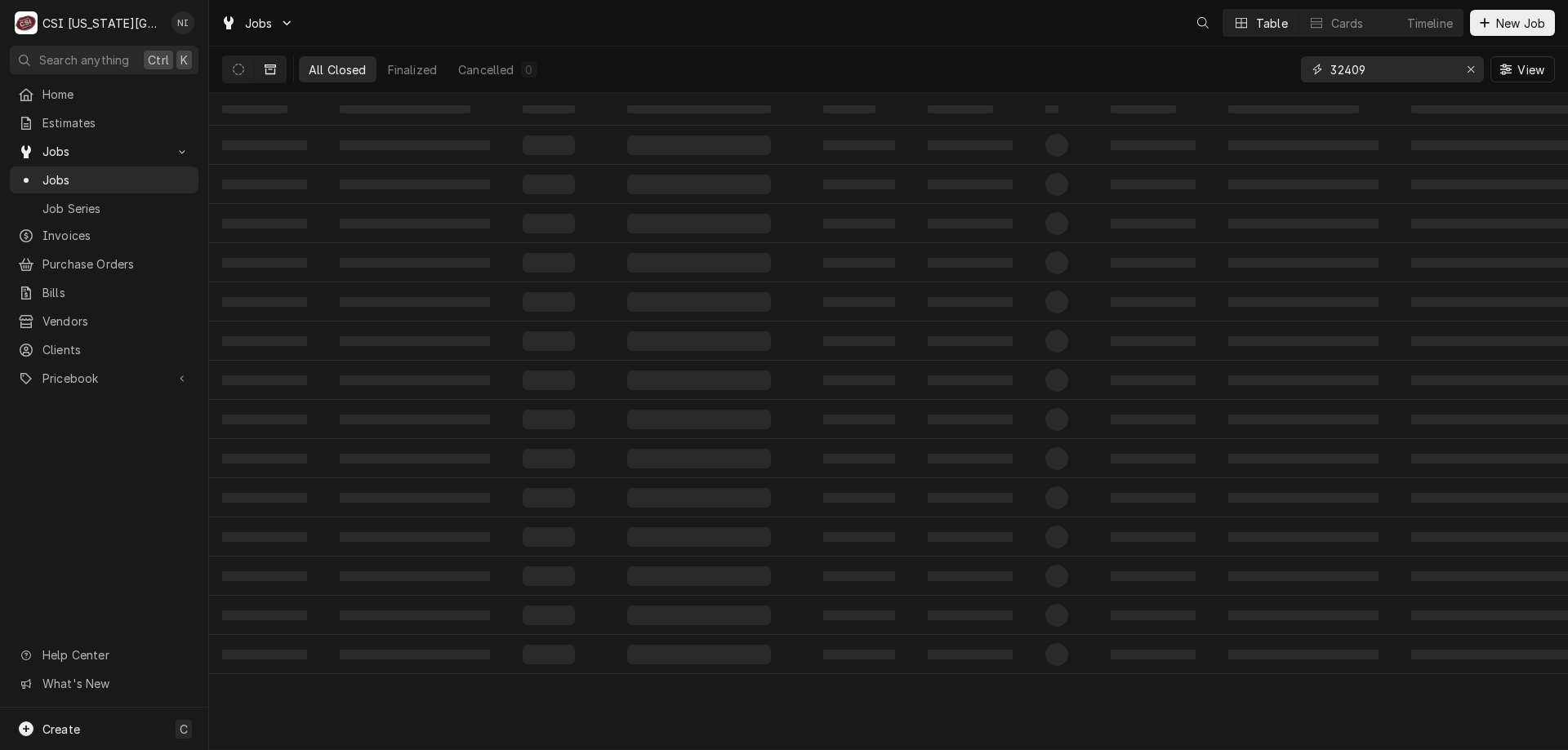
drag, startPoint x: 1331, startPoint y: 69, endPoint x: 1276, endPoint y: 69, distance: 55.0
click at [1285, 69] on div "All Closed Finalized Cancelled 0 32409 View" at bounding box center [888, 69] width 1333 height 46
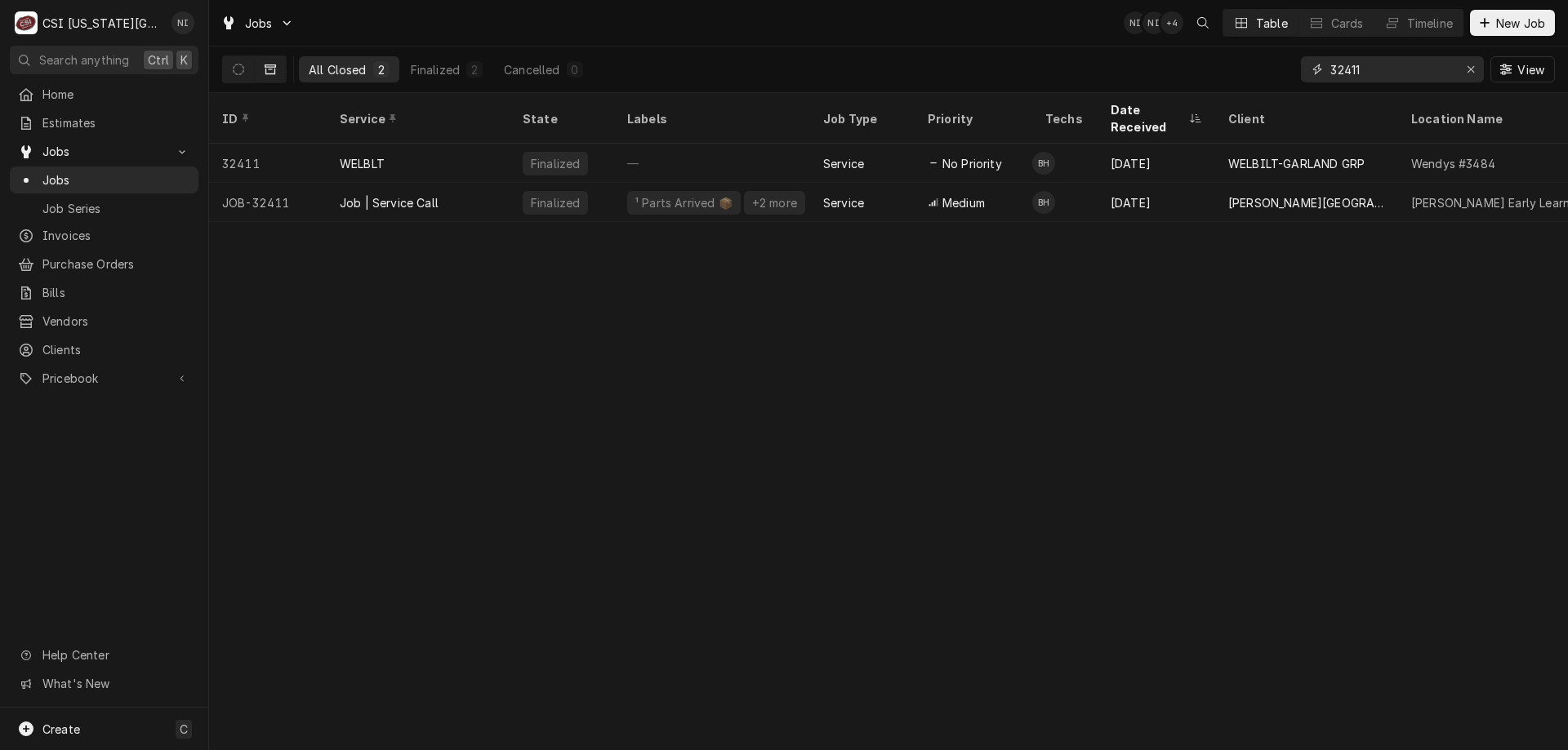
type input "32411"
click at [512, 183] on div "Finalized" at bounding box center [562, 203] width 104 height 39
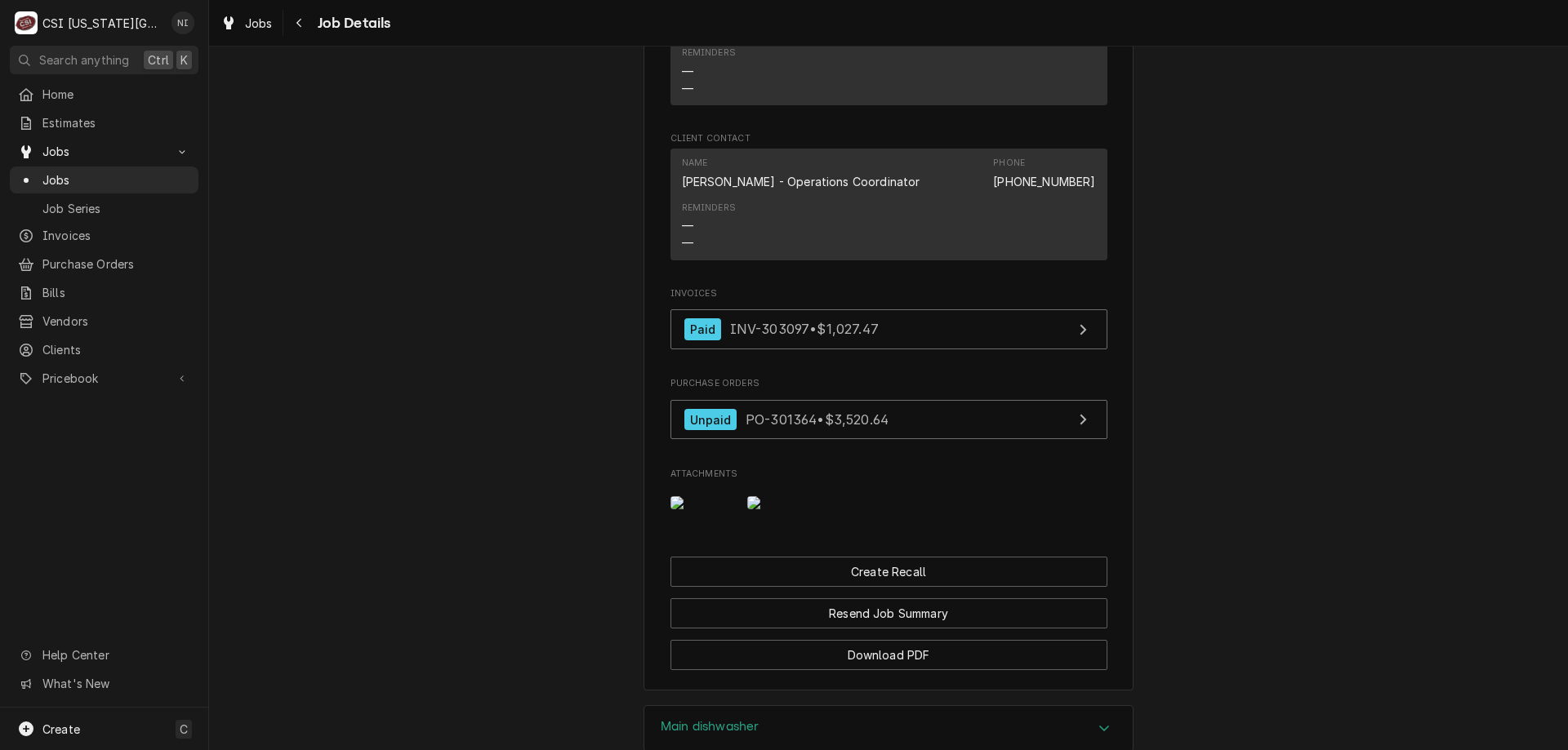
scroll to position [1552, 0]
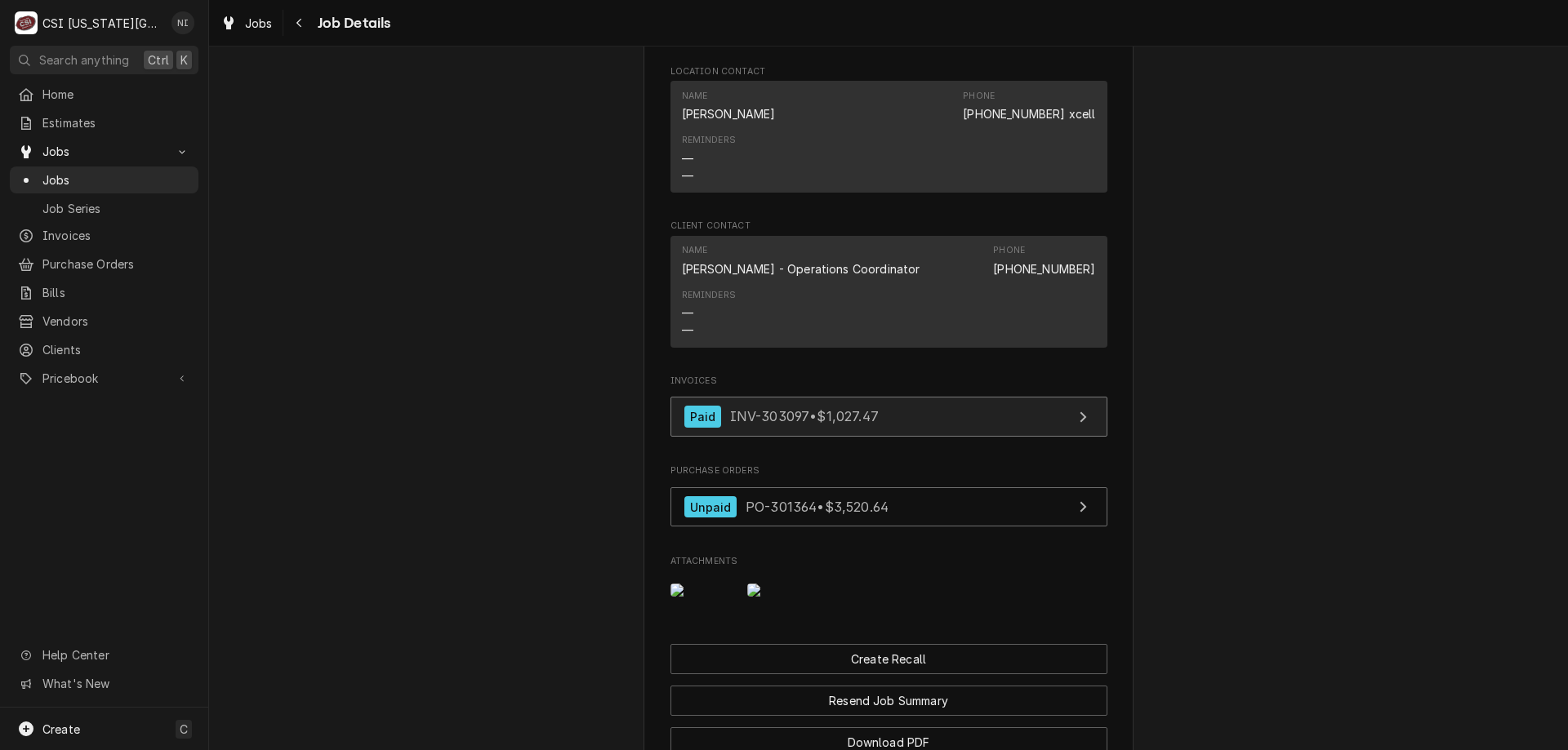
click at [995, 437] on link "Paid INV-303097 • $1,027.47" at bounding box center [889, 416] width 437 height 40
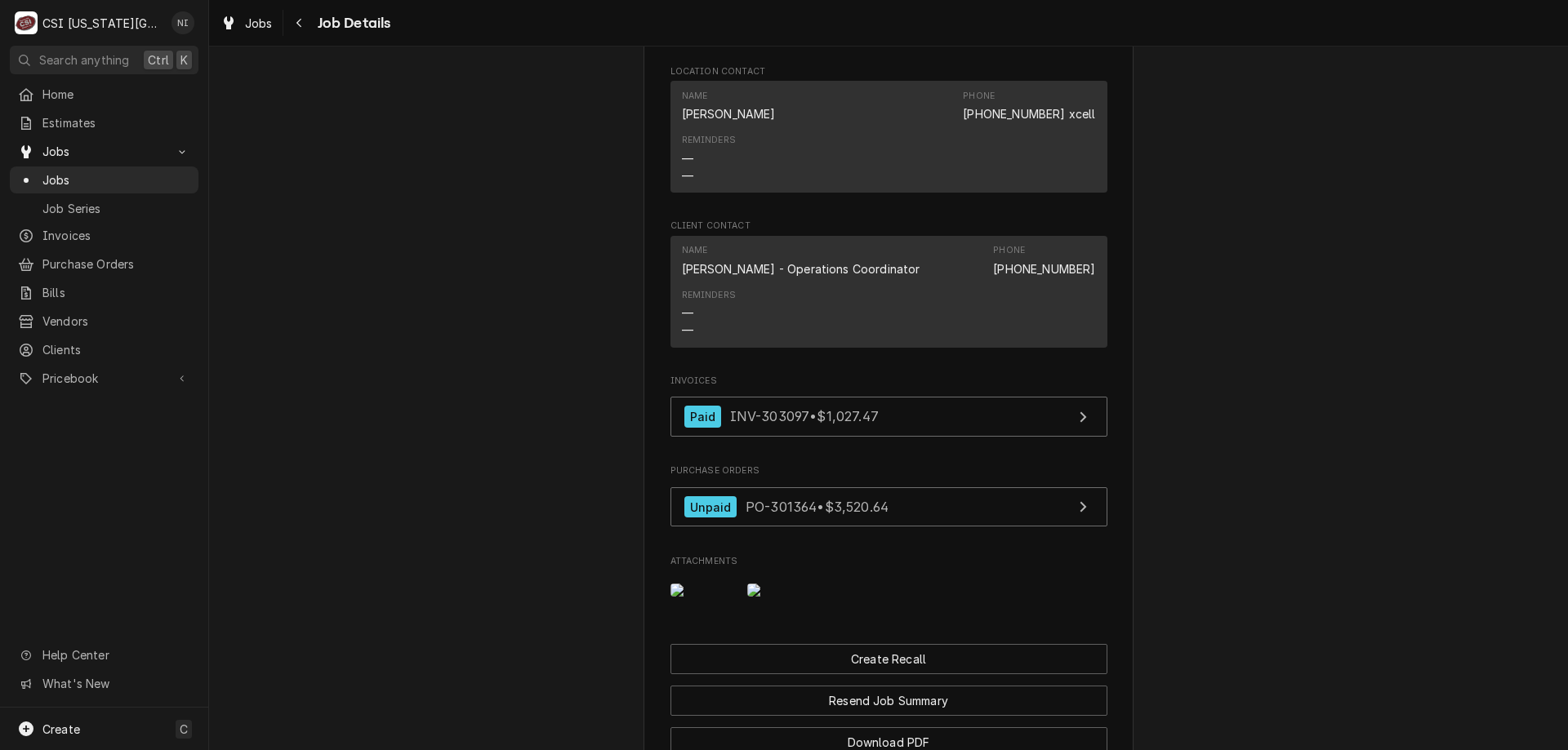
click at [157, 171] on span "Jobs" at bounding box center [116, 179] width 148 height 17
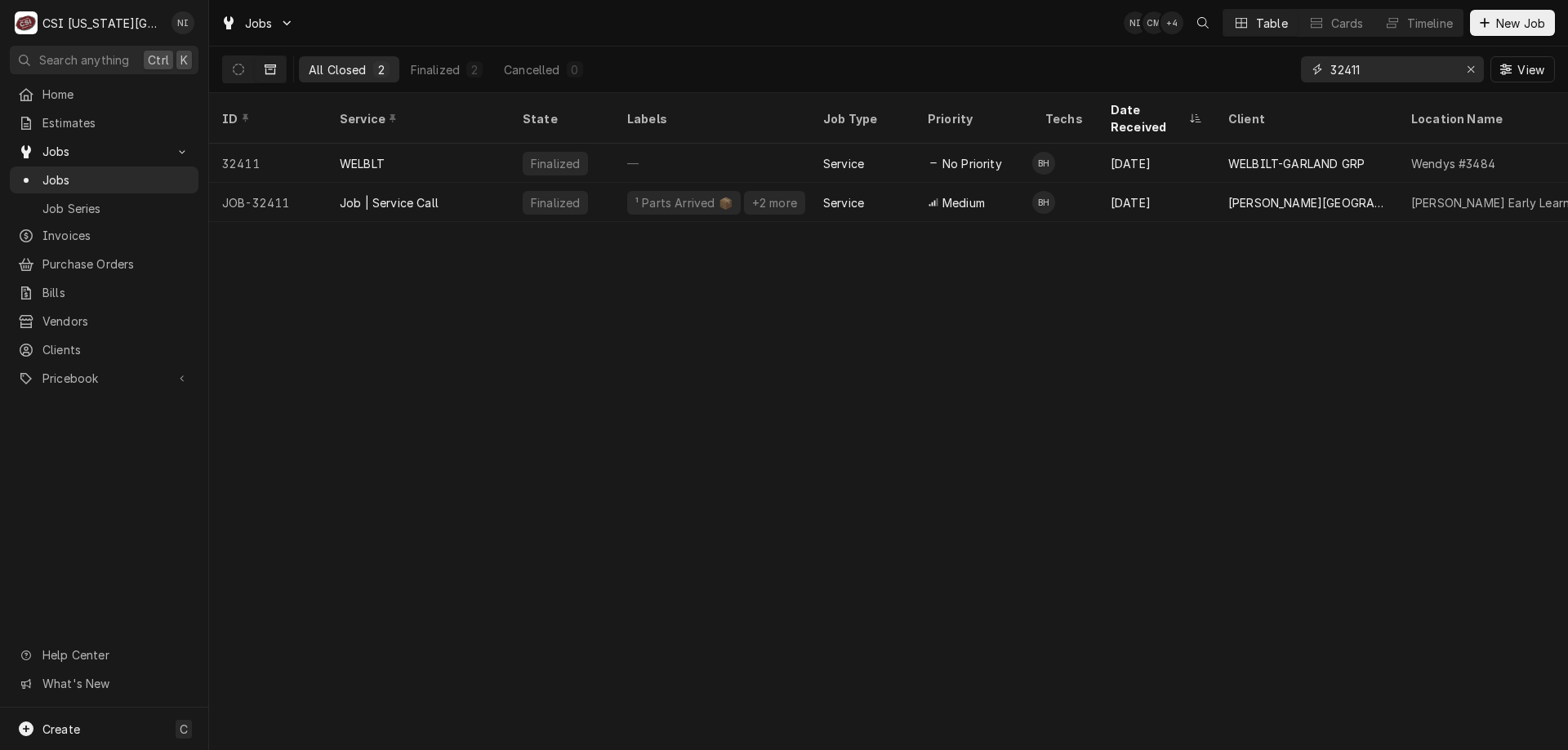
drag, startPoint x: 1380, startPoint y: 74, endPoint x: 1290, endPoint y: 61, distance: 90.9
click at [1292, 61] on div "All Closed 2 Finalized 2 Cancelled 0 32411 View" at bounding box center [888, 69] width 1333 height 46
type input "32464"
click at [504, 183] on div "Job | Service Call" at bounding box center [418, 203] width 183 height 39
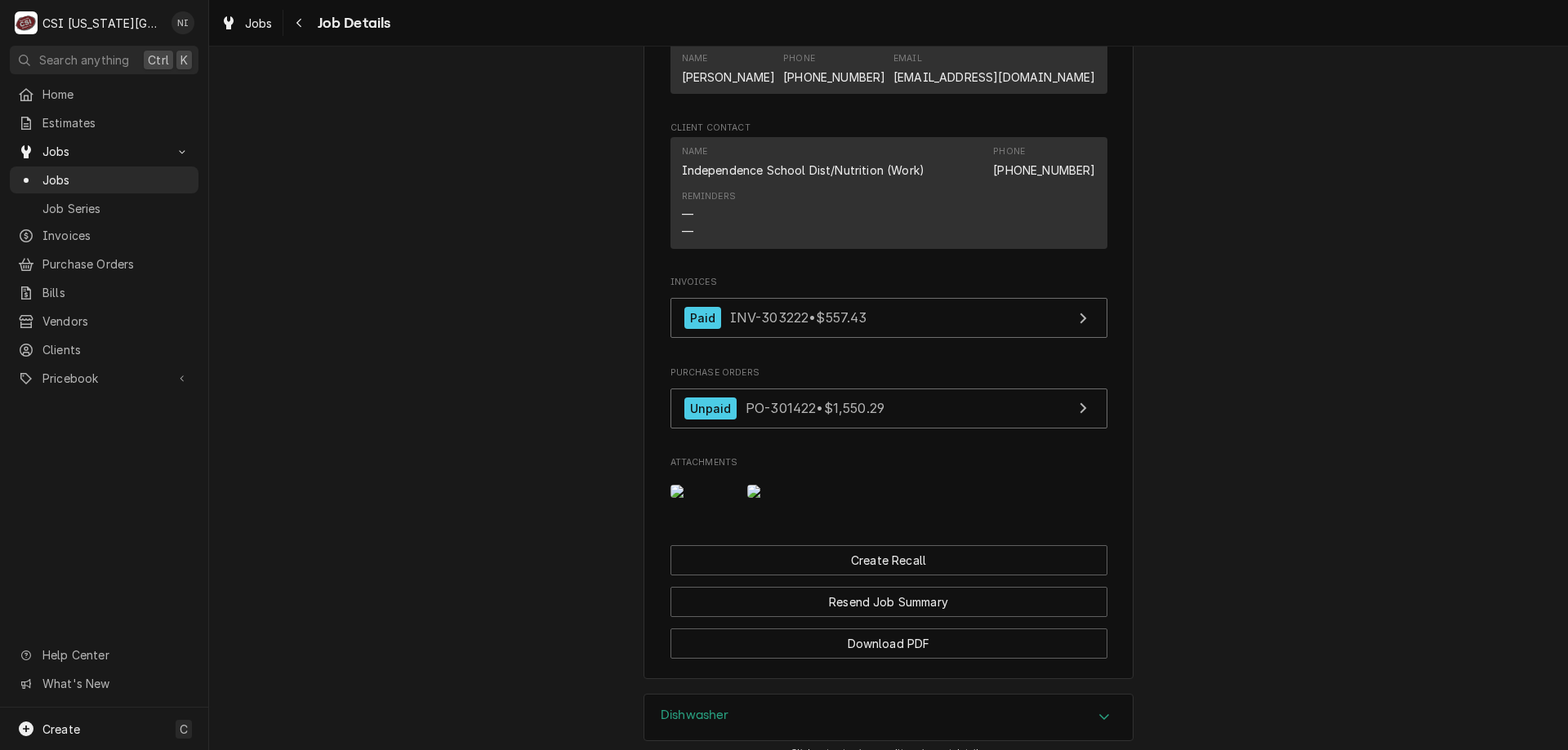
scroll to position [1425, 0]
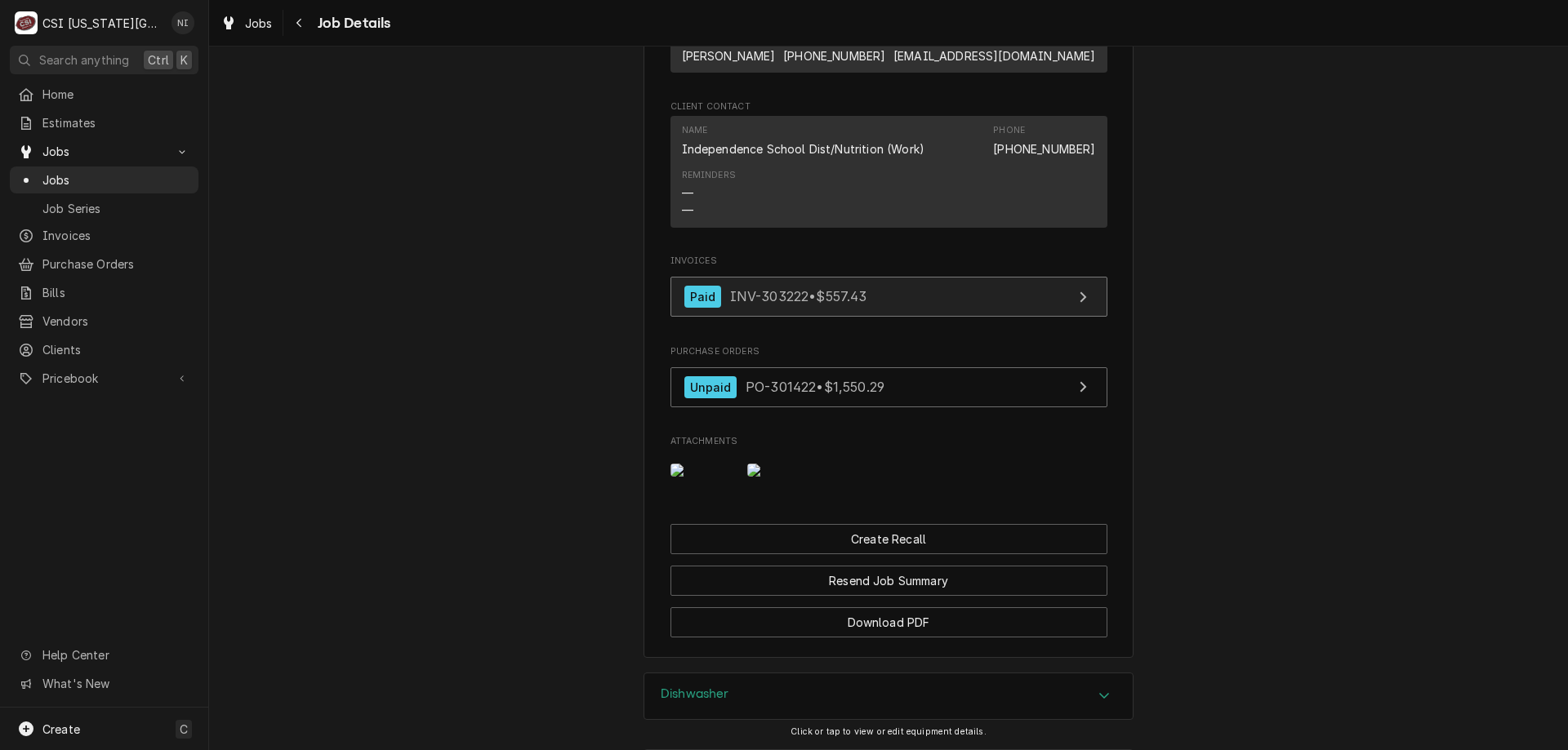
click at [931, 308] on link "Paid INV-303222 • $557.43" at bounding box center [889, 296] width 437 height 40
click at [140, 177] on span "Jobs" at bounding box center [116, 179] width 148 height 17
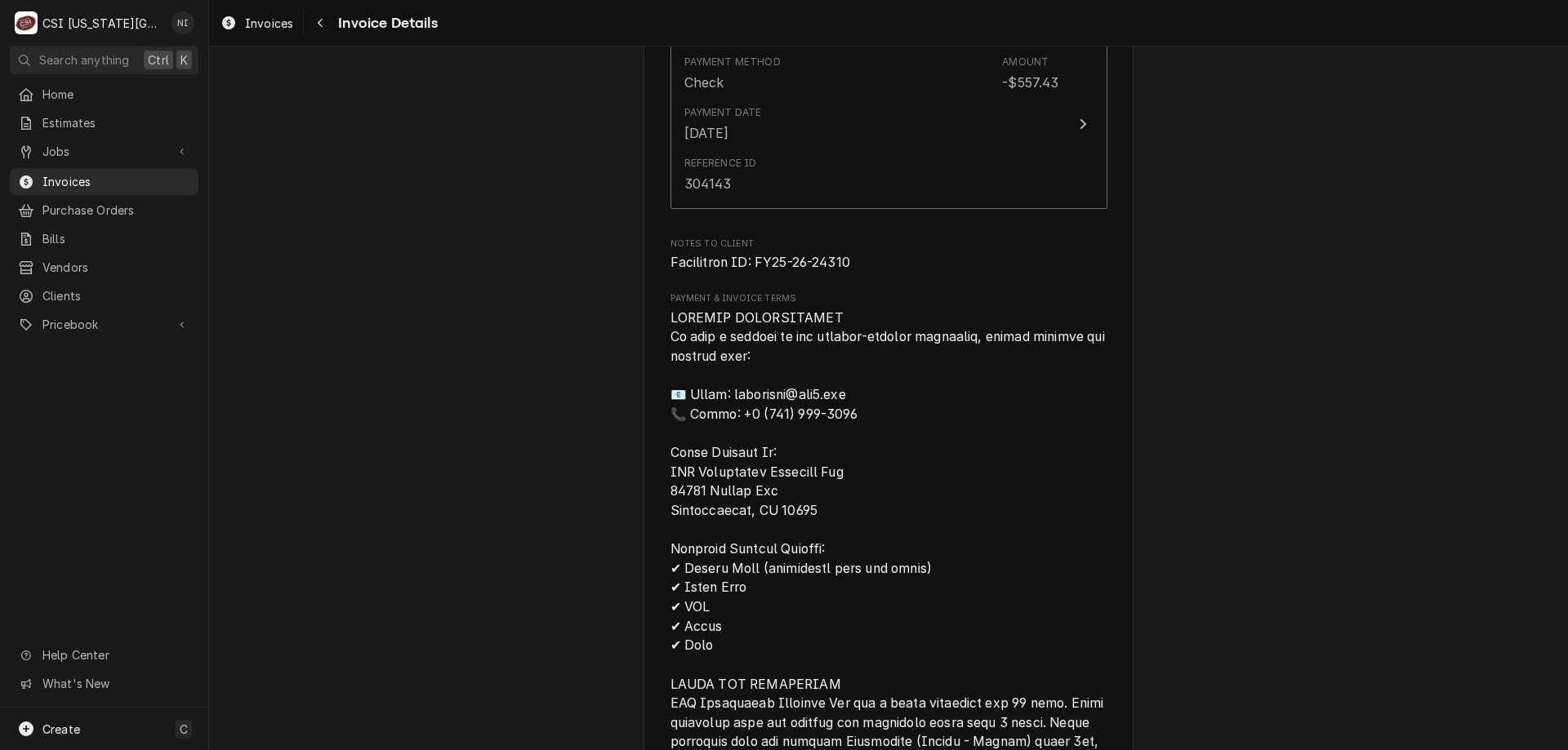
scroll to position [2482, 0]
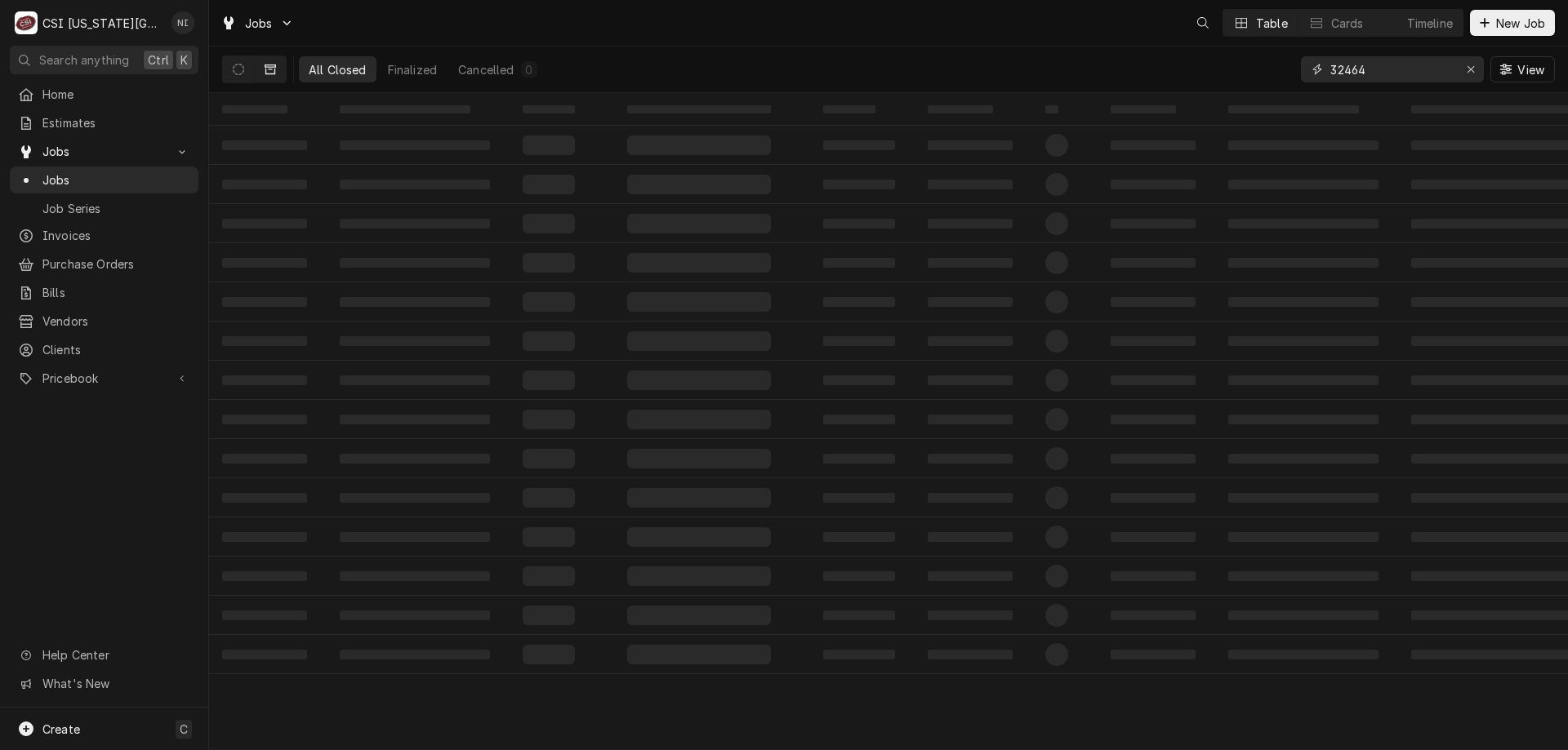
drag, startPoint x: 1366, startPoint y: 68, endPoint x: 1219, endPoint y: 65, distance: 147.0
click at [1239, 68] on div "All Closed Finalized Cancelled 0 32464 View" at bounding box center [888, 69] width 1333 height 46
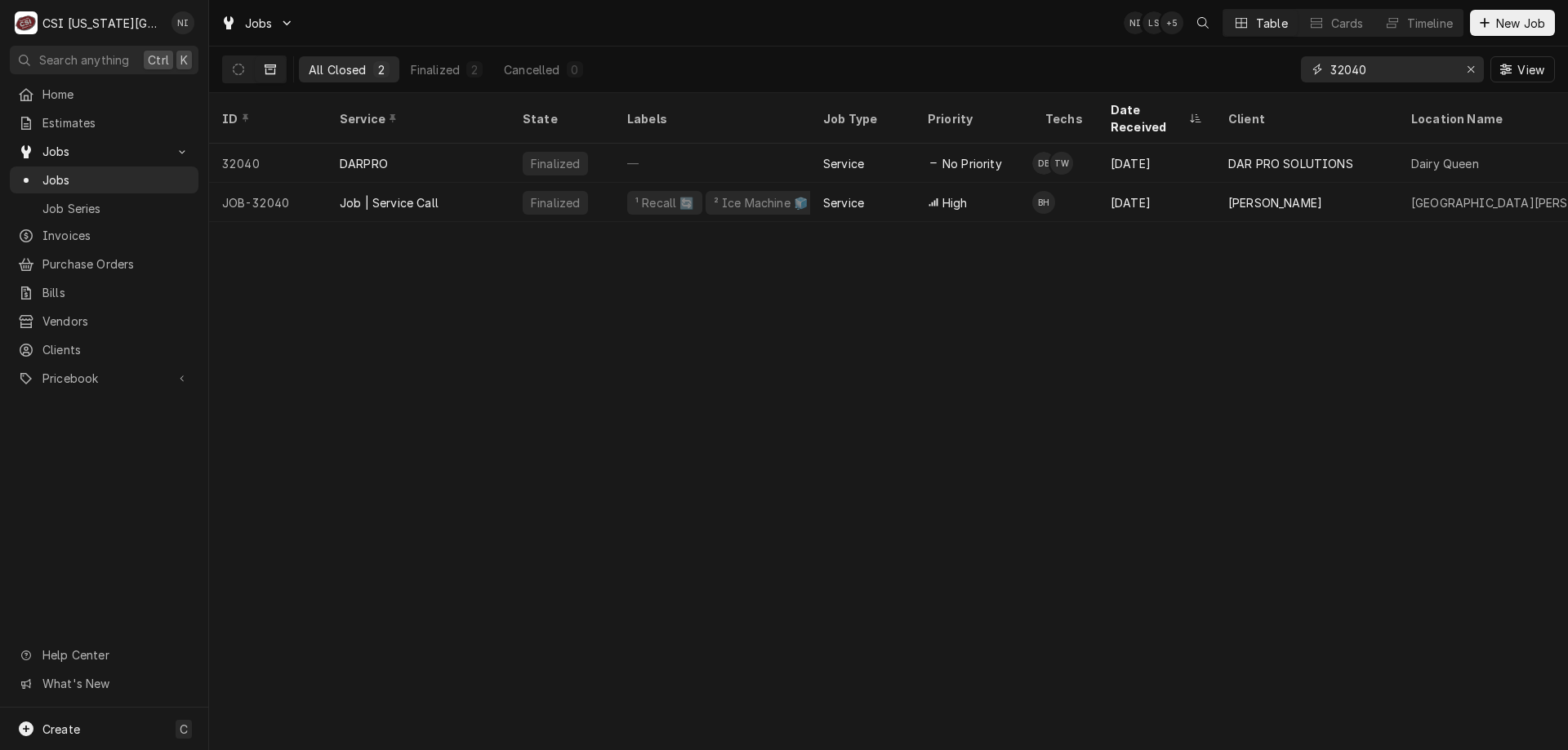
type input "32040"
click at [482, 183] on div "Job | Service Call" at bounding box center [418, 203] width 183 height 39
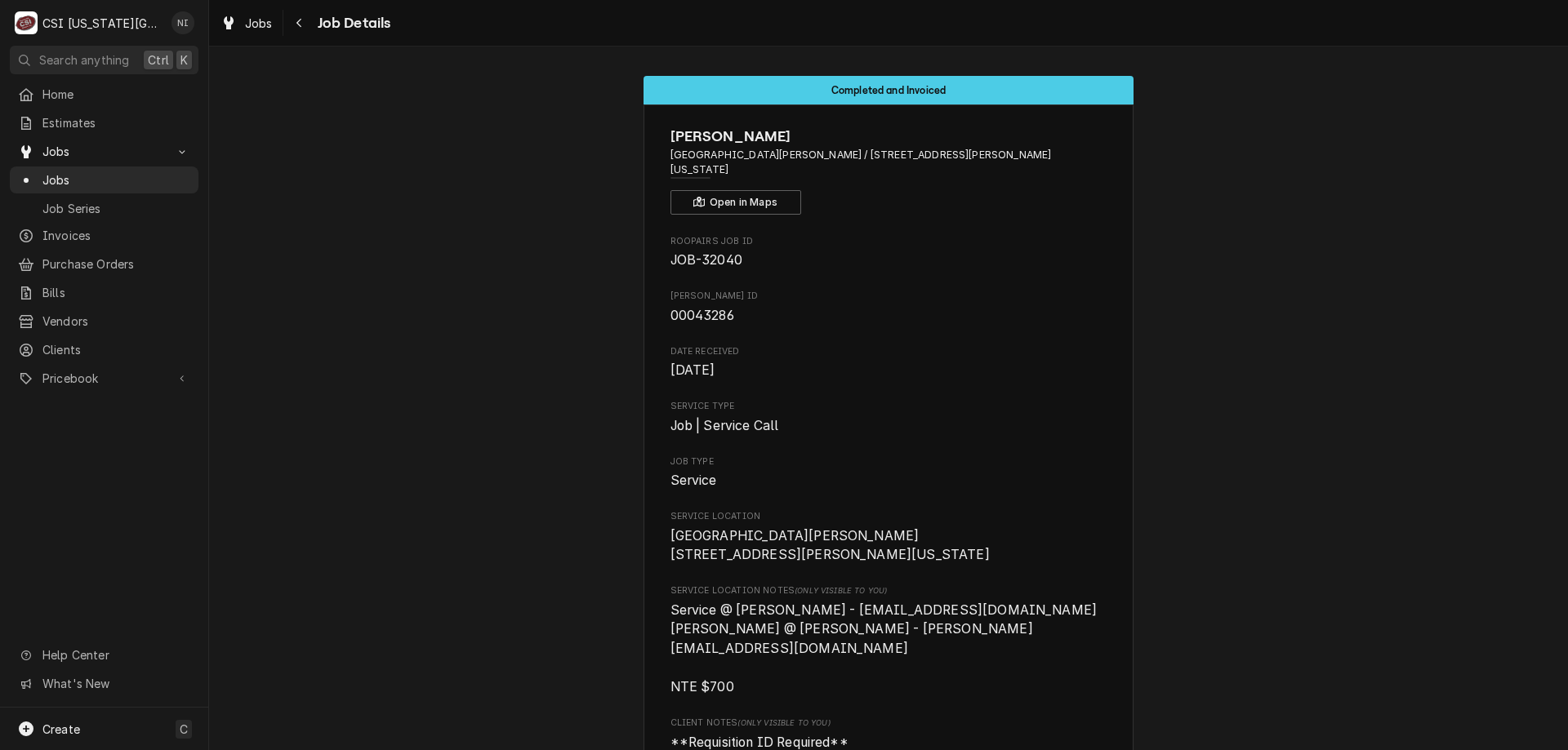
click at [147, 184] on link "Jobs" at bounding box center [104, 180] width 188 height 27
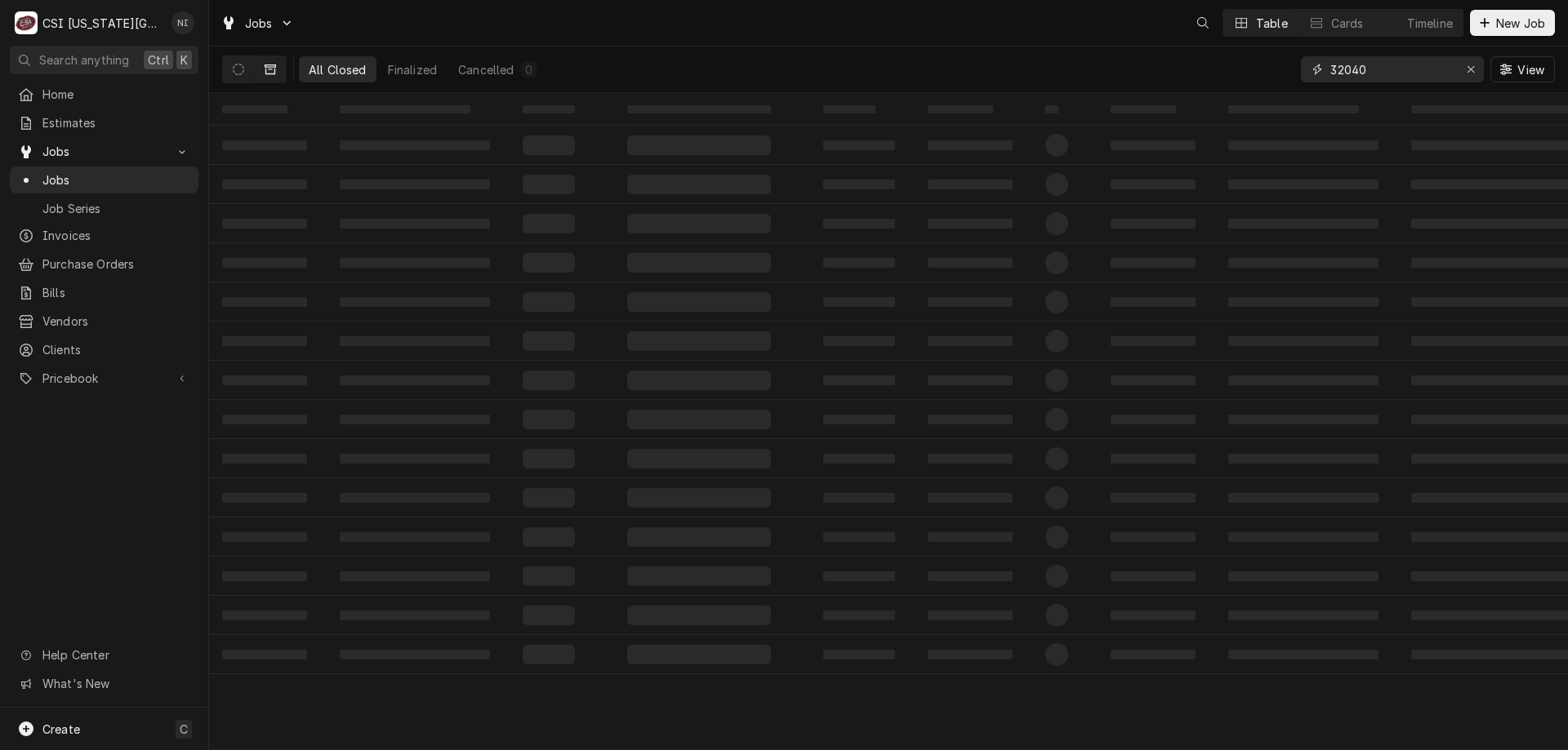
drag, startPoint x: 1379, startPoint y: 65, endPoint x: 1261, endPoint y: 72, distance: 118.2
click at [1275, 74] on div "All Closed Finalized Cancelled 0 32040 View" at bounding box center [888, 69] width 1333 height 46
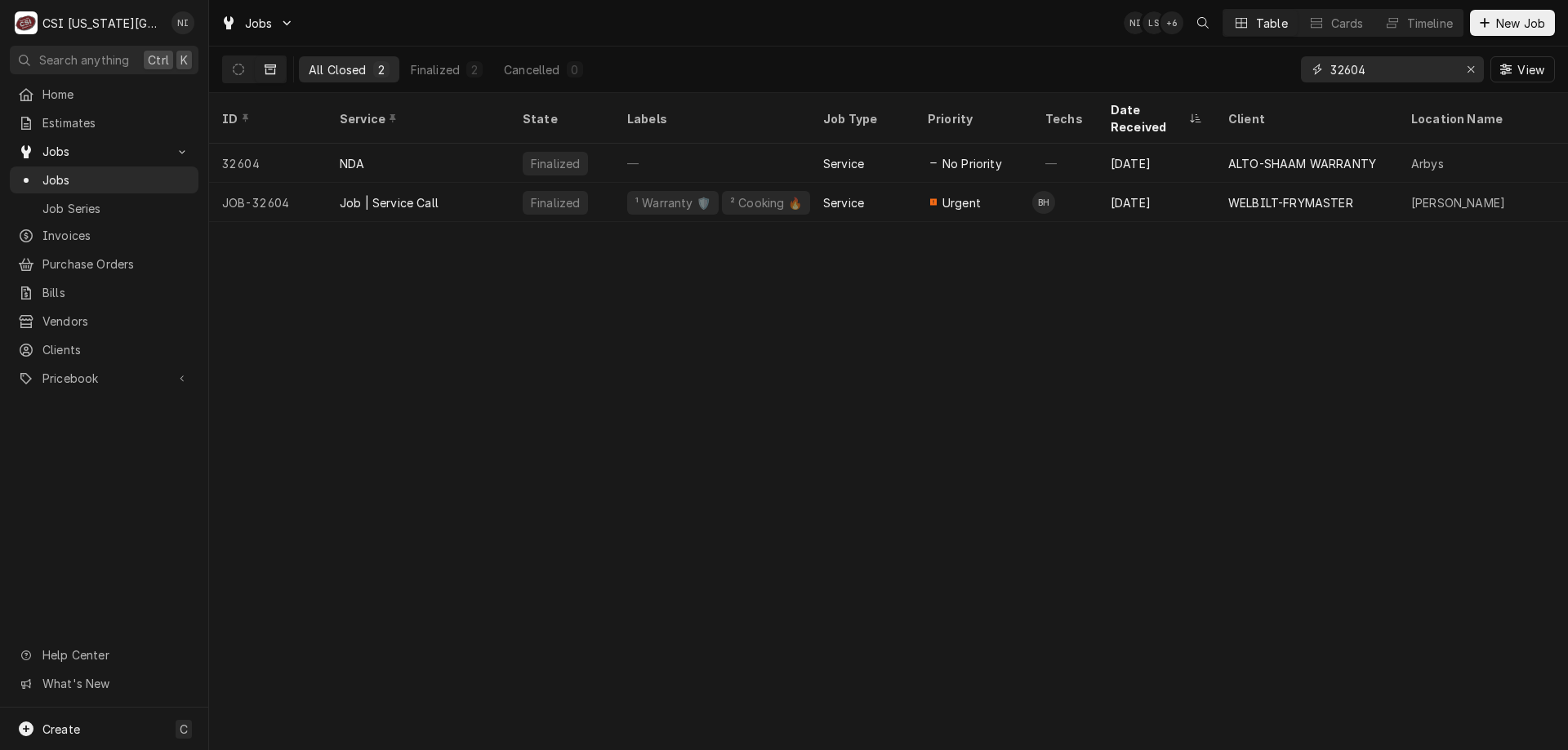
type input "32604"
click at [483, 195] on div "Job | Service Call" at bounding box center [418, 203] width 183 height 39
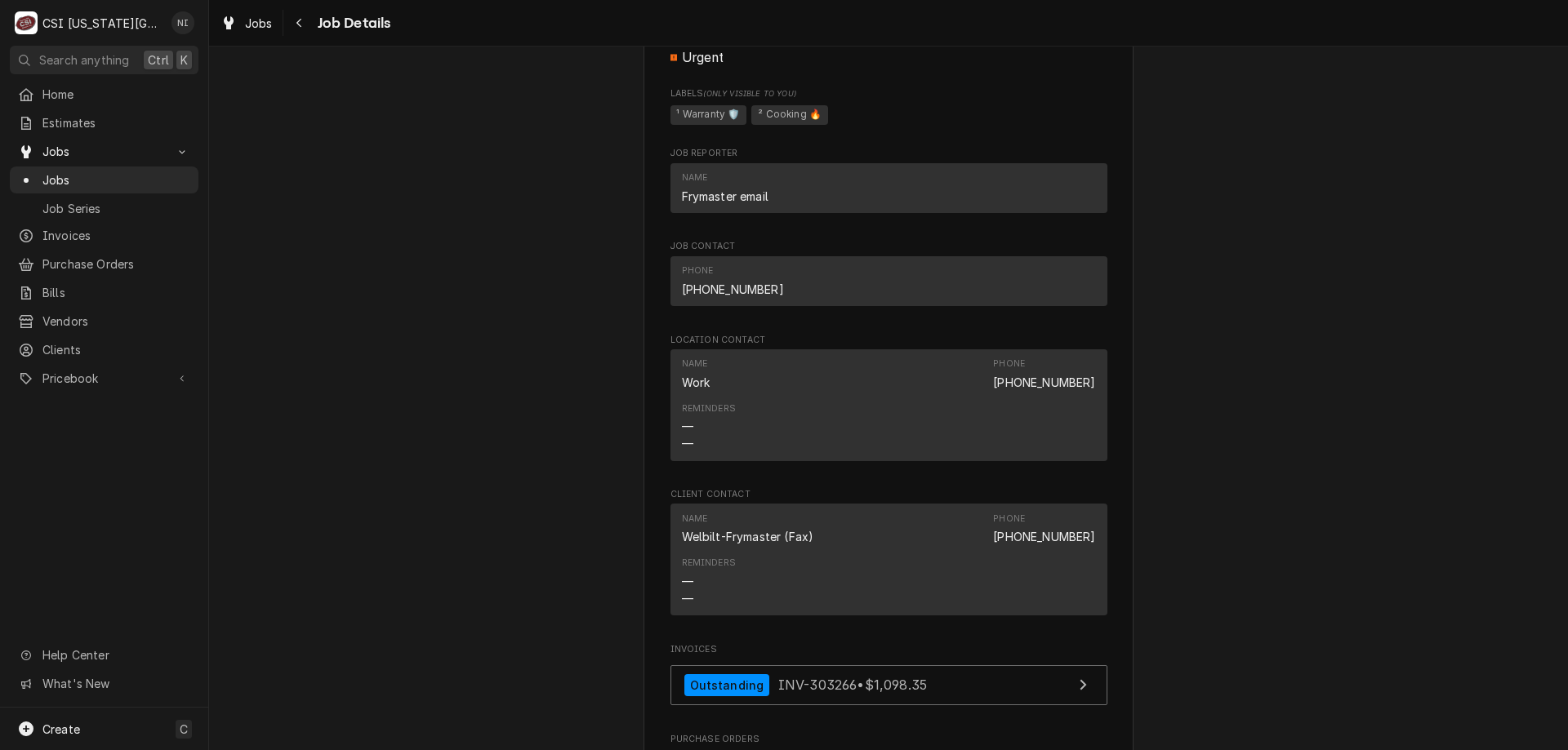
scroll to position [2791, 0]
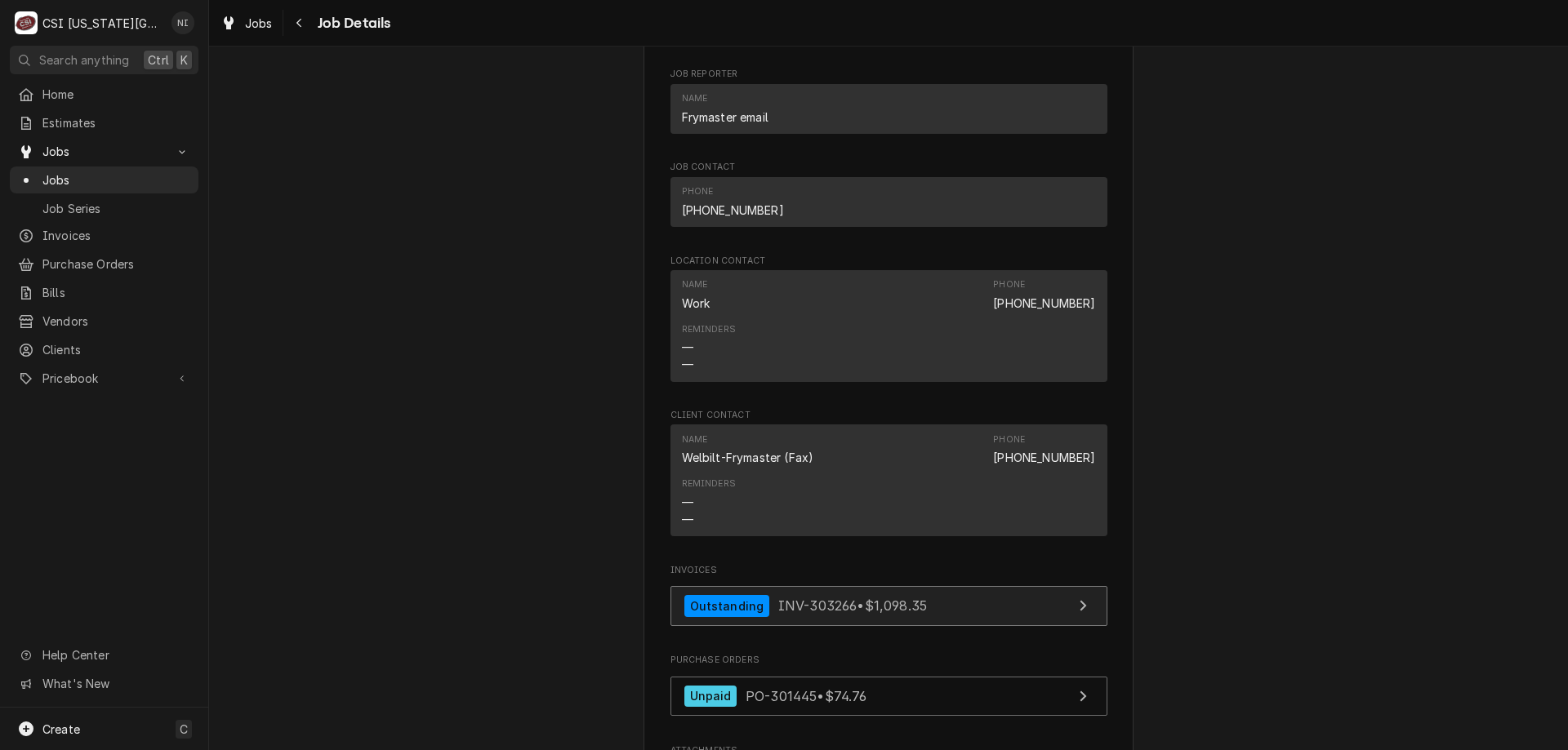
click at [1006, 614] on link "Outstanding INV-303266 • $1,098.35" at bounding box center [889, 606] width 437 height 40
click at [182, 179] on span "Jobs" at bounding box center [116, 179] width 148 height 17
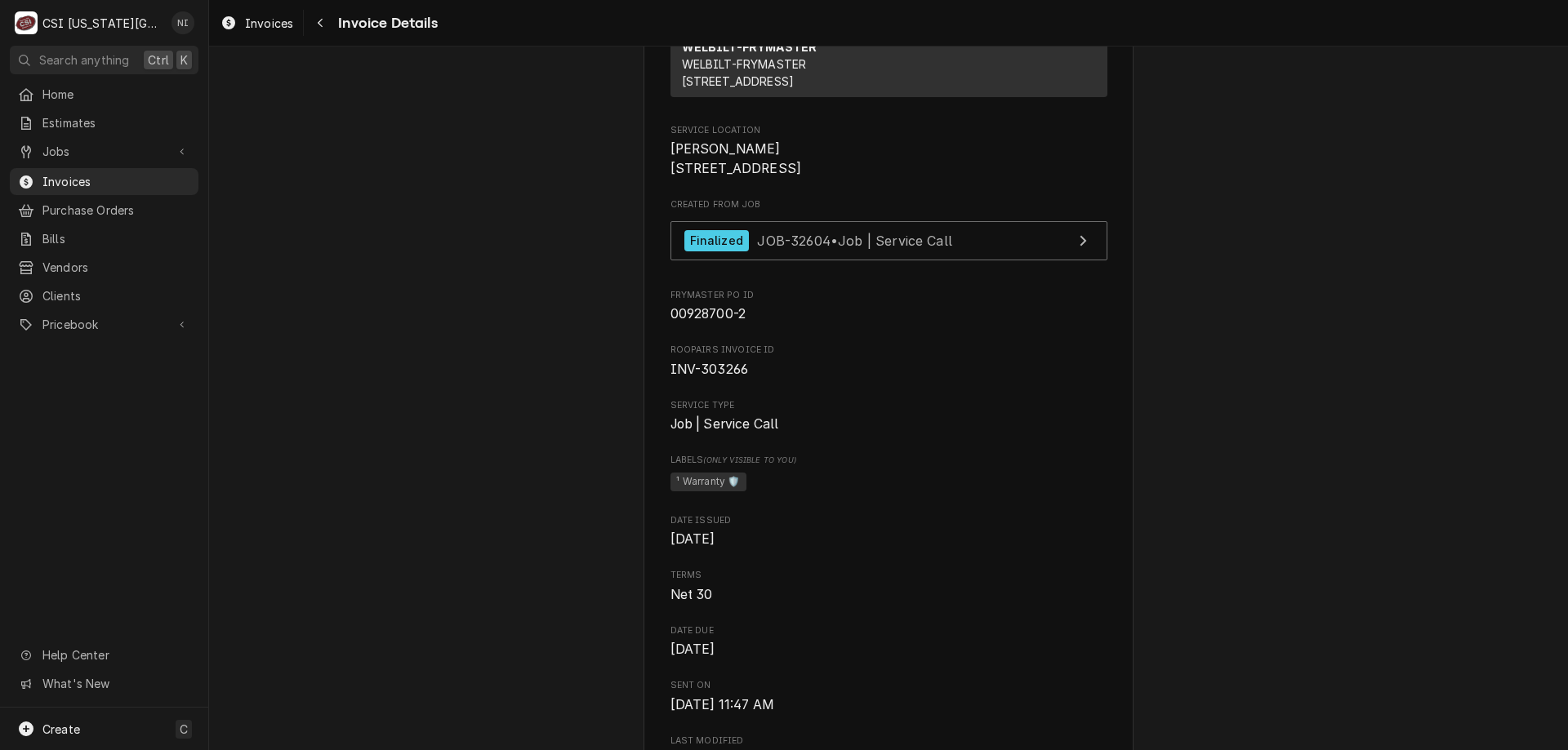
scroll to position [279, 0]
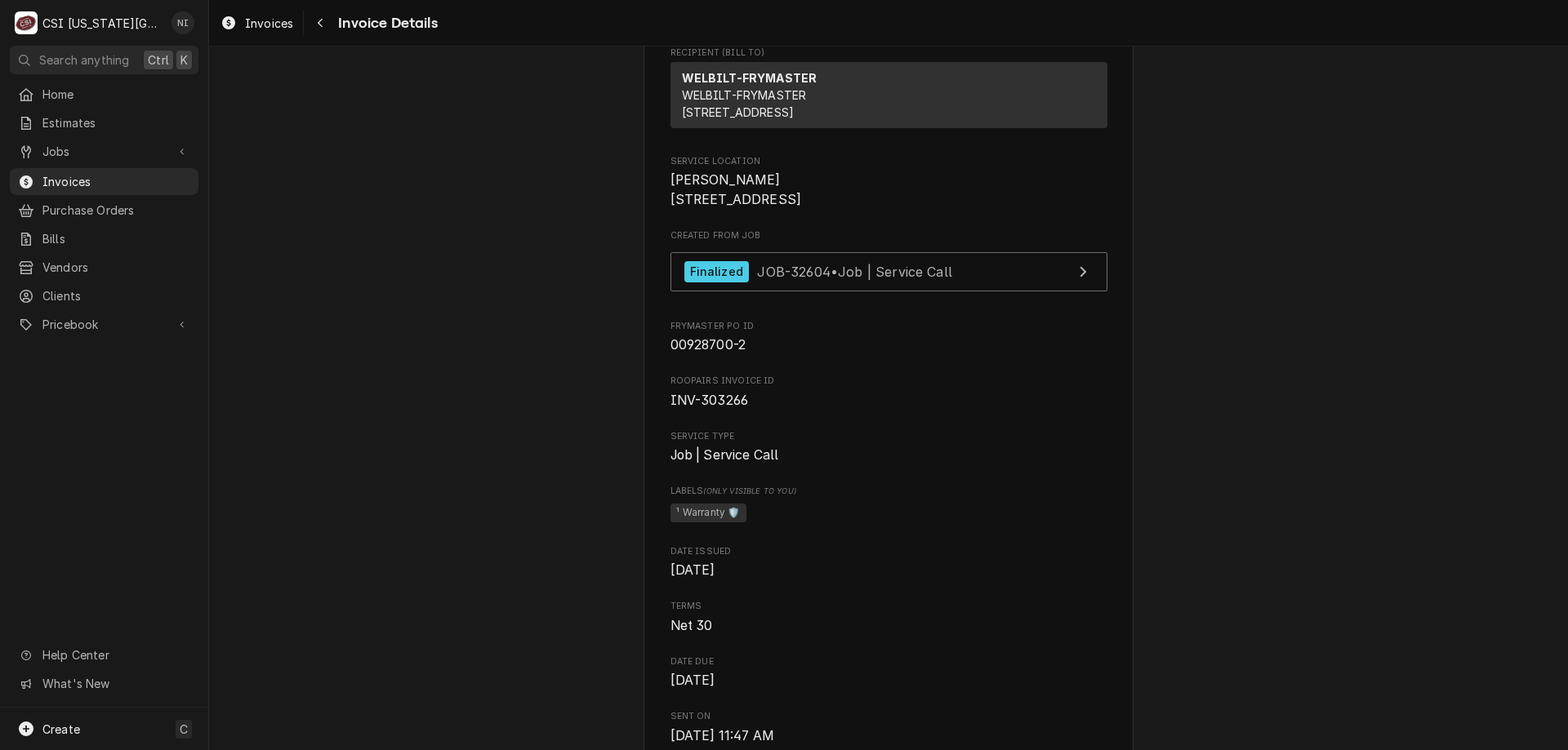
drag, startPoint x: 1562, startPoint y: 267, endPoint x: 1354, endPoint y: 159, distance: 234.4
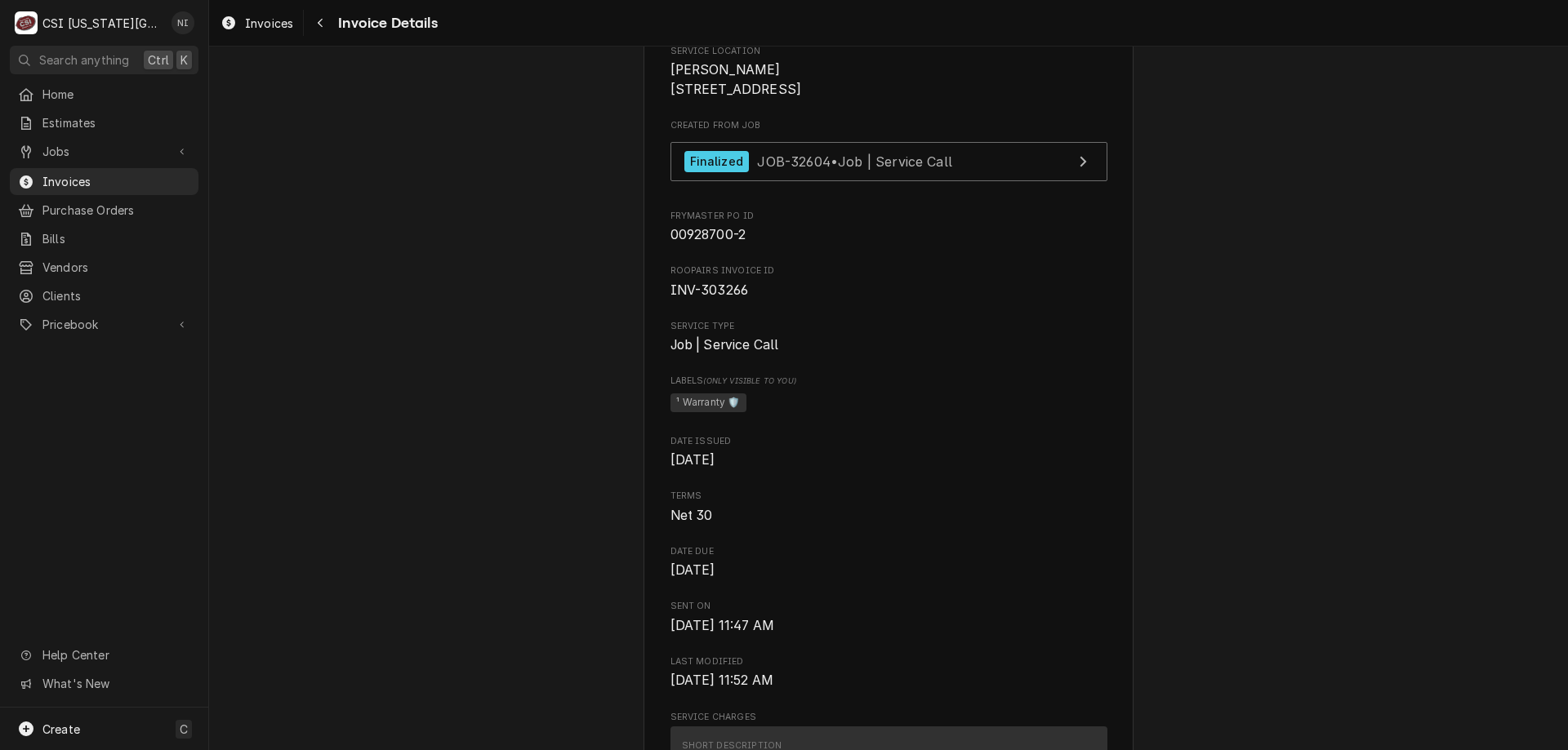
scroll to position [357, 0]
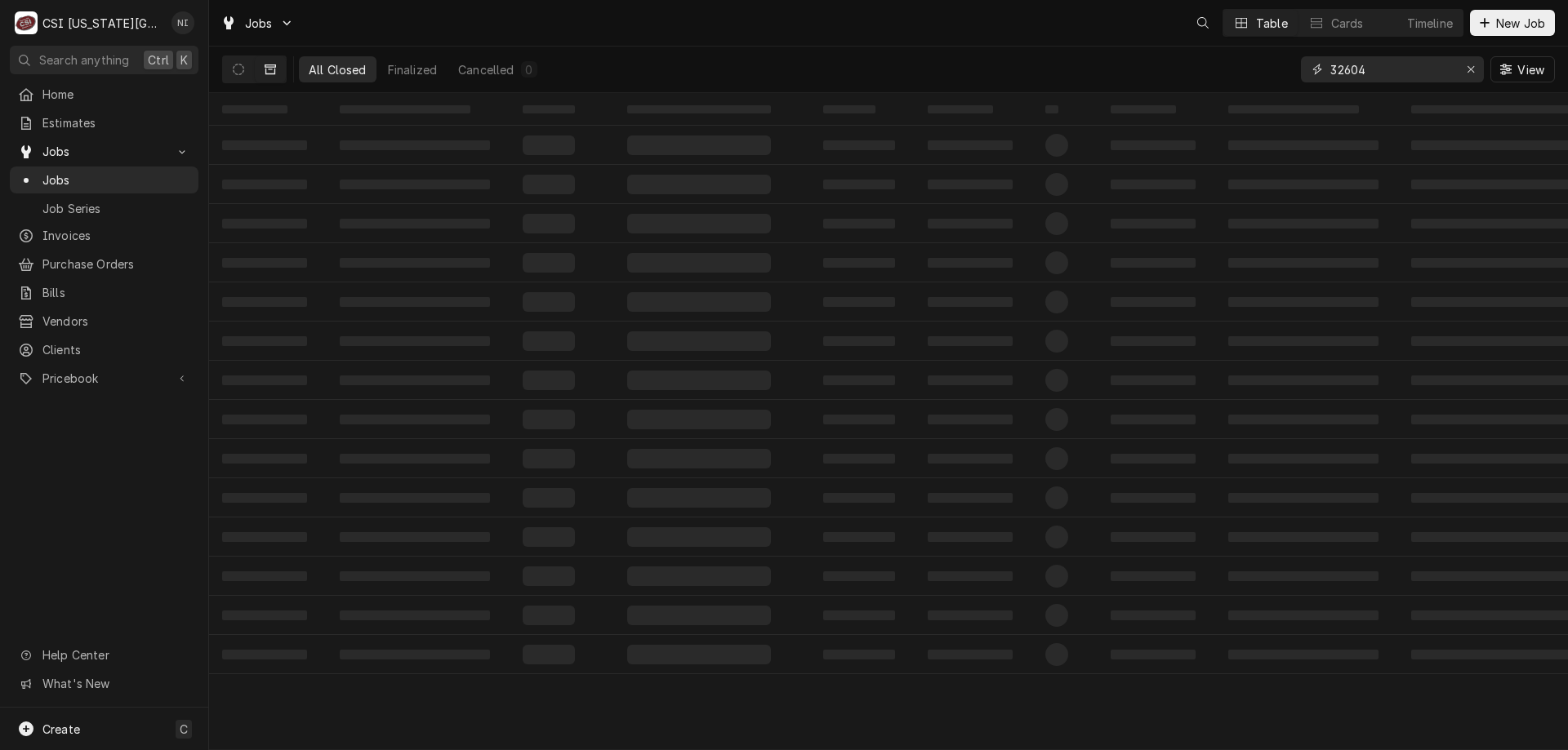
drag, startPoint x: 1380, startPoint y: 69, endPoint x: 1255, endPoint y: 53, distance: 126.0
click at [1257, 54] on div "All Closed Finalized Cancelled 0 32604 View" at bounding box center [888, 69] width 1333 height 46
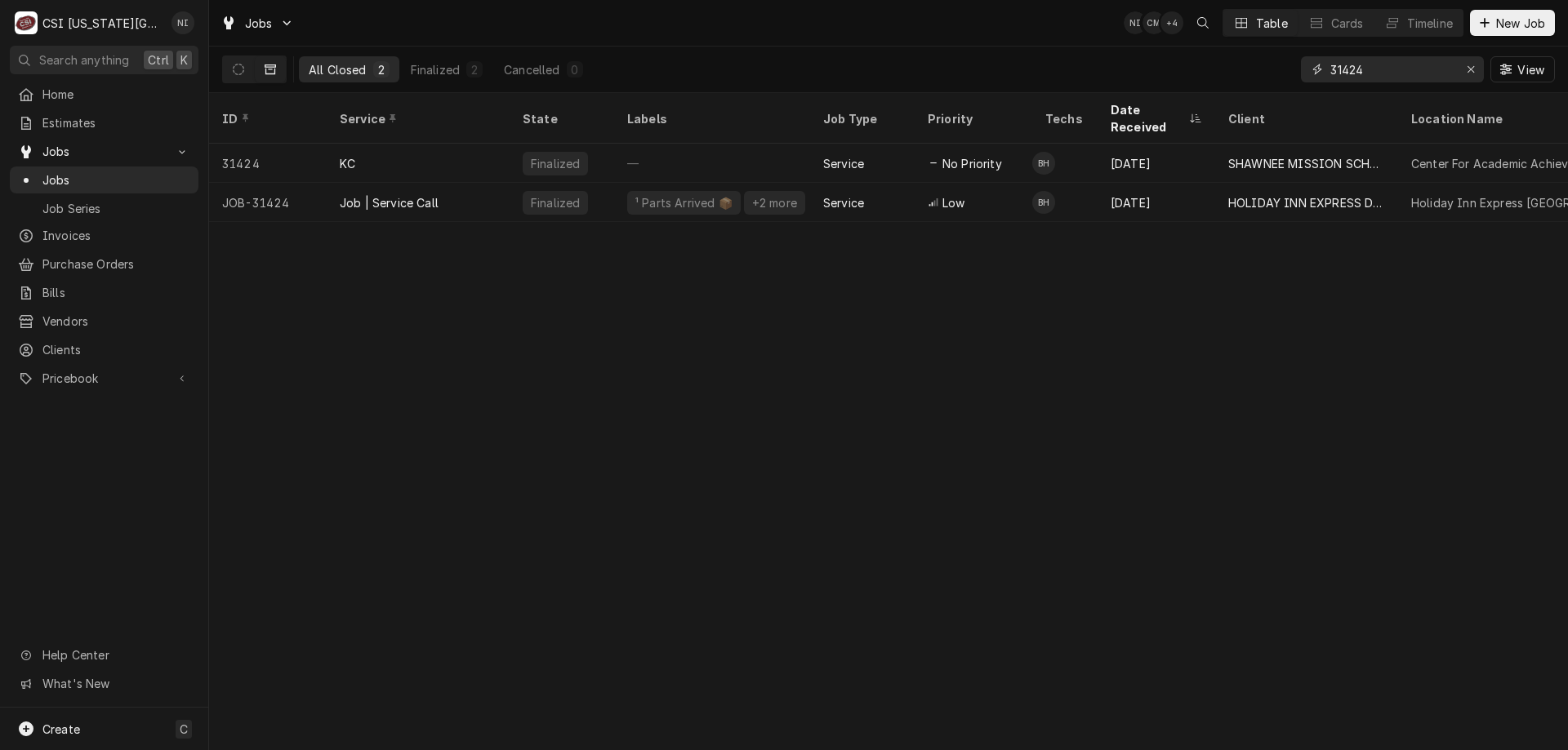
type input "31424"
click at [459, 183] on div "Job | Service Call" at bounding box center [418, 203] width 183 height 39
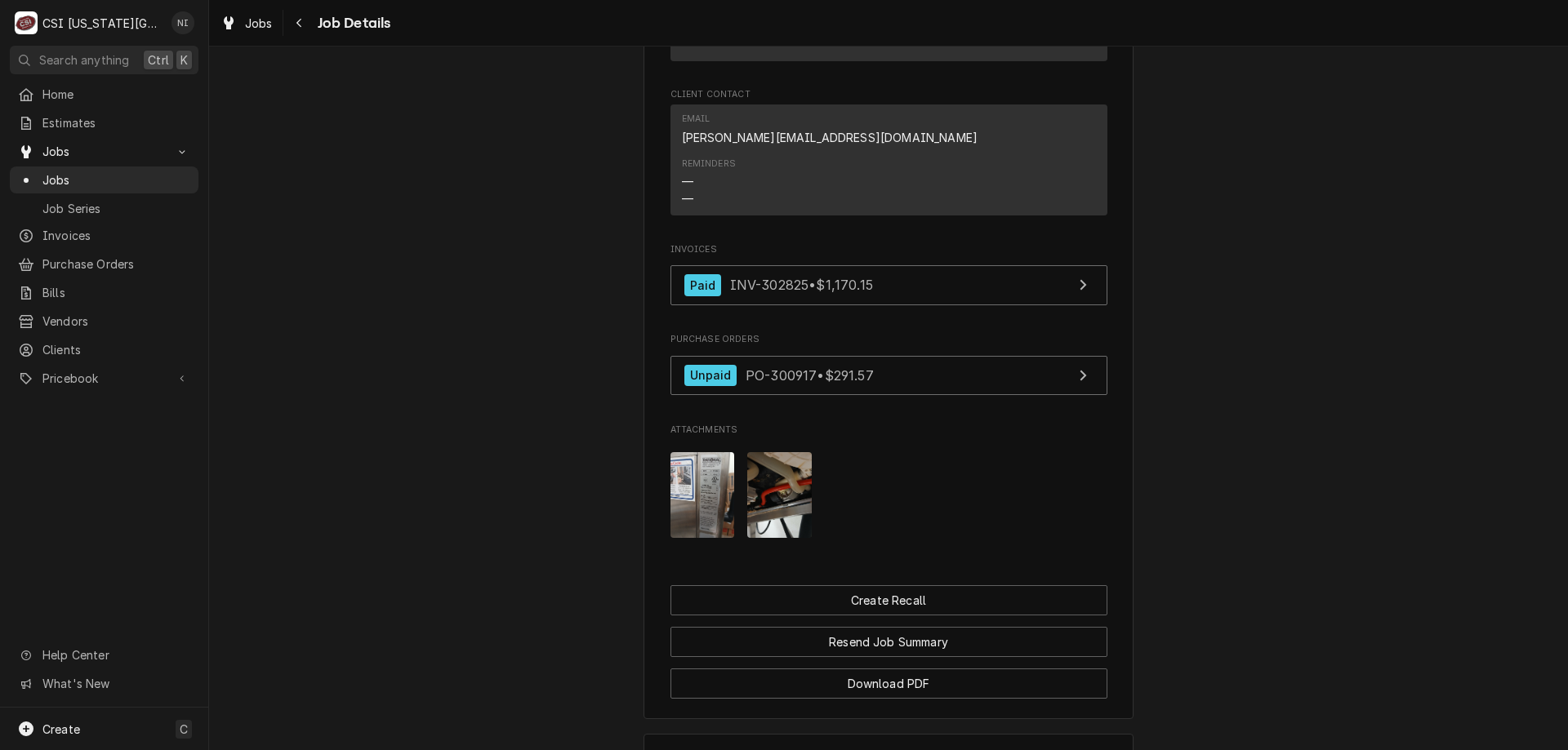
scroll to position [1997, 0]
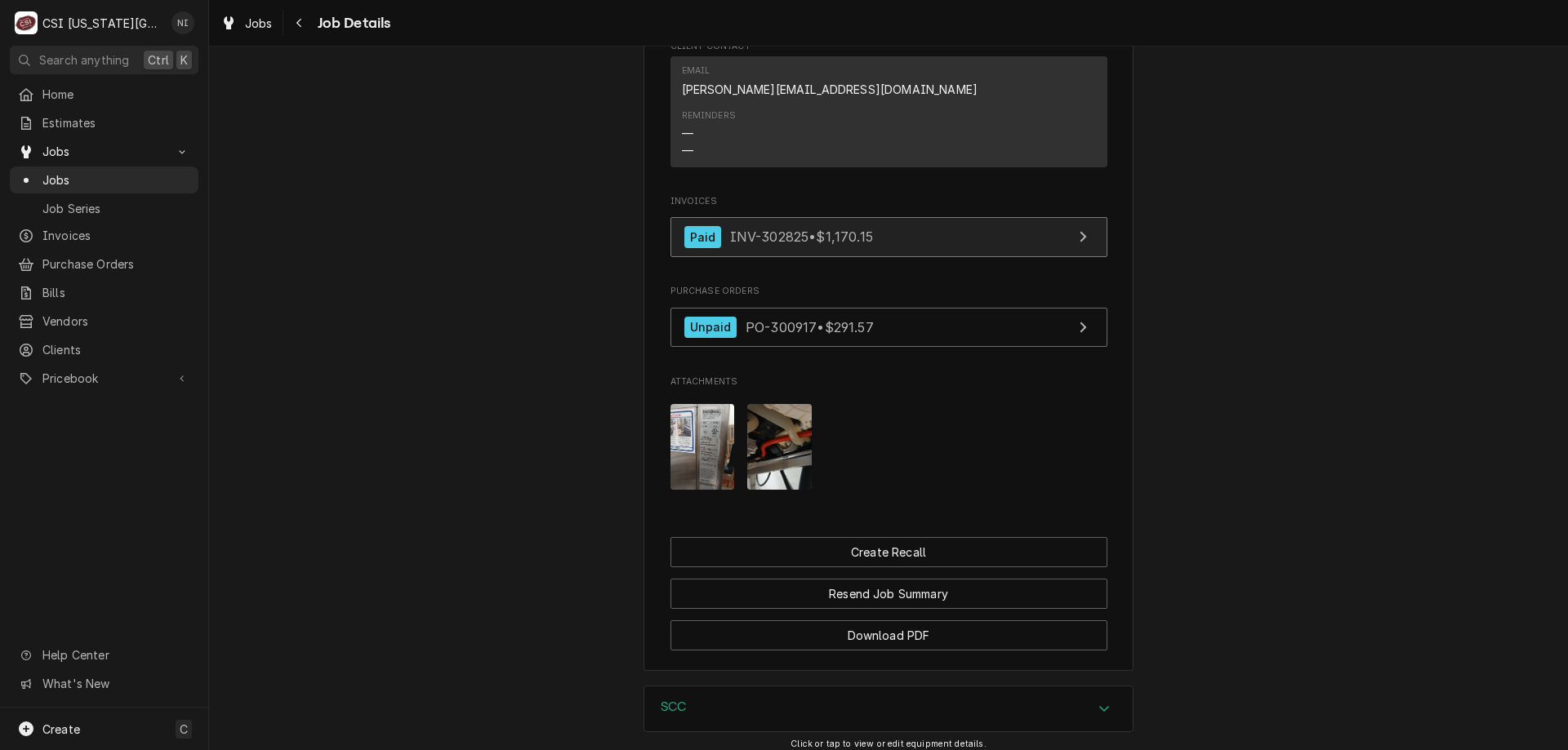
click at [898, 217] on link "Paid INV-302825 • $1,170.15" at bounding box center [889, 237] width 437 height 40
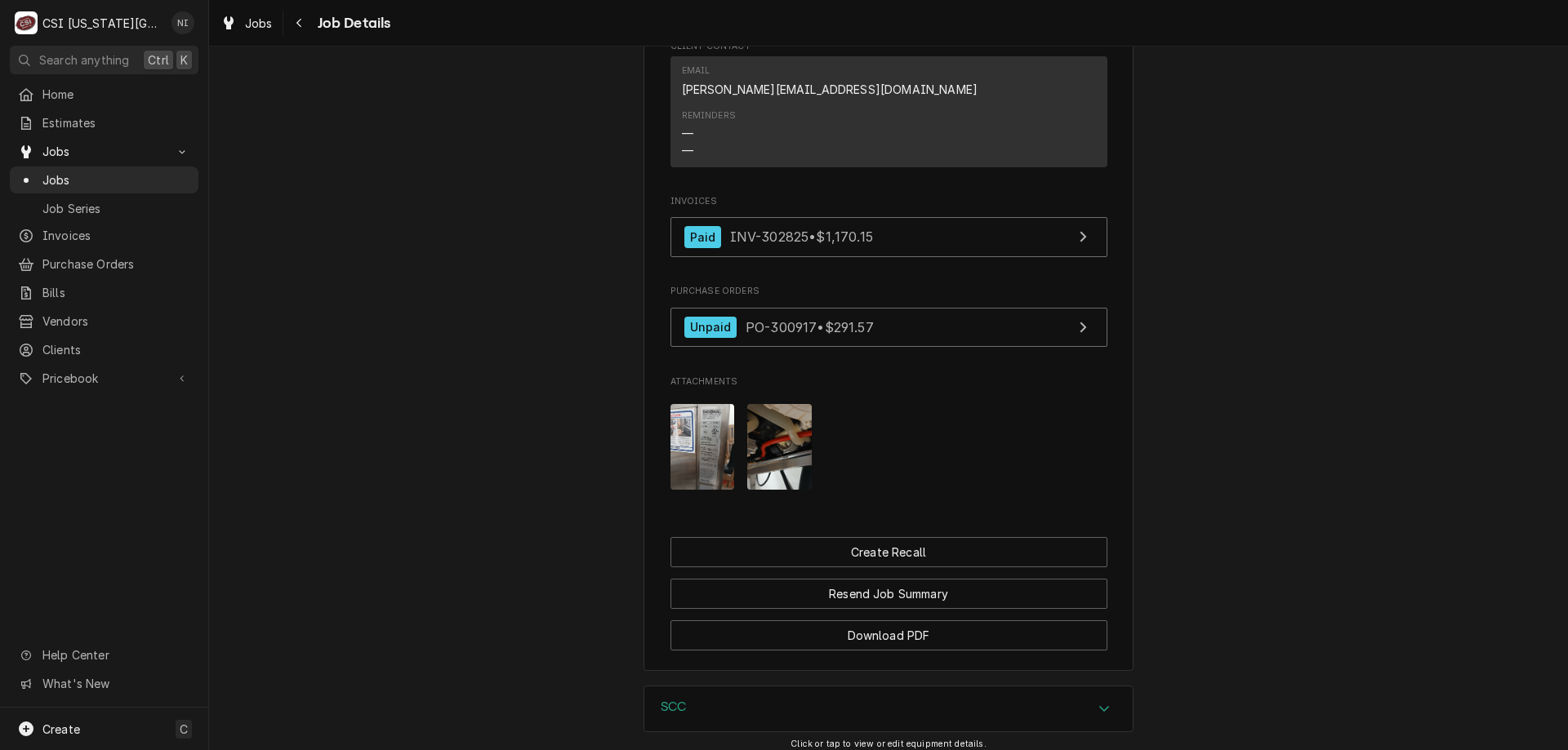
click at [123, 171] on span "Jobs" at bounding box center [116, 179] width 148 height 17
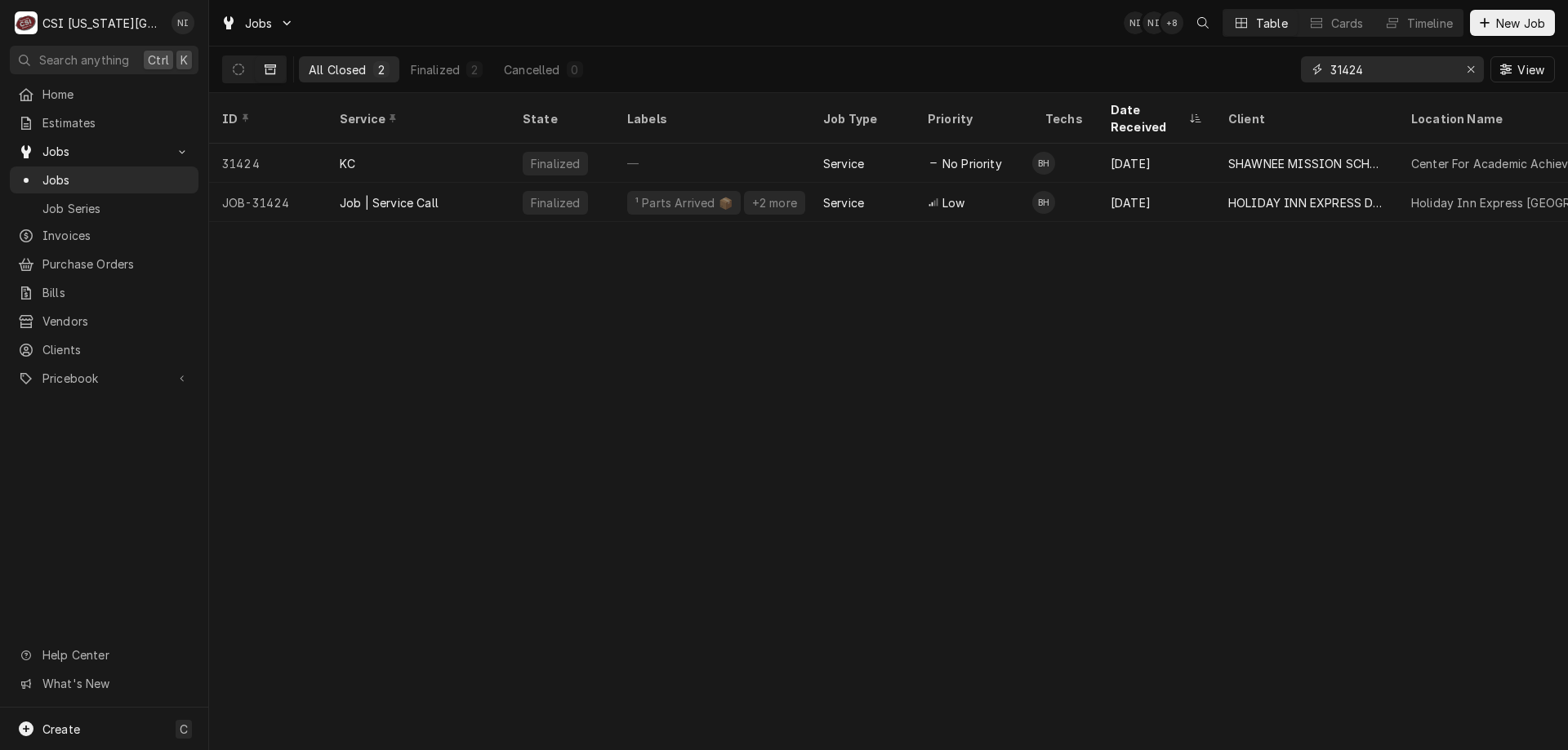
drag, startPoint x: 1371, startPoint y: 68, endPoint x: 1223, endPoint y: 65, distance: 148.0
click at [1223, 65] on div "All Closed 2 Finalized 2 Cancelled 0 31424 View" at bounding box center [888, 69] width 1333 height 46
type input "32691"
click at [495, 183] on div "Job | Service Call" at bounding box center [418, 203] width 183 height 39
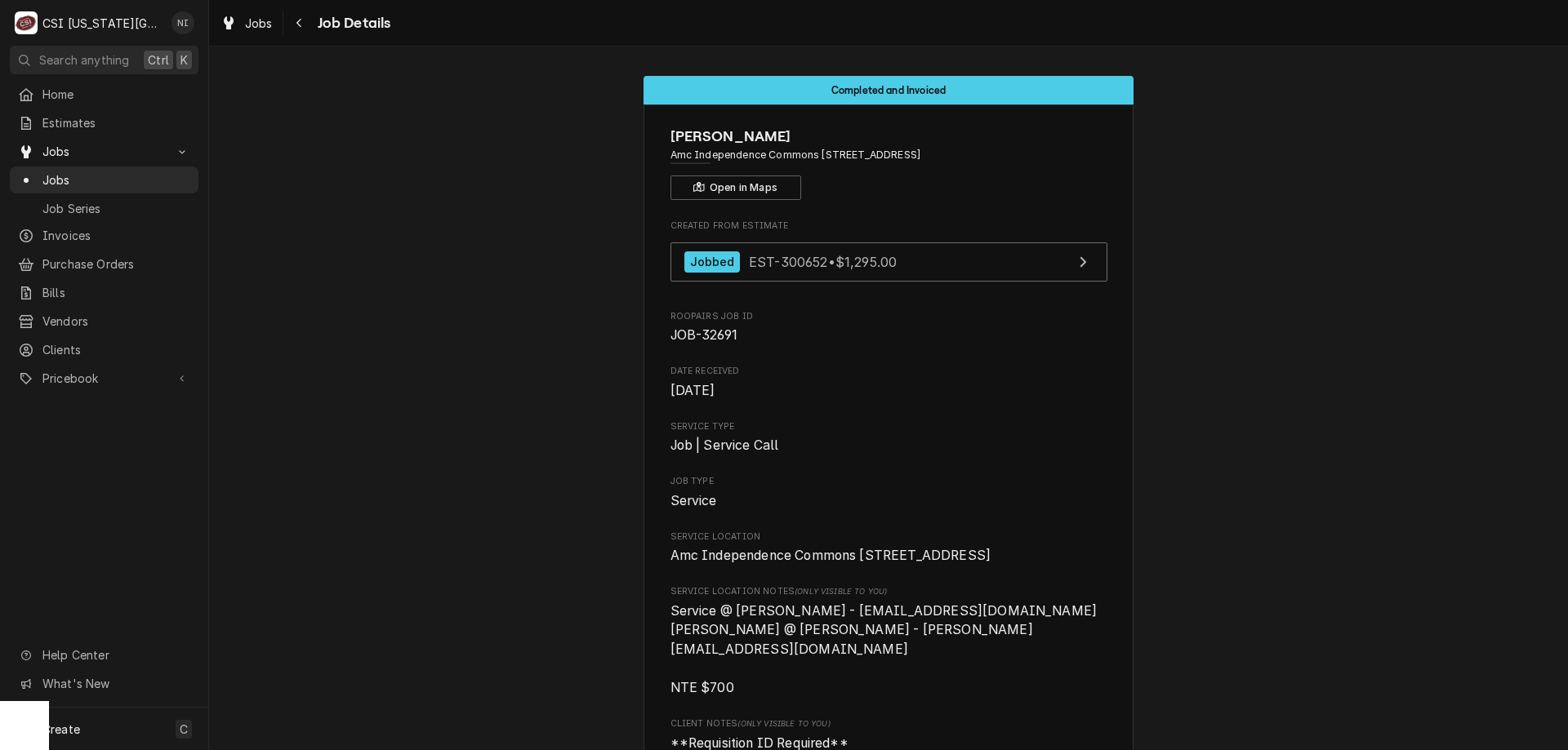
click at [98, 171] on span "Jobs" at bounding box center [116, 179] width 148 height 17
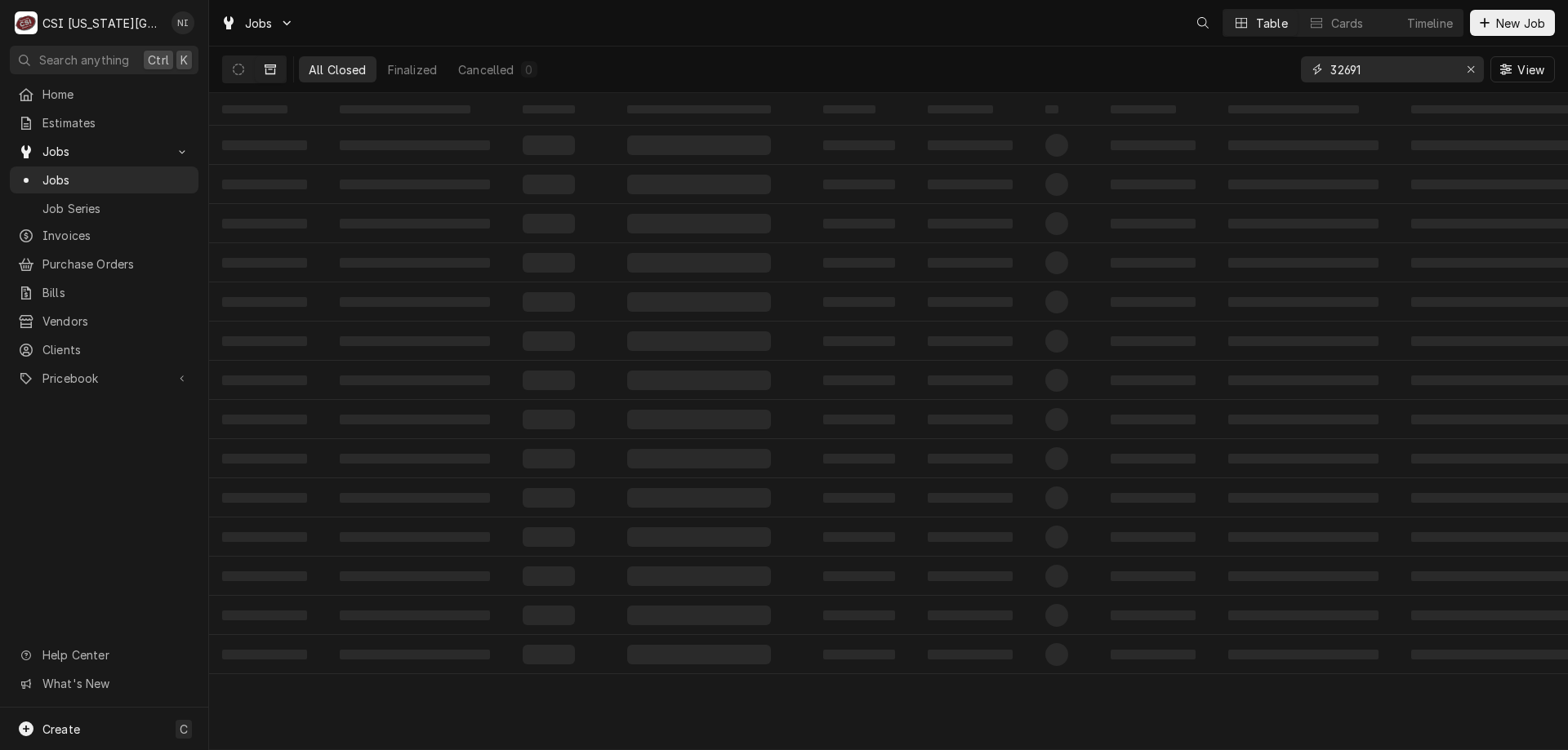
drag, startPoint x: 1372, startPoint y: 69, endPoint x: 1216, endPoint y: 73, distance: 156.1
click at [1240, 73] on div "All Closed Finalized Cancelled 0 32691 View" at bounding box center [888, 69] width 1333 height 46
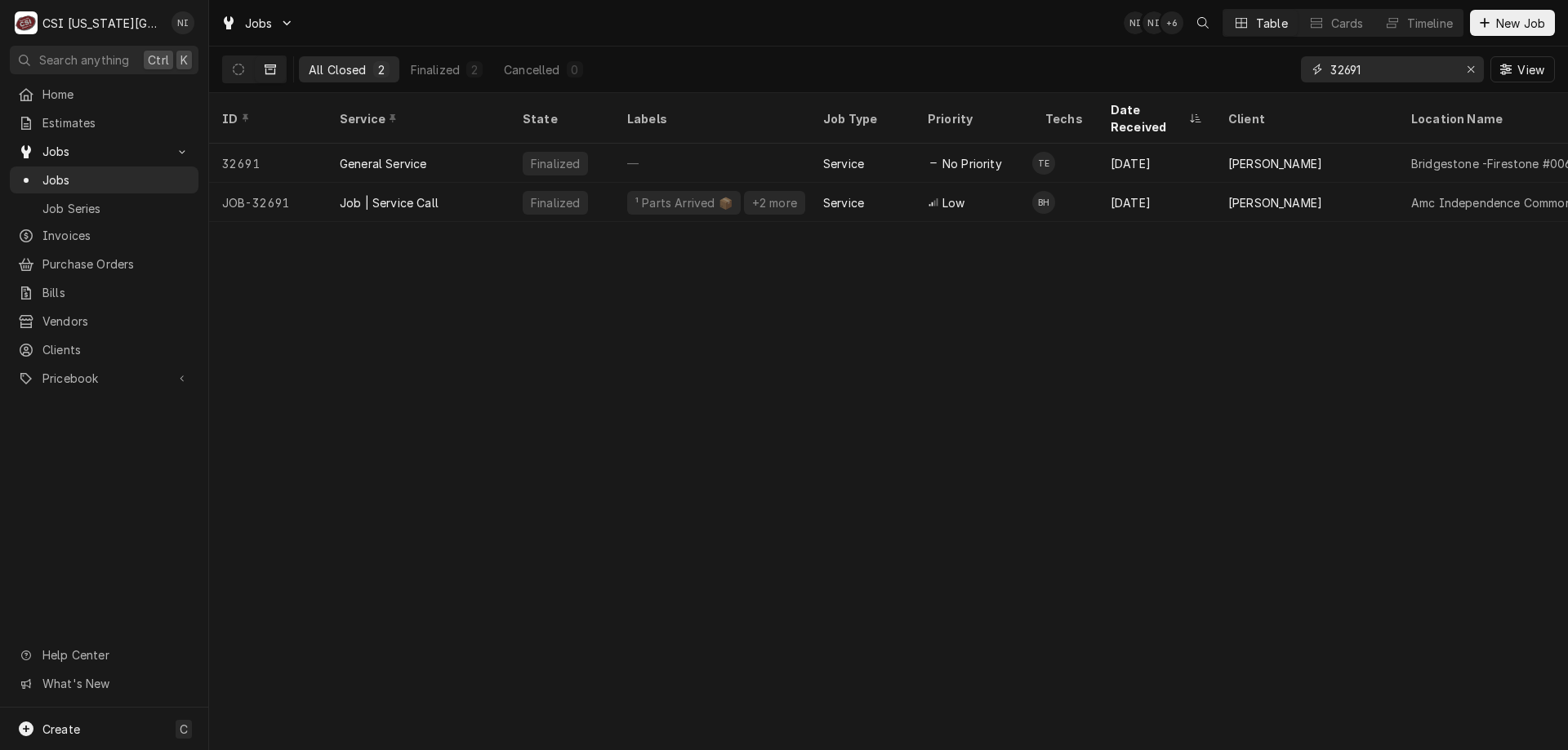
click at [1390, 78] on input "32691" at bounding box center [1391, 69] width 122 height 26
drag, startPoint x: 1475, startPoint y: 67, endPoint x: 1441, endPoint y: 74, distance: 34.7
click at [1473, 68] on div "Erase input" at bounding box center [1471, 69] width 16 height 16
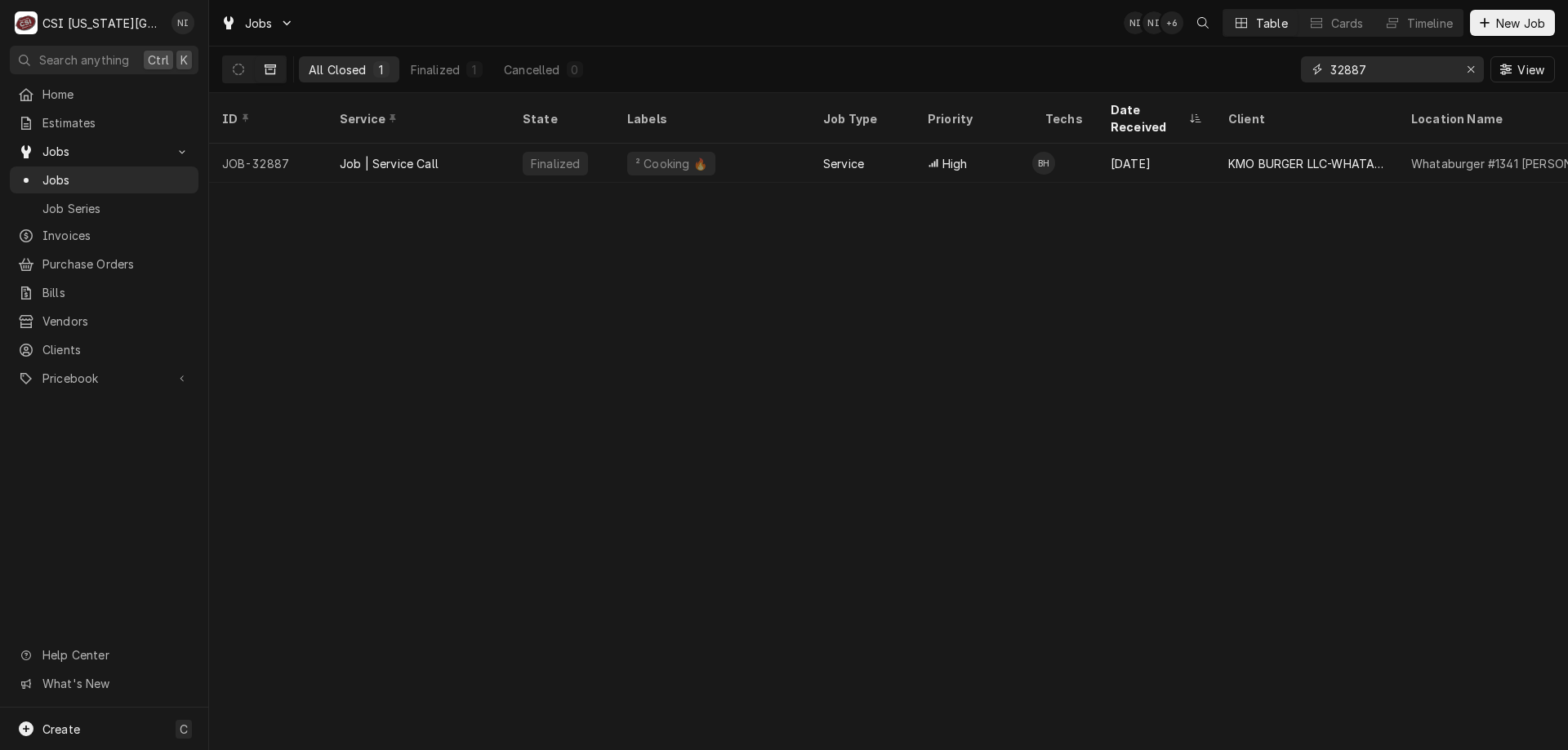
type input "32887"
click at [494, 144] on div "Job | Service Call" at bounding box center [418, 163] width 183 height 39
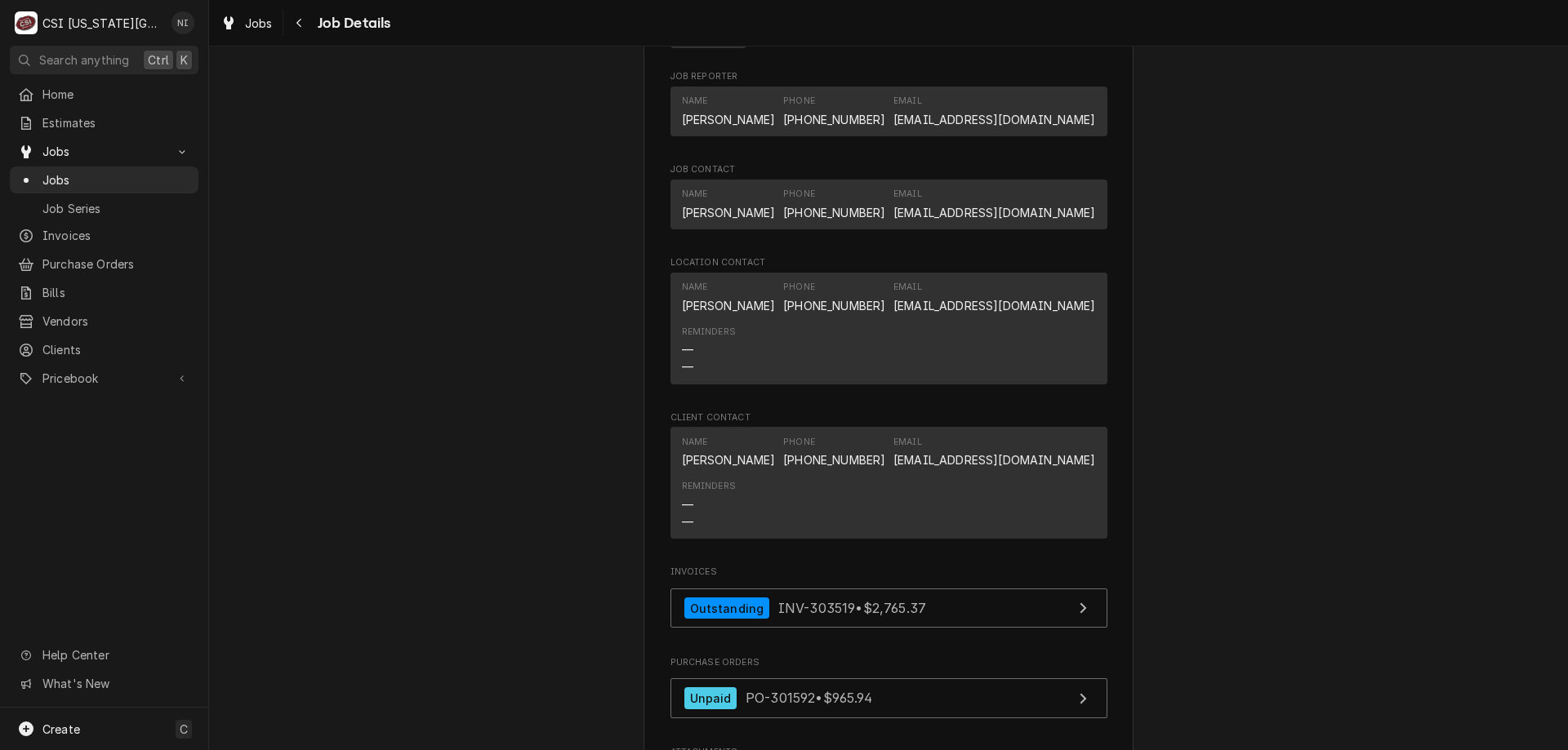
scroll to position [1638, 0]
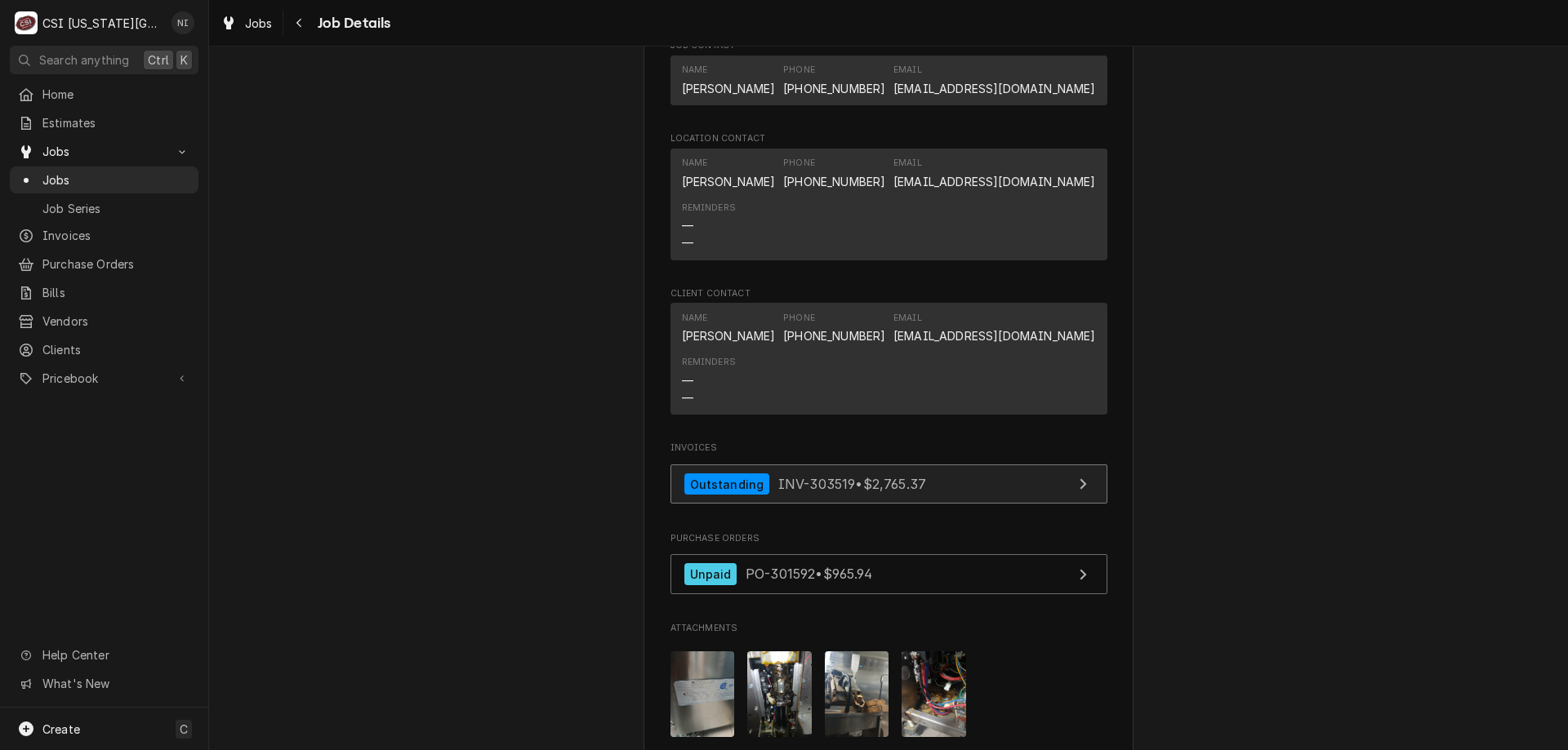
click at [929, 465] on link "Outstanding INV-303519 • $2,765.37" at bounding box center [889, 484] width 437 height 40
click at [162, 181] on span "Jobs" at bounding box center [116, 179] width 148 height 17
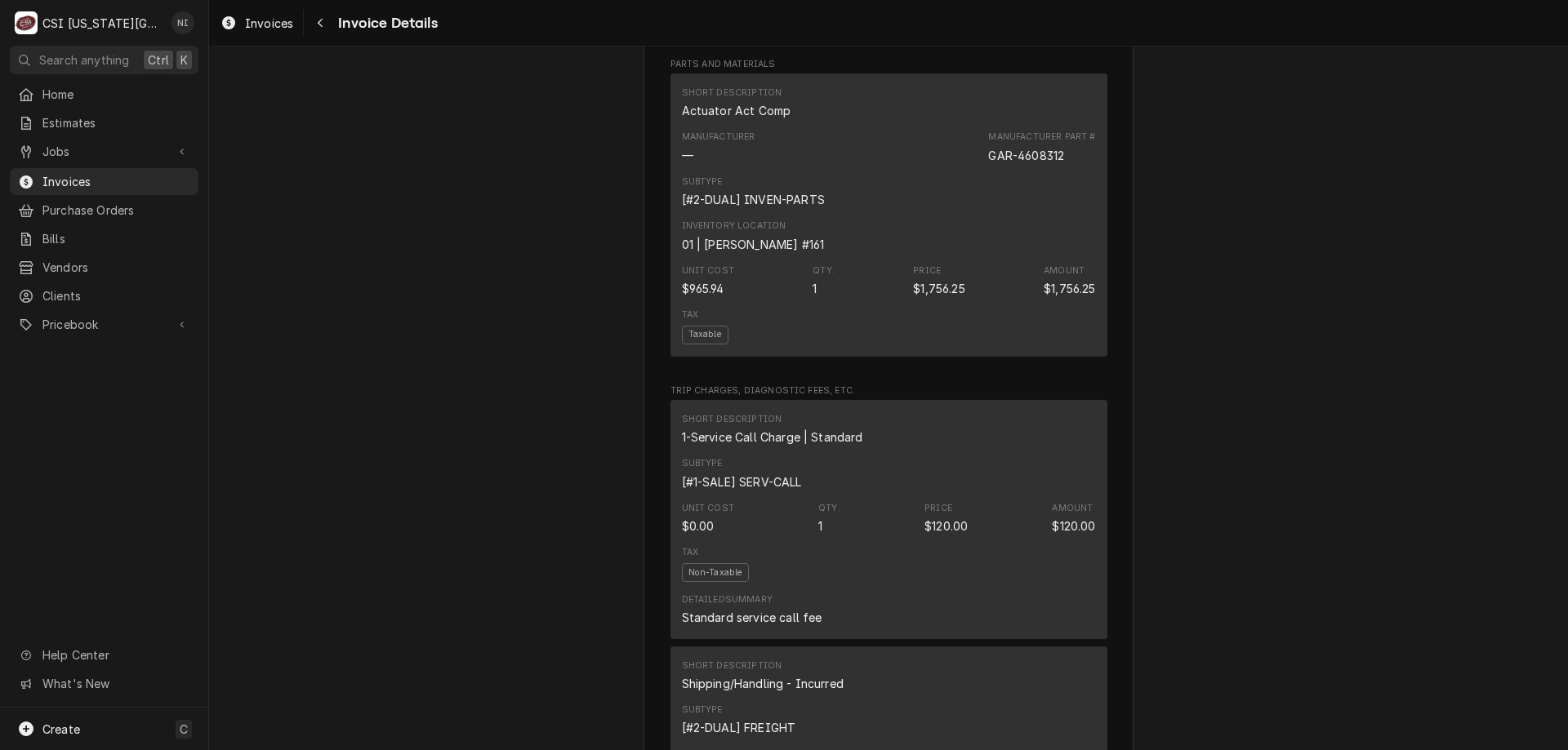
scroll to position [1444, 0]
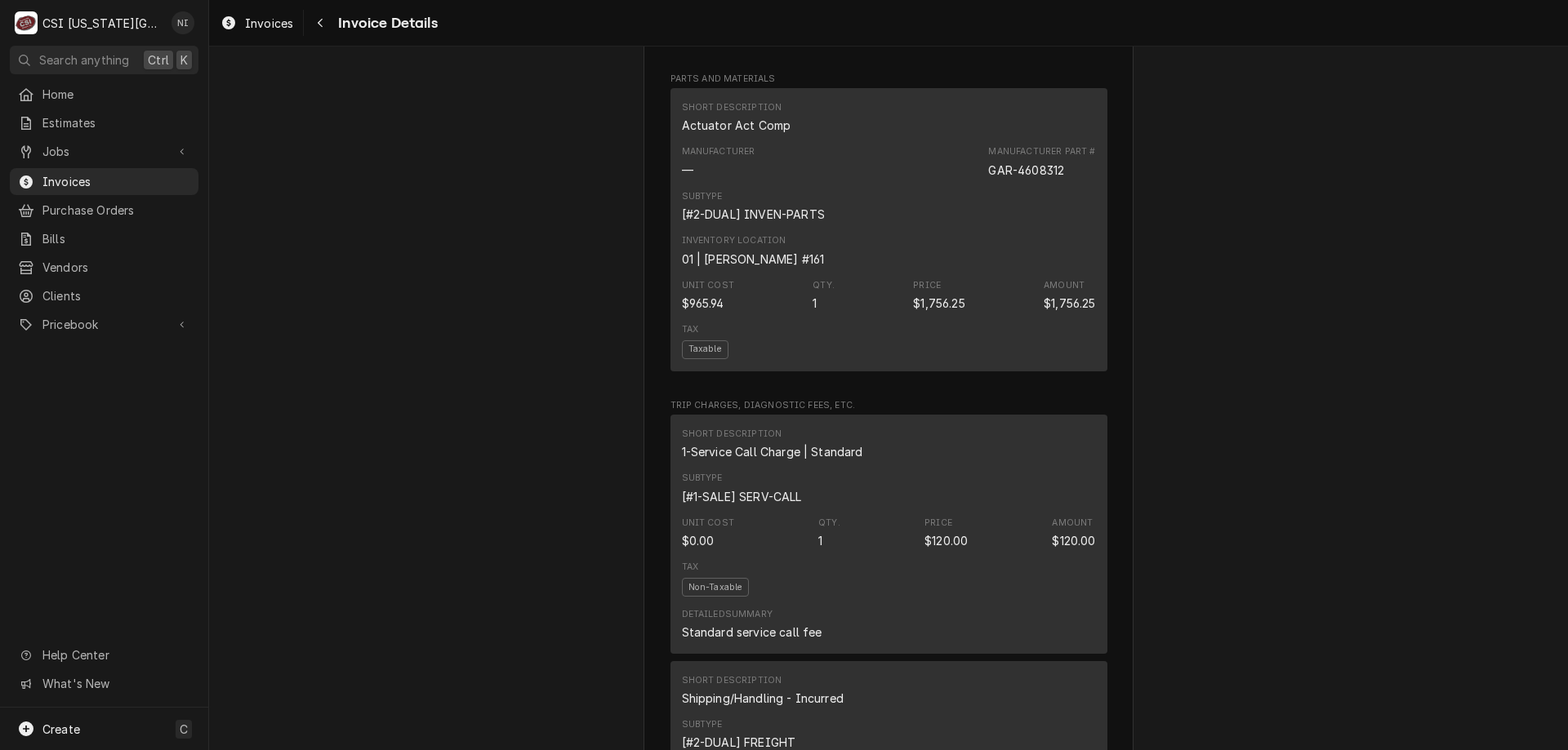
click at [144, 173] on span "Invoices" at bounding box center [116, 181] width 148 height 17
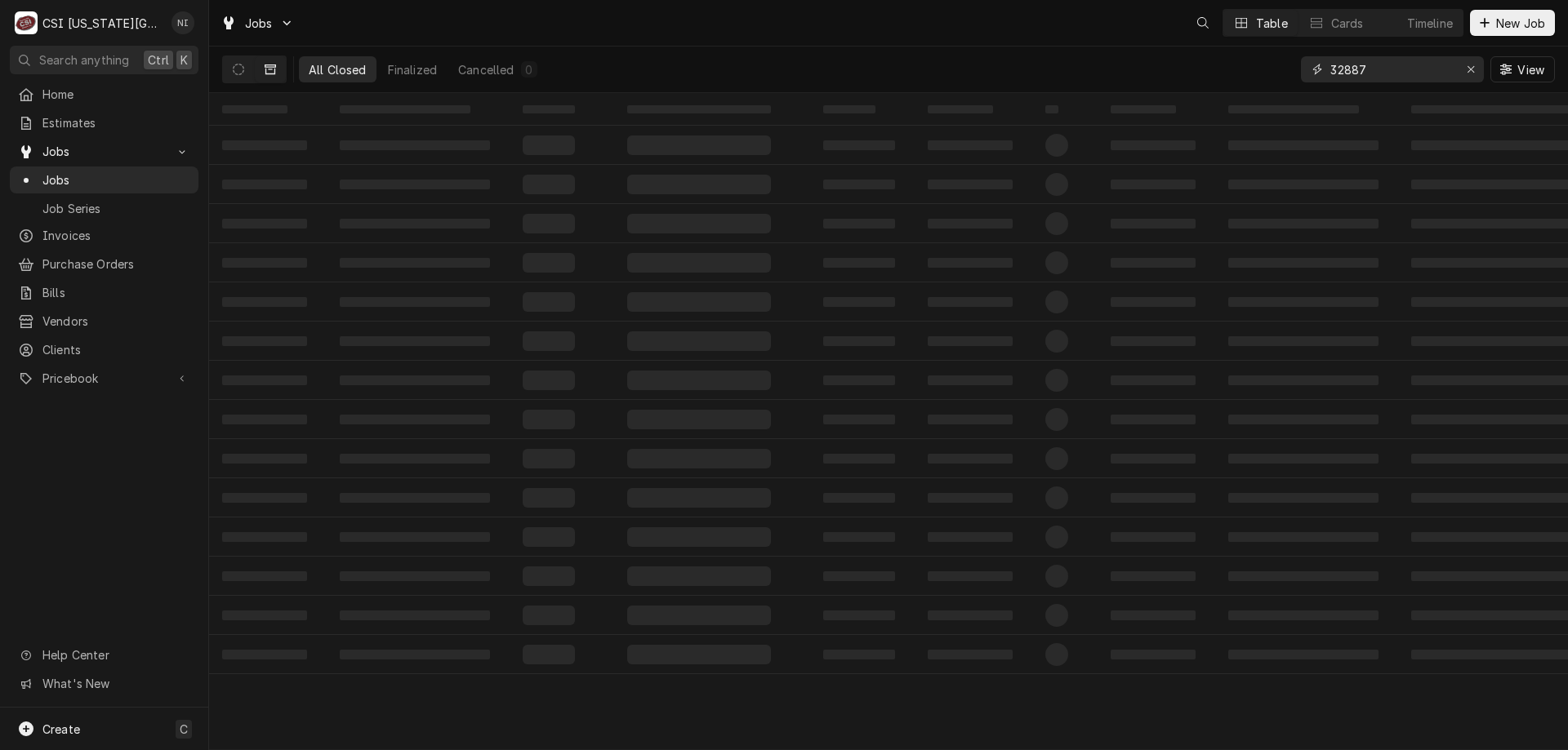
click at [1476, 68] on div "Erase input" at bounding box center [1471, 69] width 16 height 16
click at [1397, 68] on input "Dynamic Content Wrapper" at bounding box center [1406, 69] width 153 height 26
type input "32524"
click at [1471, 75] on div "Erase input" at bounding box center [1471, 69] width 16 height 16
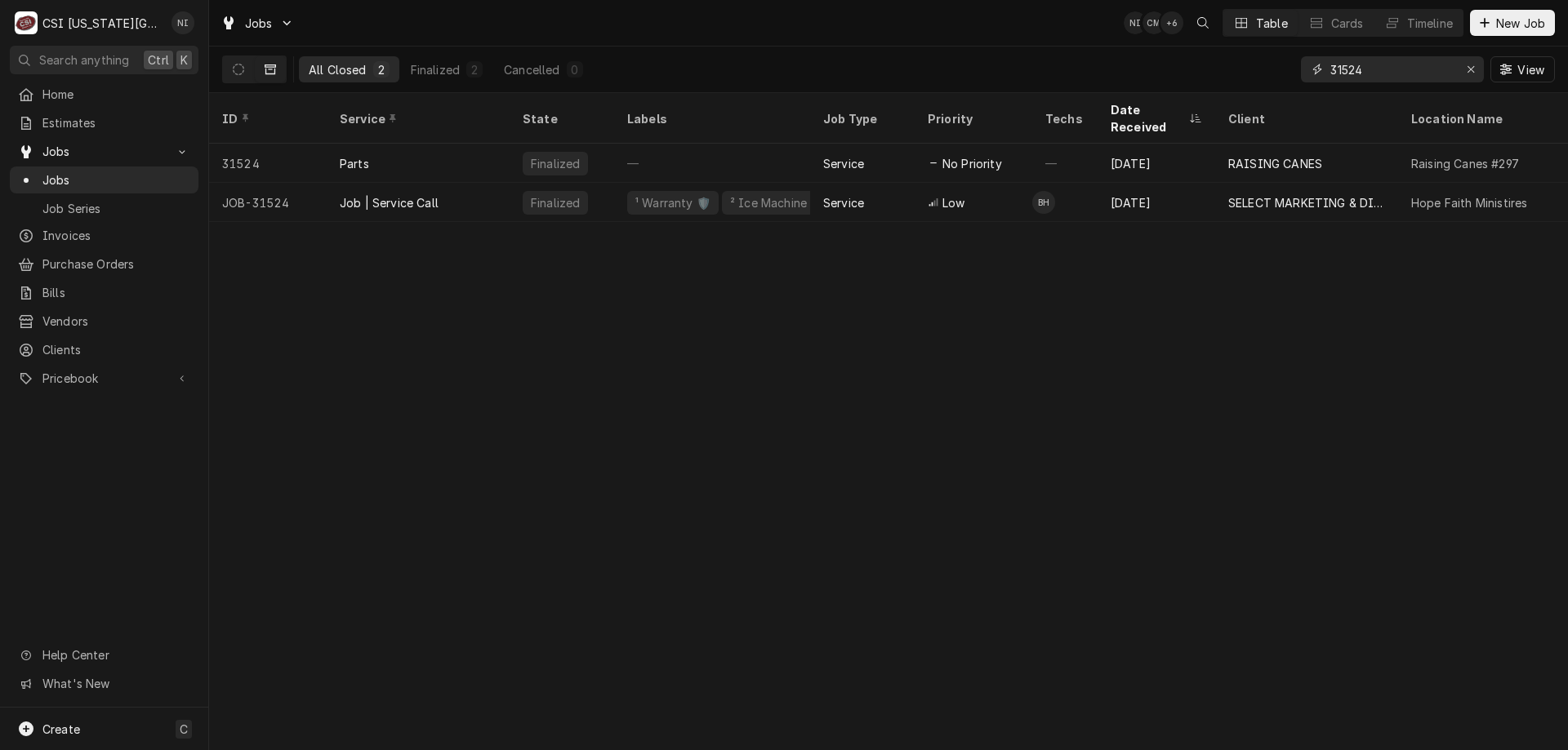
type input "31524"
click at [479, 183] on div "Job | Service Call" at bounding box center [418, 203] width 183 height 39
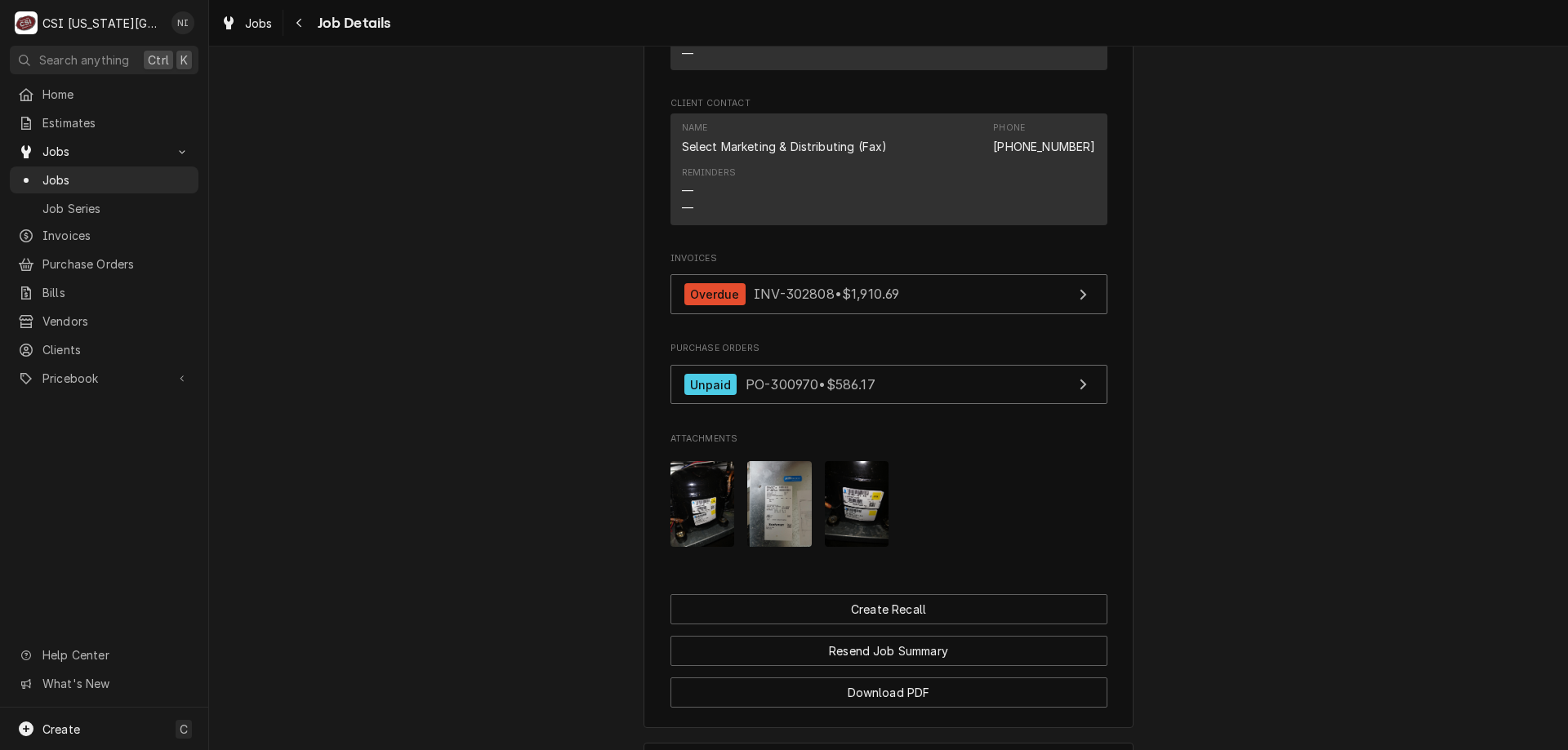
scroll to position [1777, 0]
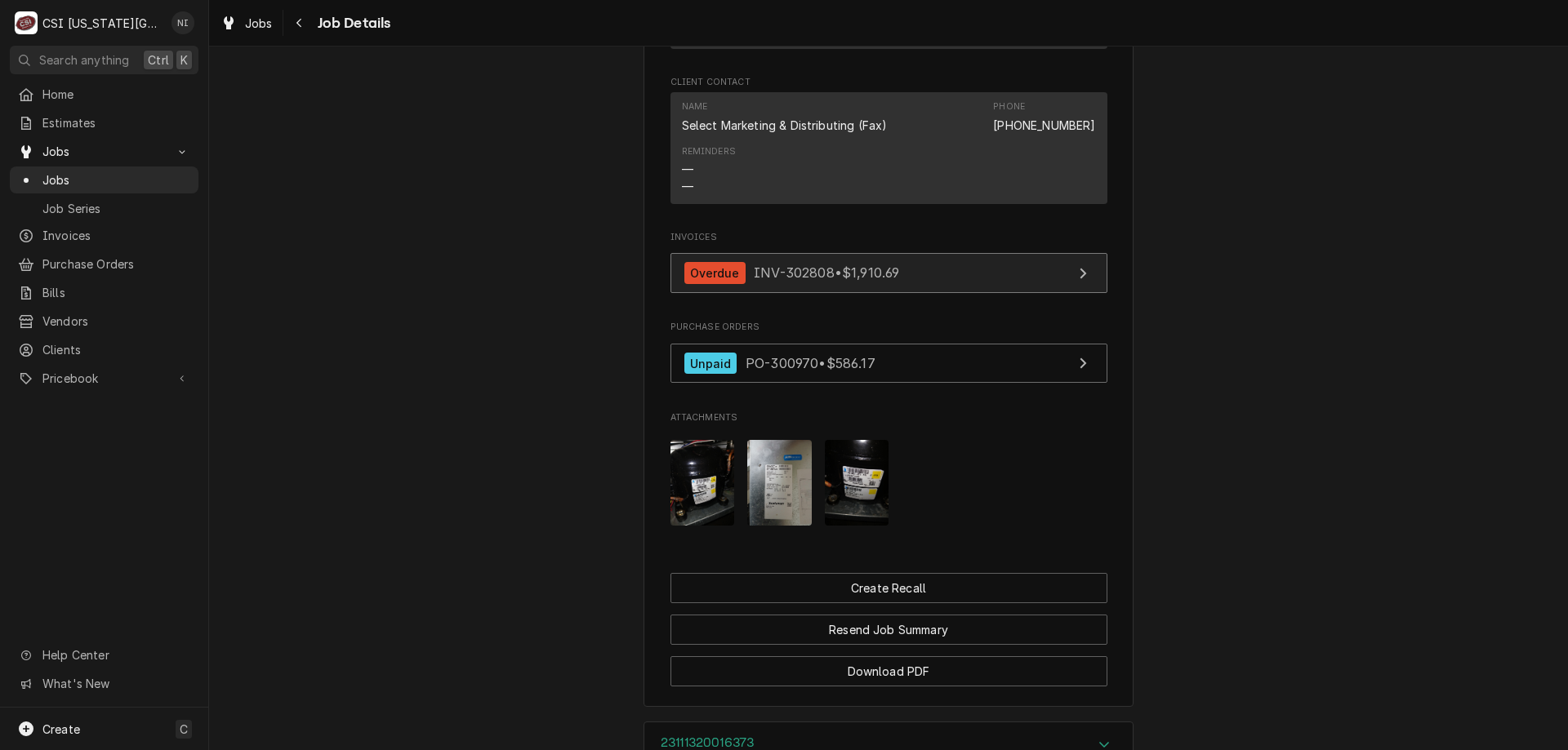
click at [915, 293] on link "Overdue INV-302808 • $1,910.69" at bounding box center [889, 273] width 437 height 40
drag, startPoint x: 145, startPoint y: 172, endPoint x: 352, endPoint y: 4, distance: 266.6
click at [145, 173] on span "Jobs" at bounding box center [116, 179] width 148 height 17
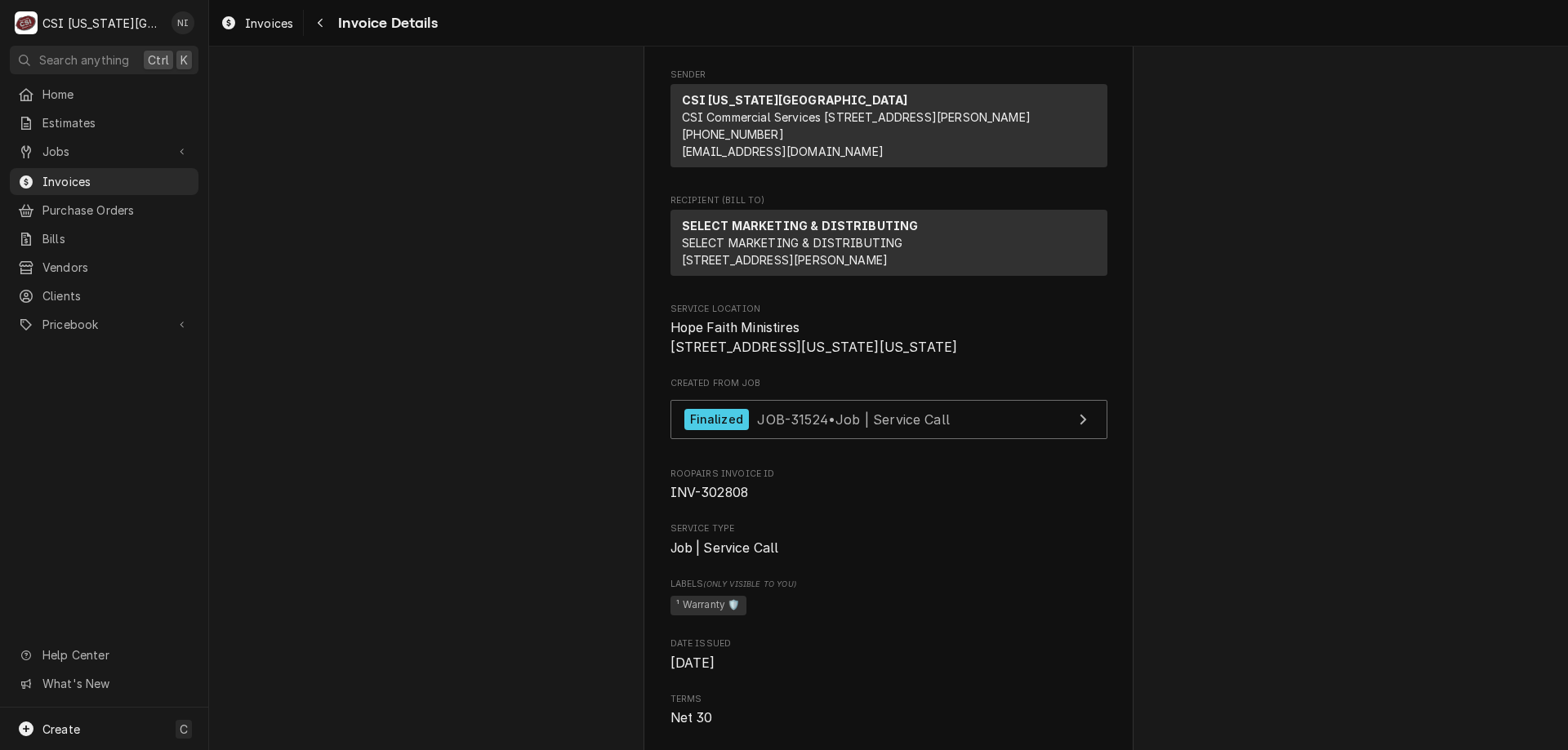
scroll to position [257, 0]
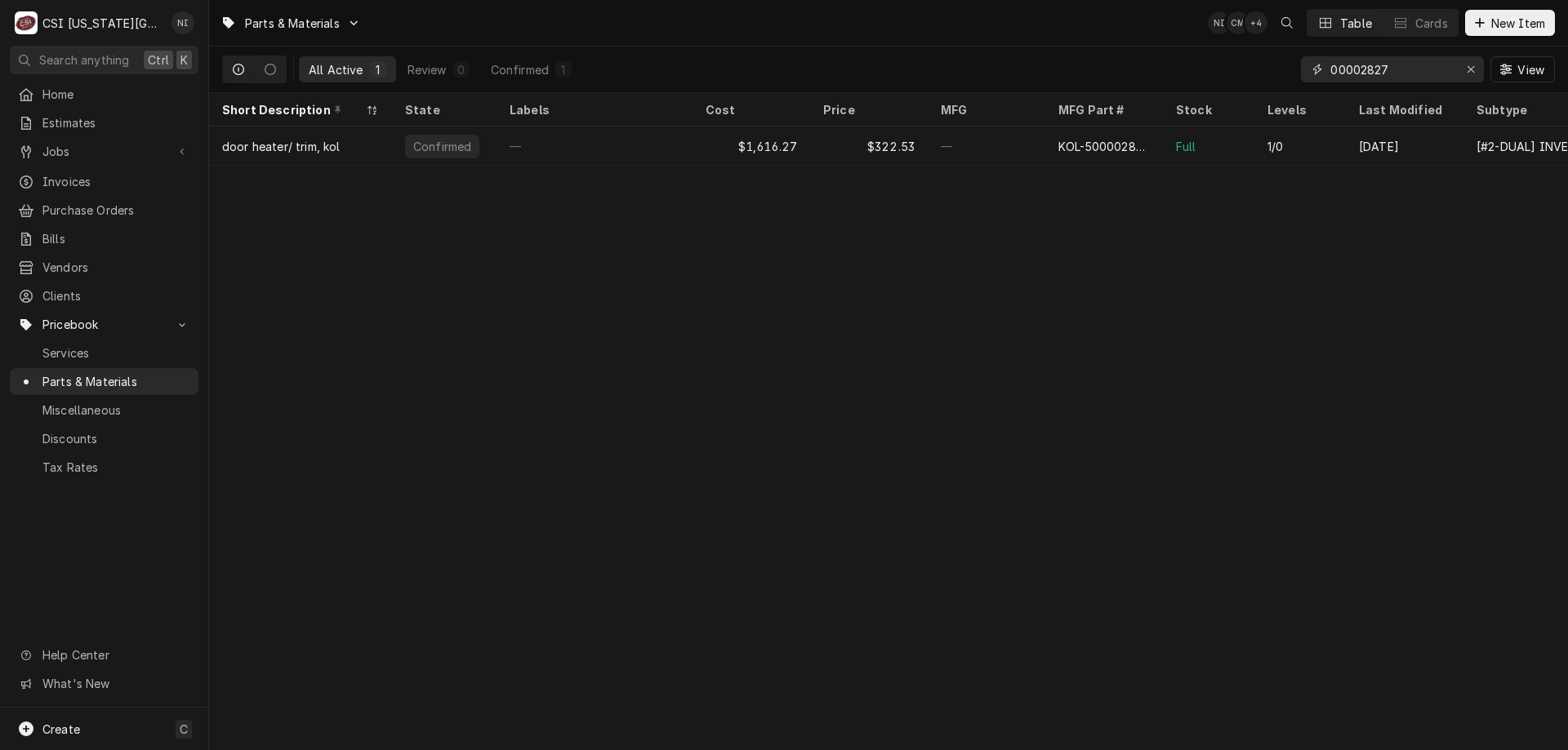
drag, startPoint x: 1423, startPoint y: 74, endPoint x: 1245, endPoint y: 69, distance: 178.1
click at [1246, 69] on div "All Active 1 Review 0 Confirmed 1 00002827 View" at bounding box center [888, 69] width 1333 height 46
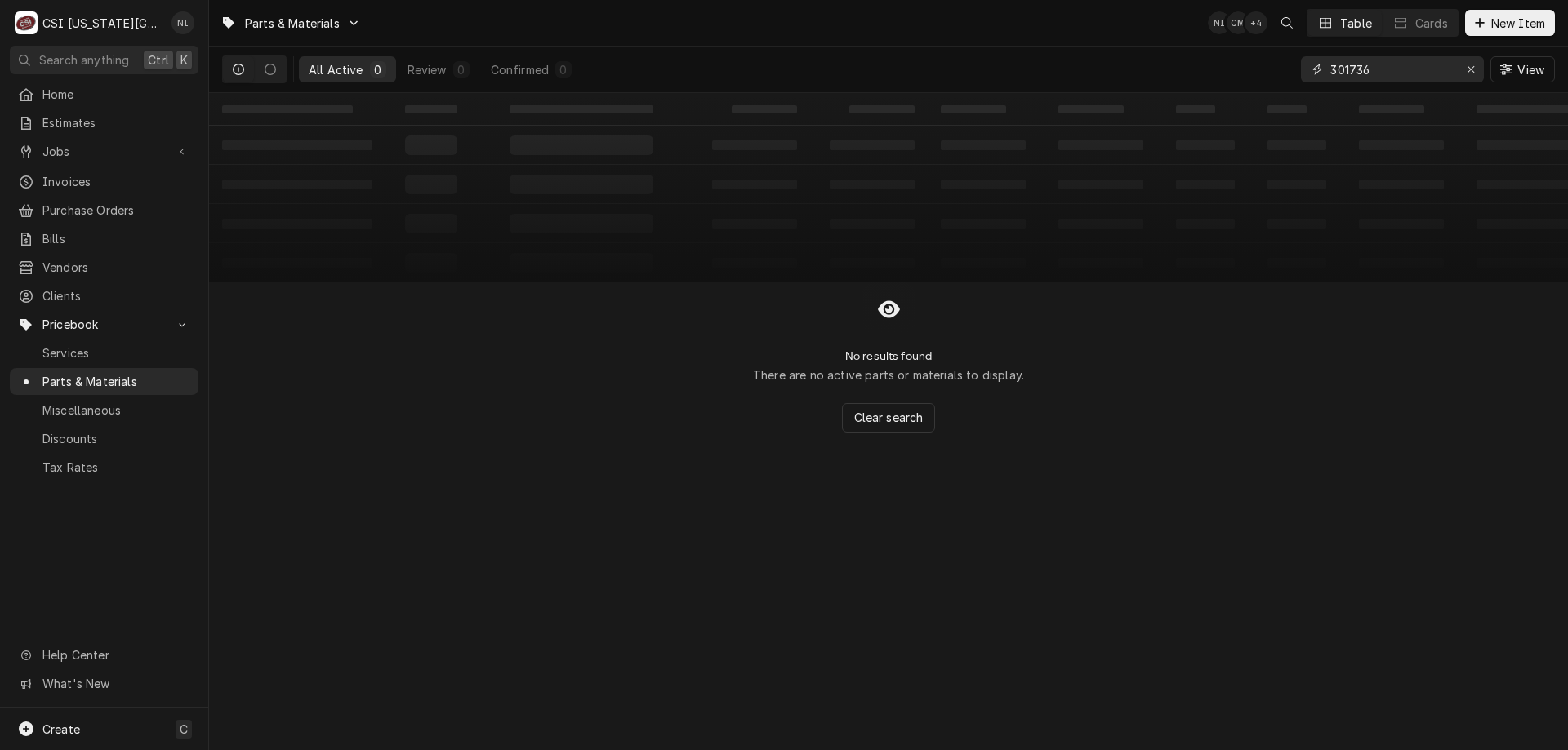
type input "301736"
click at [100, 211] on span "Purchase Orders" at bounding box center [116, 210] width 148 height 17
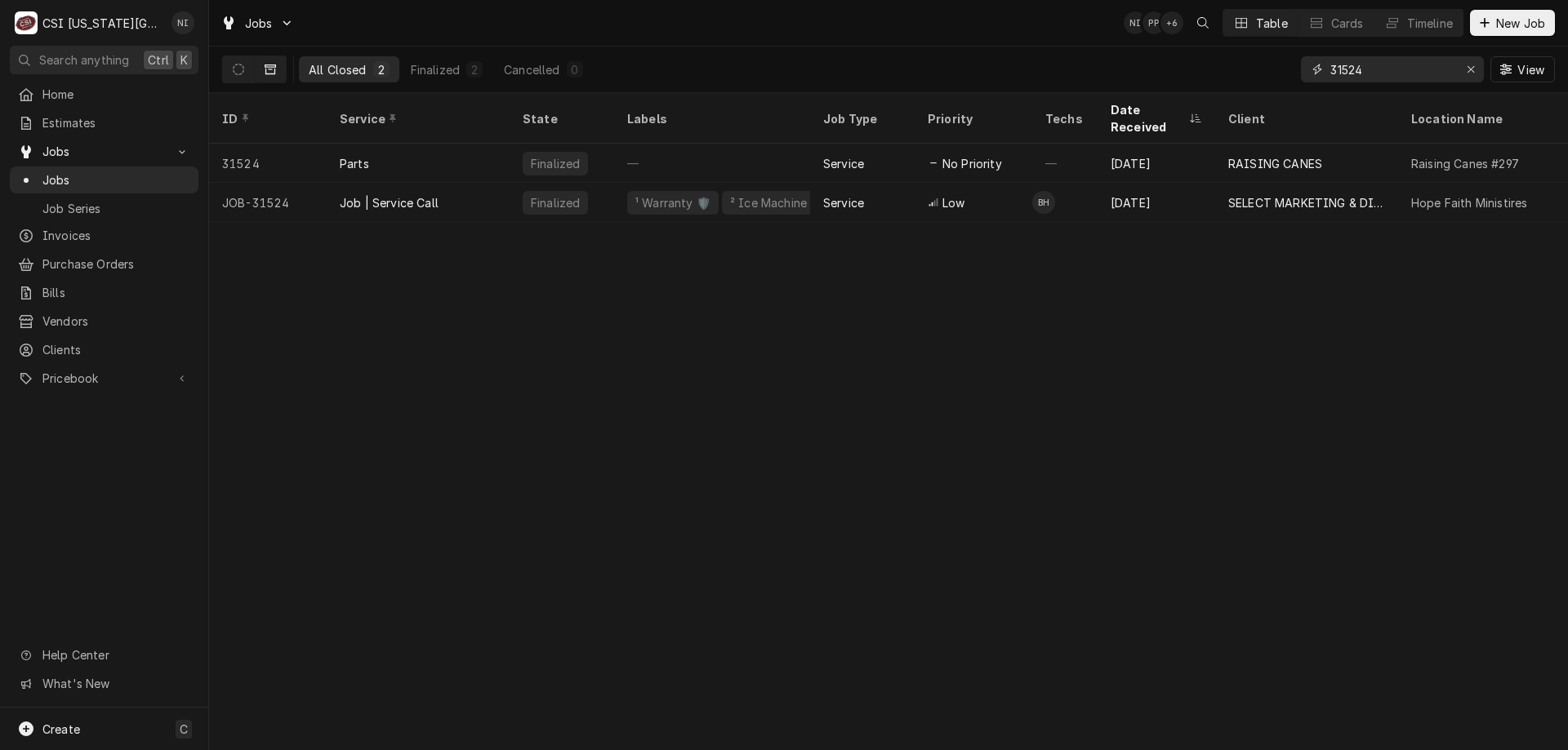
drag, startPoint x: 1313, startPoint y: 76, endPoint x: 1260, endPoint y: 72, distance: 53.2
click at [1264, 73] on div "All Closed 2 Finalized 2 Cancelled 0 31524 View" at bounding box center [888, 69] width 1333 height 46
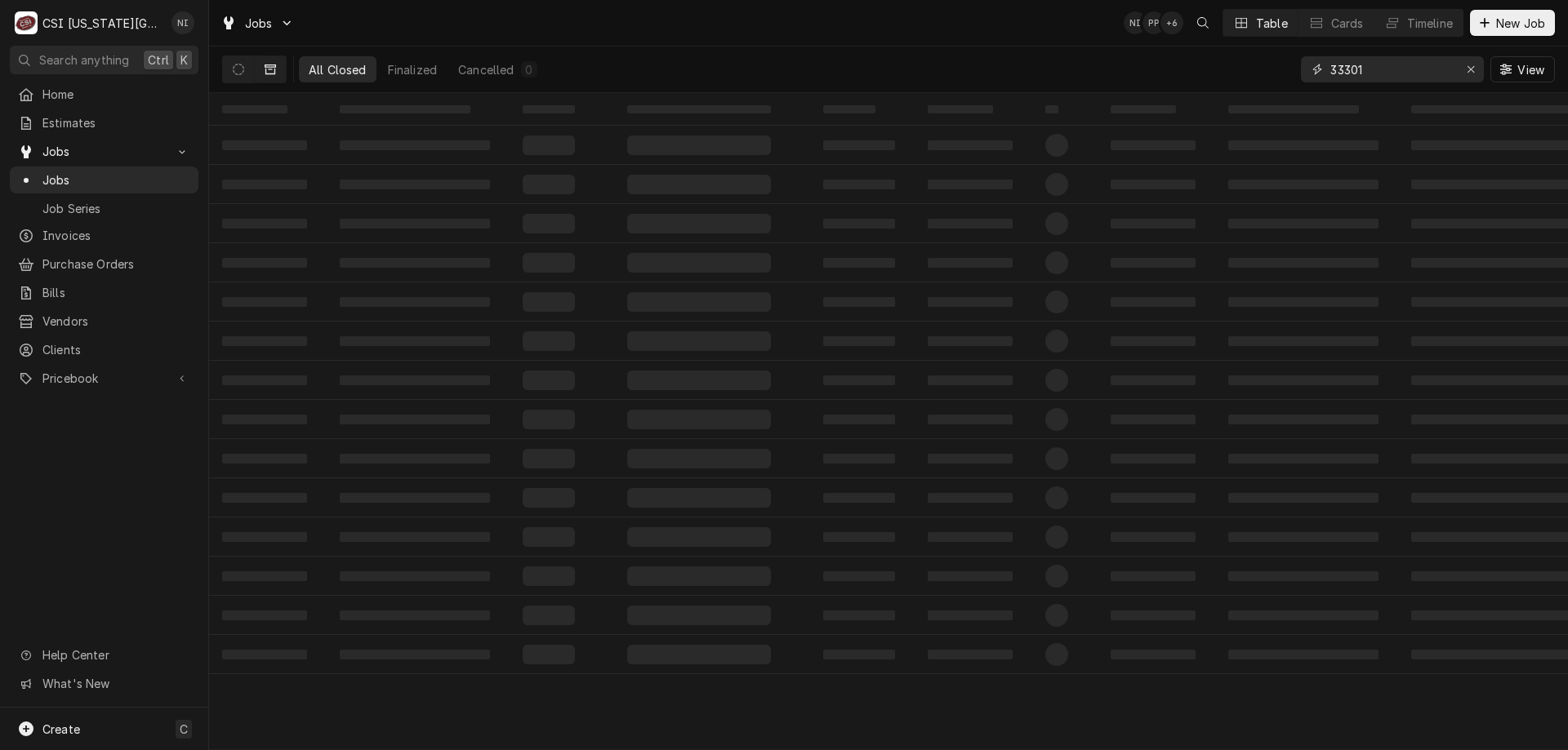
type input "33301"
click at [243, 72] on icon "Dynamic Content Wrapper" at bounding box center [238, 69] width 12 height 12
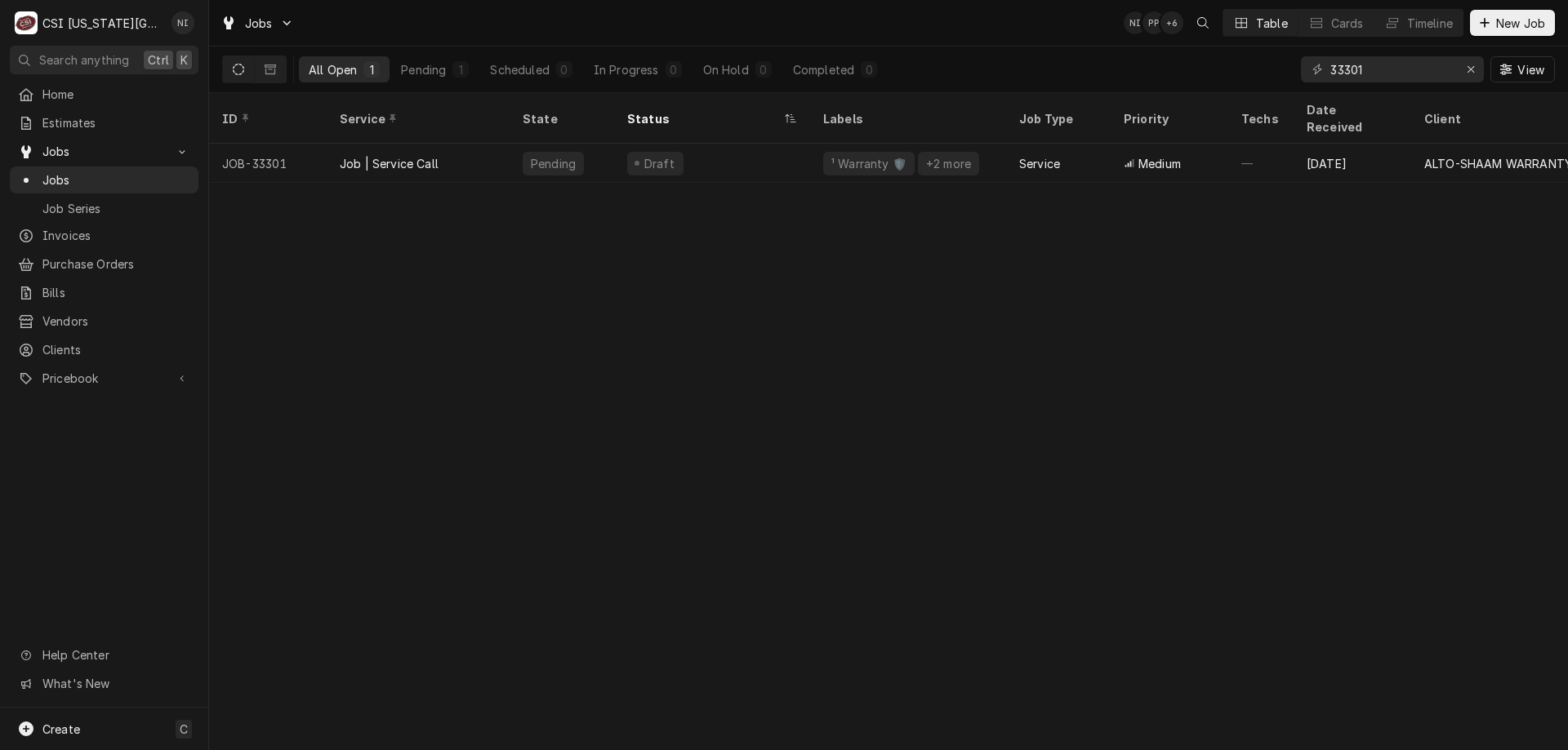
click at [719, 150] on div "Draft" at bounding box center [712, 163] width 196 height 39
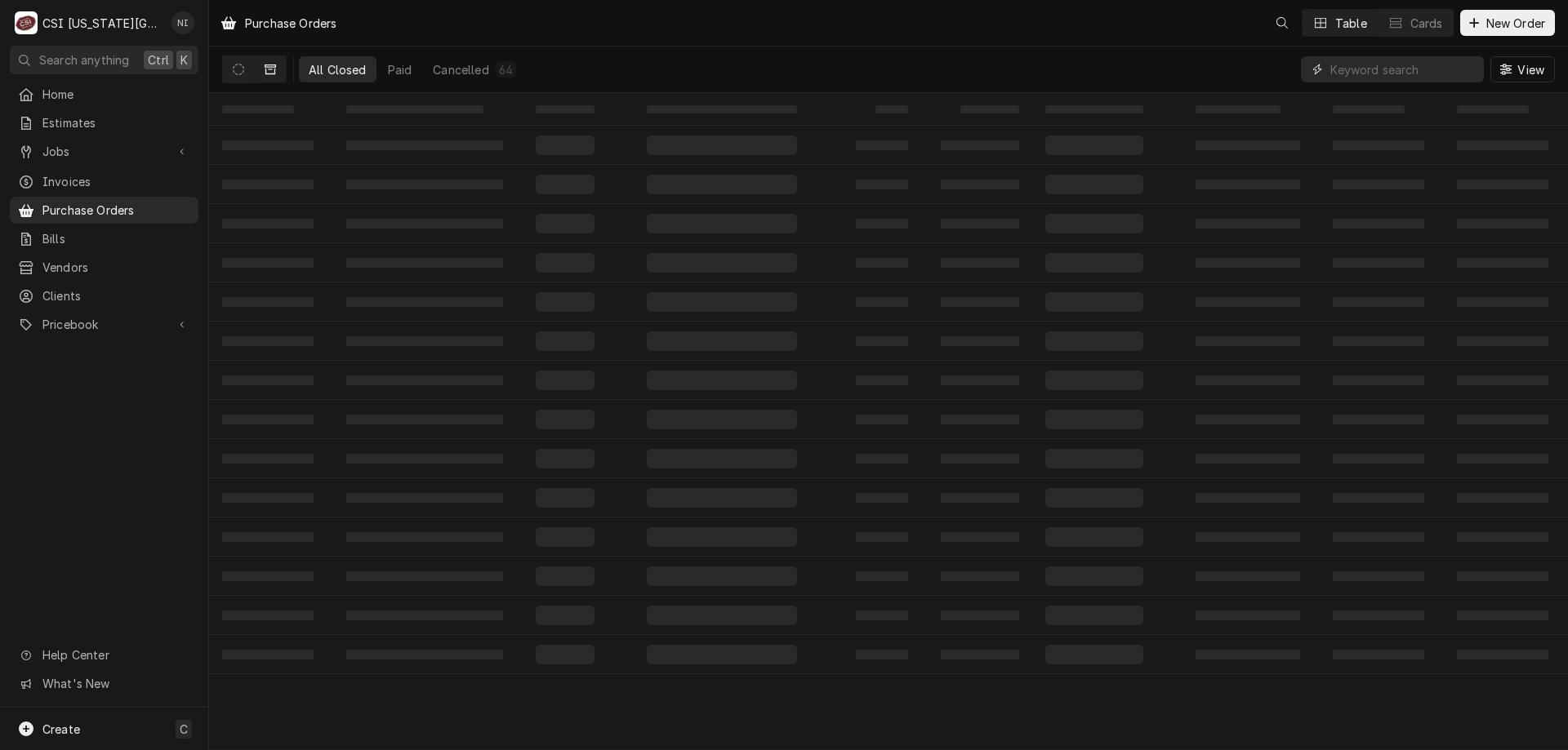
click at [1473, 67] on input "Dynamic Content Wrapper" at bounding box center [1403, 69] width 145 height 26
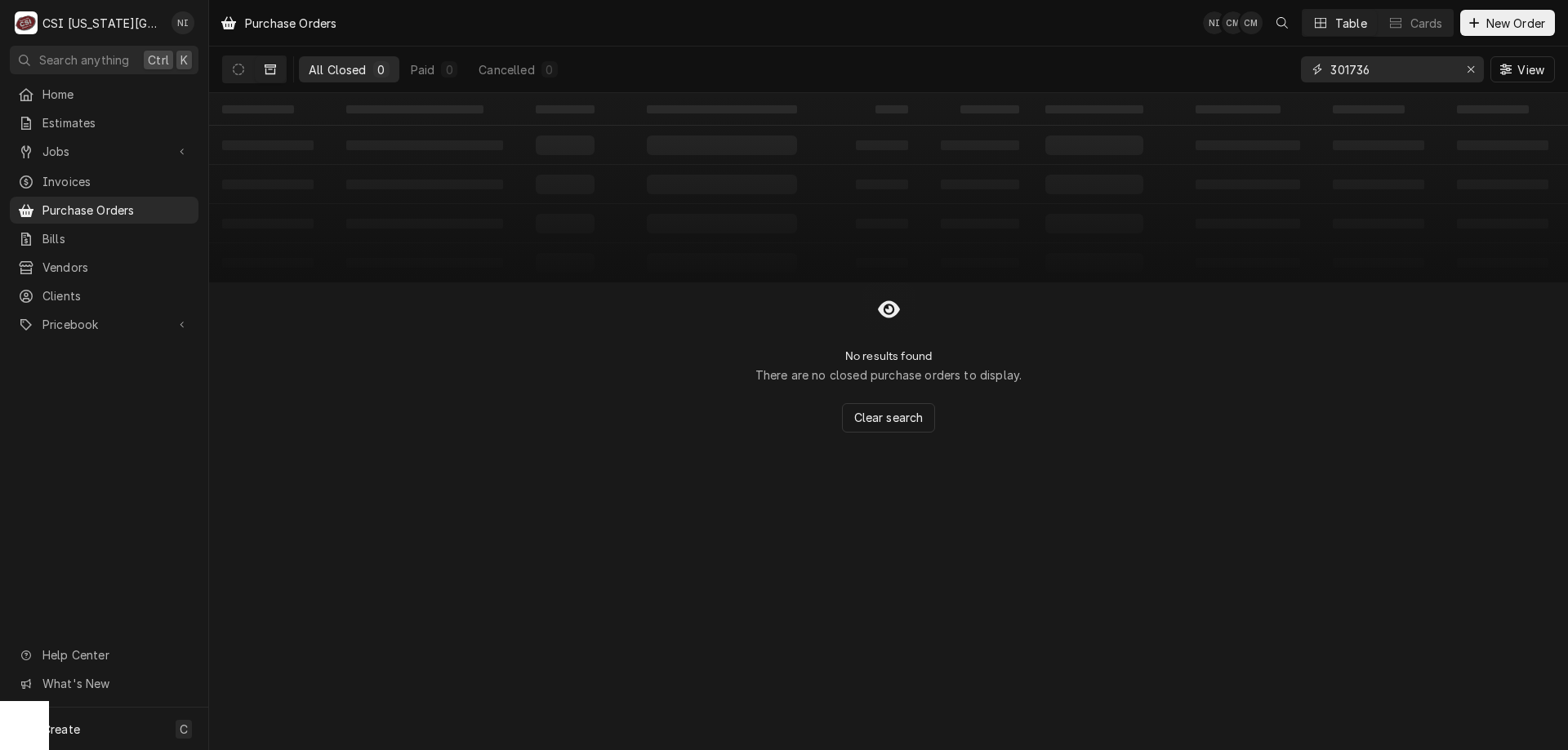
type input "301736"
click at [243, 68] on icon "Dynamic Content Wrapper" at bounding box center [238, 69] width 12 height 12
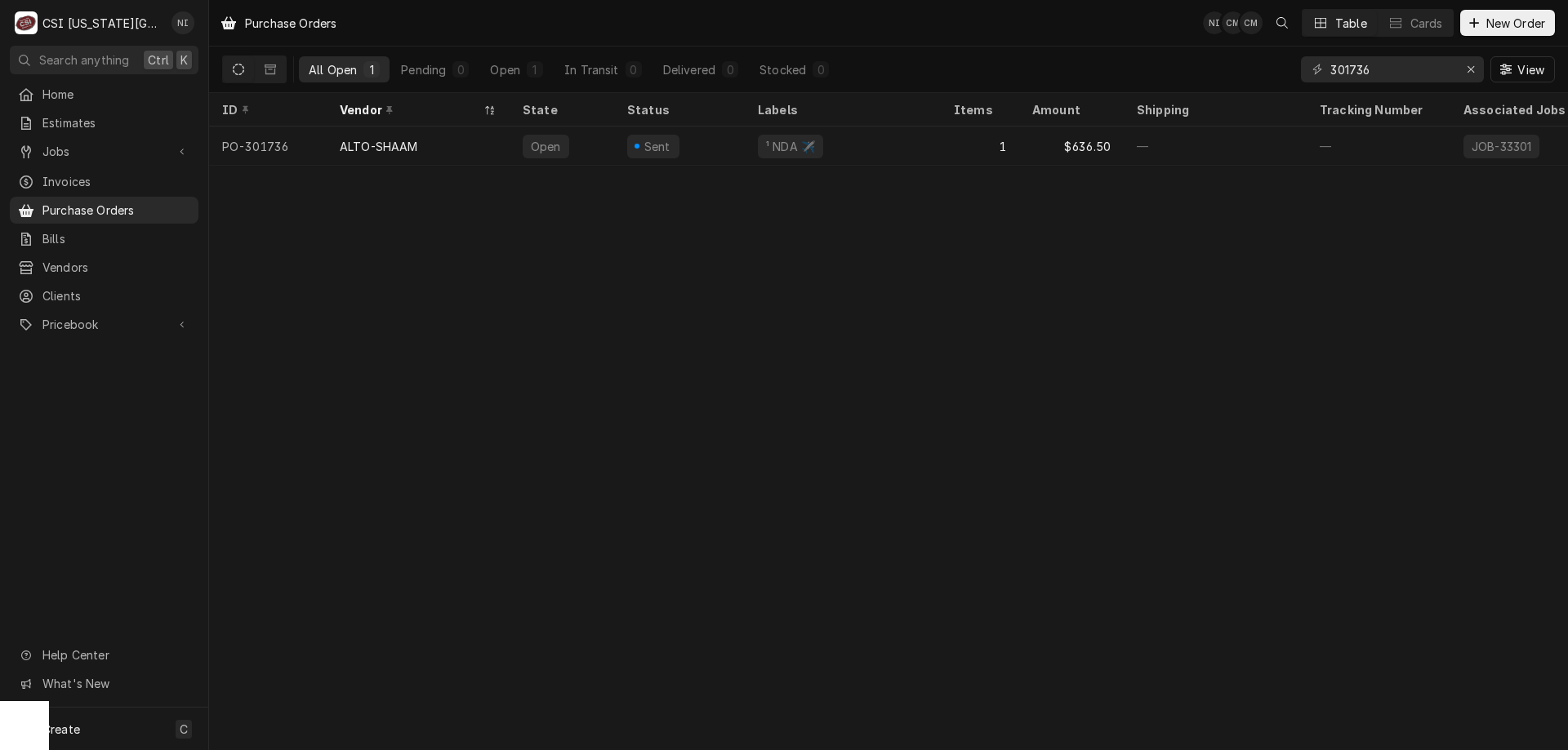
click at [109, 314] on div "Pricebook" at bounding box center [104, 324] width 182 height 21
drag, startPoint x: 93, startPoint y: 369, endPoint x: 106, endPoint y: 361, distance: 15.3
click at [93, 373] on span "Parts & Materials" at bounding box center [116, 381] width 148 height 17
click at [919, 127] on div "¹ NDA ✈️" at bounding box center [843, 146] width 196 height 39
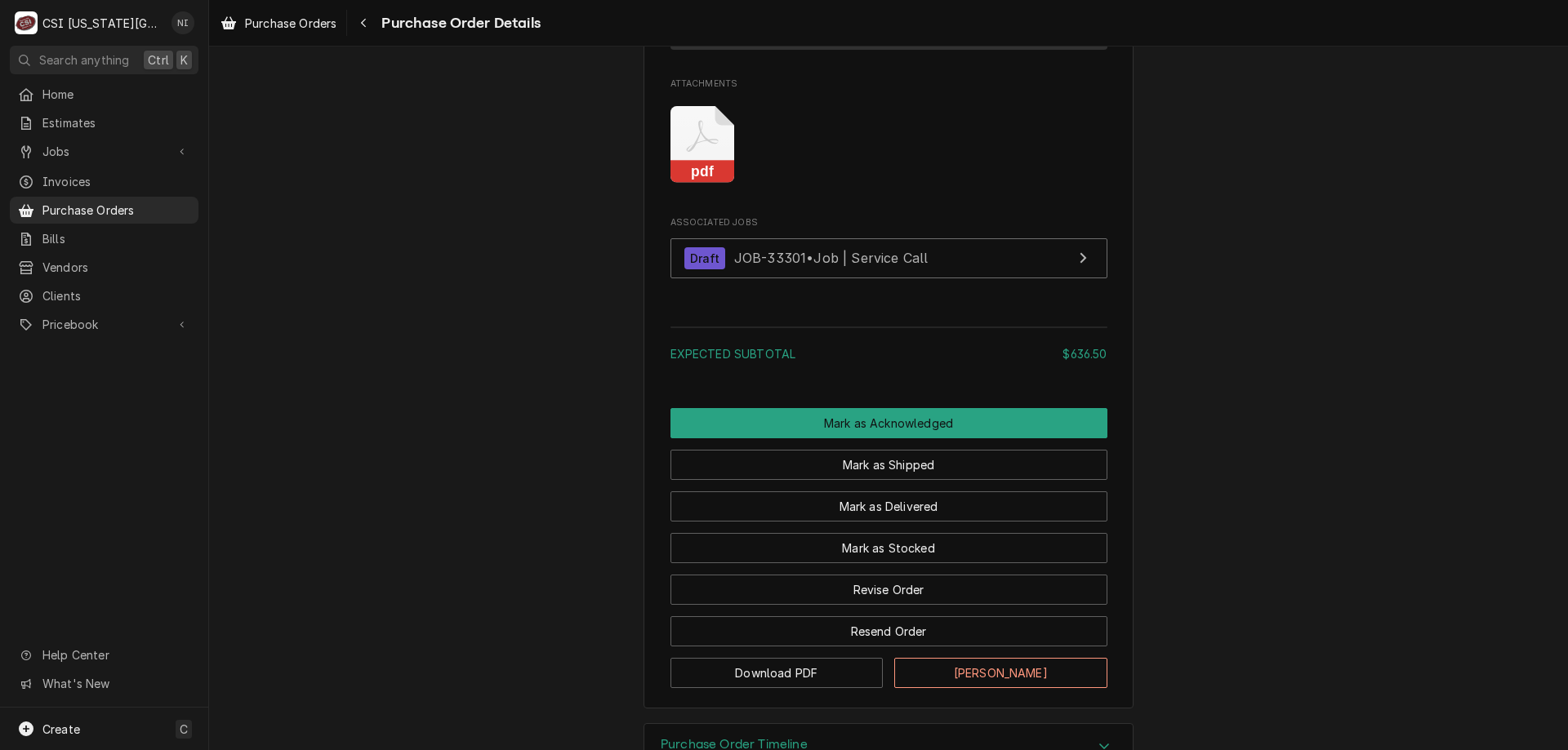
scroll to position [1381, 0]
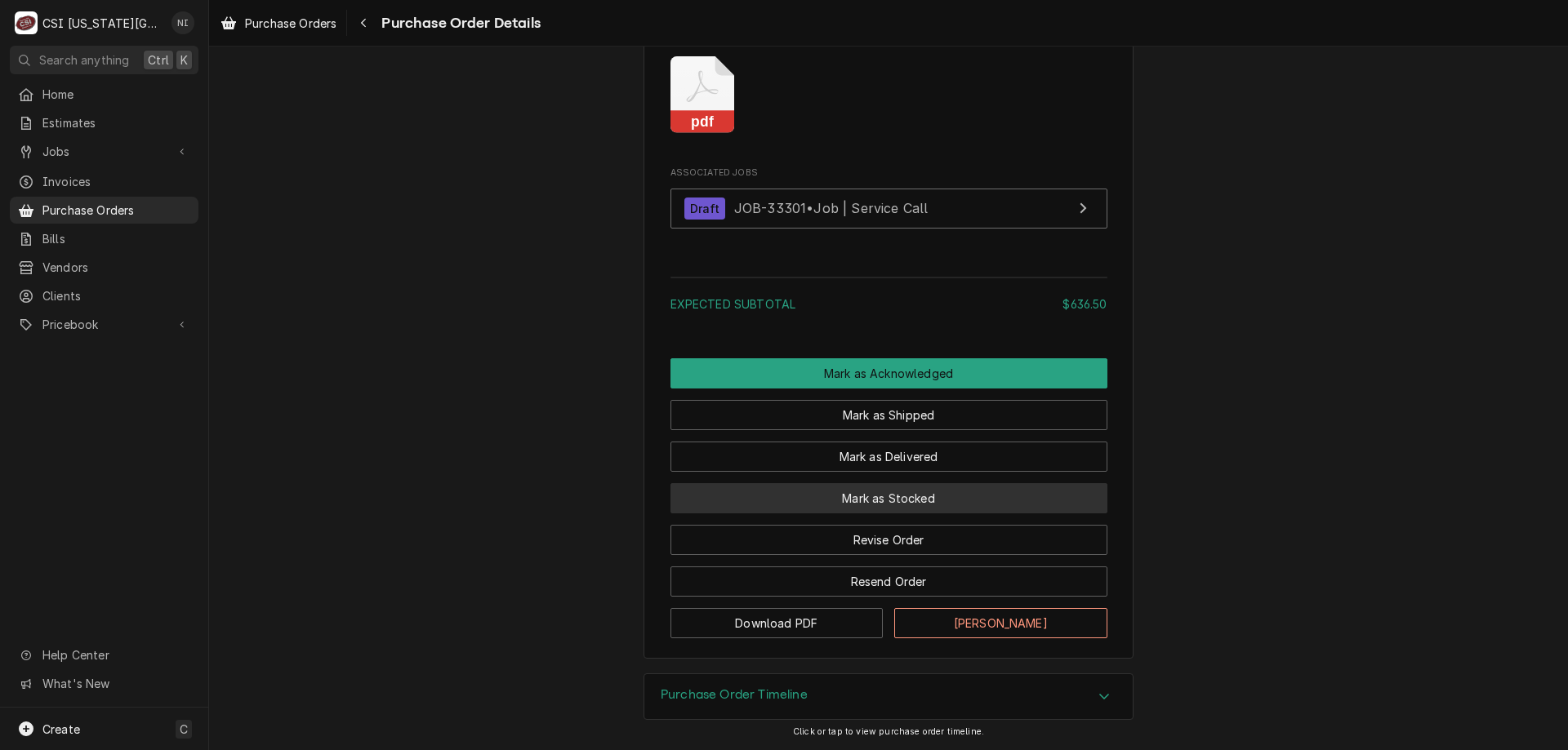
click at [945, 505] on button "Mark as Stocked" at bounding box center [889, 499] width 437 height 31
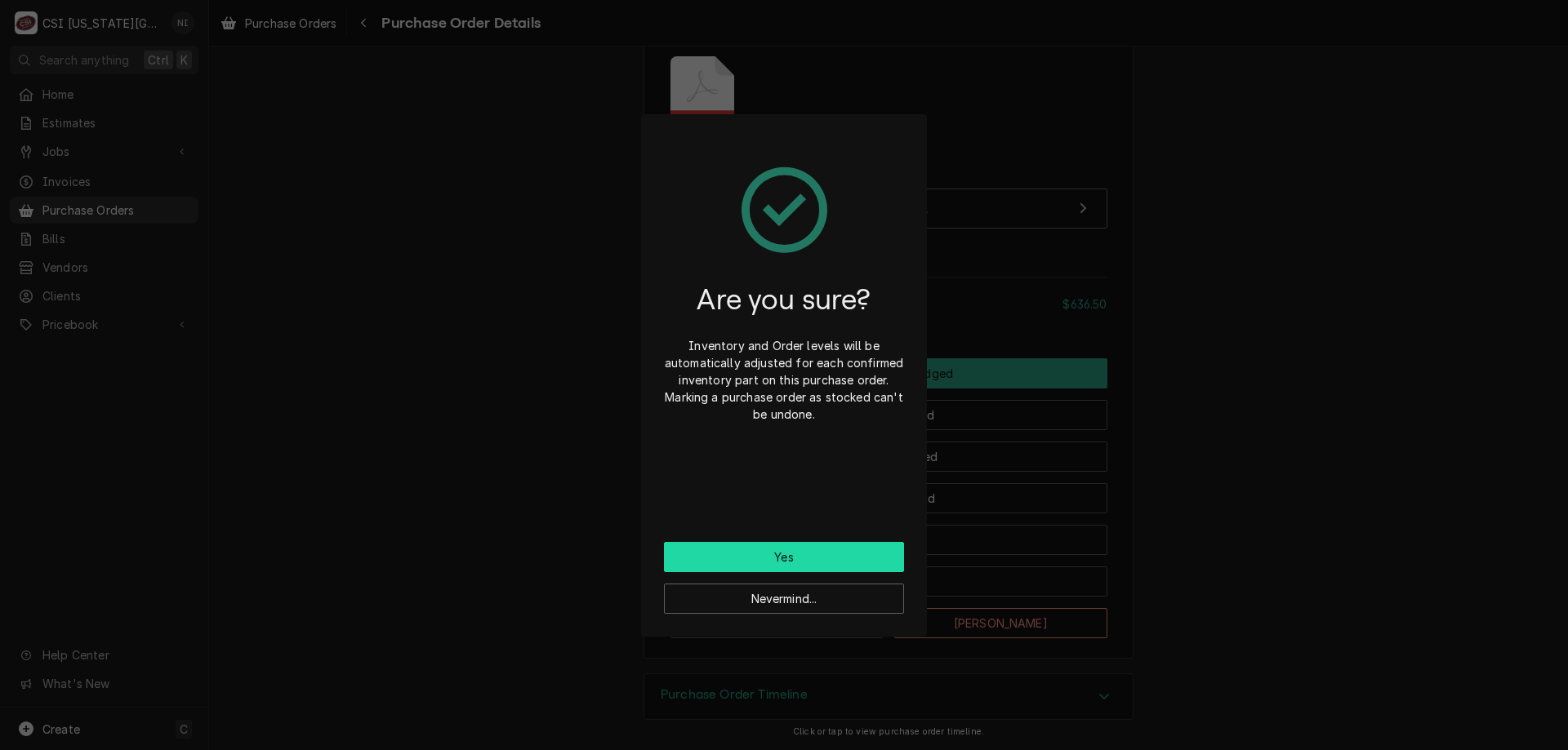
drag, startPoint x: 855, startPoint y: 553, endPoint x: 639, endPoint y: 449, distance: 239.7
click at [854, 553] on button "Yes" at bounding box center [784, 557] width 240 height 31
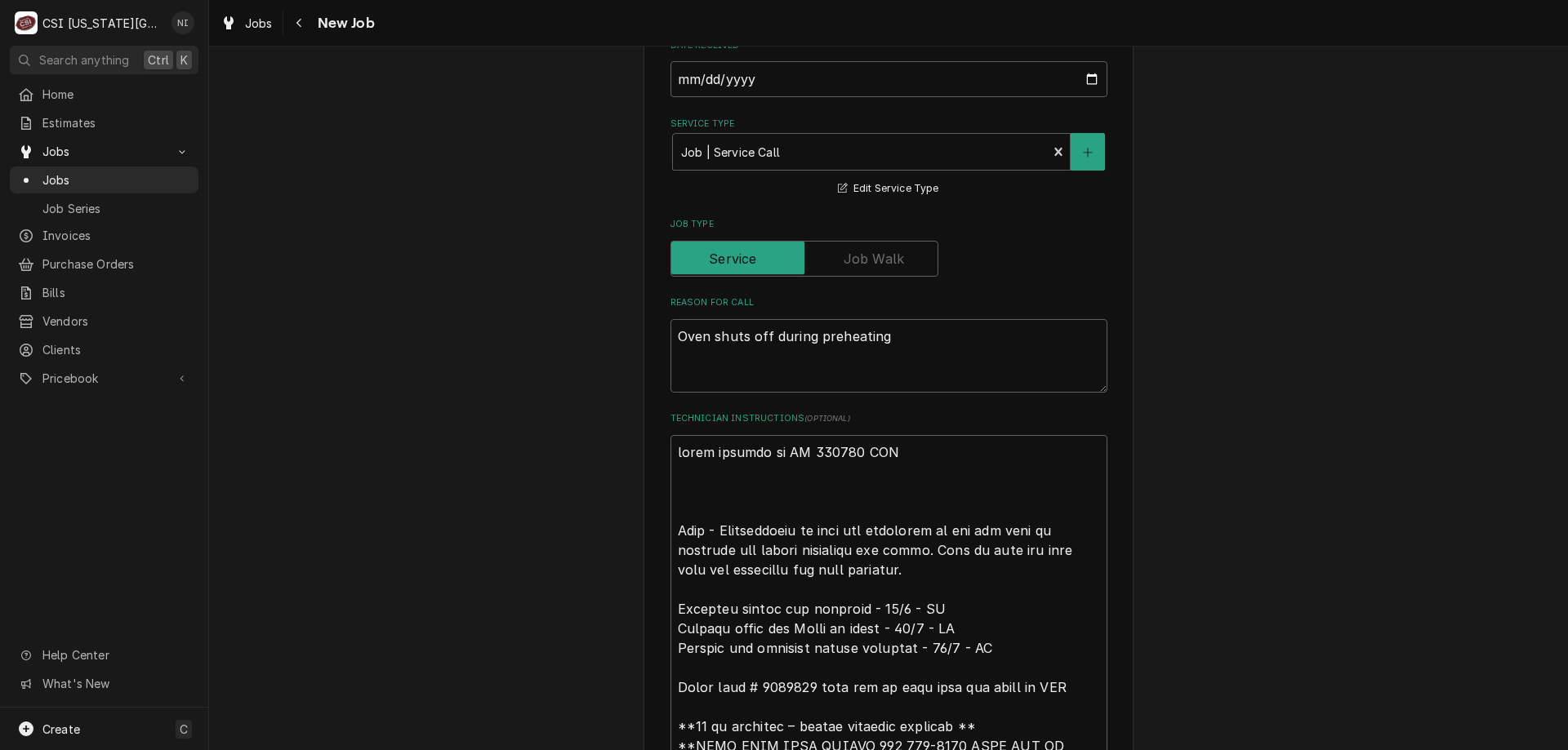
scroll to position [1349, 0]
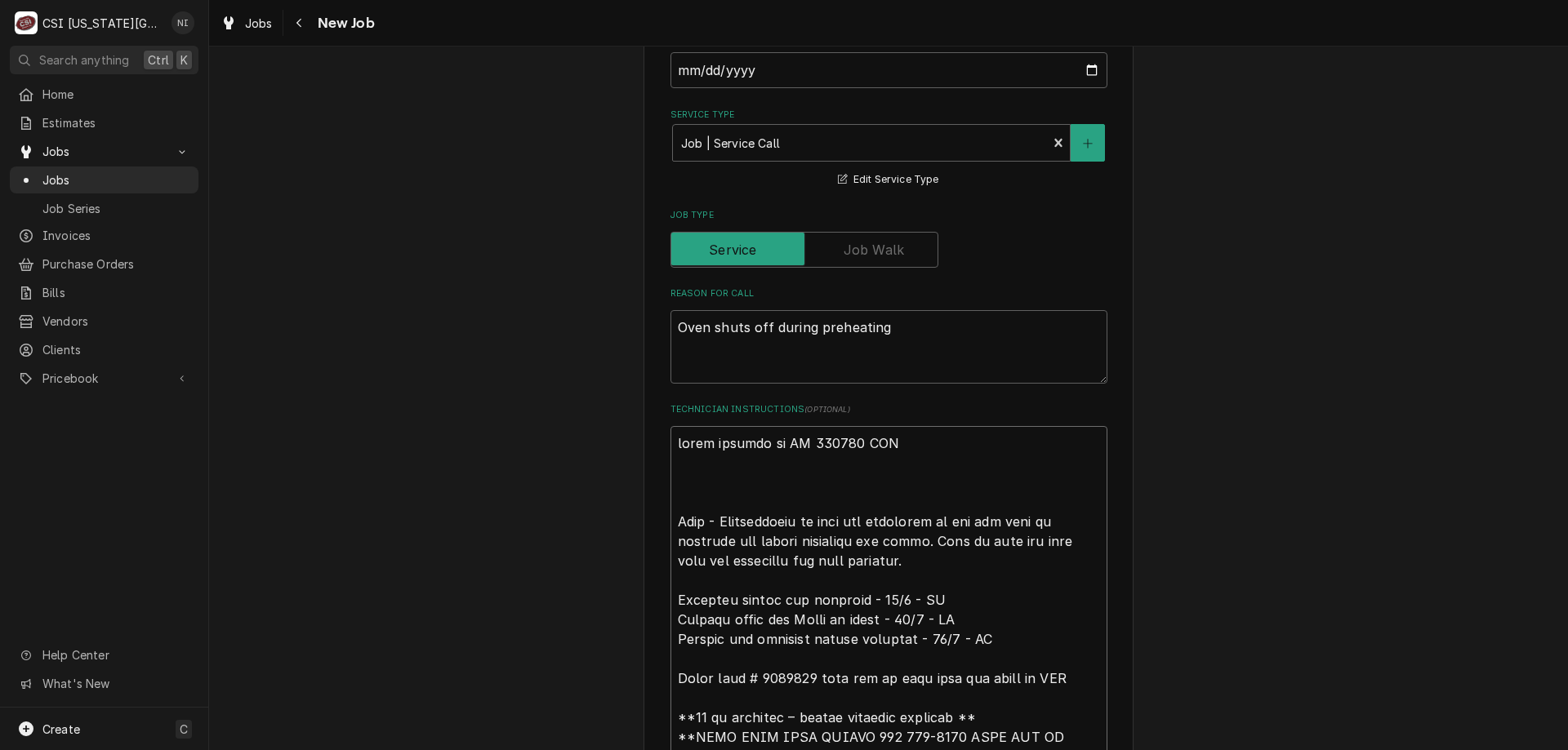
type textarea "x"
type textarea "parts ordered on PO 301736 NDA Oven - Troubleshoot to find the rootcause of why…"
type textarea "x"
type textarea "{ parts ordered on PO 301736 NDA Oven - Troubleshoot to find the rootcause of w…"
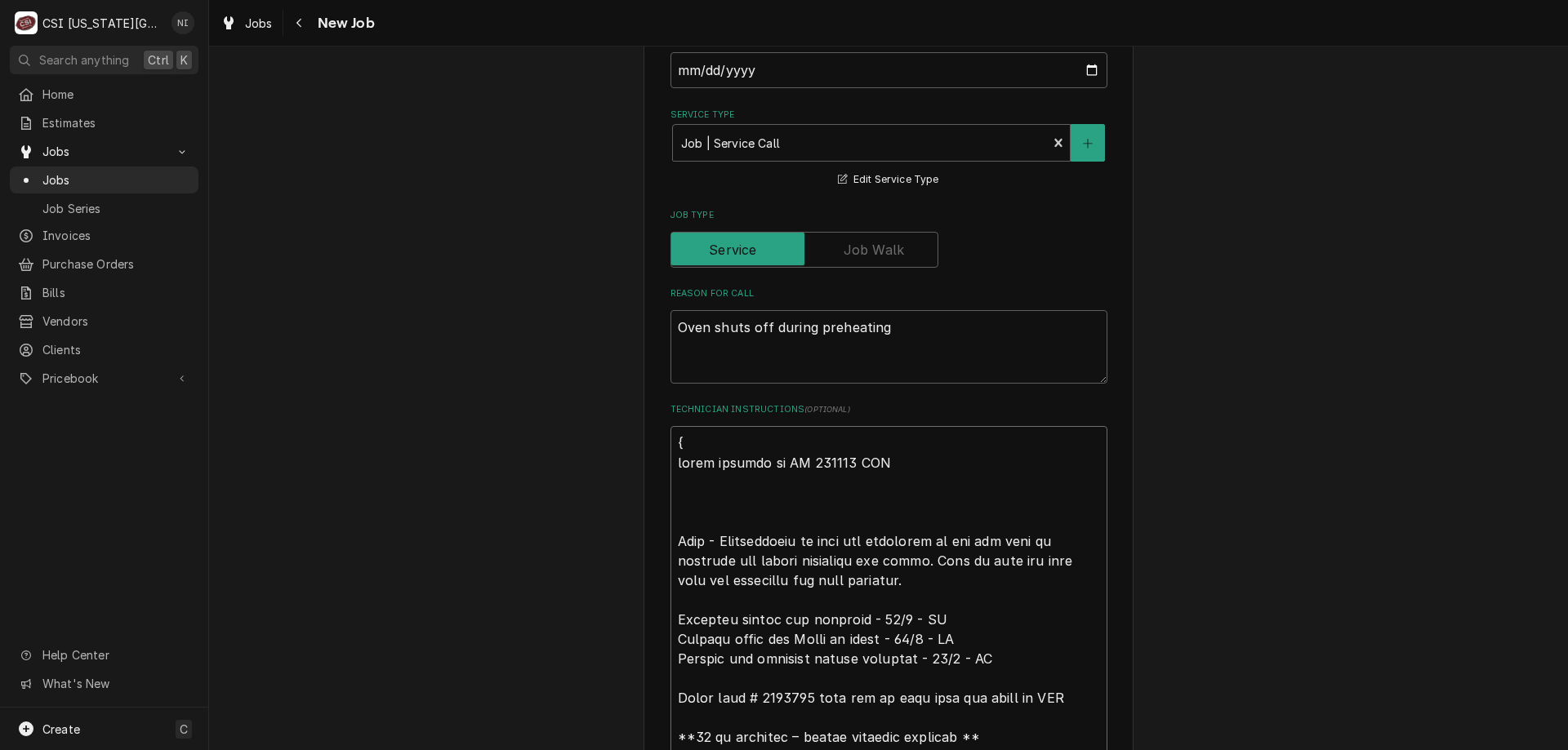
type textarea "x"
type textarea "{a parts ordered on PO 301736 NDA Oven - Troubleshoot to find the rootcause of …"
type textarea "x"
type textarea "{ar parts ordered on PO 301736 NDA Oven - Troubleshoot to find the rootcause of…"
type textarea "x"
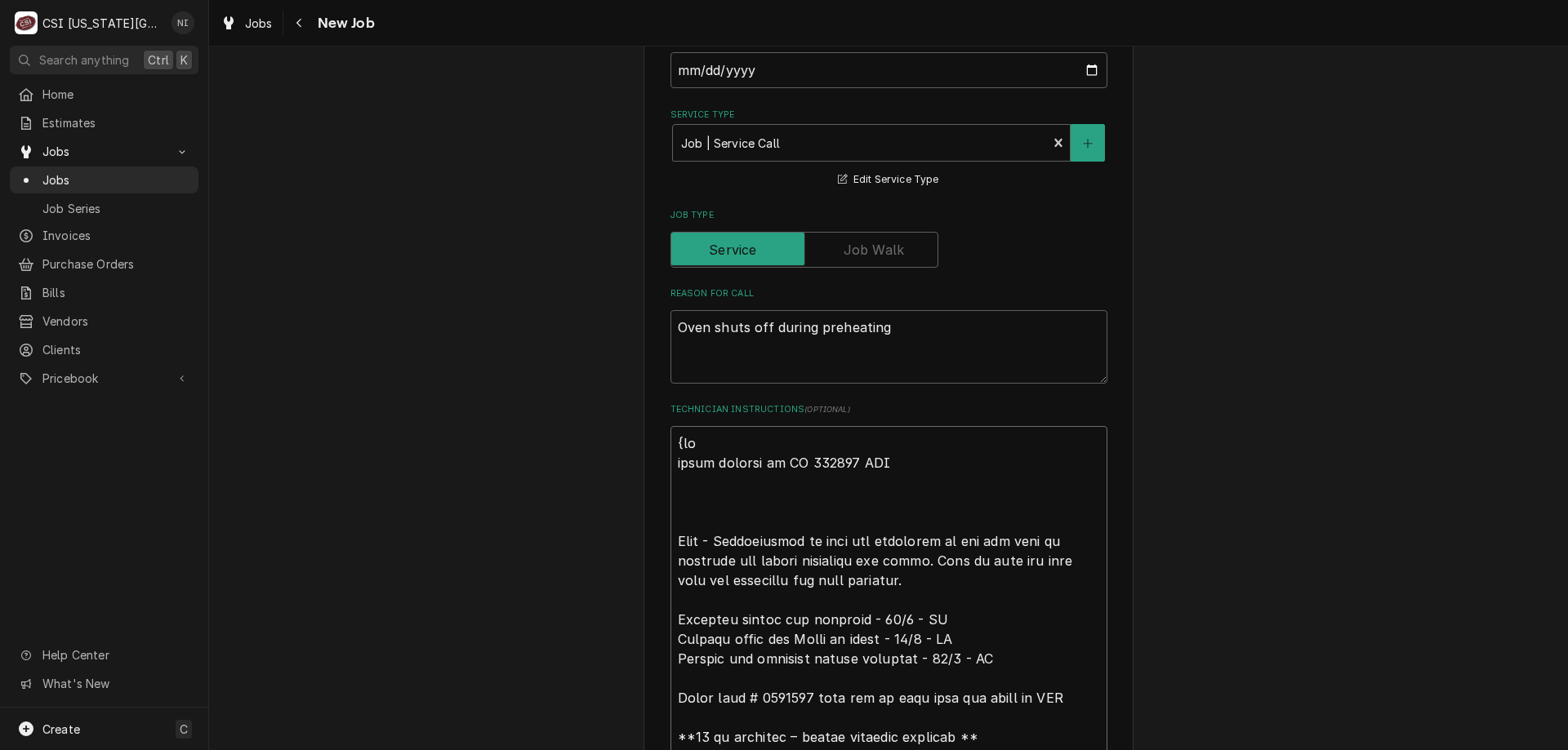
type textarea "{art parts ordered on PO 301736 NDA Oven - Troubleshoot to find the rootcause o…"
type textarea "x"
type textarea "{arts parts ordered on PO 301736 NDA Oven - Troubleshoot to find the rootcause …"
type textarea "x"
type textarea "{arts parts ordered on PO 301736 NDA Oven - Troubleshoot to find the rootcause …"
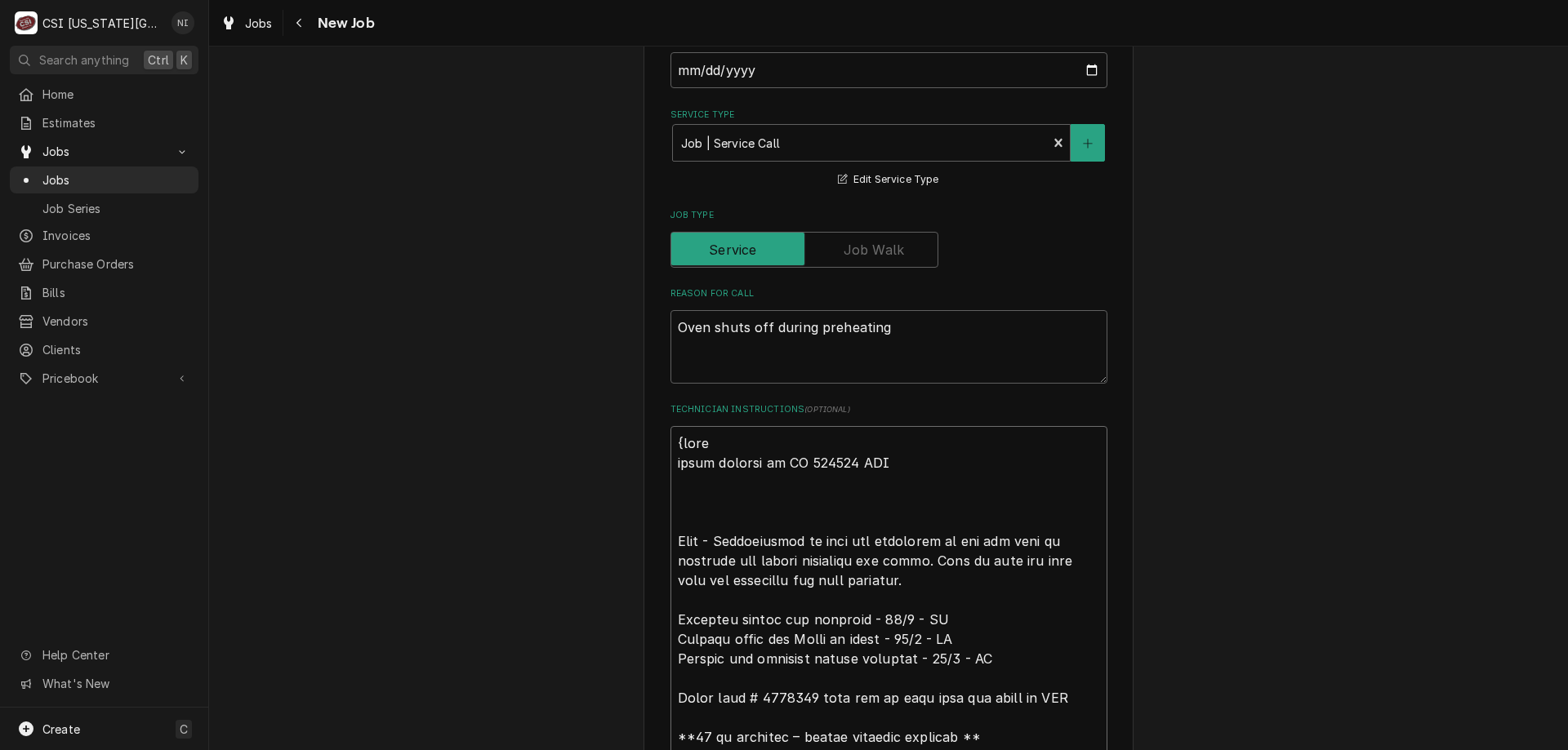
type textarea "x"
type textarea "{arts parts ordered on PO 301736 NDA Oven - Troubleshoot to find the rootcause …"
type textarea "x"
type textarea "{art parts ordered on PO 301736 NDA Oven - Troubleshoot to find the rootcause o…"
type textarea "x"
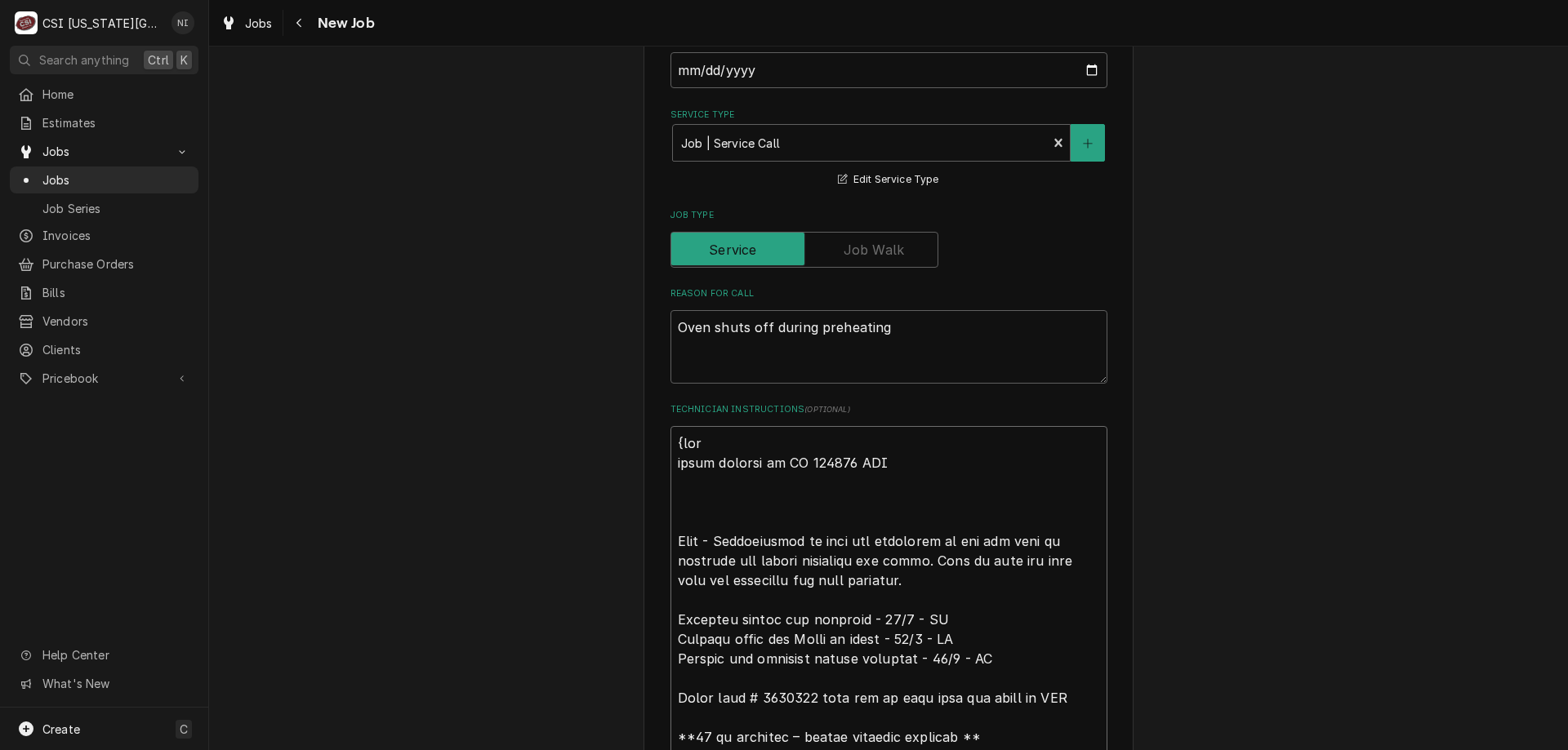
type textarea "{ar parts ordered on PO 301736 NDA Oven - Troubleshoot to find the rootcause of…"
type textarea "x"
type textarea "{a parts ordered on PO 301736 NDA Oven - Troubleshoot to find the rootcause of …"
type textarea "x"
type textarea "{ parts ordered on PO 301736 NDA Oven - Troubleshoot to find the rootcause of w…"
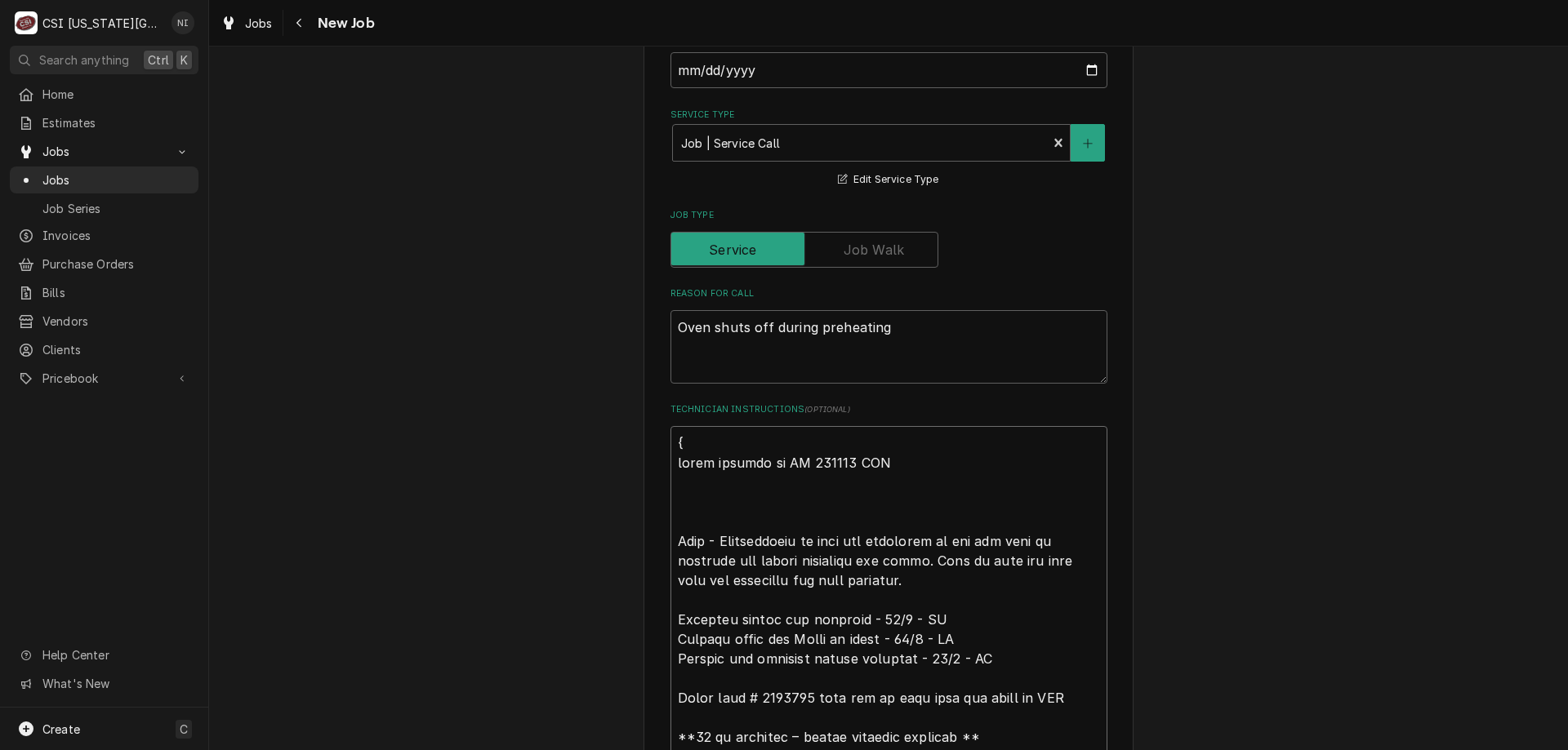
type textarea "x"
type textarea "parts ordered on PO 301736 NDA Oven - Troubleshoot to find the rootcause of why…"
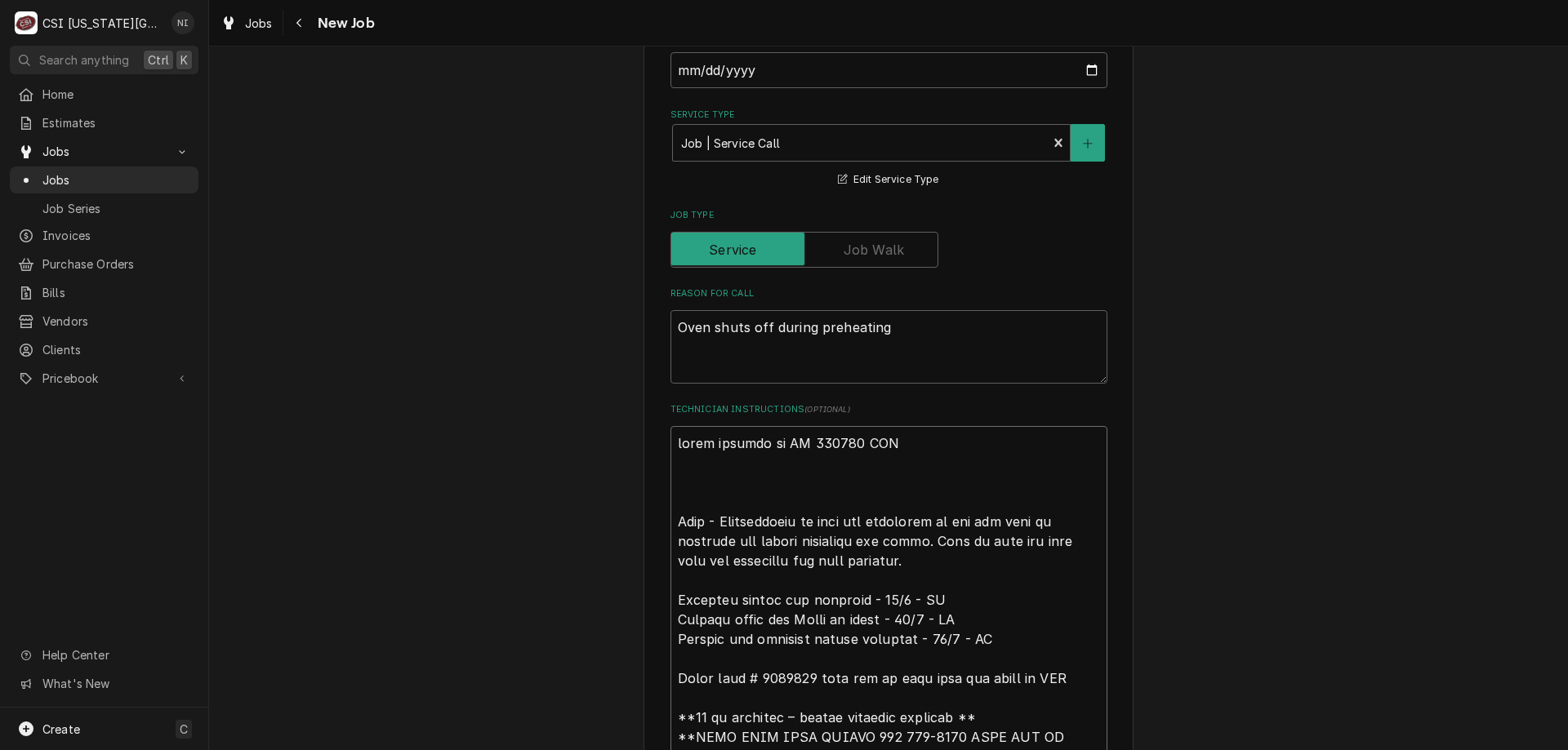
type textarea "x"
type textarea "P parts ordered on PO 301736 NDA Oven - Troubleshoot to find the rootcause of w…"
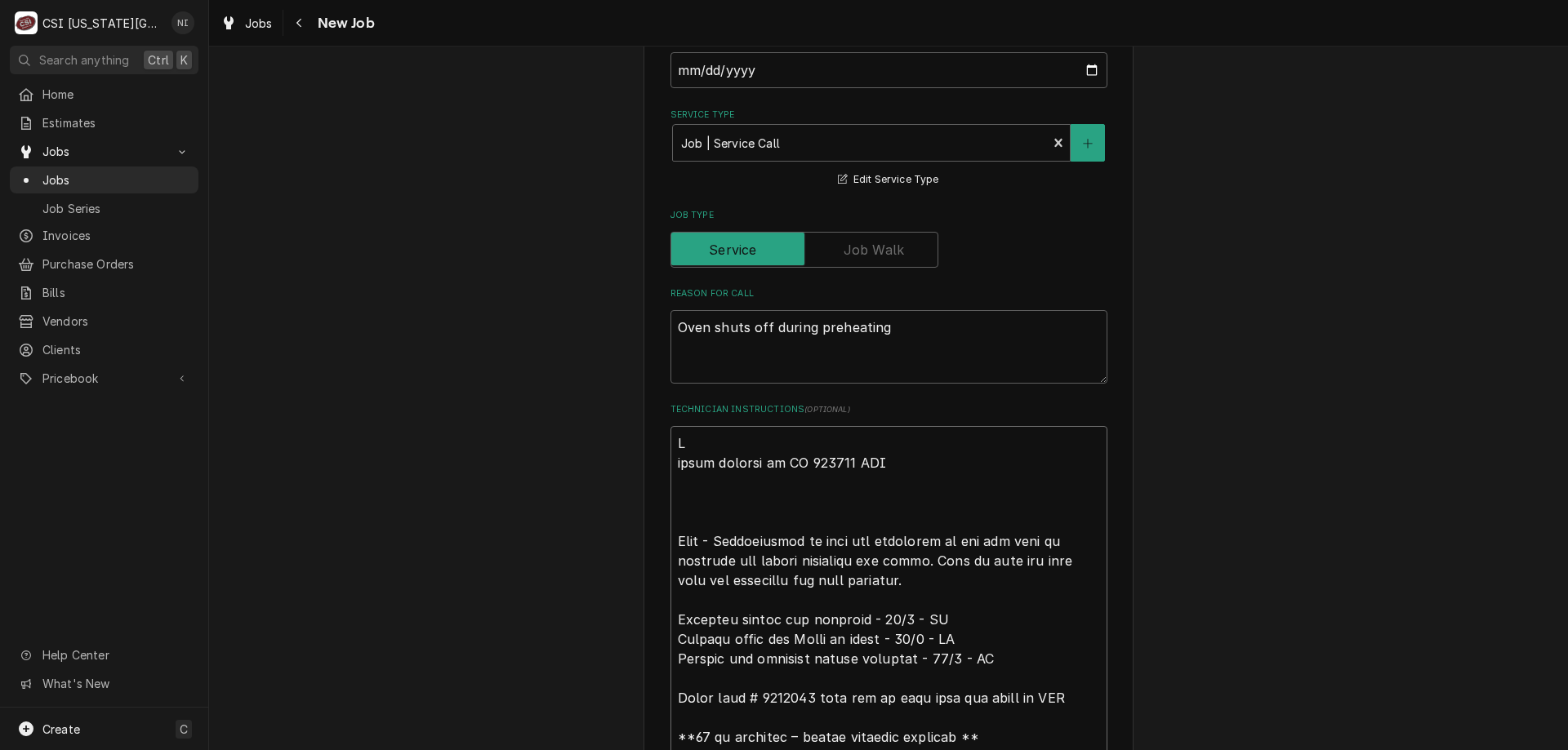
type textarea "x"
type textarea "Par parts ordered on PO 301736 NDA Oven - Troubleshoot to find the rootcause of…"
type textarea "x"
type textarea "Parts parts ordered on PO 301736 NDA Oven - Troubleshoot to find the rootcause …"
type textarea "x"
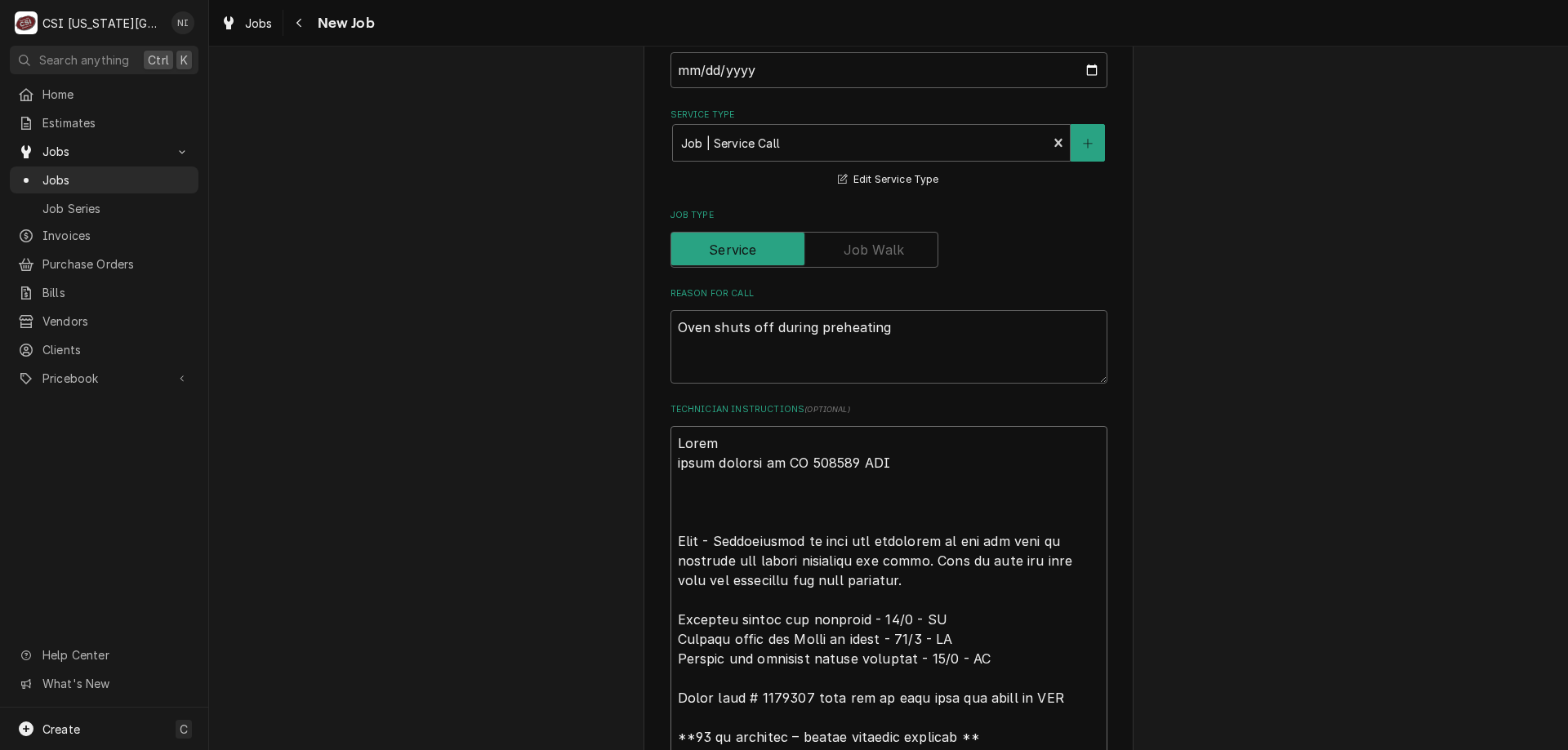
type textarea "Parts parts ordered on PO 301736 NDA Oven - Troubleshoot to find the rootcause …"
type textarea "x"
type textarea "Parts o parts ordered on PO 301736 NDA Oven - Troubleshoot to find the rootcaus…"
type textarea "x"
type textarea "Parts on parts ordered on PO 301736 NDA Oven - Troubleshoot to find the rootcau…"
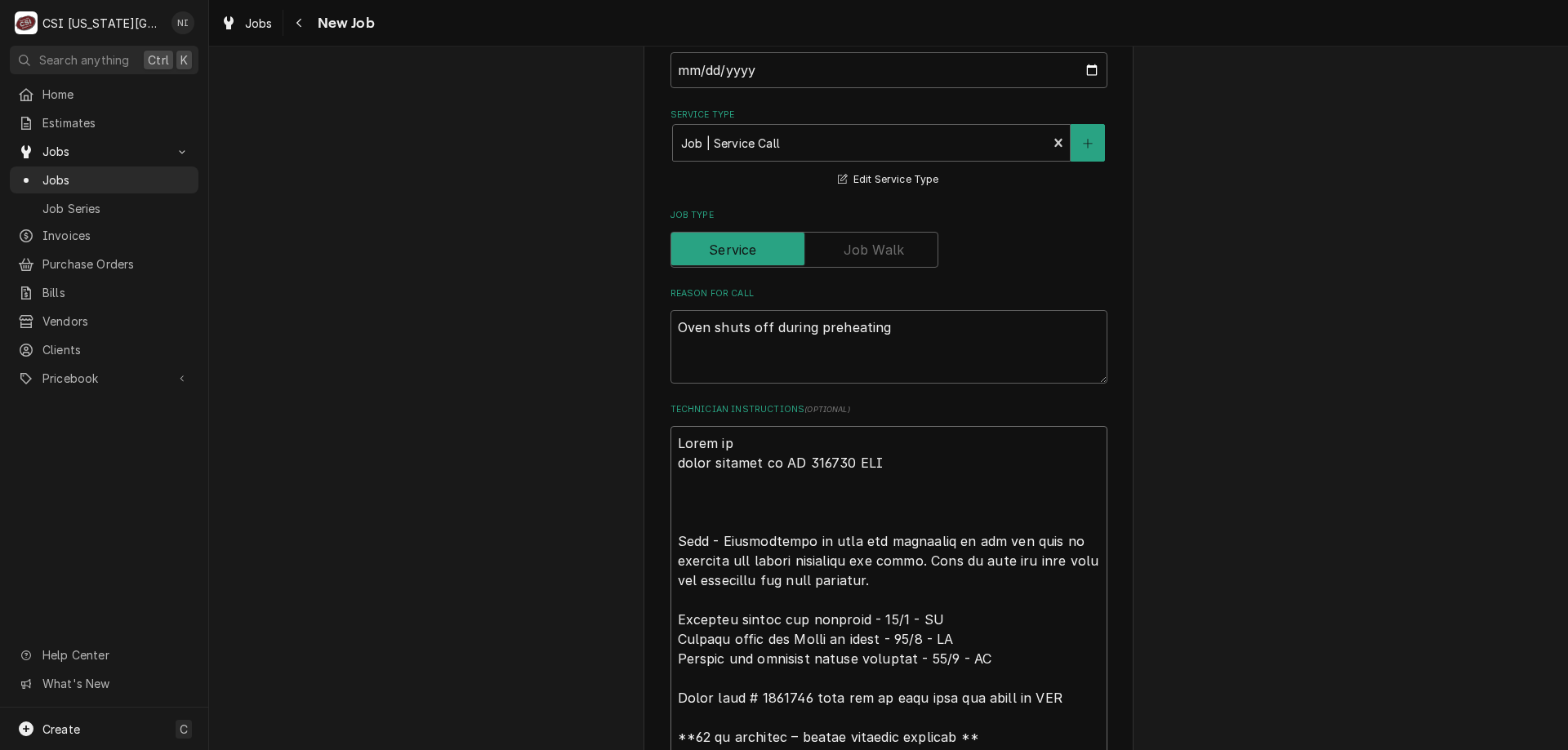
type textarea "x"
type textarea "Parts on t parts ordered on PO 301736 NDA Oven - Troubleshoot to find the rootc…"
type textarea "x"
type textarea "Parts on te parts ordered on PO 301736 NDA Oven - Troubleshoot to find the root…"
type textarea "x"
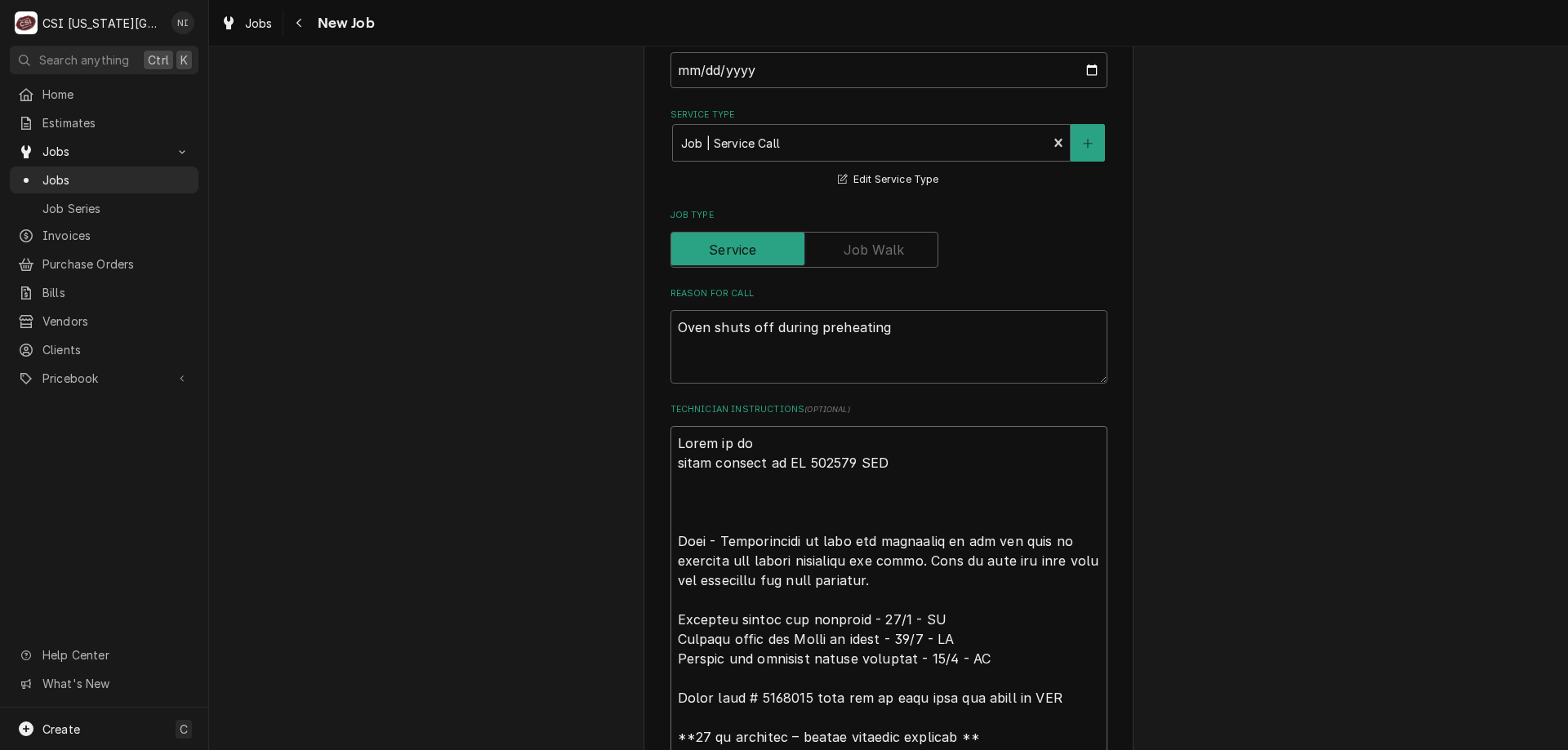
type textarea "Parts on teh parts ordered on PO 301736 NDA Oven - Troubleshoot to find the roo…"
type textarea "x"
type textarea "Parts on teh parts ordered on PO 301736 NDA Oven - Troubleshoot to find the roo…"
type textarea "x"
type textarea "Parts on teh u parts ordered on PO 301736 NDA Oven - Troubleshoot to find the r…"
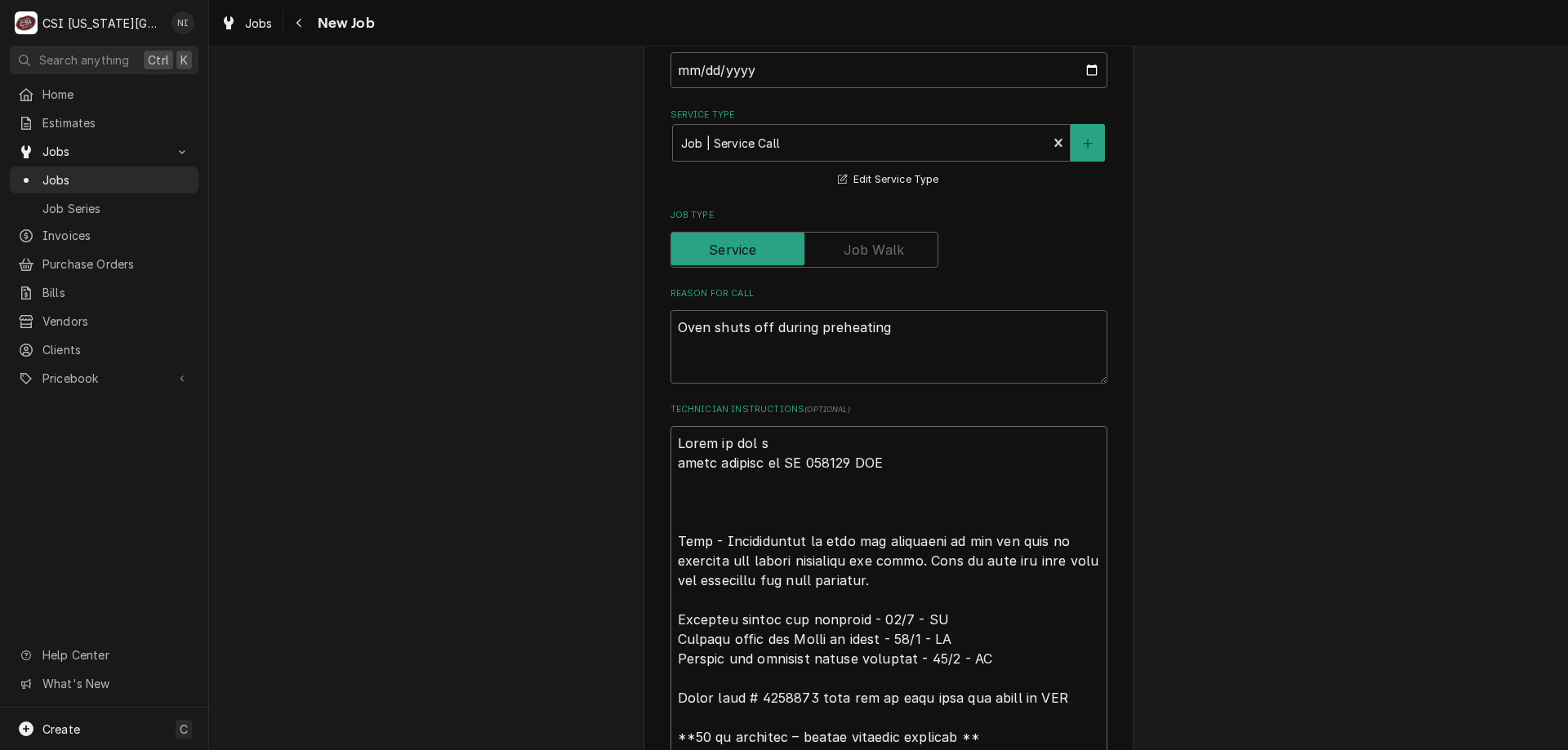
type textarea "x"
type textarea "Parts on teh un parts ordered on PO 301736 NDA Oven - Troubleshoot to find the …"
type textarea "x"
type textarea "Parts on teh u parts ordered on PO 301736 NDA Oven - Troubleshoot to find the r…"
type textarea "x"
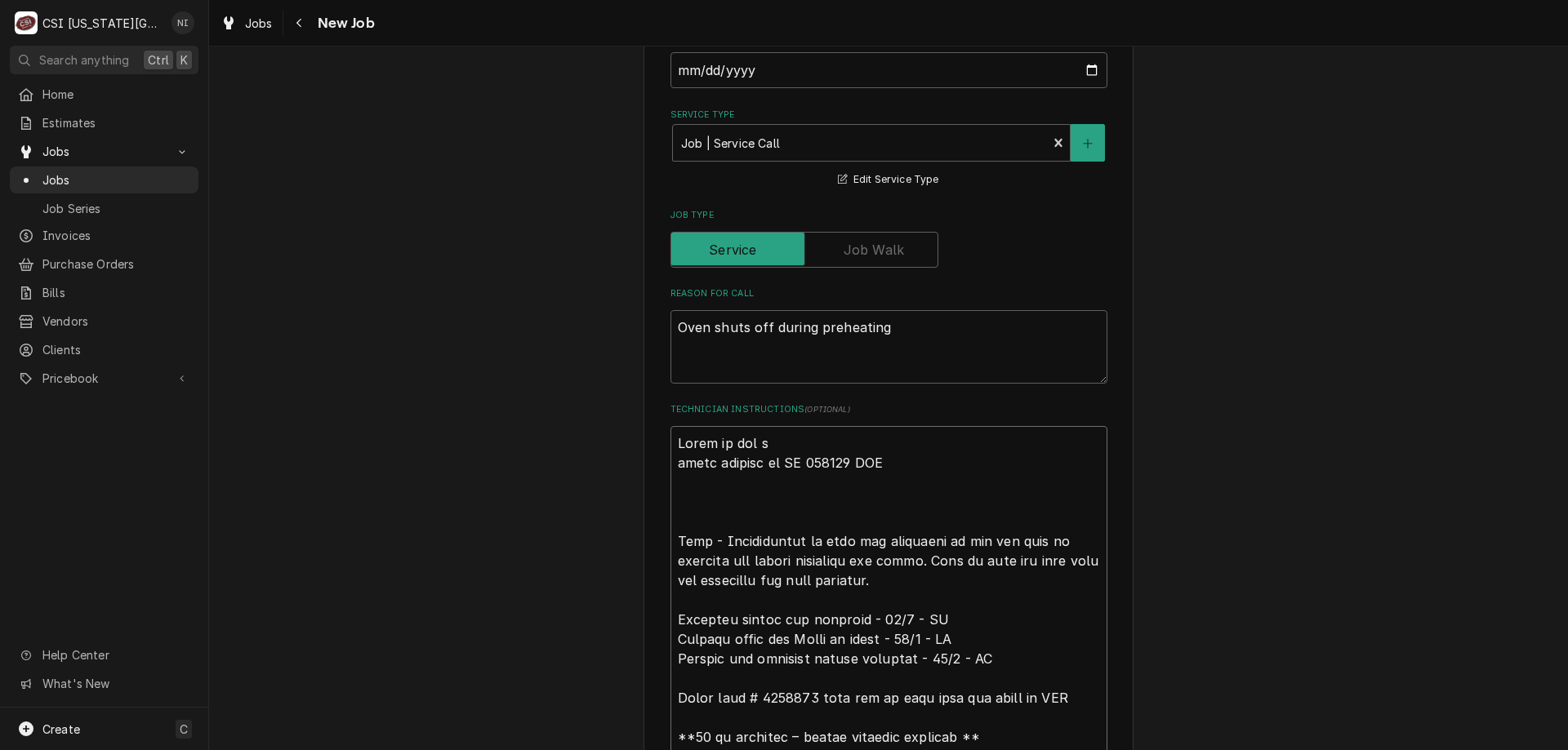
type textarea "Parts on teh parts ordered on PO 301736 NDA Oven - Troubleshoot to find the roo…"
type textarea "x"
type textarea "Parts on teh parts ordered on PO 301736 NDA Oven - Troubleshoot to find the roo…"
type textarea "x"
type textarea "Parts on te parts ordered on PO 301736 NDA Oven - Troubleshoot to find the root…"
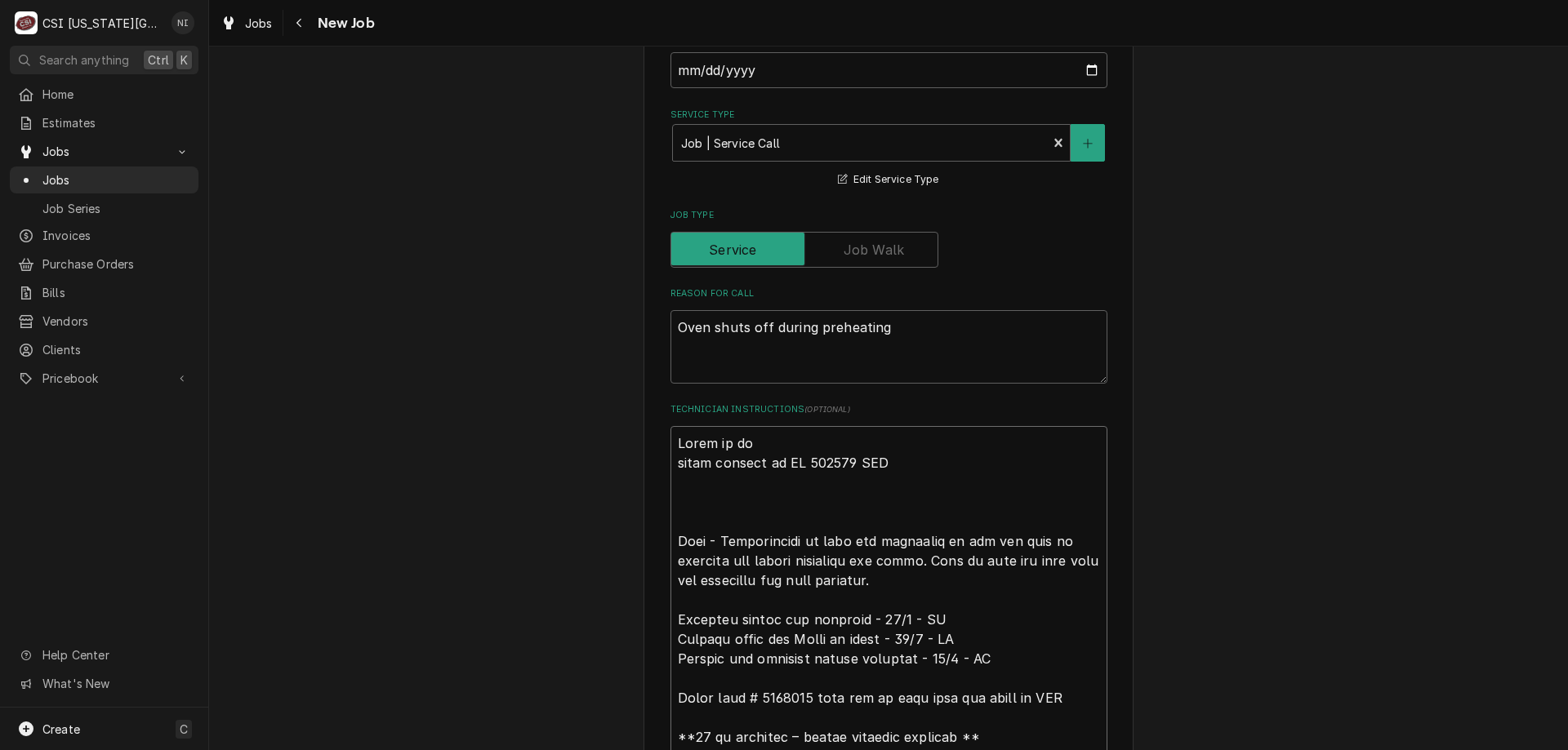
type textarea "x"
type textarea "Parts on t parts ordered on PO 301736 NDA Oven - Troubleshoot to find the rootc…"
type textarea "x"
type textarea "Parts on th parts ordered on PO 301736 NDA Oven - Troubleshoot to find the root…"
type textarea "x"
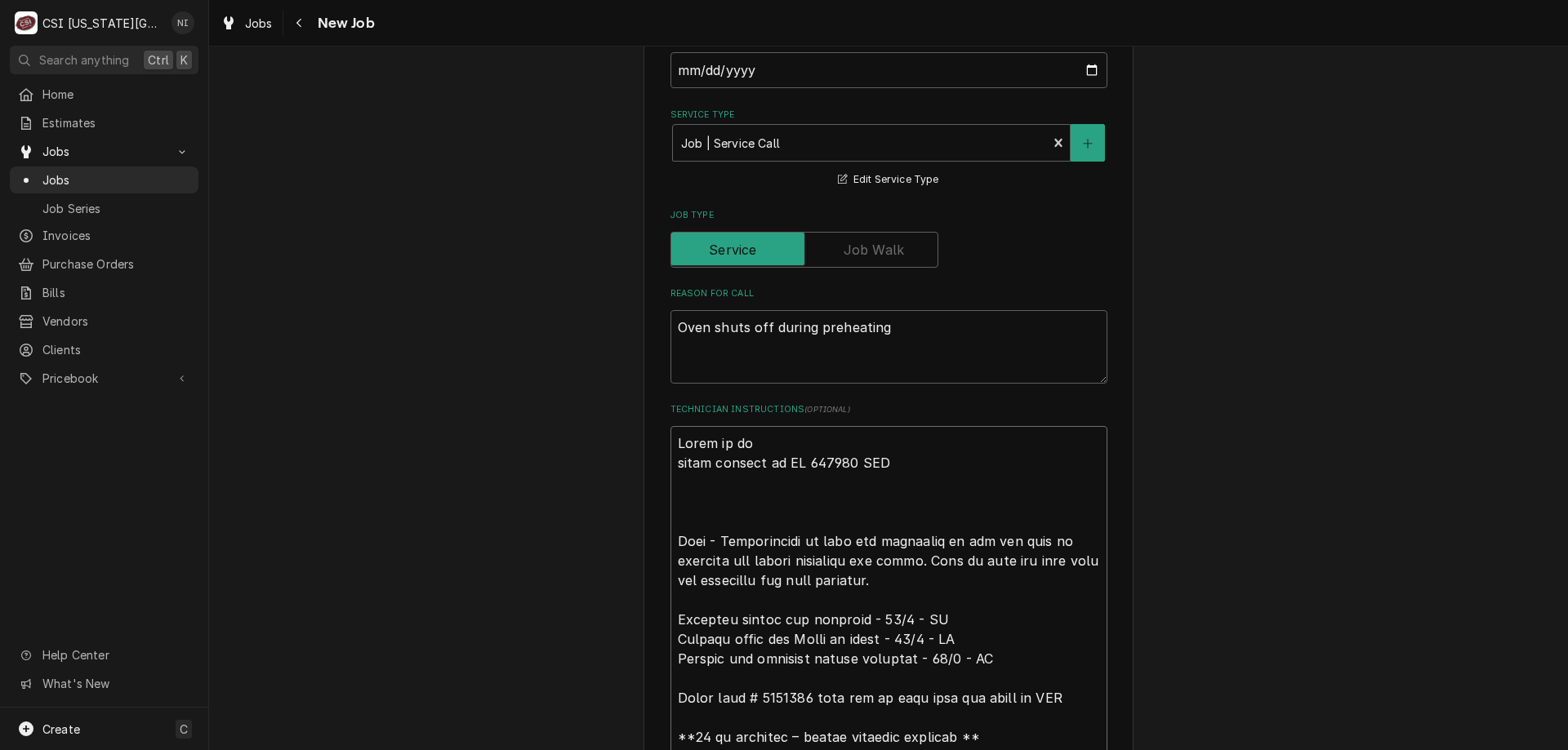
type textarea "Parts on the parts ordered on PO 301736 NDA Oven - Troubleshoot to find the roo…"
type textarea "x"
type textarea "Parts on the parts ordered on PO 301736 NDA Oven - Troubleshoot to find the roo…"
type textarea "x"
type textarea "Parts on the u parts ordered on PO 301736 NDA Oven - Troubleshoot to find the r…"
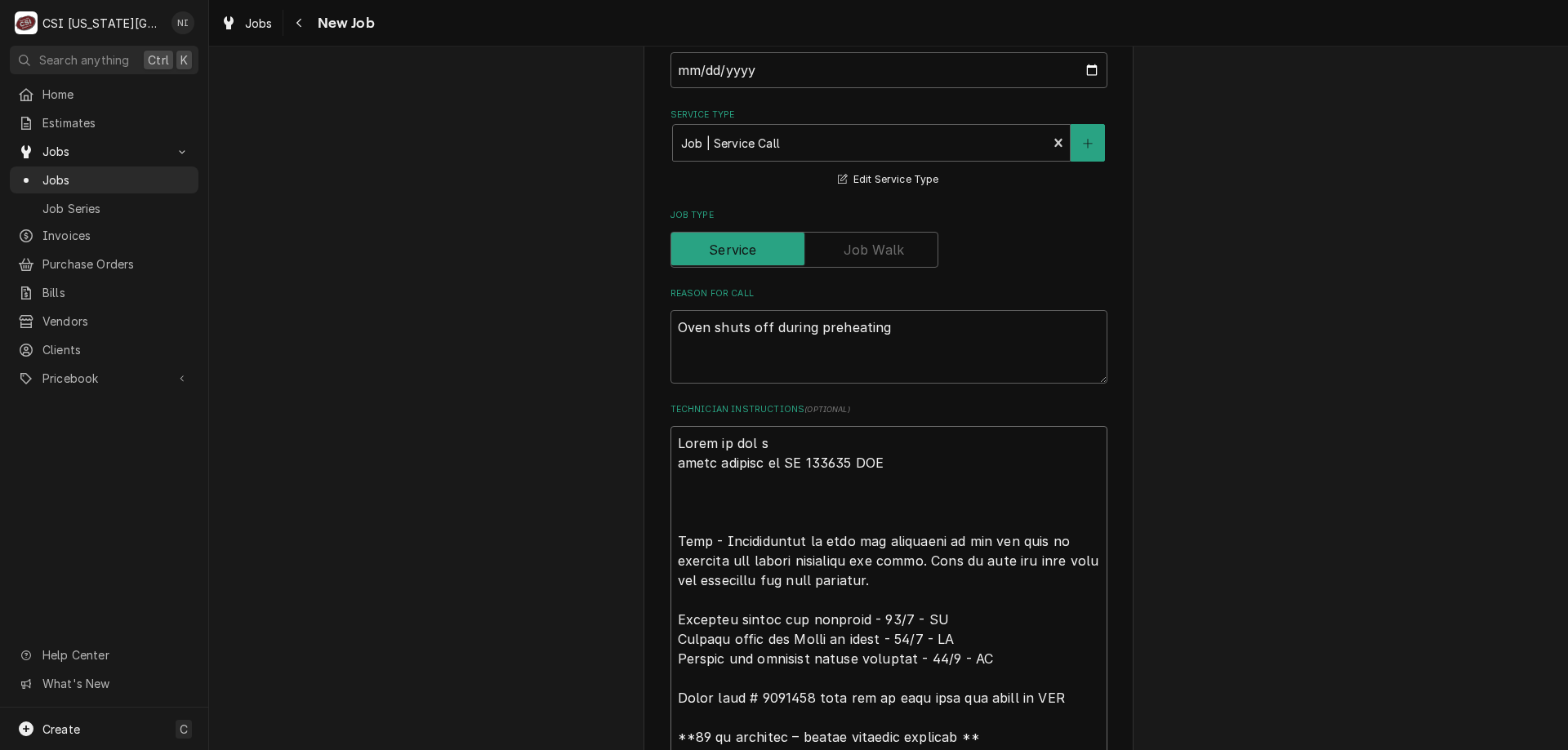
type textarea "x"
type textarea "Parts on the ua parts ordered on PO 301736 NDA Oven - Troubleshoot to find the …"
type textarea "x"
type textarea "Parts on the u parts ordered on PO 301736 NDA Oven - Troubleshoot to find the r…"
type textarea "x"
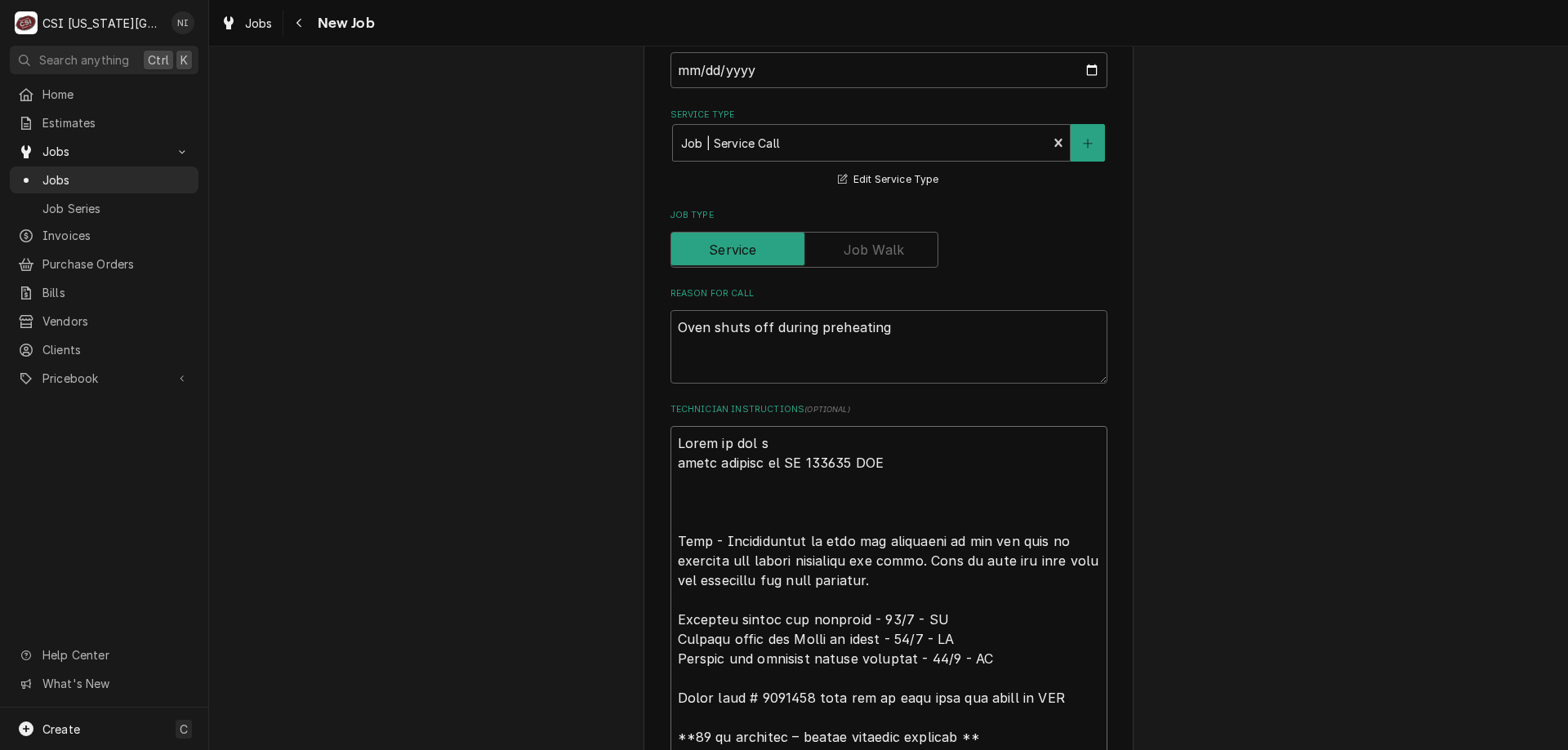
type textarea "Parts on the ua parts ordered on PO 301736 NDA Oven - Troubleshoot to find the …"
type textarea "x"
type textarea "Parts on the u parts ordered on PO 301736 NDA Oven - Troubleshoot to find the r…"
type textarea "x"
type textarea "Parts on the una parts ordered on PO 301736 NDA Oven - Troubleshoot to find the…"
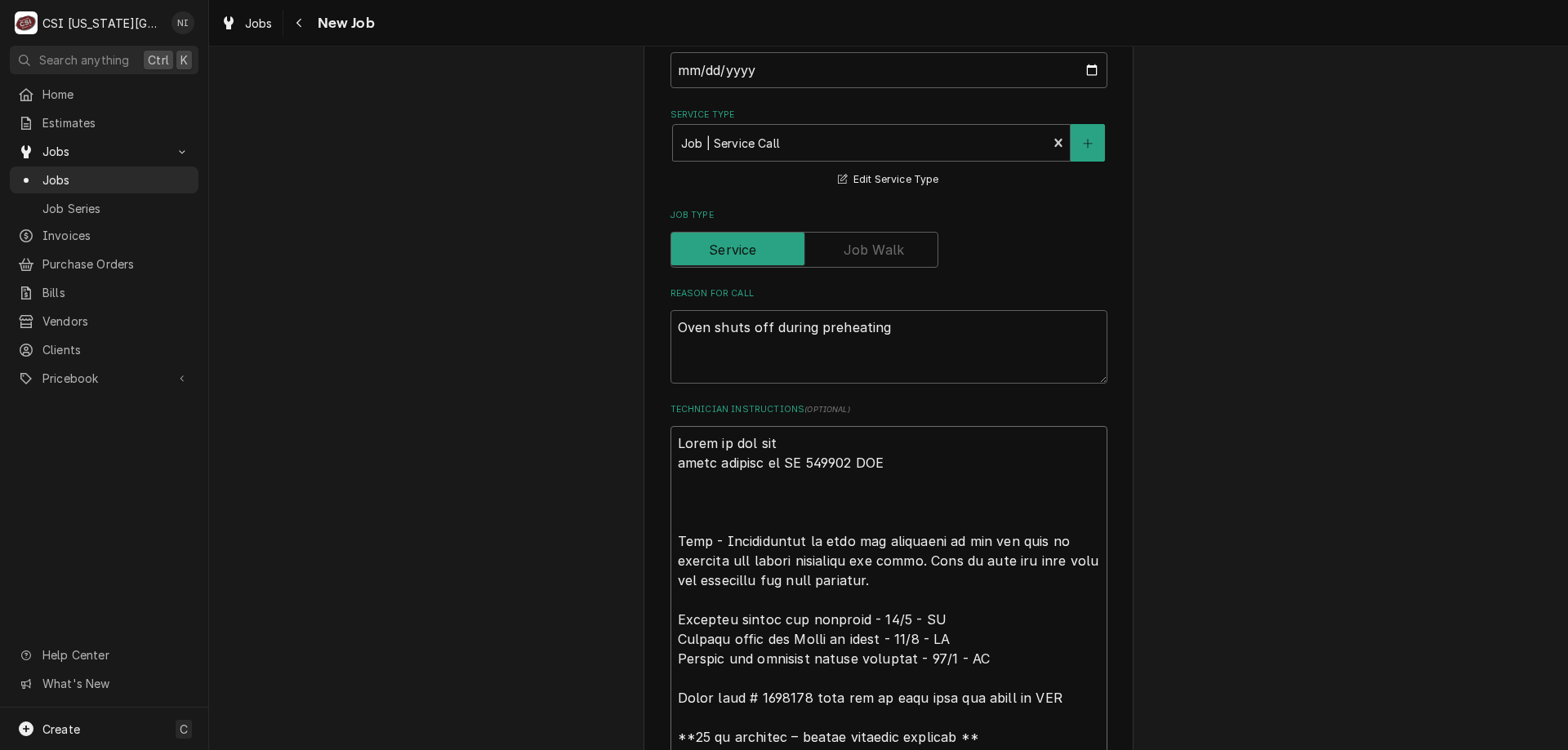
type textarea "x"
type textarea "Parts on the una parts ordered on PO 301736 NDA Oven - Troubleshoot to find the…"
type textarea "x"
type textarea "Parts on the una parts ordered on PO 301736 NDA Oven - Troubleshoot to find the…"
type textarea "x"
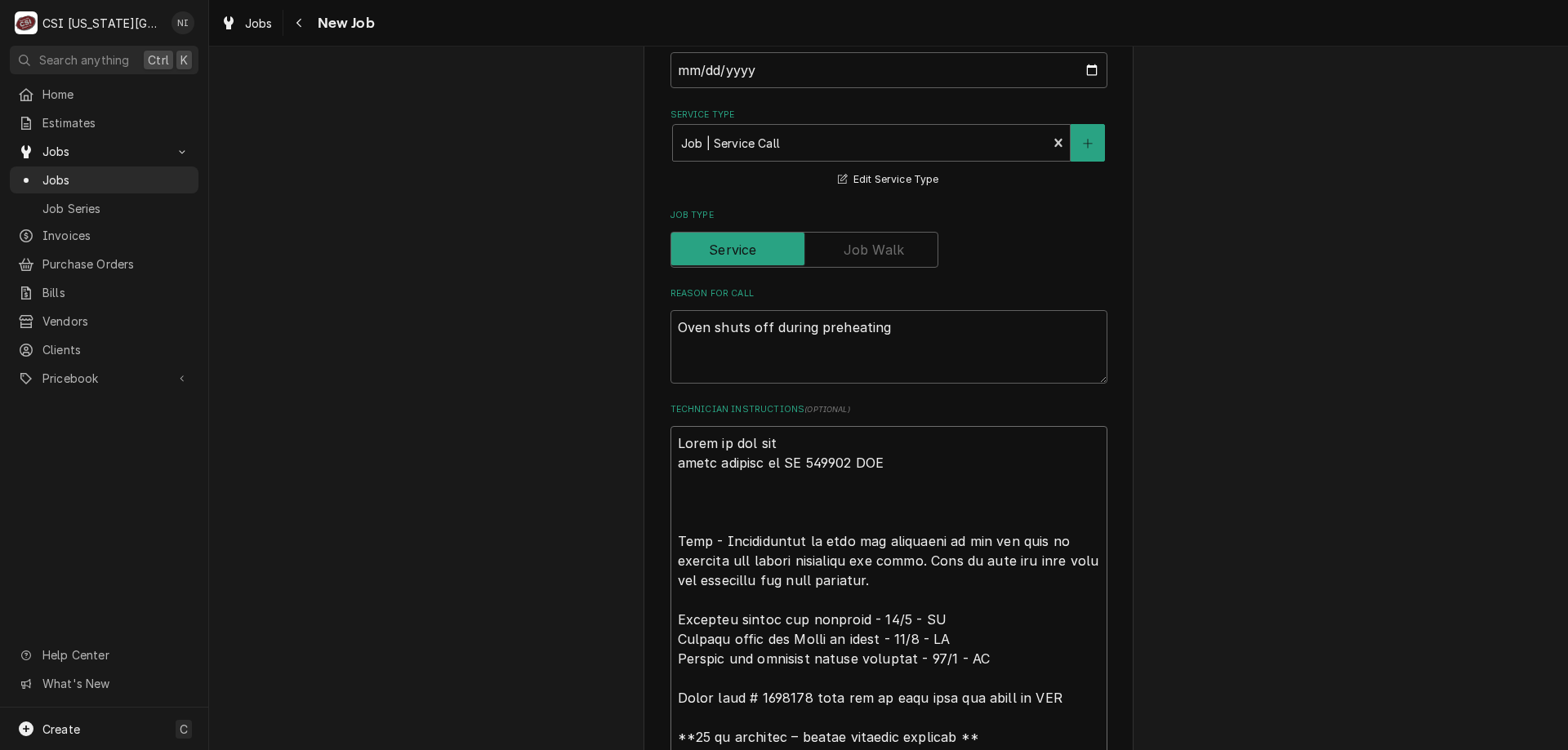
type textarea "Parts on the unas parts ordered on PO 301736 NDA Oven - Troubleshoot to find th…"
type textarea "x"
type textarea "Parts on the unass parts ordered on PO 301736 NDA Oven - Troubleshoot to find t…"
type textarea "x"
type textarea "Parts on the unassi parts ordered on PO 301736 NDA Oven - Troubleshoot to find …"
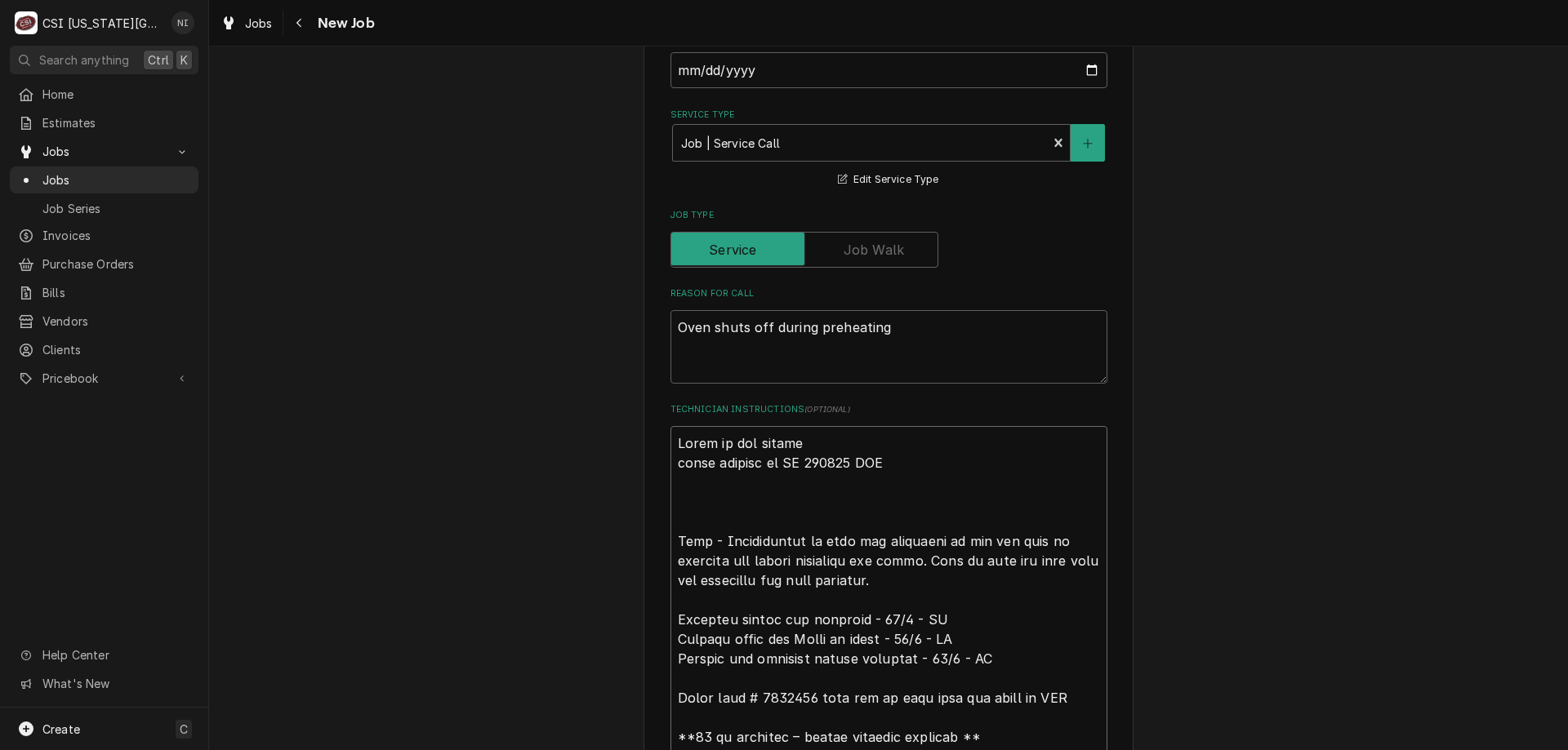
type textarea "x"
type textarea "Parts on the unassig parts ordered on PO 301736 NDA Oven - Troubleshoot to find…"
type textarea "x"
type textarea "Parts on the unassign parts ordered on PO 301736 NDA Oven - Troubleshoot to fin…"
type textarea "x"
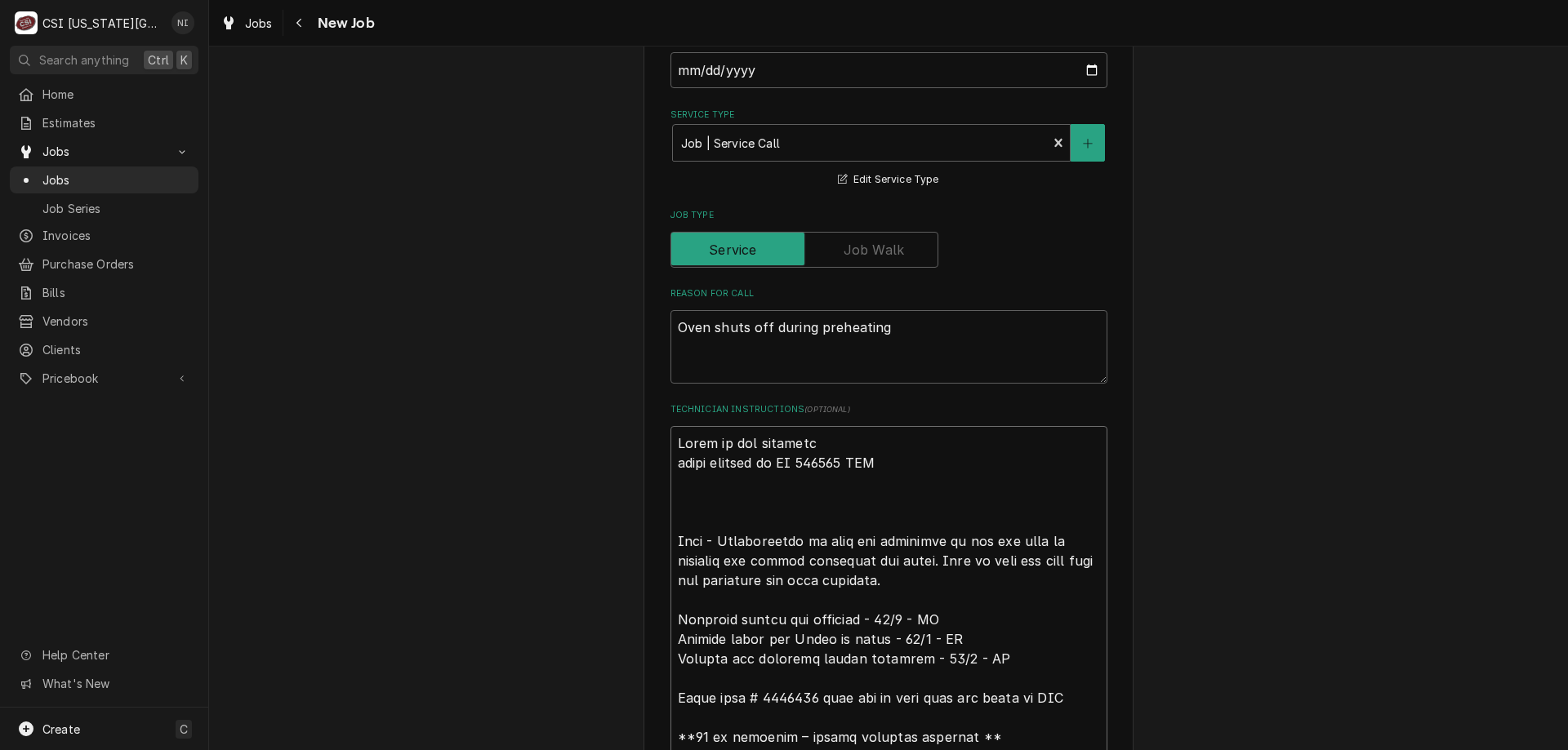
type textarea "Parts on the unassigne parts ordered on PO 301736 NDA Oven - Troubleshoot to fi…"
type textarea "x"
type textarea "Parts on the unassigned parts ordered on PO 301736 NDA Oven - Troubleshoot to f…"
type textarea "x"
type textarea "Parts on the unassigned parts ordered on PO 301736 NDA Oven - Troubleshoot to f…"
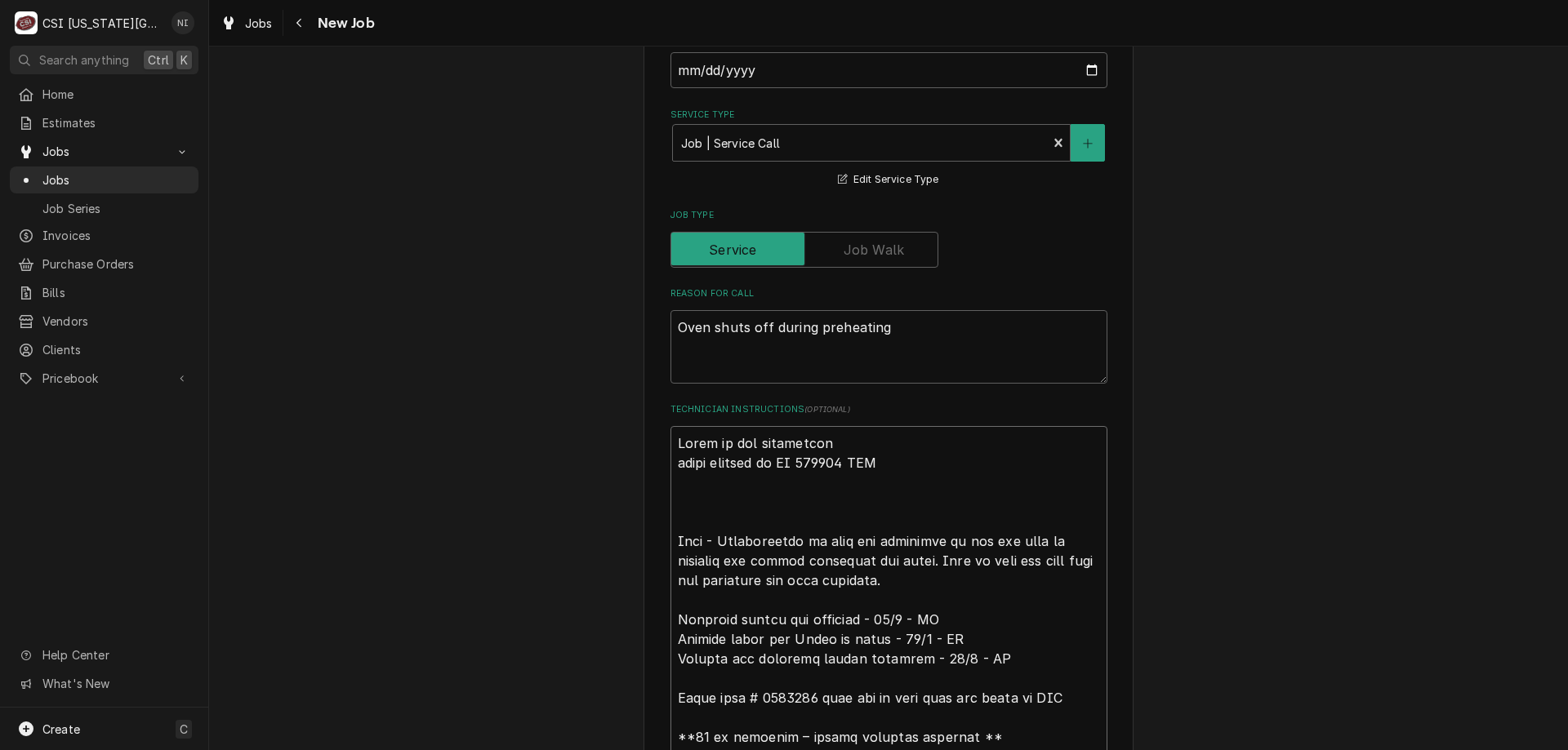
type textarea "x"
type textarea "Parts on the unassigned s parts ordered on PO 301736 NDA Oven - Troubleshoot to…"
type textarea "x"
type textarea "Parts on the unassigned sh parts ordered on PO 301736 NDA Oven - Troubleshoot t…"
type textarea "x"
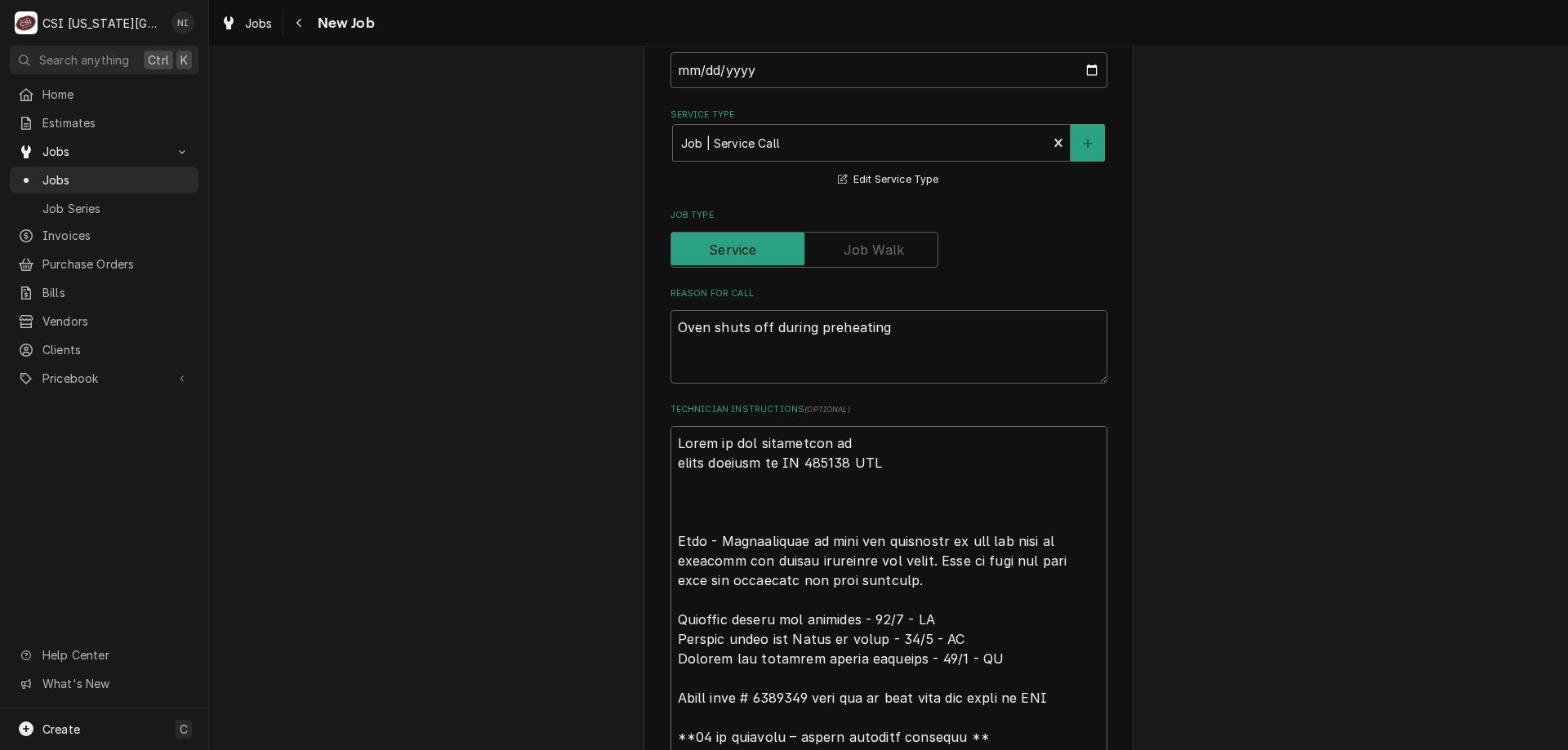
type textarea "Parts on the unassigned she parts ordered on PO 301736 NDA Oven - Troubleshoot …"
type textarea "x"
type textarea "Parts on the unassigned shel parts ordered on PO 301736 NDA Oven - Troubleshoot…"
type textarea "x"
type textarea "Parts on the unassigned shelf parts ordered on PO 301736 NDA Oven - Troubleshoo…"
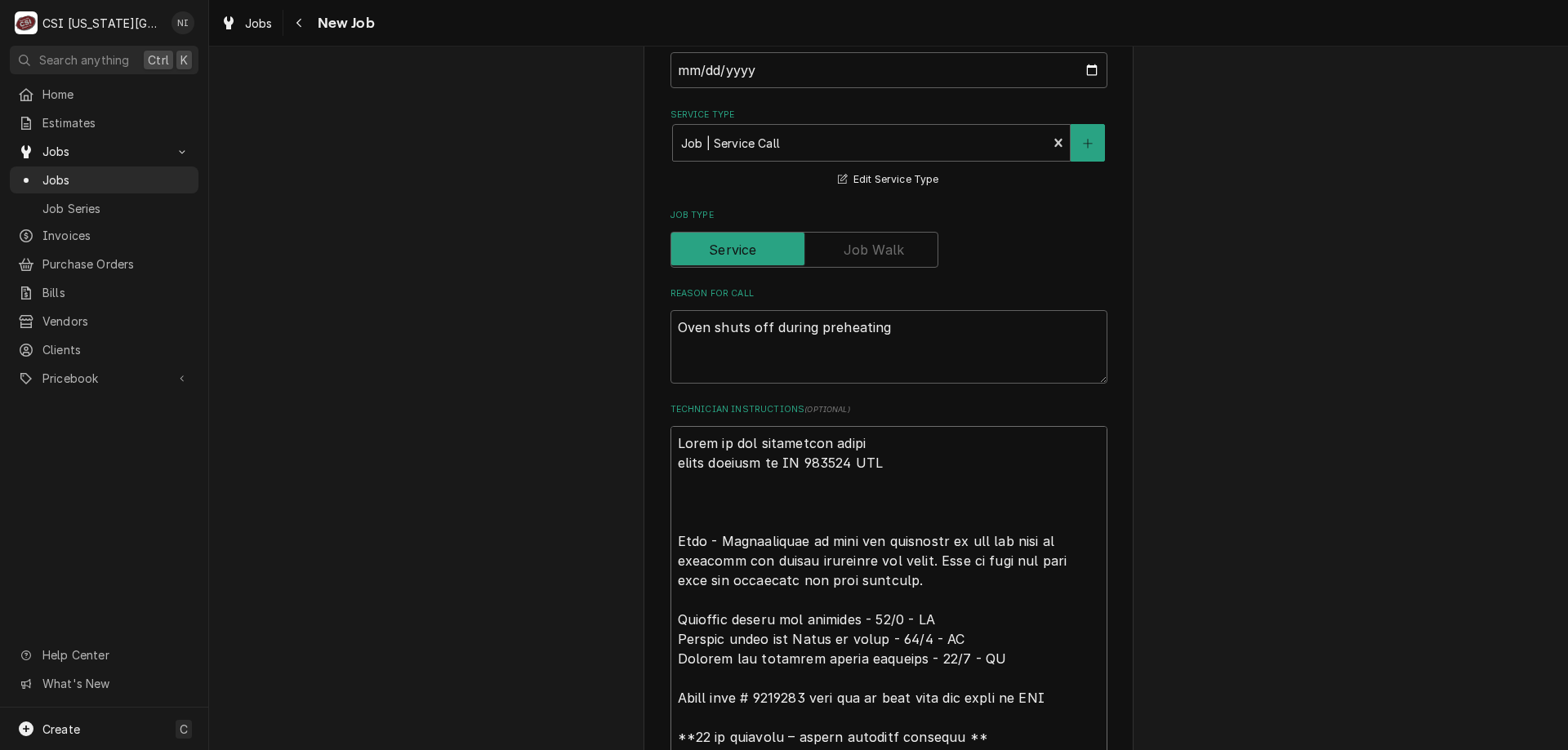
type textarea "x"
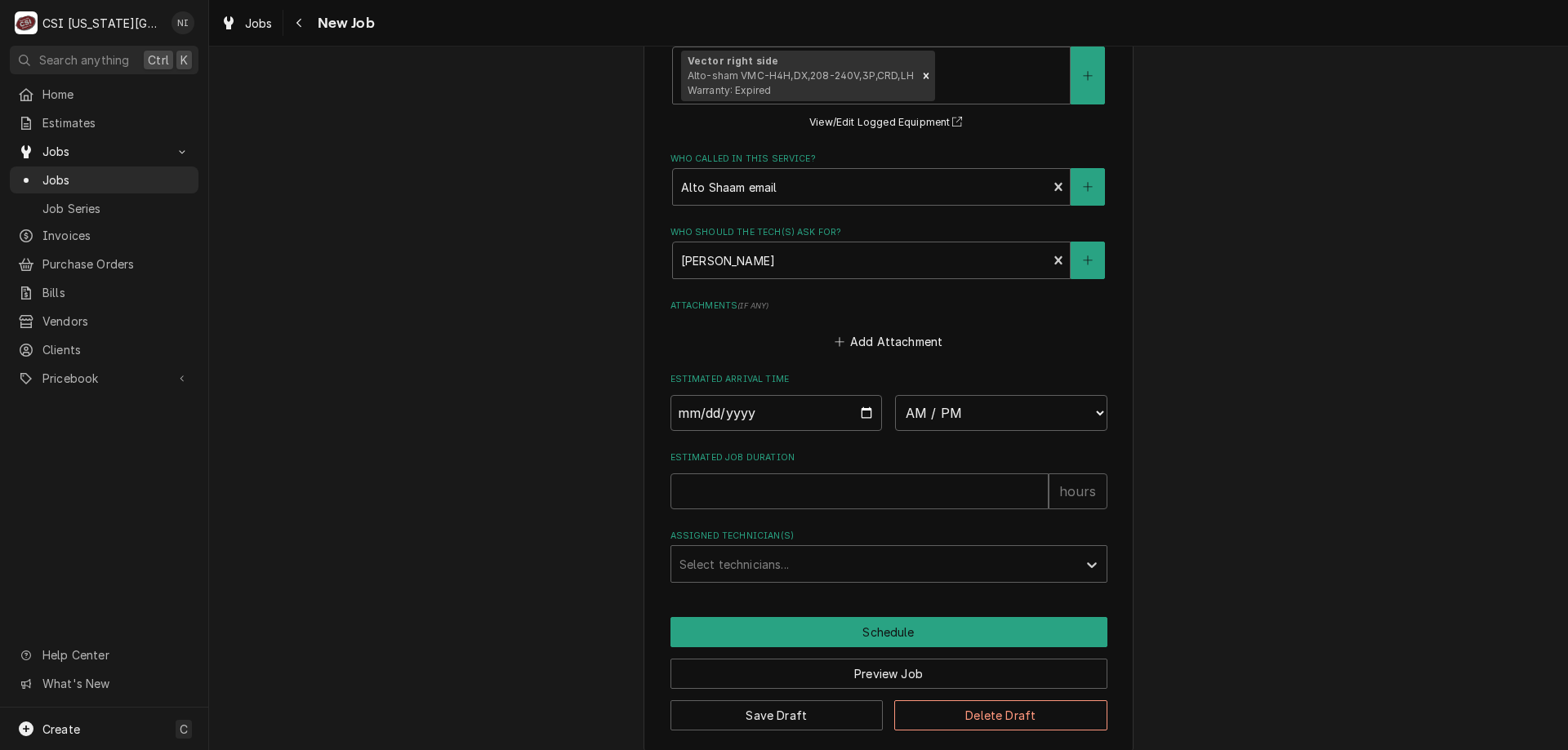
scroll to position [3004, 0]
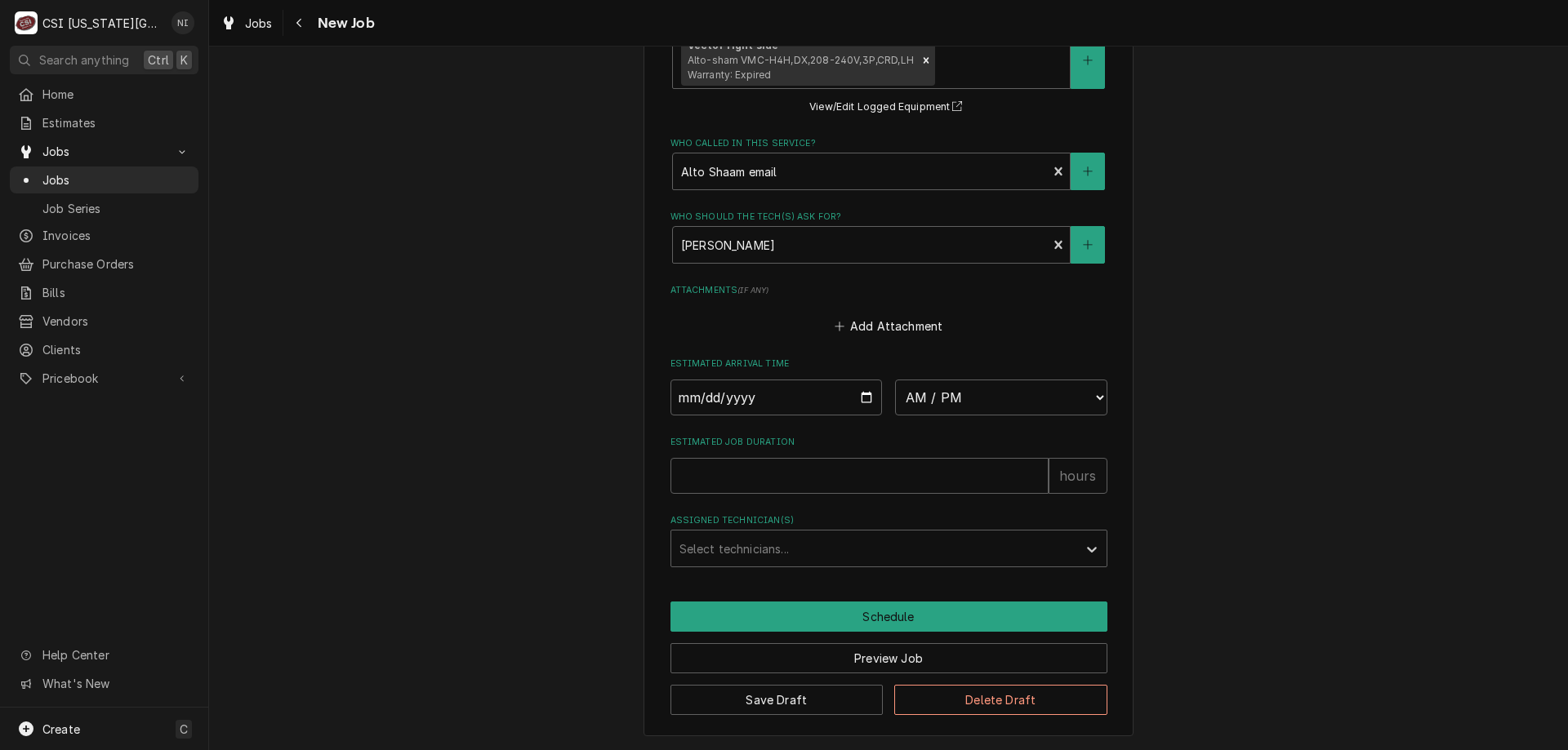
type textarea "Parts on the unassigned shelf parts ordered on PO 301736 NDA Oven - Troubleshoo…"
click at [814, 693] on button "Save Draft" at bounding box center [776, 700] width 213 height 31
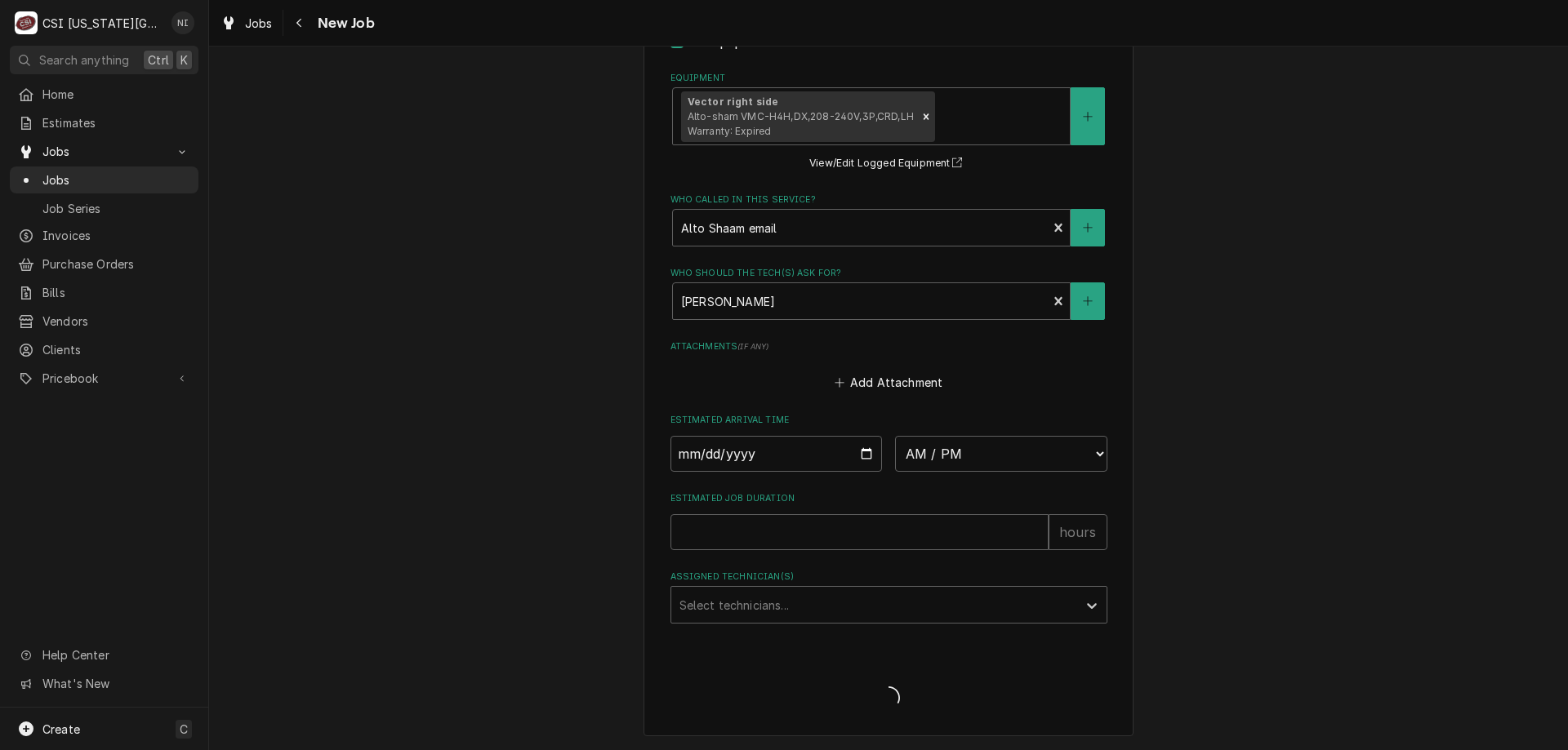
type textarea "x"
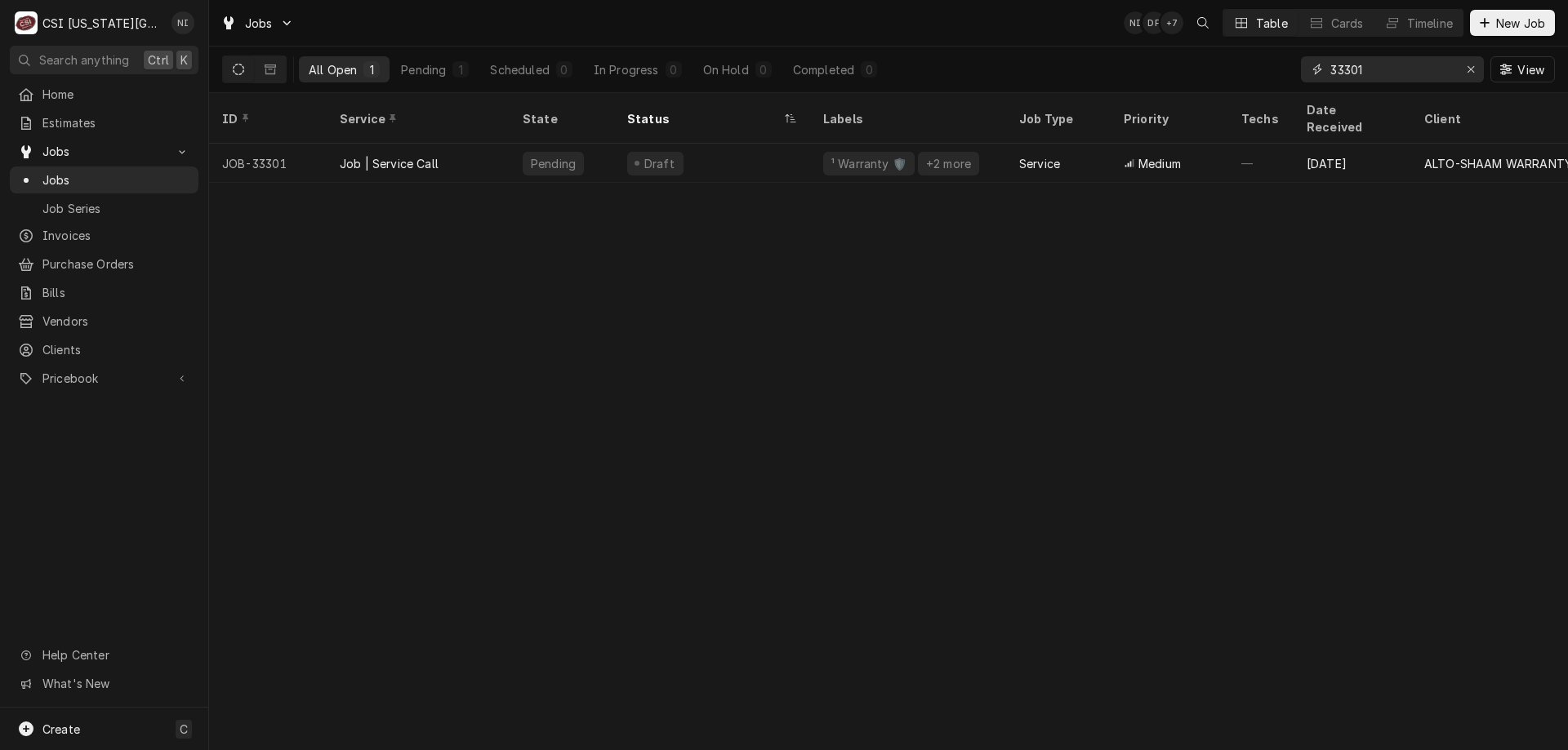
drag, startPoint x: 1379, startPoint y: 72, endPoint x: 1200, endPoint y: 72, distance: 179.0
click at [1201, 72] on div "All Open 1 Pending 1 Scheduled 0 In Progress 0 On Hold 0 Completed 0 33301 View" at bounding box center [888, 69] width 1333 height 46
type input "33285"
click at [497, 144] on div "Job | Service Call" at bounding box center [418, 163] width 183 height 39
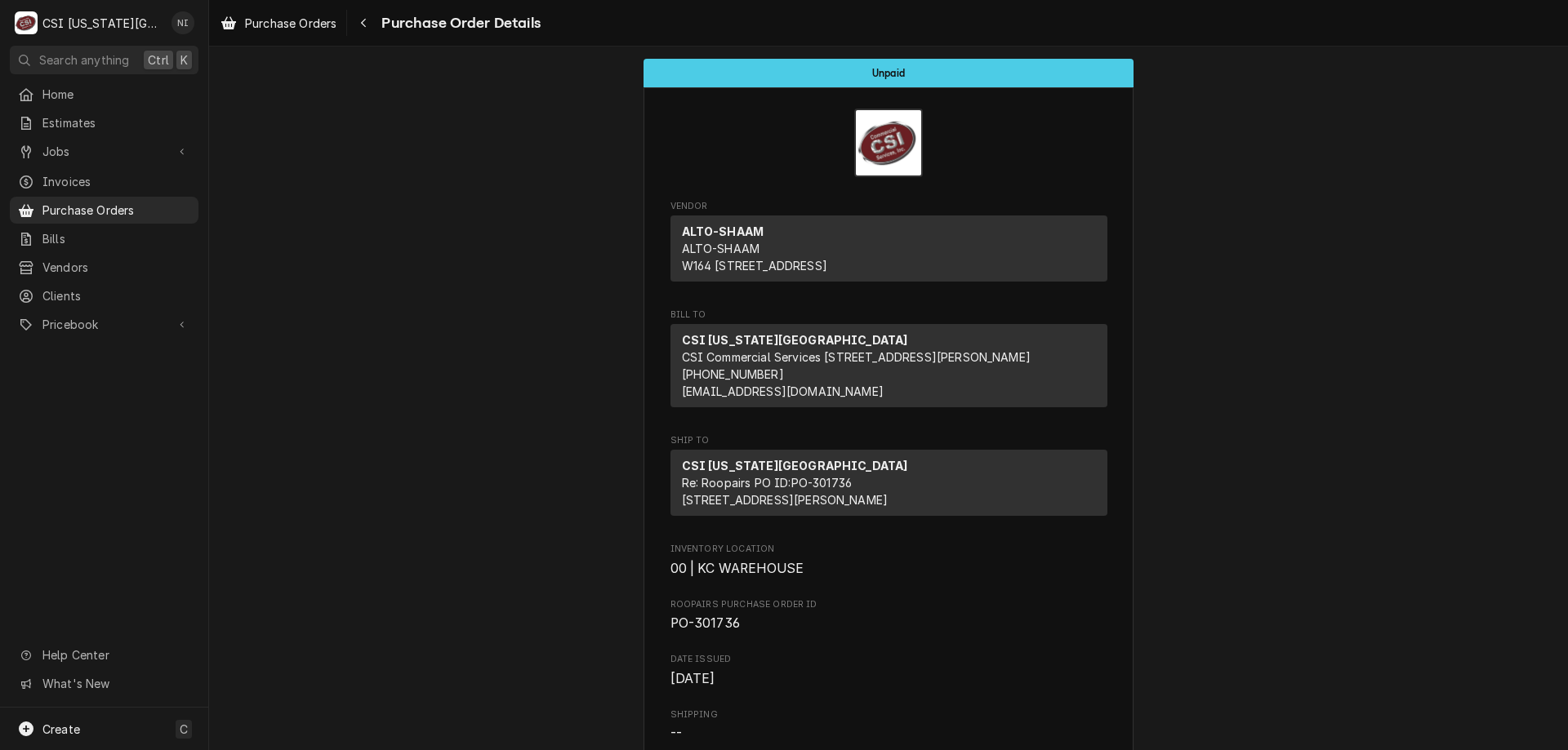
click at [127, 204] on span "Purchase Orders" at bounding box center [116, 210] width 148 height 17
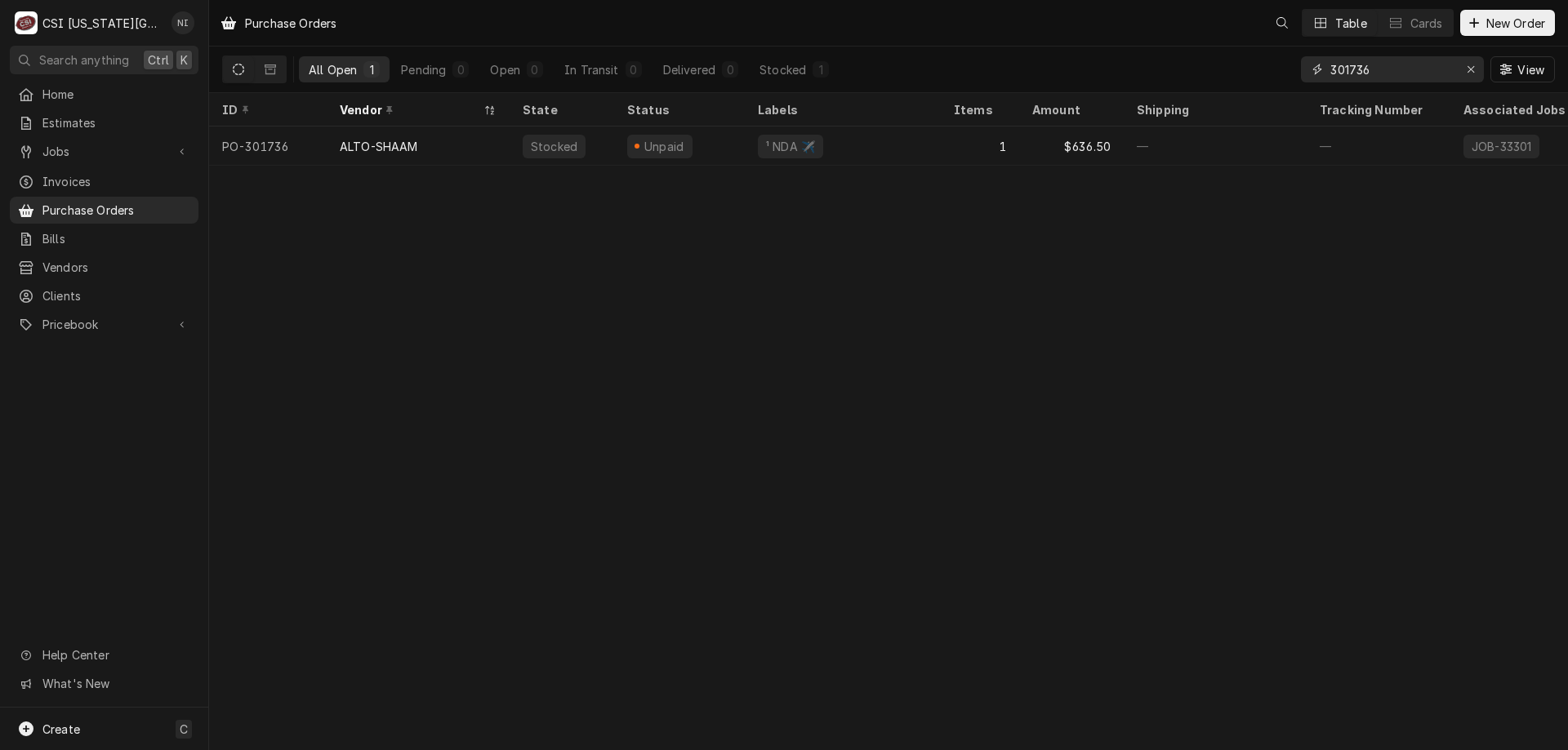
click at [1463, 68] on div "Erase input" at bounding box center [1471, 69] width 16 height 16
click at [1396, 62] on input "Dynamic Content Wrapper" at bounding box center [1406, 69] width 153 height 26
type input "301726"
click at [798, 162] on tr "PO-301726 CFM DISTRIBUTORS Delivered Unstocked — 3 $627.96 — — JOB-33285 Oct 8 …" at bounding box center [1084, 146] width 1751 height 39
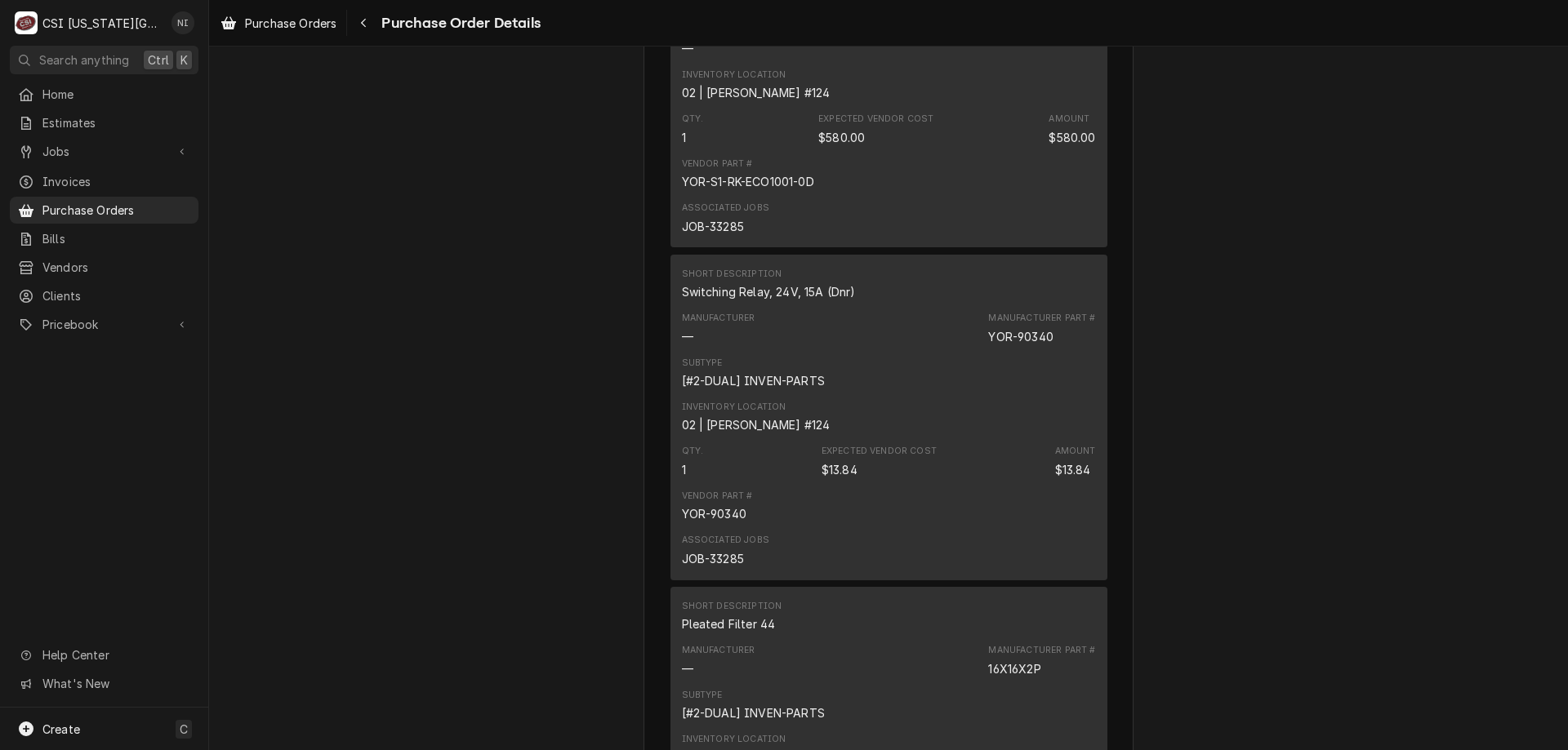
scroll to position [2141, 0]
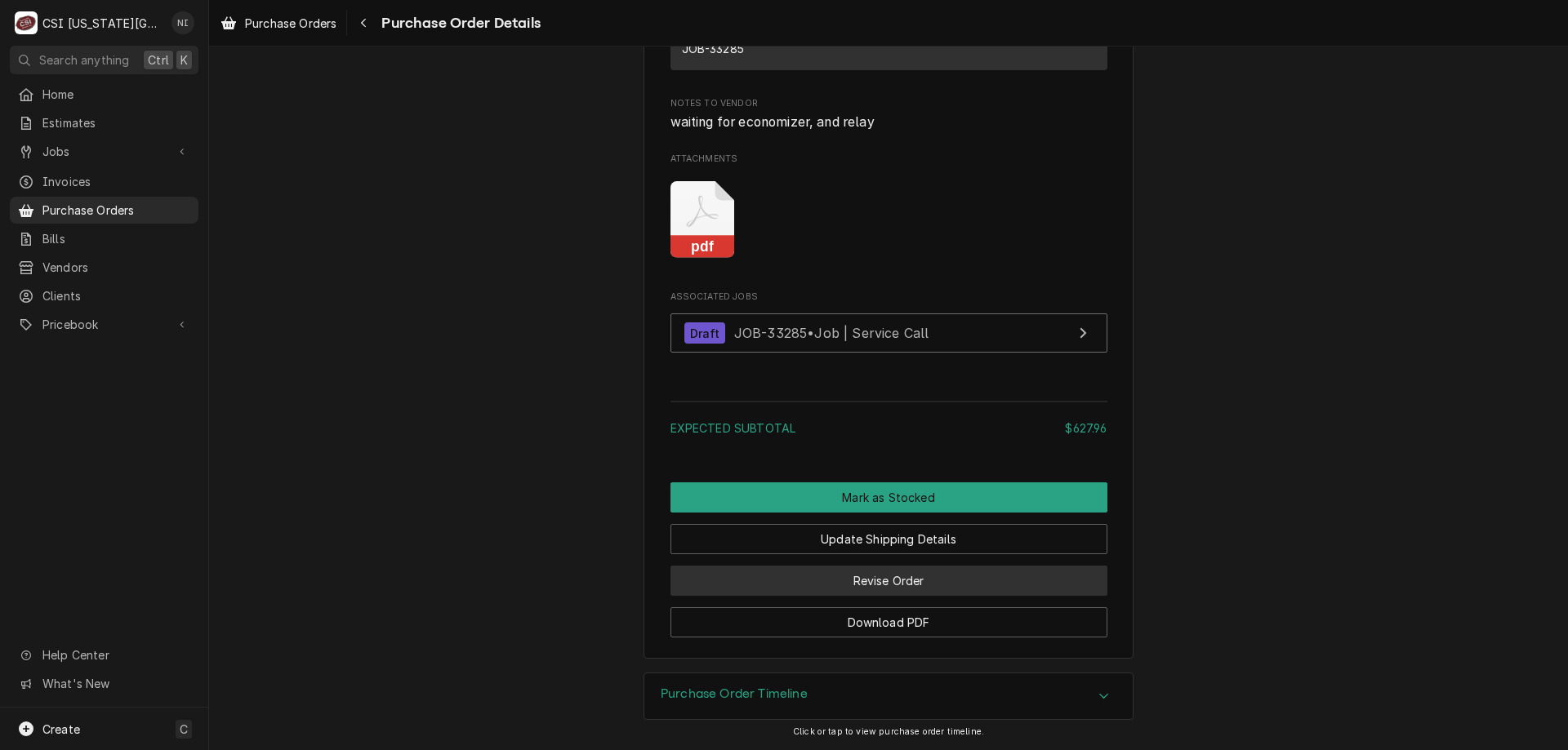
click at [976, 578] on button "Revise Order" at bounding box center [889, 581] width 437 height 31
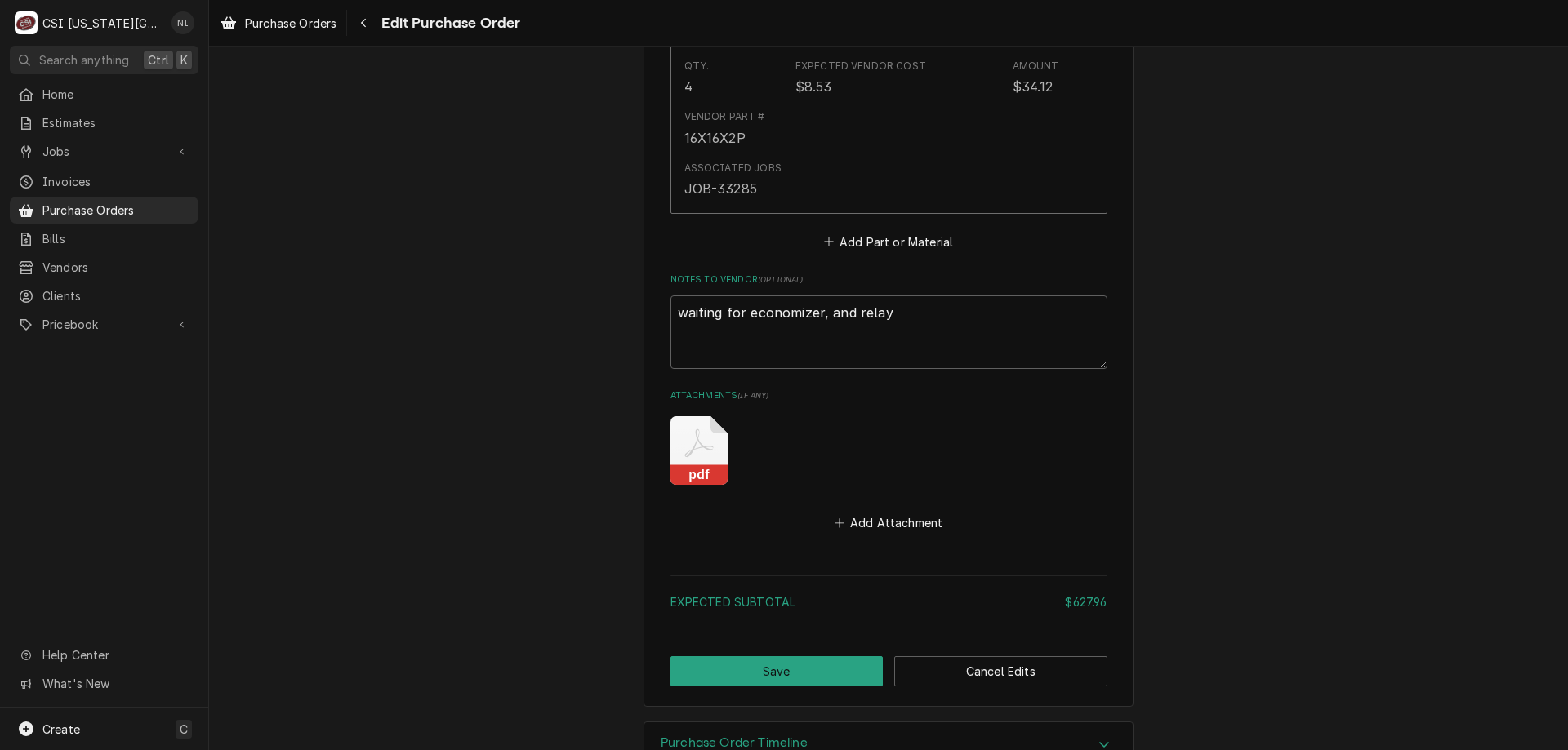
scroll to position [1787, 0]
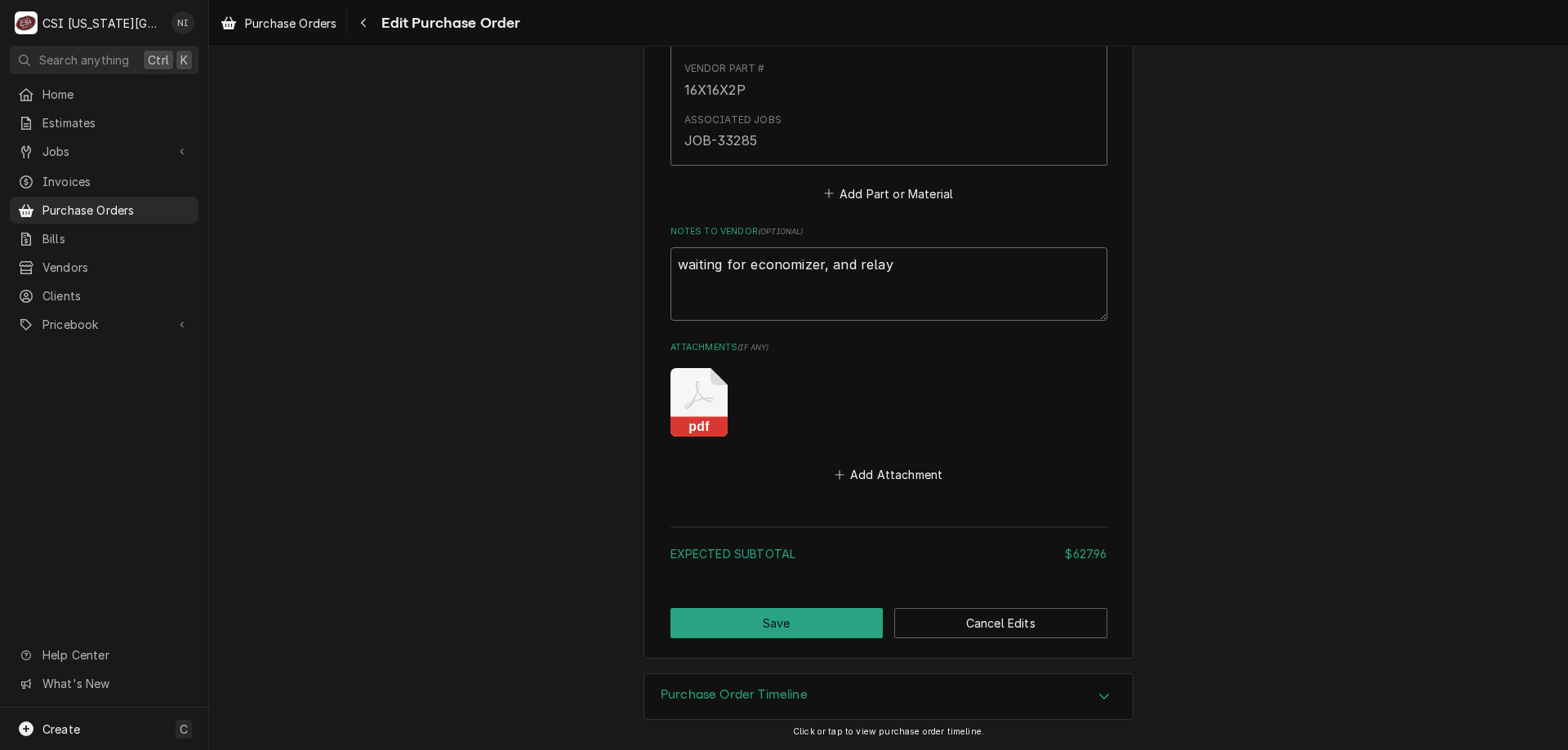
drag, startPoint x: 885, startPoint y: 263, endPoint x: 824, endPoint y: 273, distance: 61.8
click at [824, 273] on textarea "waiting for economizer, and relay" at bounding box center [889, 284] width 437 height 74
type textarea "x"
type textarea "waiting for economizer,"
type textarea "x"
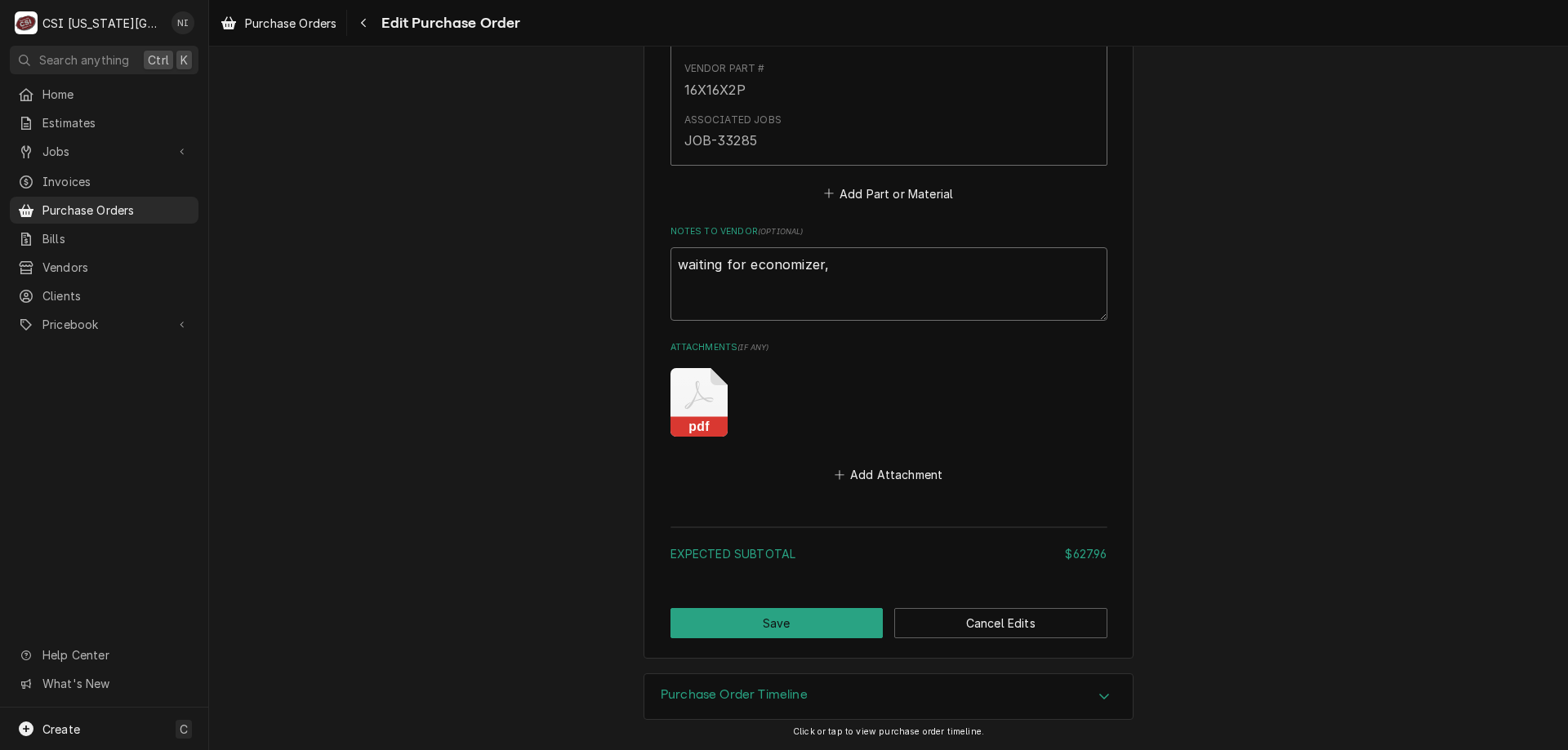
type textarea "waiting for economizer,"
type textarea "x"
type textarea "waiting for economizer"
click at [817, 632] on button "Save" at bounding box center [776, 624] width 213 height 31
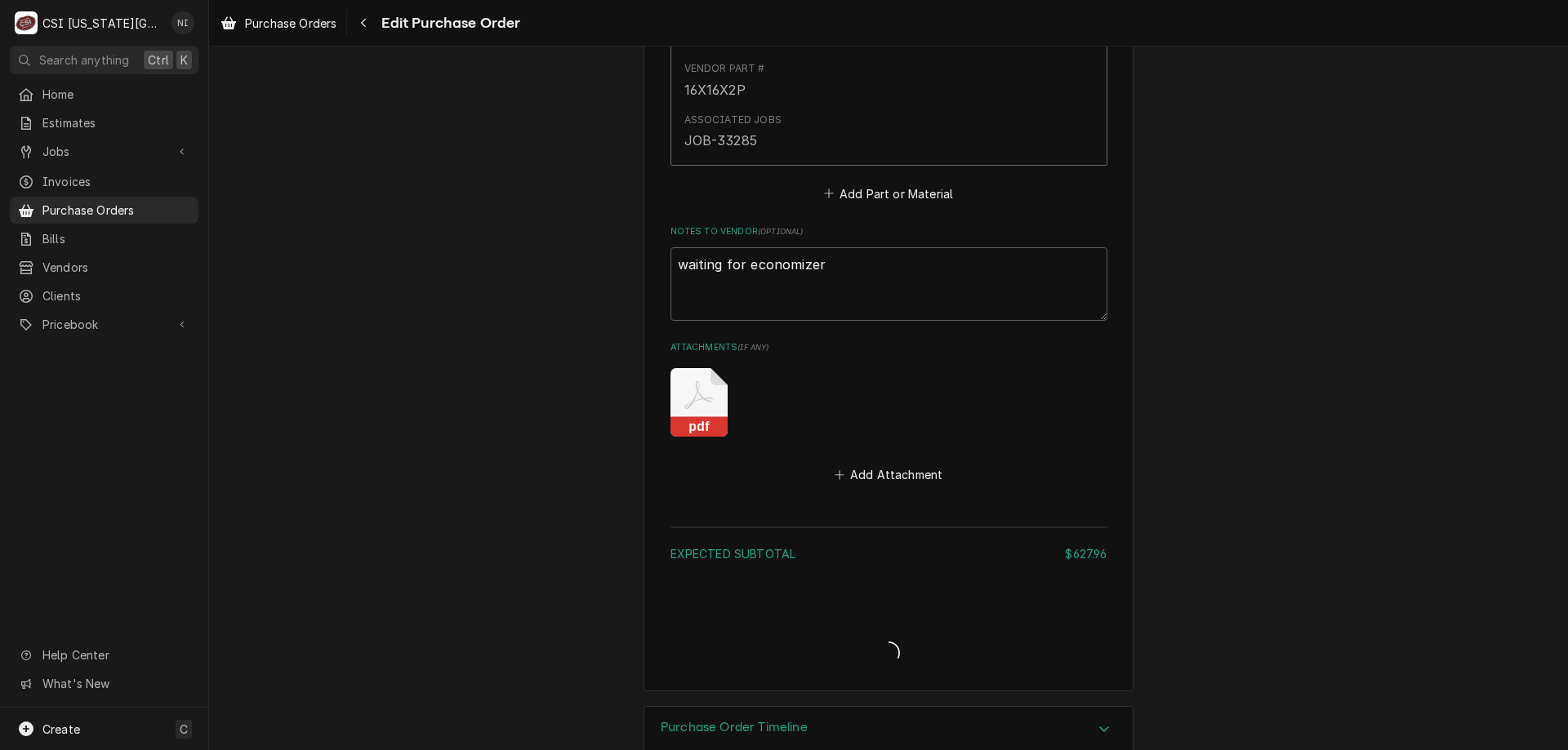
type textarea "x"
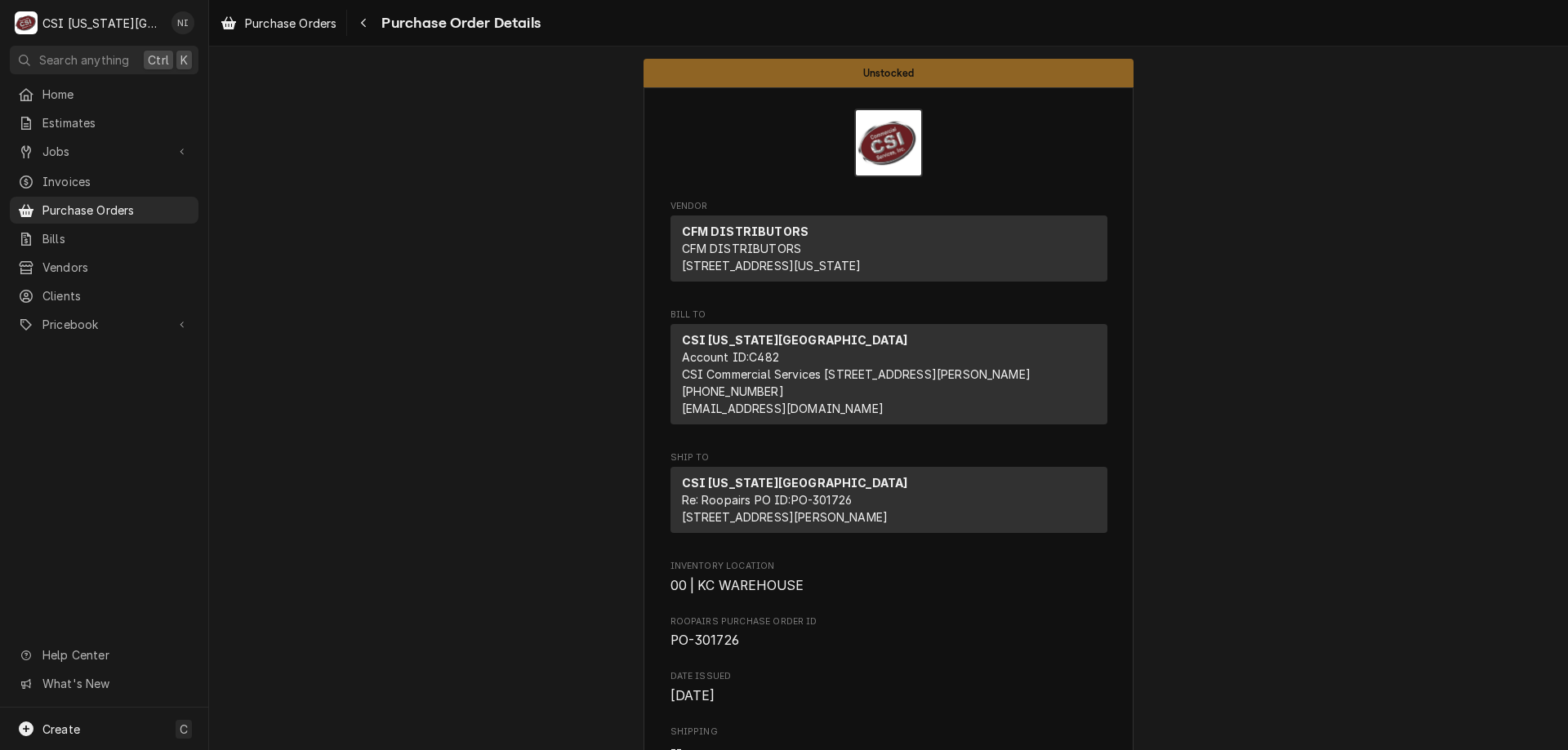
click at [78, 205] on span "Purchase Orders" at bounding box center [116, 210] width 148 height 17
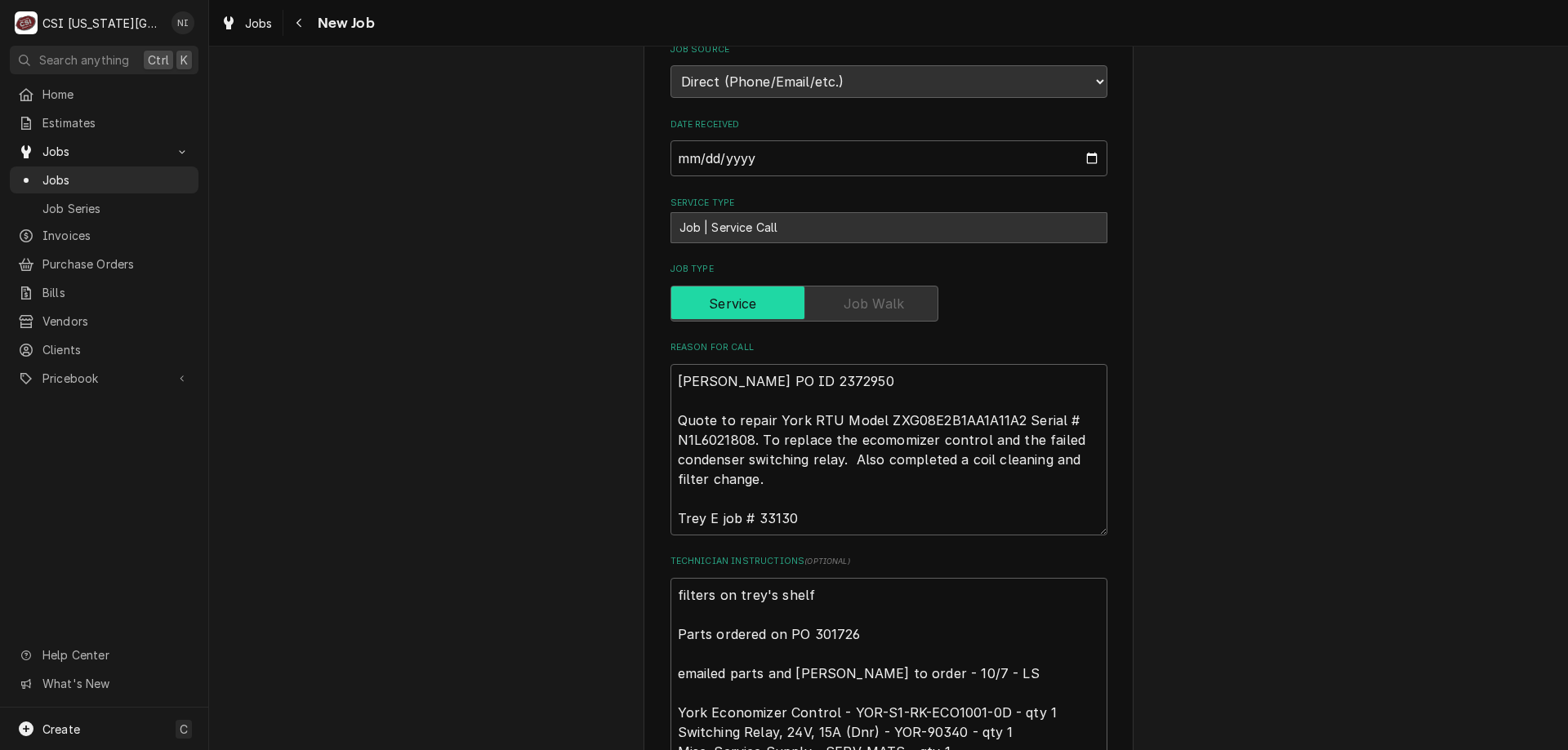
scroll to position [1086, 0]
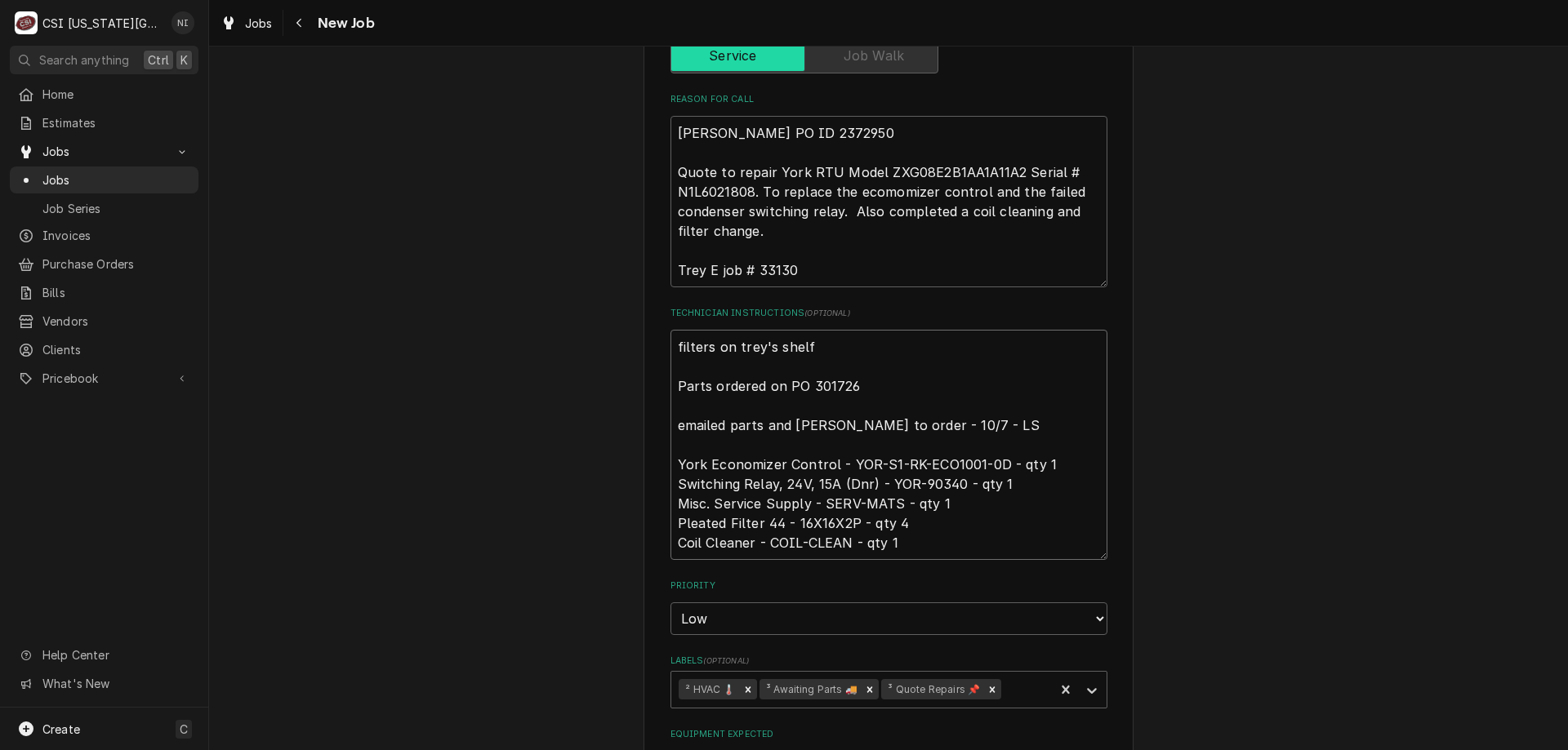
click at [809, 337] on textarea "filters on trey's shelf Parts ordered on PO 301726 emailed parts and lindy to o…" at bounding box center [889, 445] width 437 height 231
drag, startPoint x: 670, startPoint y: 343, endPoint x: 681, endPoint y: 349, distance: 12.5
click at [670, 344] on textarea "filters on trey's shelf Parts ordered on PO 301726 emailed parts and lindy to o…" at bounding box center [889, 445] width 437 height 231
type textarea "x"
type textarea "filters on trey's shelf Parts ordered on PO 301726 emailed parts and lindy to o…"
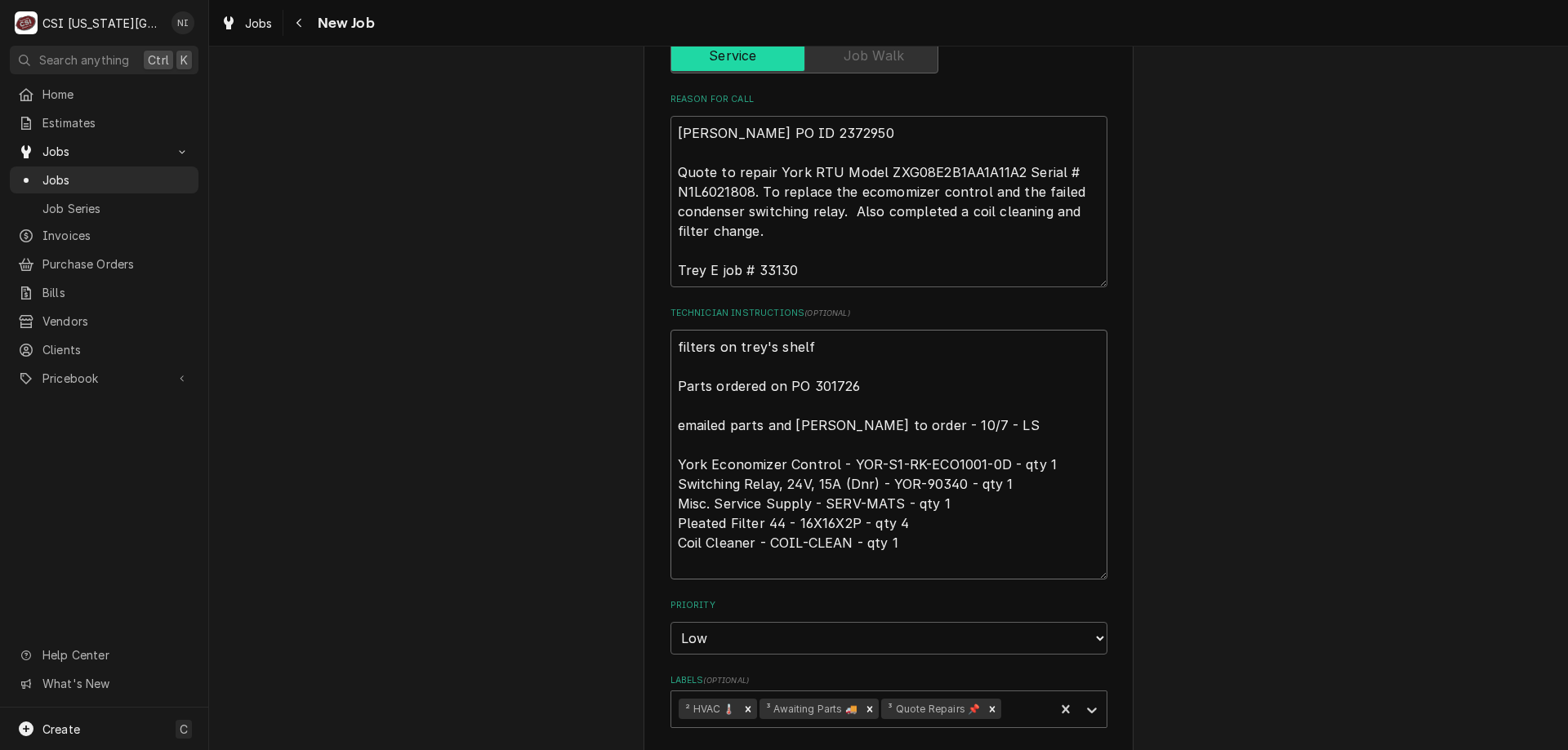
type textarea "x"
type textarea "r filters on trey's shelf Parts ordered on PO 301726 emailed parts and lindy to…"
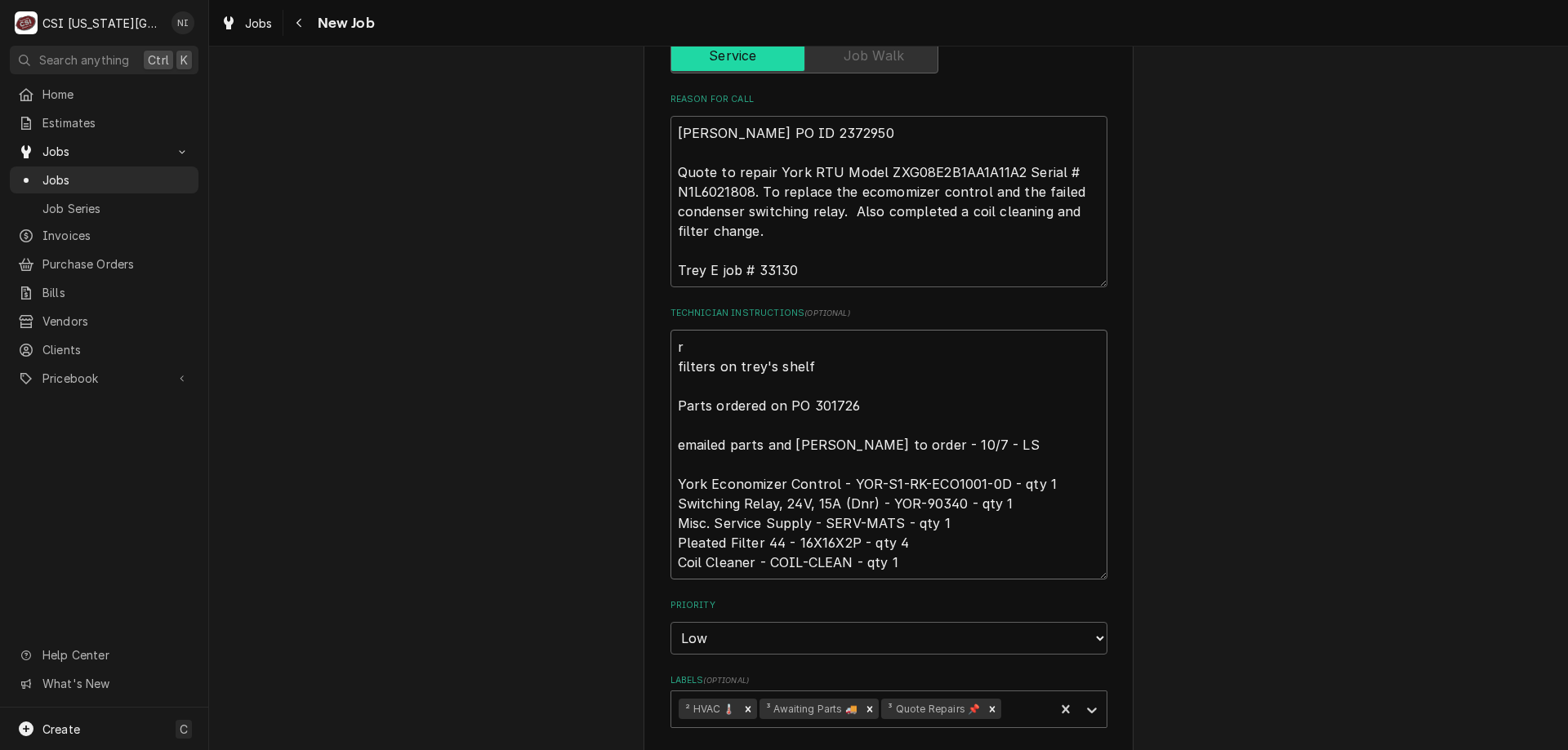
type textarea "x"
type textarea "ra filters on trey's shelf Parts ordered on PO 301726 emailed parts and lindy t…"
type textarea "x"
type textarea "ray filters on trey's shelf Parts ordered on PO 301726 emailed parts and lindy …"
type textarea "x"
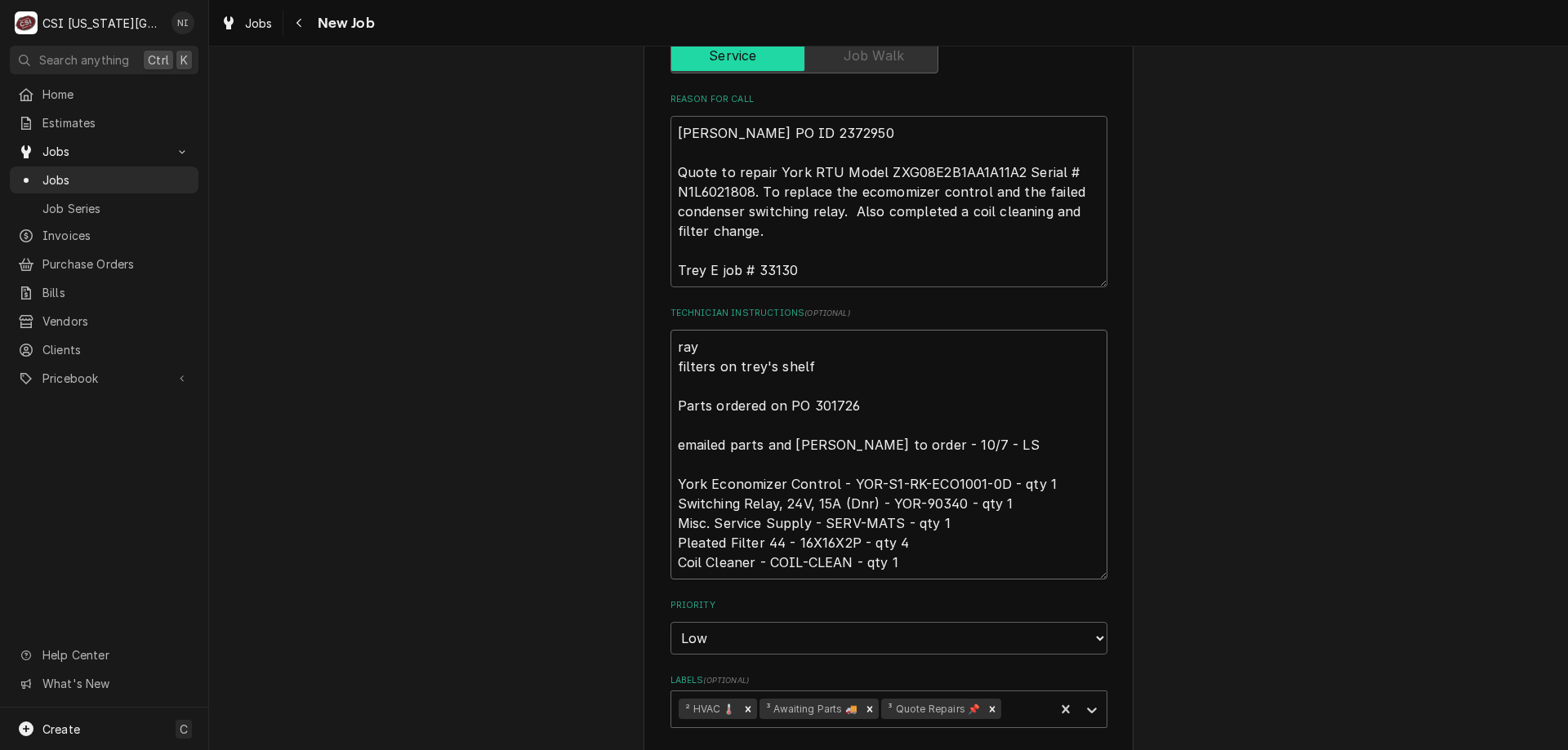
type textarea "ra filters on trey's shelf Parts ordered on PO 301726 emailed parts and lindy t…"
type textarea "x"
type textarea "r filters on trey's shelf Parts ordered on PO 301726 emailed parts and lindy to…"
type textarea "x"
type textarea "re filters on trey's shelf Parts ordered on PO 301726 emailed parts and lindy t…"
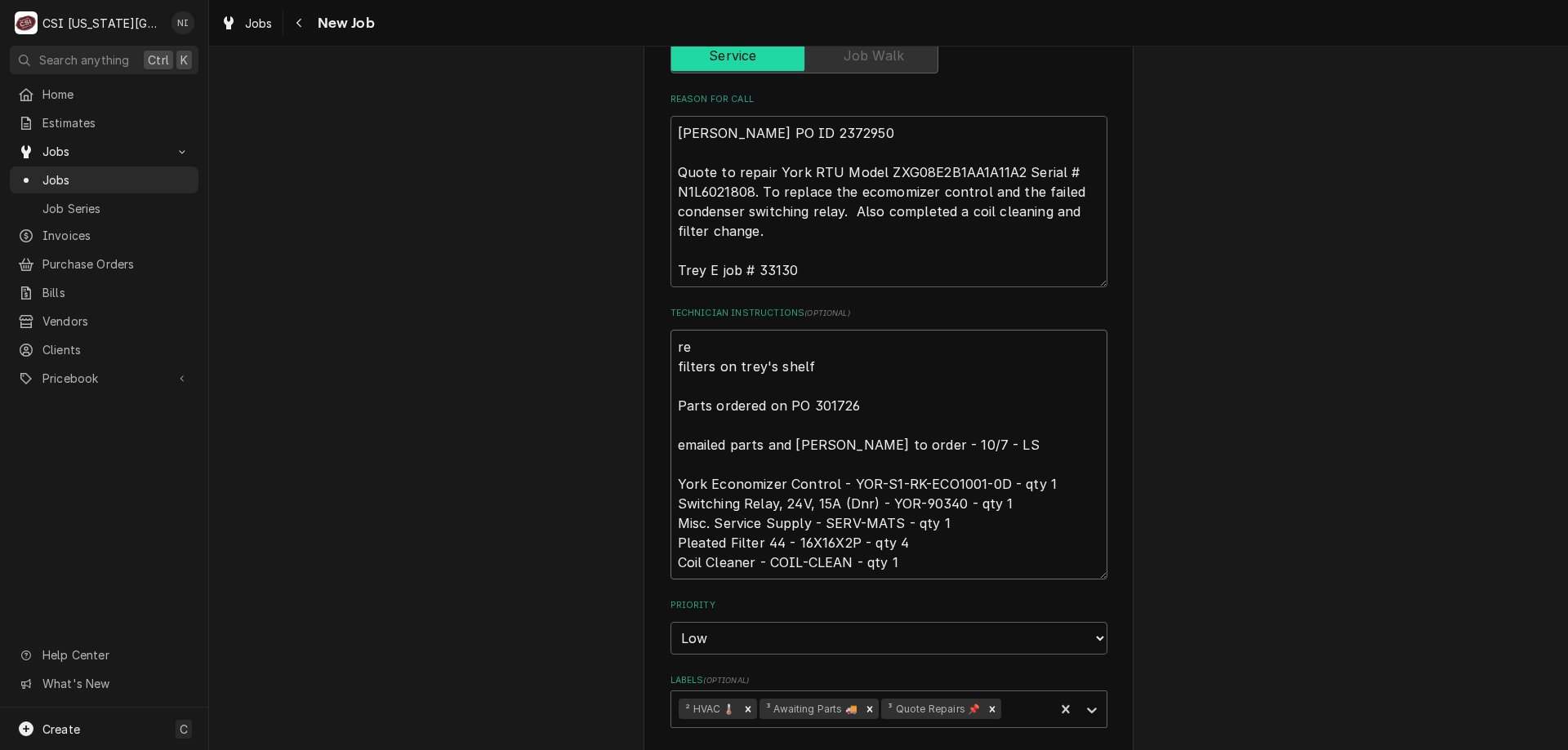
type textarea "x"
type textarea "rel filters on trey's shelf Parts ordered on PO 301726 emailed parts and lindy …"
type textarea "x"
type textarea "rela filters on trey's shelf Parts ordered on PO 301726 emailed parts and lindy…"
type textarea "x"
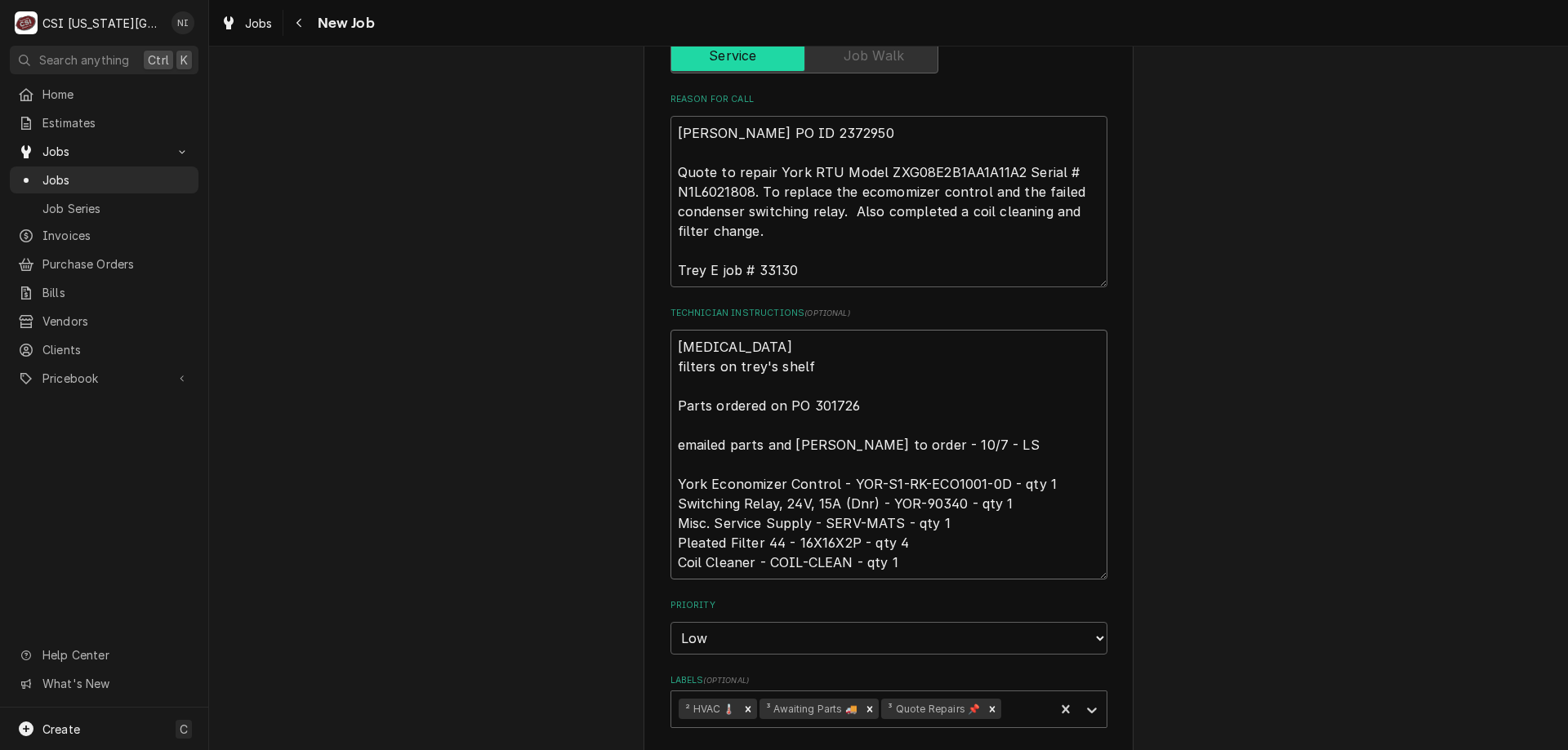
type textarea "relay filters on trey's shelf Parts ordered on PO 301726 emailed parts and lind…"
type textarea "x"
type textarea "relay filters on trey's shelf Parts ordered on PO 301726 emailed parts and lind…"
type textarea "x"
type textarea "relay on filters on trey's shelf Parts ordered on PO 301726 emailed parts and l…"
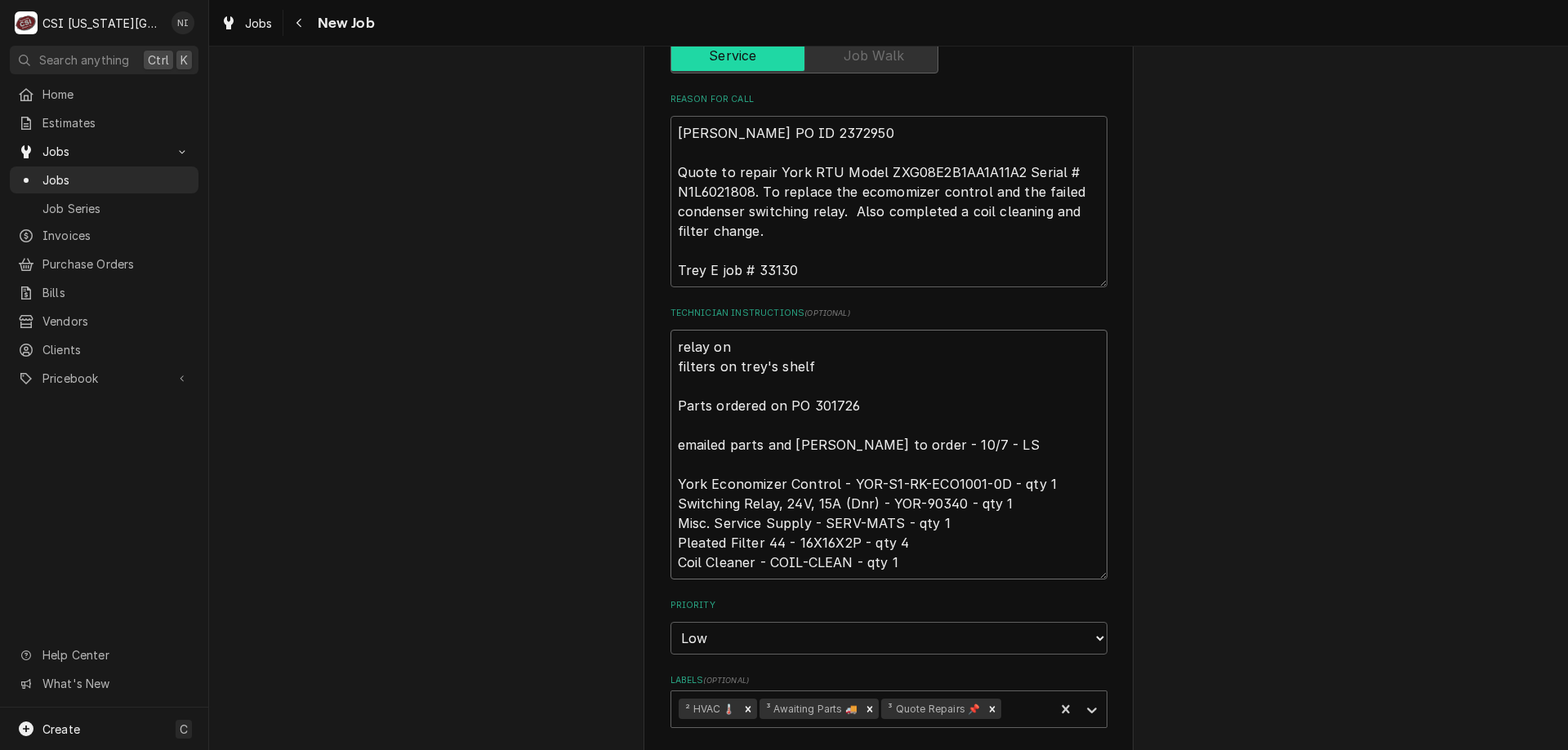
type textarea "x"
type textarea "relay on filters on trey's shelf Parts ordered on PO 301726 emailed parts and l…"
type textarea "x"
type textarea "relay on t filters on trey's shelf Parts ordered on PO 301726 emailed parts and…"
type textarea "x"
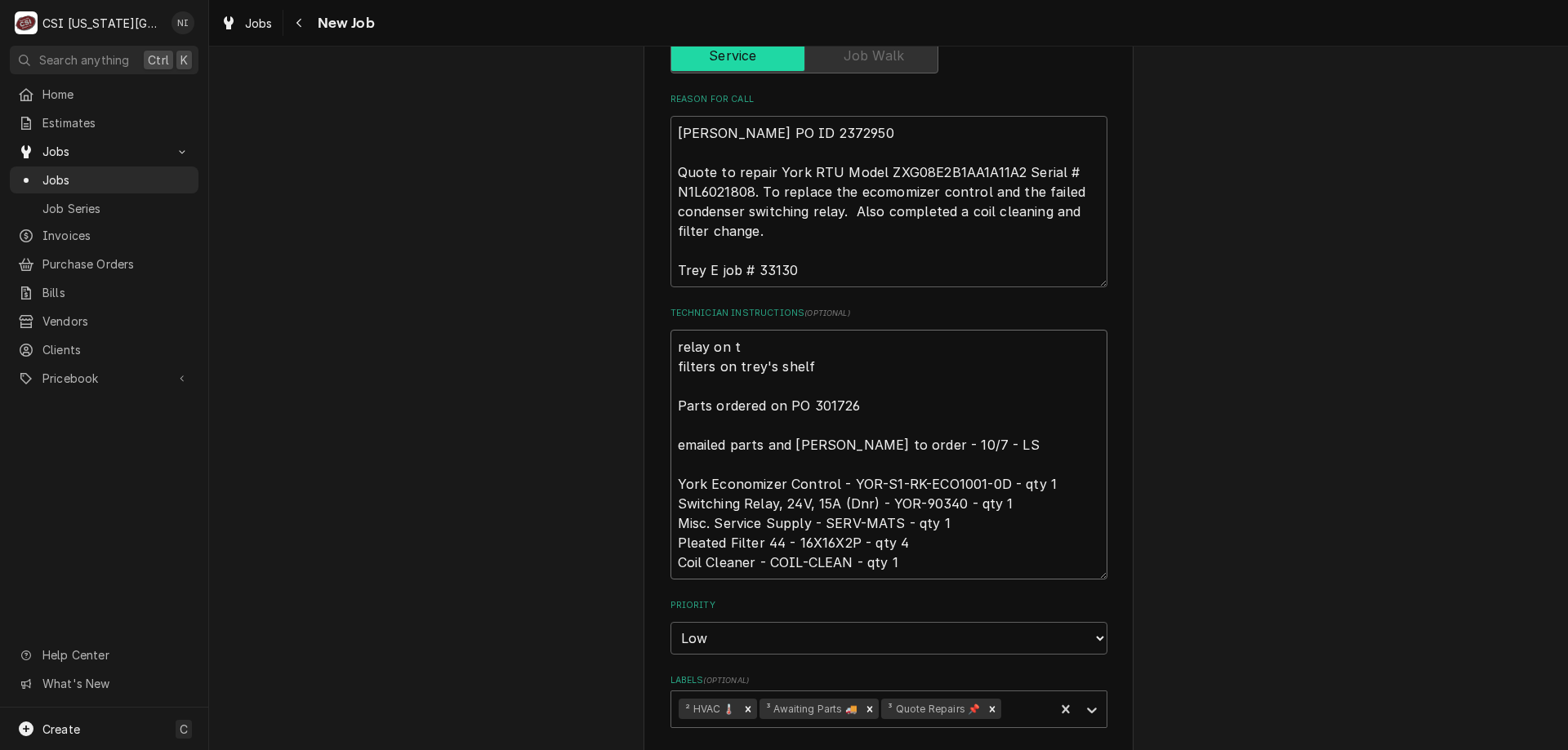
type textarea "relay on tr filters on trey's shelf Parts ordered on PO 301726 emailed parts an…"
type textarea "x"
type textarea "relay on tre filters on trey's shelf Parts ordered on PO 301726 emailed parts a…"
type textarea "x"
type textarea "relay on trey filters on trey's shelf Parts ordered on PO 301726 emailed parts …"
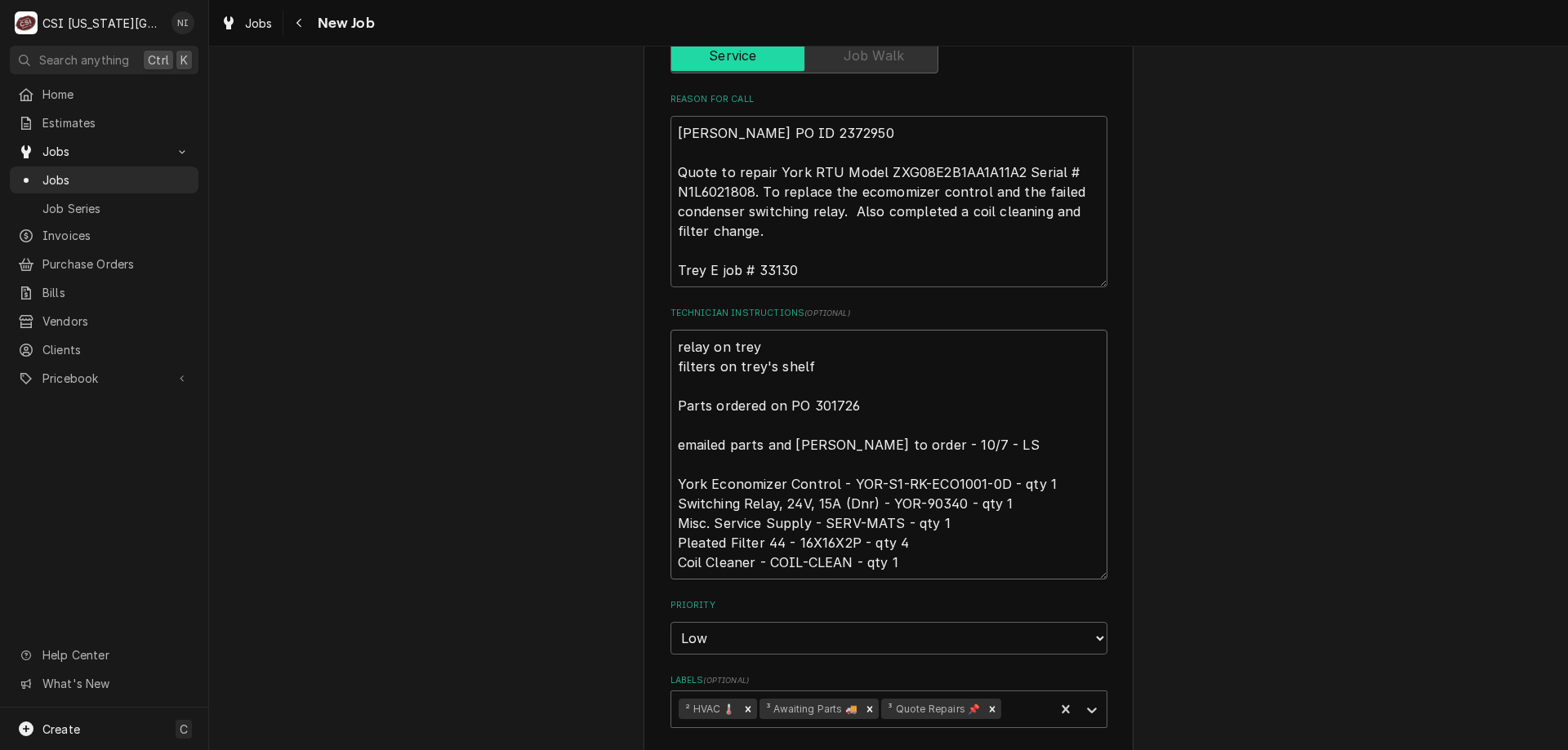
type textarea "x"
type textarea "relay on trey filters on trey's shelf Parts ordered on PO 301726 emailed parts …"
type textarea "x"
type textarea "relay on trey s filters on trey's shelf Parts ordered on PO 301726 emailed part…"
type textarea "x"
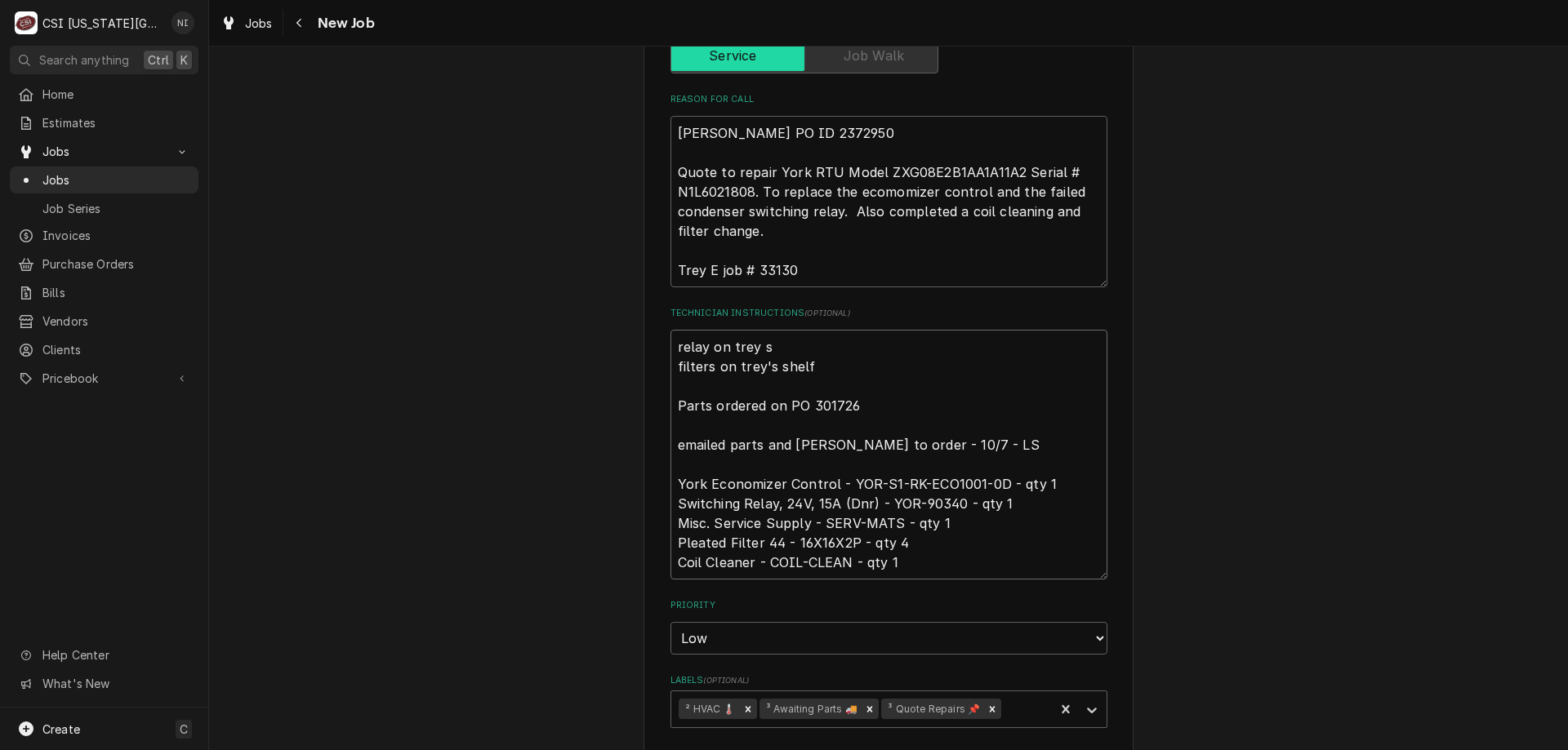
type textarea "relay on trey sh filters on trey's shelf Parts ordered on PO 301726 emailed par…"
type textarea "x"
type textarea "relay on trey she filters on trey's shelf Parts ordered on PO 301726 emailed pa…"
type textarea "x"
type textarea "relay on trey shel filters on trey's shelf Parts ordered on PO 301726 emailed p…"
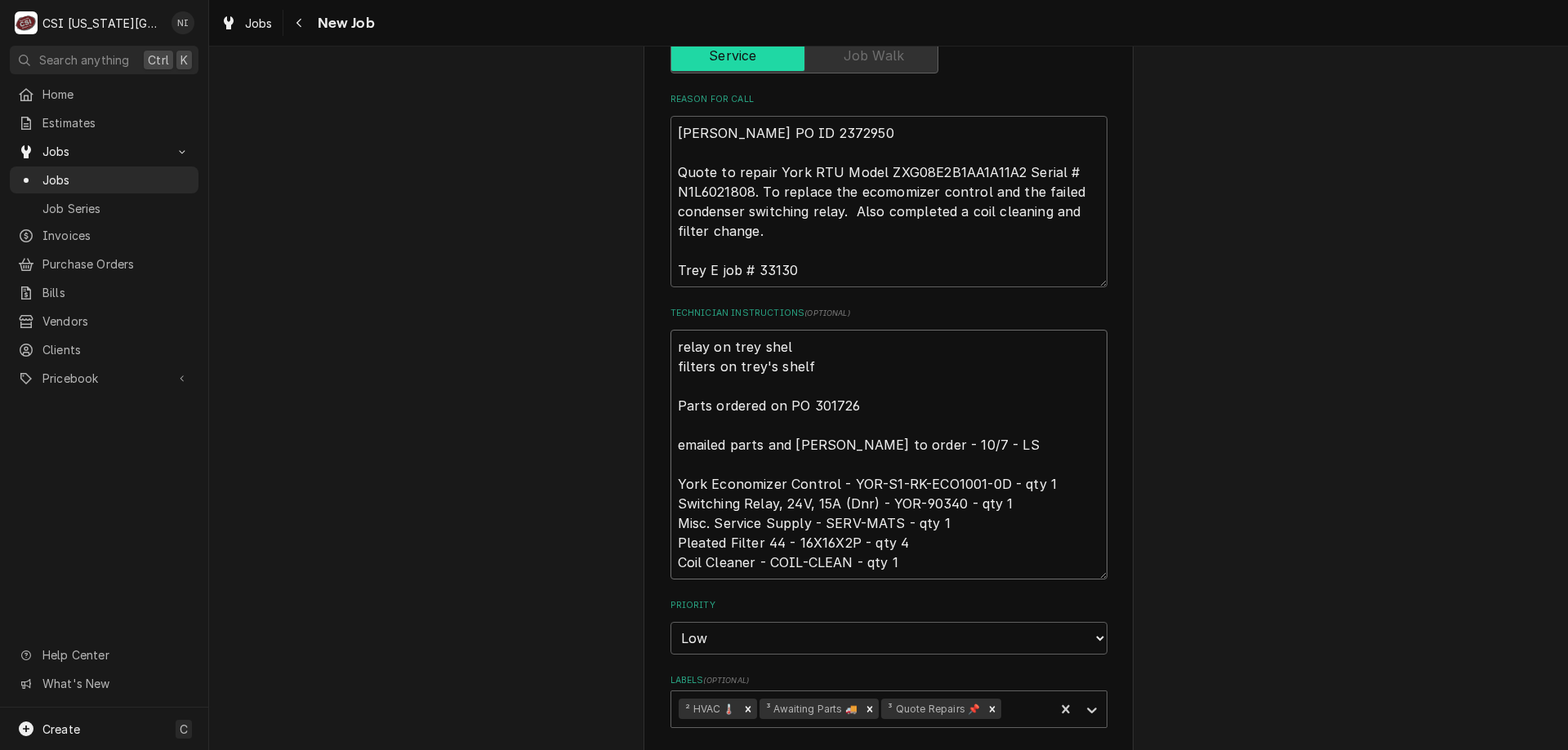
type textarea "x"
type textarea "relay on trey shelf filters on trey's shelf Parts ordered on PO 301726 emailed …"
type textarea "x"
type textarea "relay on trey shelf, filters on trey's shelf Parts ordered on PO 301726 emailed…"
type textarea "x"
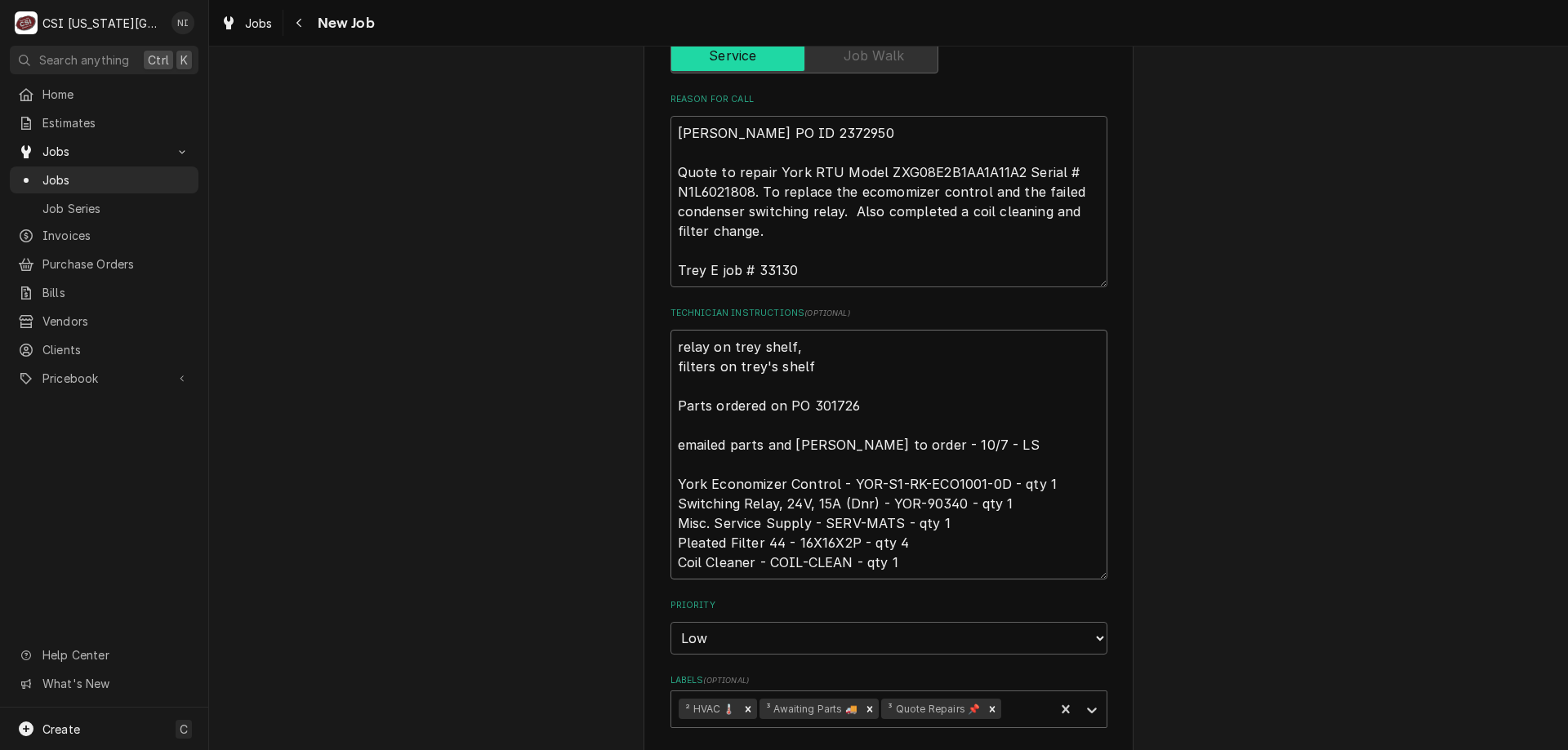
type textarea "relay on trey shelf, filters on trey's shelf Parts ordered on PO 301726 emailed…"
type textarea "x"
type textarea "relay on trey shelf, w filters on trey's shelf Parts ordered on PO 301726 email…"
type textarea "x"
type textarea "relay on trey shelf, wa filters on trey's shelf Parts ordered on PO 301726 emai…"
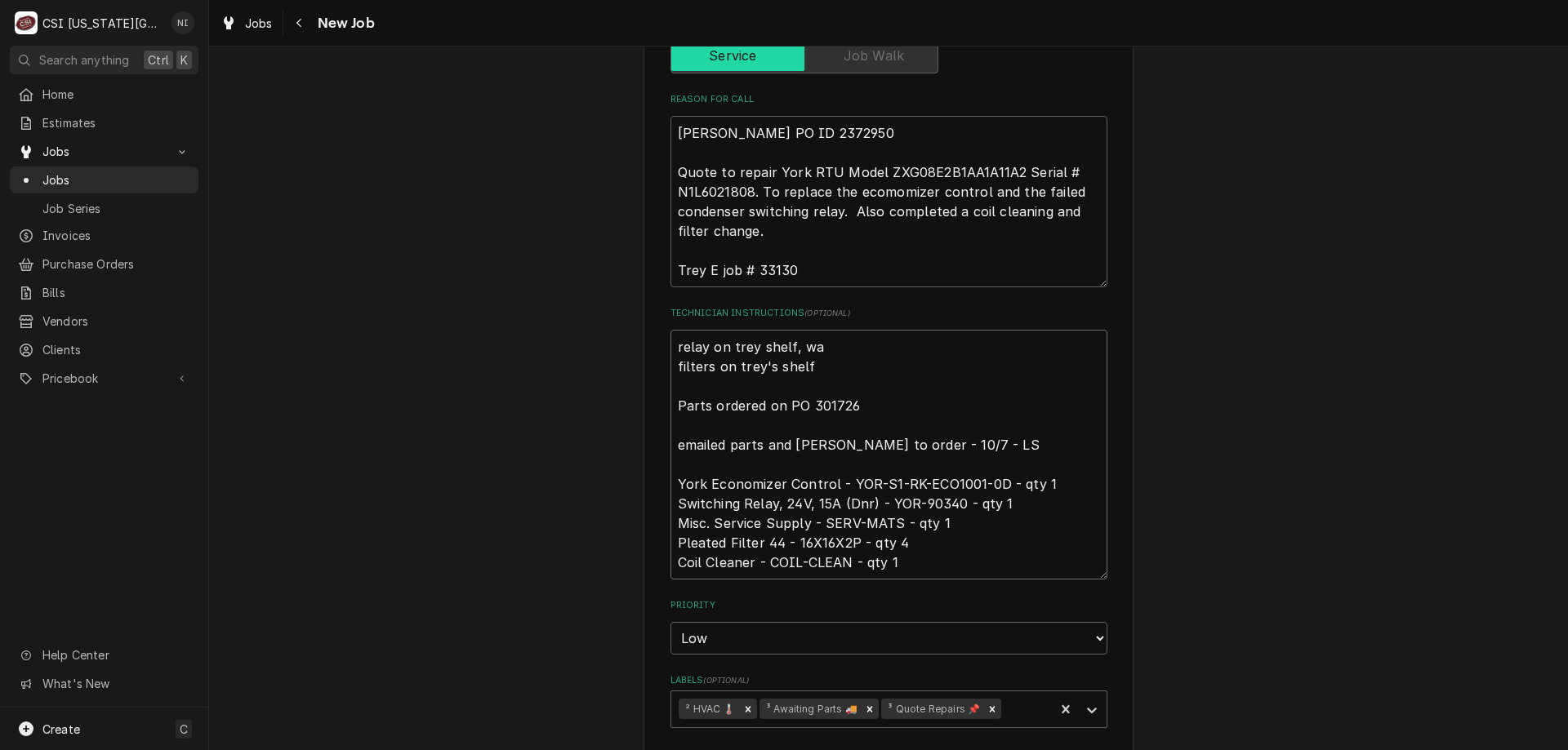
type textarea "x"
type textarea "relay on trey shelf, wai filters on trey's shelf Parts ordered on PO 301726 ema…"
type textarea "x"
type textarea "relay on trey shelf, wait filters on trey's shelf Parts ordered on PO 301726 em…"
type textarea "x"
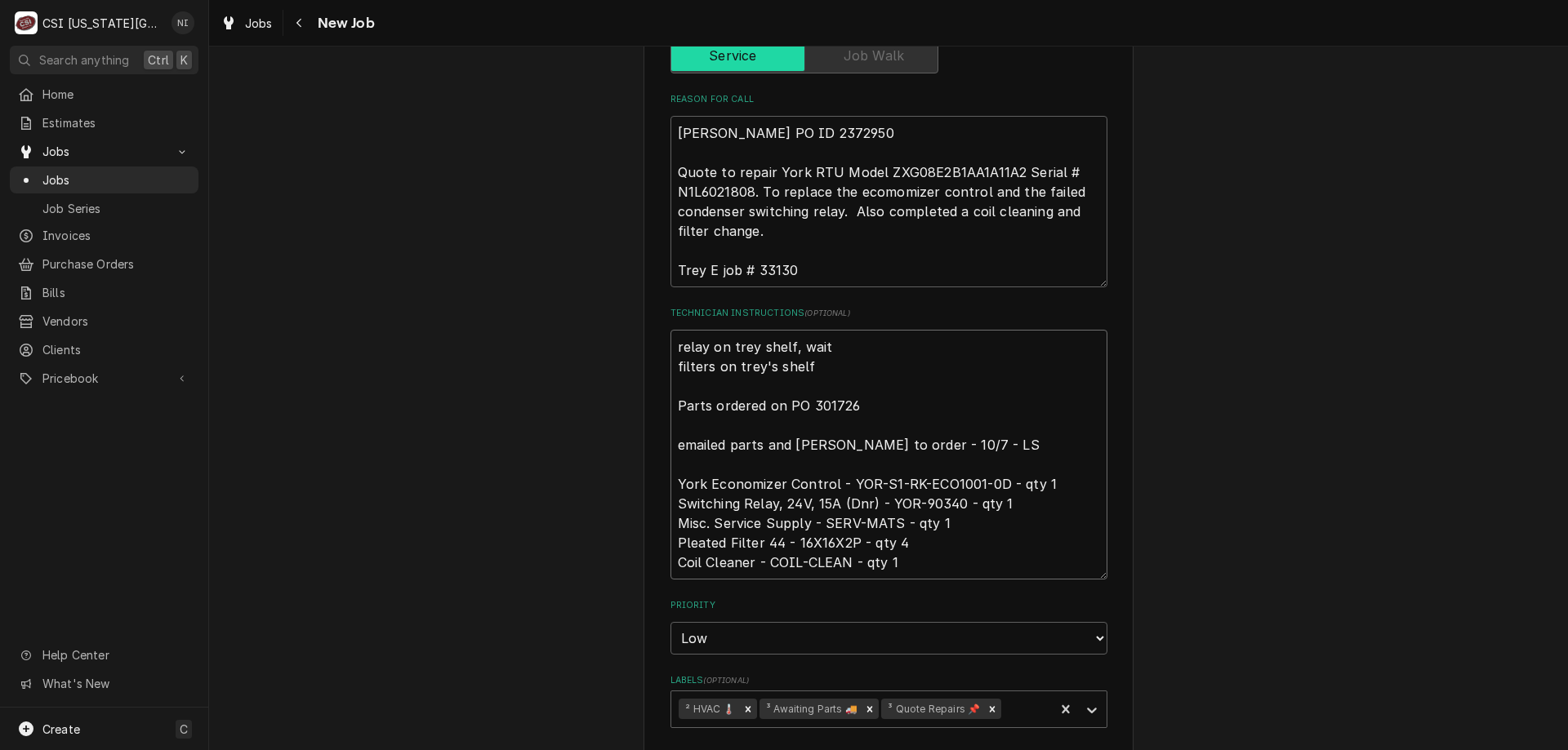
type textarea "relay on trey shelf, waiti filters on trey's shelf Parts ordered on PO 301726 e…"
type textarea "x"
type textarea "relay on trey shelf, waitig filters on trey's shelf Parts ordered on PO 301726 …"
type textarea "x"
type textarea "relay on trey shelf, waiti filters on trey's shelf Parts ordered on PO 301726 e…"
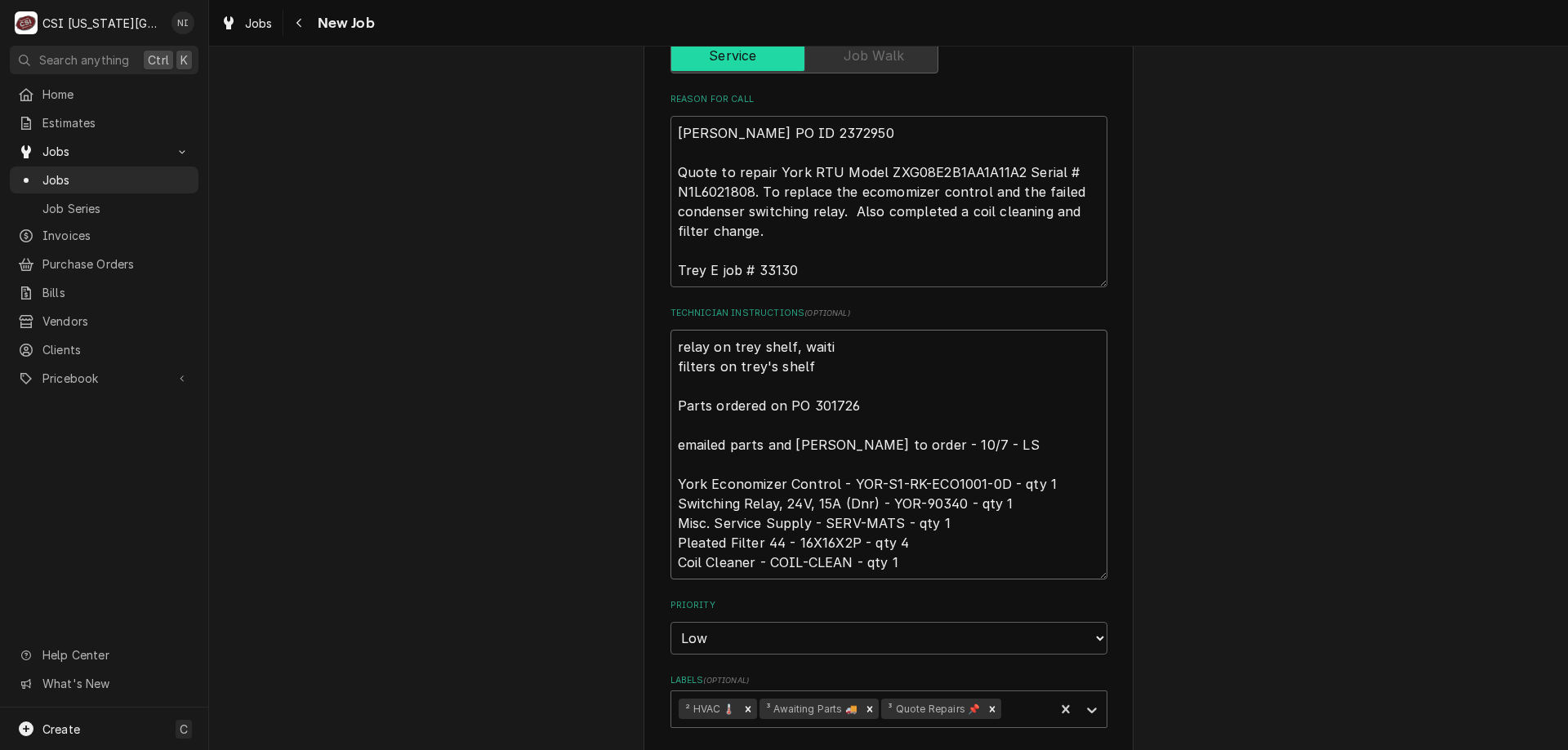
type textarea "x"
type textarea "relay on trey shelf, waitin filters on trey's shelf Parts ordered on PO 301726 …"
type textarea "x"
type textarea "relay on trey shelf, waitinf filters on trey's shelf Parts ordered on PO 301726…"
type textarea "x"
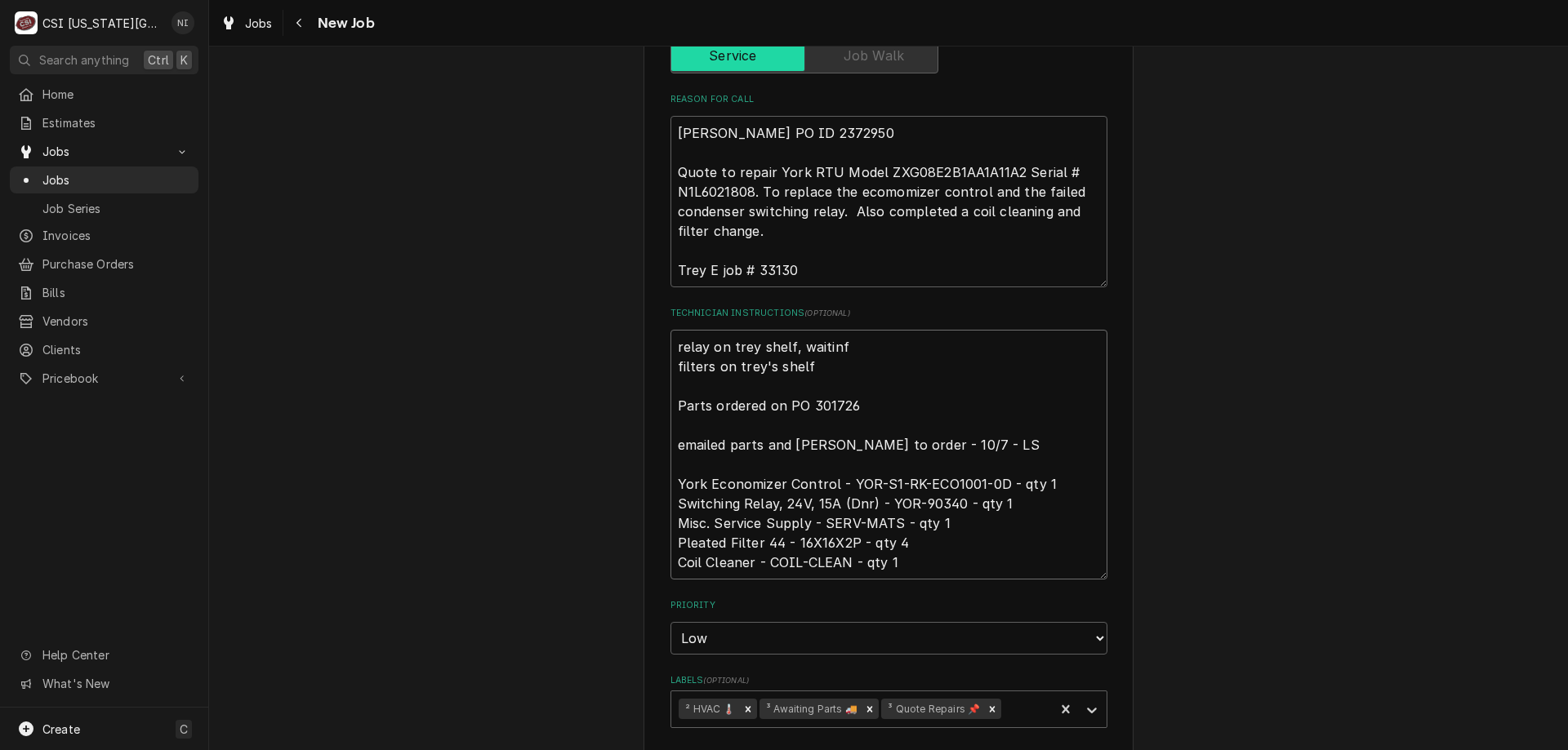
type textarea "relay on trey shelf, waitinf f filters on trey's shelf Parts ordered on PO 3017…"
type textarea "x"
type textarea "relay on trey shelf, waitinf fo filters on trey's shelf Parts ordered on PO 301…"
type textarea "x"
type textarea "relay on trey shelf, waitinf for filters on trey's shelf Parts ordered on PO 30…"
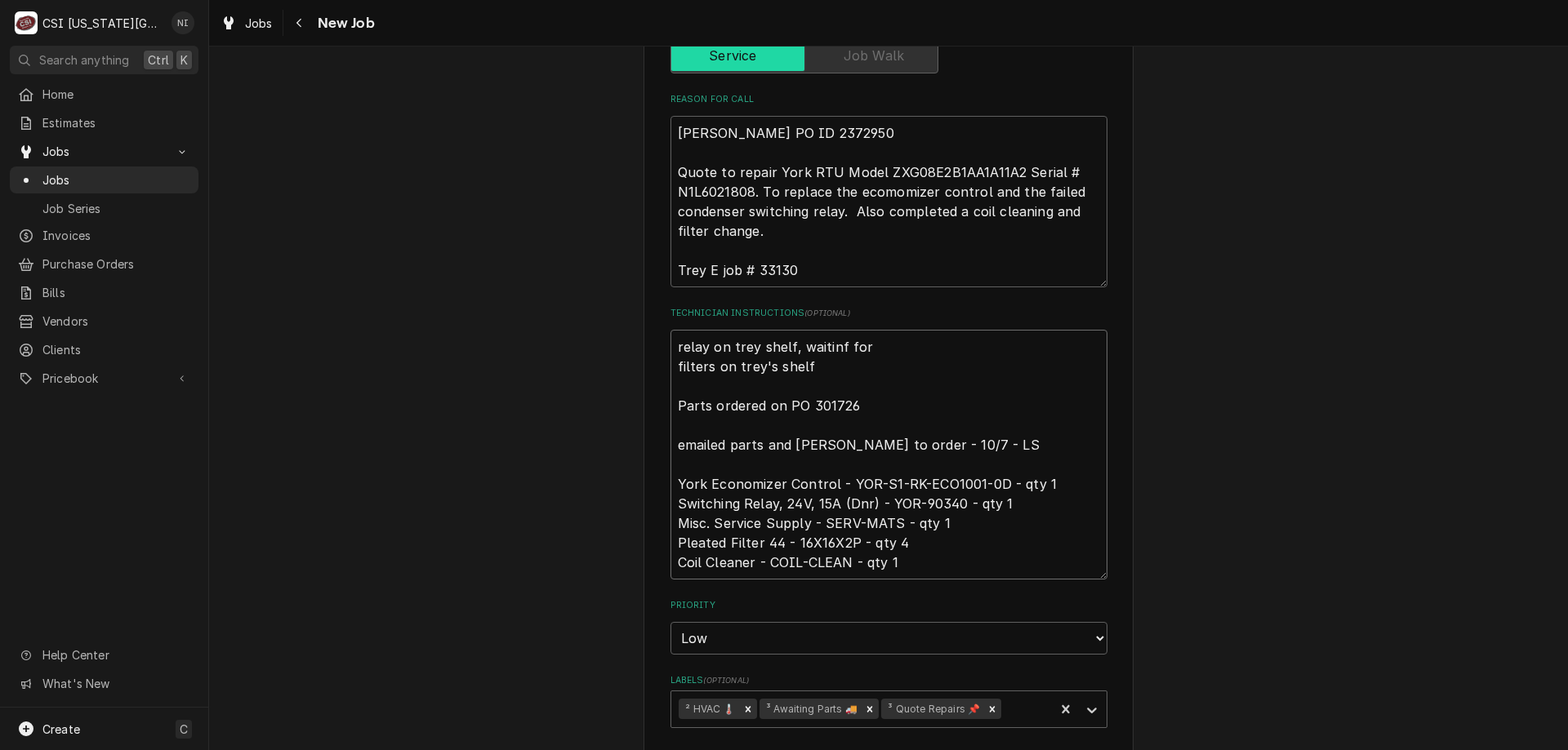
type textarea "x"
type textarea "relay on trey shelf, waitinf fo filters on trey's shelf Parts ordered on PO 301…"
type textarea "x"
type textarea "relay on trey shelf, waitinf f filters on trey's shelf Parts ordered on PO 3017…"
type textarea "x"
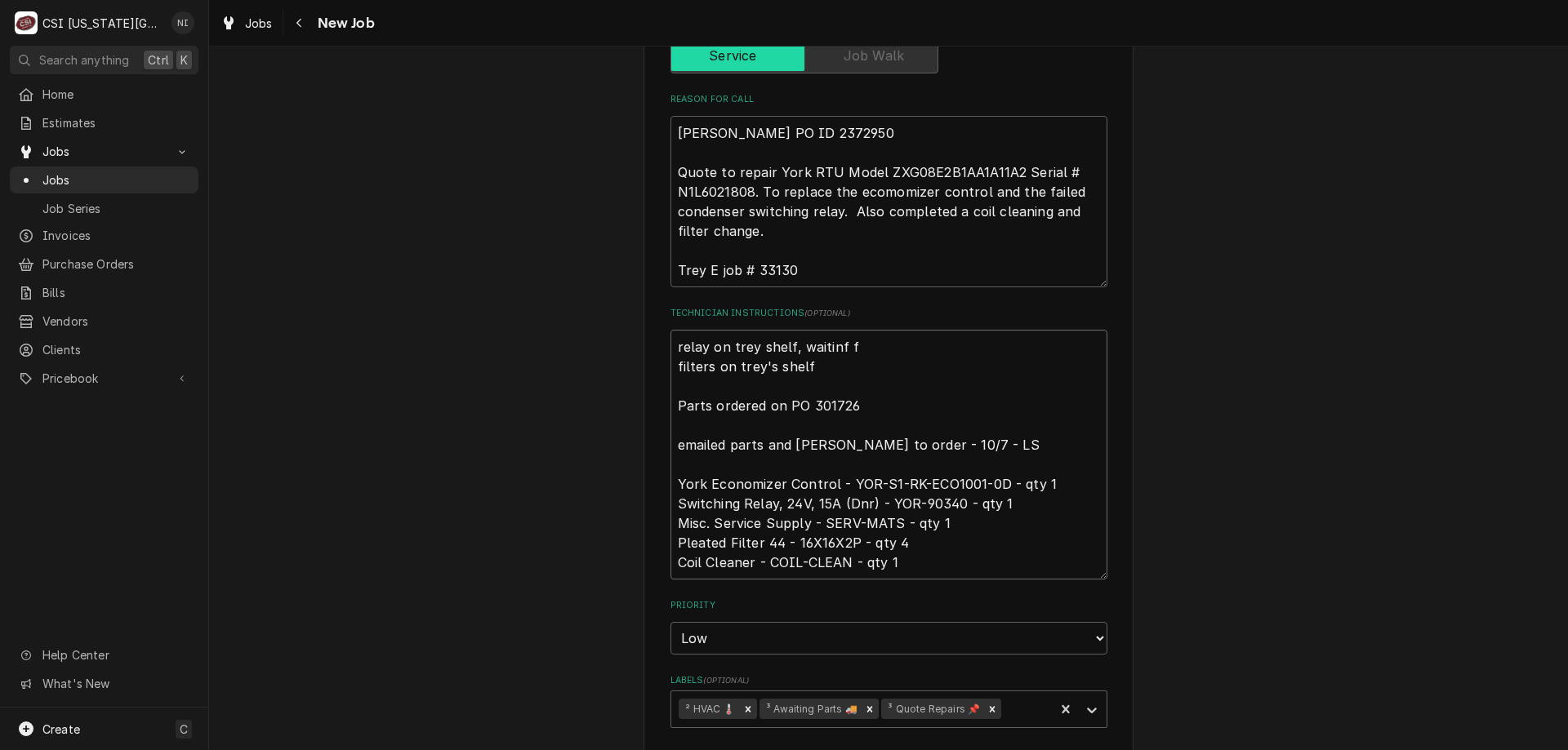
type textarea "relay on trey shelf, waitinf filters on trey's shelf Parts ordered on PO 301726…"
type textarea "x"
type textarea "relay on trey shelf, waitinf filters on trey's shelf Parts ordered on PO 301726…"
type textarea "x"
type textarea "relay on trey shelf, waitin filters on trey's shelf Parts ordered on PO 301726 …"
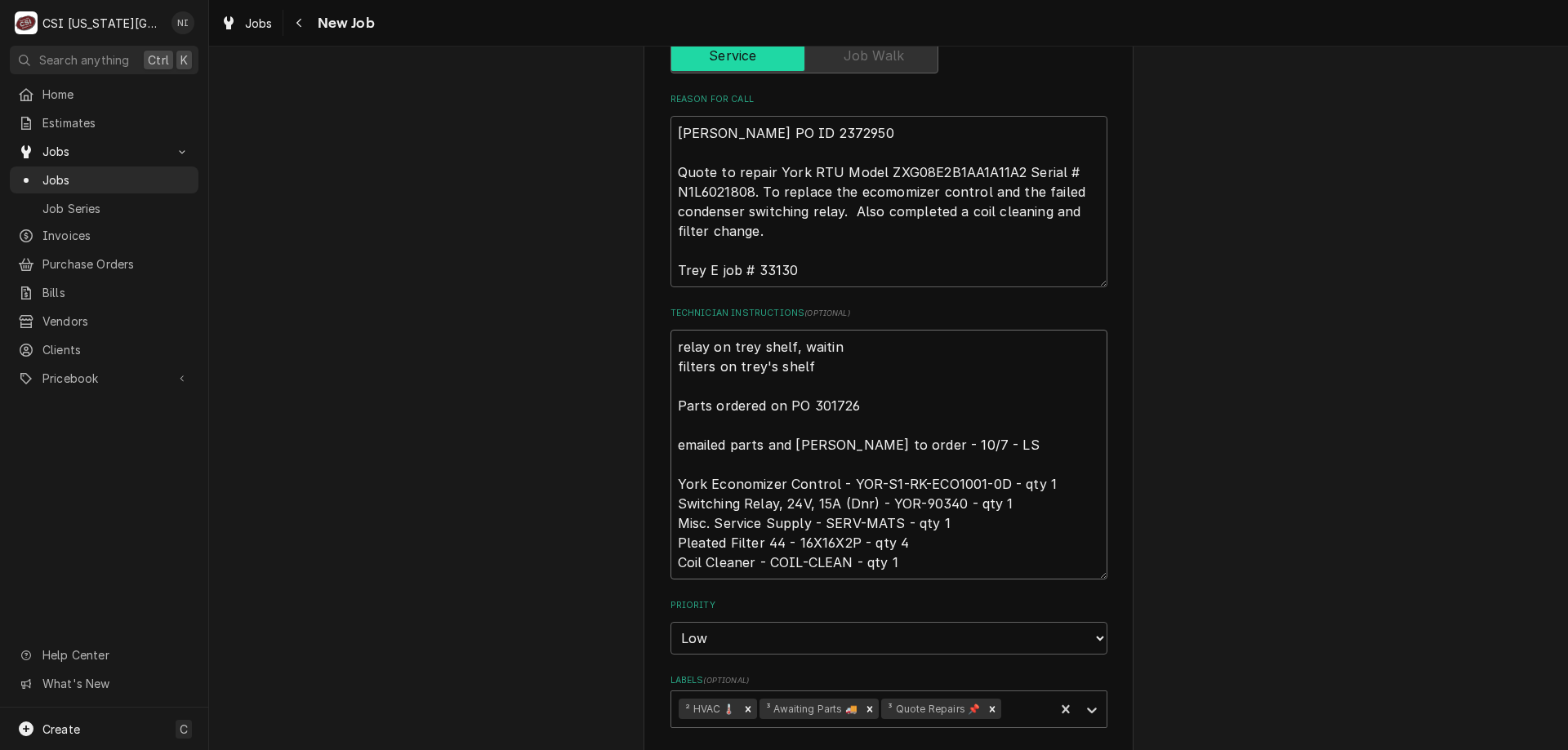
type textarea "x"
type textarea "relay on trey shelf, waiti filters on trey's shelf Parts ordered on PO 301726 e…"
type textarea "x"
type textarea "relay on trey shelf, waitig filters on trey's shelf Parts ordered on PO 301726 …"
type textarea "x"
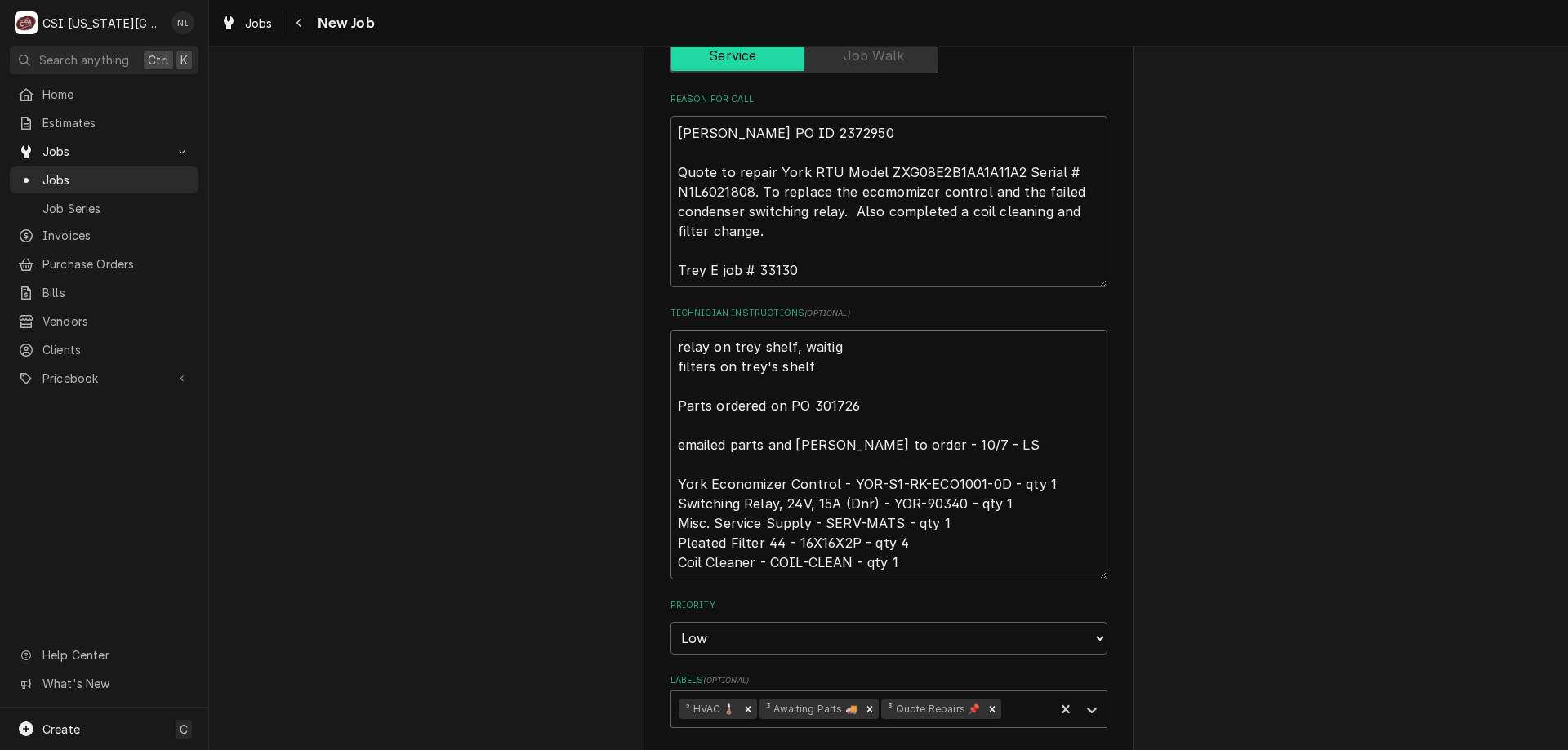
type textarea "relay on trey shelf, waitig filters on trey's shelf Parts ordered on PO 301726 …"
type textarea "x"
type textarea "relay on trey shelf, waitig filters on trey's shelf Parts ordered on PO 301726 …"
type textarea "x"
type textarea "relay on trey shelf, waiti filters on trey's shelf Parts ordered on PO 301726 e…"
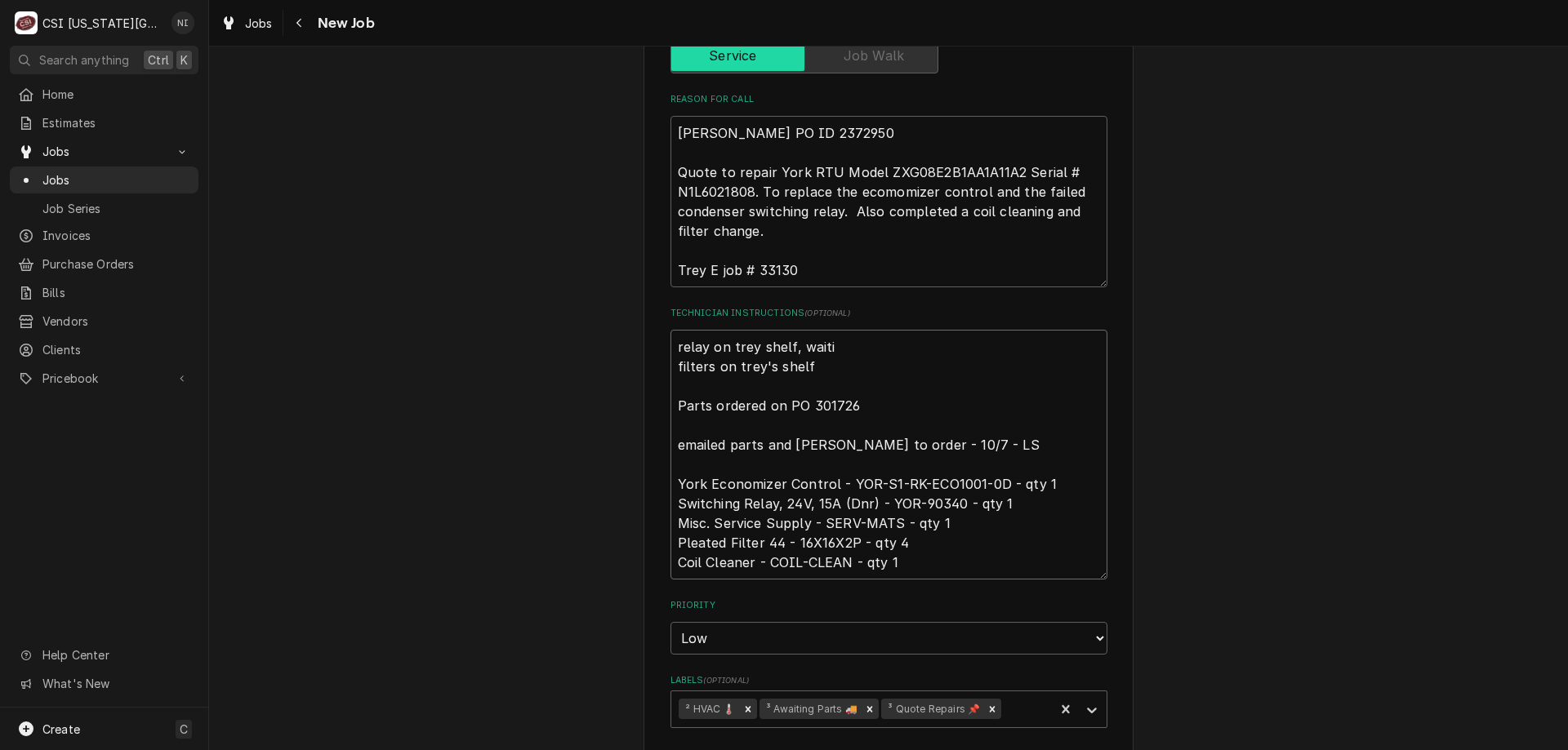
type textarea "x"
type textarea "relay on trey shelf, waitin filters on trey's shelf Parts ordered on PO 301726 …"
type textarea "x"
type textarea "relay on trey shelf, waiting filters on trey's shelf Parts ordered on PO 301726…"
type textarea "x"
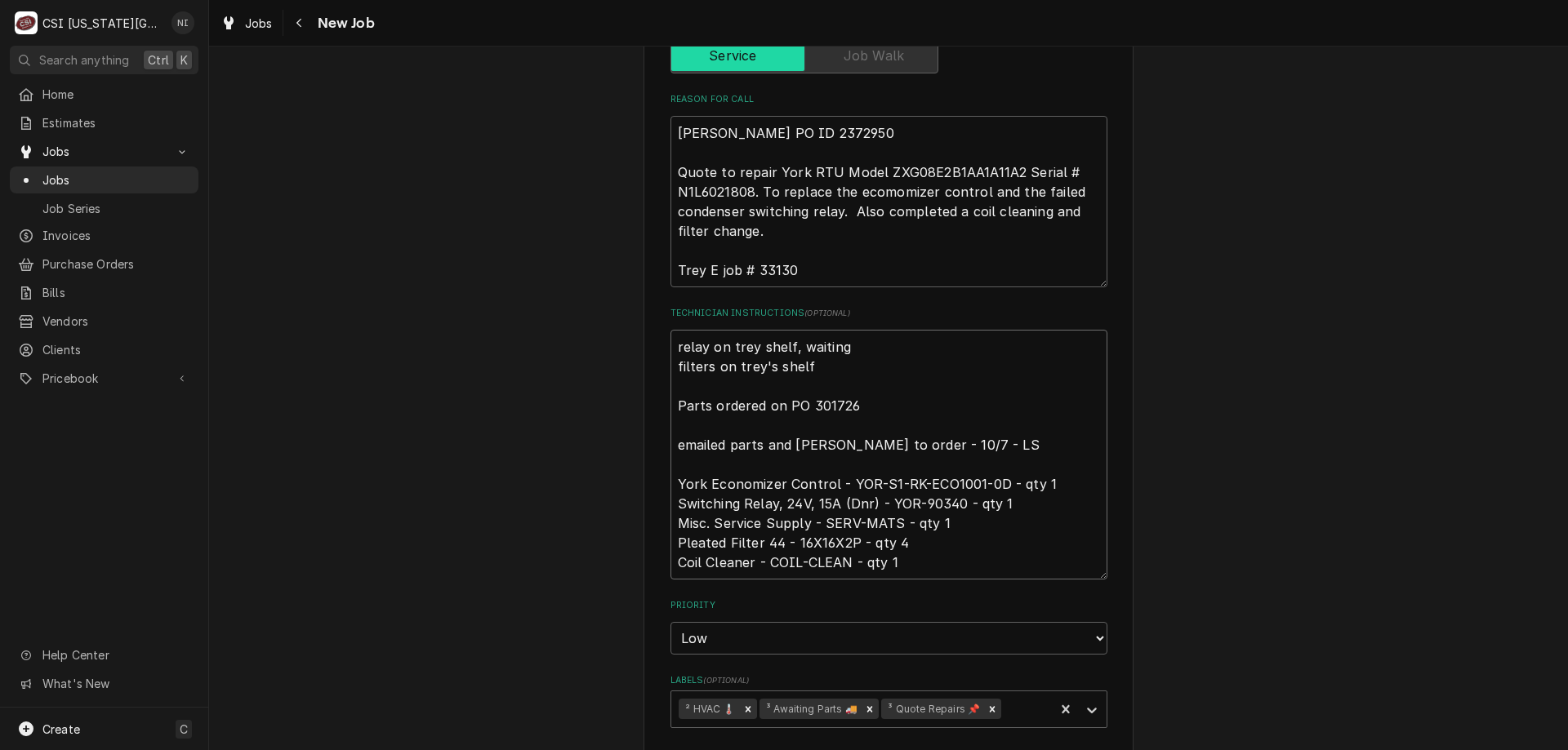
type textarea "relay on trey shelf, waiting filters on trey's shelf Parts ordered on PO 301726…"
type textarea "x"
type textarea "relay on trey shelf, waiting f filters on trey's shelf Parts ordered on PO 3017…"
type textarea "x"
type textarea "relay on trey shelf, waiting fo filters on trey's shelf Parts ordered on PO 301…"
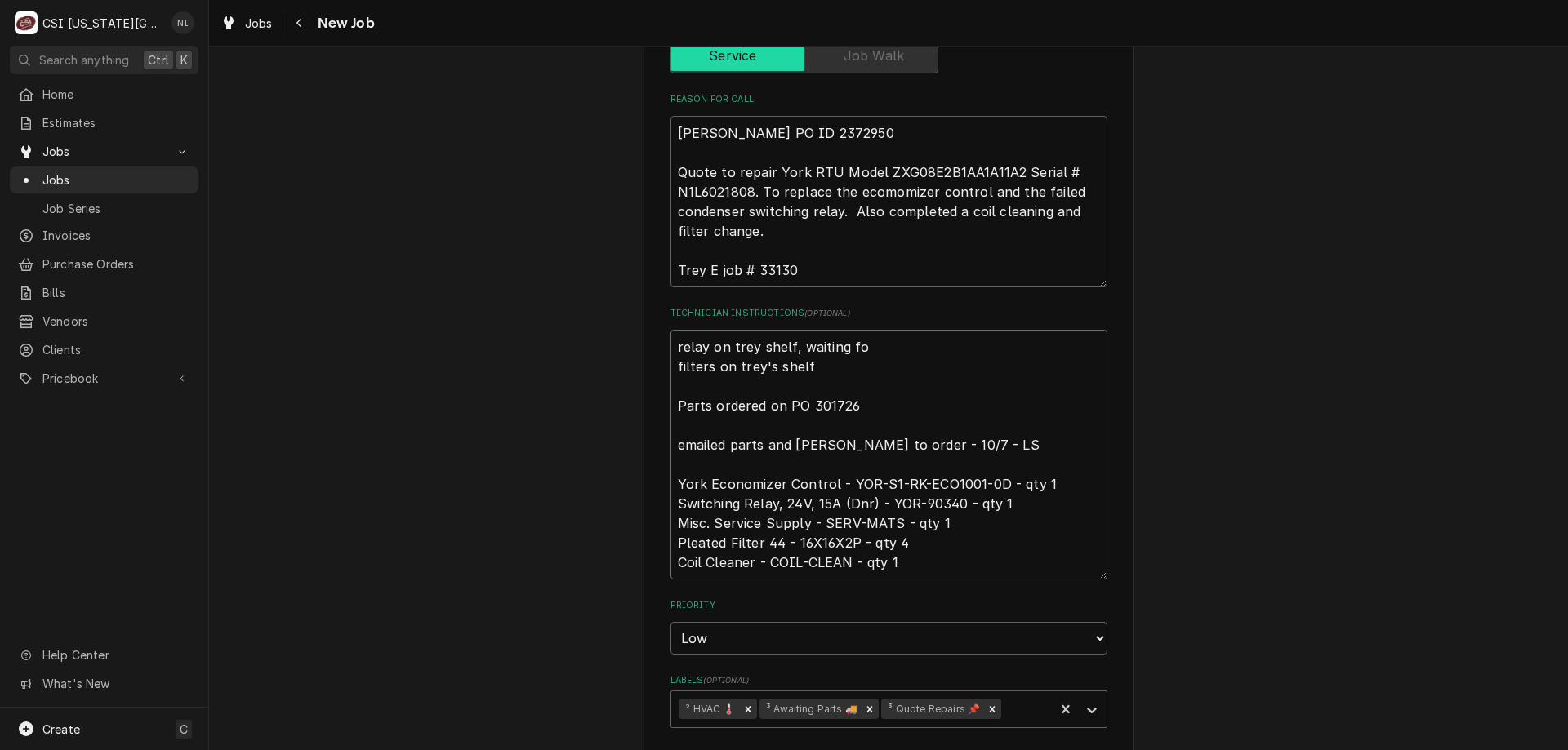
type textarea "x"
type textarea "relay on trey shelf, waiting for filters on trey's shelf Parts ordered on PO 30…"
type textarea "x"
type textarea "relay on trey shelf, waiting for e filters on trey's shelf Parts ordered on PO …"
type textarea "x"
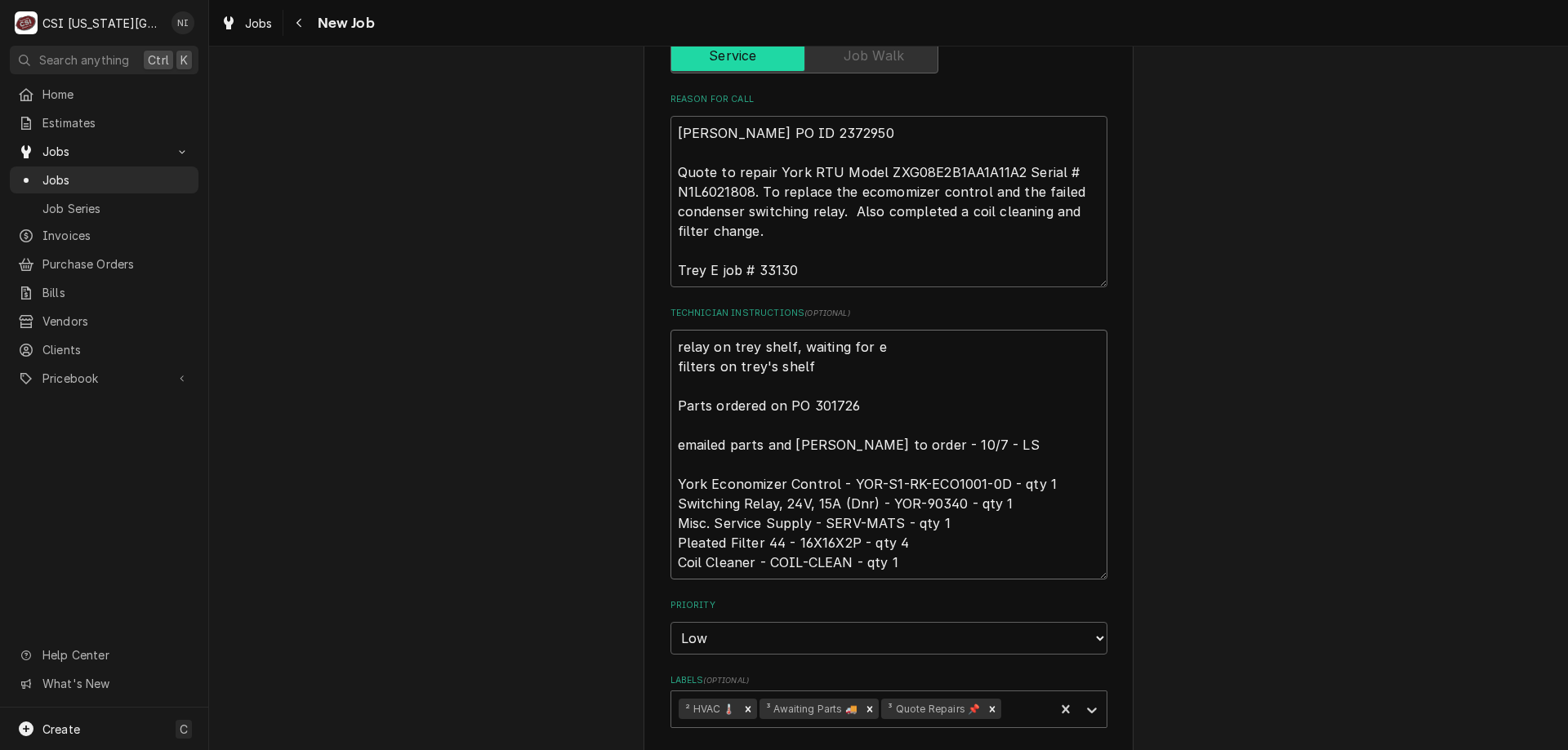
type textarea "relay on trey shelf, waiting for ec filters on trey's shelf Parts ordered on PO…"
type textarea "x"
type textarea "relay on trey shelf, waiting for econ filters on trey's shelf Parts ordered on …"
type textarea "x"
type textarea "relay on trey shelf, waiting for econo filters on trey's shelf Parts ordered on…"
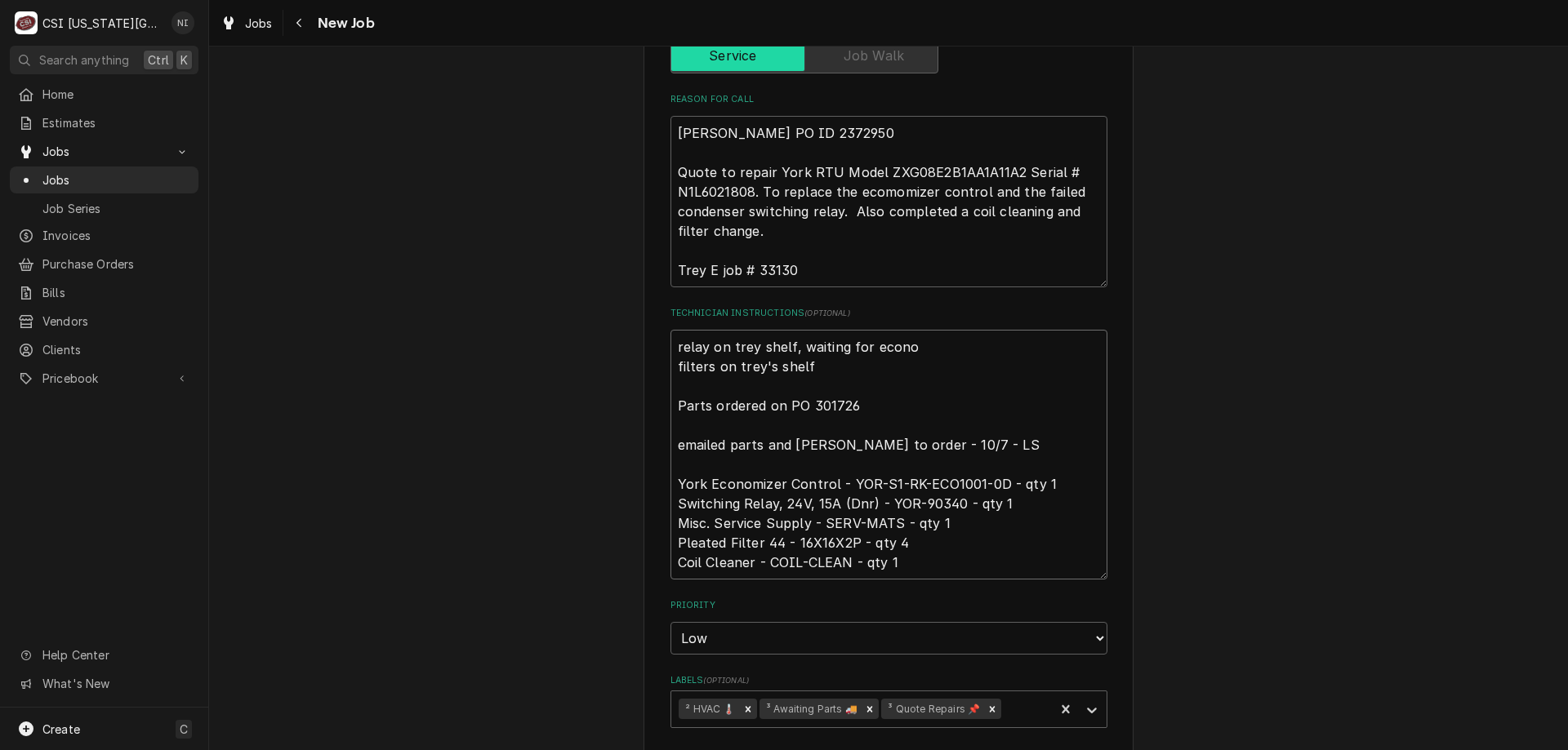
type textarea "x"
type textarea "relay on trey shelf, waiting for econom filters on trey's shelf Parts ordered o…"
type textarea "x"
type textarea "relay on trey shelf, waiting for economi filters on trey's shelf Parts ordered …"
type textarea "x"
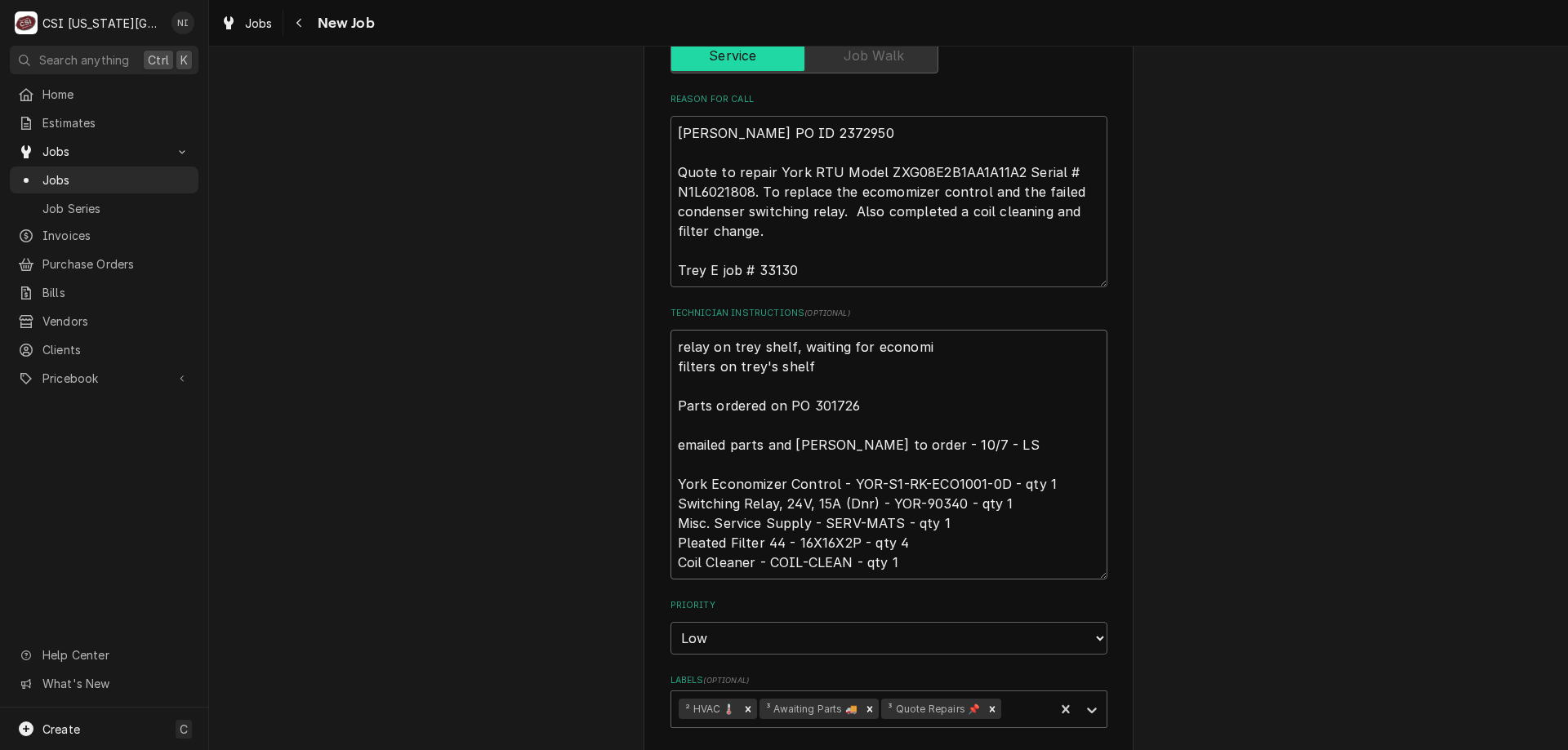
type textarea "relay on trey shelf, waiting for economiz filters on trey's shelf Parts ordered…"
type textarea "x"
type textarea "relay on trey shelf, waiting for economize filters on trey's shelf Parts ordere…"
type textarea "x"
type textarea "relay on trey shelf, waiting for economizer filters on trey's shelf Parts order…"
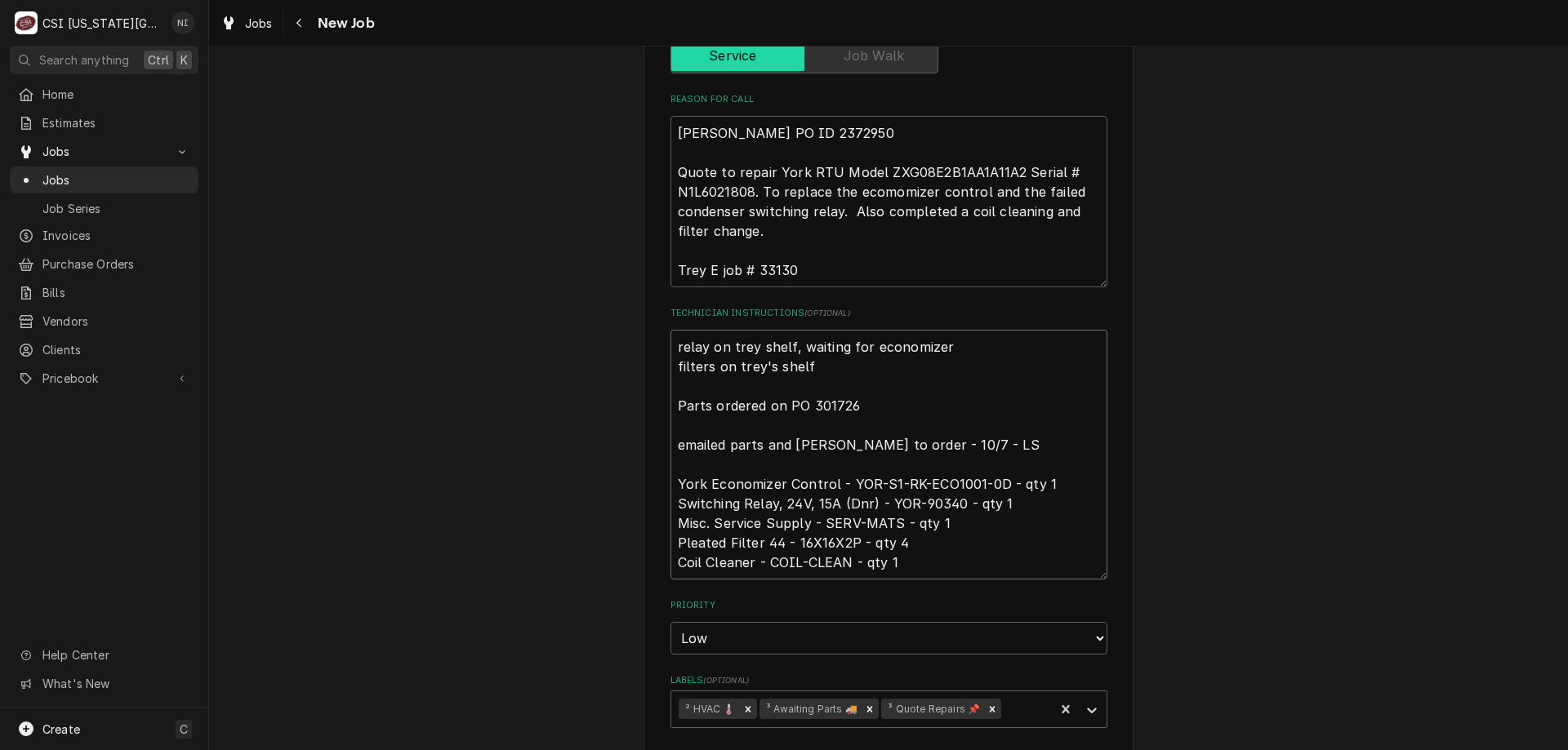
type textarea "x"
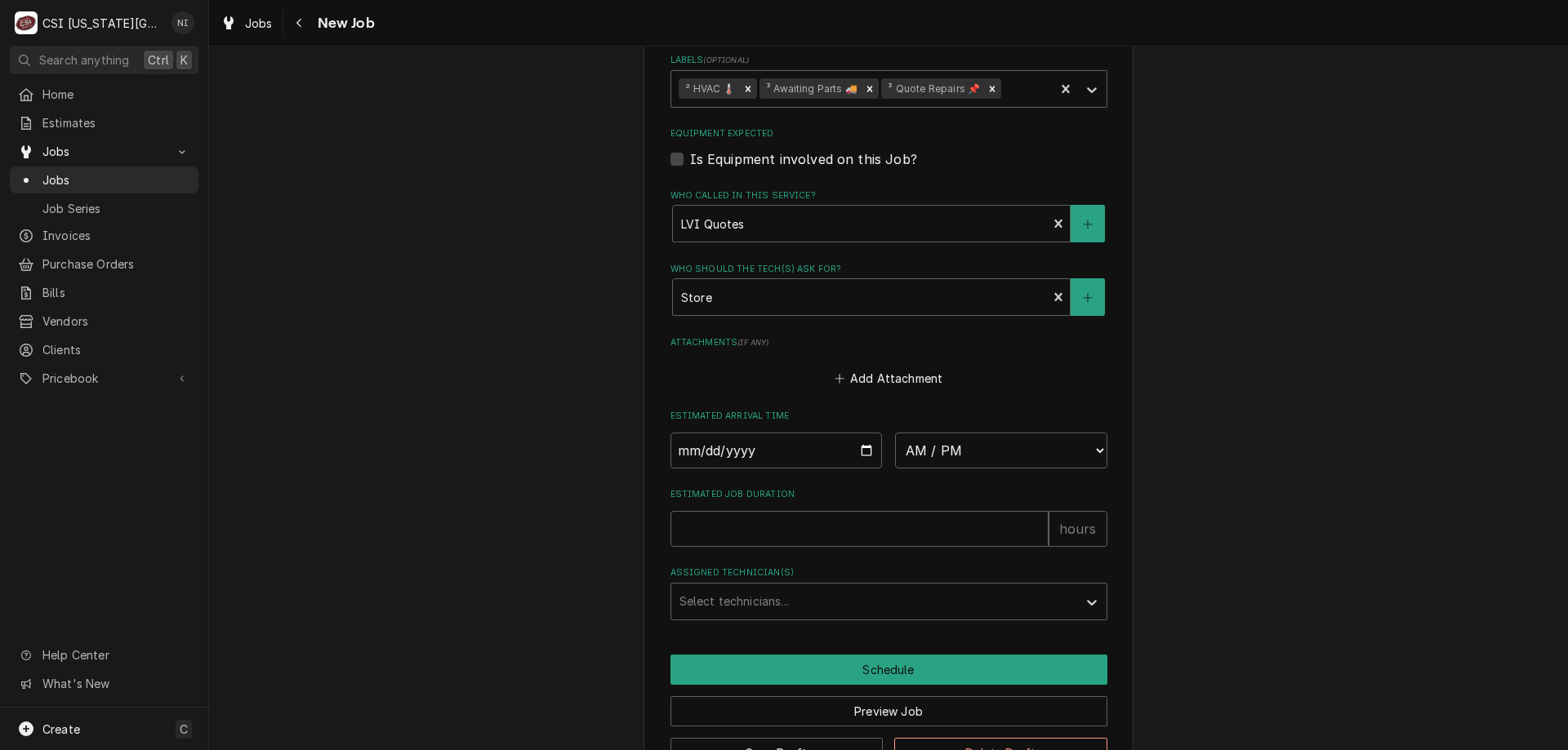
scroll to position [1759, 0]
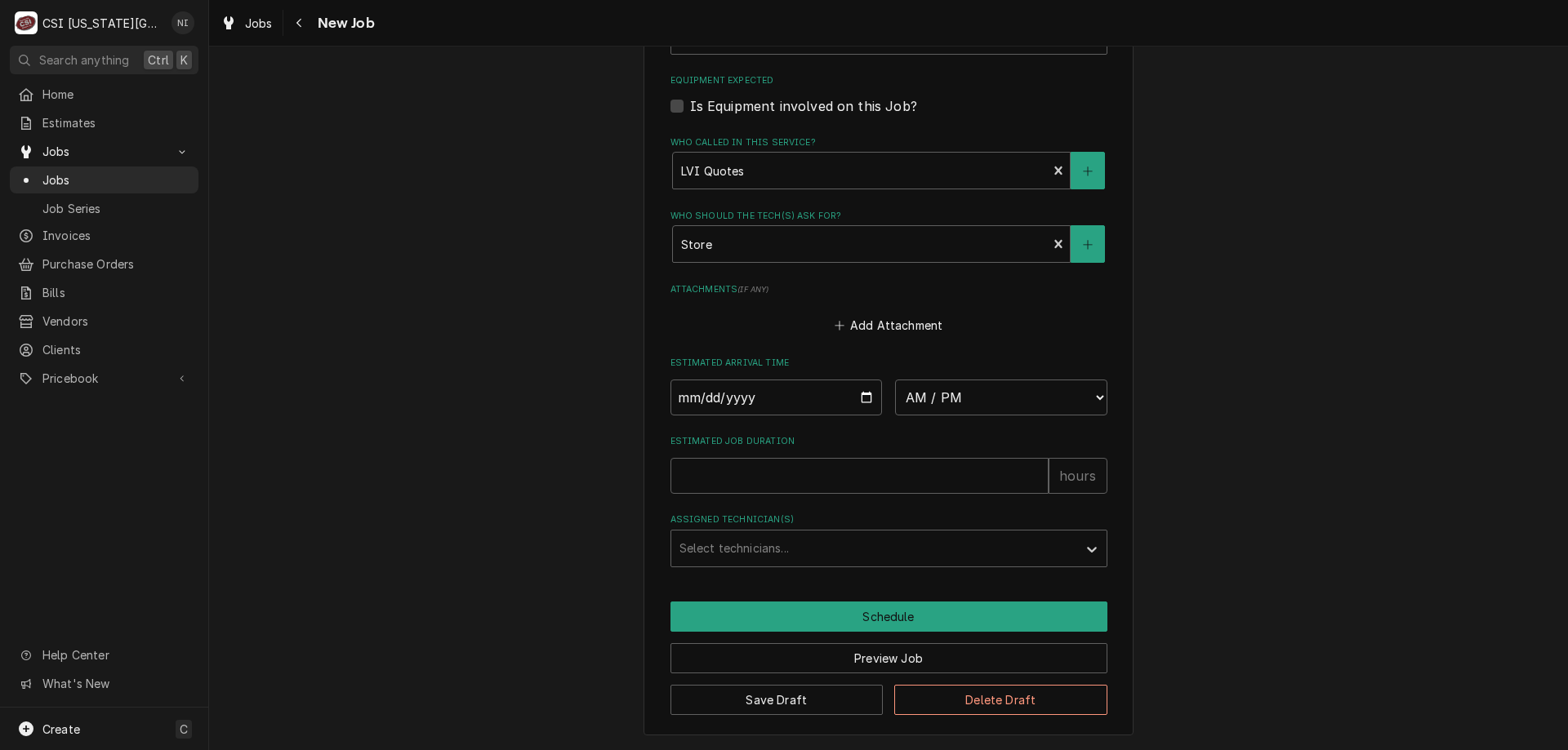
type textarea "relay on trey shelf, waiting for economizer filters on trey's shelf Parts order…"
click at [838, 690] on button "Save Draft" at bounding box center [776, 700] width 213 height 31
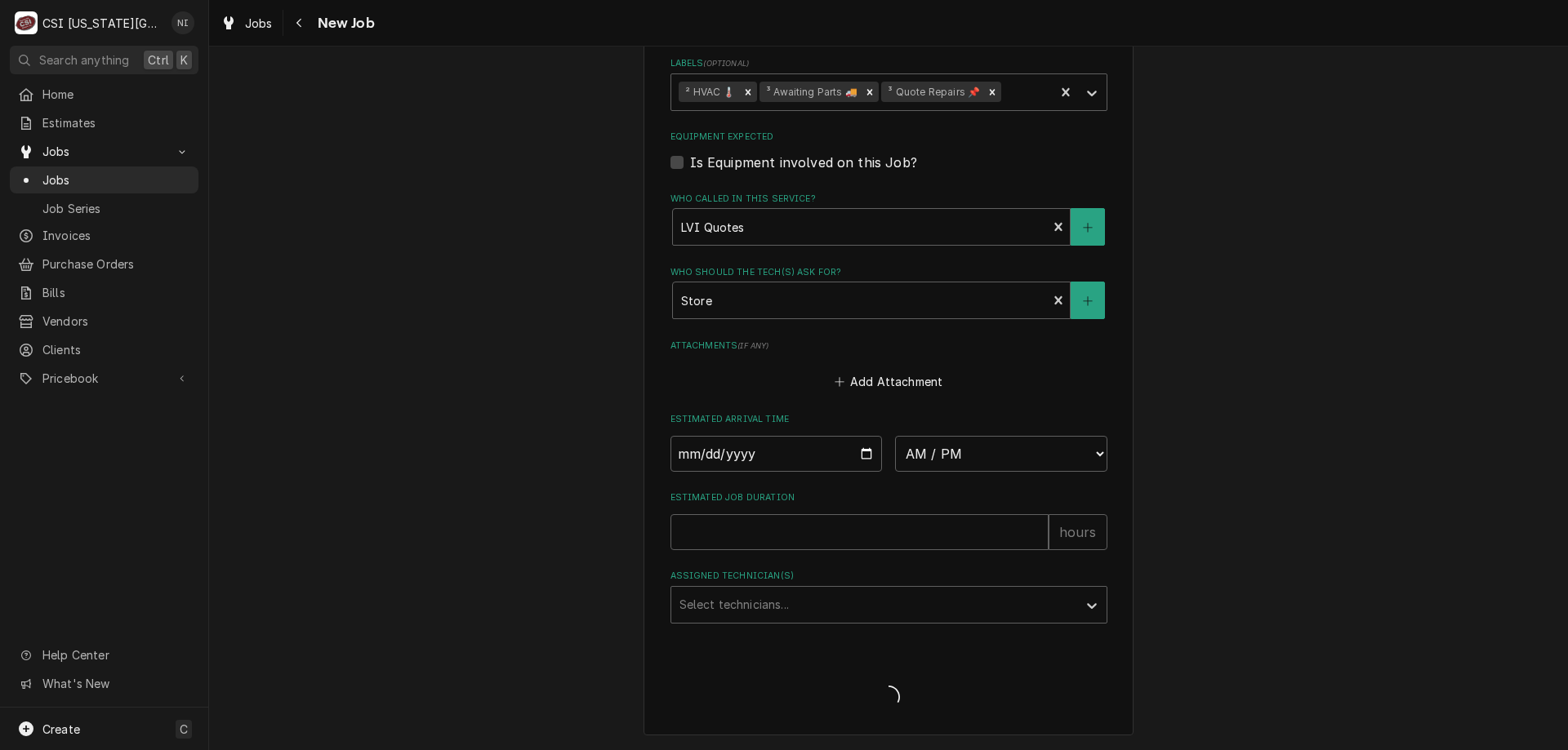
type textarea "x"
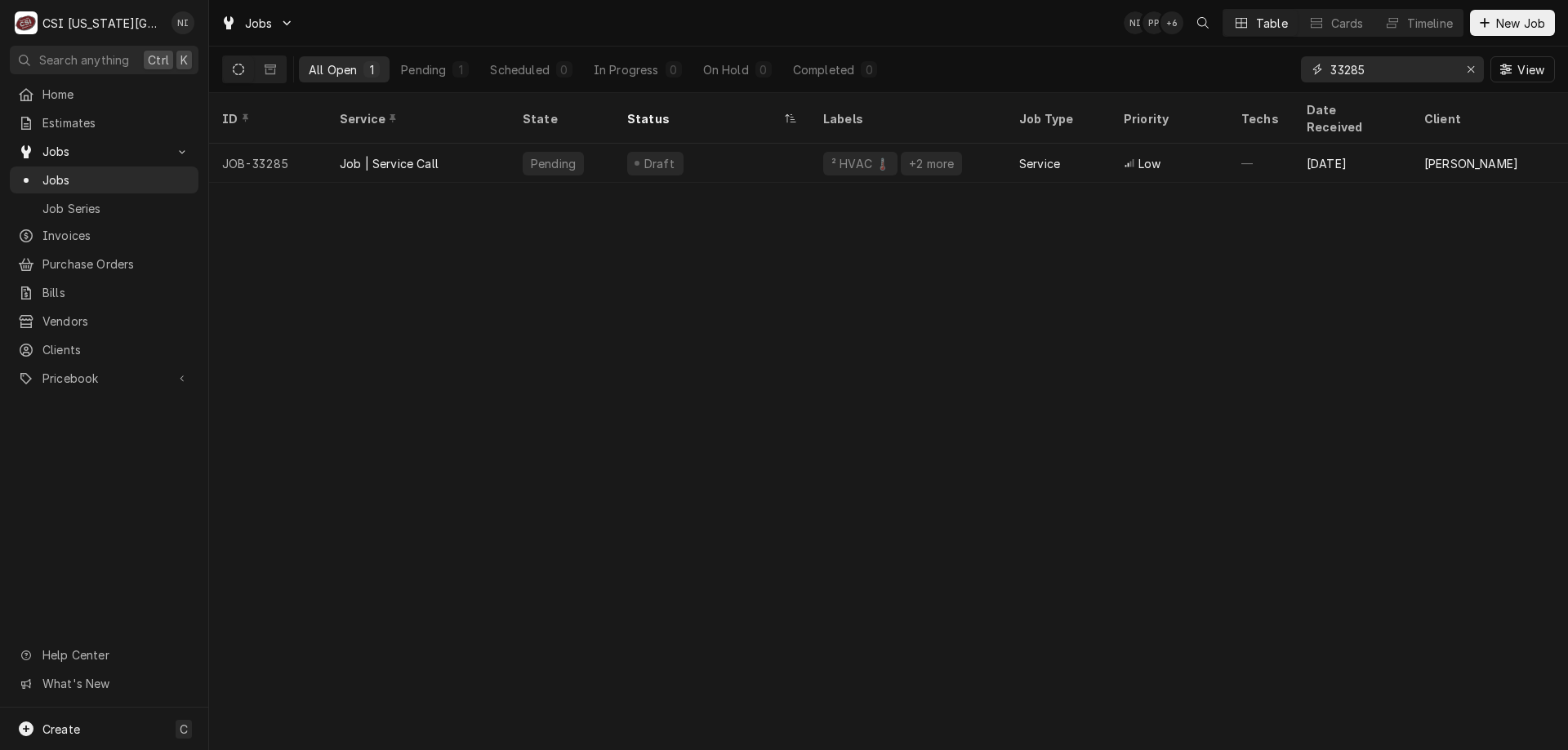
drag, startPoint x: 1366, startPoint y: 67, endPoint x: 1261, endPoint y: 69, distance: 105.0
click at [1261, 69] on div "All Open 1 Pending 1 Scheduled 0 In Progress 0 On Hold 0 Completed 0 33285 View" at bounding box center [888, 69] width 1333 height 46
type input "33279"
click at [618, 144] on div "Parts Ordered" at bounding box center [712, 163] width 196 height 39
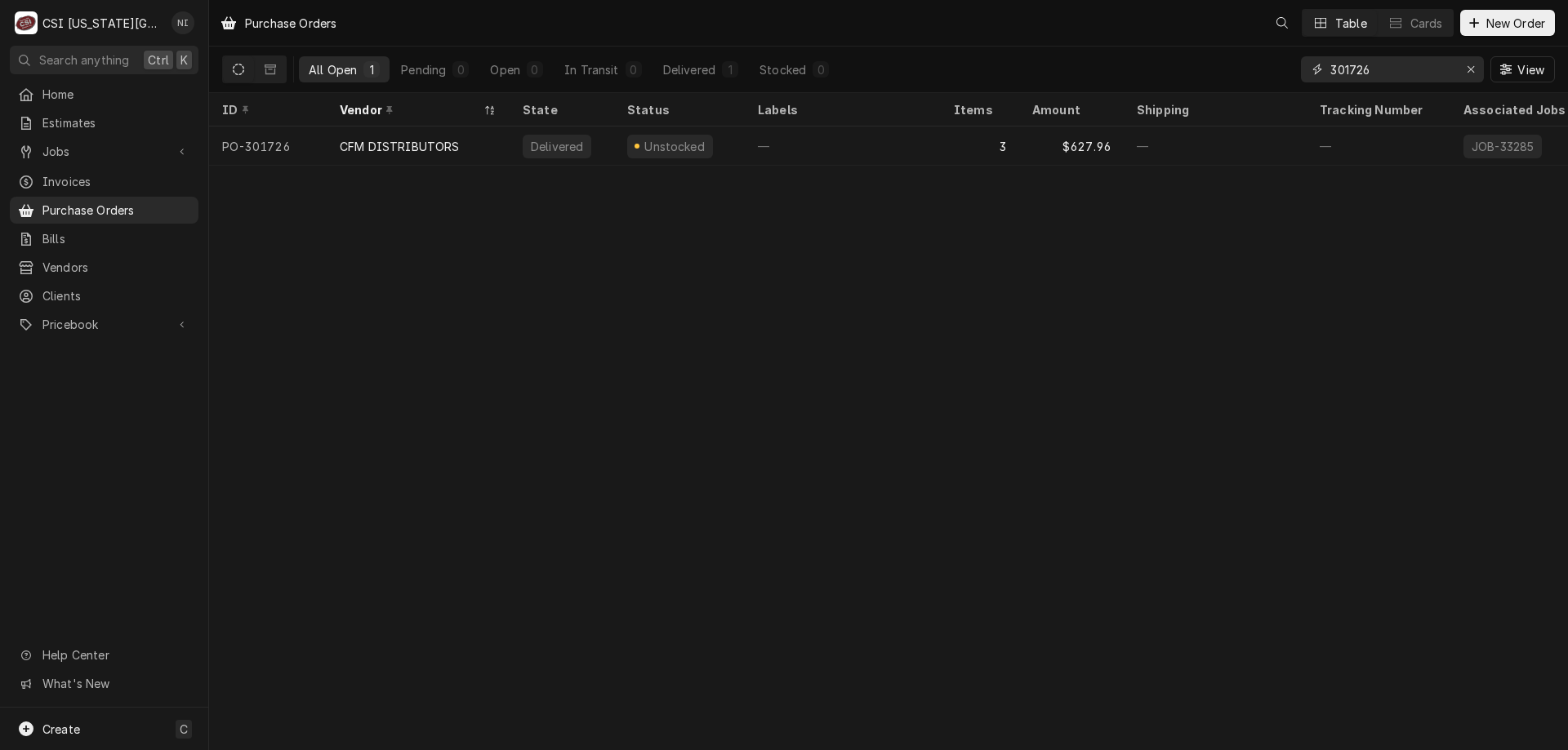
drag, startPoint x: 1380, startPoint y: 68, endPoint x: 1196, endPoint y: 68, distance: 184.0
click at [1196, 68] on div "All Open 1 Pending 0 Open 0 In Transit 0 Delivered 1 Stocked 0 301726 View" at bounding box center [888, 69] width 1333 height 46
type input "301725"
click at [904, 153] on div "—" at bounding box center [843, 146] width 196 height 39
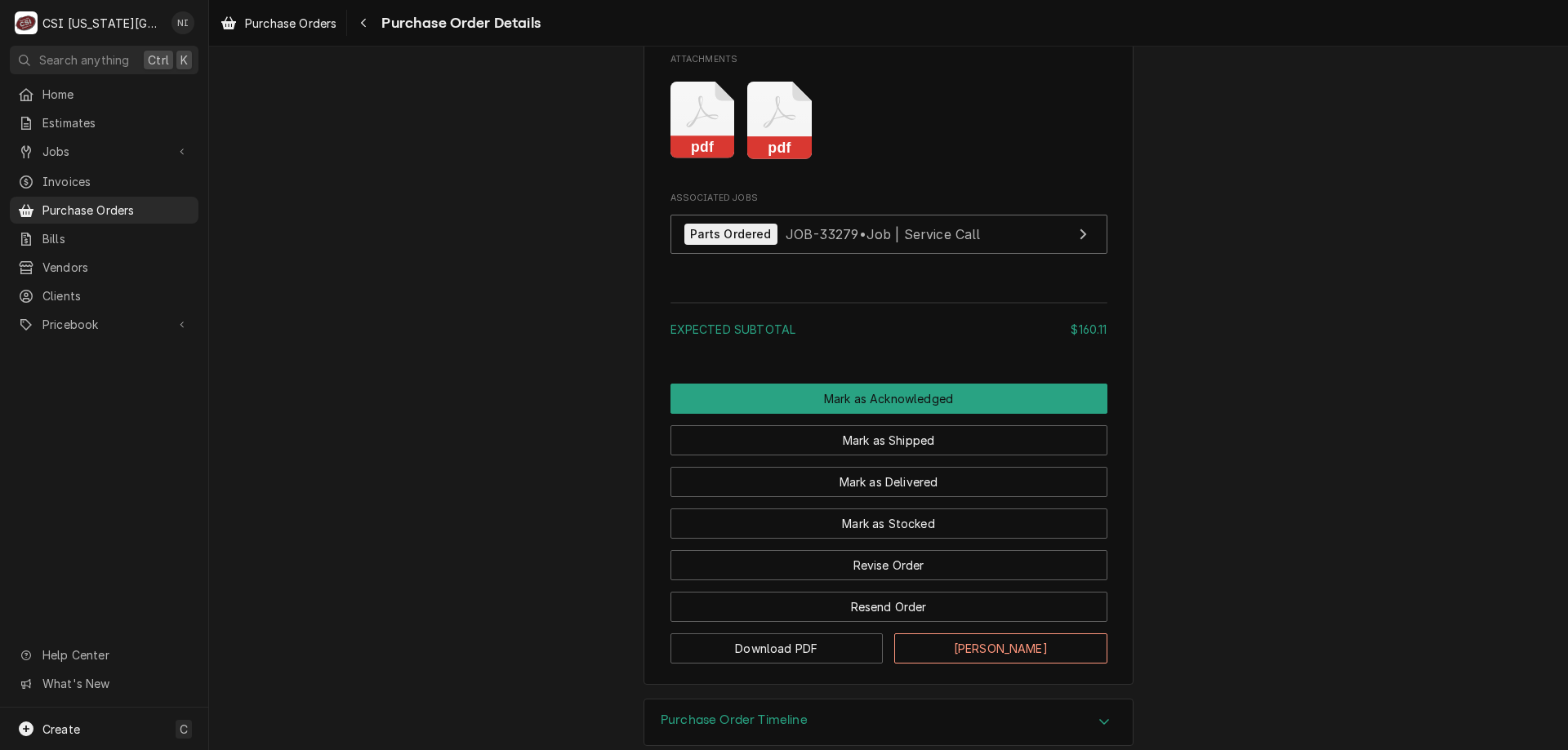
scroll to position [1315, 0]
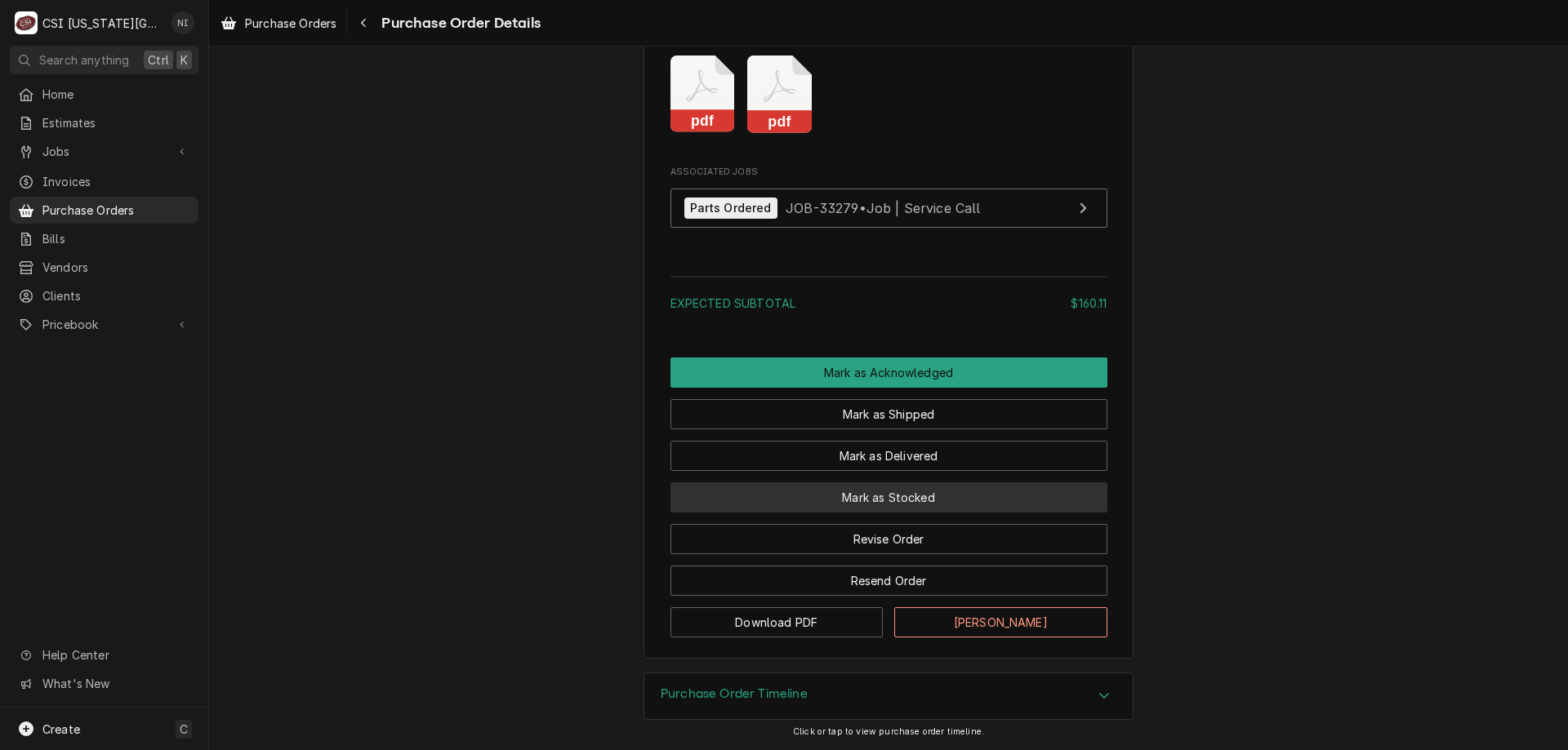
click at [938, 498] on button "Mark as Stocked" at bounding box center [889, 498] width 437 height 31
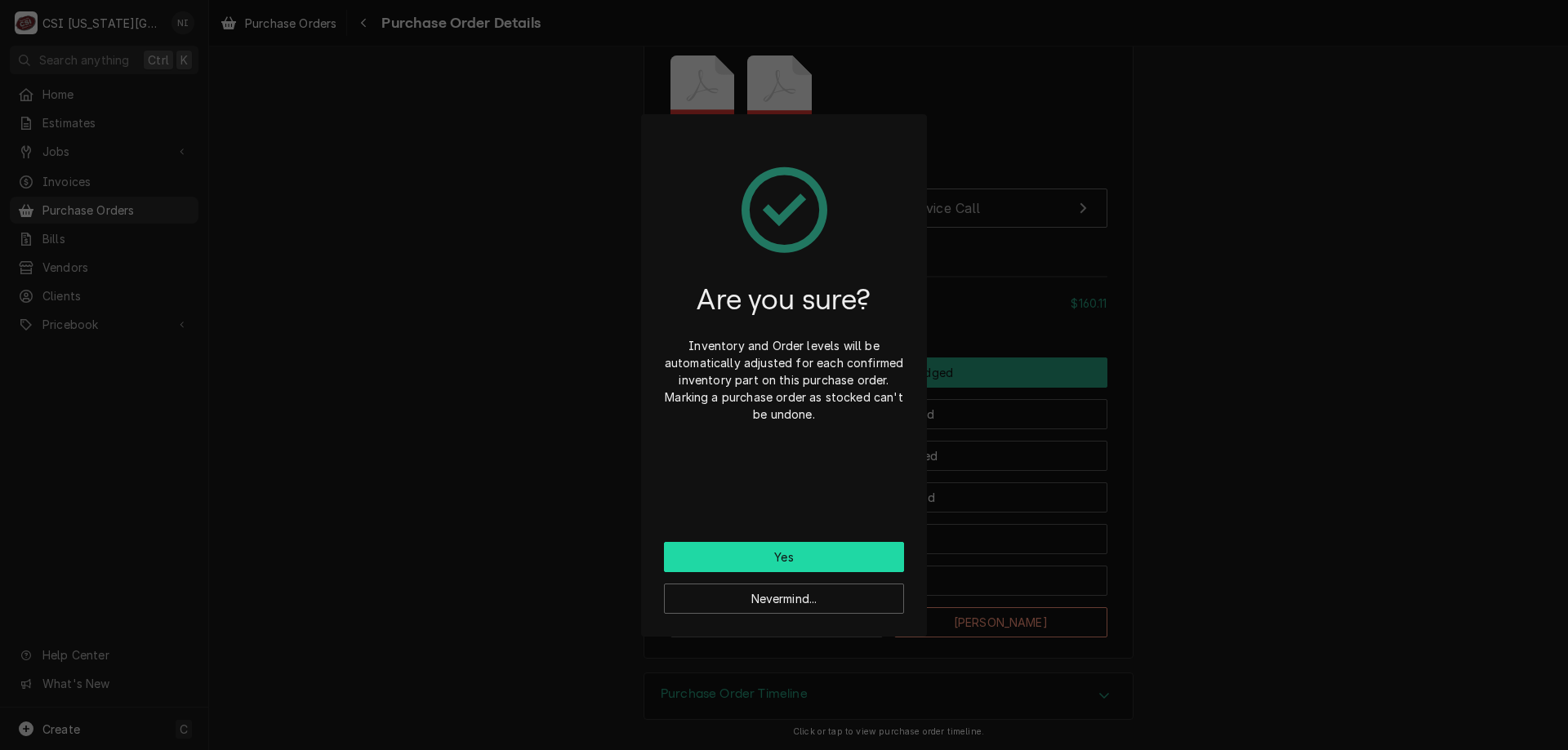
click at [884, 549] on button "Yes" at bounding box center [784, 557] width 240 height 31
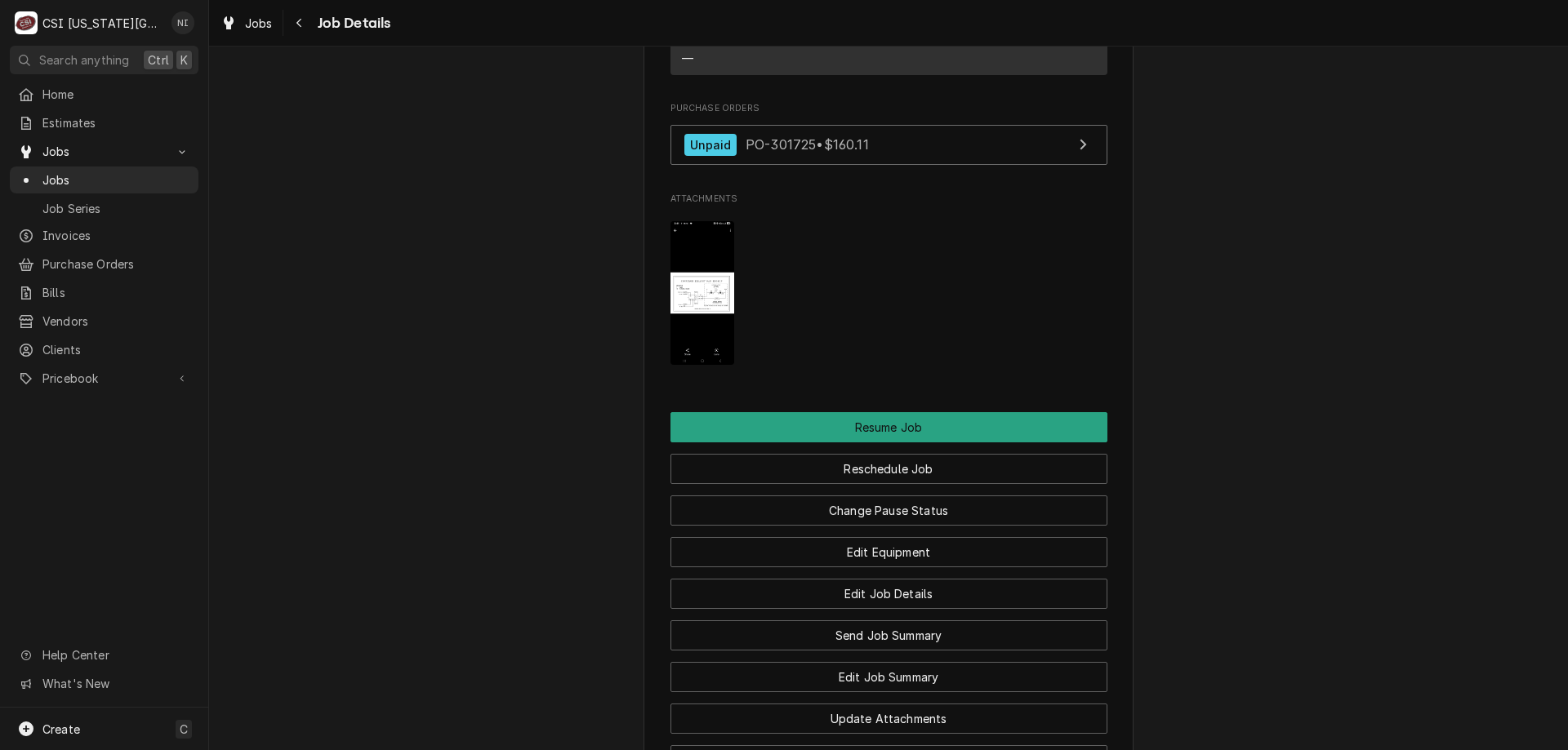
scroll to position [1731, 0]
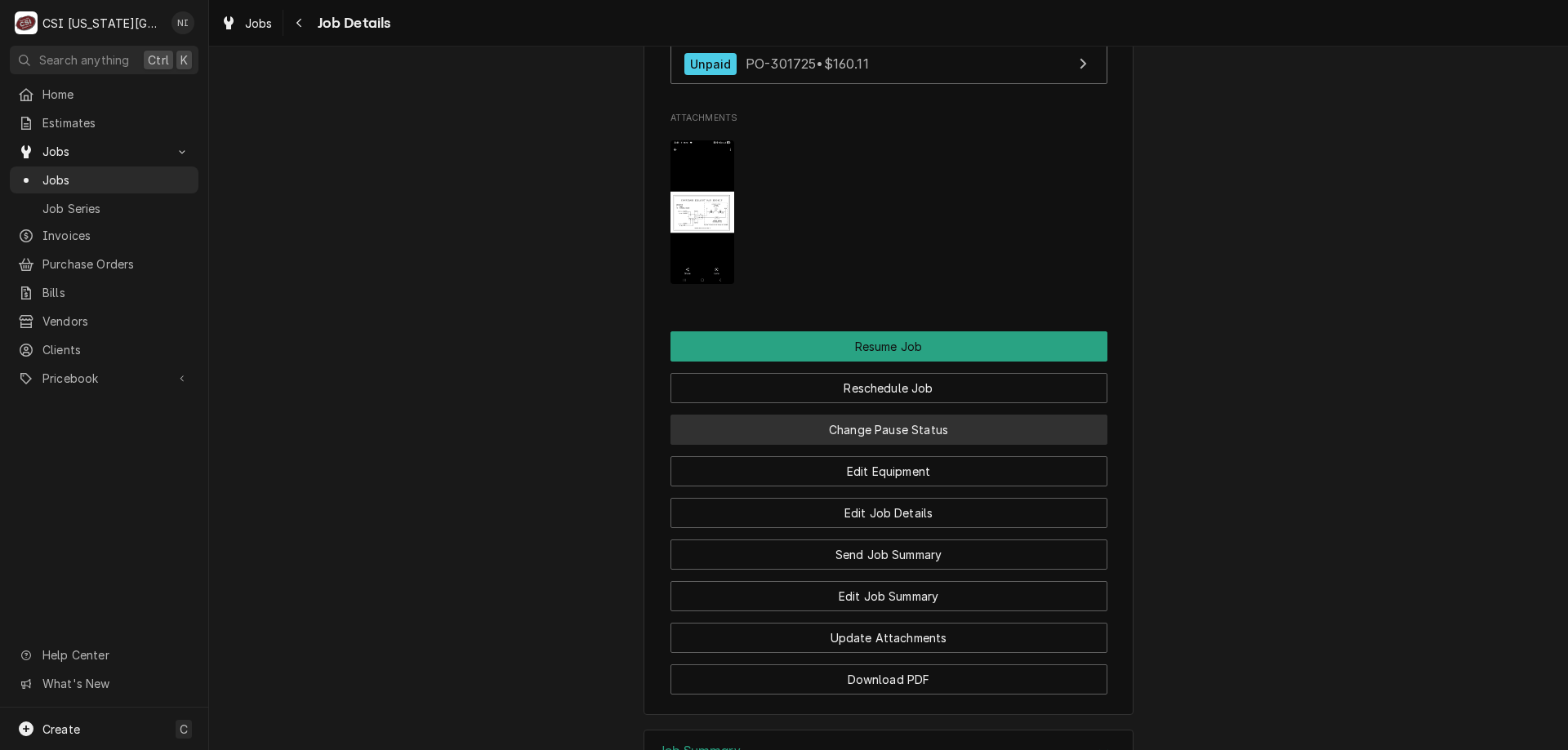
click at [874, 445] on button "Change Pause Status" at bounding box center [889, 430] width 437 height 31
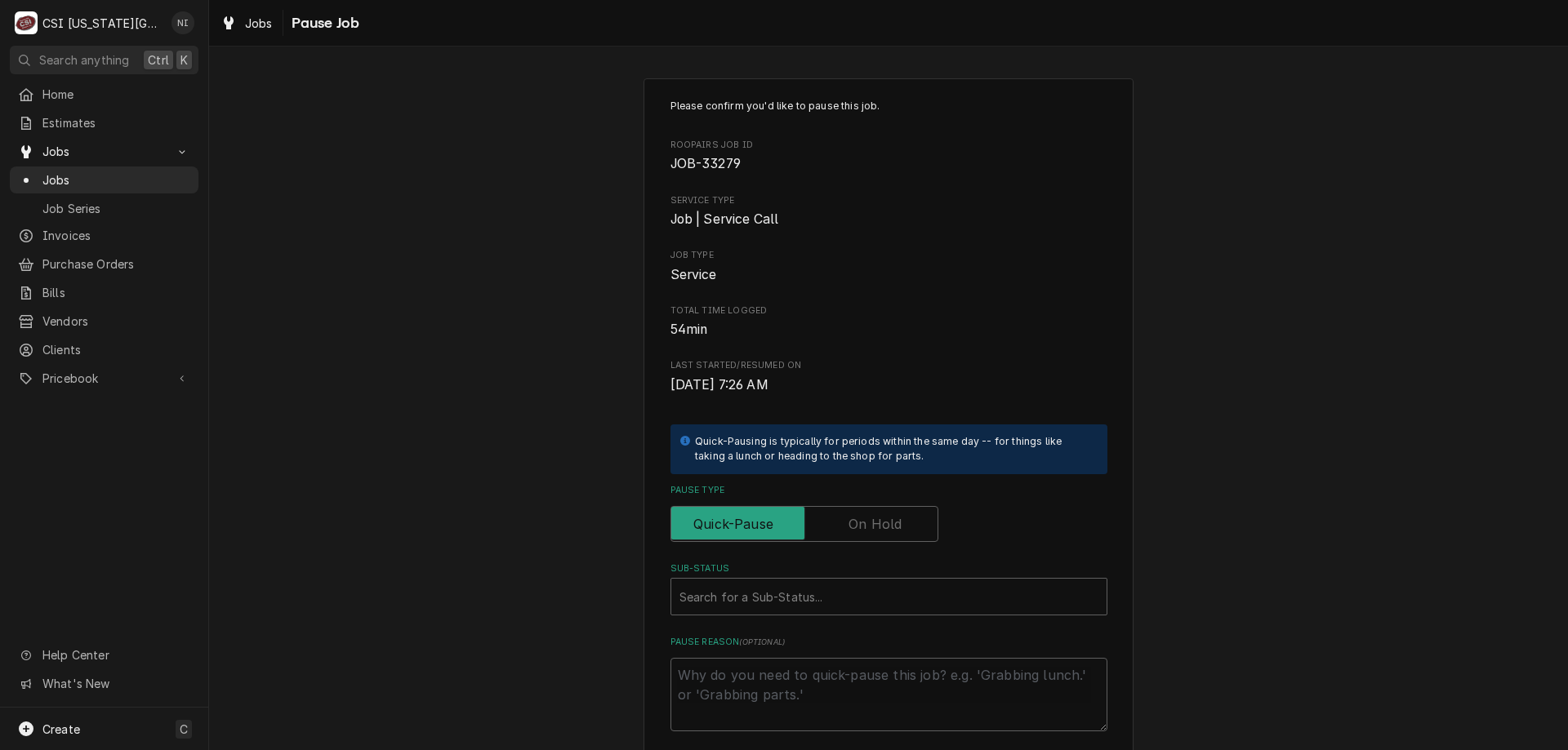
click at [864, 531] on label "Pause Type" at bounding box center [804, 524] width 267 height 36
click at [864, 531] on input "Pause Type" at bounding box center [804, 524] width 253 height 36
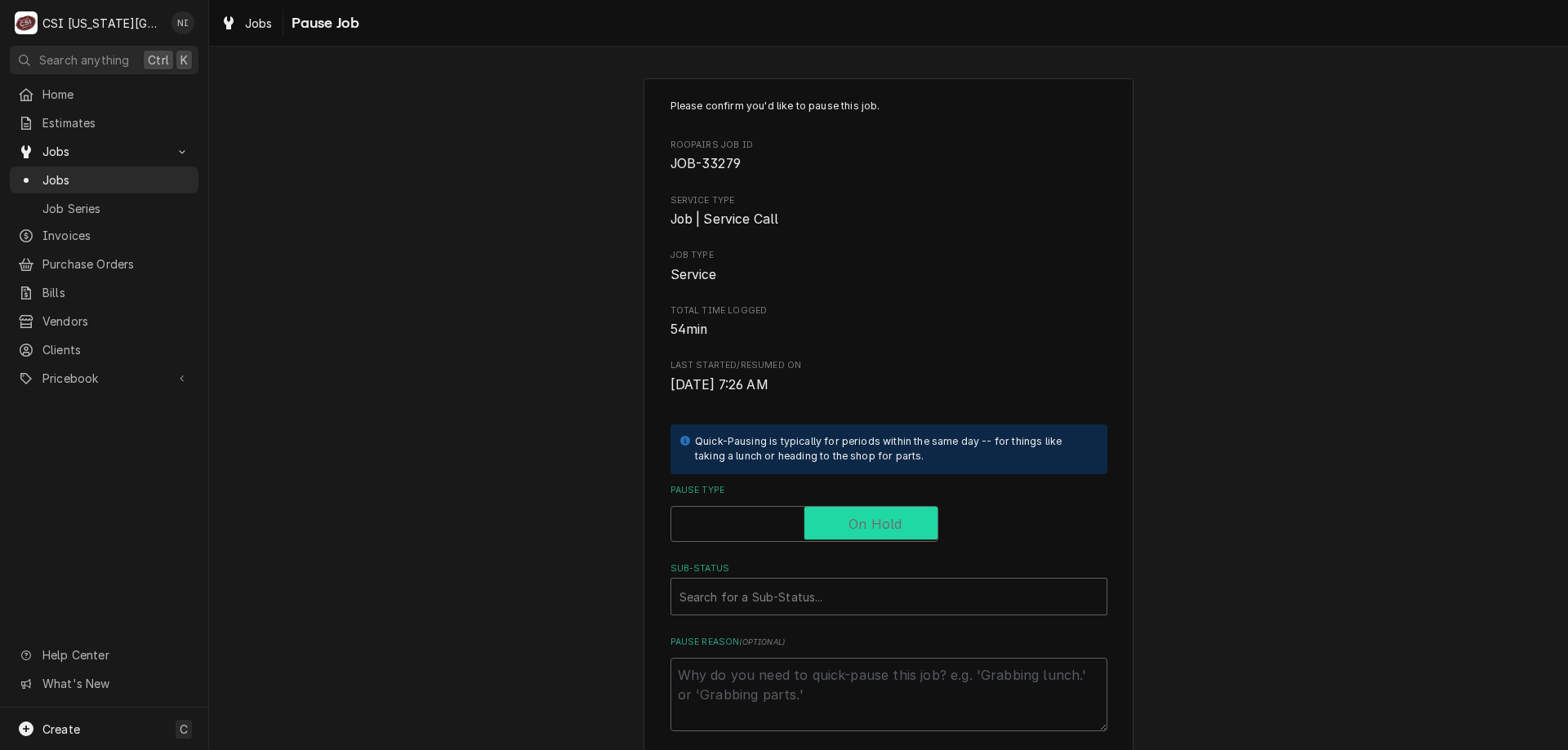
checkbox input "true"
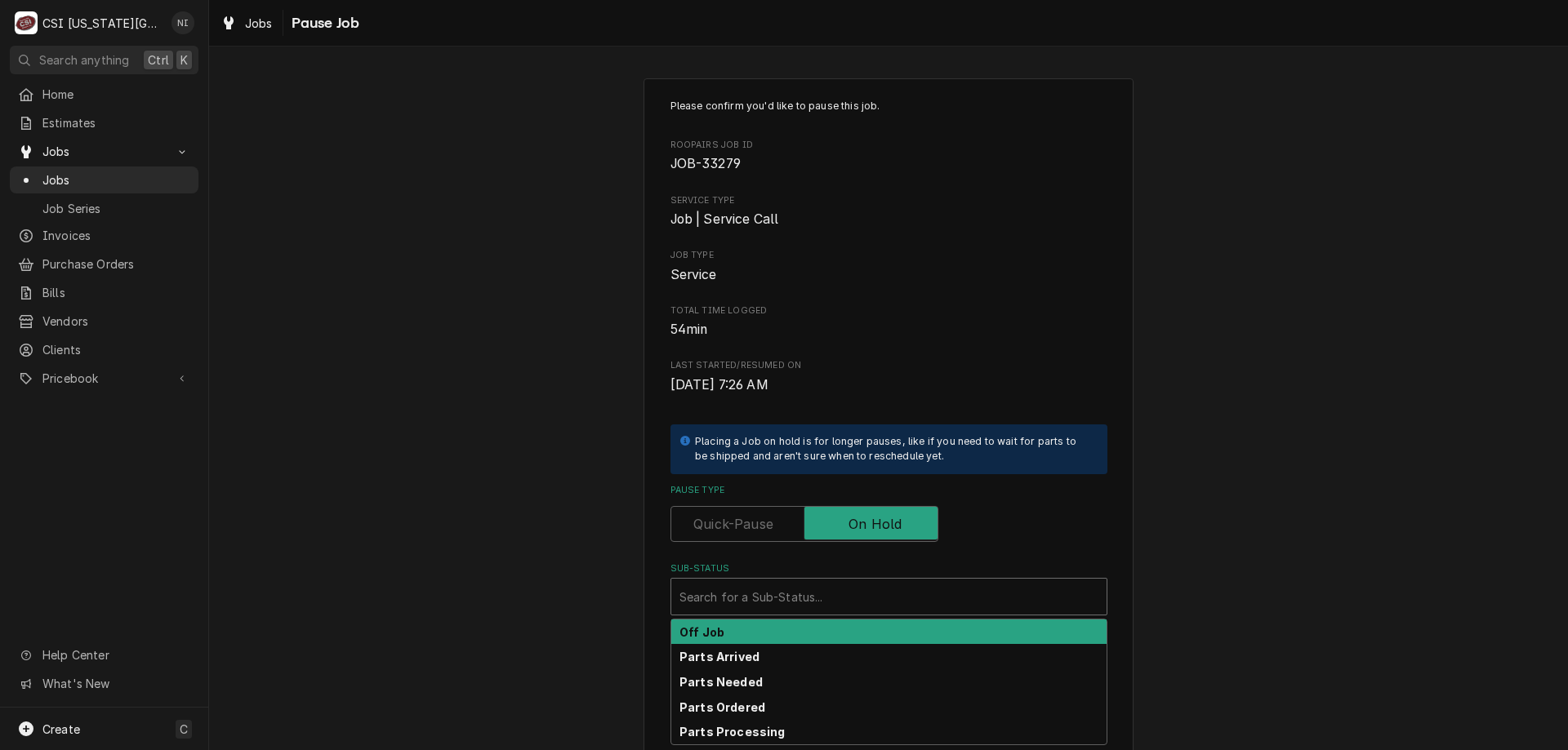
click at [770, 606] on div "Sub-Status" at bounding box center [889, 597] width 419 height 30
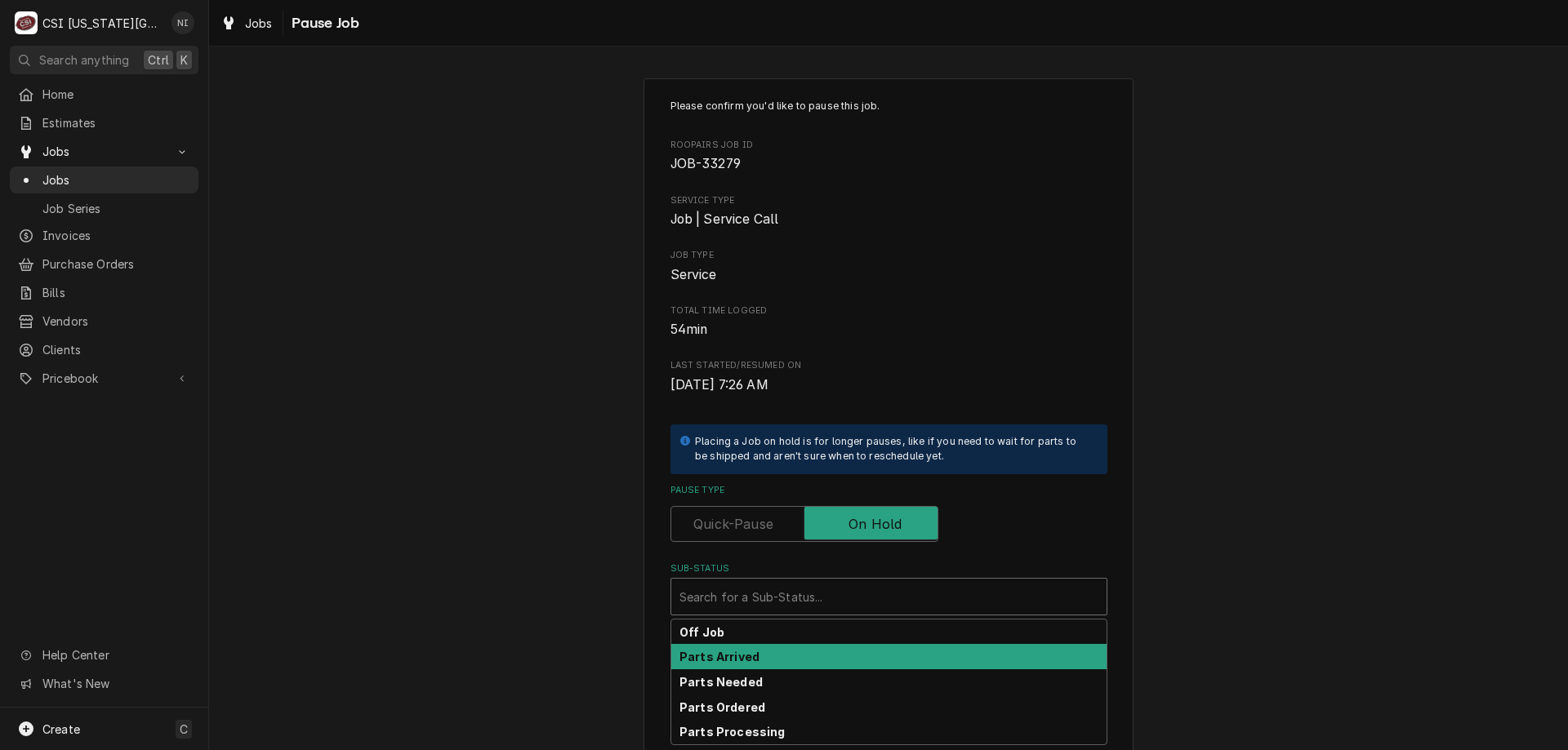
click at [750, 654] on div "Parts Arrived" at bounding box center [889, 657] width 435 height 25
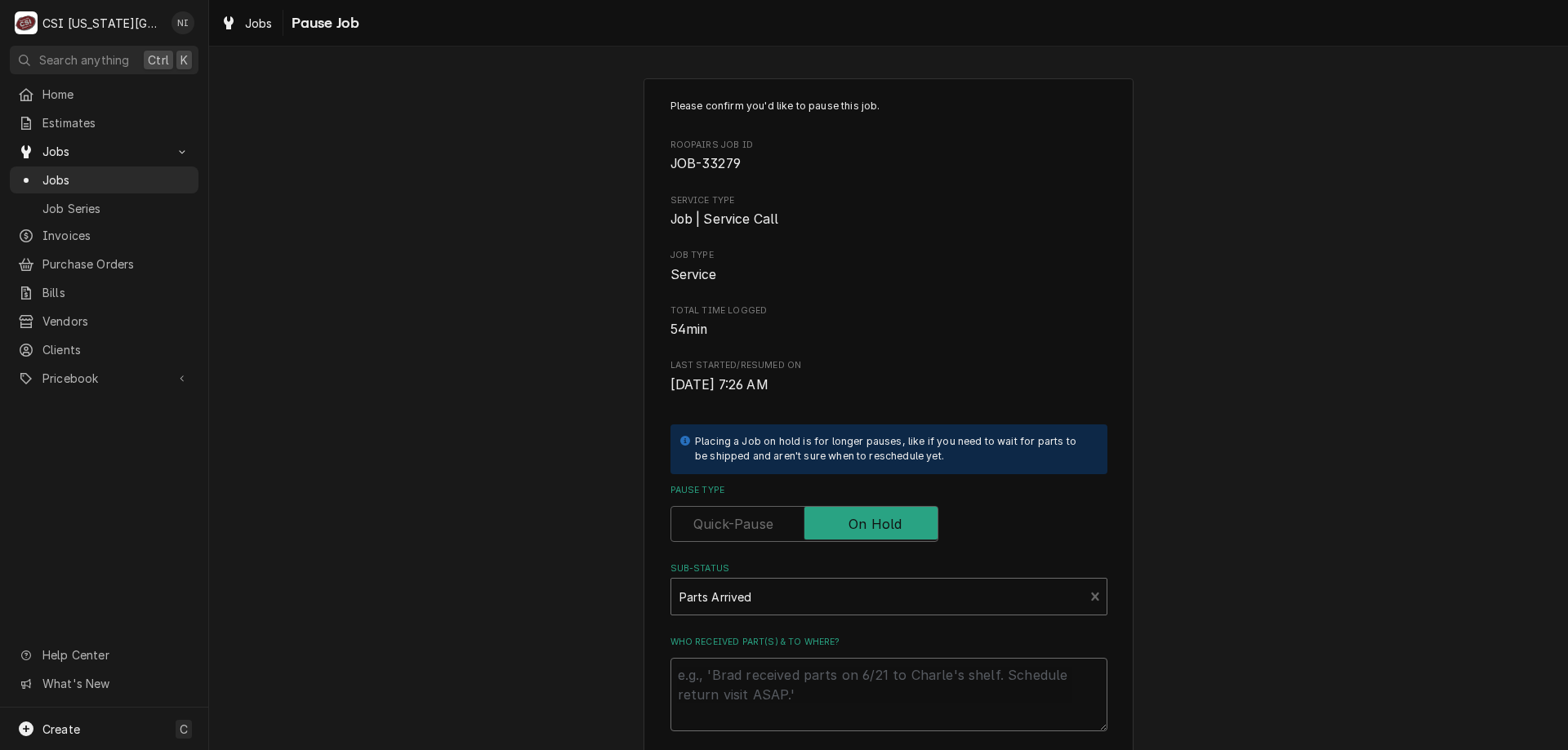
click at [748, 666] on textarea "Who received part(s) & to where?" at bounding box center [889, 694] width 437 height 74
type textarea "x"
type textarea "p"
type textarea "x"
type textarea "pa"
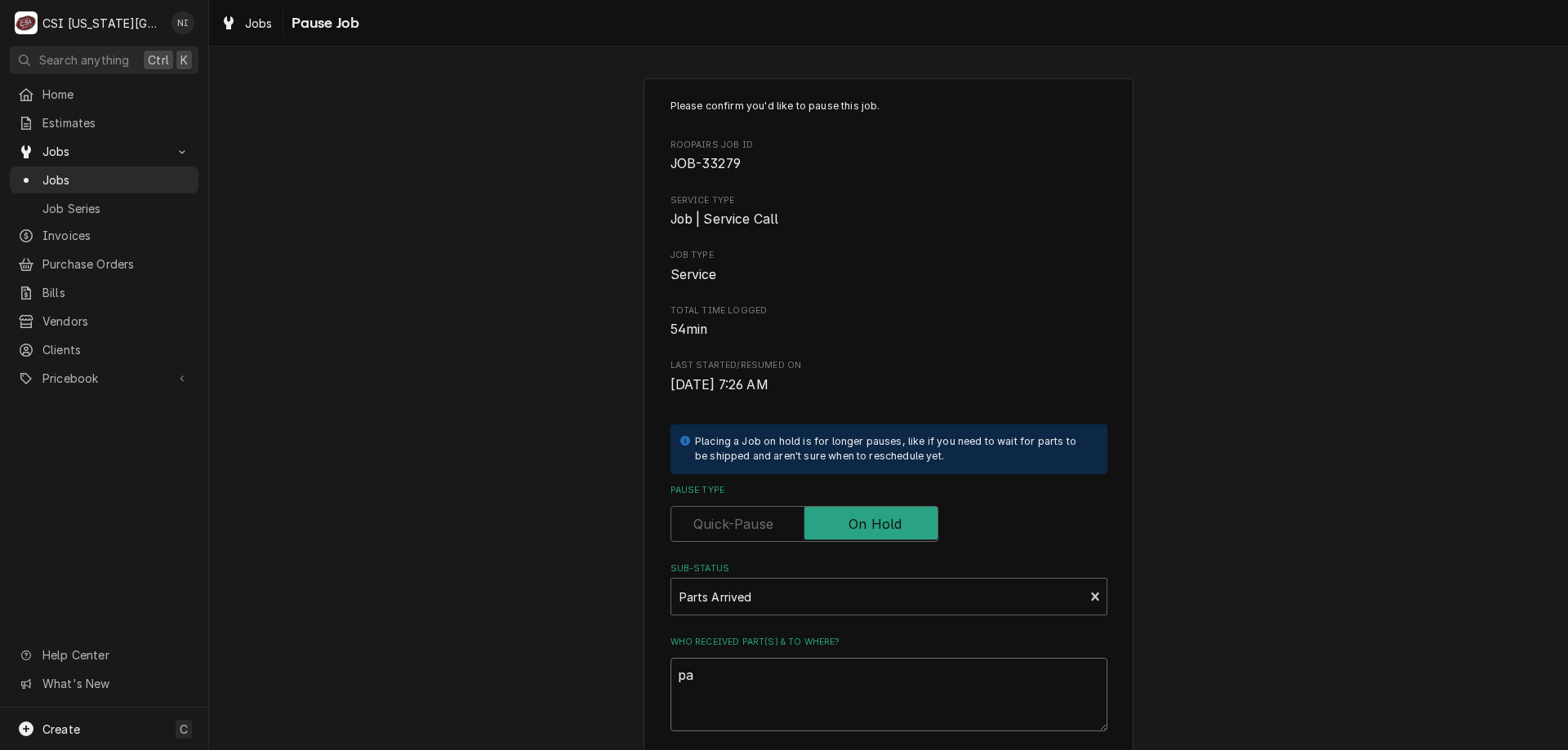
type textarea "x"
type textarea "par"
type textarea "x"
type textarea "part"
type textarea "x"
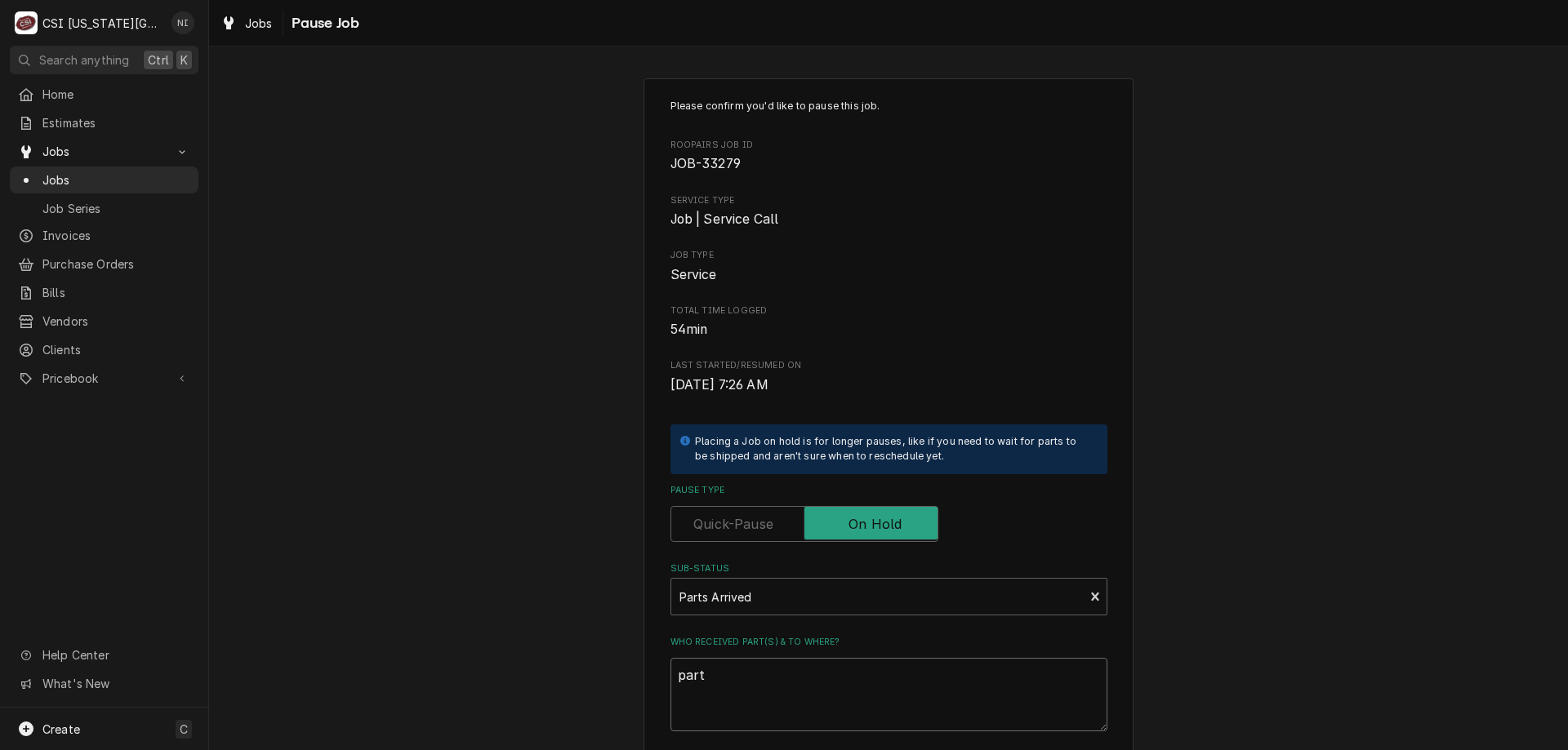
type textarea "parts"
type textarea "x"
type textarea "parts"
type textarea "x"
type textarea "parts o"
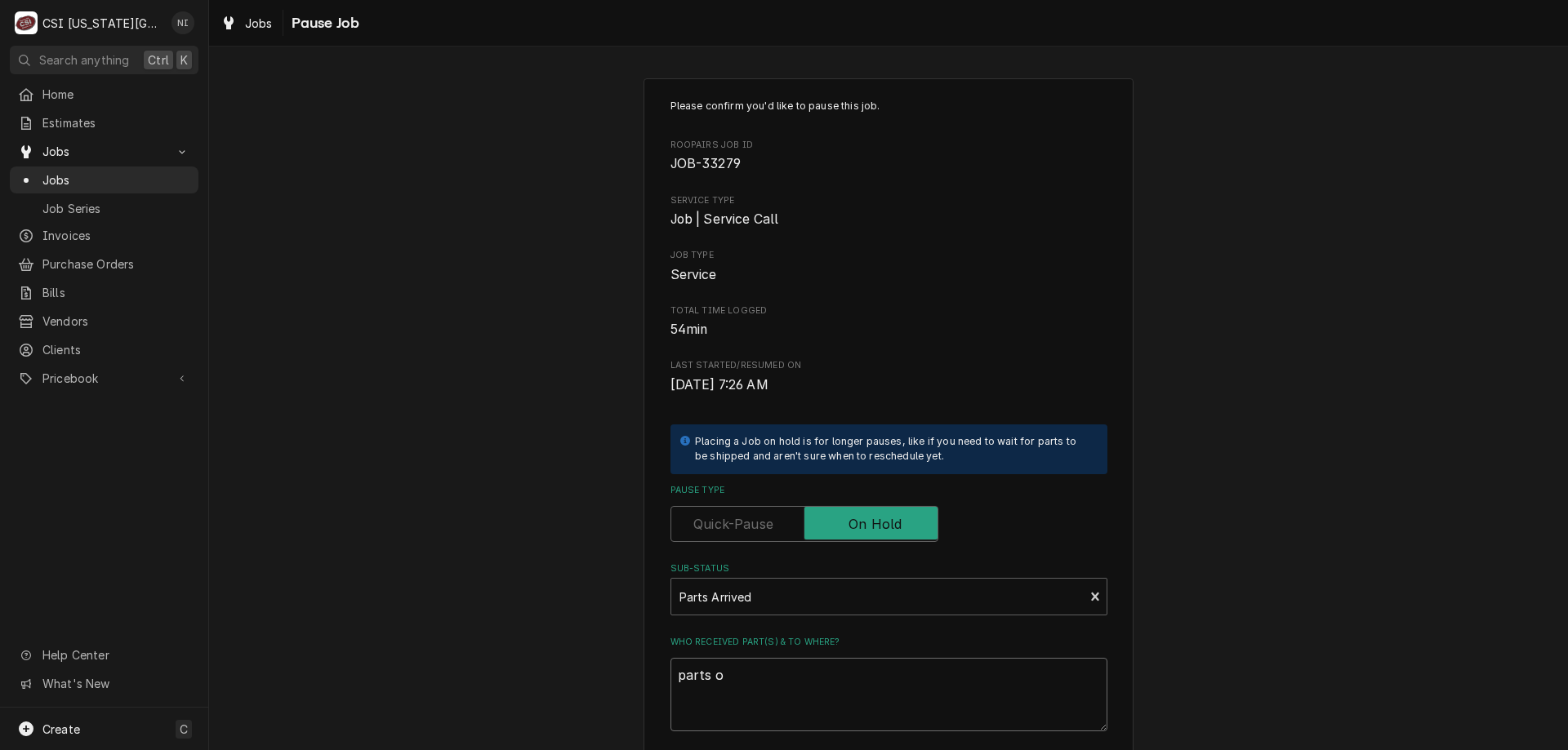
type textarea "x"
type textarea "parts on"
type textarea "x"
type textarea "parts on"
type textarea "x"
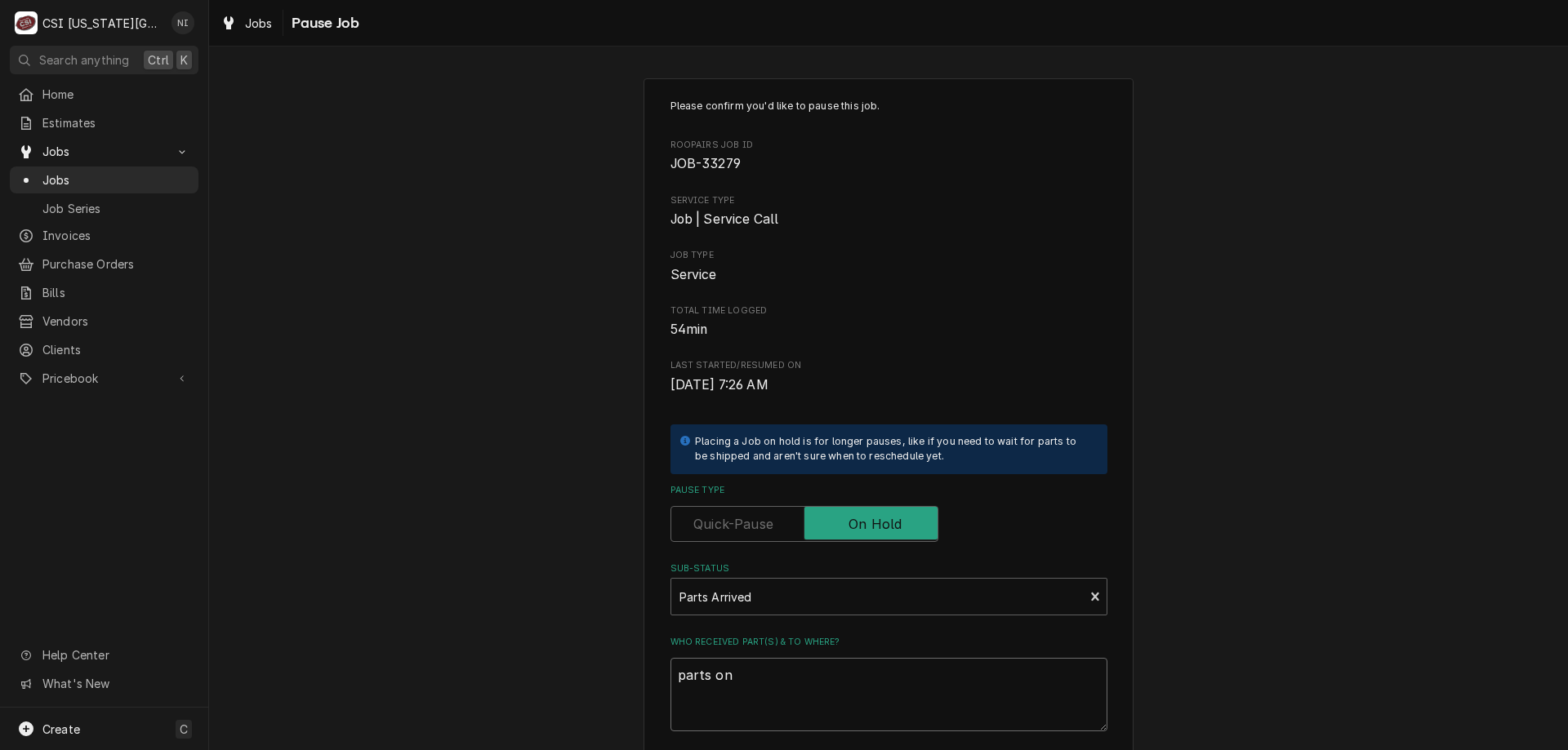
type textarea "parts on m"
type textarea "x"
type textarea "parts on me"
type textarea "x"
type textarea "parts on men"
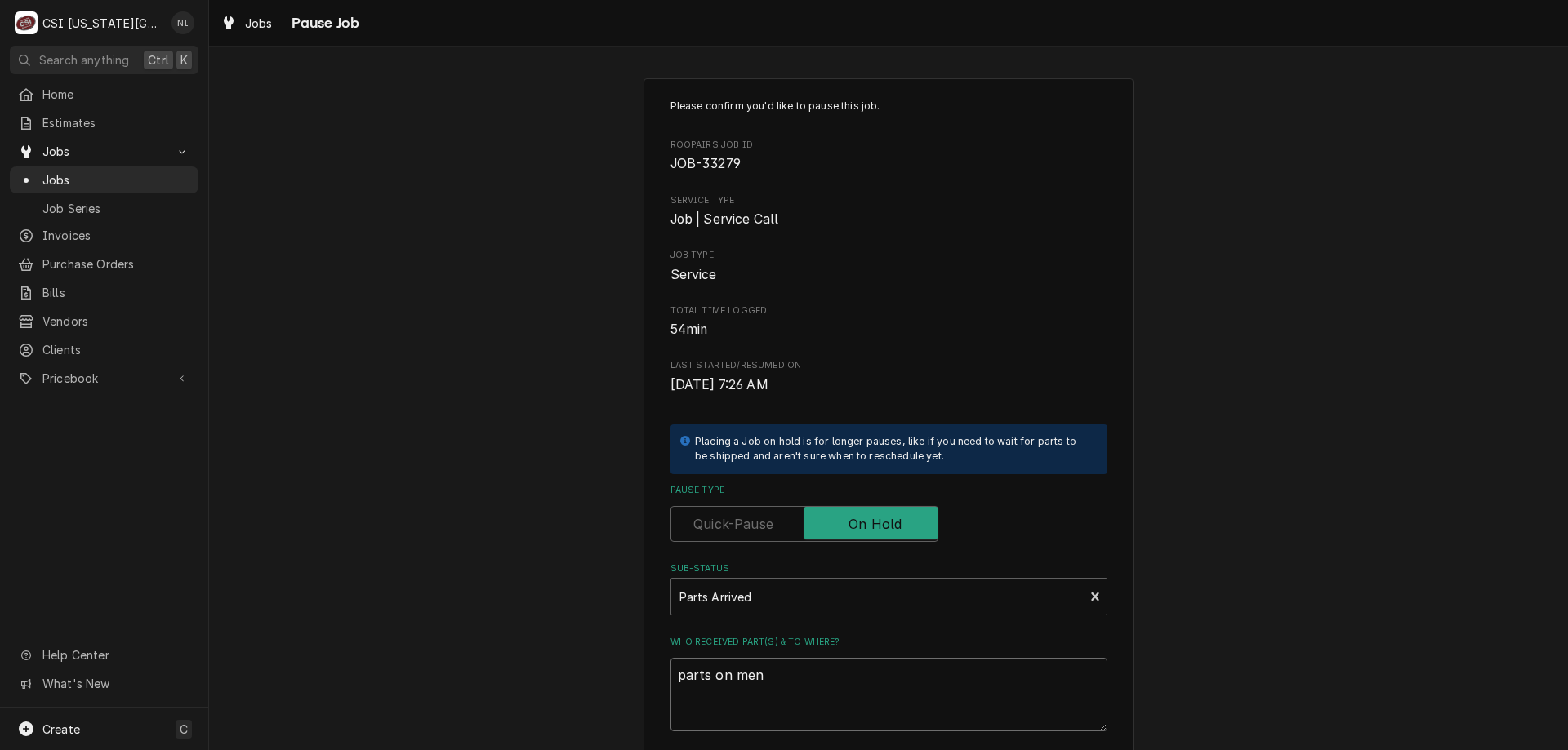
type textarea "x"
type textarea "parts on mend"
type textarea "x"
type textarea "parts on mendo"
type textarea "x"
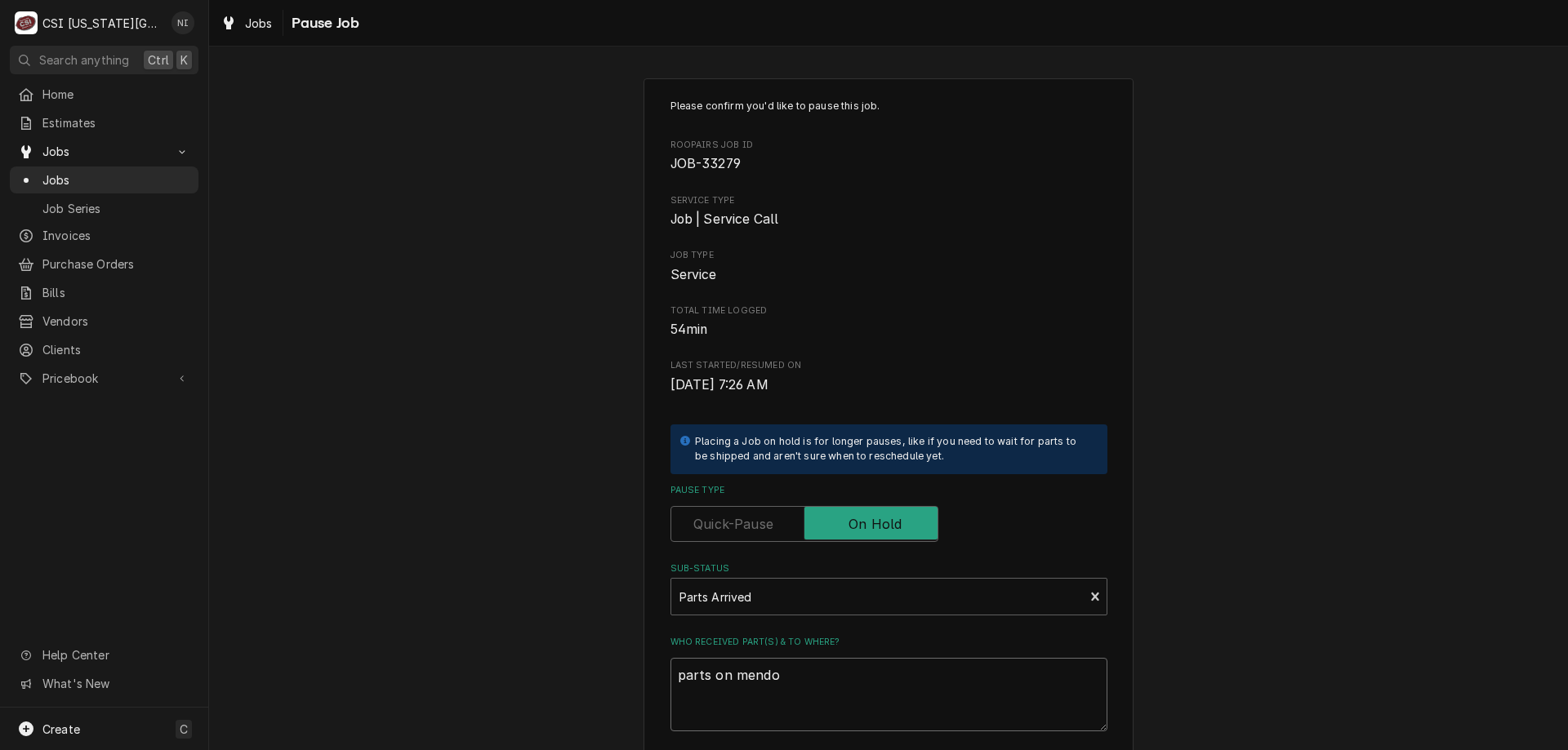
type textarea "parts on mendon"
type textarea "x"
type textarea "parts on mendon s"
type textarea "x"
type textarea "parts on mendon she"
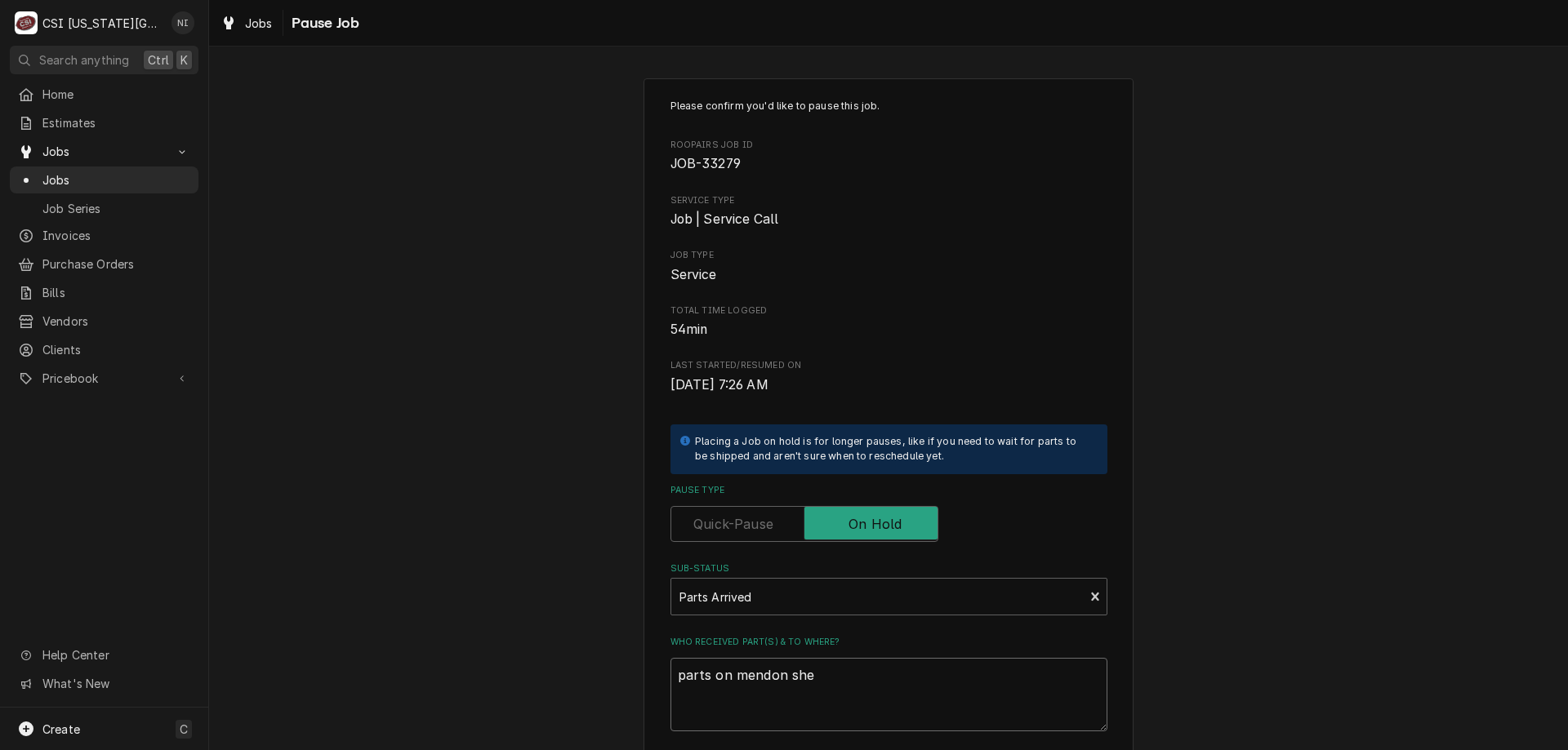
type textarea "x"
type textarea "parts on mendon shel"
type textarea "x"
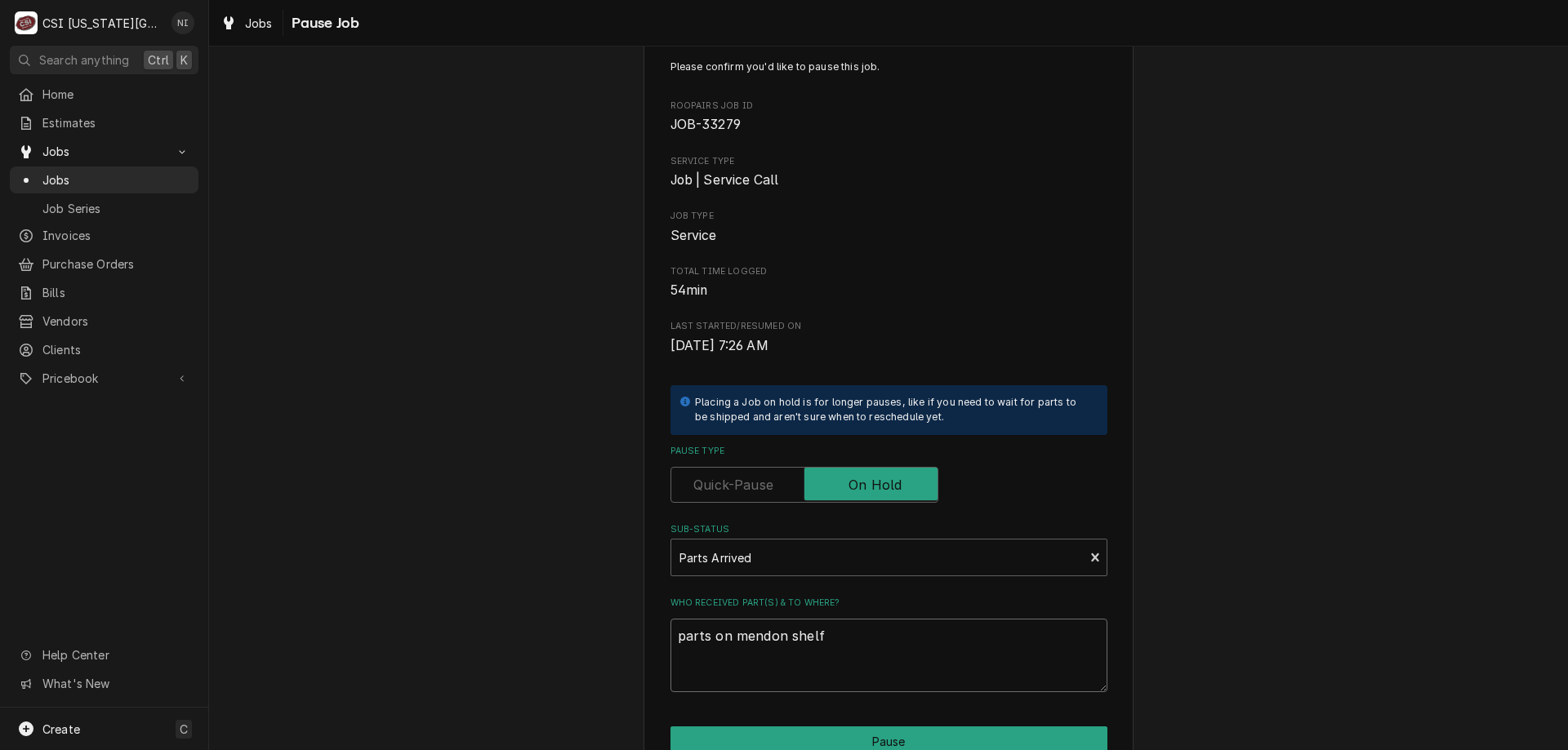
scroll to position [164, 0]
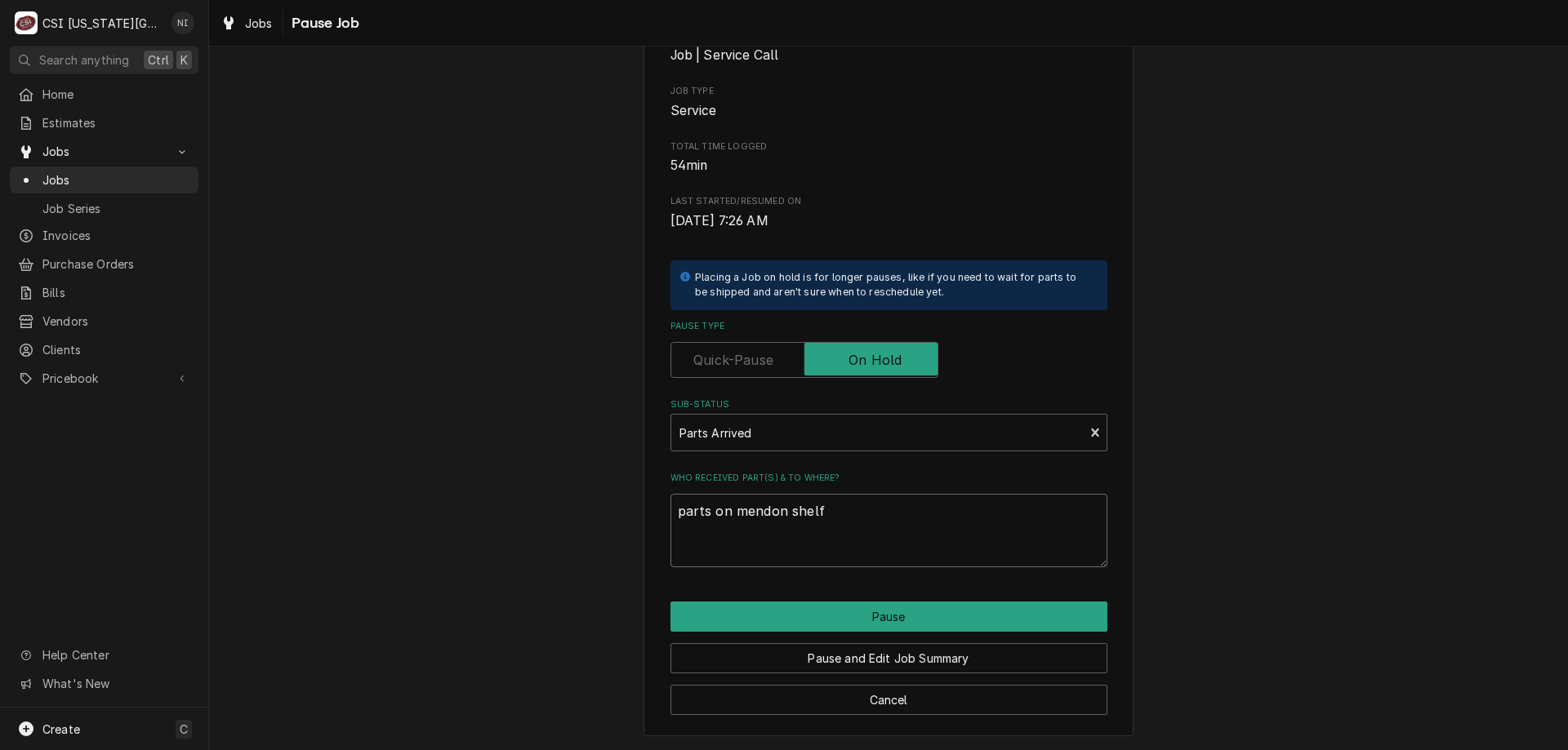
type textarea "parts on mendon shelf"
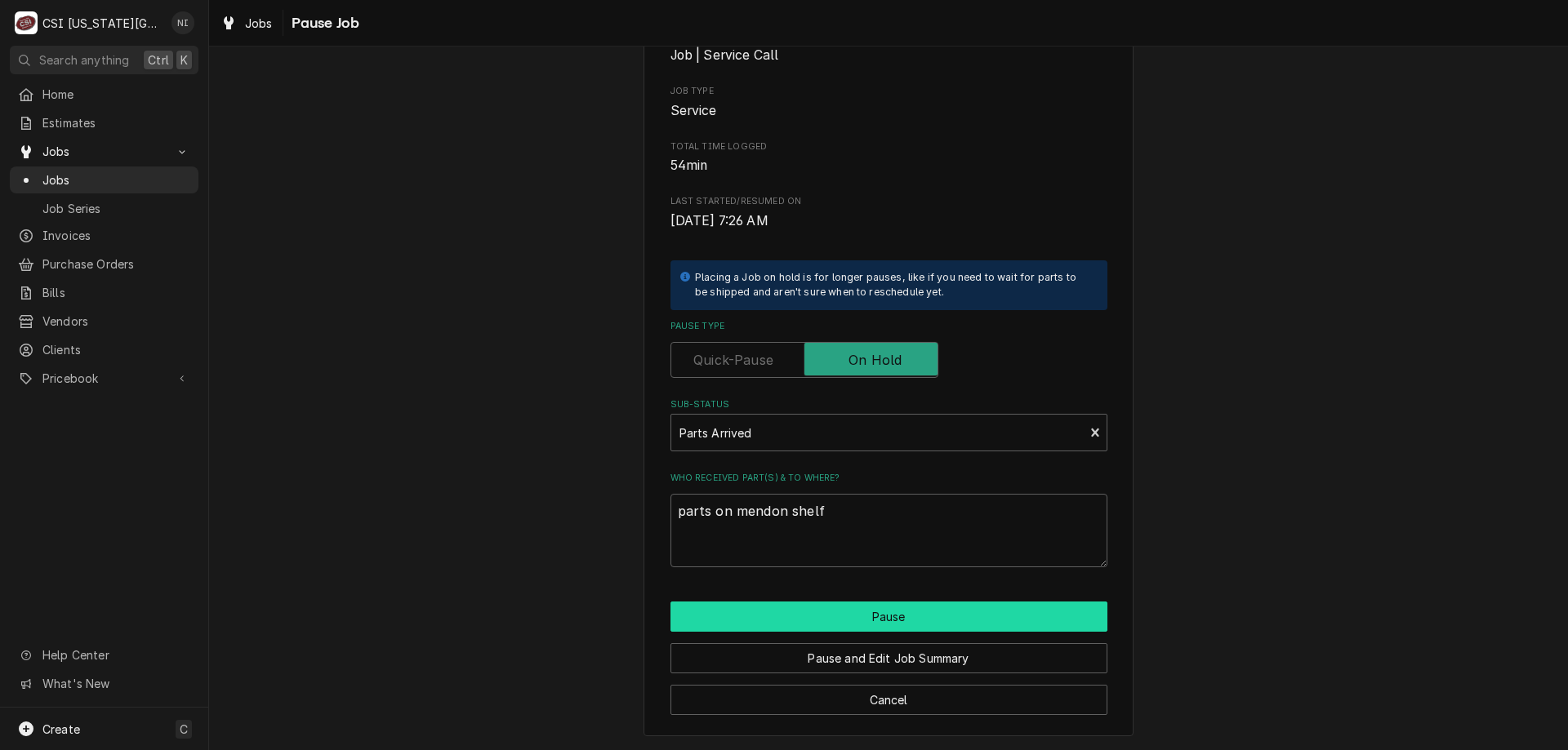
click at [817, 614] on button "Pause" at bounding box center [889, 617] width 437 height 31
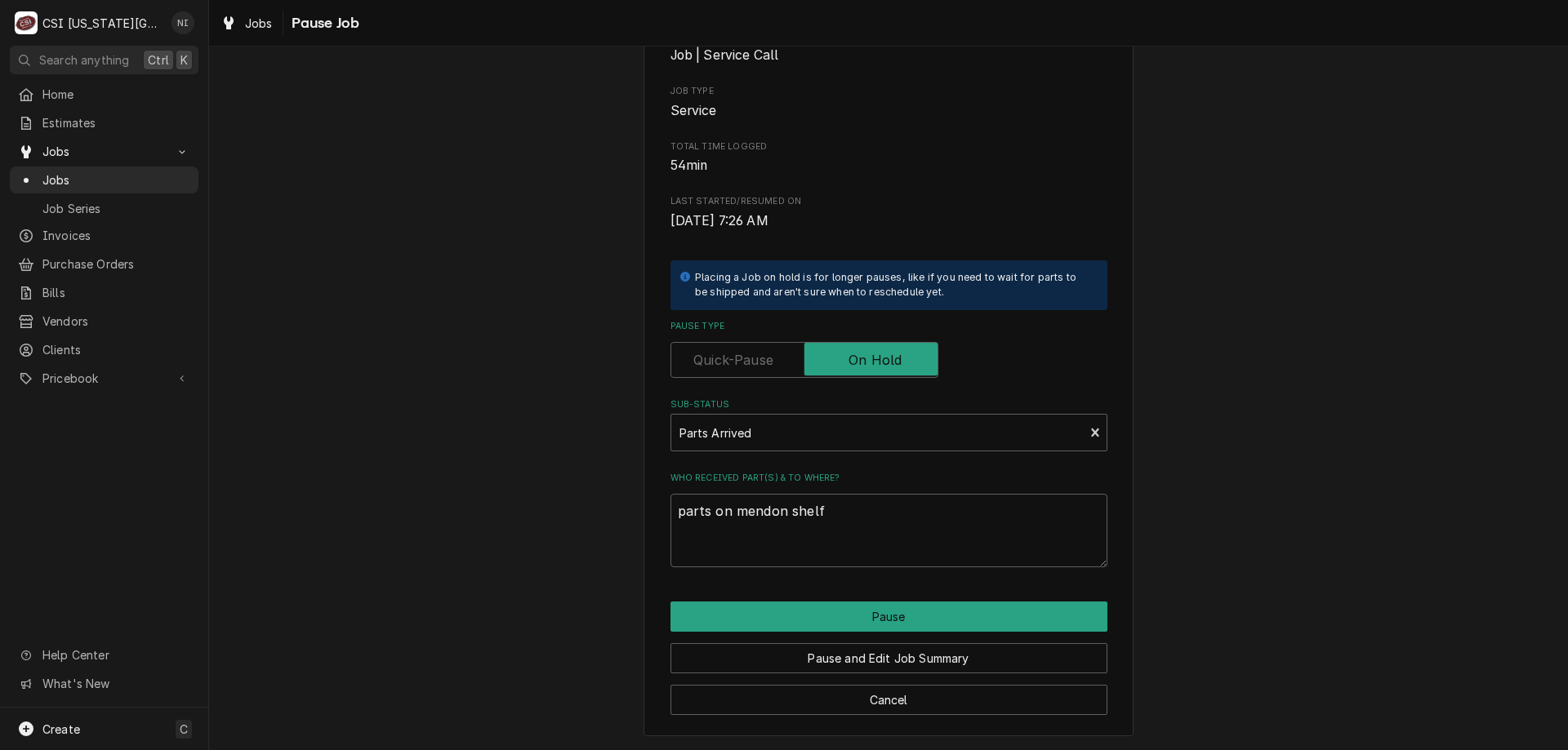
type textarea "x"
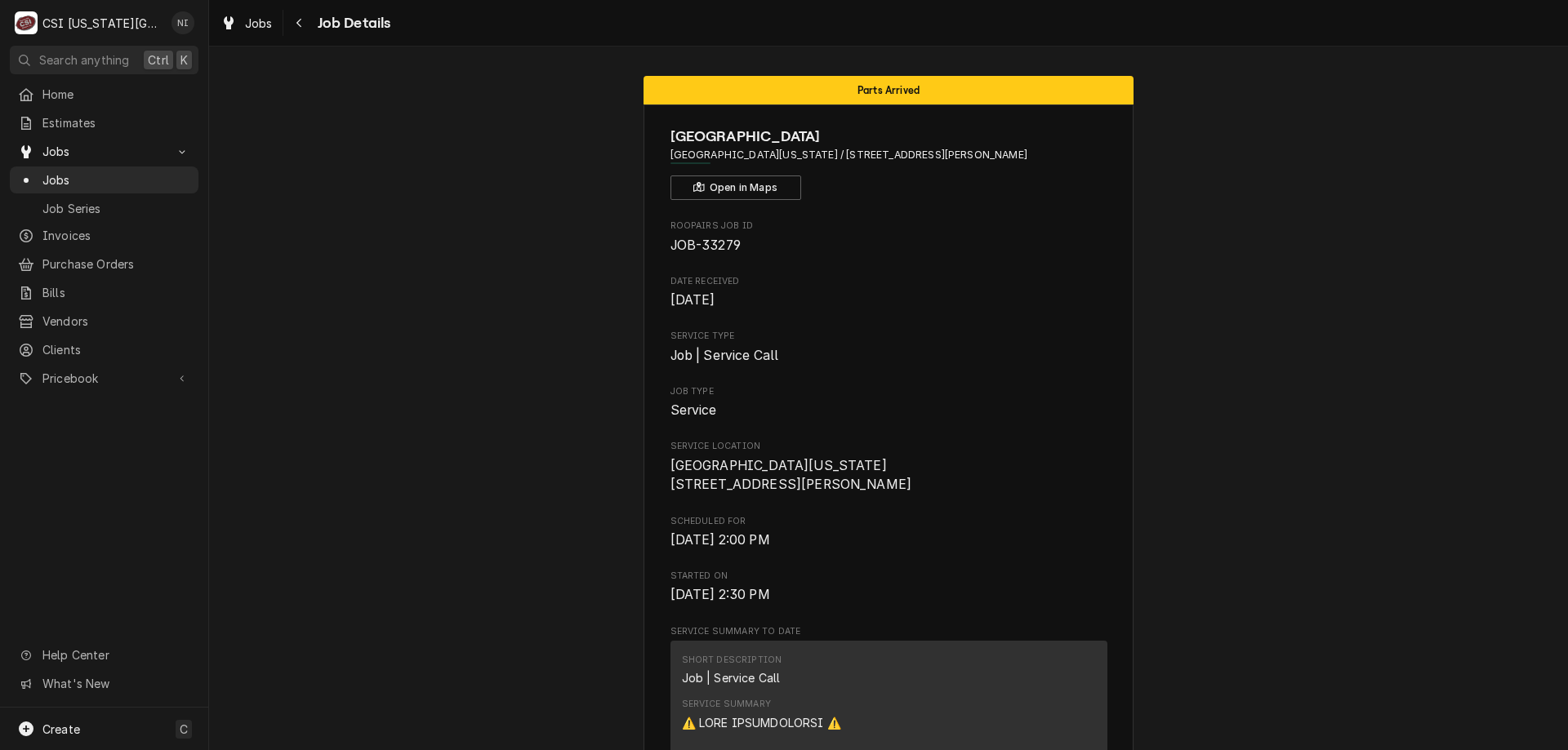
click at [137, 188] on div "Jobs Job Series" at bounding box center [104, 194] width 188 height 54
click at [180, 180] on span "Jobs" at bounding box center [116, 179] width 148 height 17
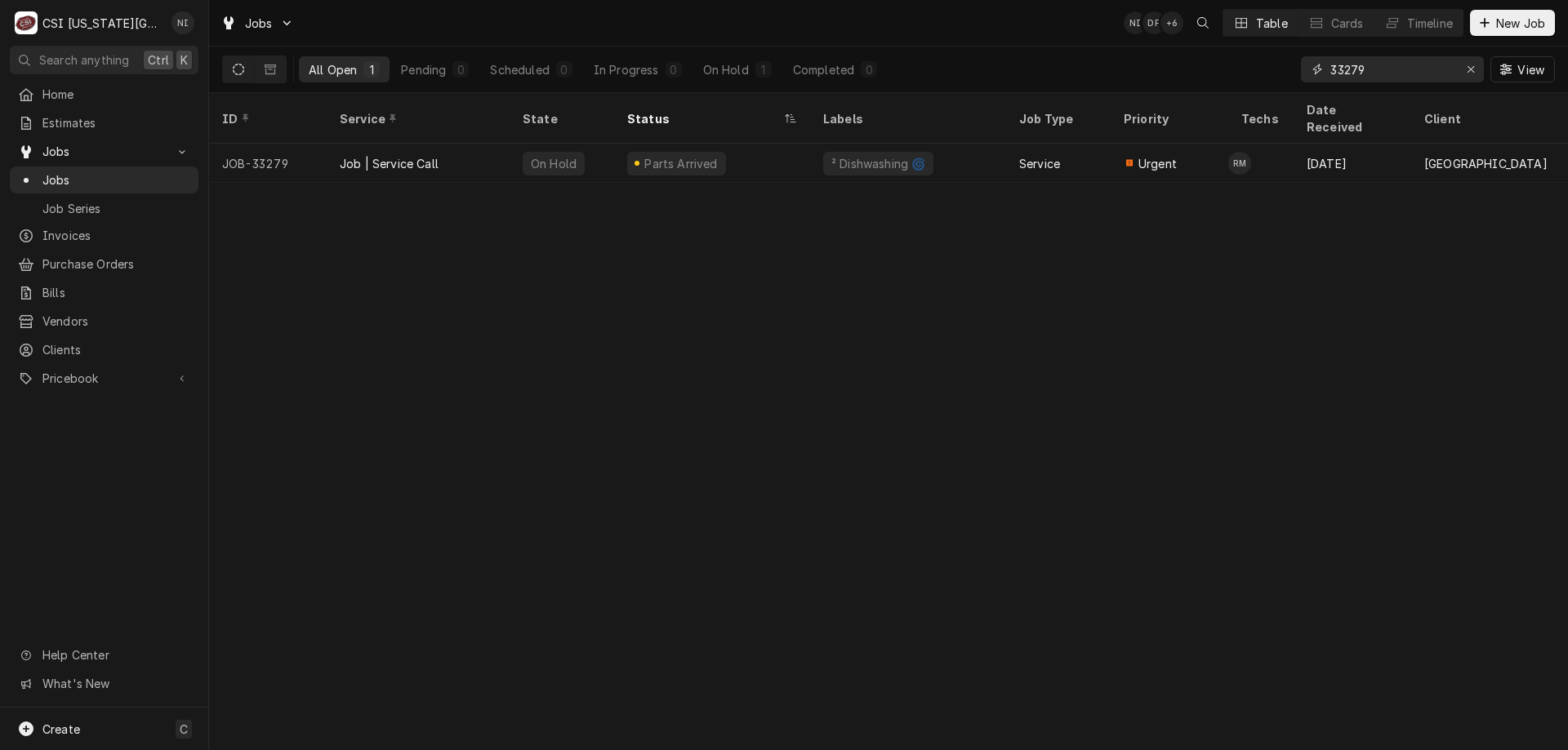
click at [1474, 64] on icon "Erase input" at bounding box center [1471, 69] width 9 height 12
click at [1415, 76] on input "Dynamic Content Wrapper" at bounding box center [1406, 69] width 153 height 26
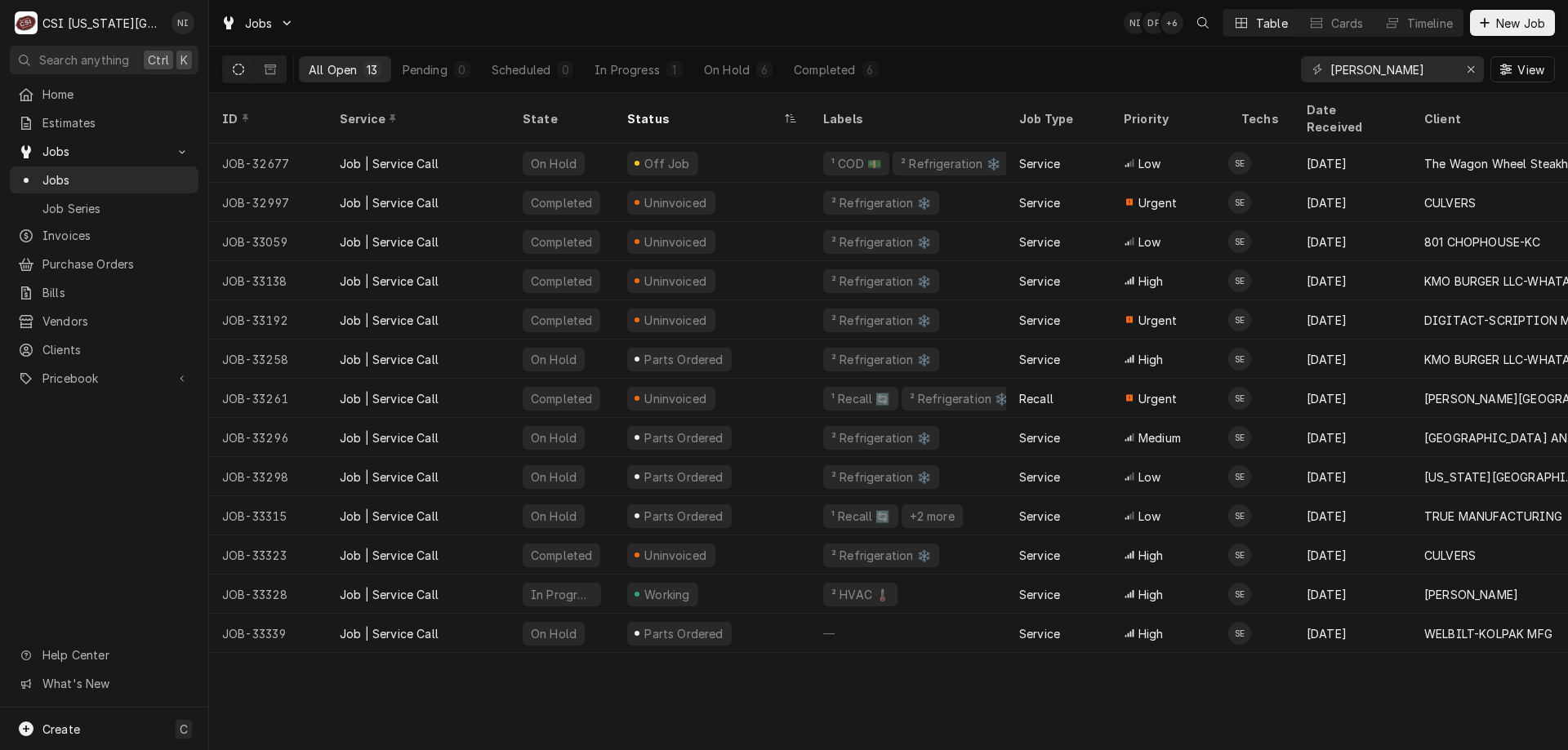
click at [758, 66] on div "6" at bounding box center [765, 69] width 16 height 16
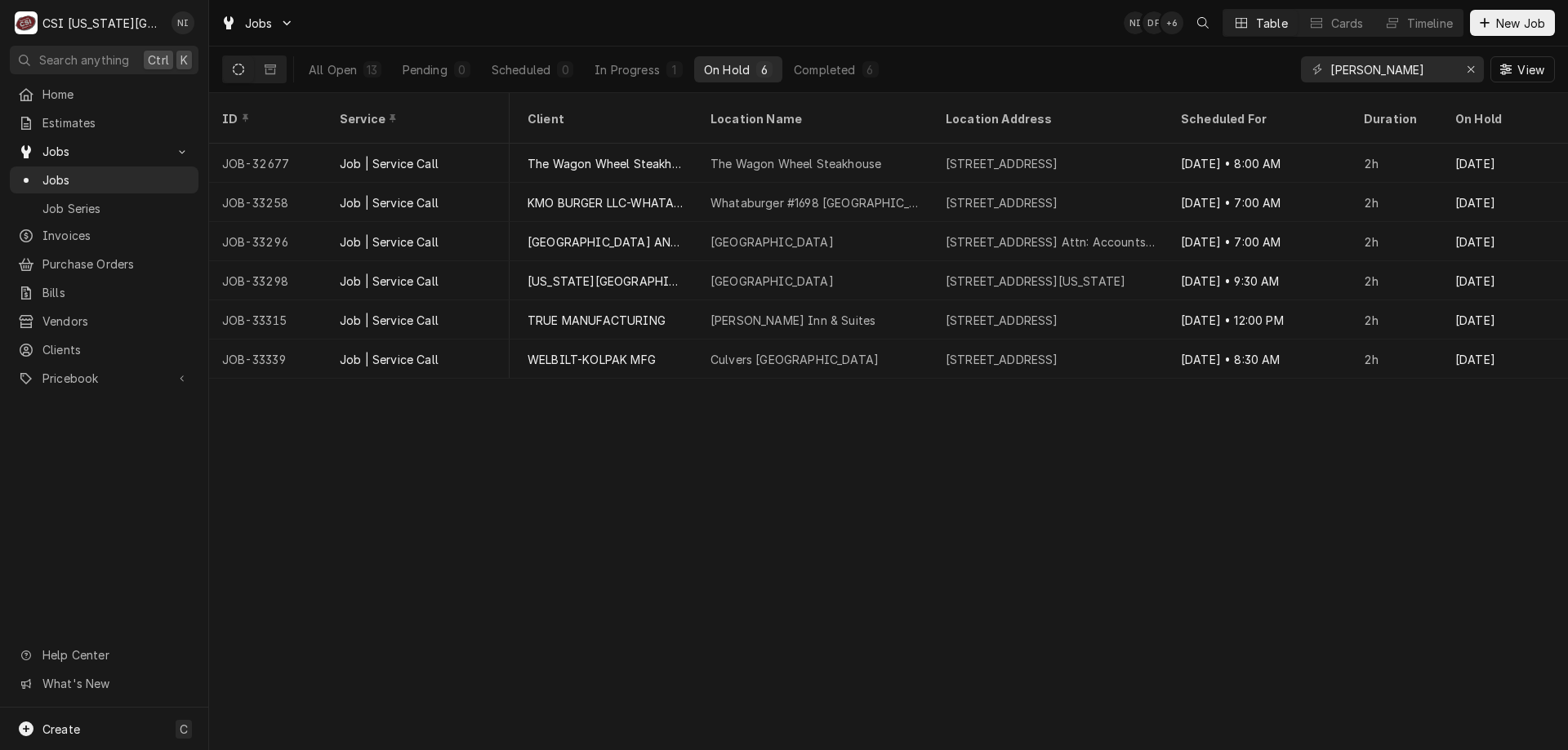
scroll to position [0, 1169]
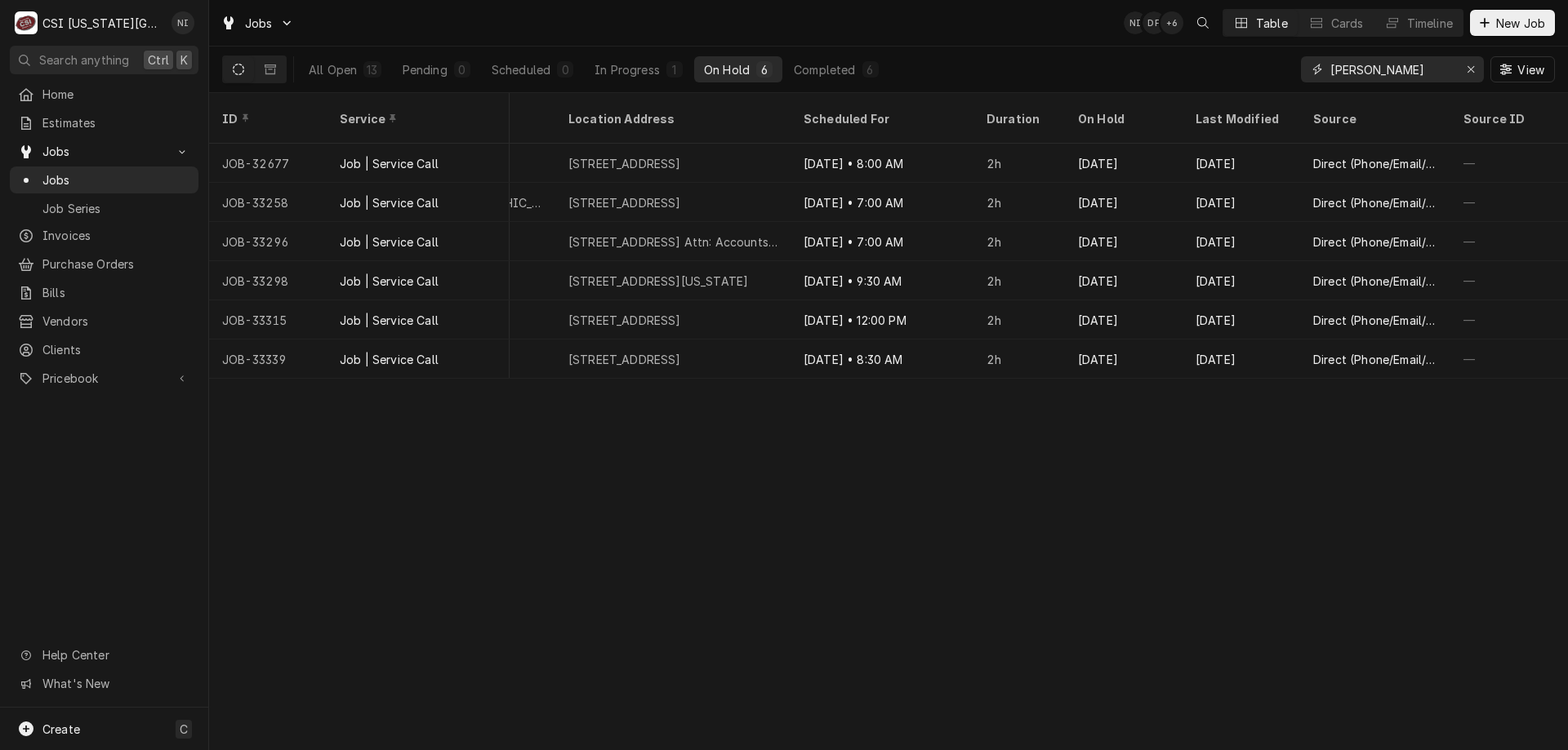
drag, startPoint x: 1420, startPoint y: 69, endPoint x: 1128, endPoint y: 80, distance: 292.2
click at [1137, 80] on div "All Open 13 Pending 0 Scheduled 0 In Progress 1 On Hold 6 Completed 6 steve eth…" at bounding box center [888, 69] width 1333 height 46
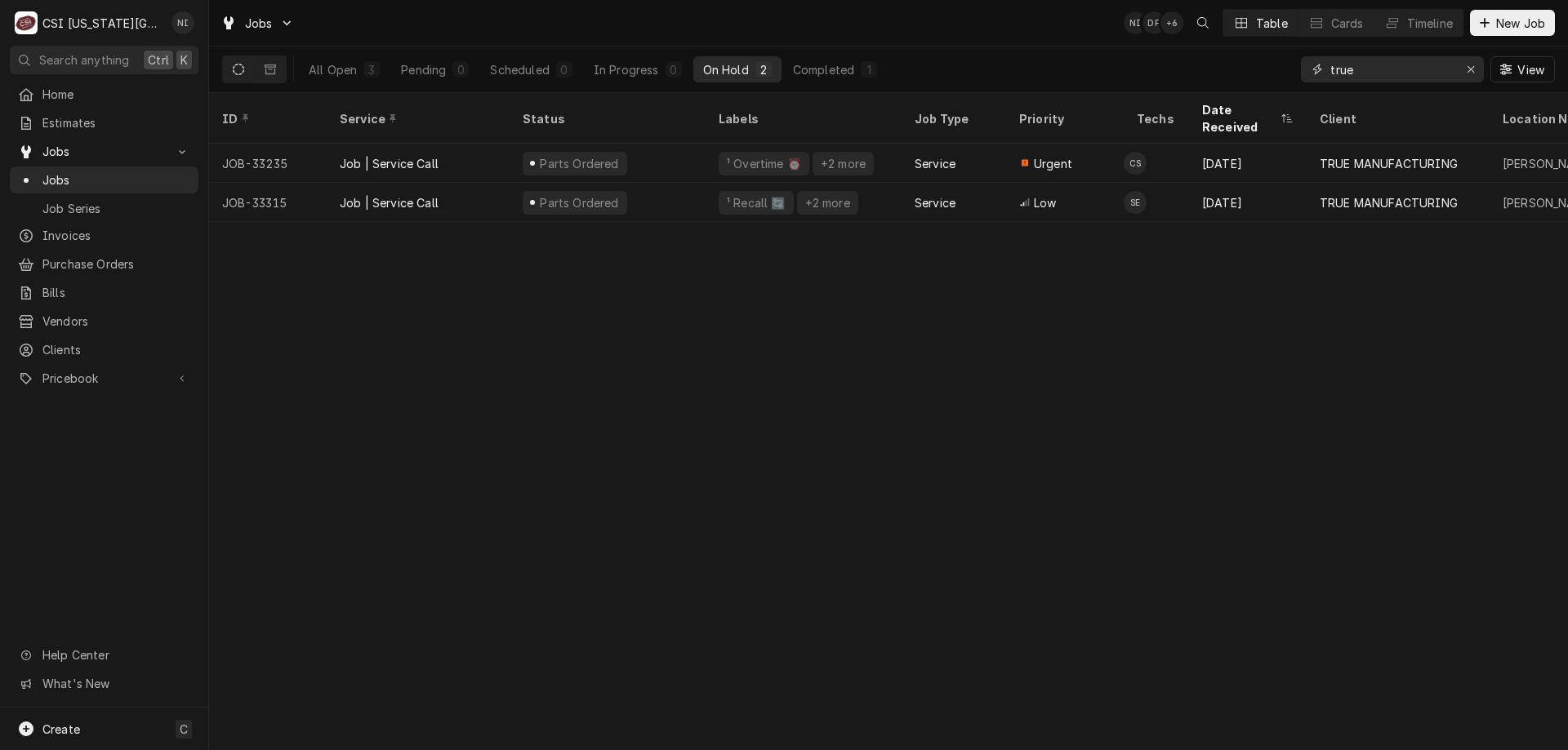
type input "true"
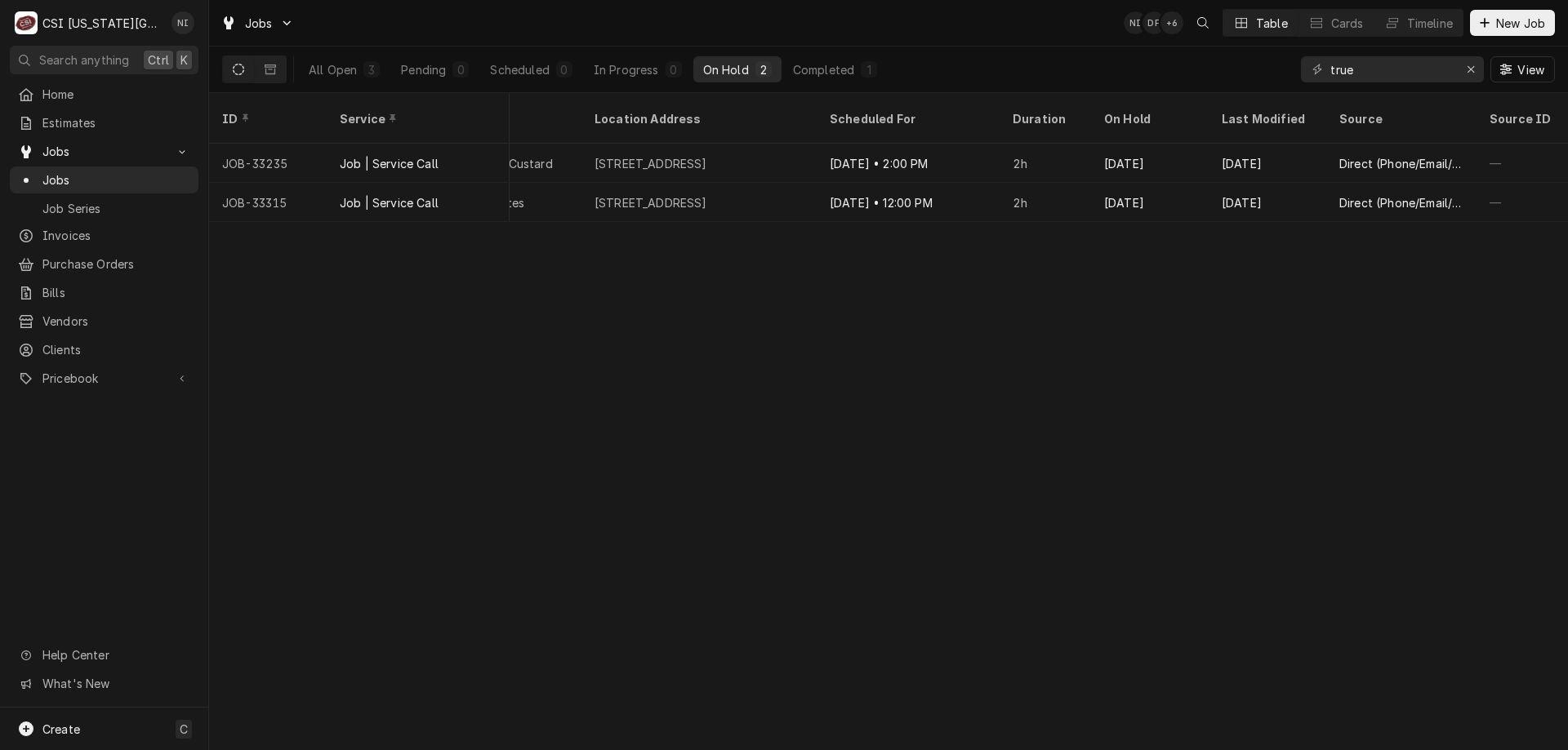
scroll to position [0, 0]
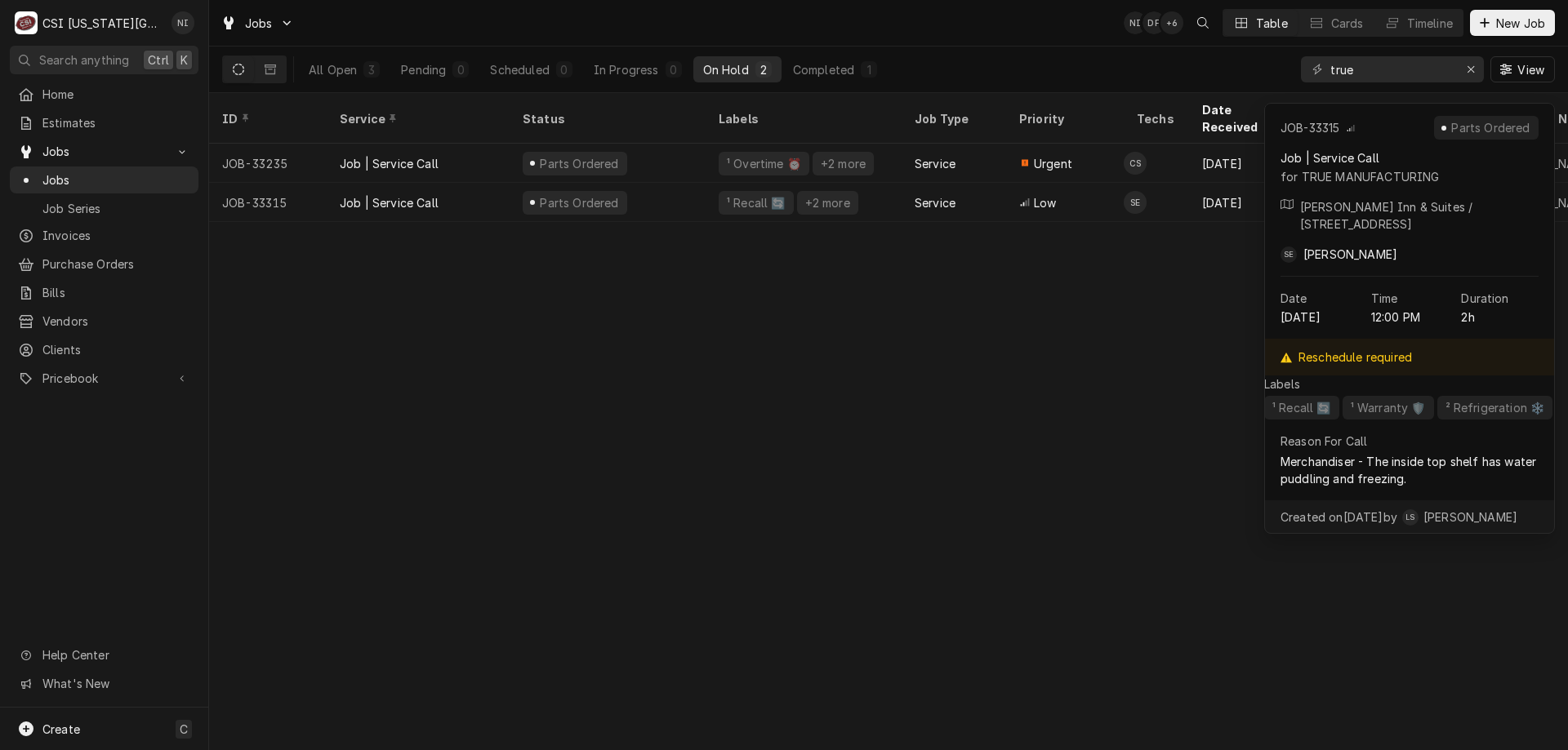
click at [877, 188] on div "¹ Recall 🔄 +2 more" at bounding box center [803, 203] width 196 height 39
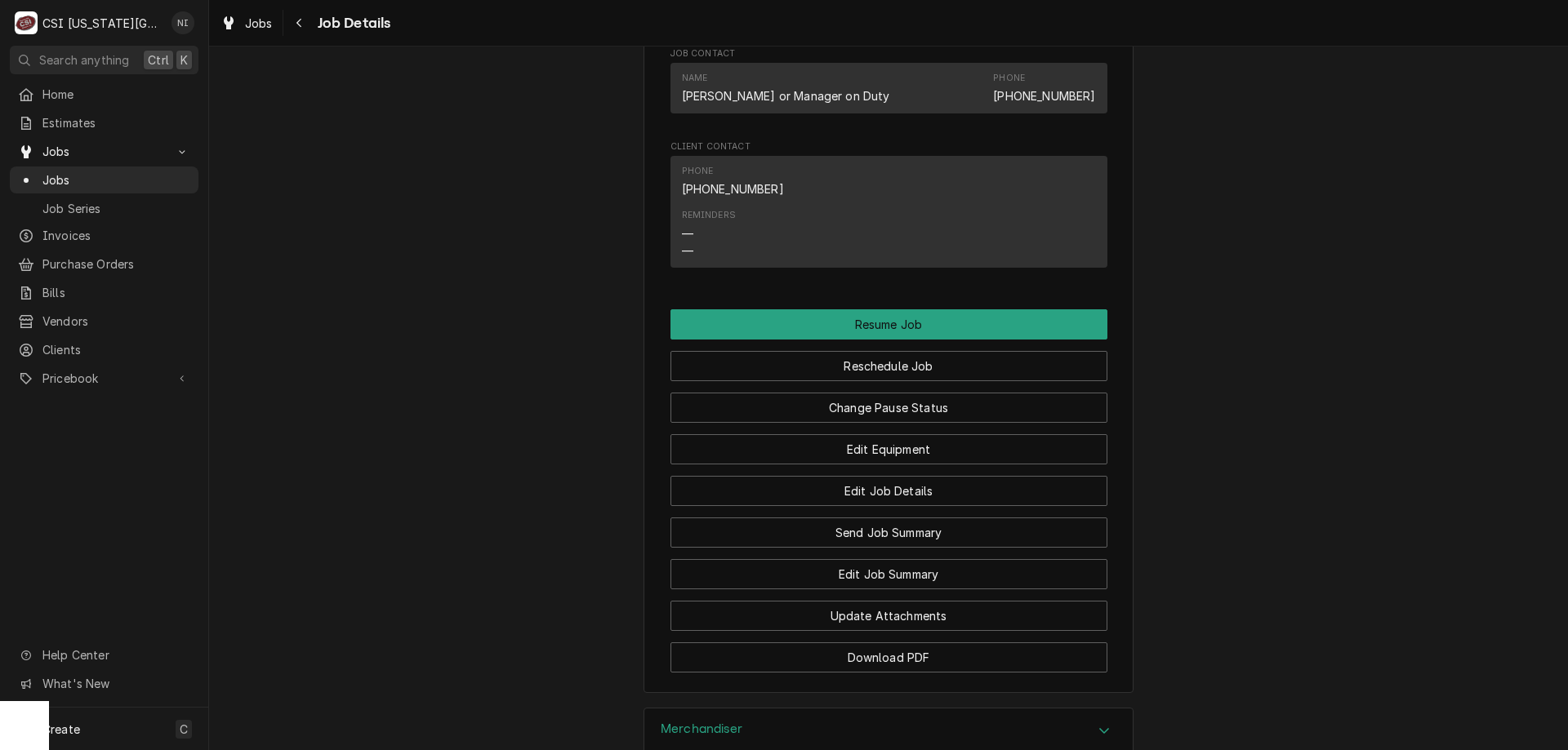
scroll to position [2247, 0]
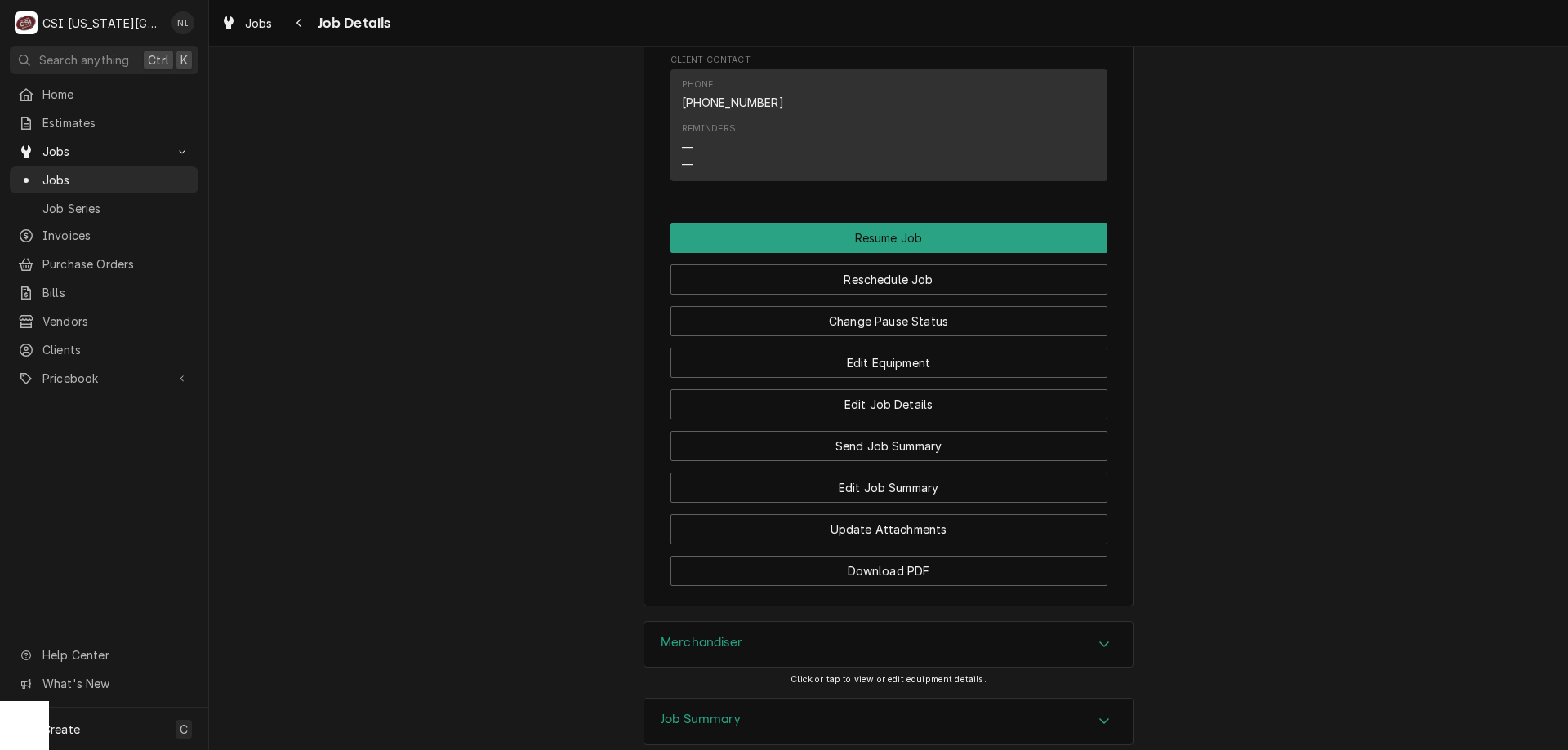
drag, startPoint x: 947, startPoint y: 686, endPoint x: 990, endPoint y: 688, distance: 43.0
click at [950, 699] on div "Job Summary" at bounding box center [889, 721] width 488 height 46
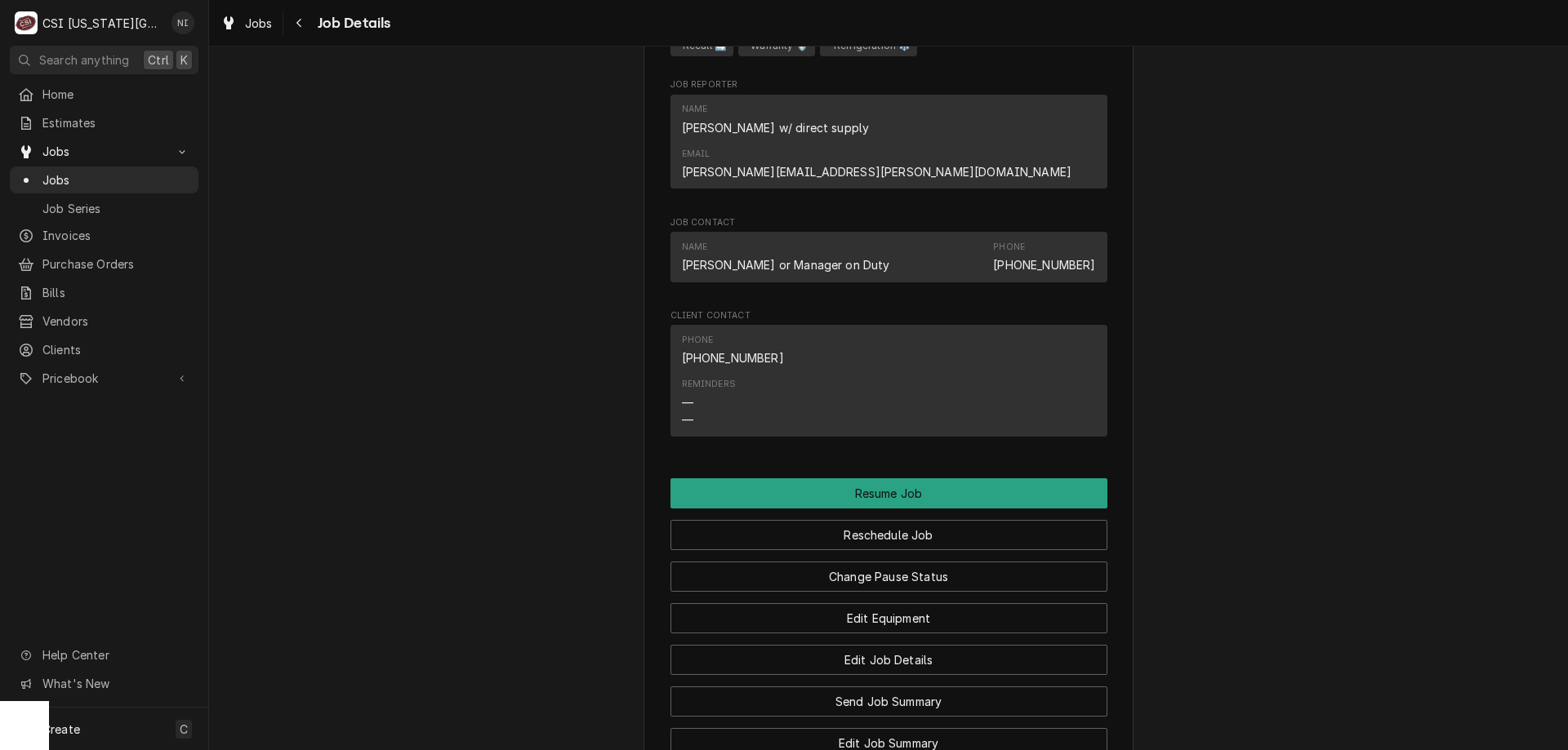
scroll to position [1973, 0]
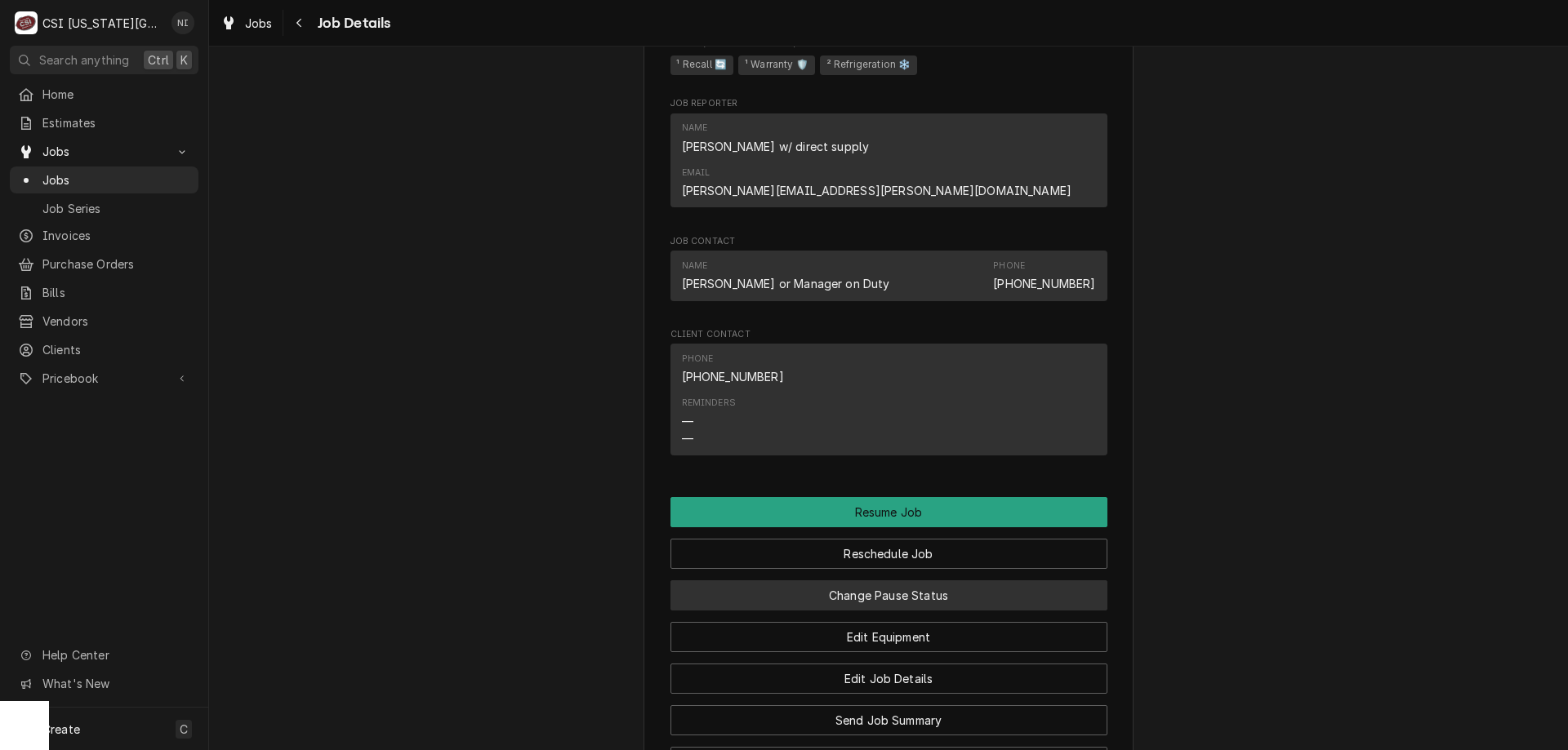
click at [955, 580] on button "Change Pause Status" at bounding box center [889, 596] width 437 height 31
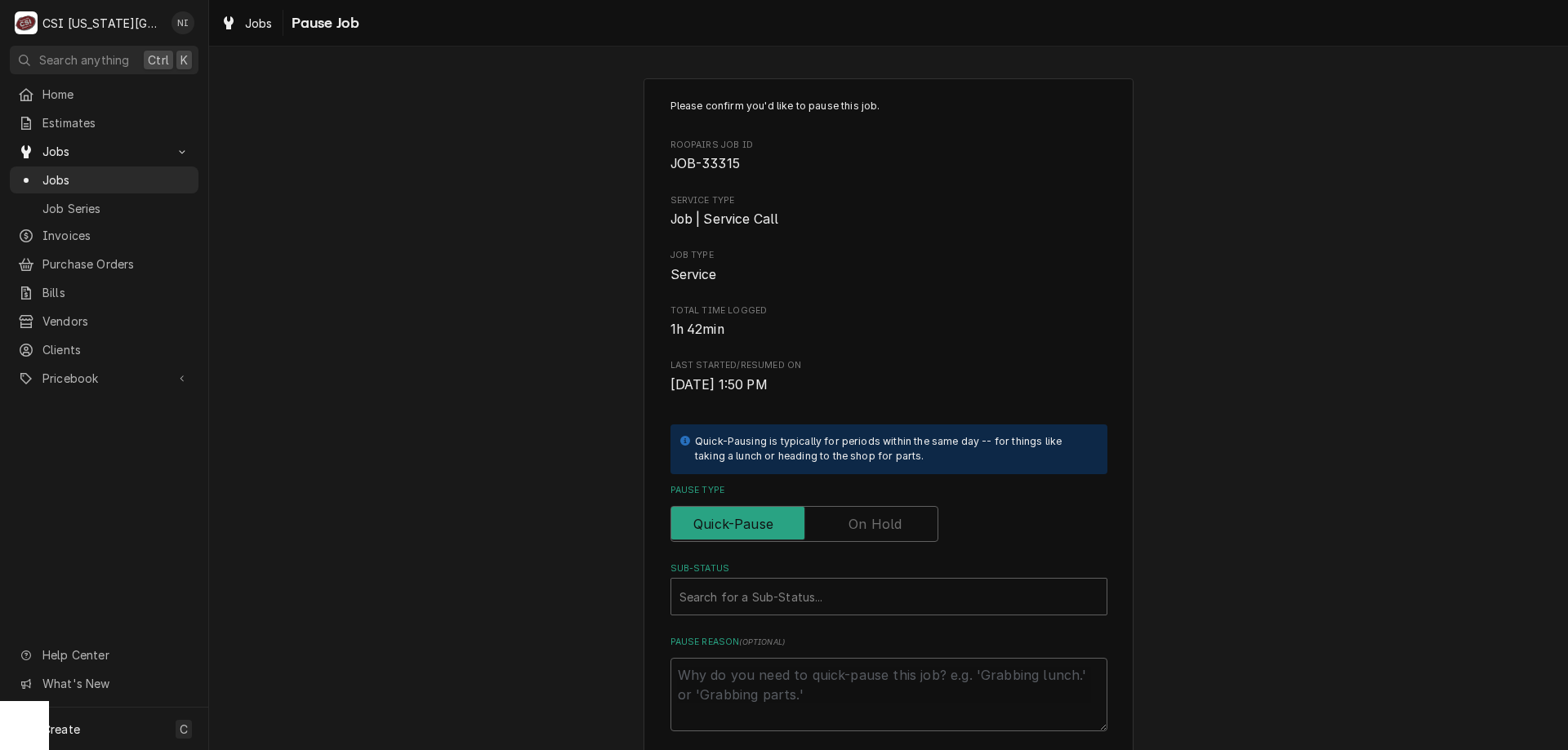
click at [895, 524] on label "Pause Type" at bounding box center [804, 524] width 267 height 36
click at [895, 524] on input "Pause Type" at bounding box center [804, 524] width 253 height 36
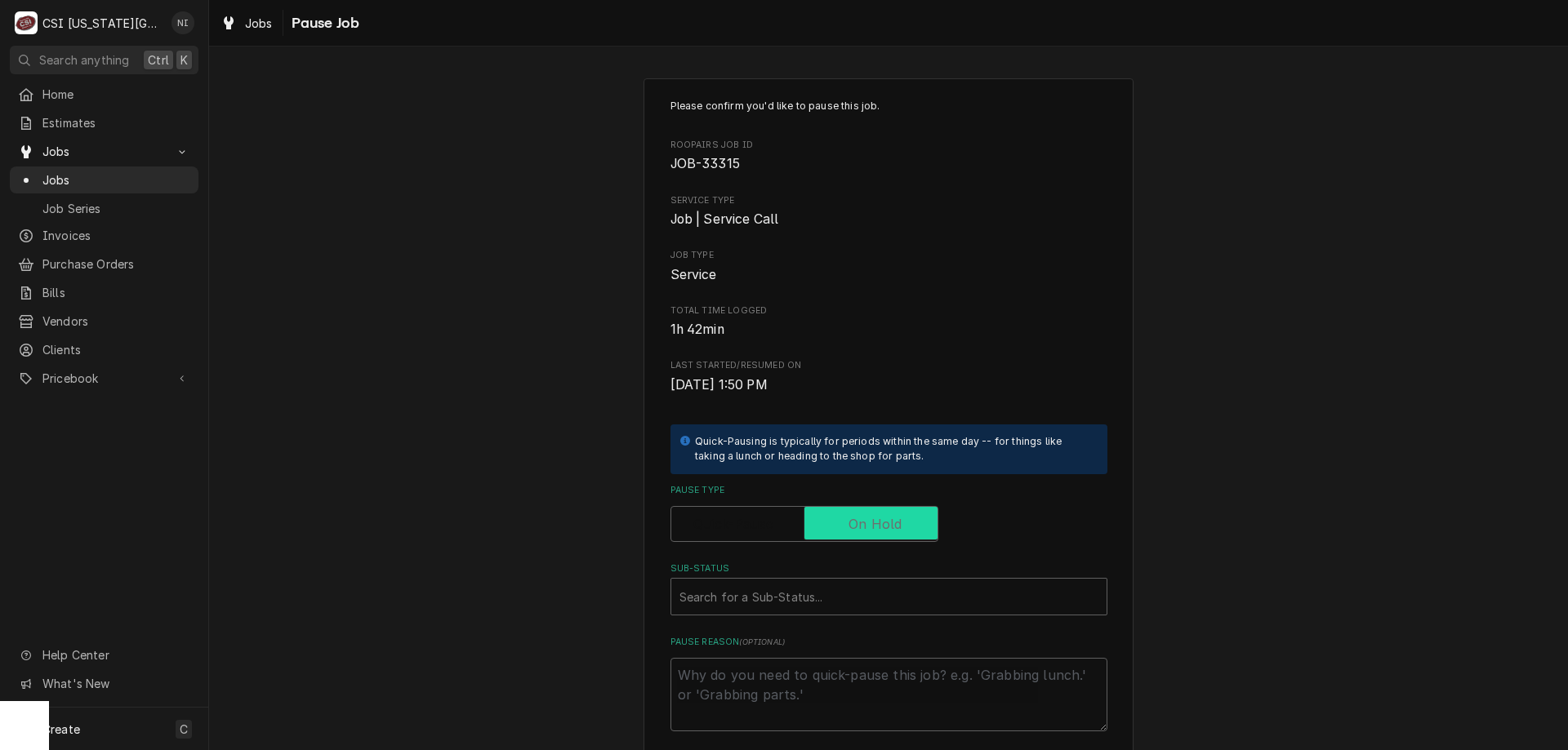
checkbox input "true"
click at [880, 580] on div "Search for a Sub-Status..." at bounding box center [889, 597] width 437 height 38
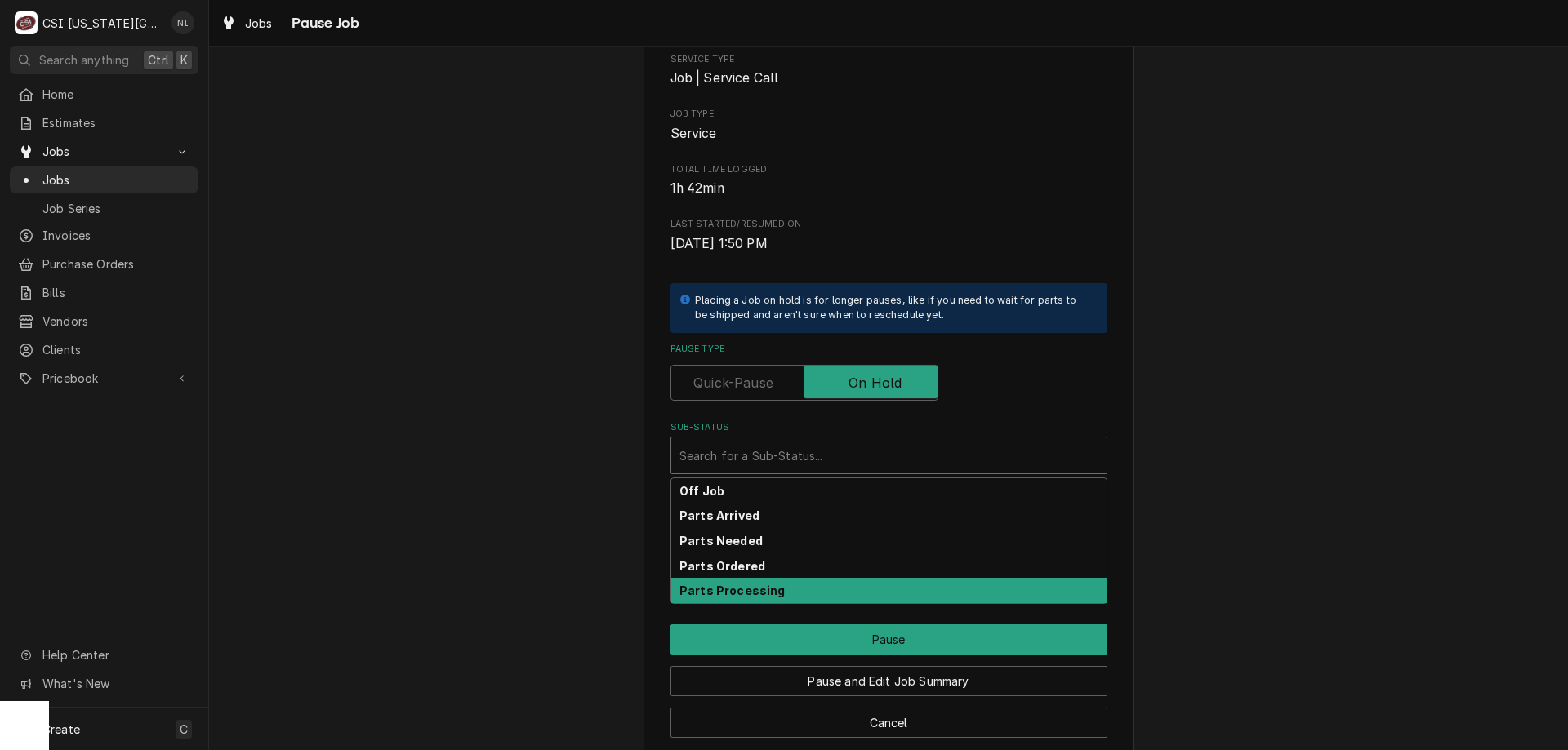
scroll to position [164, 0]
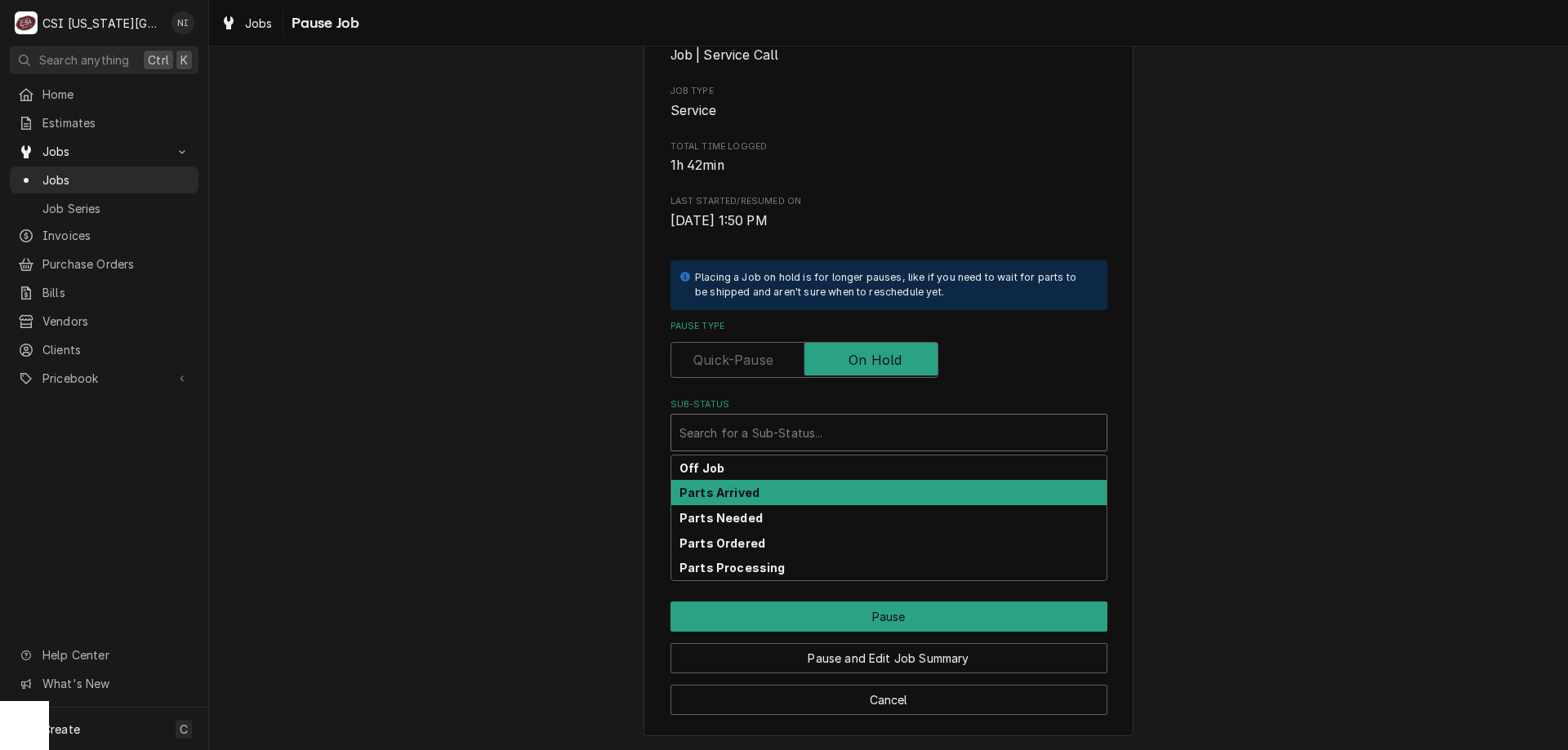
click at [749, 490] on div "Parts Arrived" at bounding box center [889, 493] width 435 height 25
type textarea "x"
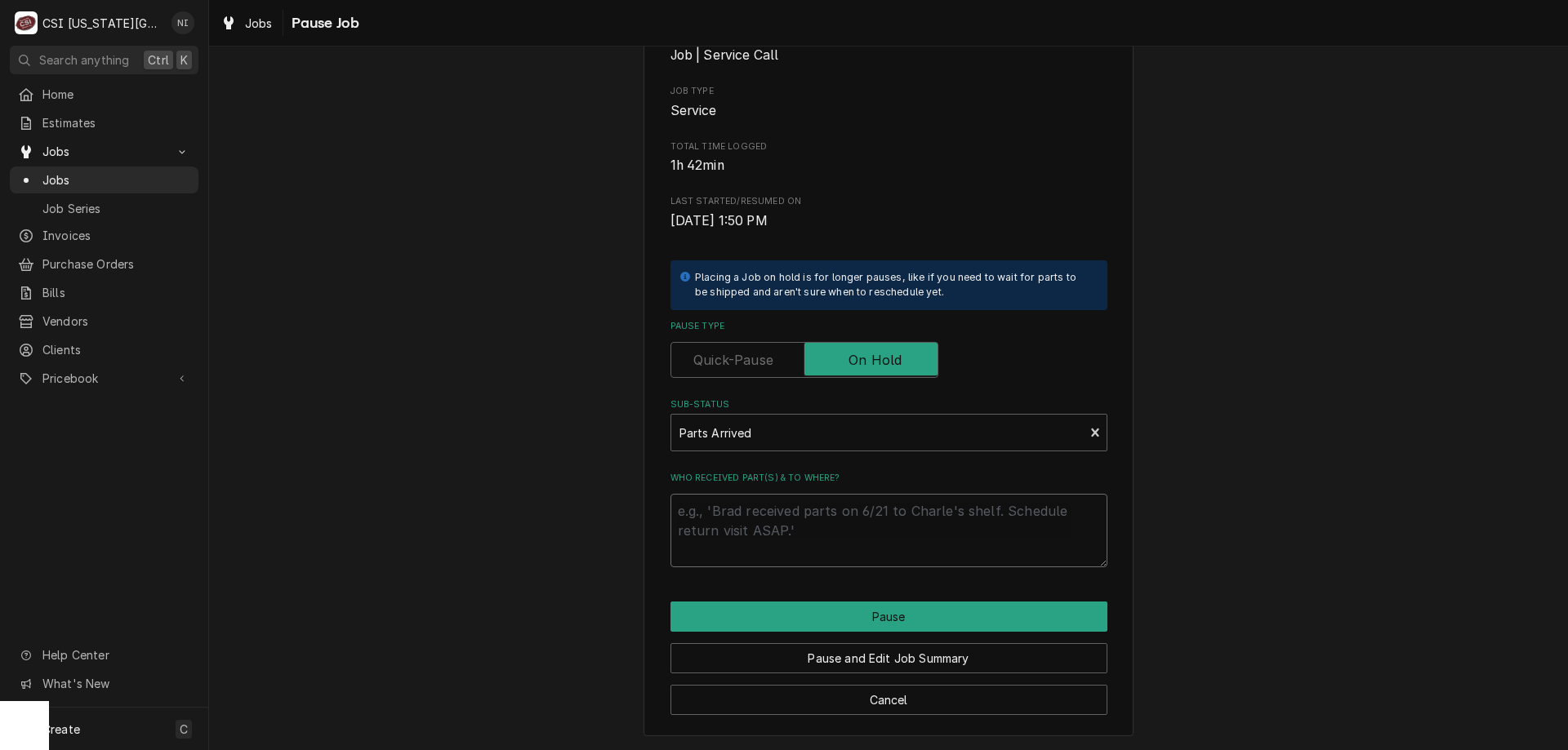
click at [736, 516] on textarea "Who received part(s) & to where?" at bounding box center [889, 530] width 437 height 74
type textarea "P"
type textarea "x"
type textarea "Pas"
type textarea "x"
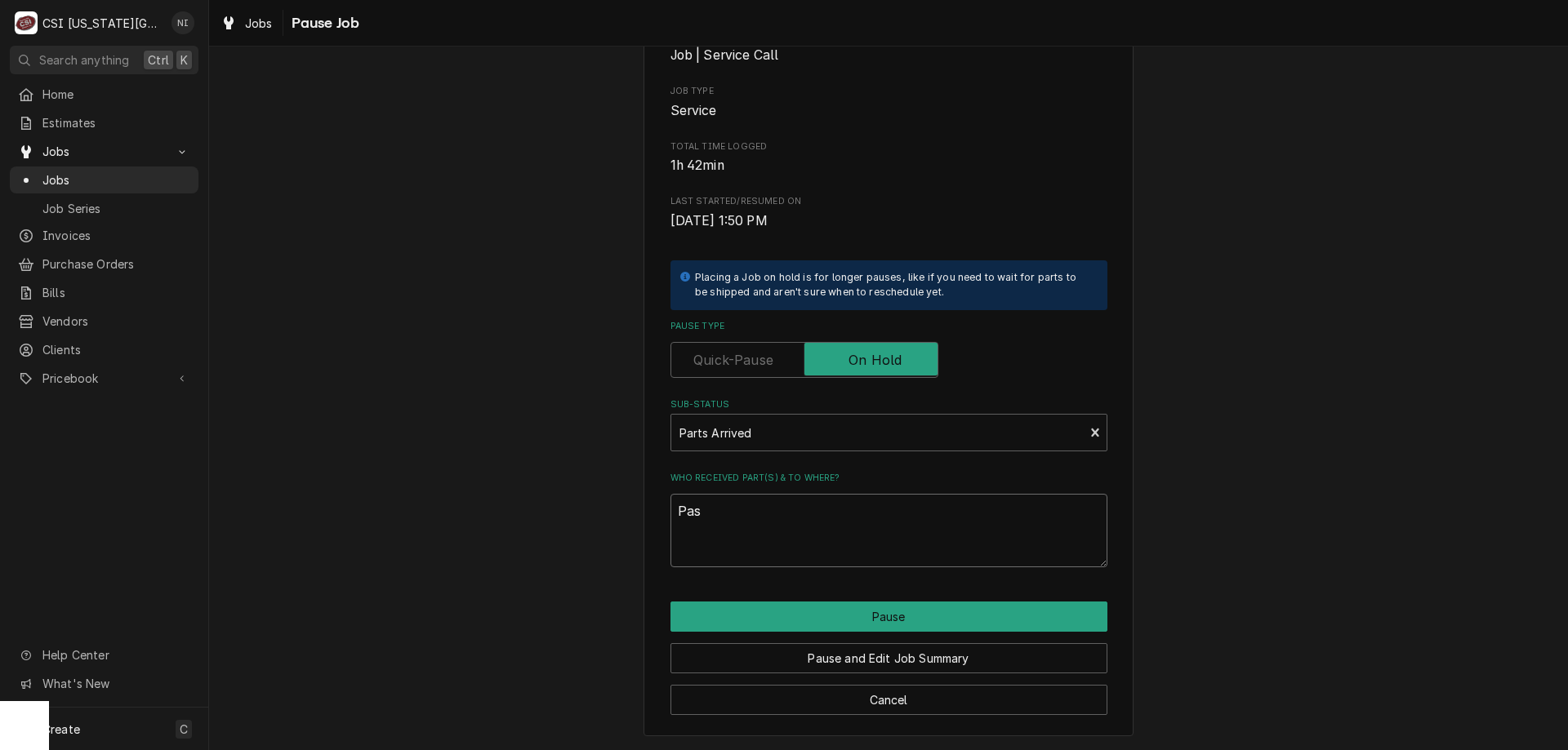
type textarea "Pasr"
type textarea "x"
type textarea "Pasrt"
type textarea "x"
type textarea "Pasr"
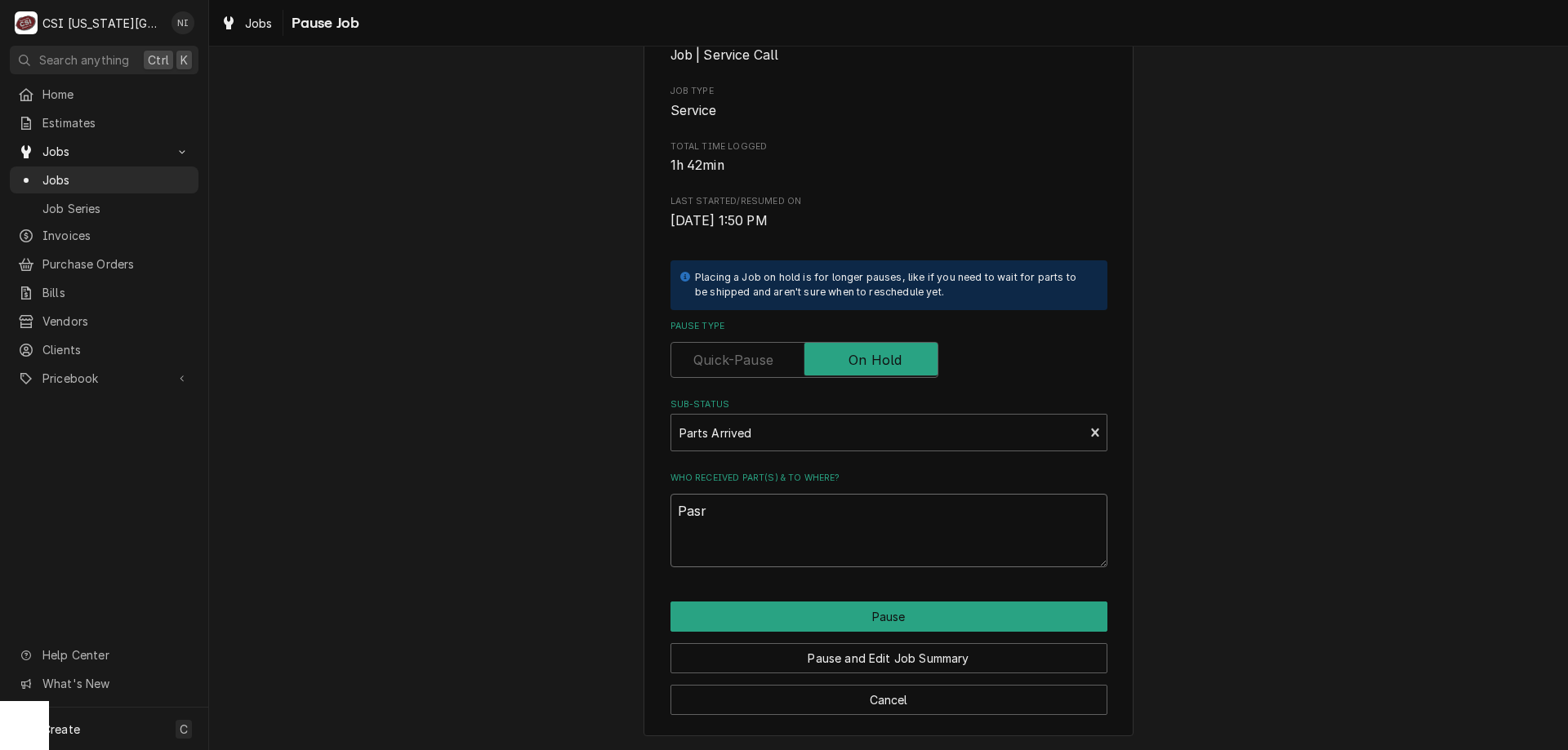
type textarea "x"
type textarea "Pas"
type textarea "x"
type textarea "Par"
type textarea "x"
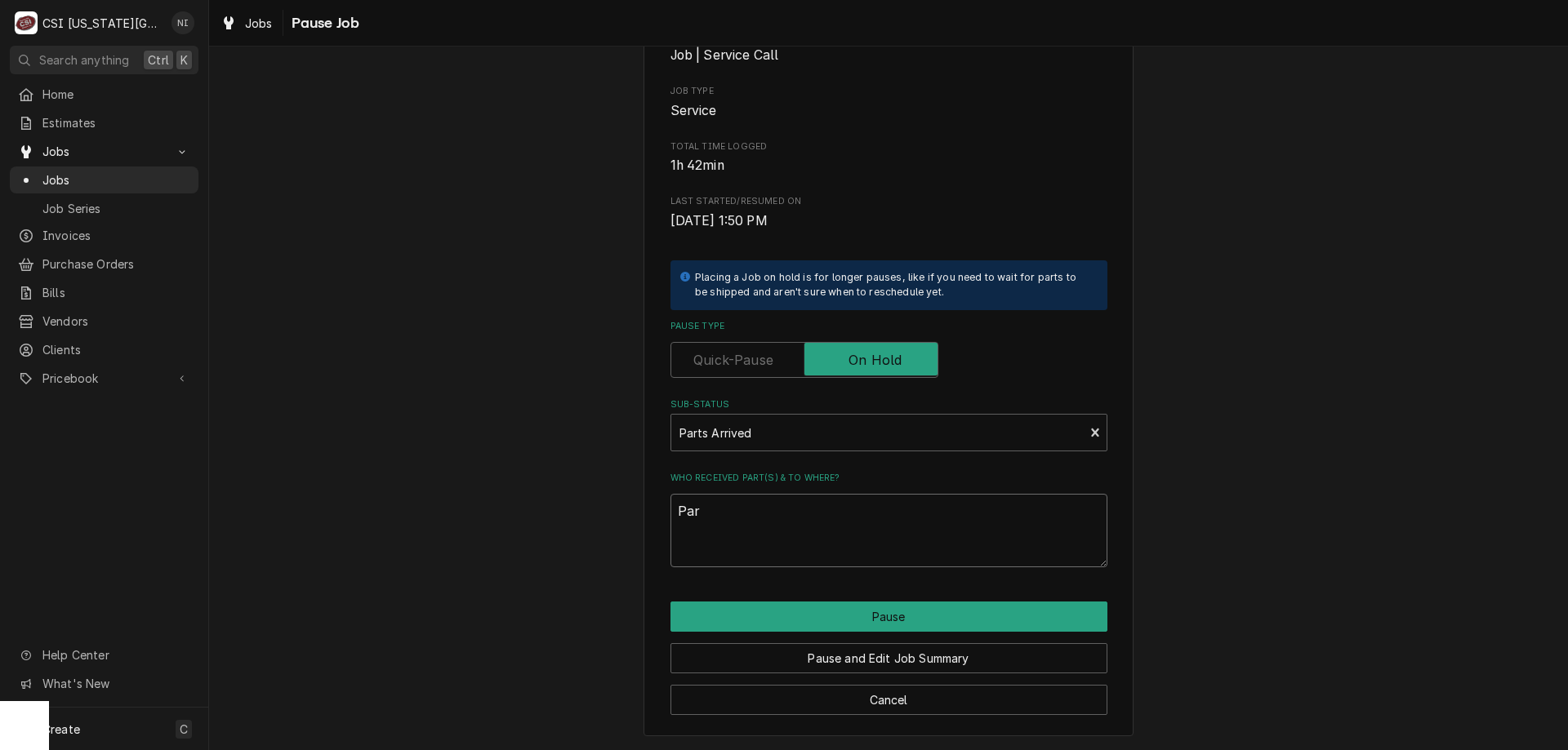
type textarea "Part"
type textarea "x"
type textarea "Parts"
type textarea "x"
type textarea "Parts"
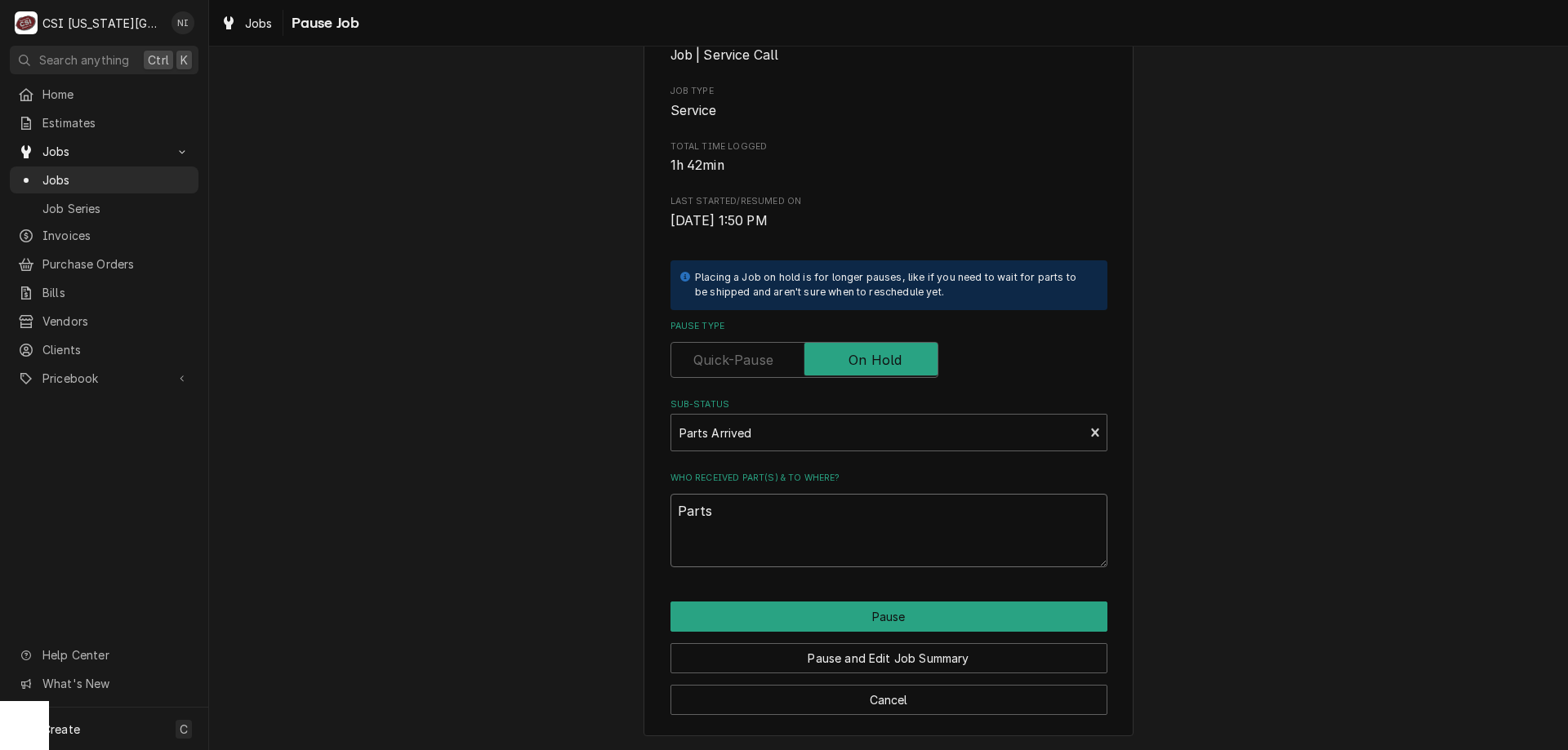
type textarea "x"
type textarea "Parts o"
type textarea "x"
type textarea "Parts on"
type textarea "x"
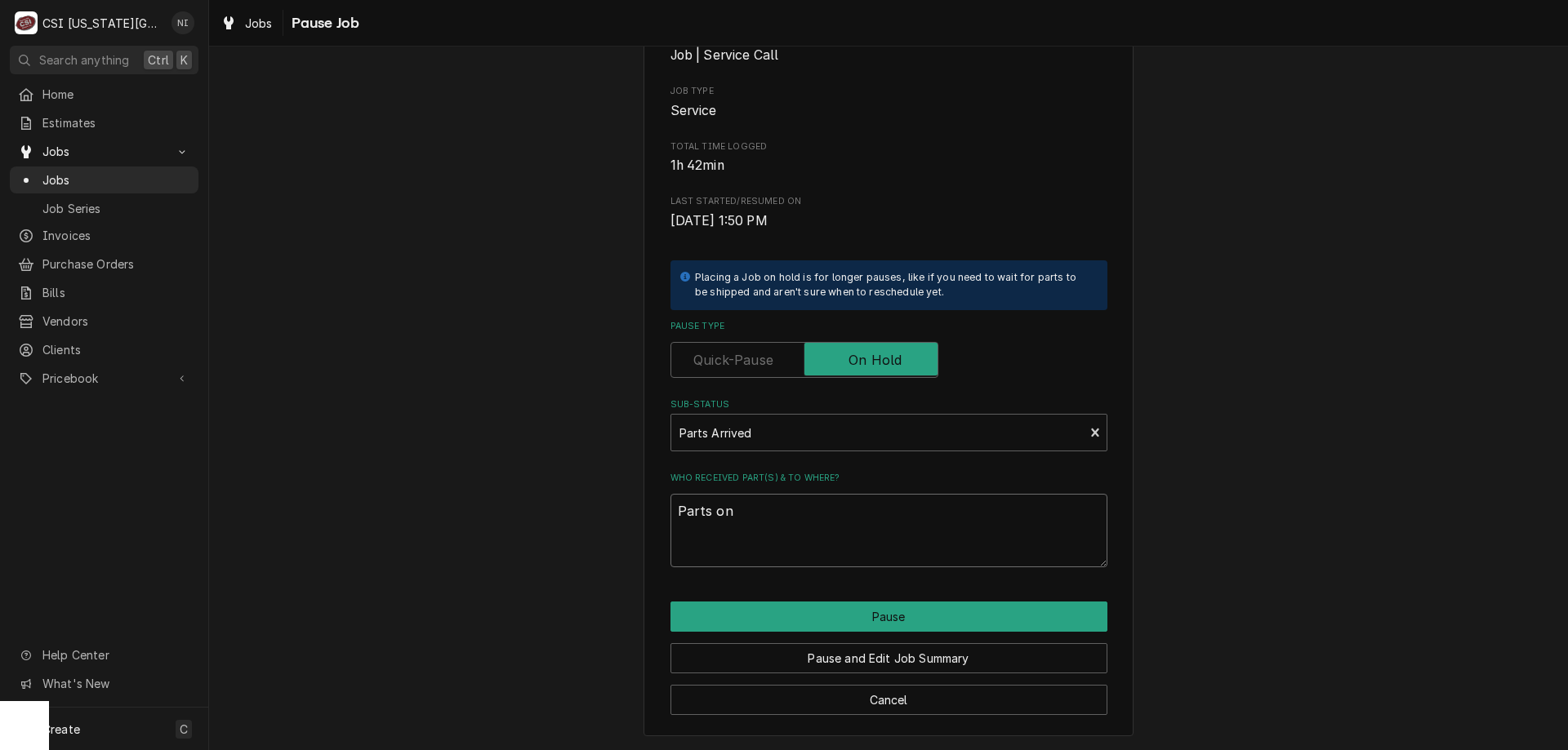
type textarea "Parts on"
type textarea "x"
type textarea "Parts on s"
type textarea "x"
type textarea "Parts on st"
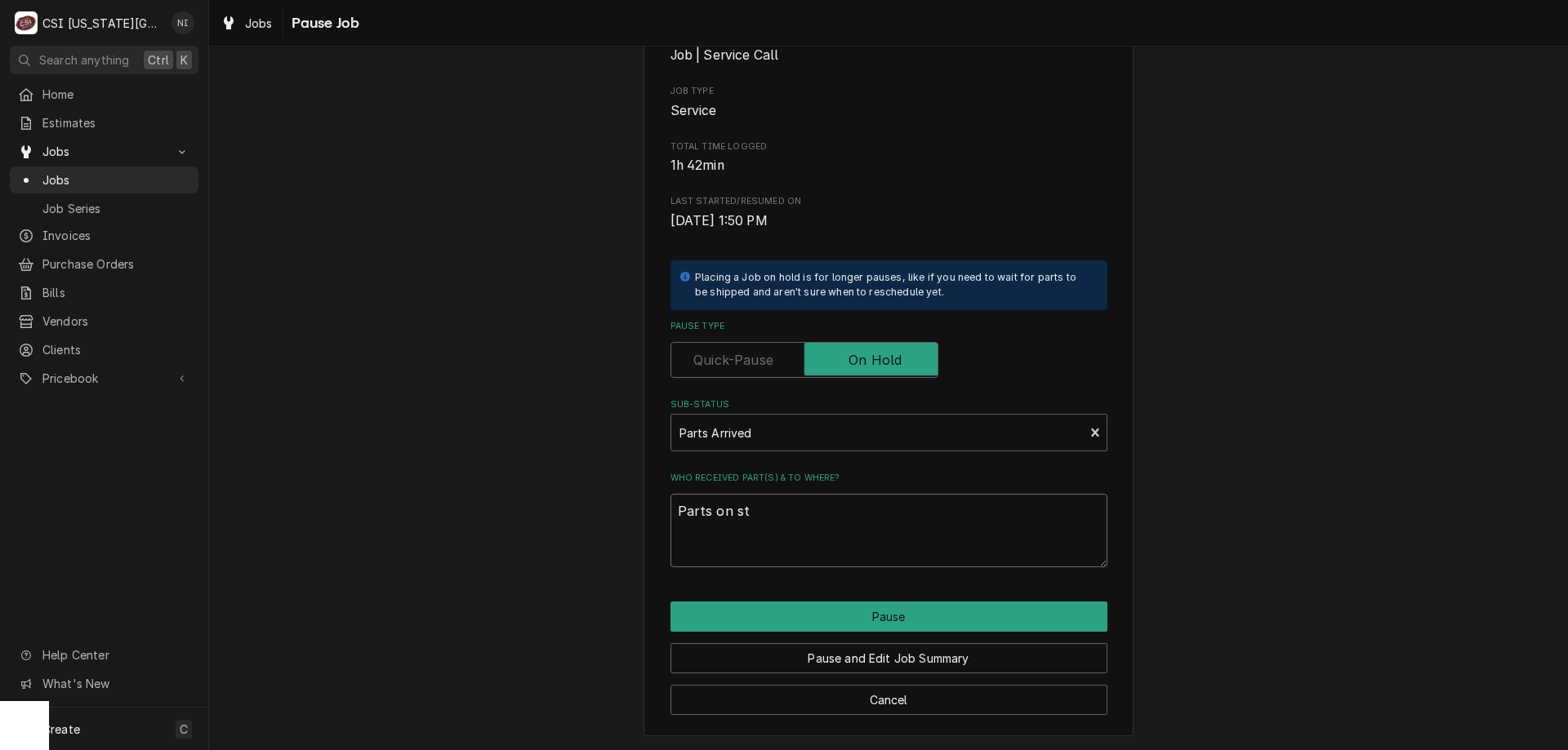
type textarea "x"
type textarea "Parts on ste"
type textarea "x"
type textarea "Parts on stev"
type textarea "x"
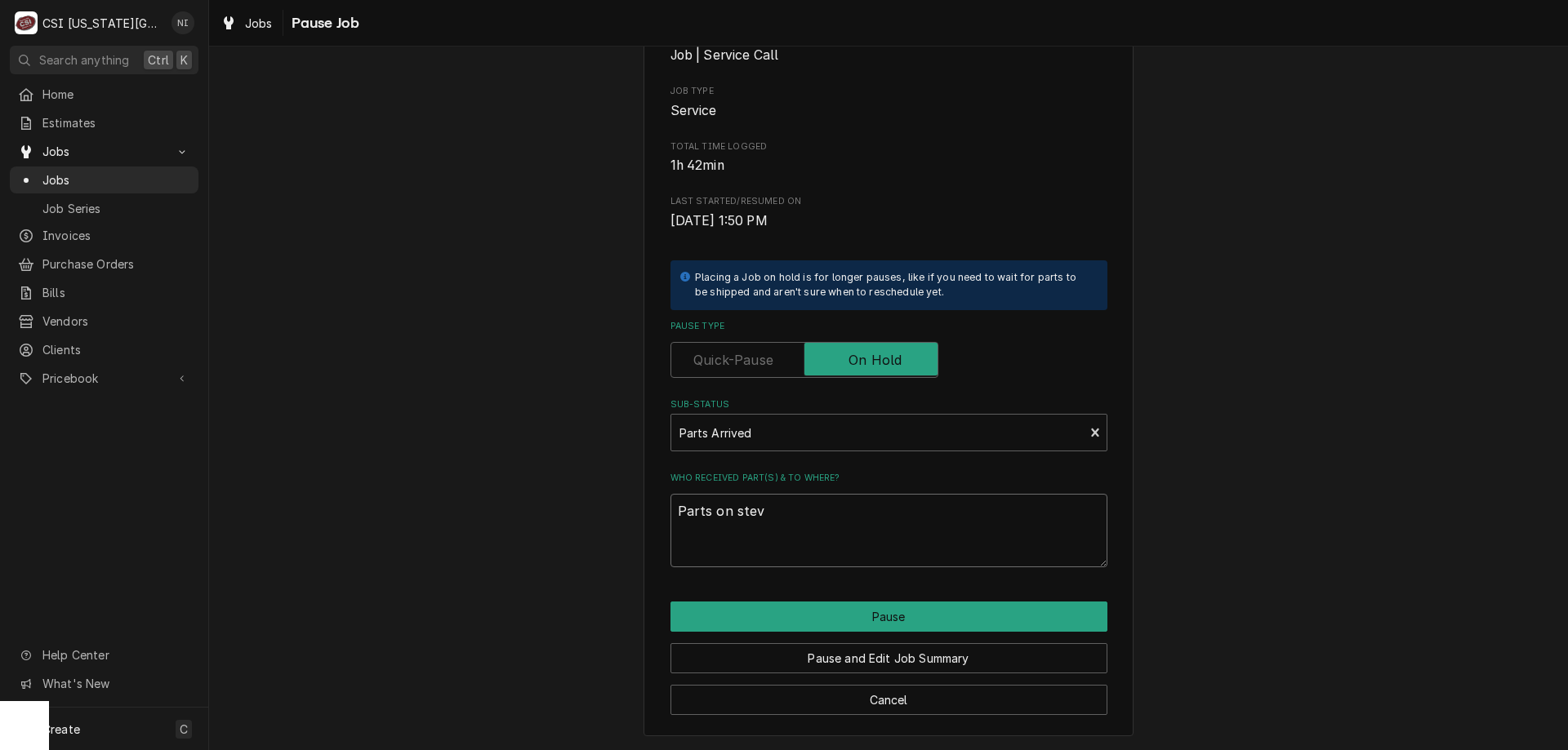
type textarea "Parts on steve"
type textarea "x"
type textarea "Parts on steve"
type textarea "x"
type textarea "Parts on steve s"
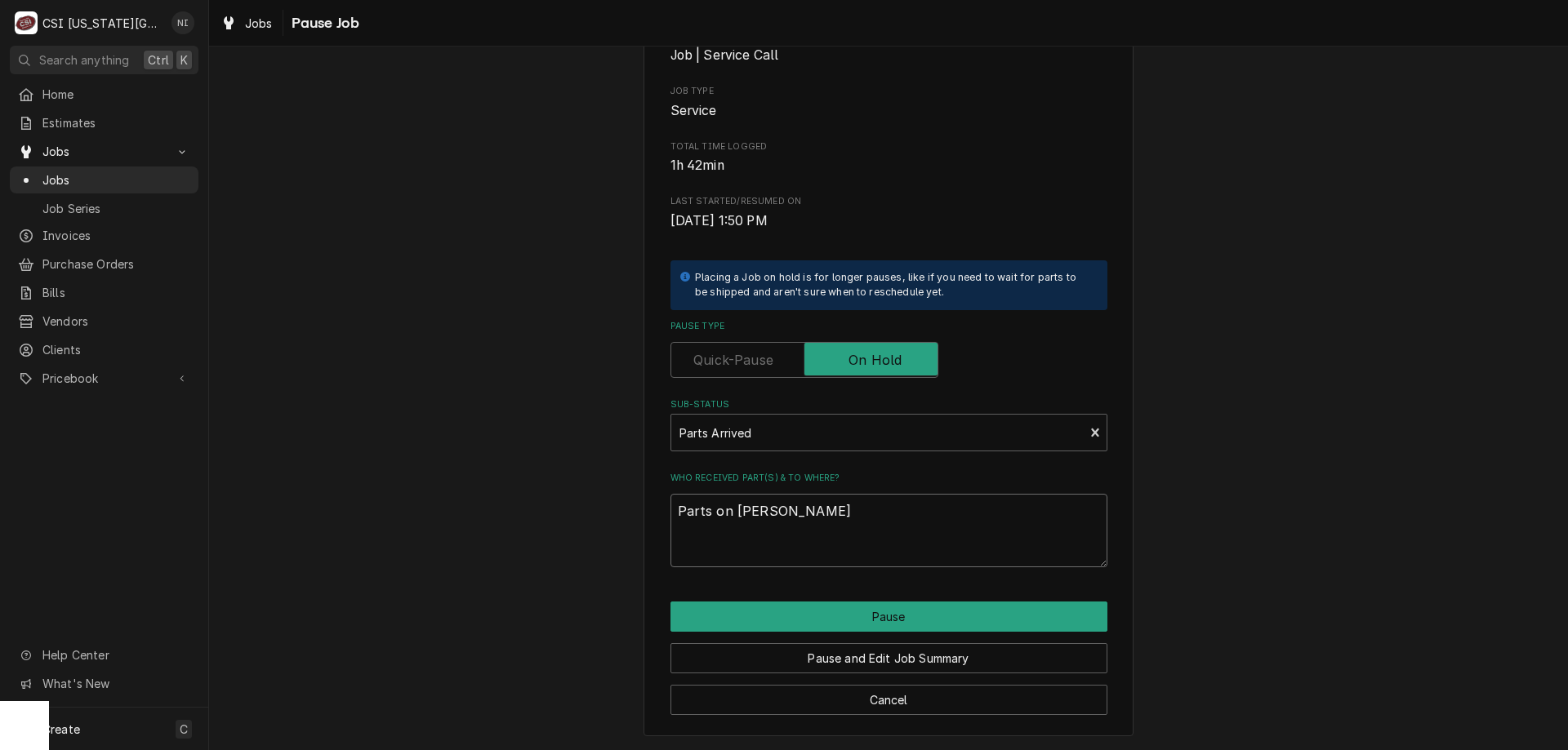
type textarea "x"
type textarea "Parts on steve sh"
type textarea "x"
type textarea "Parts on steve she"
type textarea "x"
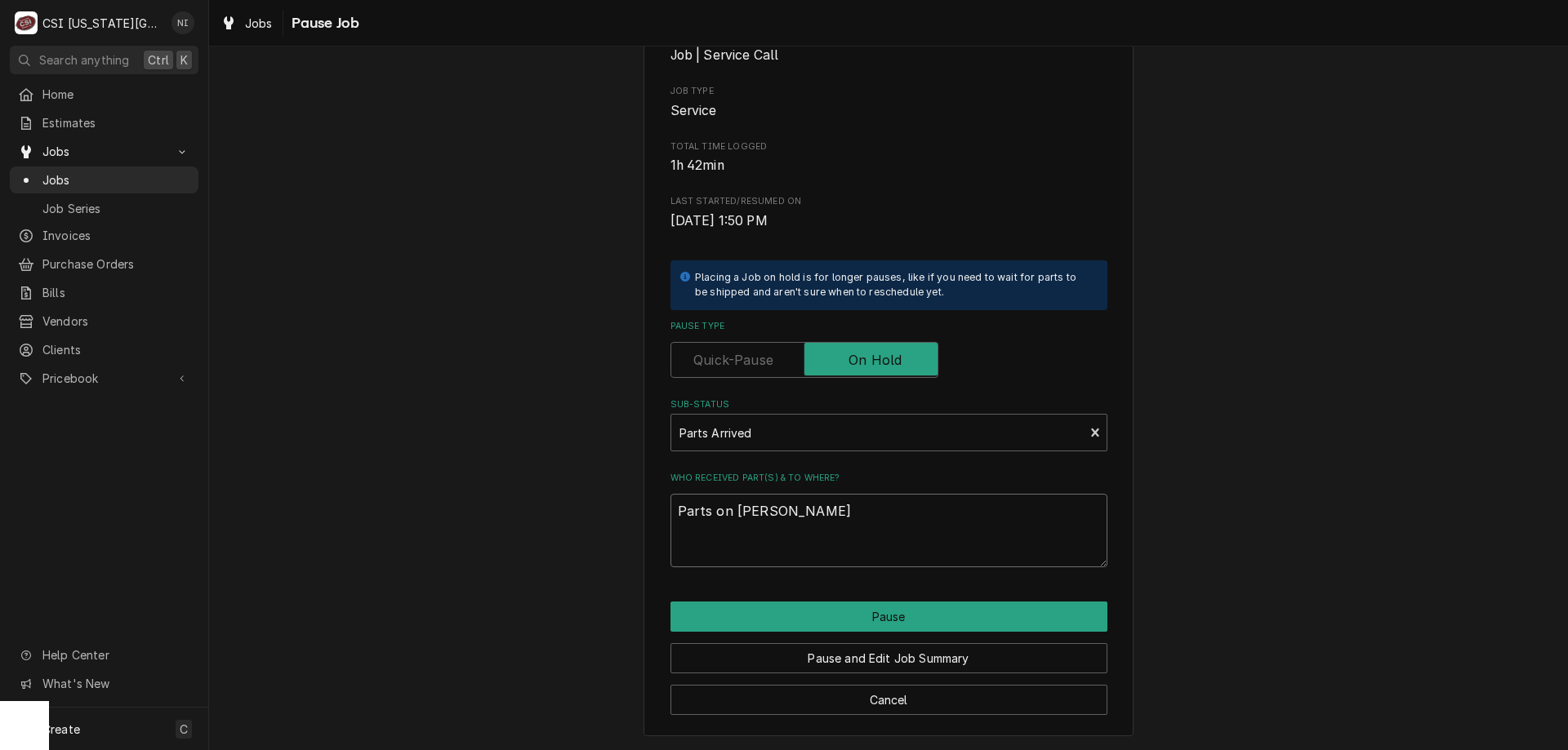
type textarea "Parts on steve shel"
type textarea "x"
type textarea "Parts on [PERSON_NAME]"
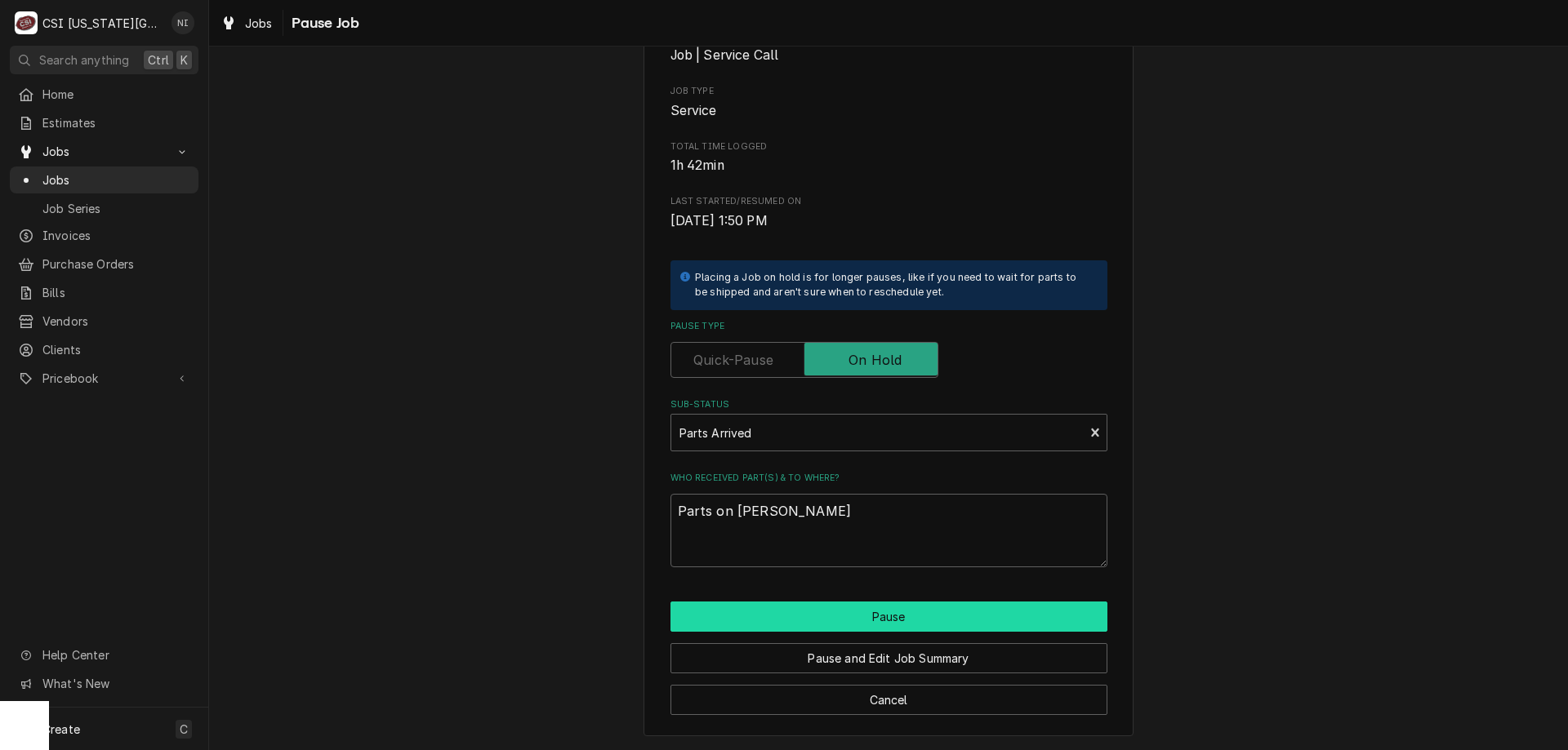
click at [813, 623] on button "Pause" at bounding box center [889, 617] width 437 height 31
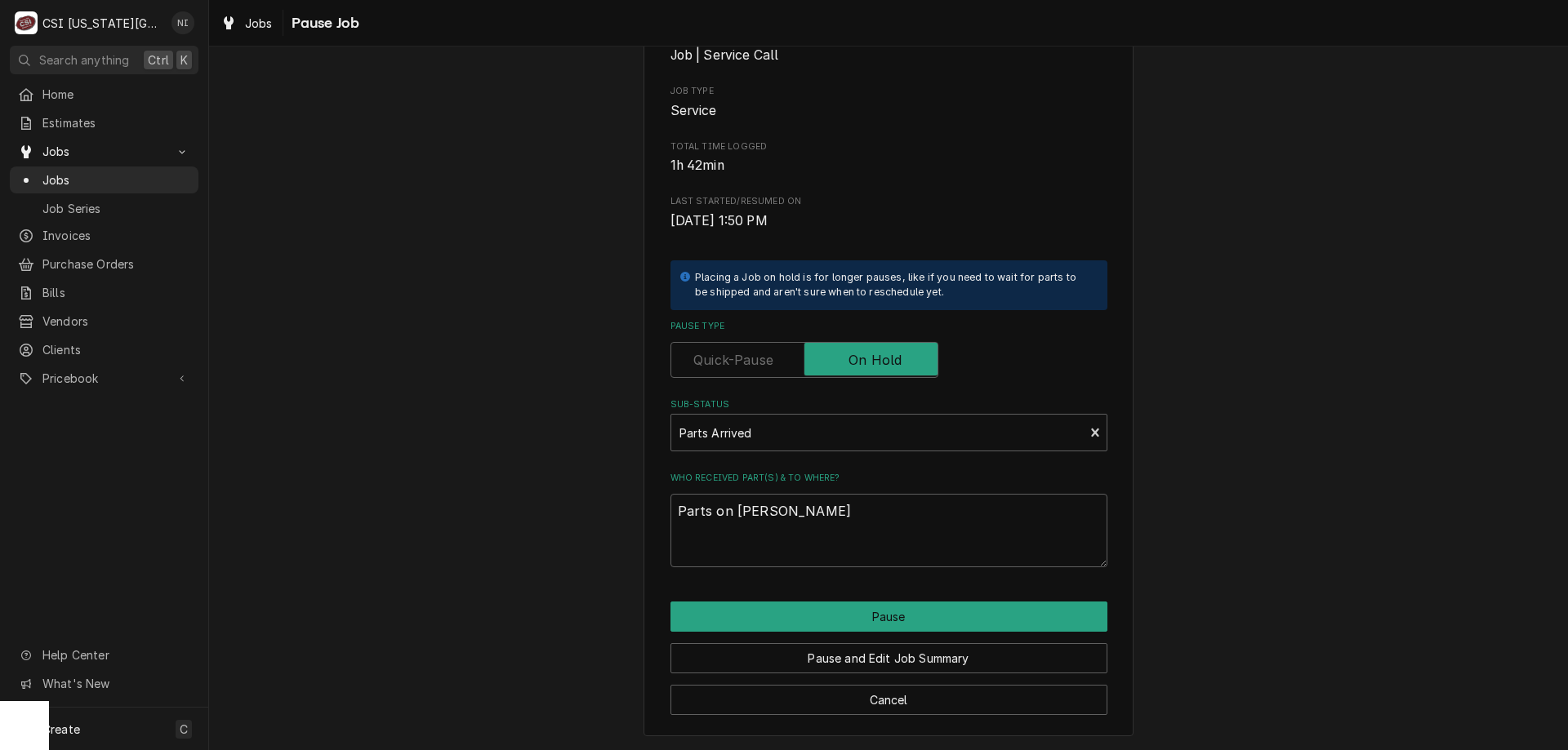
type textarea "x"
